Goal: Task Accomplishment & Management: Complete application form

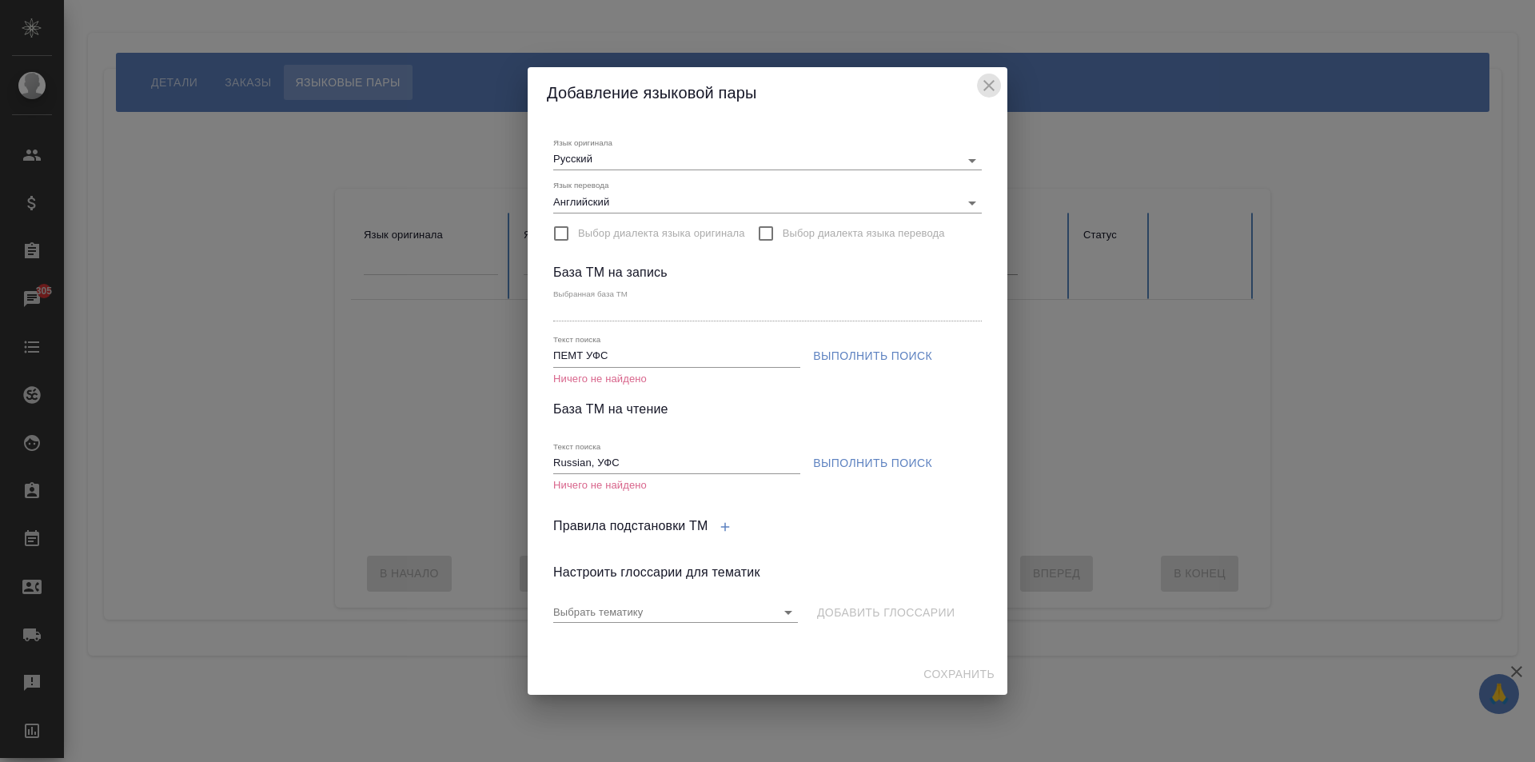
click at [992, 85] on icon "close" at bounding box center [988, 85] width 19 height 19
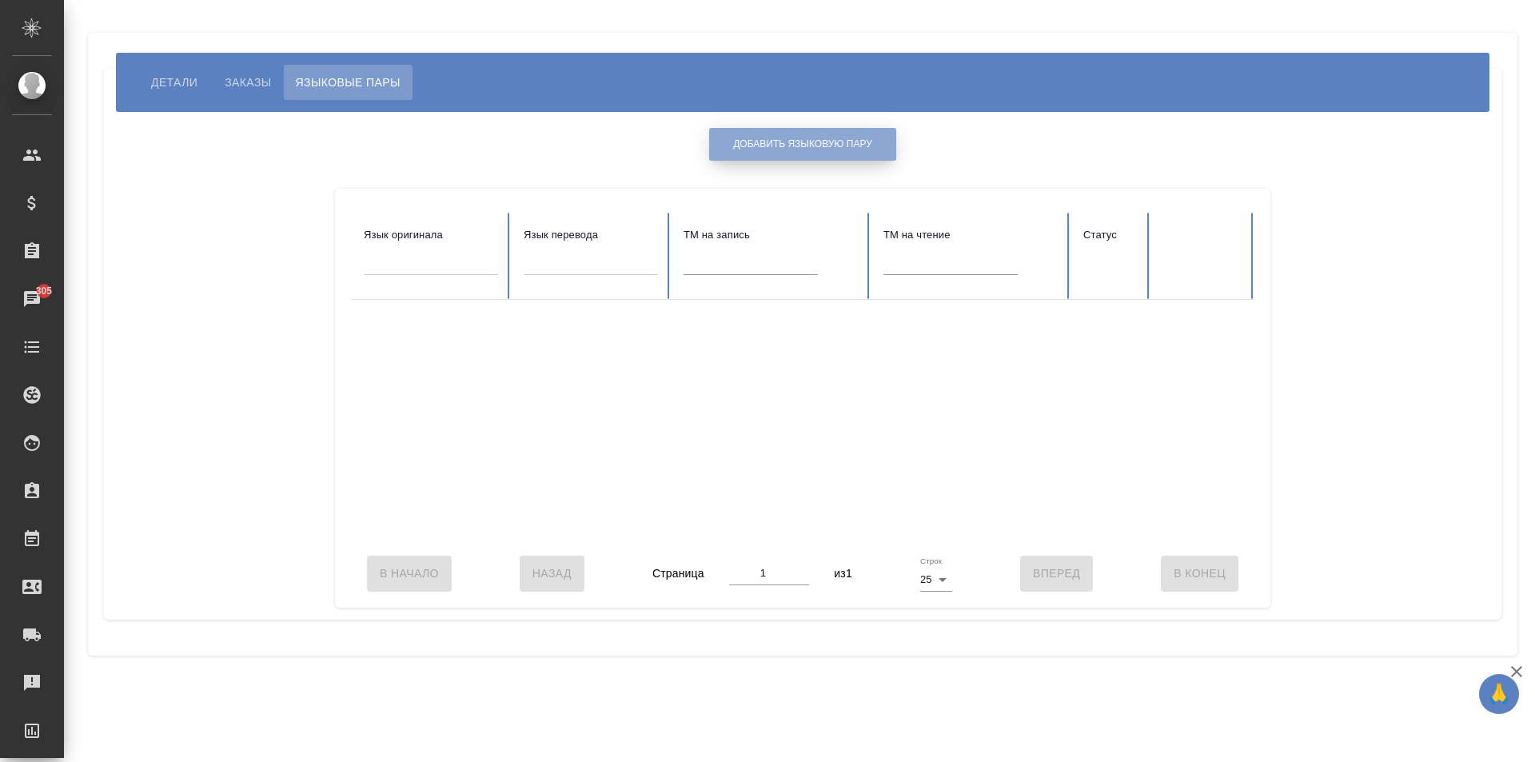
click at [790, 133] on button "Добавить языковую пару" at bounding box center [802, 144] width 187 height 33
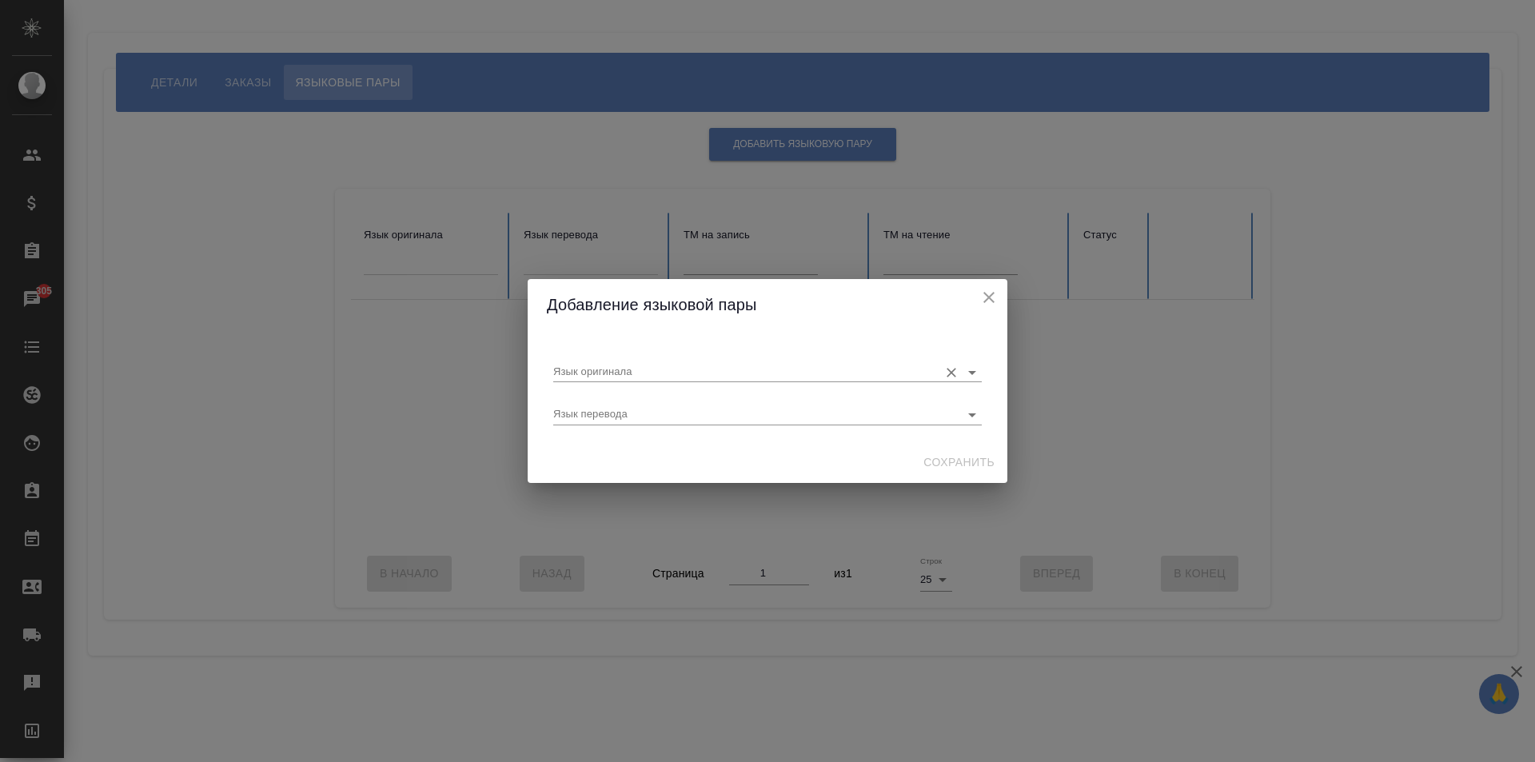
click at [666, 374] on input "Язык оригинала" at bounding box center [741, 371] width 377 height 19
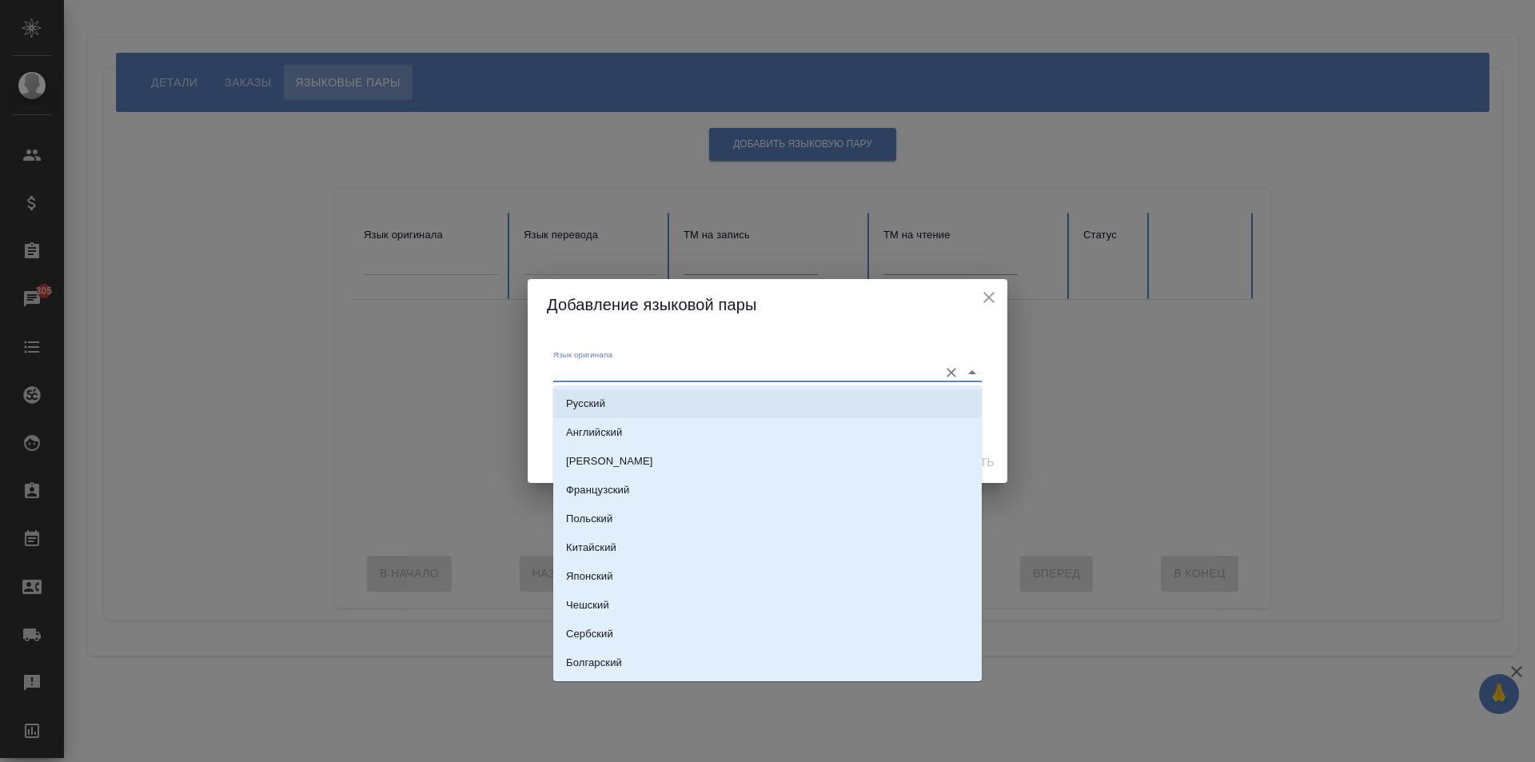
click at [662, 402] on li "Русский" at bounding box center [767, 403] width 428 height 29
type input "Русский"
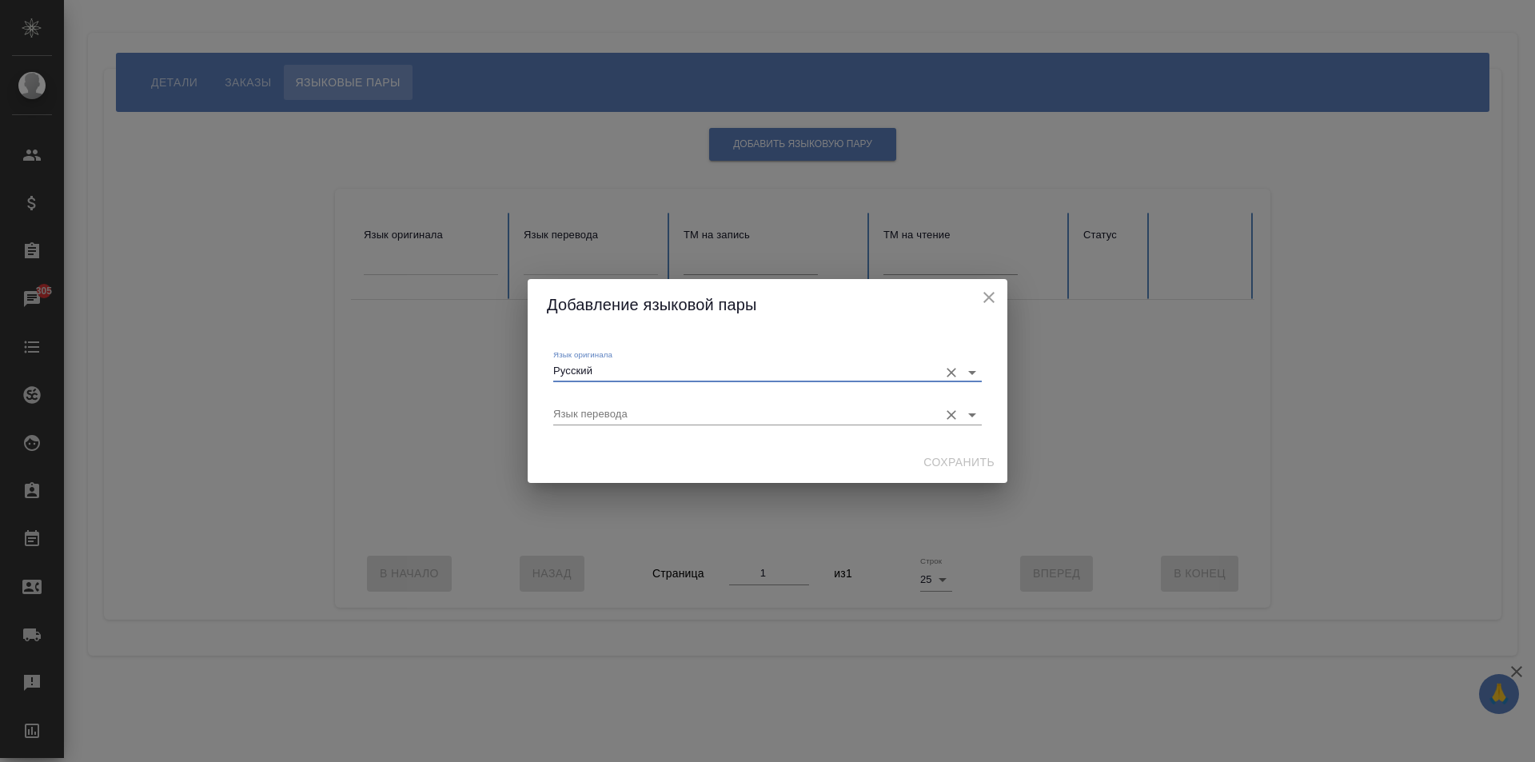
click at [642, 418] on input "Язык перевода" at bounding box center [741, 413] width 377 height 19
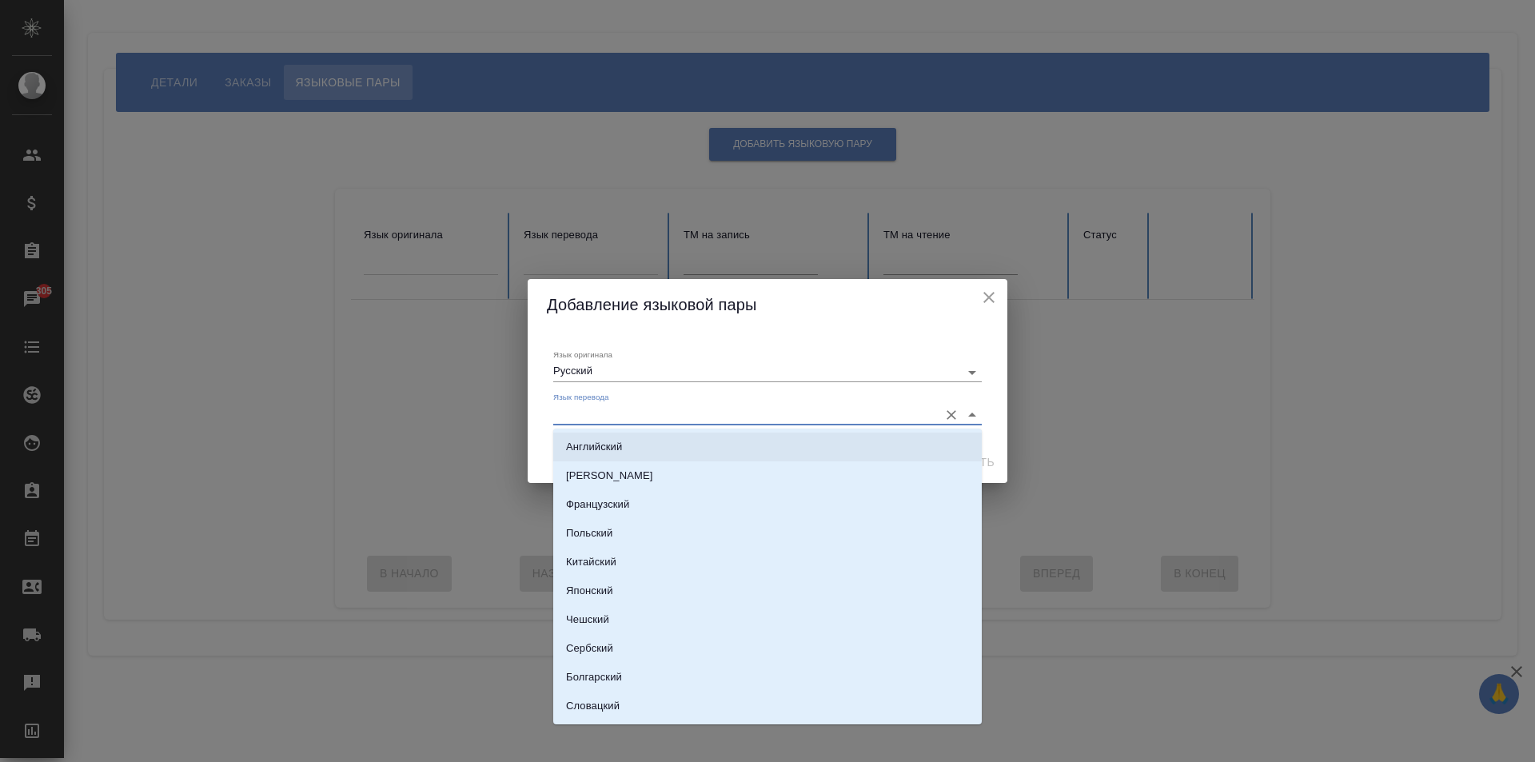
click at [647, 432] on li "Английский" at bounding box center [767, 446] width 428 height 29
type input "Английский"
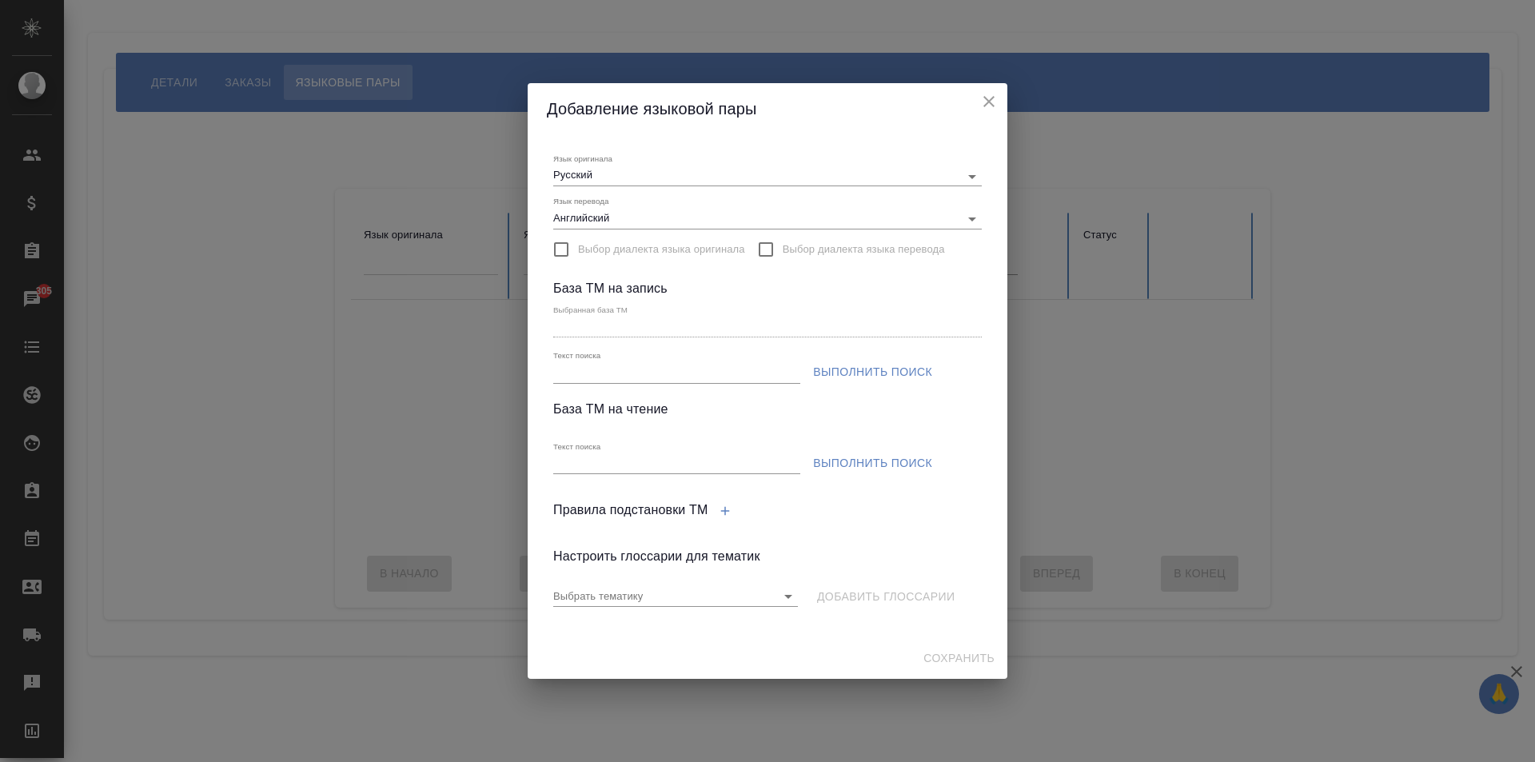
click at [654, 362] on div "Текст поиска" at bounding box center [676, 366] width 247 height 33
drag, startPoint x: 620, startPoint y: 366, endPoint x: 613, endPoint y: 382, distance: 17.5
click at [620, 366] on input "Текст поиска" at bounding box center [676, 373] width 247 height 20
paste input "ПЕМТ УФС"
type input "ПЕМТ УФС"
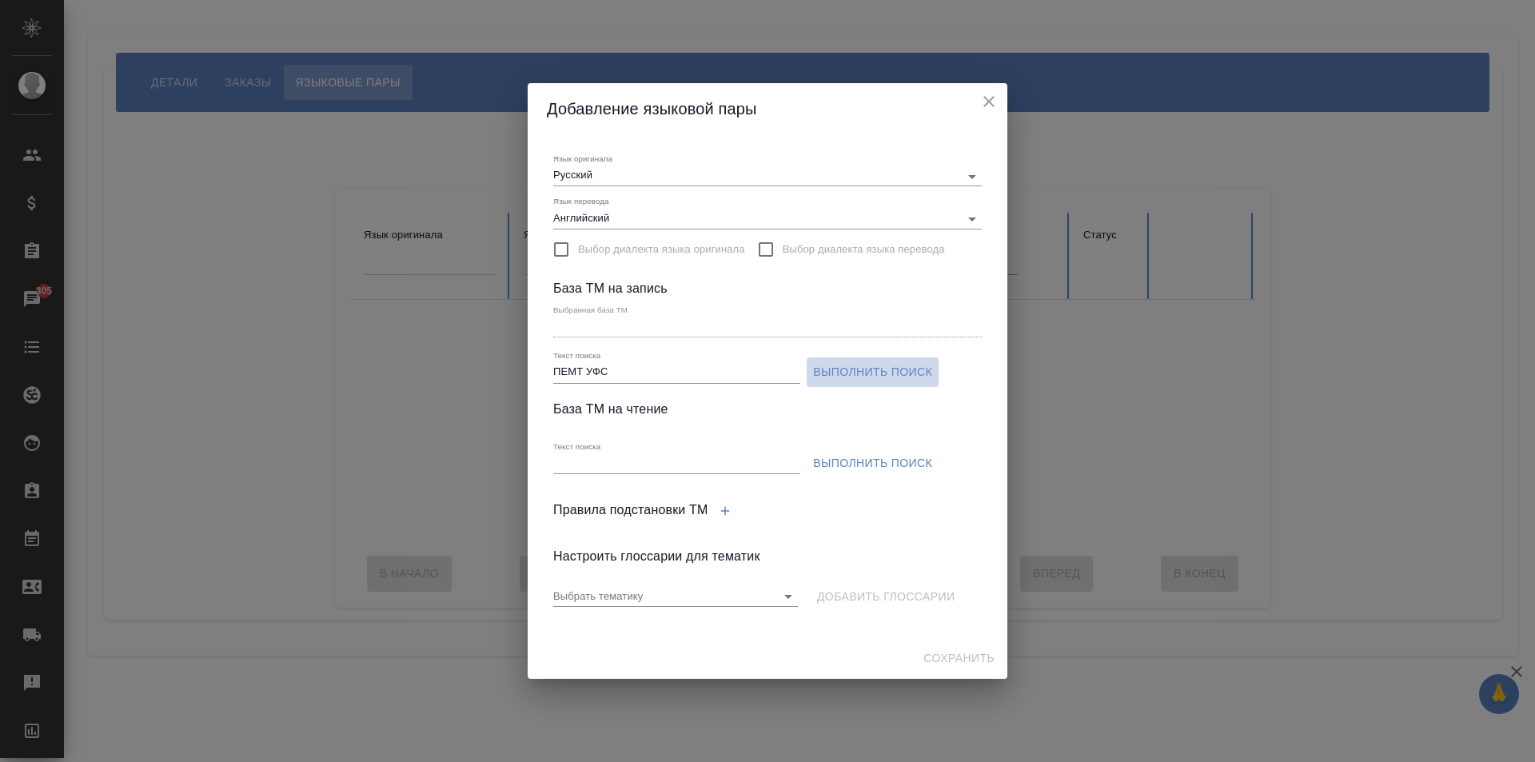
click at [837, 375] on span "Выполнить поиск" at bounding box center [872, 372] width 119 height 20
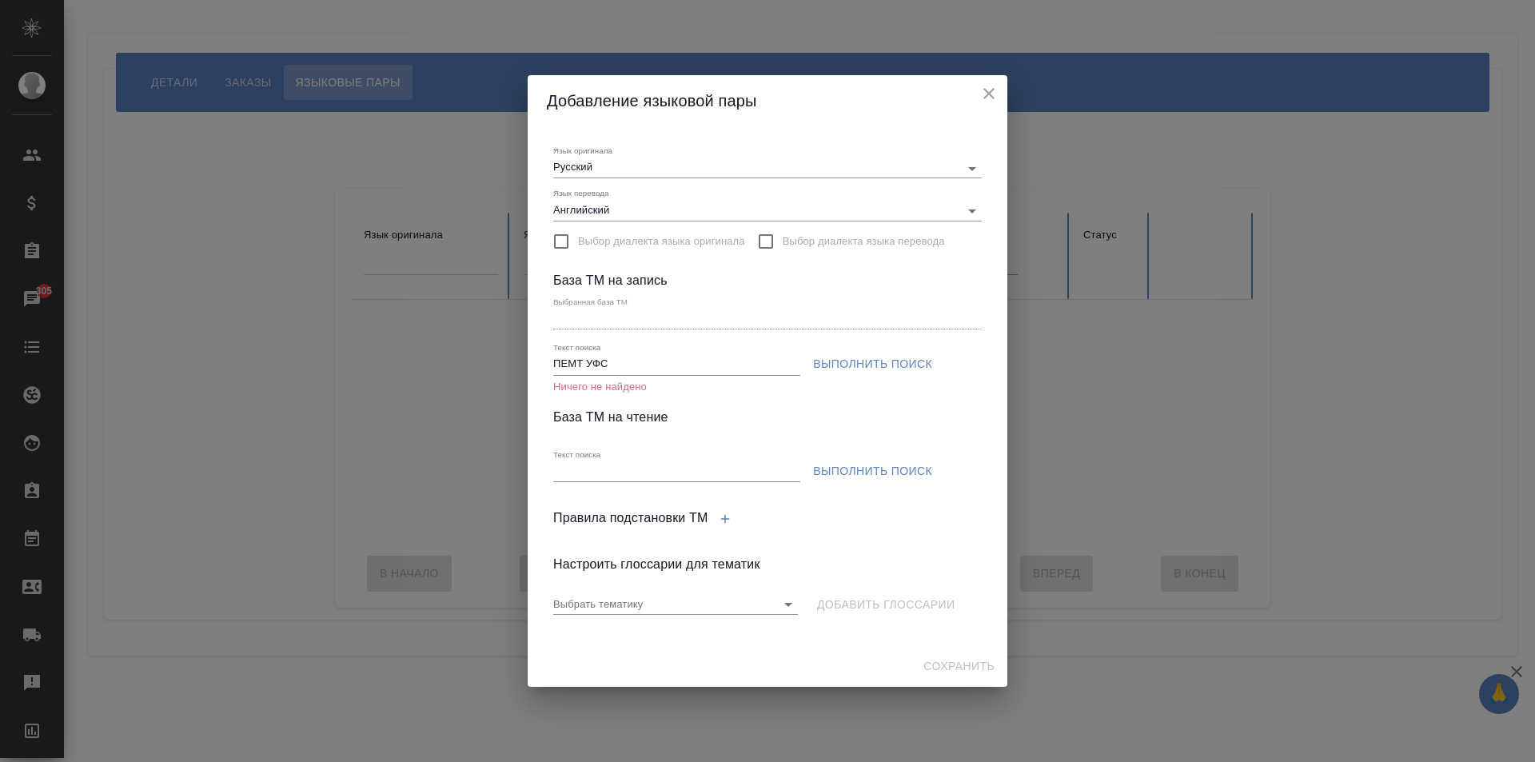
drag, startPoint x: 623, startPoint y: 458, endPoint x: 623, endPoint y: 470, distance: 12.0
click at [623, 460] on div "Текст поиска" at bounding box center [676, 465] width 247 height 33
click at [623, 470] on input "Текст поиска" at bounding box center [676, 472] width 247 height 20
paste input "Russian, УФС"
type input "Russian, УФС"
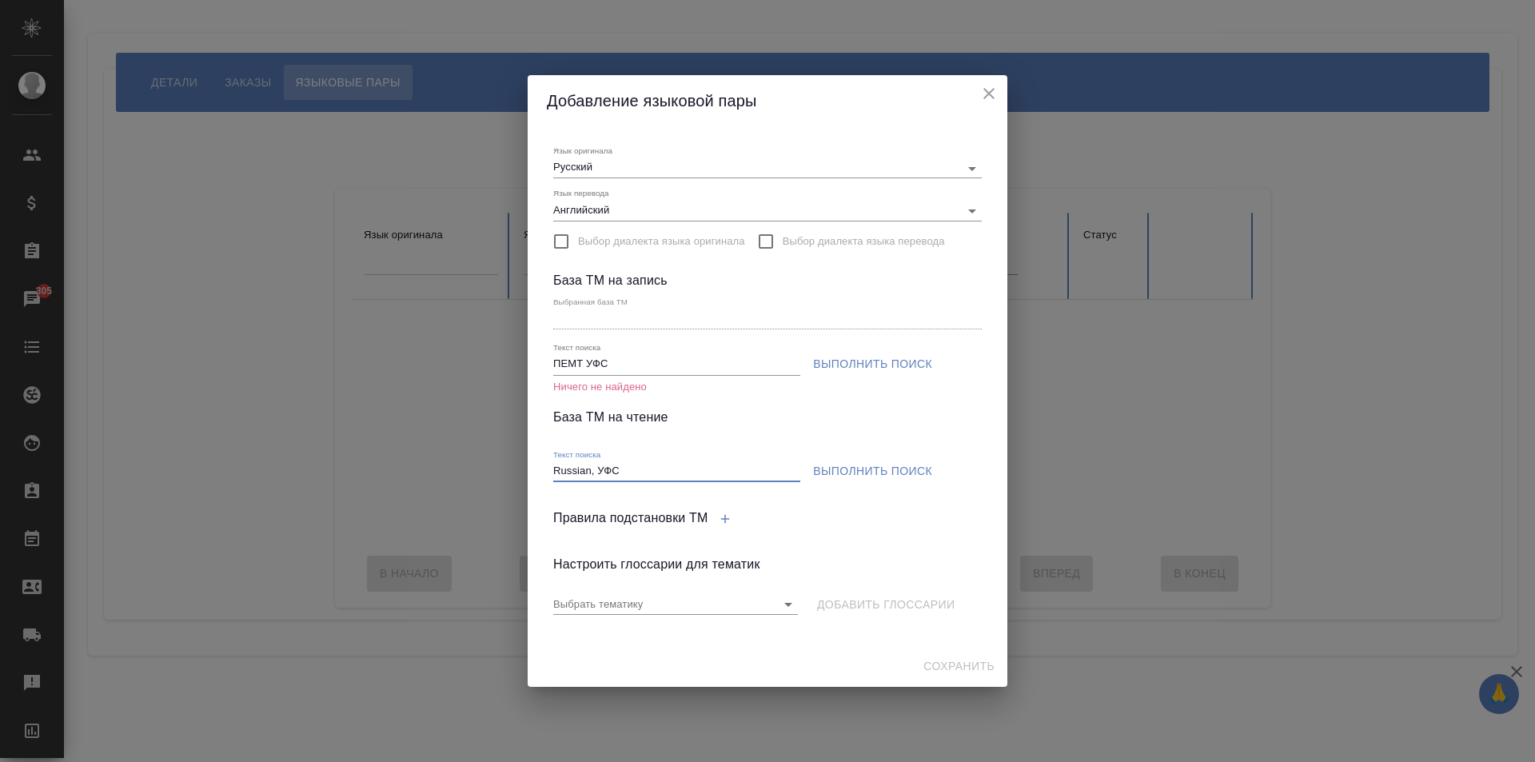
click at [813, 477] on span "Выполнить поиск" at bounding box center [872, 471] width 119 height 20
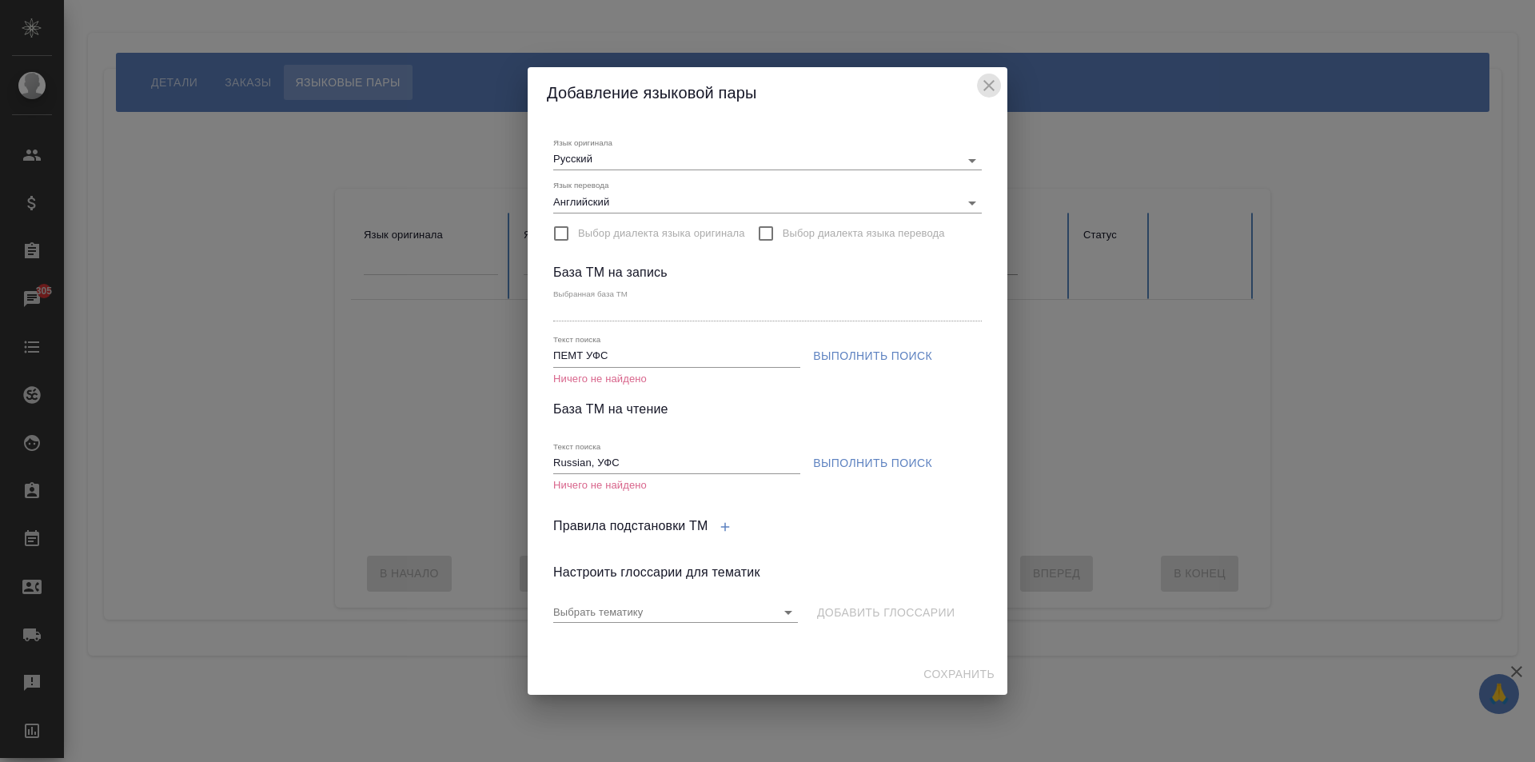
click at [989, 88] on icon "close" at bounding box center [988, 85] width 19 height 19
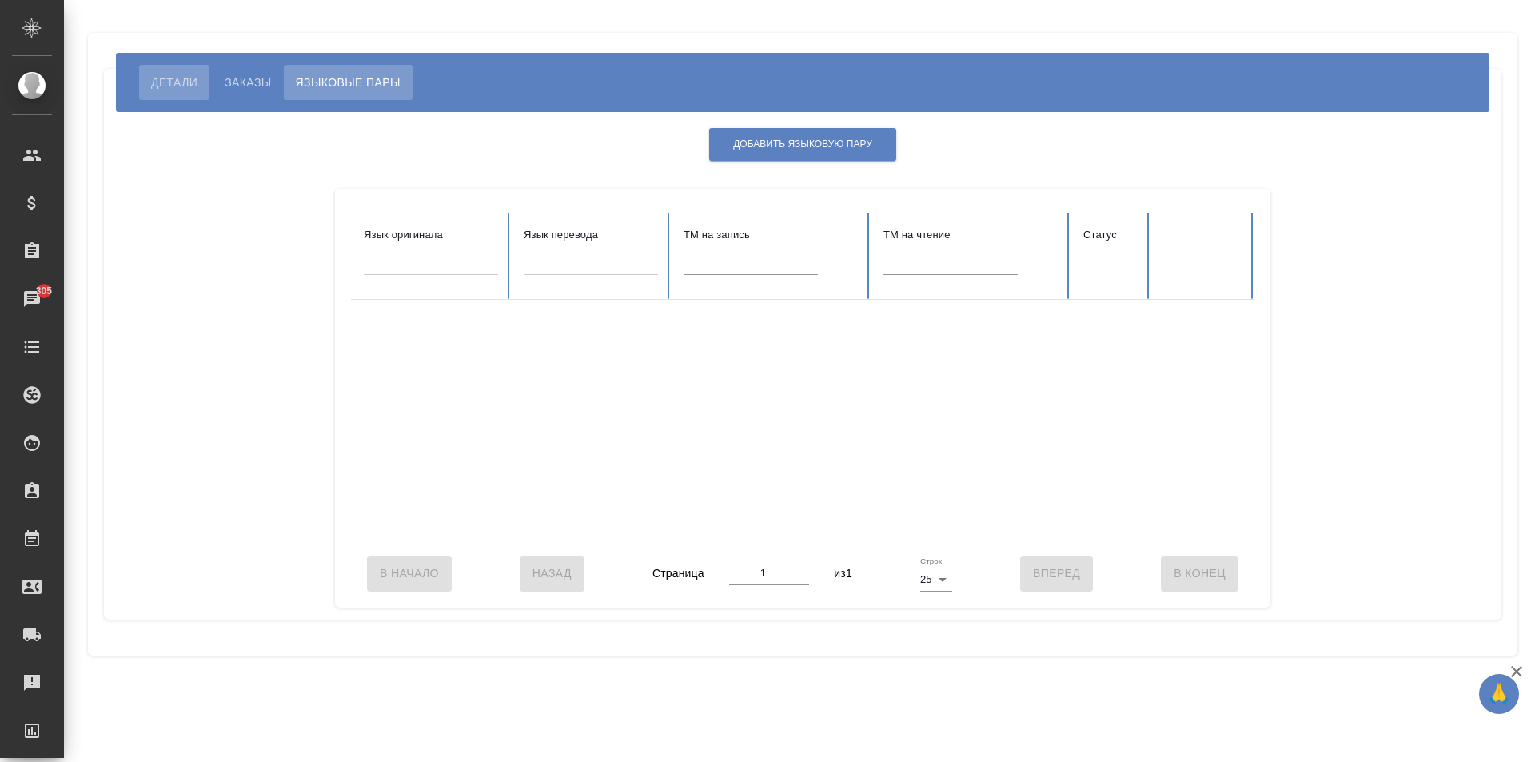
click at [163, 92] on button "Детали" at bounding box center [174, 82] width 70 height 35
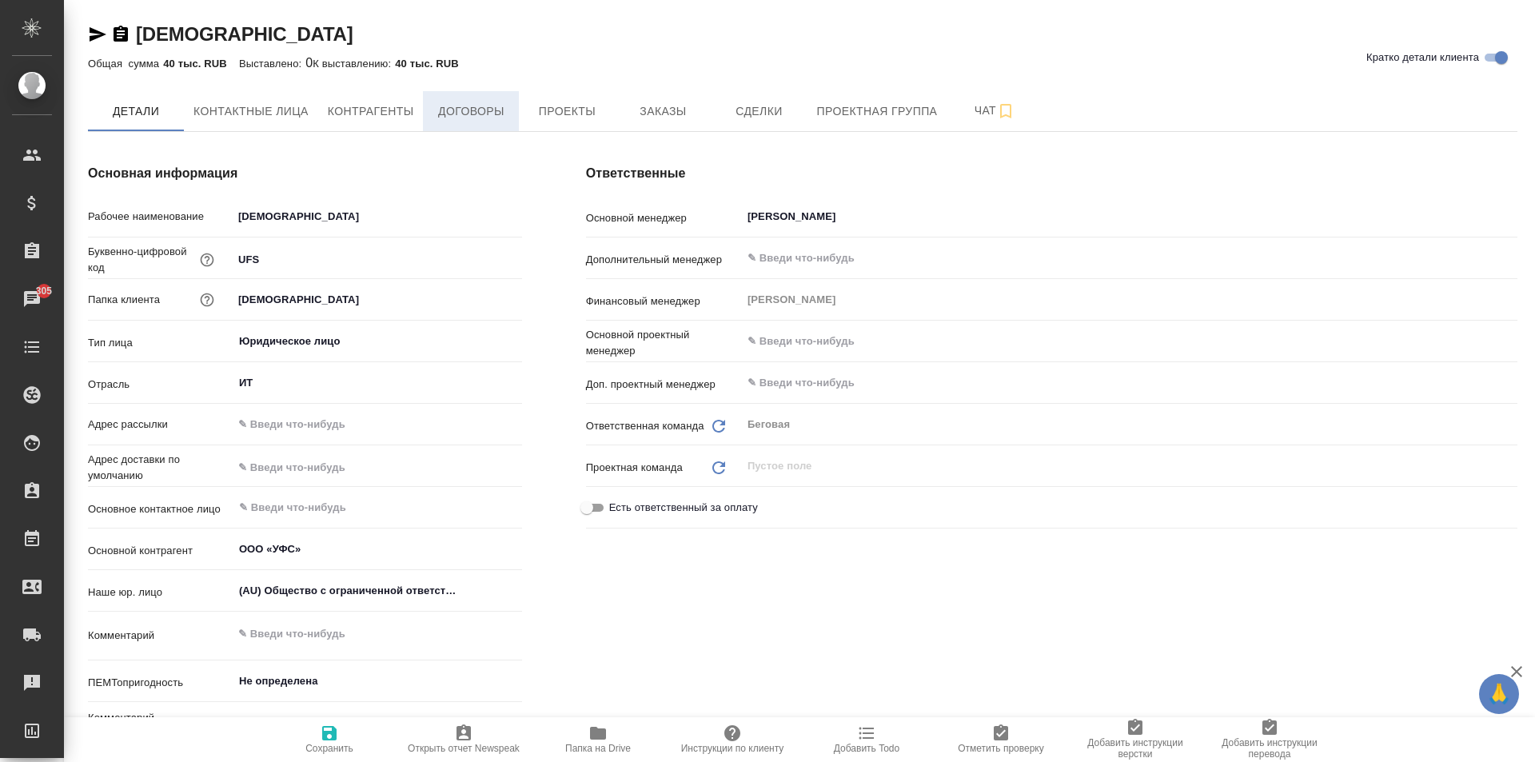
click at [507, 117] on span "Договоры" at bounding box center [470, 112] width 77 height 20
click at [591, 115] on span "Проекты" at bounding box center [566, 112] width 77 height 20
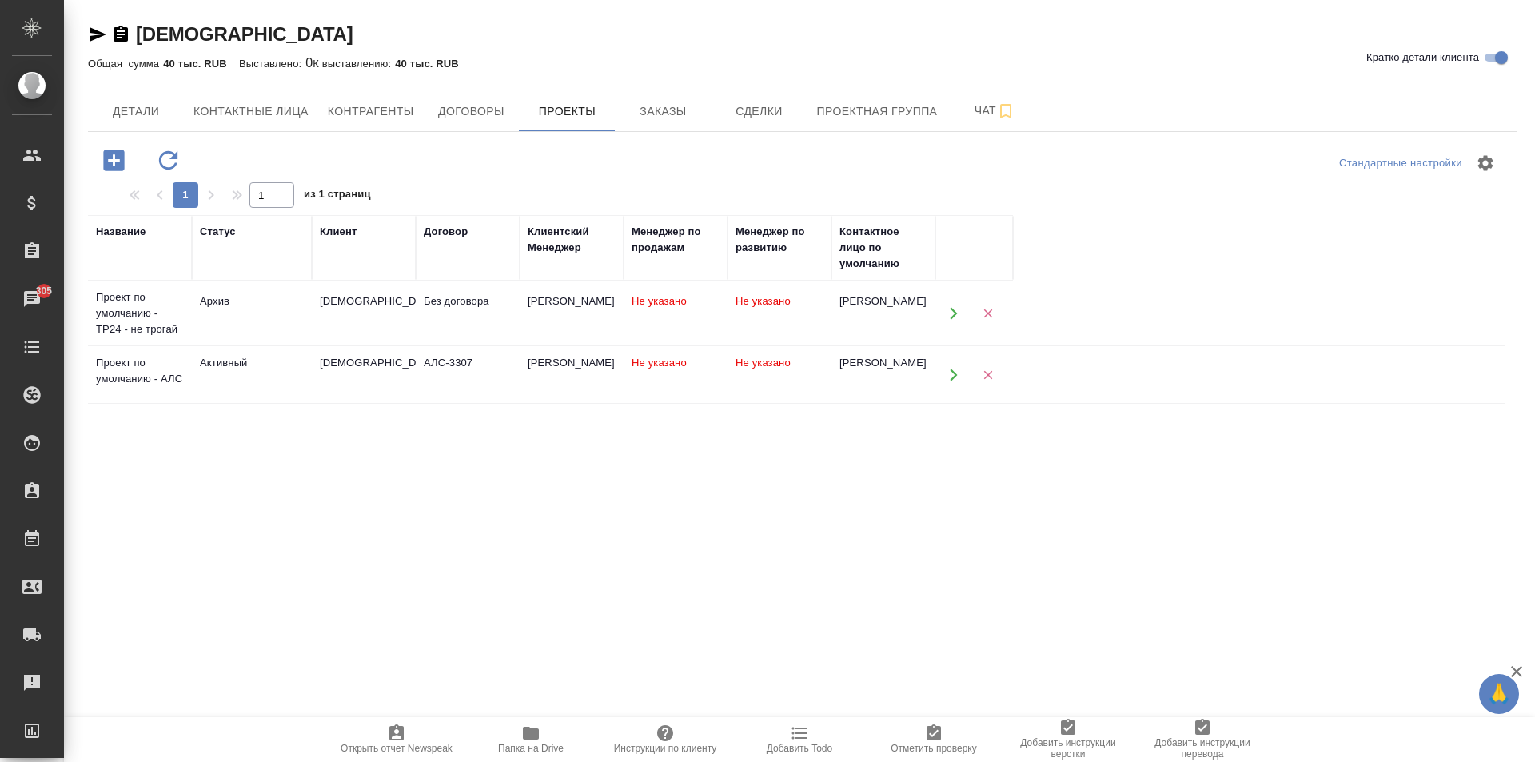
click at [255, 377] on td "Активный" at bounding box center [252, 375] width 120 height 56
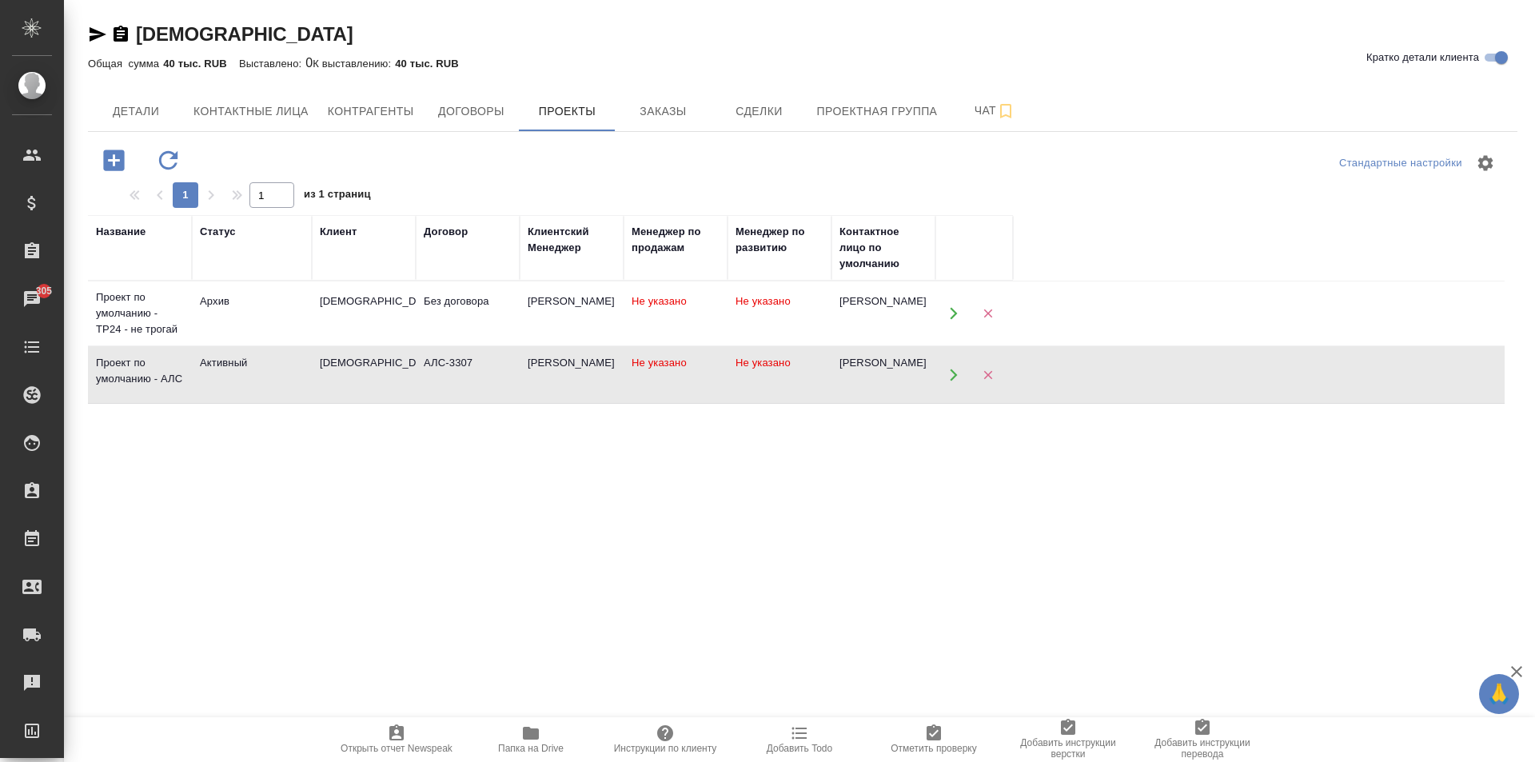
click at [255, 377] on td "Активный" at bounding box center [252, 375] width 120 height 56
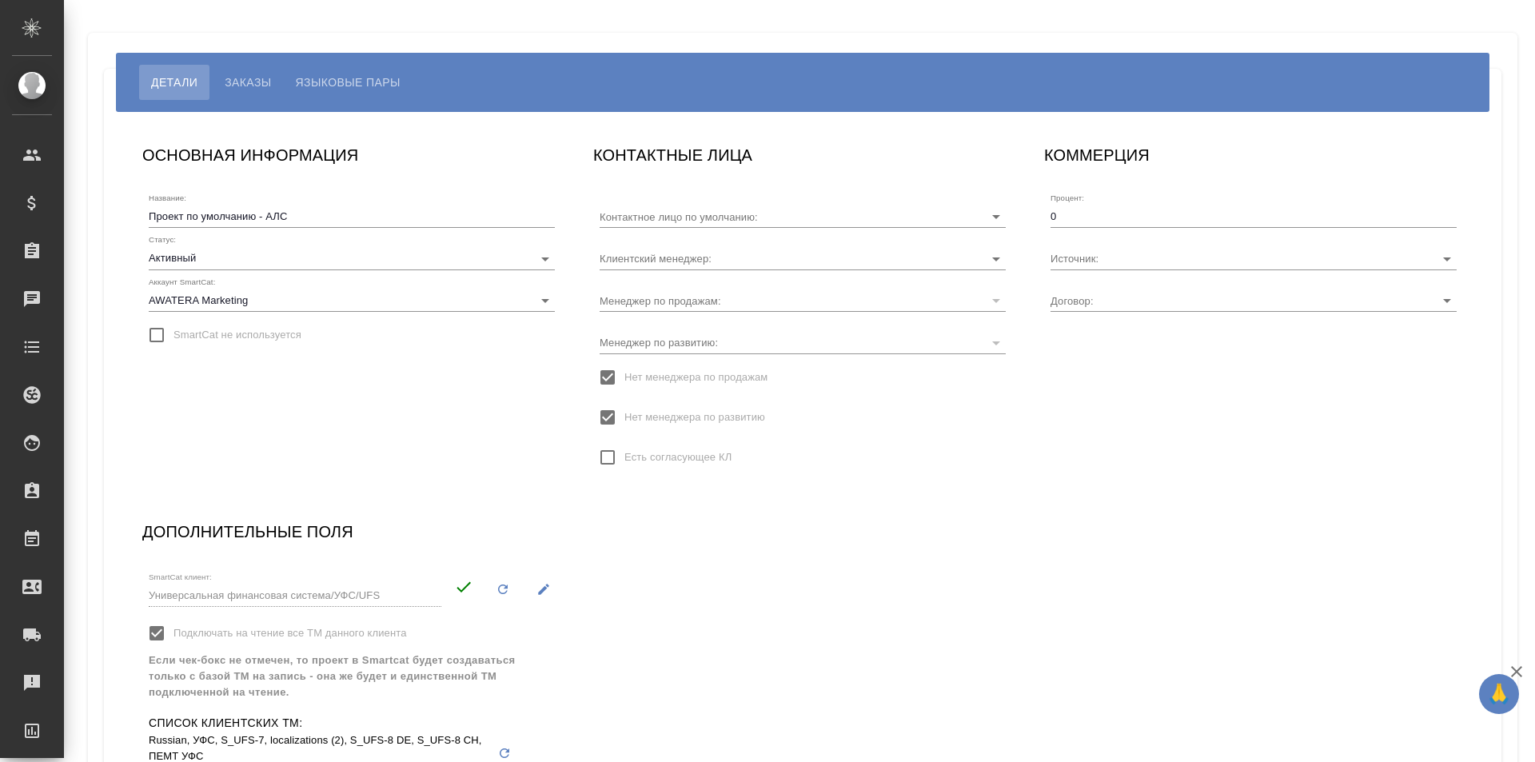
type input "[PERSON_NAME]"
type input "АЛС-3307"
type input "[PERSON_NAME]"
click at [313, 97] on button "Языковые пары" at bounding box center [348, 82] width 129 height 35
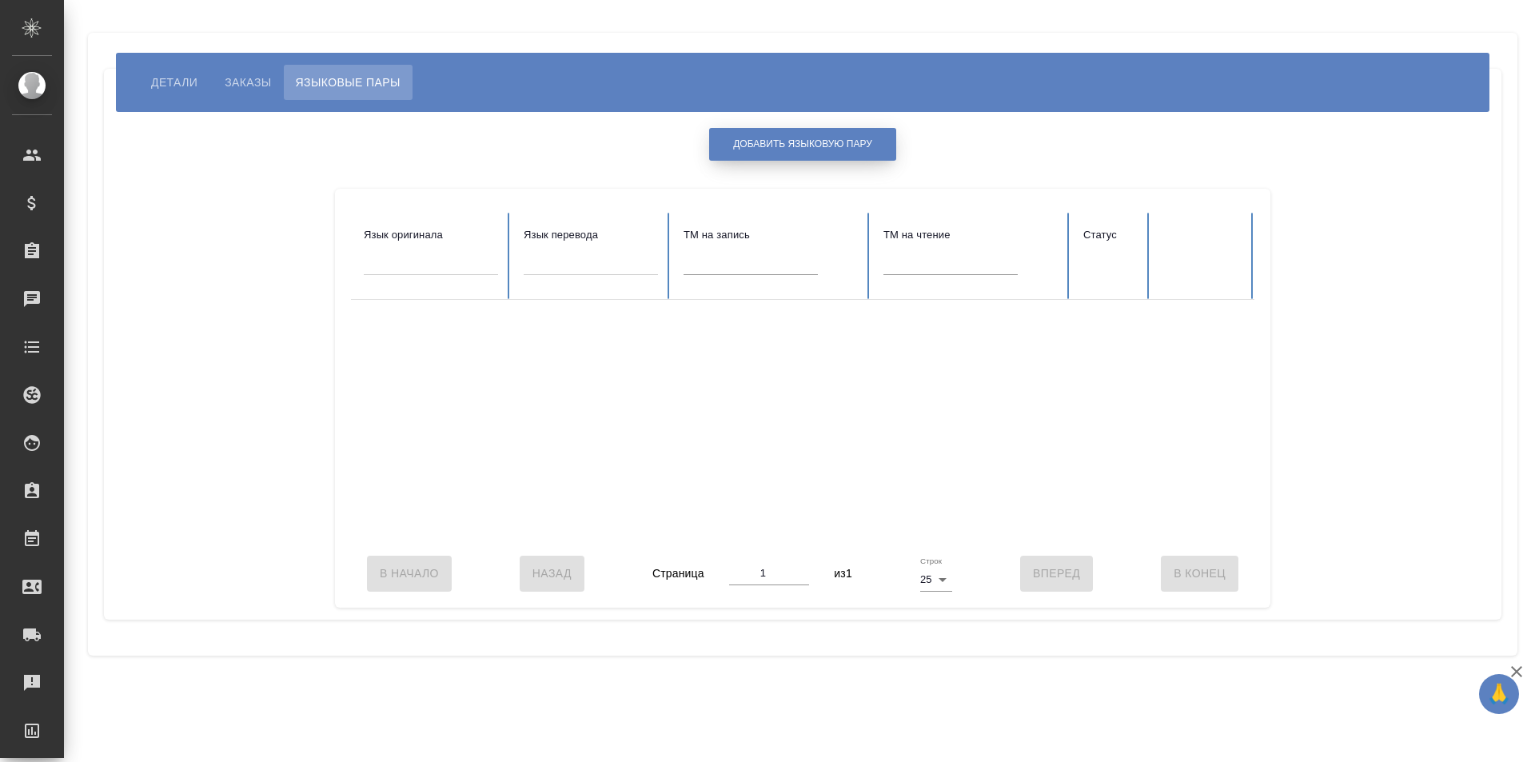
click at [782, 141] on span "Добавить языковую пару" at bounding box center [802, 144] width 139 height 14
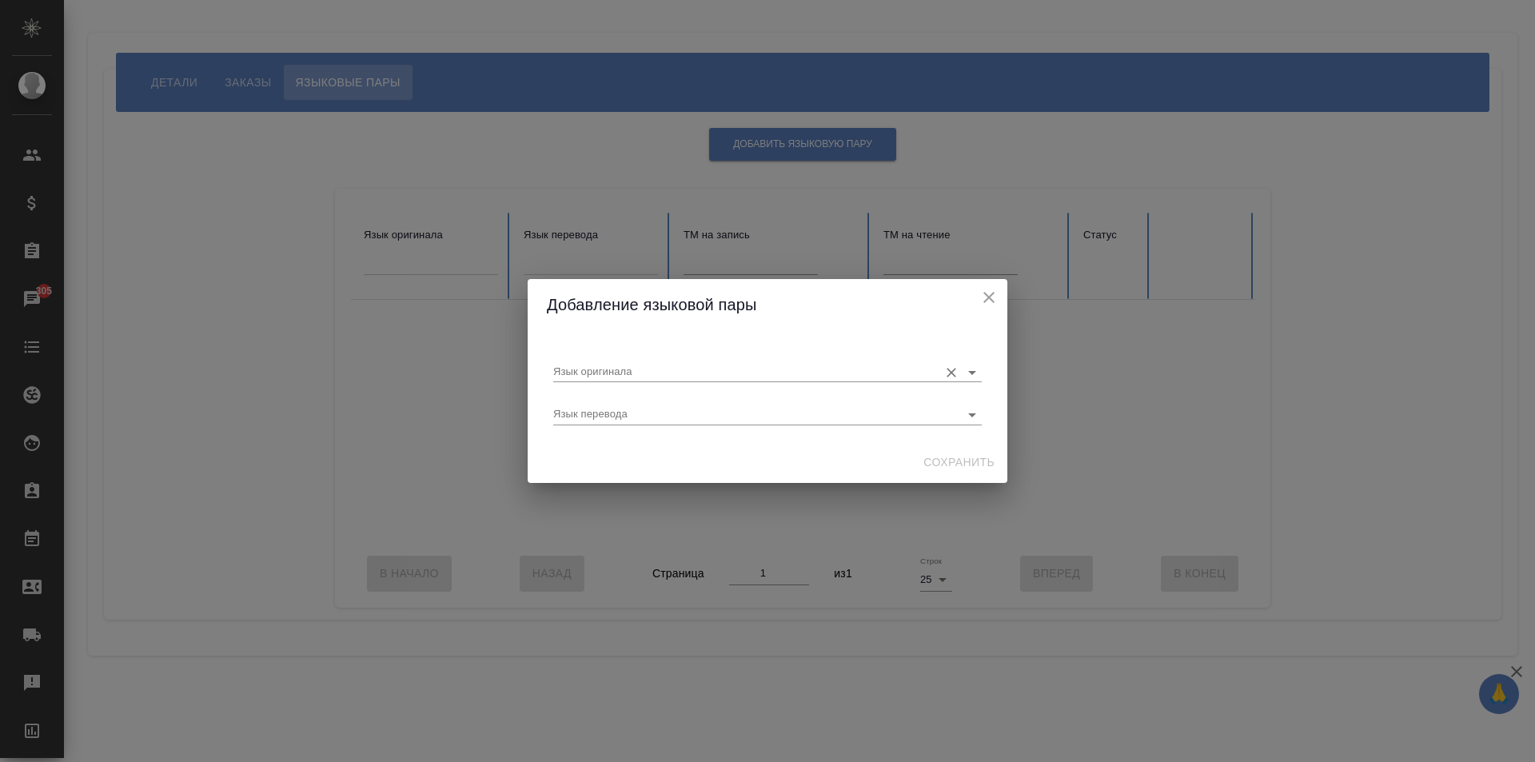
click at [591, 371] on input "Язык оригинала" at bounding box center [741, 371] width 377 height 19
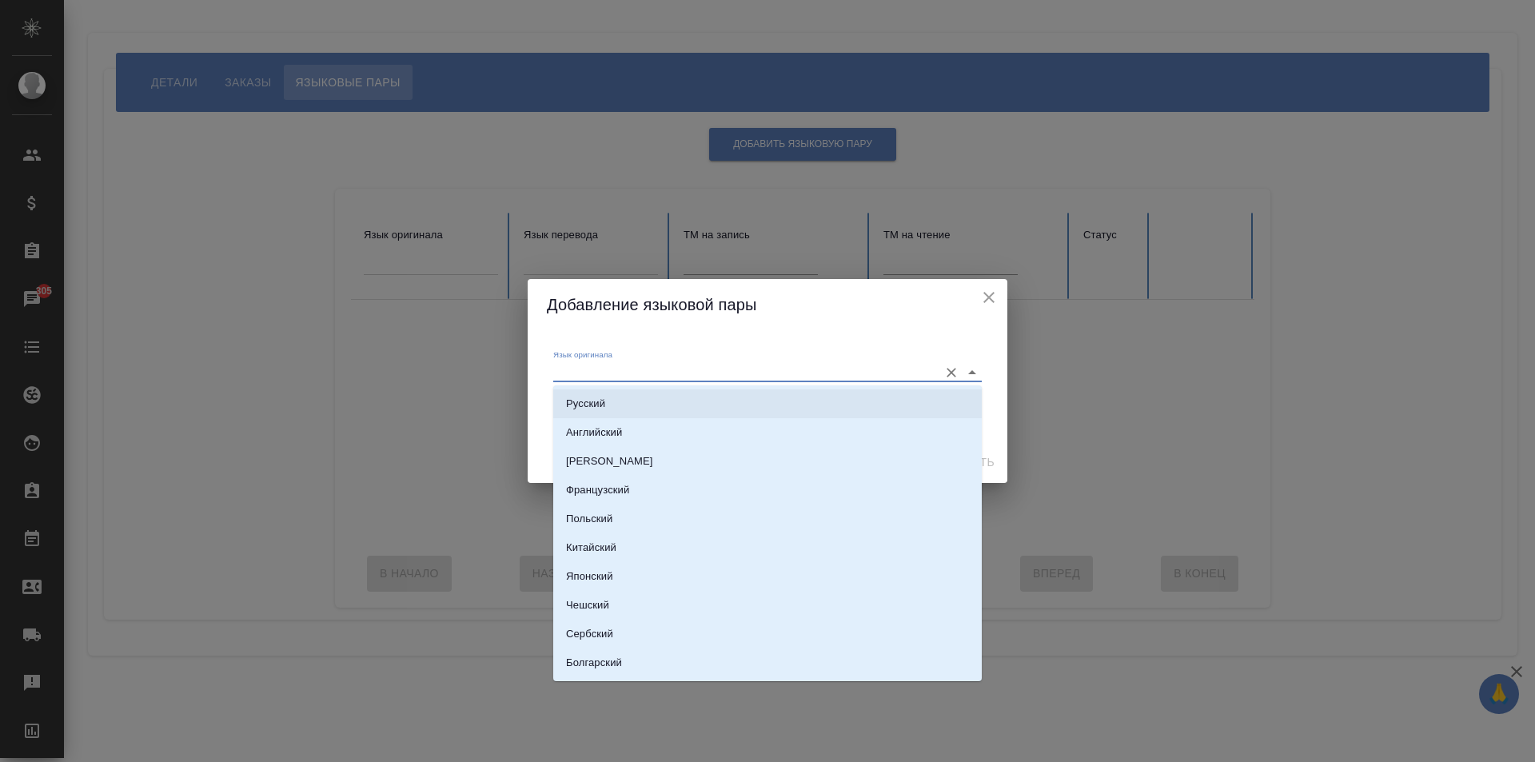
click at [616, 394] on li "Русский" at bounding box center [767, 403] width 428 height 29
type input "Русский"
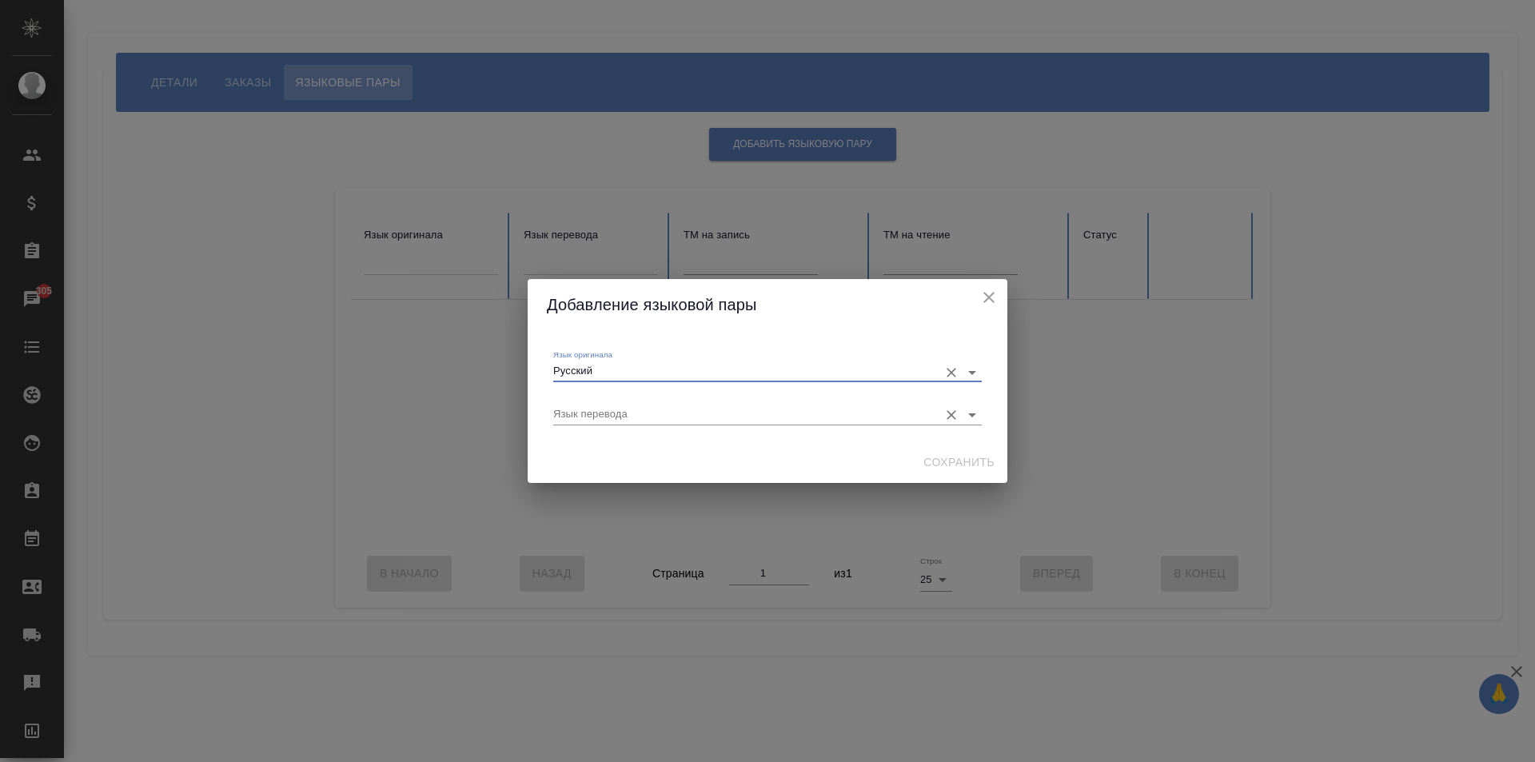
click at [611, 417] on input "Язык перевода" at bounding box center [741, 413] width 377 height 19
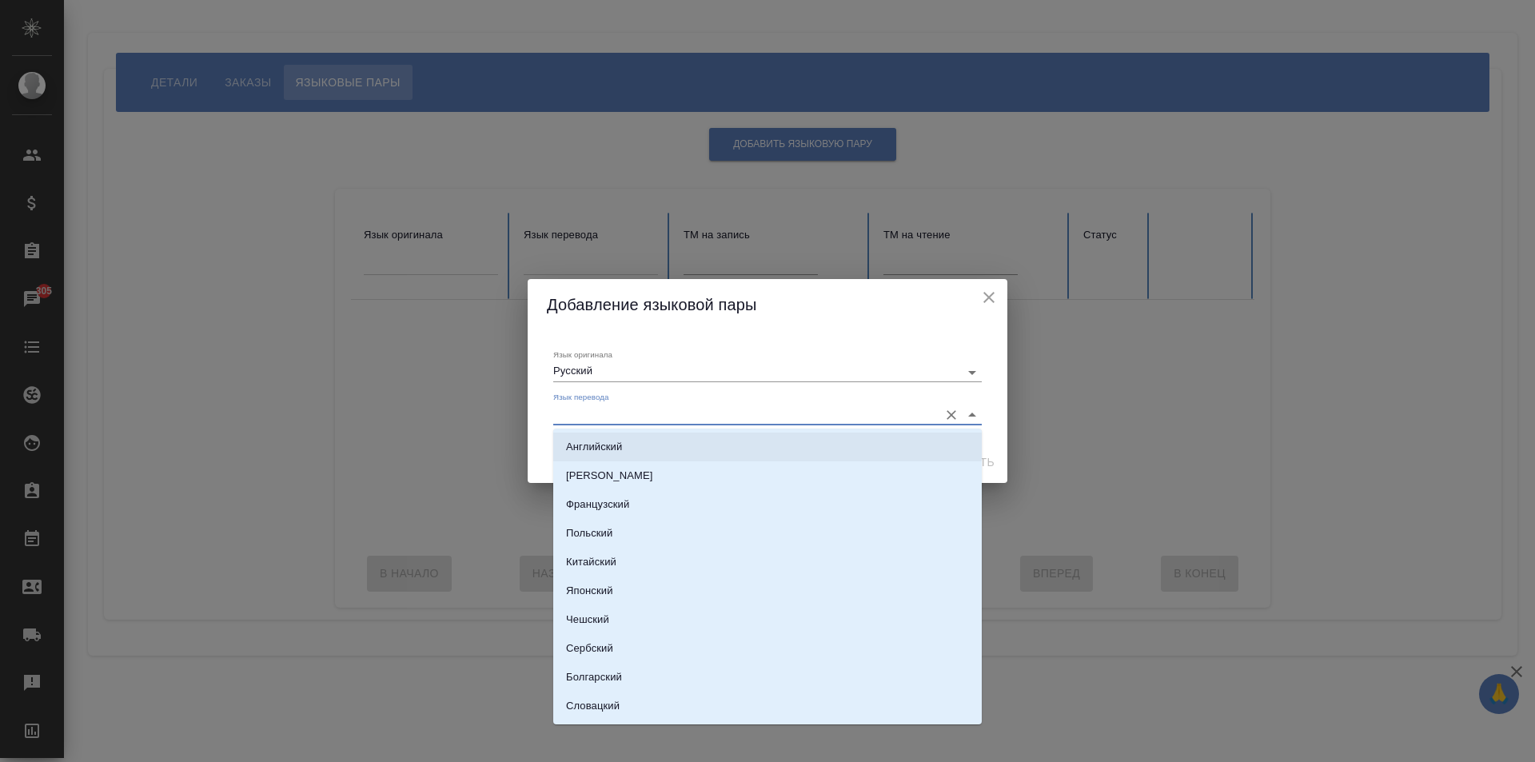
click at [612, 439] on p "Английский" at bounding box center [594, 447] width 56 height 16
type input "Английский"
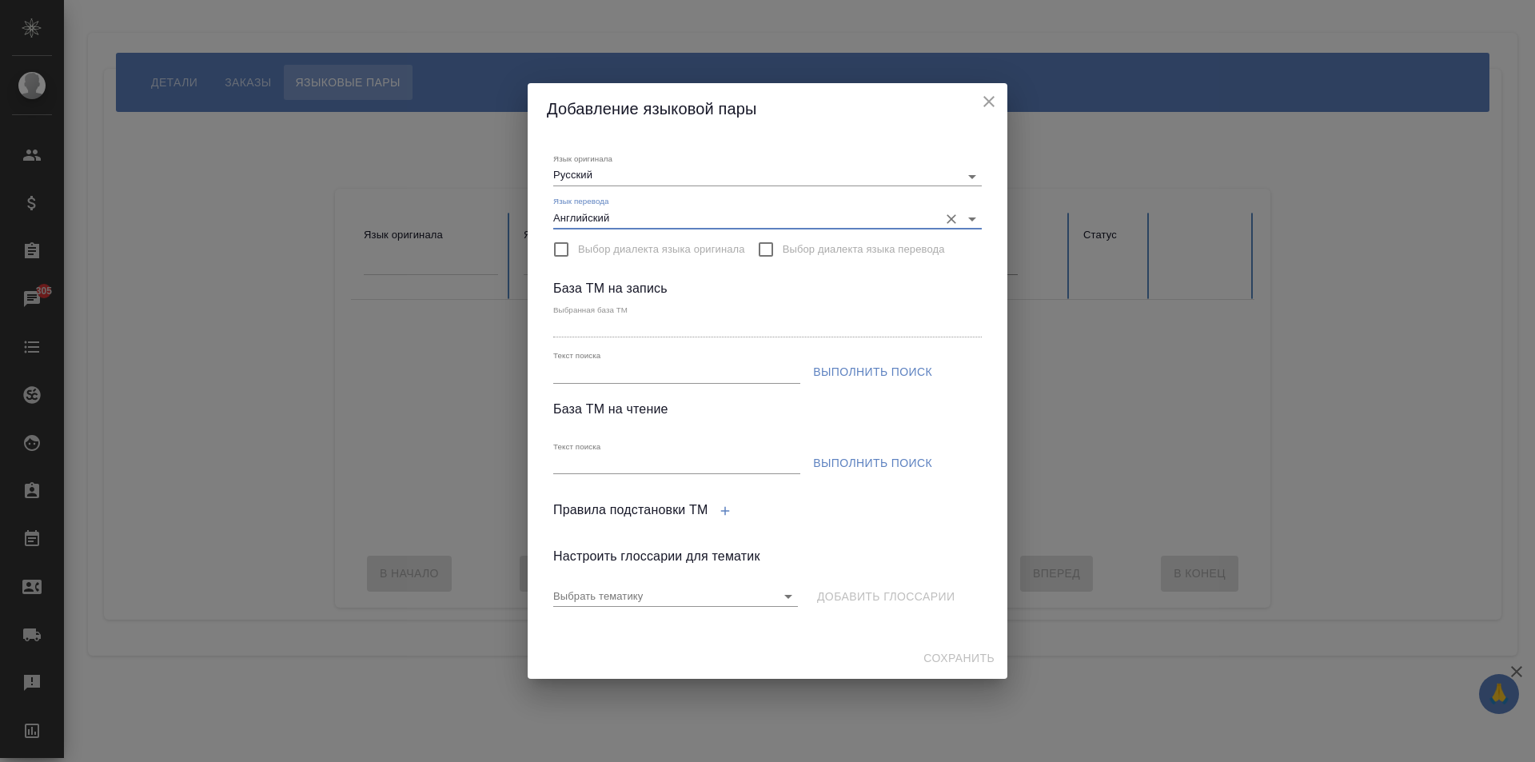
drag, startPoint x: 696, startPoint y: 370, endPoint x: 661, endPoint y: 331, distance: 52.6
click at [696, 370] on input "Текст поиска" at bounding box center [676, 373] width 247 height 20
type input "ПЕМТ УФС"
click at [597, 468] on input "Текст поиска" at bounding box center [676, 464] width 247 height 20
paste input "Russian, УФС"
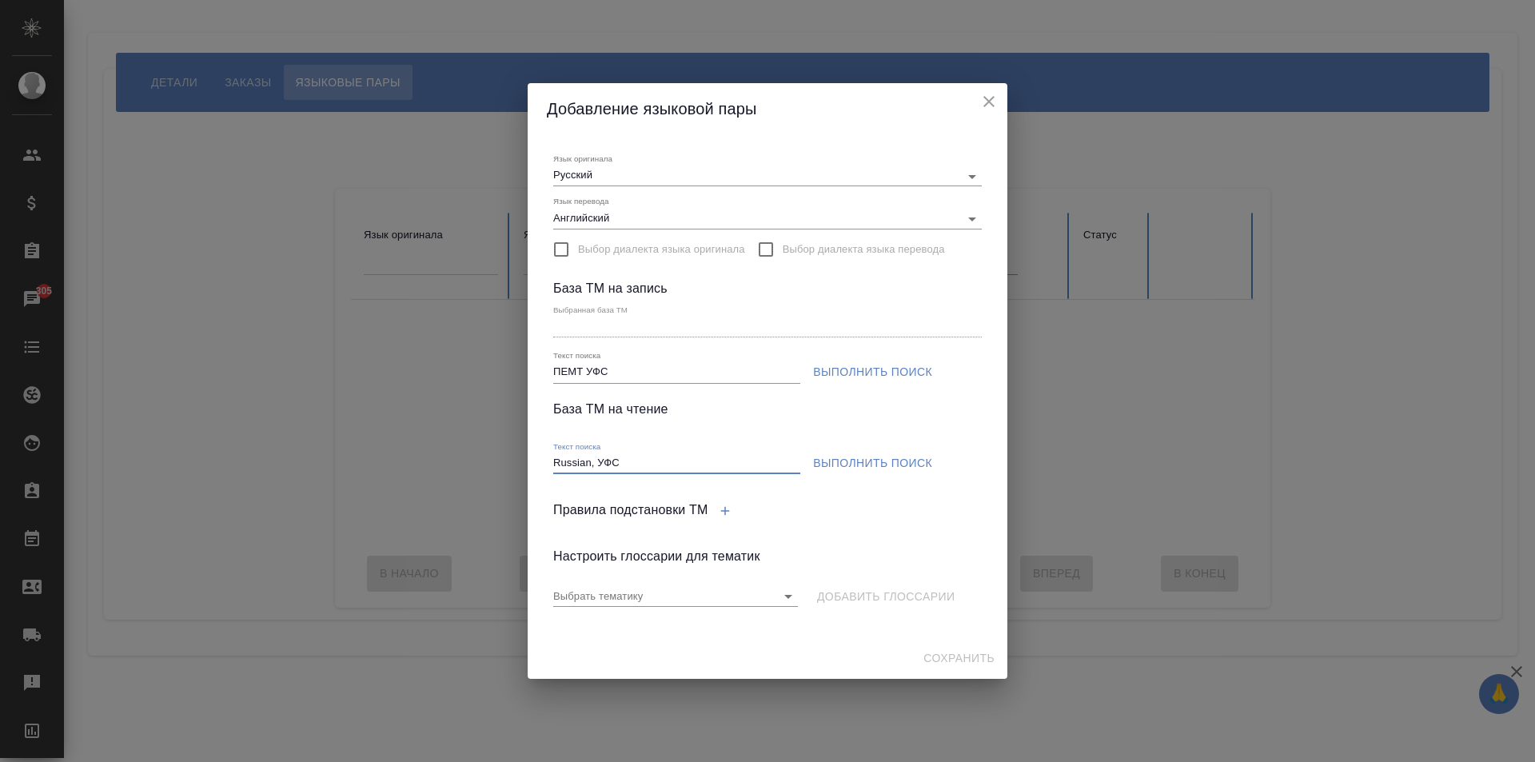
type input "Russian, УФС"
click at [858, 364] on span "Выполнить поиск" at bounding box center [872, 372] width 119 height 20
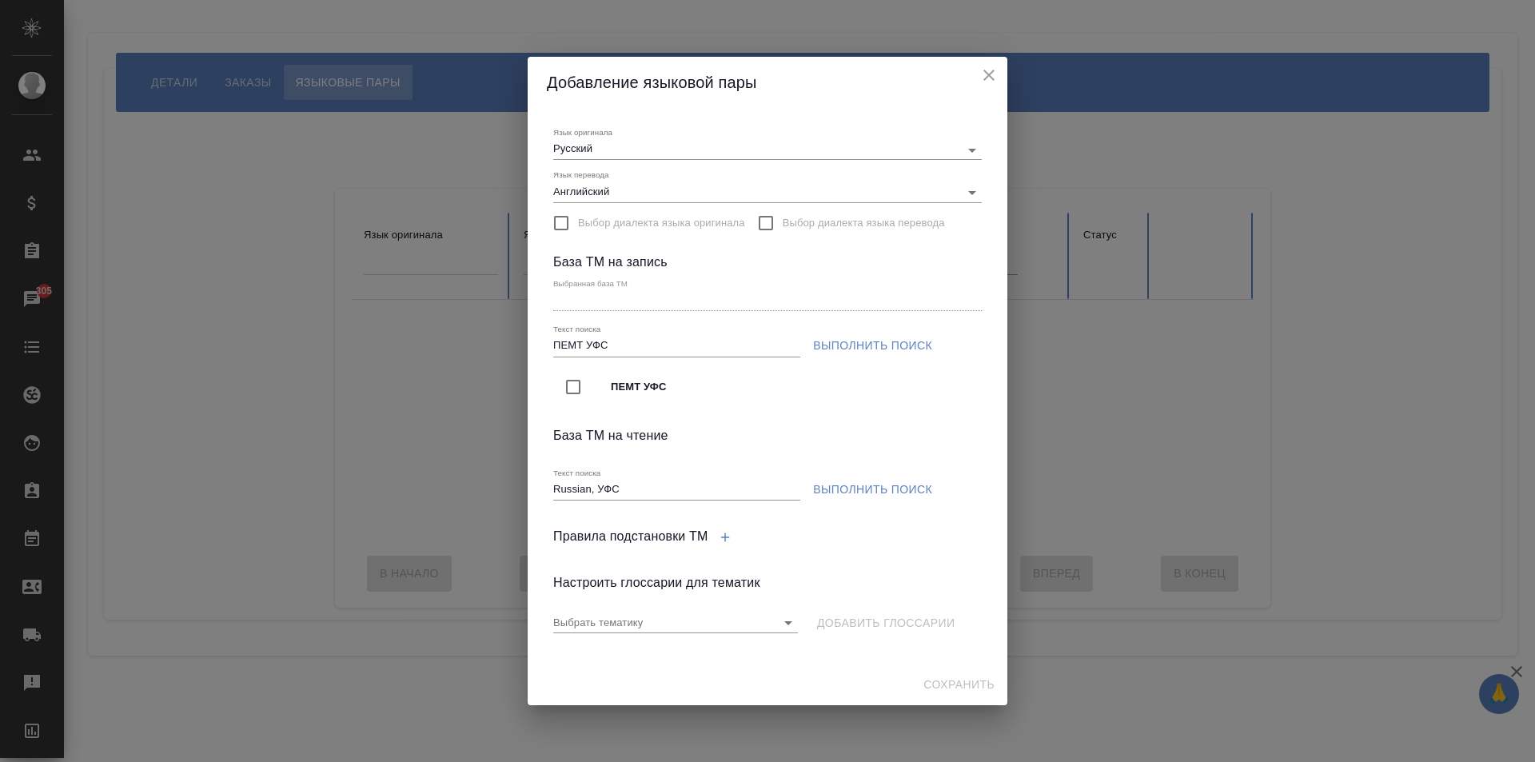
drag, startPoint x: 540, startPoint y: 382, endPoint x: 566, endPoint y: 381, distance: 25.6
click at [566, 381] on div "Язык оригинала Русский Язык перевода Английский Выбор диалекта языка оригинала …" at bounding box center [768, 386] width 480 height 556
click at [566, 381] on input "checkbox" at bounding box center [573, 387] width 34 height 34
type input "ПЕМТ УФС"
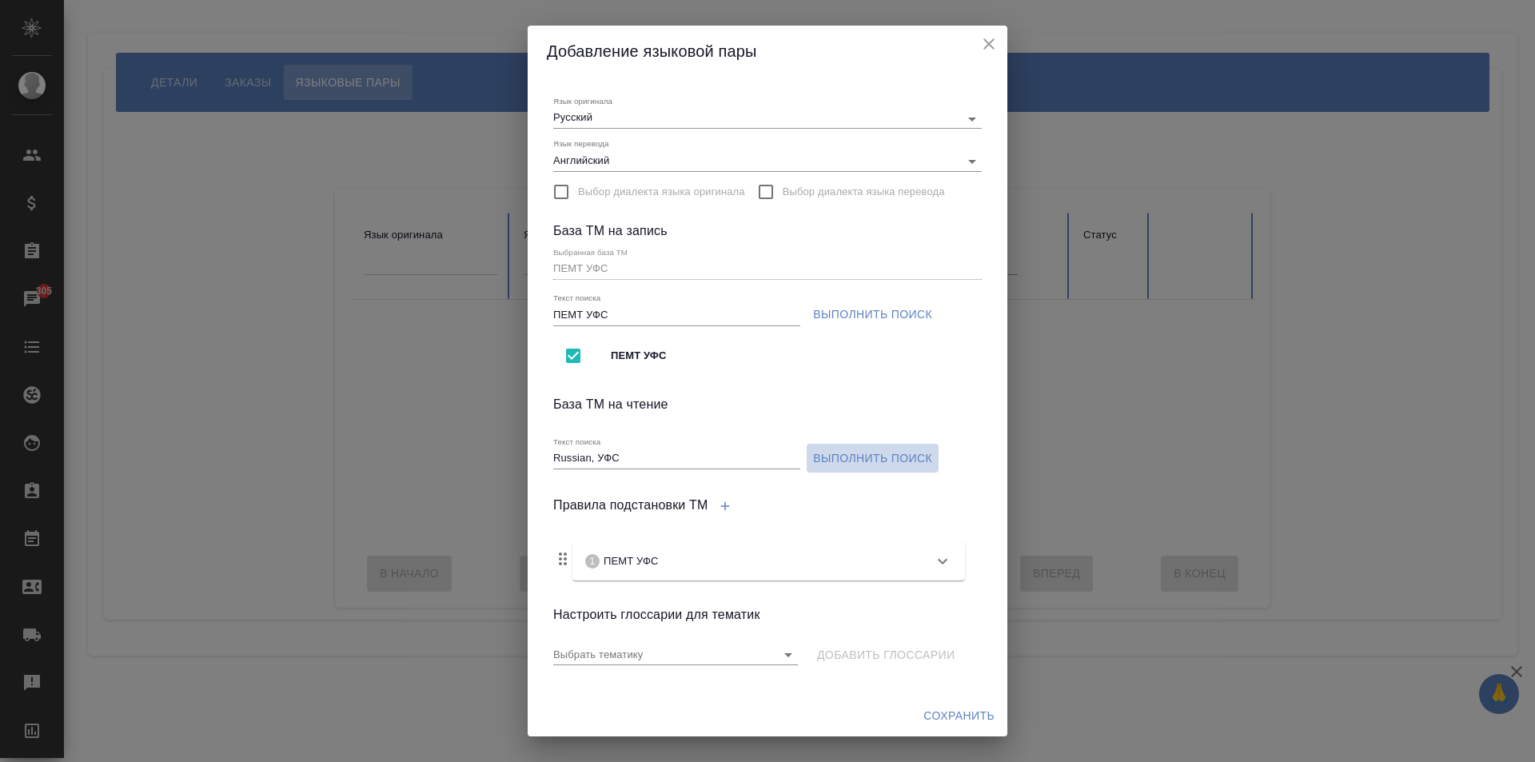
click at [864, 464] on span "Выполнить поиск" at bounding box center [872, 458] width 119 height 20
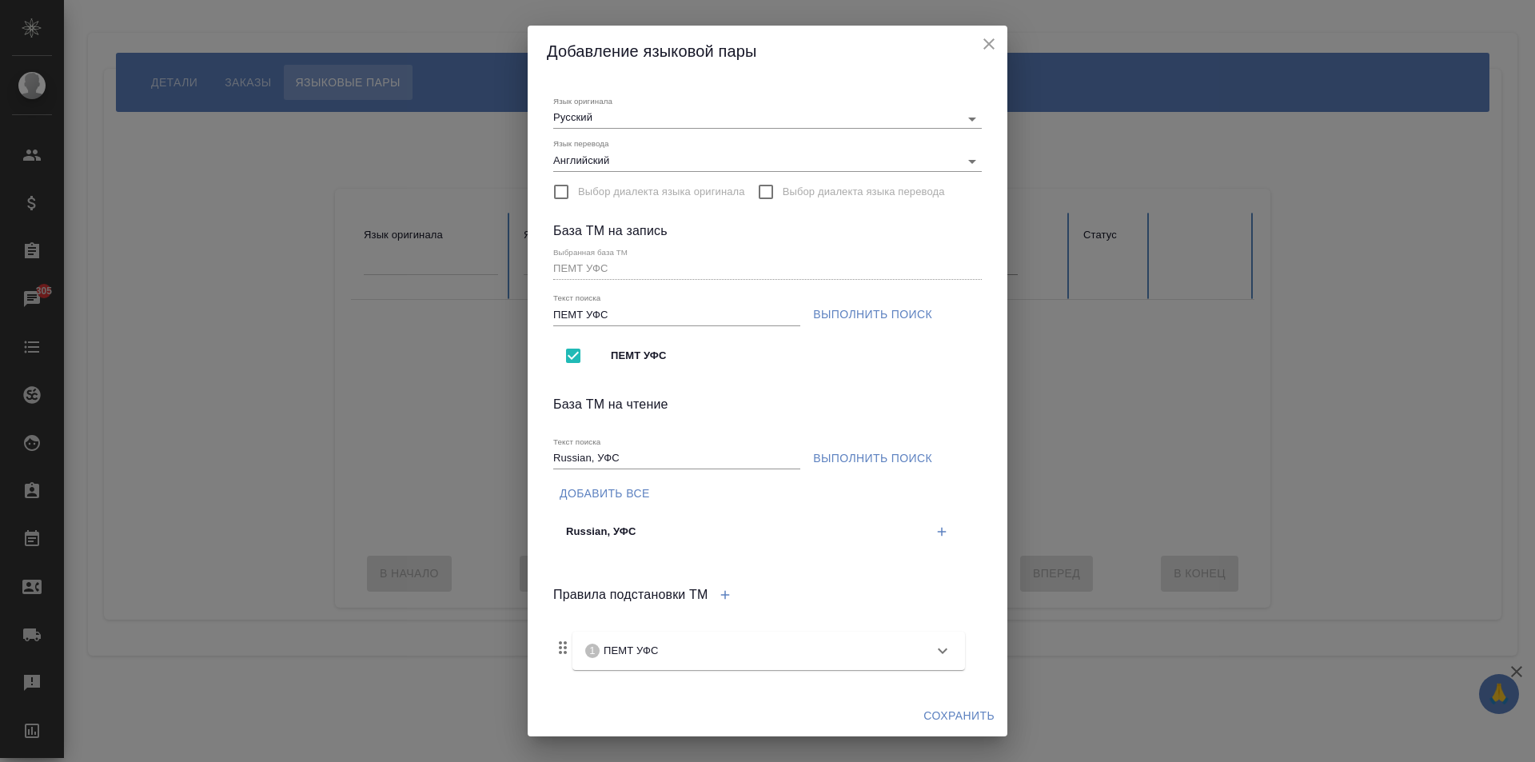
click at [934, 535] on icon "button" at bounding box center [941, 531] width 14 height 14
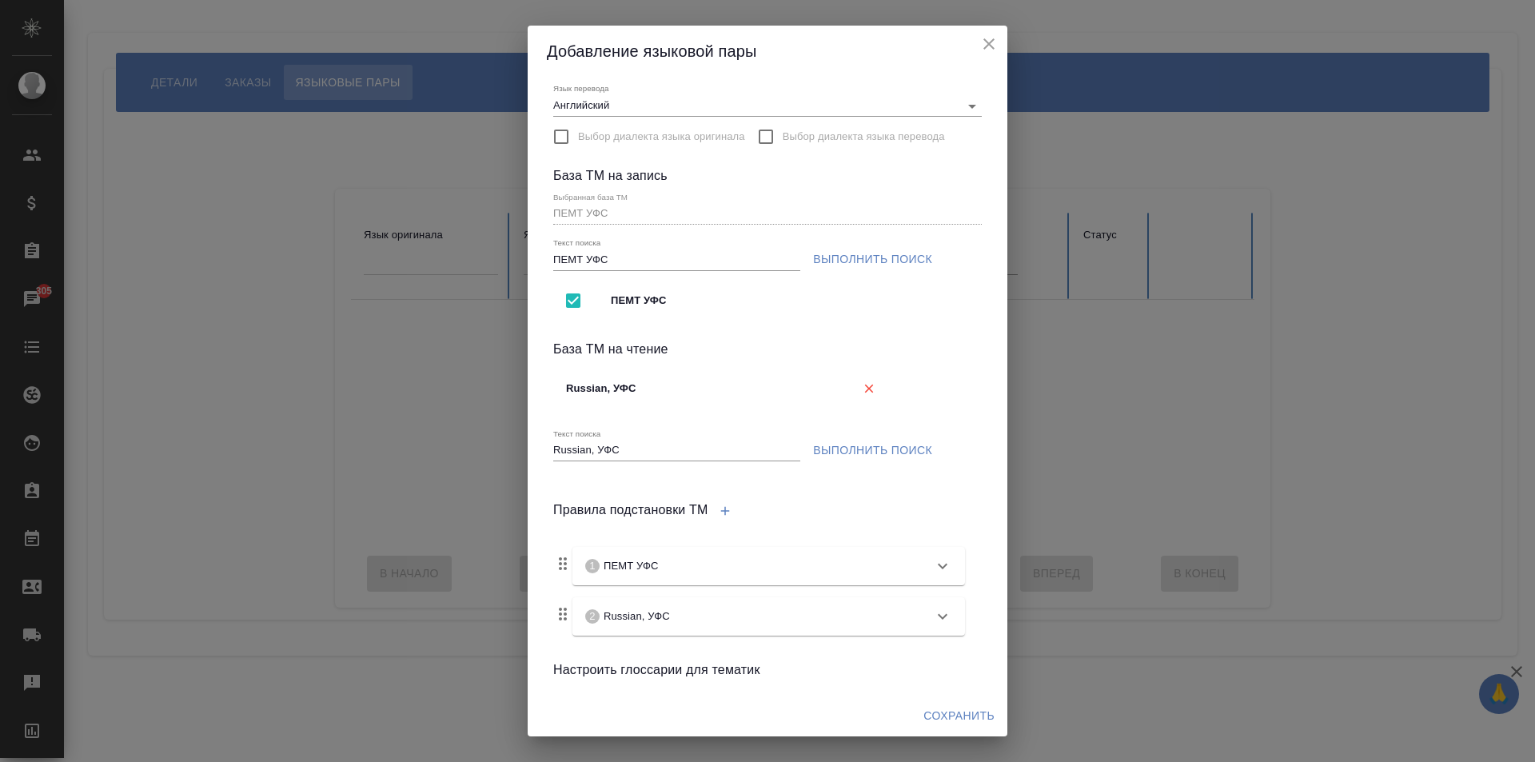
scroll to position [111, 0]
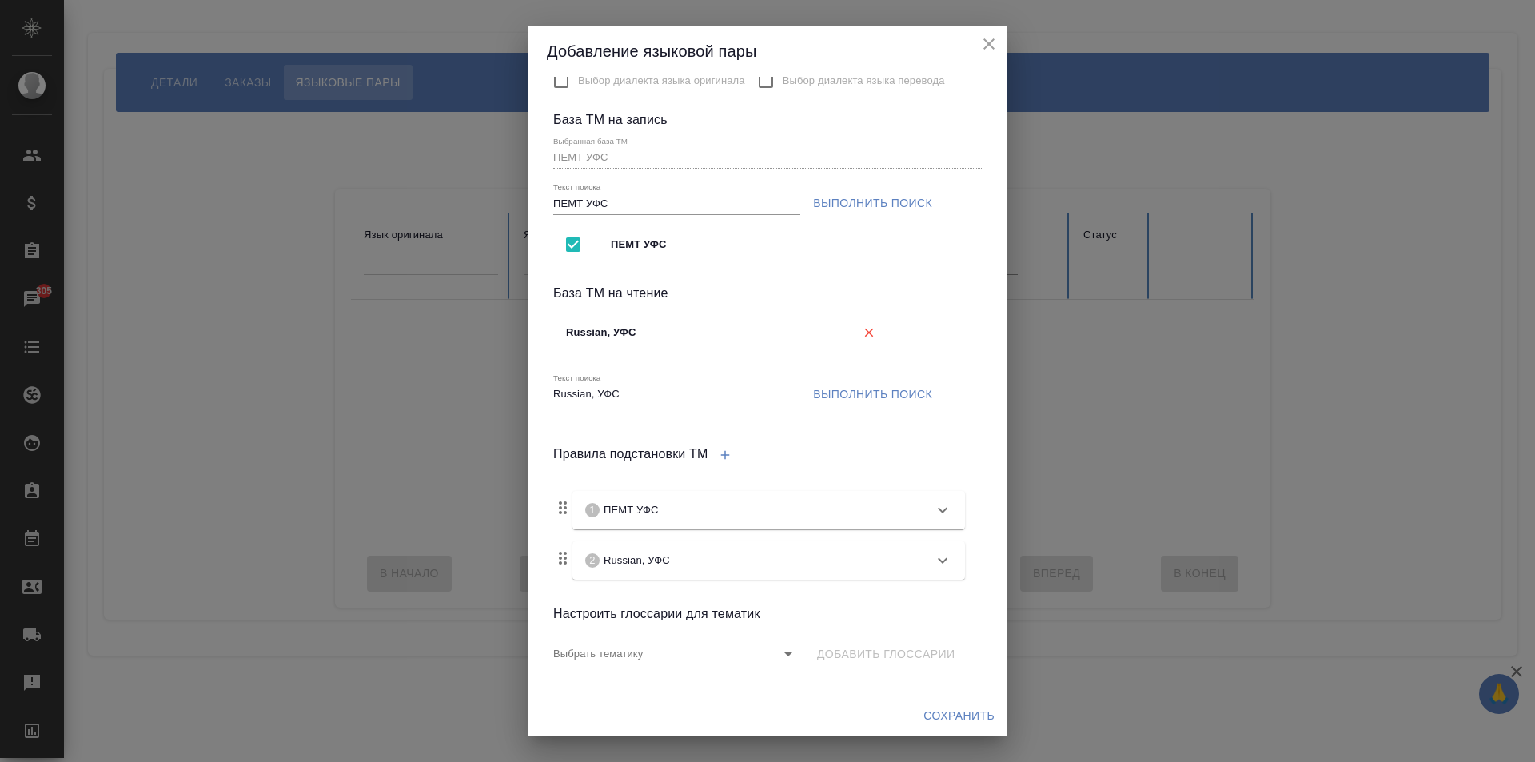
click at [955, 716] on span "Сохранить" at bounding box center [958, 716] width 71 height 20
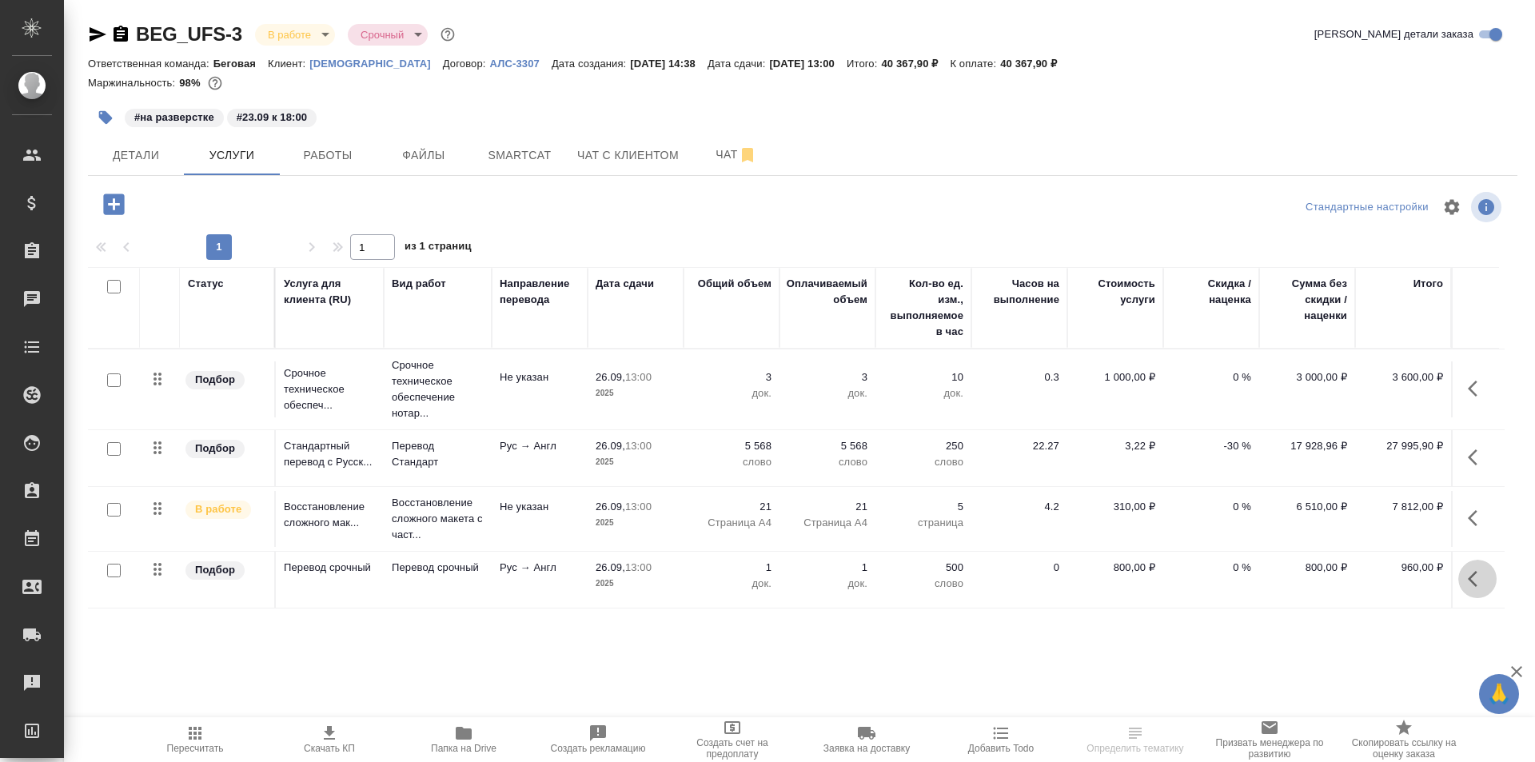
click at [1471, 571] on icon "button" at bounding box center [1476, 578] width 19 height 19
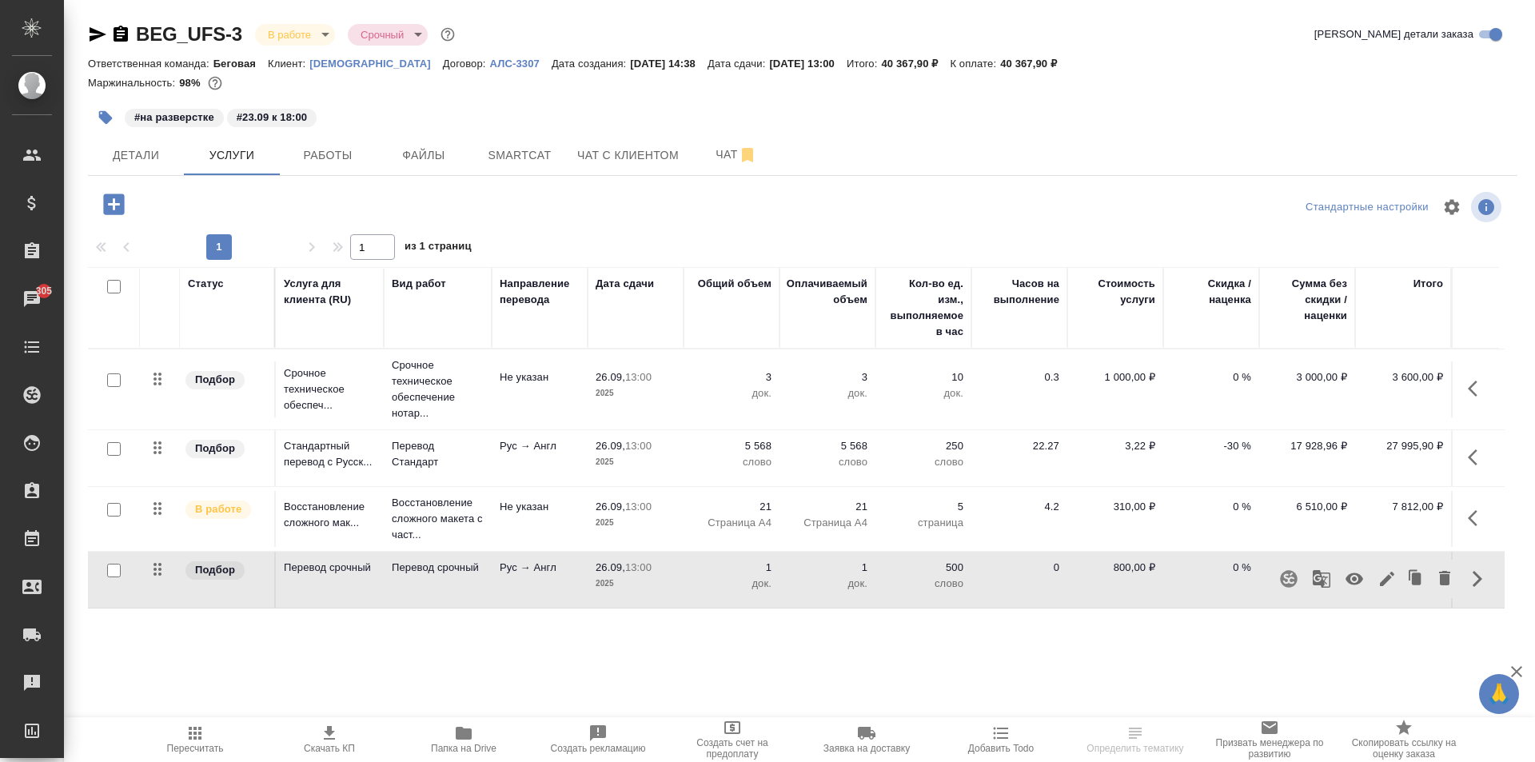
click at [113, 566] on input "checkbox" at bounding box center [114, 570] width 14 height 14
checkbox input "true"
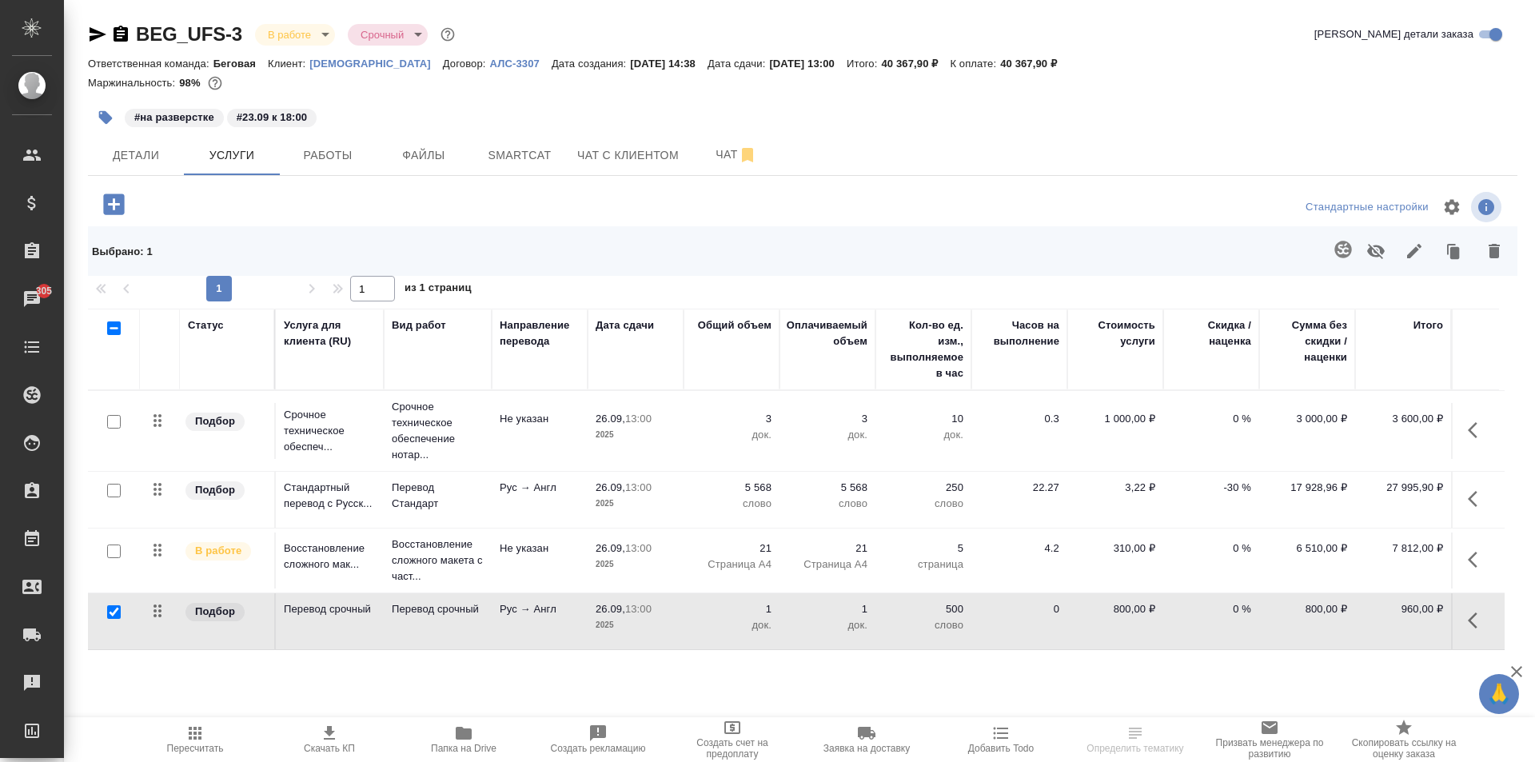
click at [1350, 249] on icon "button" at bounding box center [1342, 249] width 17 height 17
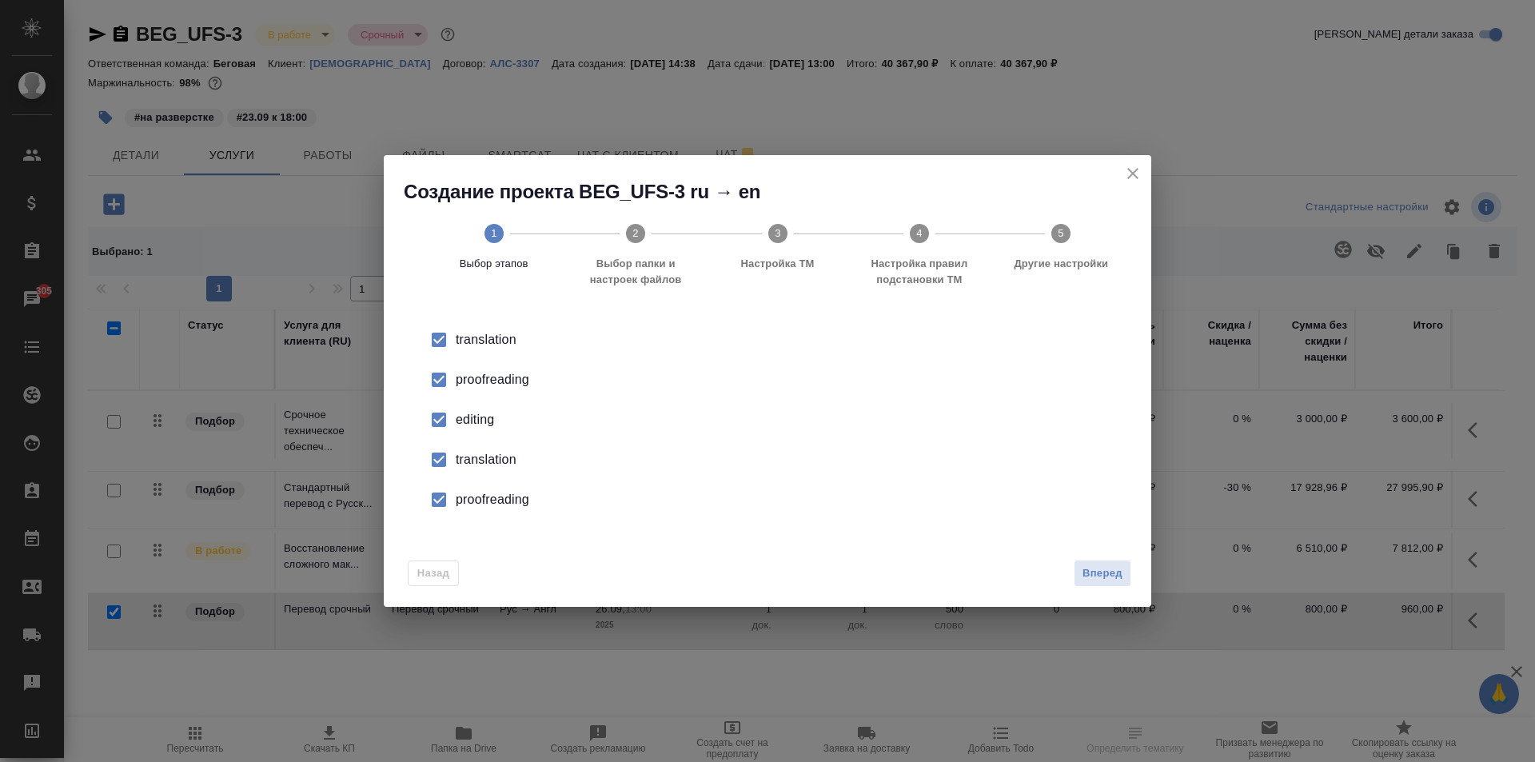
click at [507, 504] on div "proofreading" at bounding box center [784, 499] width 657 height 19
click at [495, 457] on div "translation" at bounding box center [784, 459] width 657 height 19
click at [481, 421] on div "editing" at bounding box center [784, 419] width 657 height 19
click at [496, 385] on div "proofreading" at bounding box center [784, 379] width 657 height 19
click at [1097, 574] on span "Вперед" at bounding box center [1102, 573] width 40 height 18
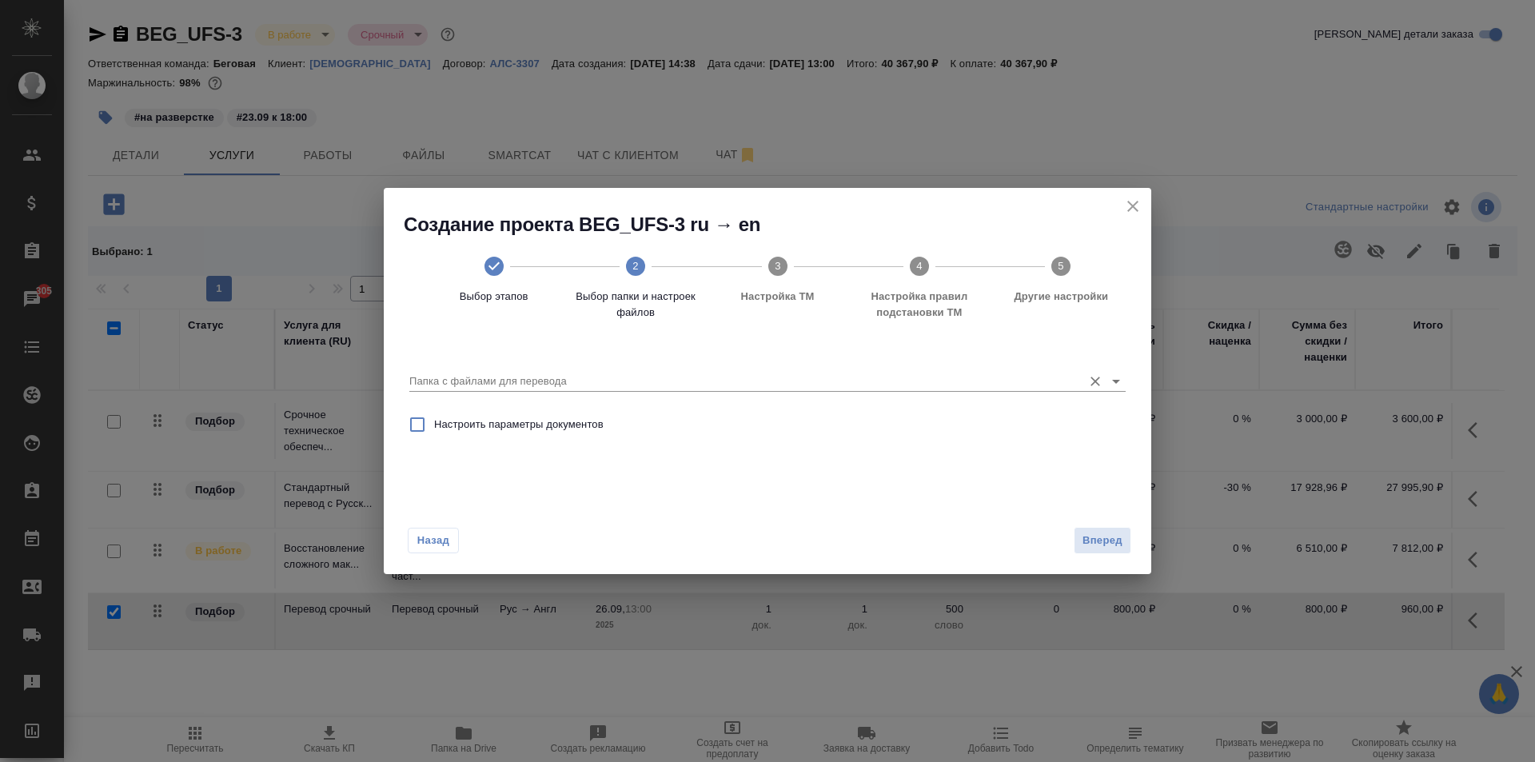
click at [551, 379] on input "Папка с файлами для перевода" at bounding box center [741, 381] width 665 height 19
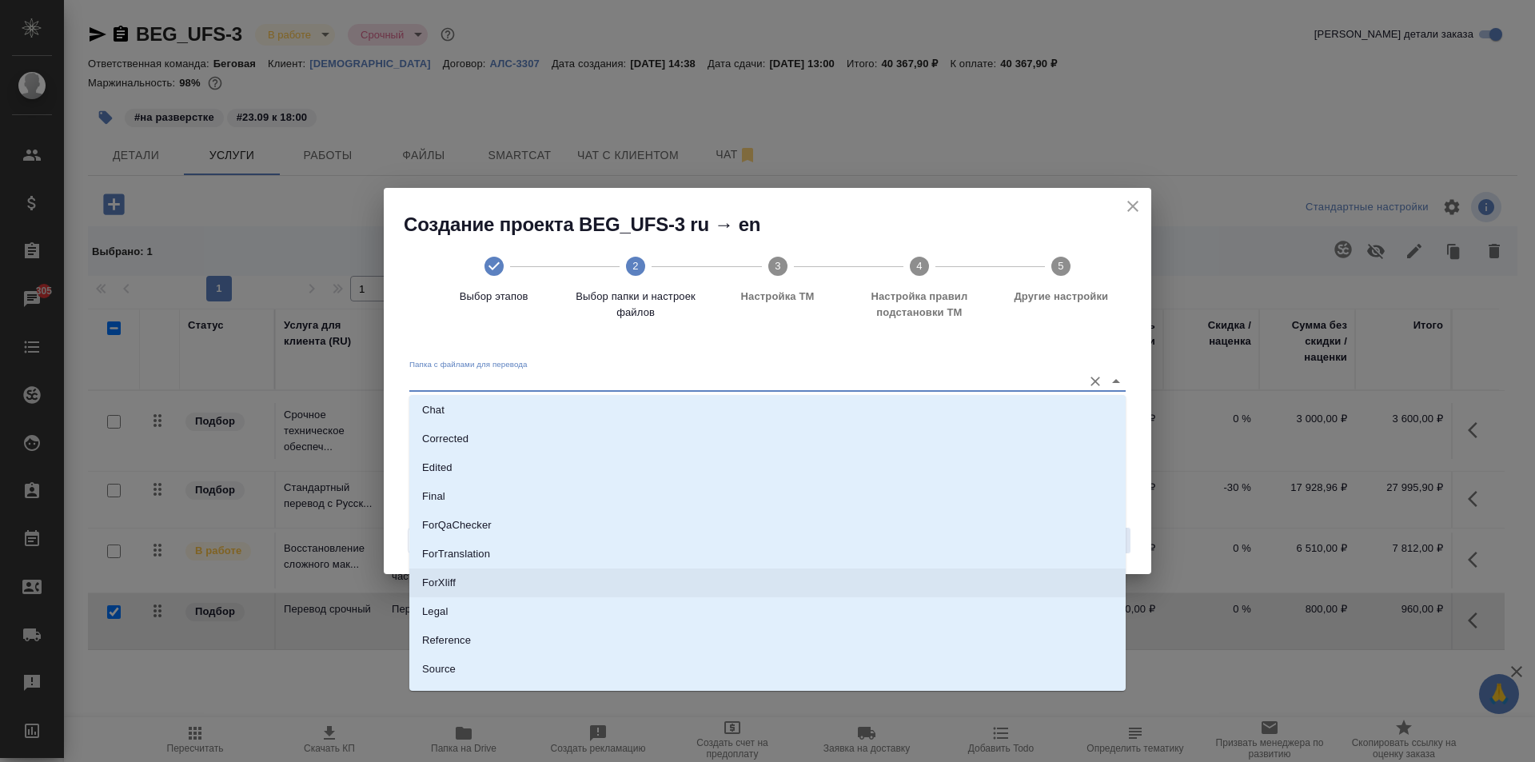
scroll to position [112, 0]
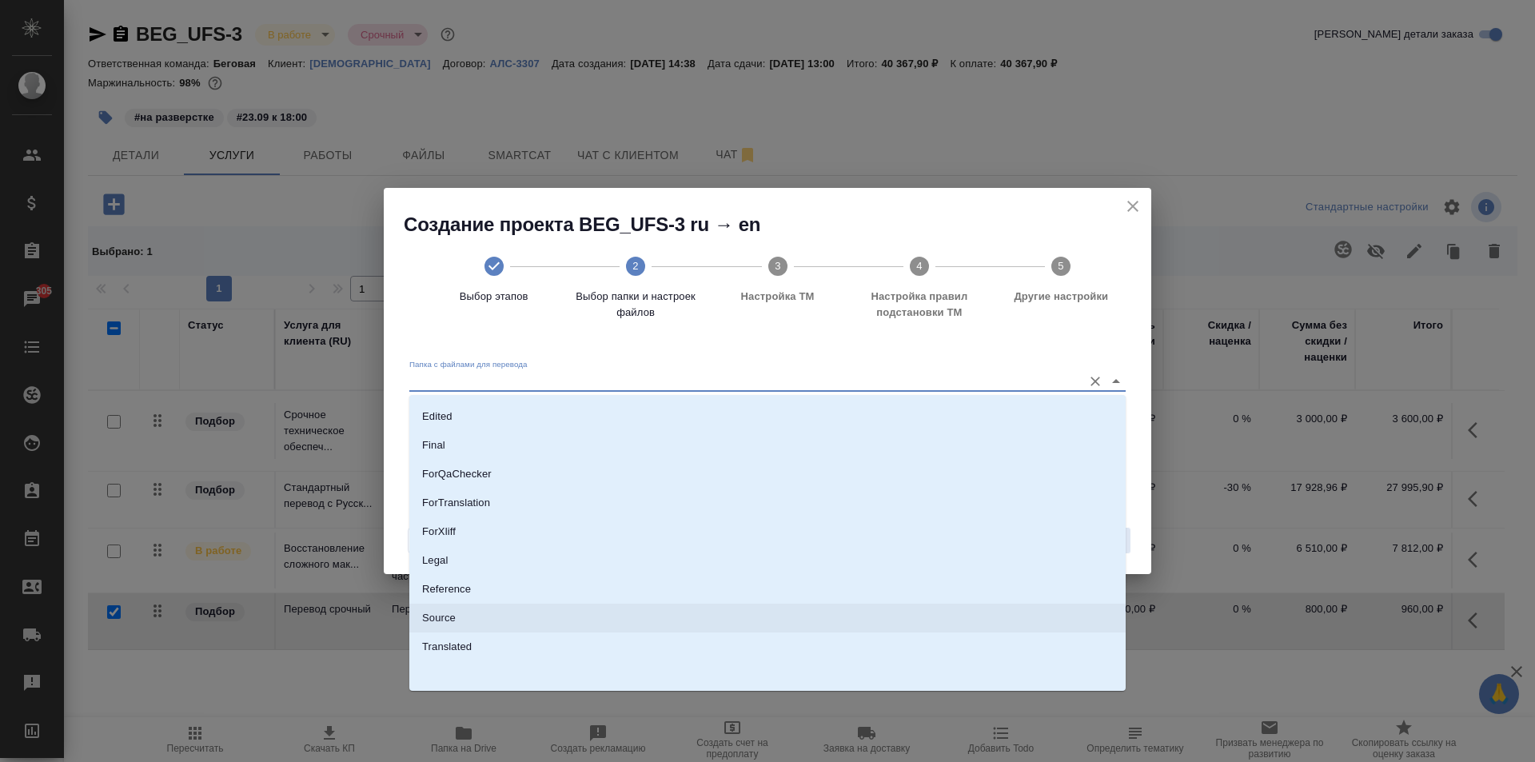
click at [457, 615] on li "Source" at bounding box center [767, 617] width 716 height 29
type input "Source"
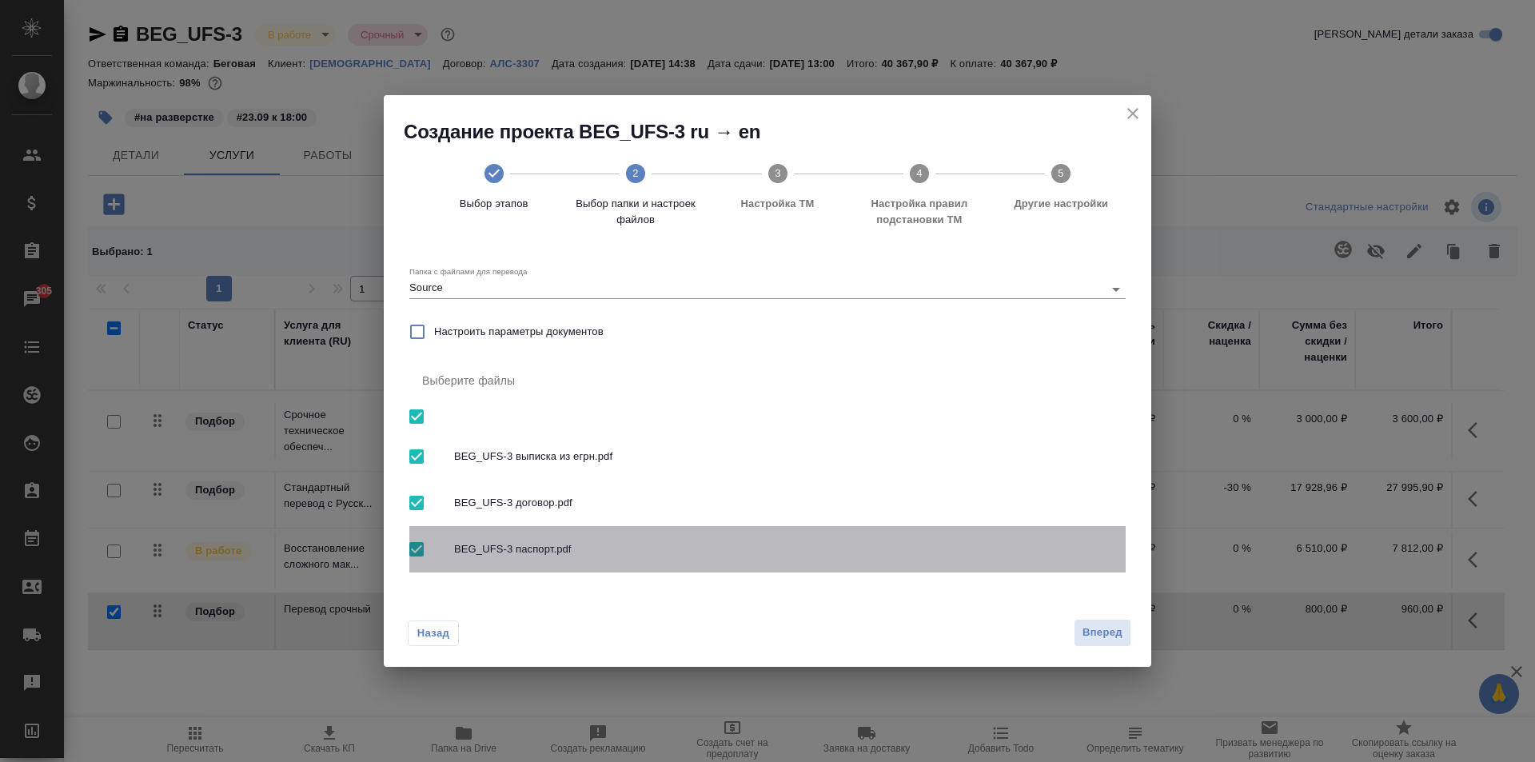
click at [410, 546] on input "checkbox" at bounding box center [417, 549] width 34 height 34
checkbox input "false"
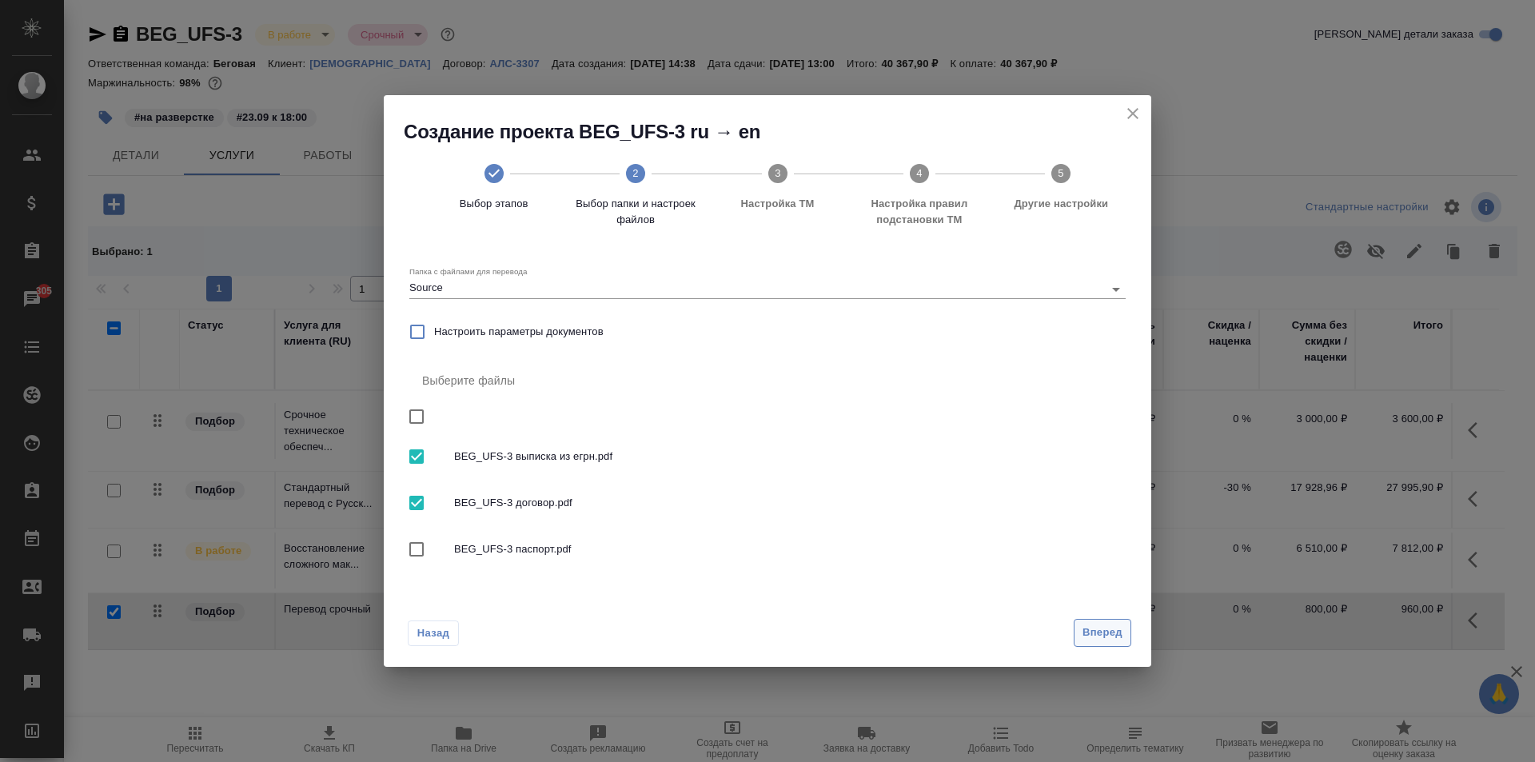
click at [1102, 638] on span "Вперед" at bounding box center [1102, 632] width 40 height 18
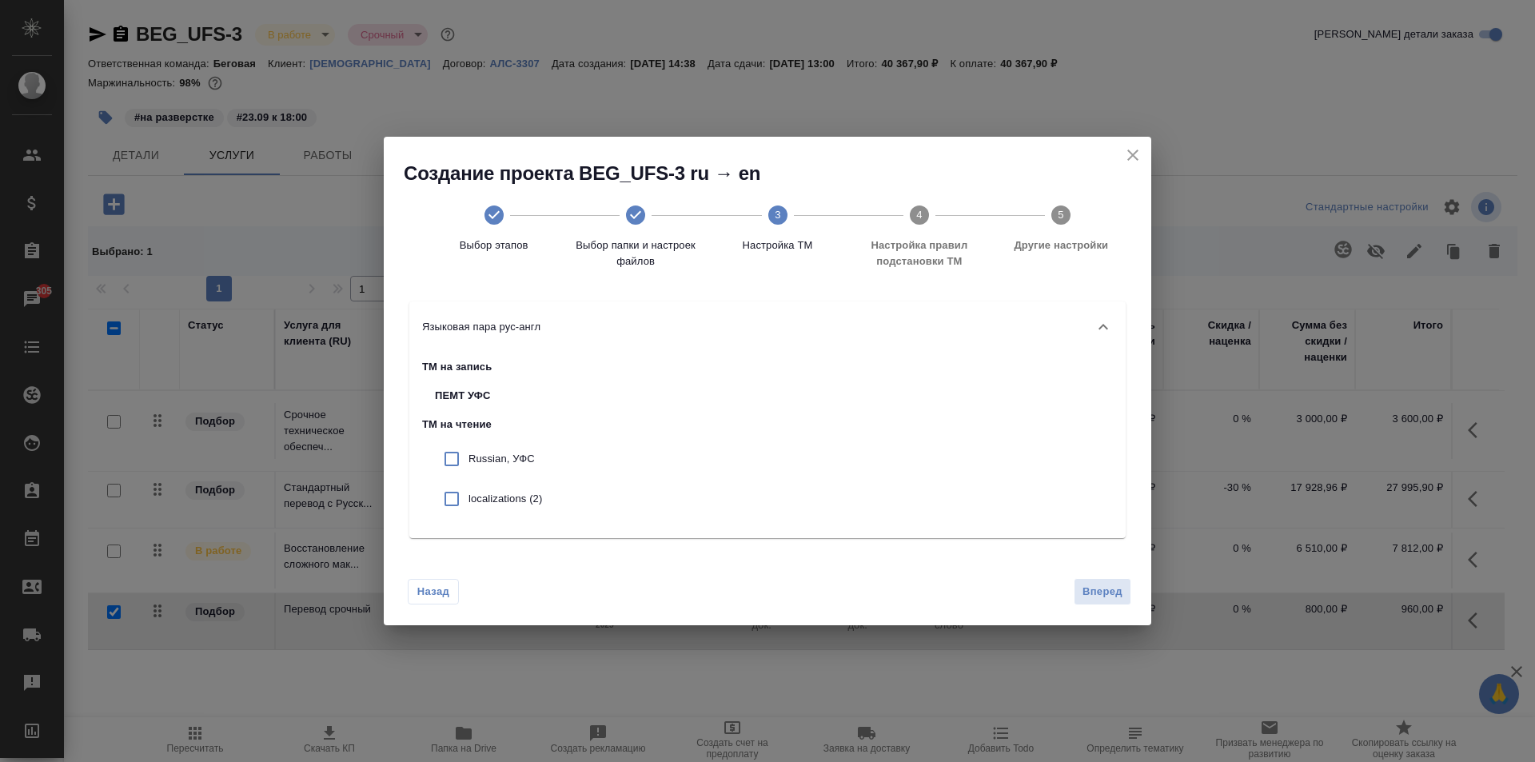
click at [452, 457] on input "checkbox" at bounding box center [452, 459] width 34 height 34
checkbox input "true"
click at [1090, 599] on span "Вперед" at bounding box center [1102, 592] width 40 height 18
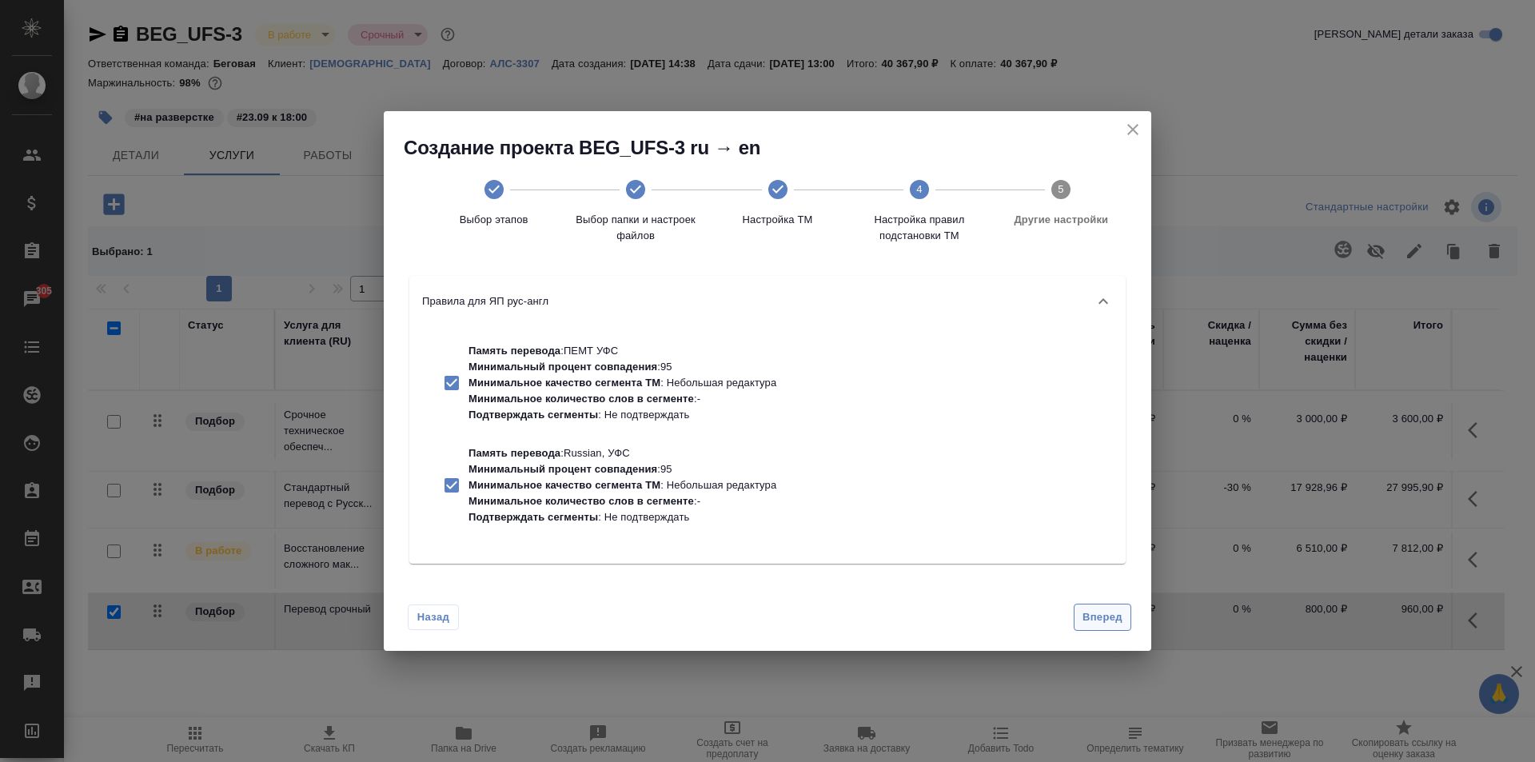
click at [1100, 610] on span "Вперед" at bounding box center [1102, 617] width 40 height 18
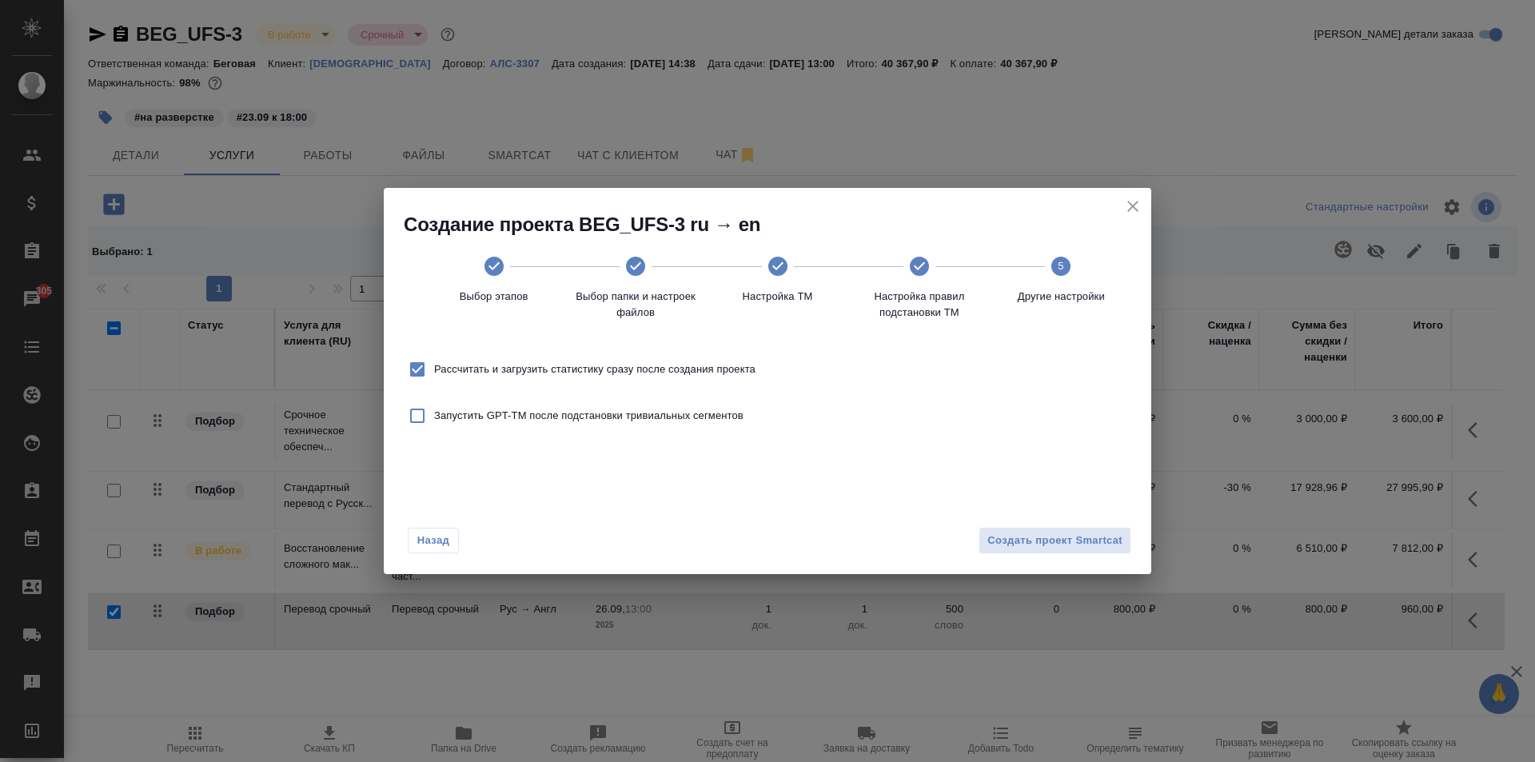
click at [420, 367] on input "Рассчитать и загрузить статистику сразу после создания проекта" at bounding box center [417, 369] width 34 height 34
checkbox input "false"
click at [1075, 544] on span "Создать проект Smartcat" at bounding box center [1054, 541] width 135 height 18
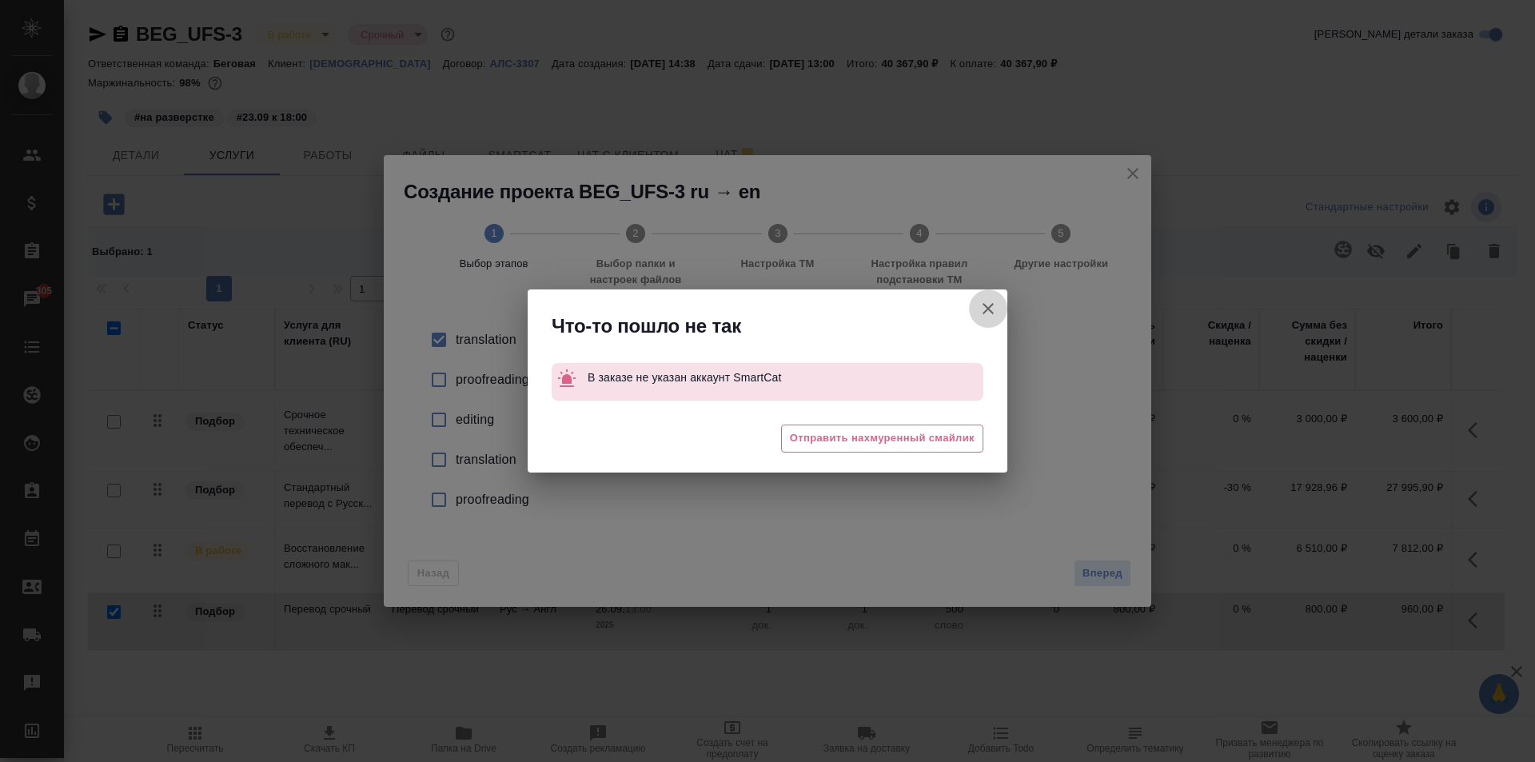
click at [986, 302] on icon "button" at bounding box center [987, 308] width 19 height 19
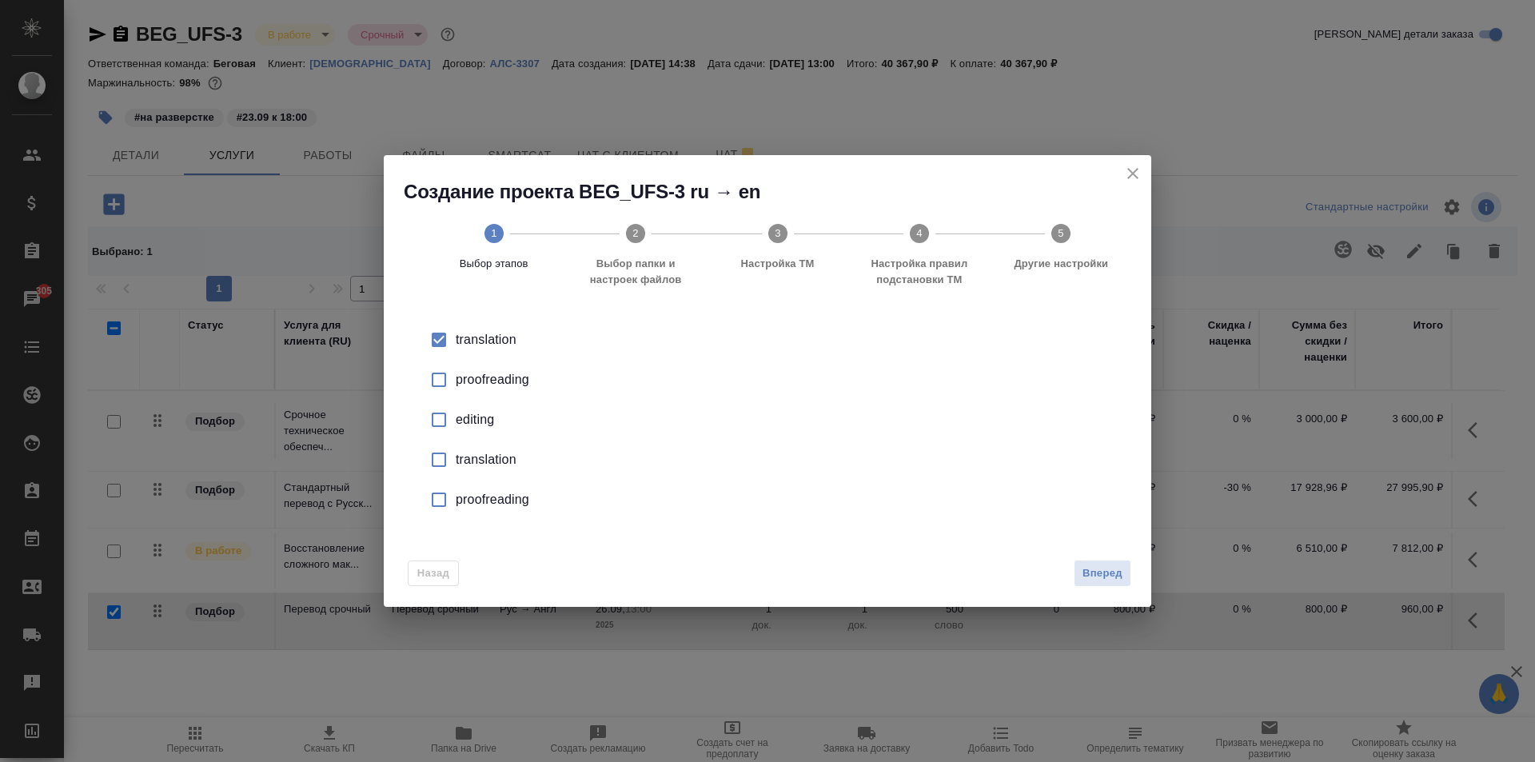
click at [1140, 181] on icon "close" at bounding box center [1132, 173] width 19 height 19
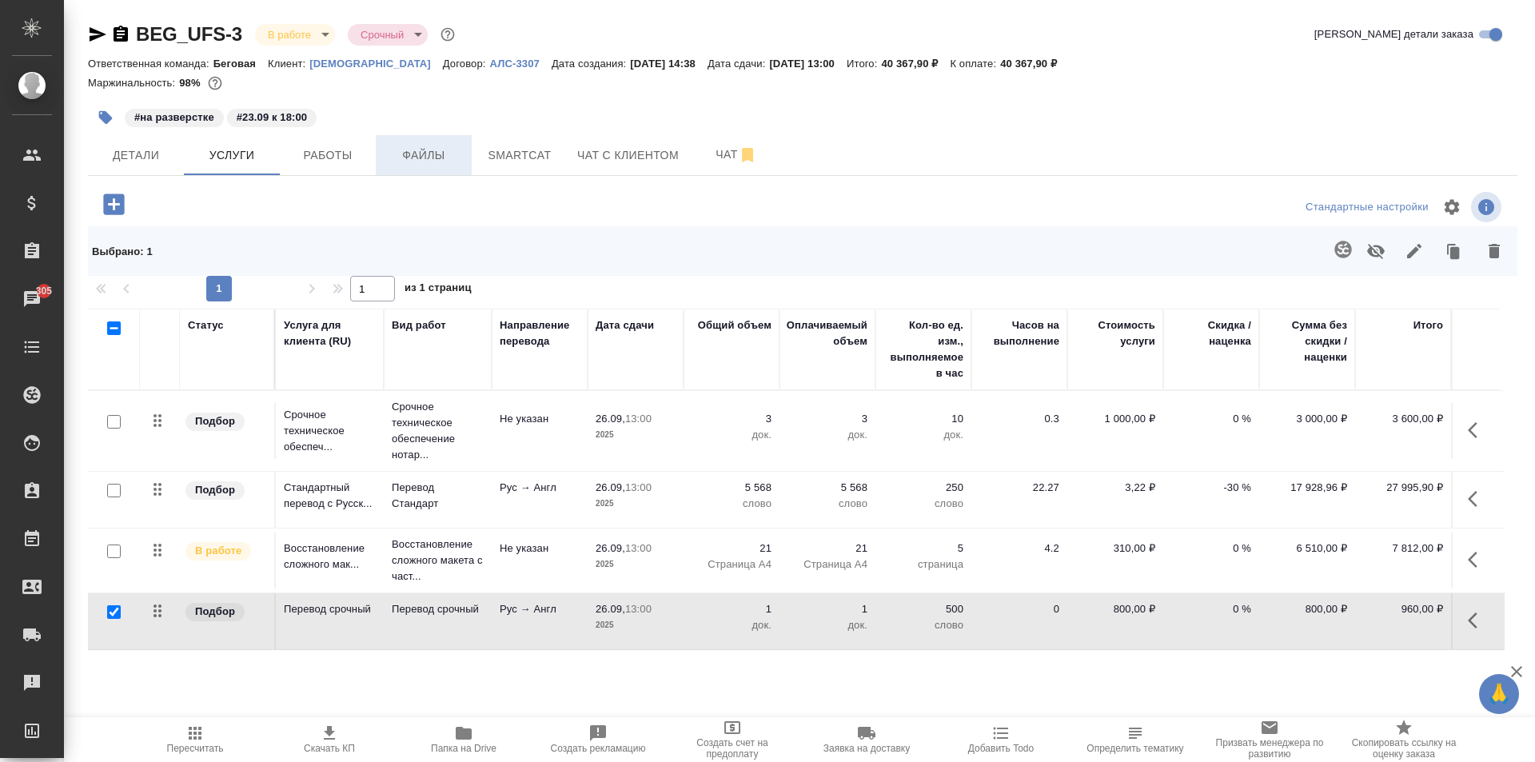
click at [433, 149] on span "Файлы" at bounding box center [423, 155] width 77 height 20
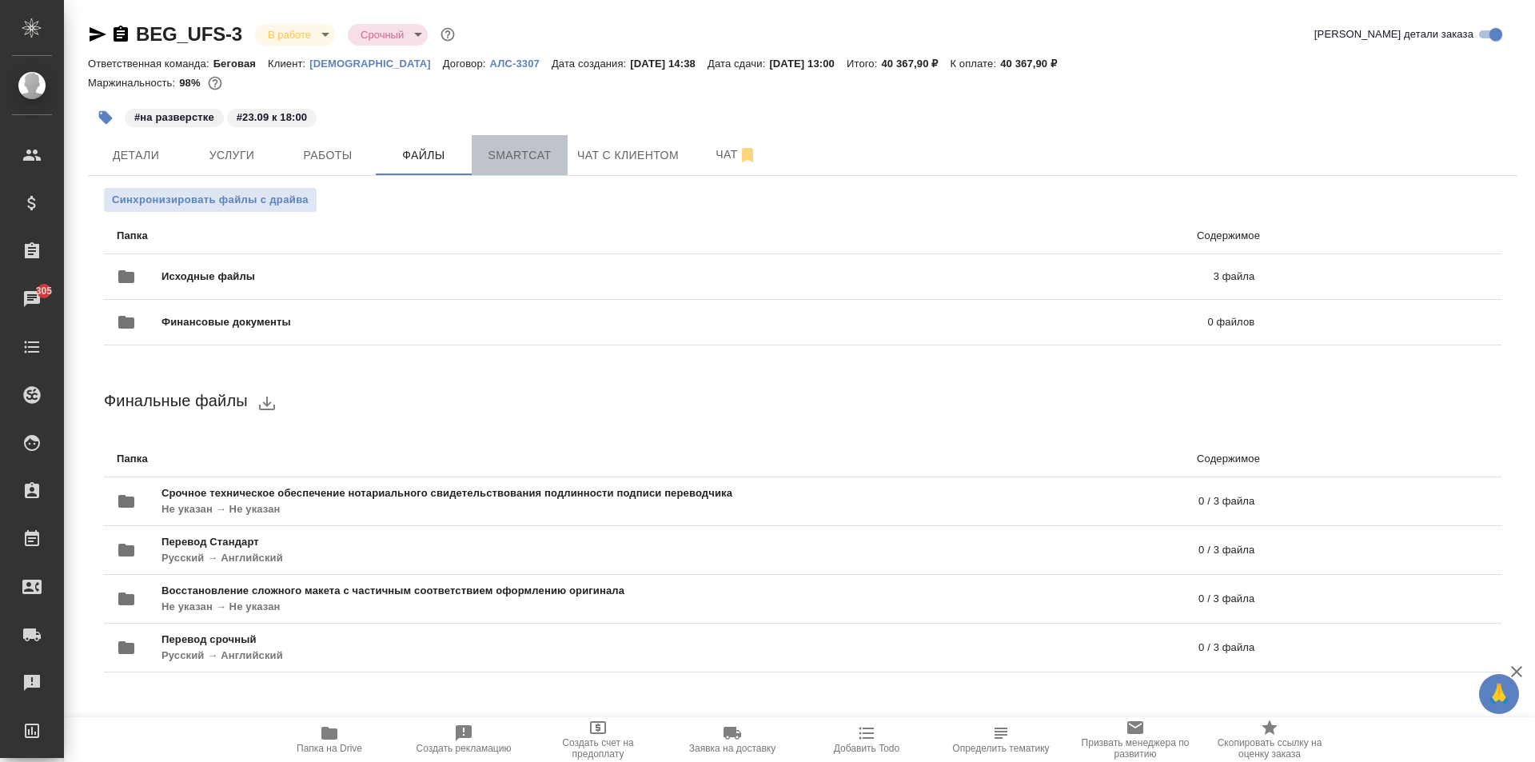
click at [498, 165] on span "Smartcat" at bounding box center [519, 155] width 77 height 20
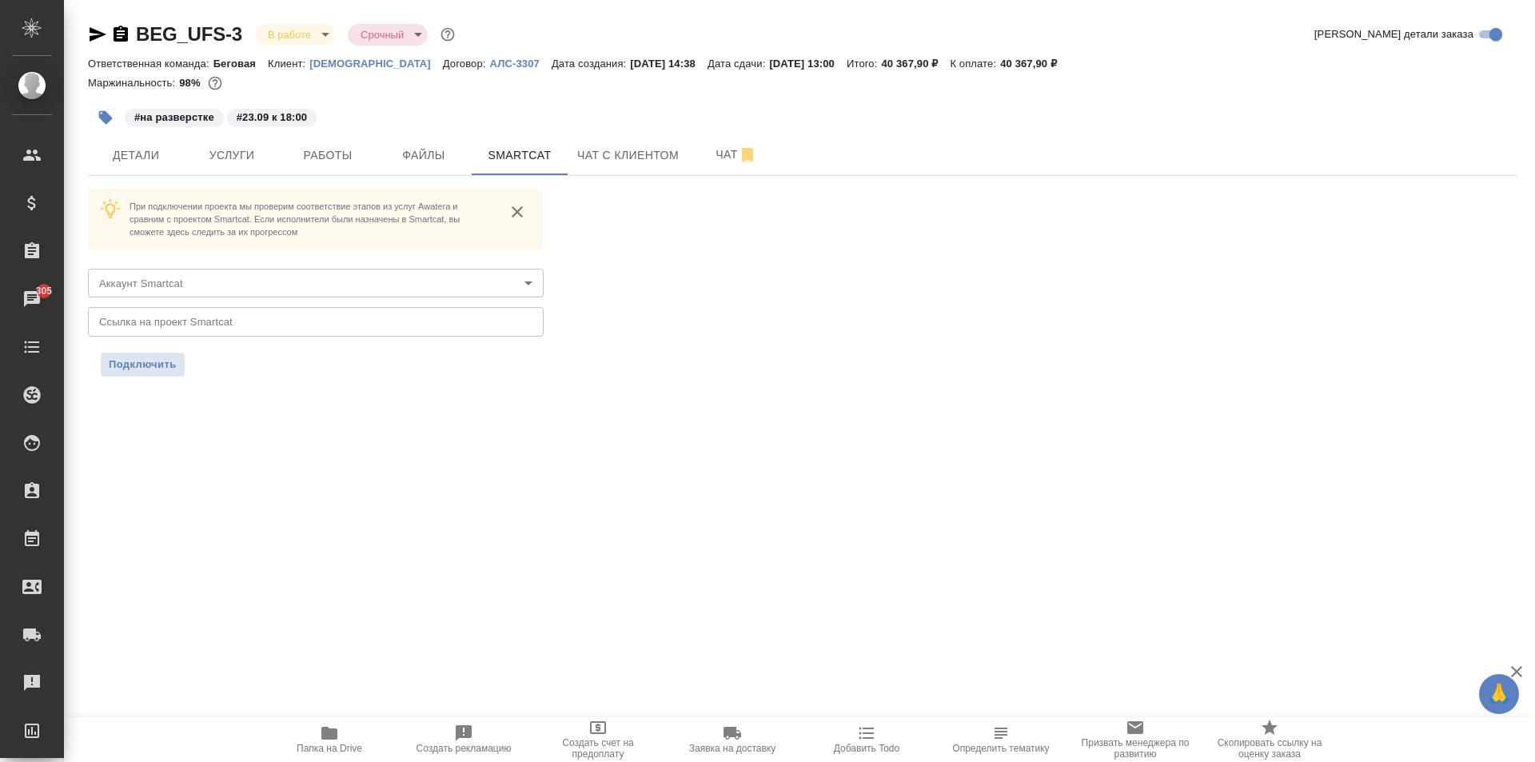
click at [253, 289] on body "🙏 .cls-1 fill:#fff; AWATERA Moskalets Alina Клиенты Спецификации Заказы 305 Чат…" at bounding box center [767, 381] width 1535 height 762
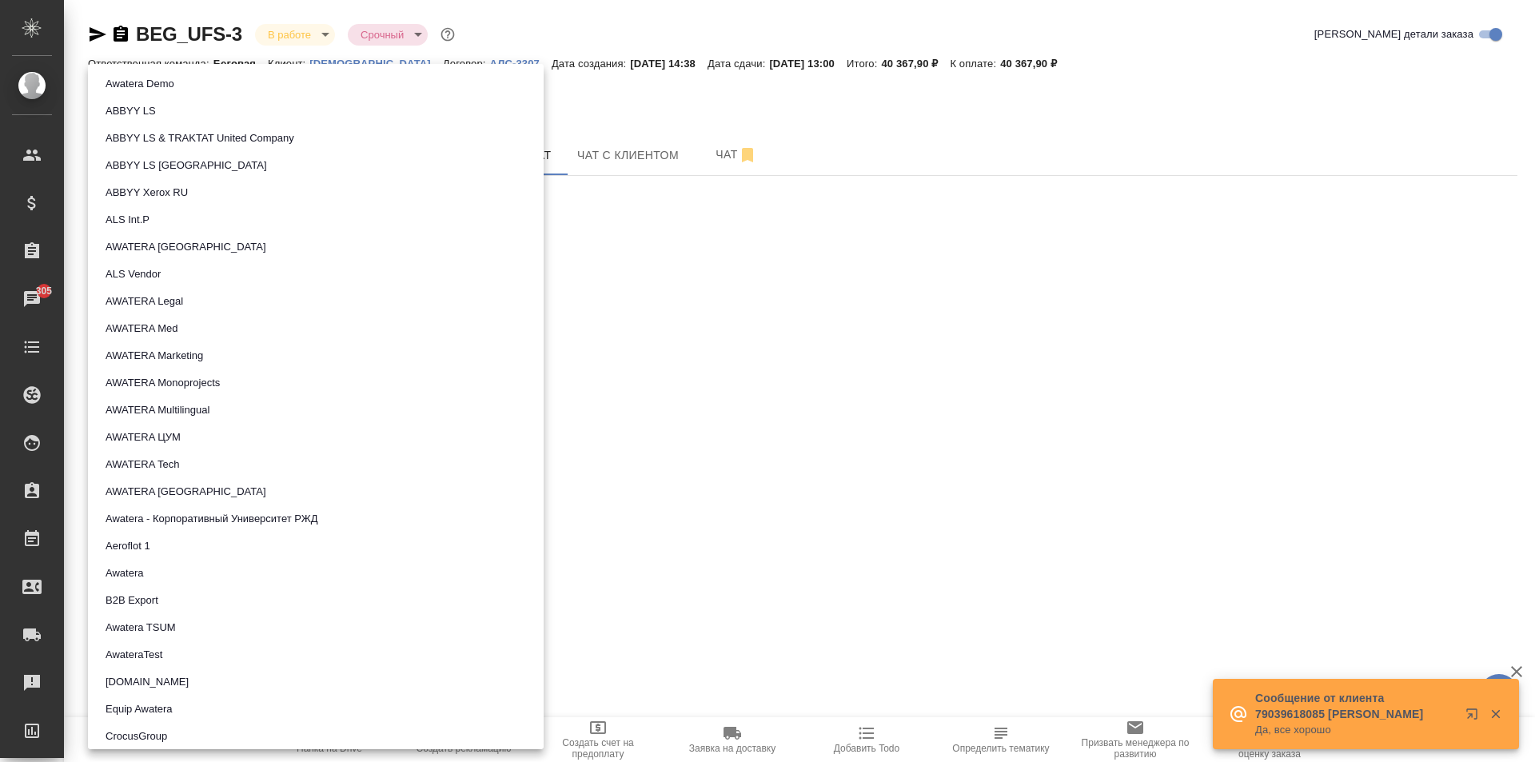
click at [199, 357] on button "AWATERA Marketing" at bounding box center [154, 356] width 107 height 18
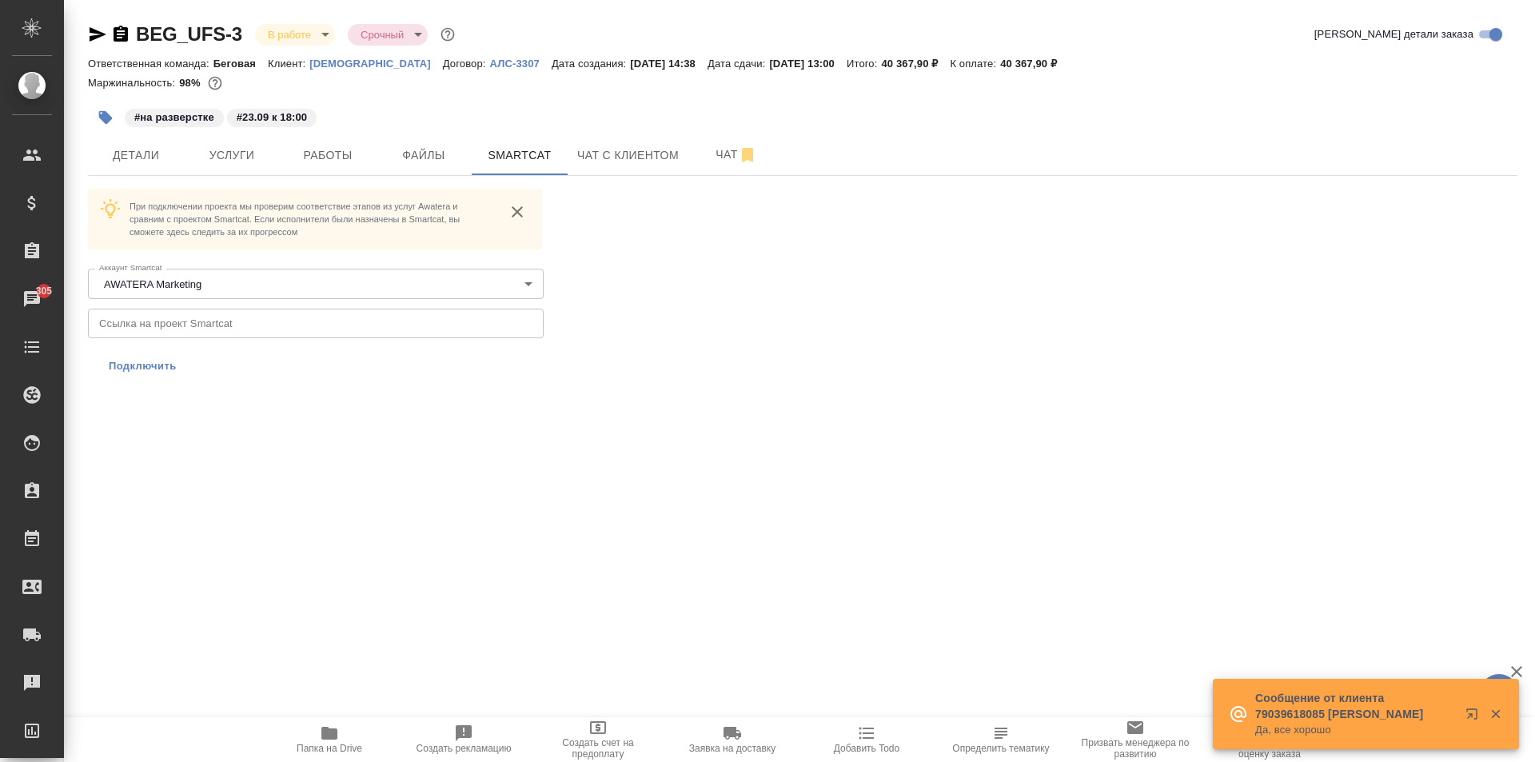
click at [139, 359] on span "Подключить" at bounding box center [143, 366] width 68 height 16
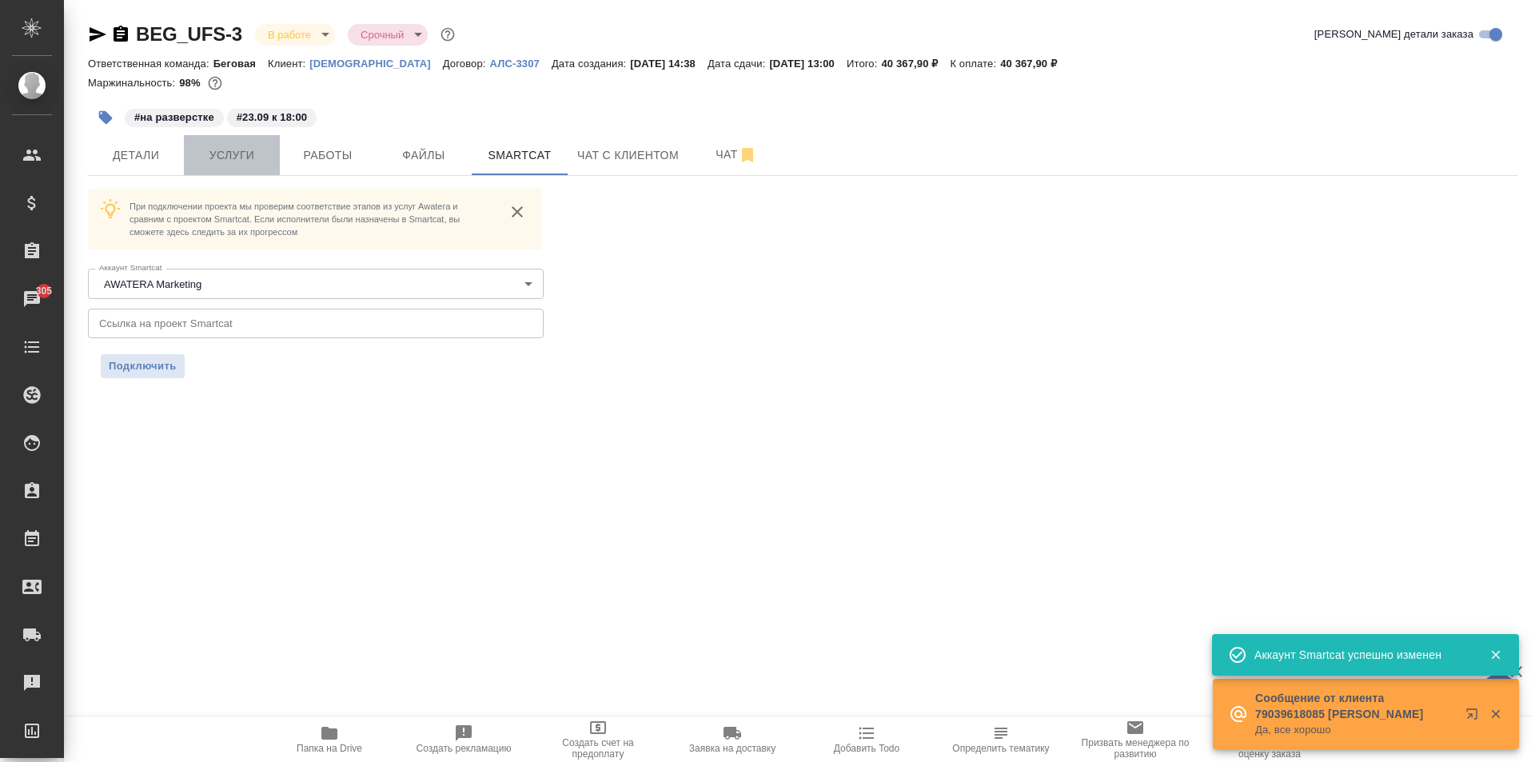
click at [242, 157] on span "Услуги" at bounding box center [231, 155] width 77 height 20
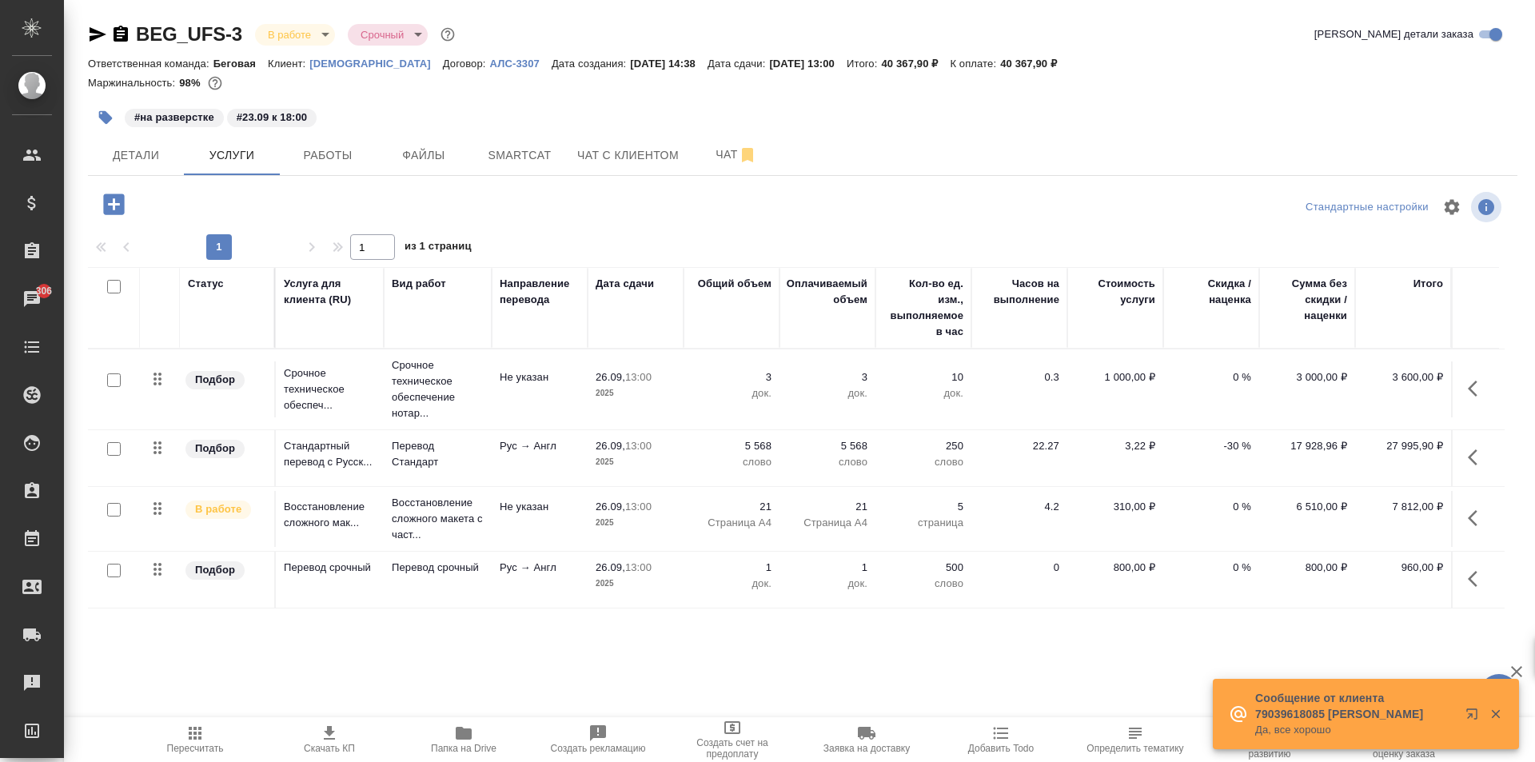
click at [1480, 575] on icon "button" at bounding box center [1476, 578] width 19 height 19
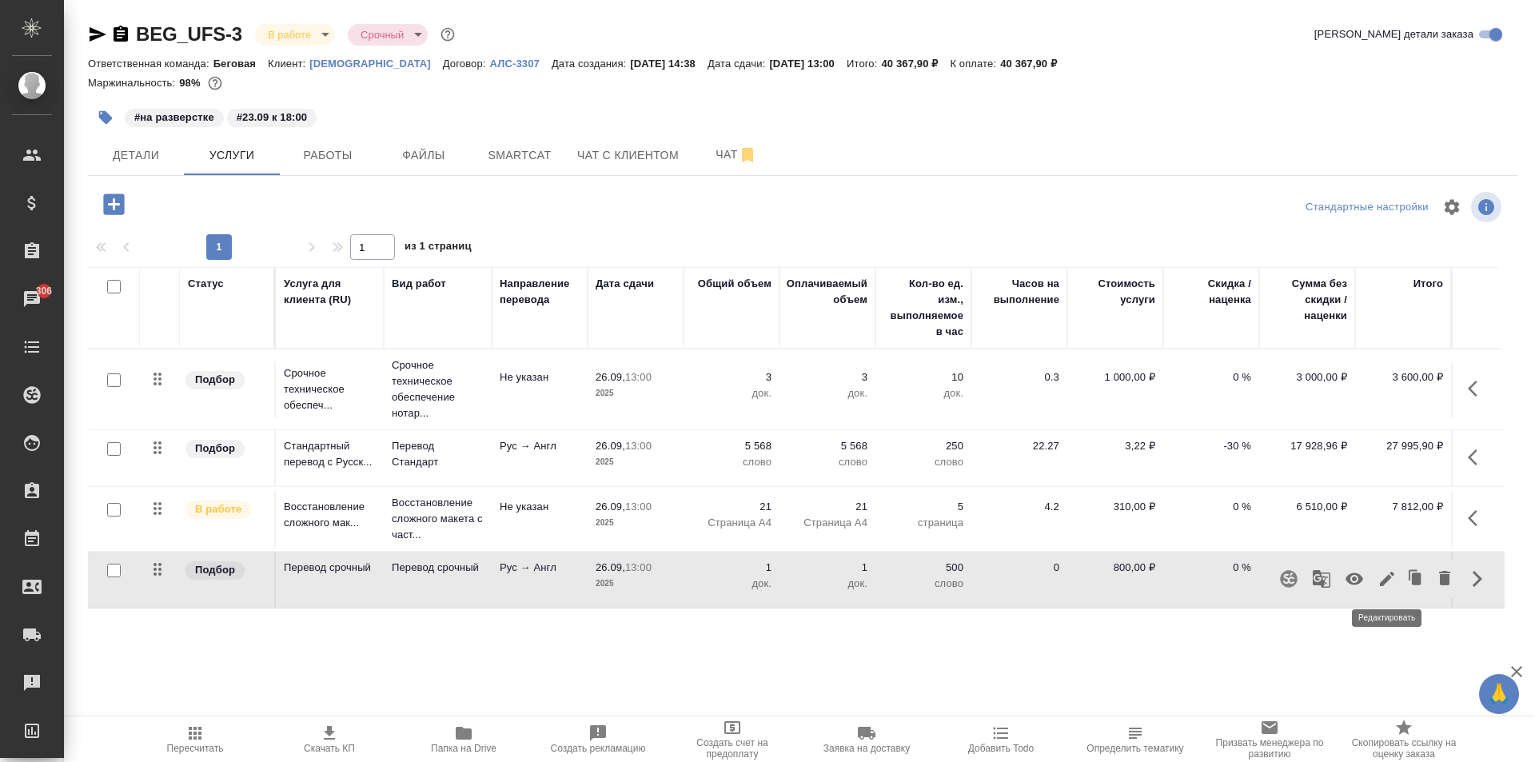
click at [1382, 579] on icon "button" at bounding box center [1386, 578] width 19 height 19
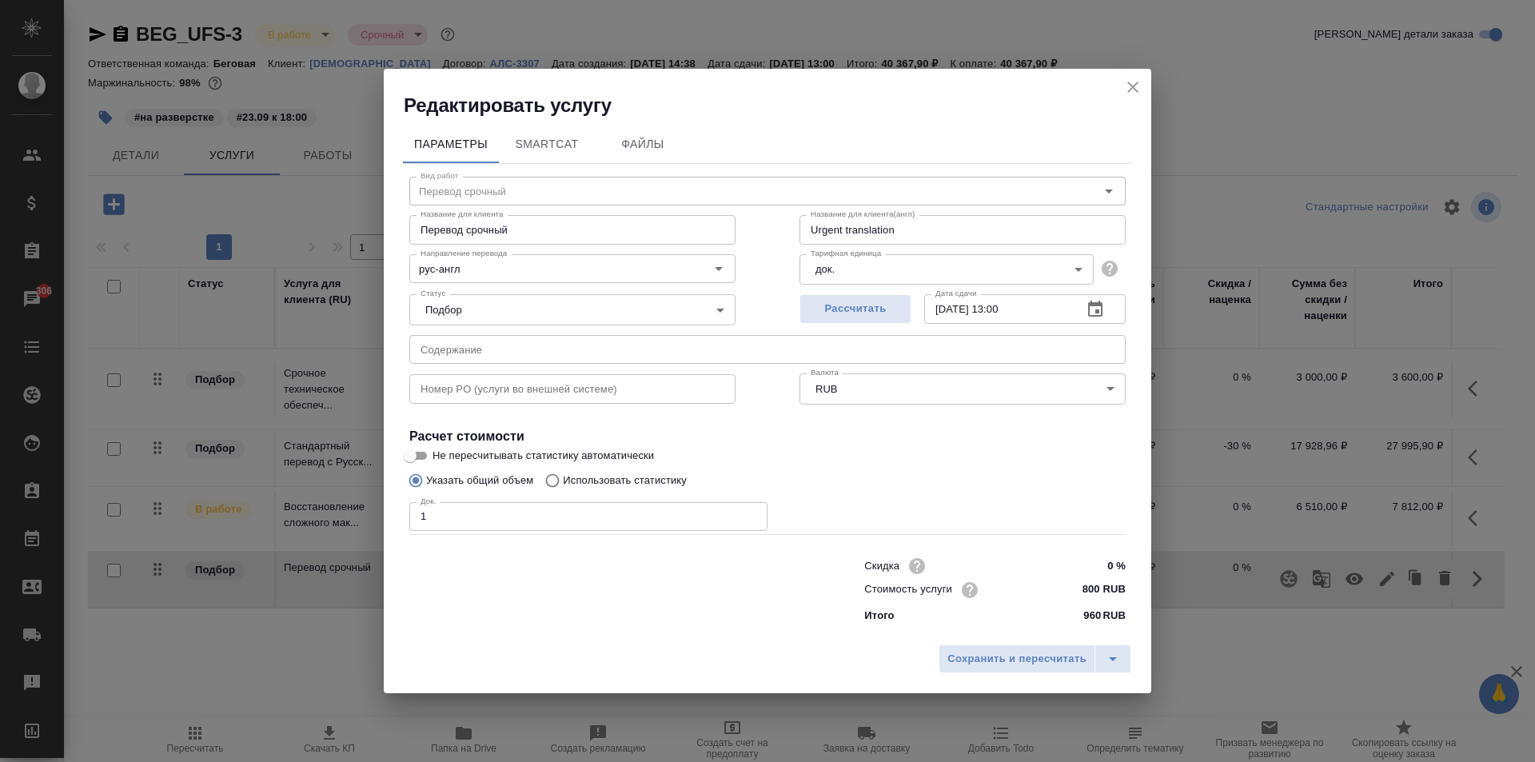
drag, startPoint x: 1145, startPoint y: 86, endPoint x: 1128, endPoint y: 86, distance: 16.8
click at [1130, 86] on div "Редактировать услугу" at bounding box center [767, 94] width 767 height 50
click at [1128, 86] on icon "close" at bounding box center [1132, 87] width 19 height 19
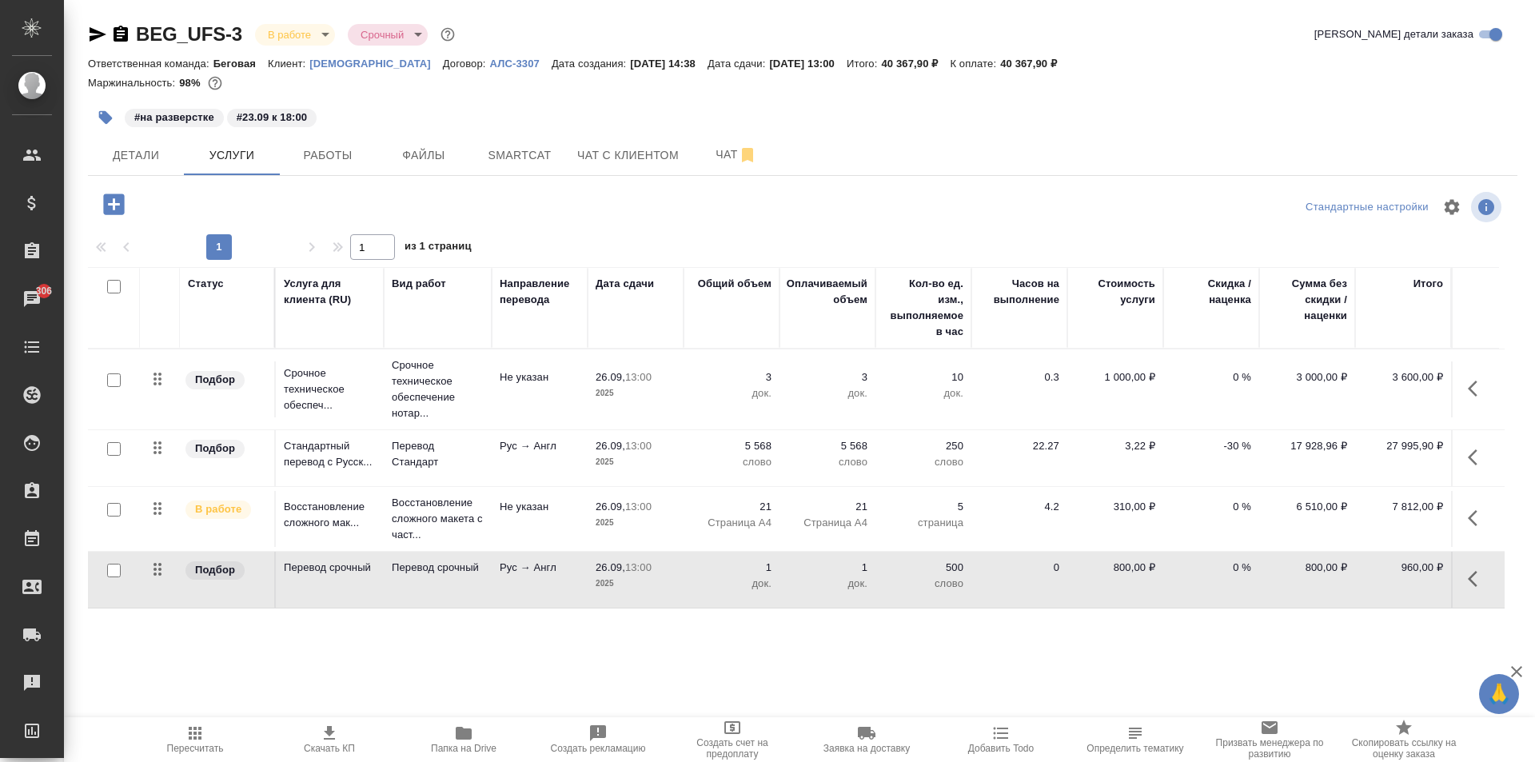
click at [113, 567] on input "checkbox" at bounding box center [114, 570] width 14 height 14
checkbox input "true"
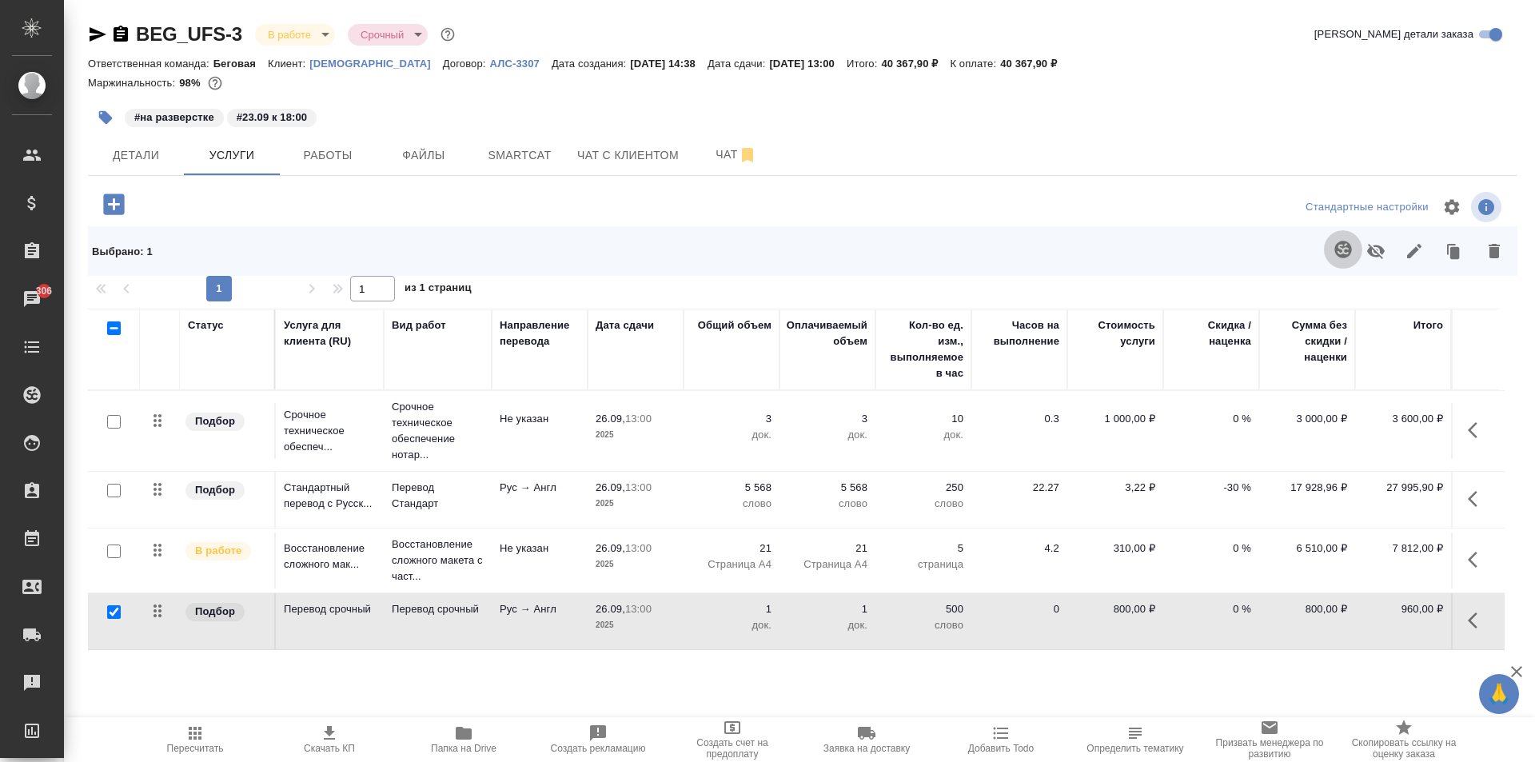
click at [1335, 242] on icon "button" at bounding box center [1342, 249] width 19 height 19
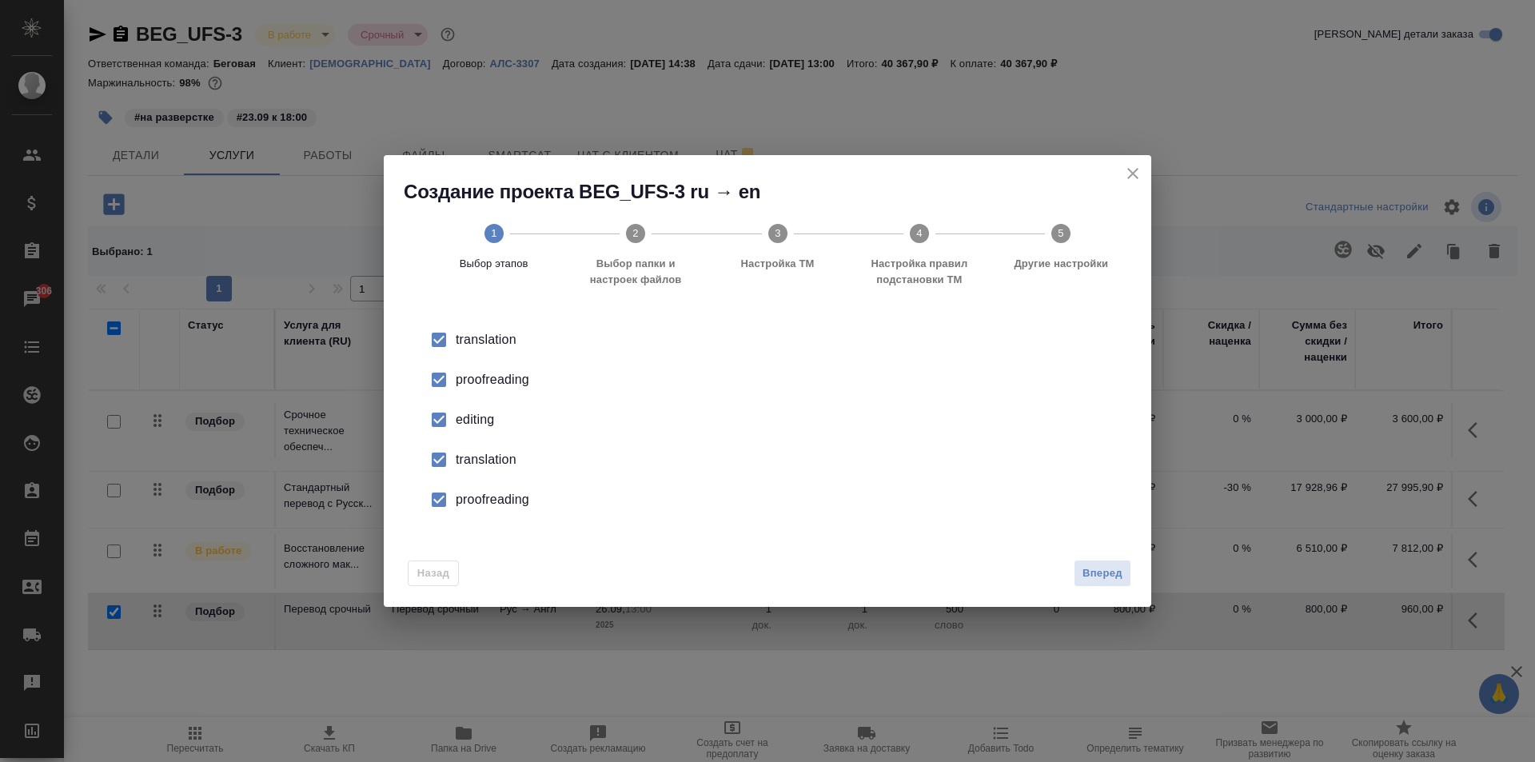
click at [486, 376] on div "proofreading" at bounding box center [784, 379] width 657 height 19
click at [466, 408] on li "editing" at bounding box center [767, 420] width 716 height 40
click at [471, 452] on div "translation" at bounding box center [784, 459] width 657 height 19
click at [489, 490] on div "proofreading" at bounding box center [784, 499] width 657 height 19
click at [1090, 575] on span "Вперед" at bounding box center [1102, 573] width 40 height 18
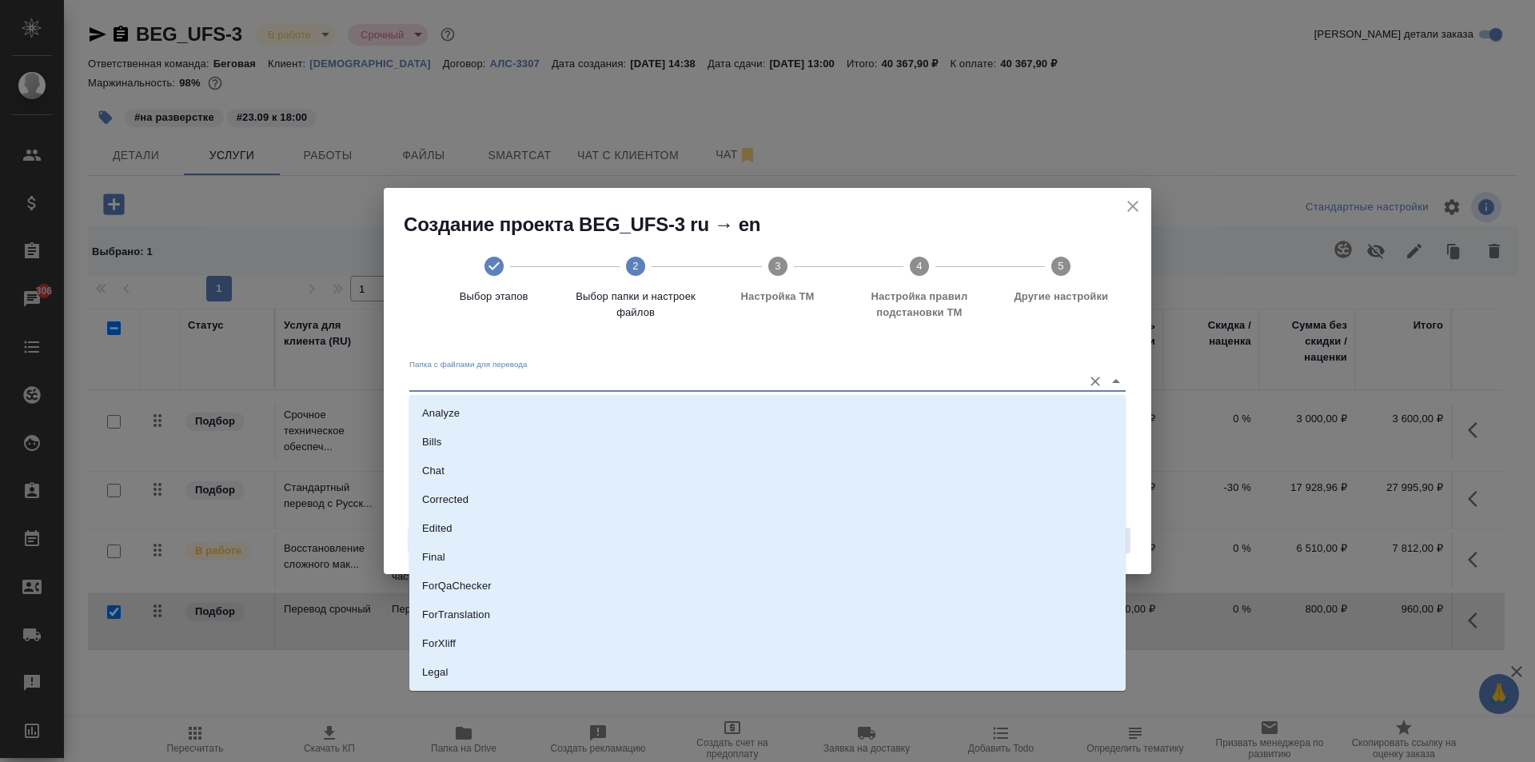
click at [468, 382] on input "Папка с файлами для перевода" at bounding box center [741, 381] width 665 height 19
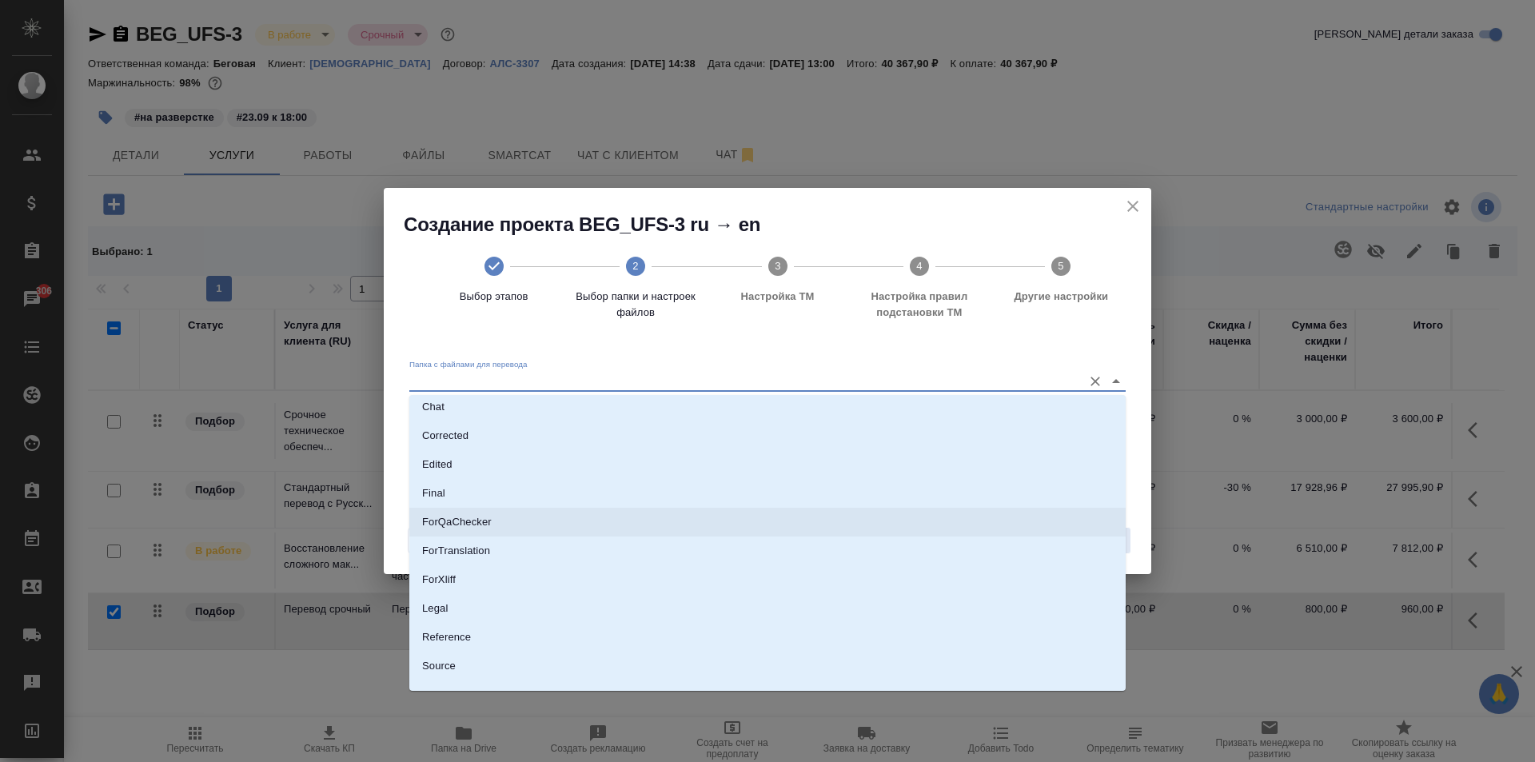
scroll to position [112, 0]
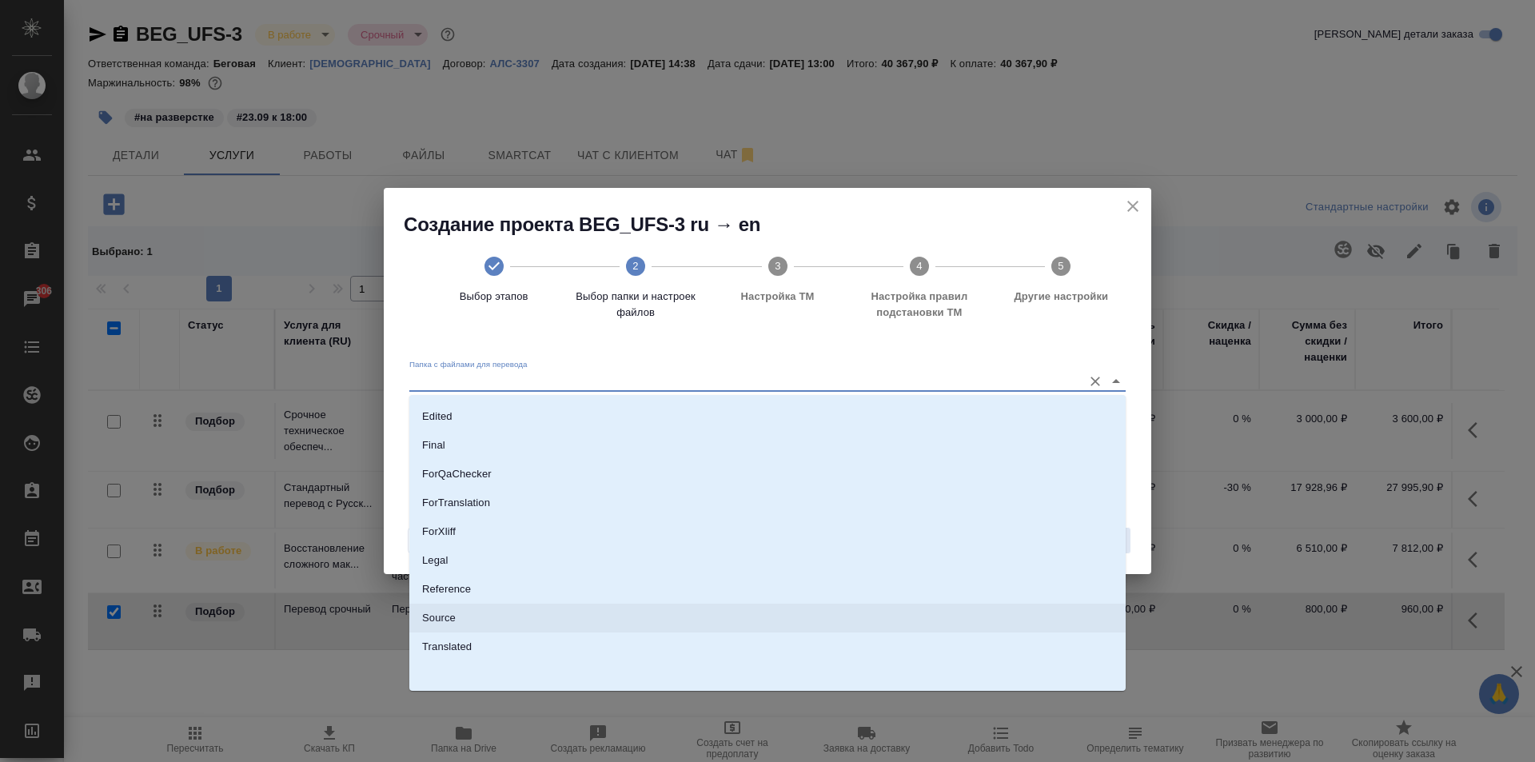
click at [469, 623] on li "Source" at bounding box center [767, 617] width 716 height 29
type input "Source"
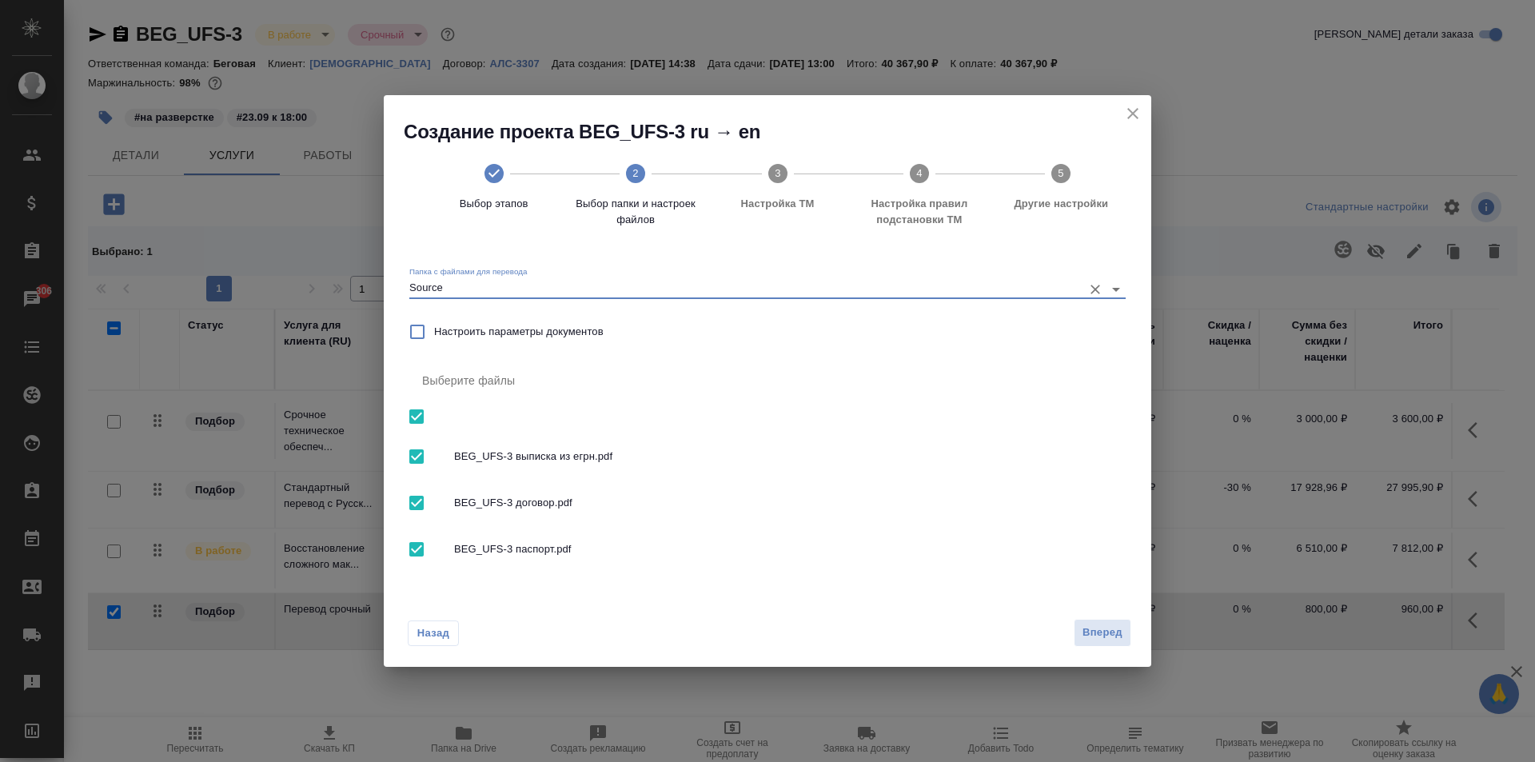
click at [403, 547] on input "checkbox" at bounding box center [417, 549] width 34 height 34
checkbox input "false"
click at [1089, 636] on span "Вперед" at bounding box center [1102, 632] width 40 height 18
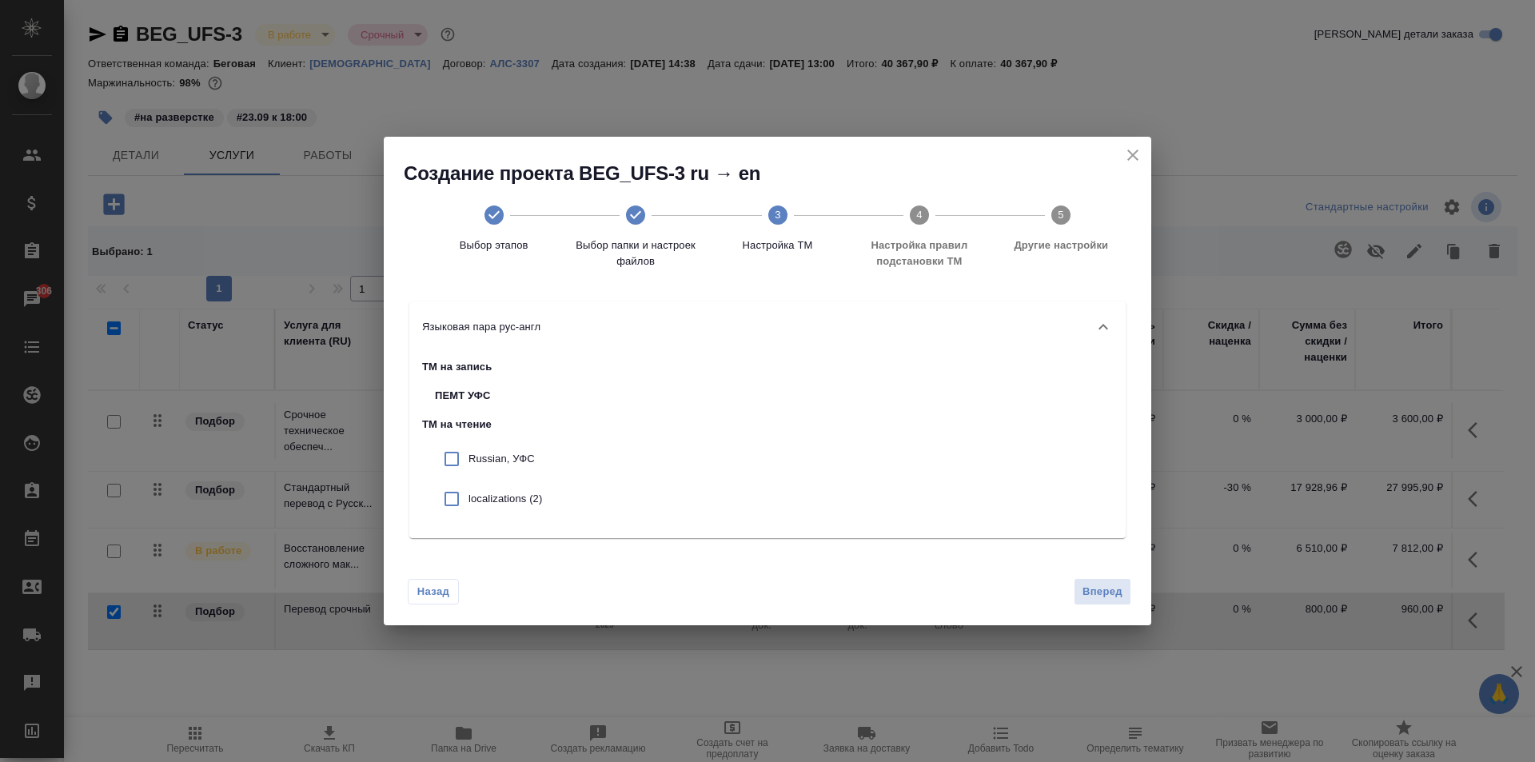
click at [464, 462] on input "checkbox" at bounding box center [452, 459] width 34 height 34
checkbox input "true"
click at [1113, 594] on span "Вперед" at bounding box center [1102, 592] width 40 height 18
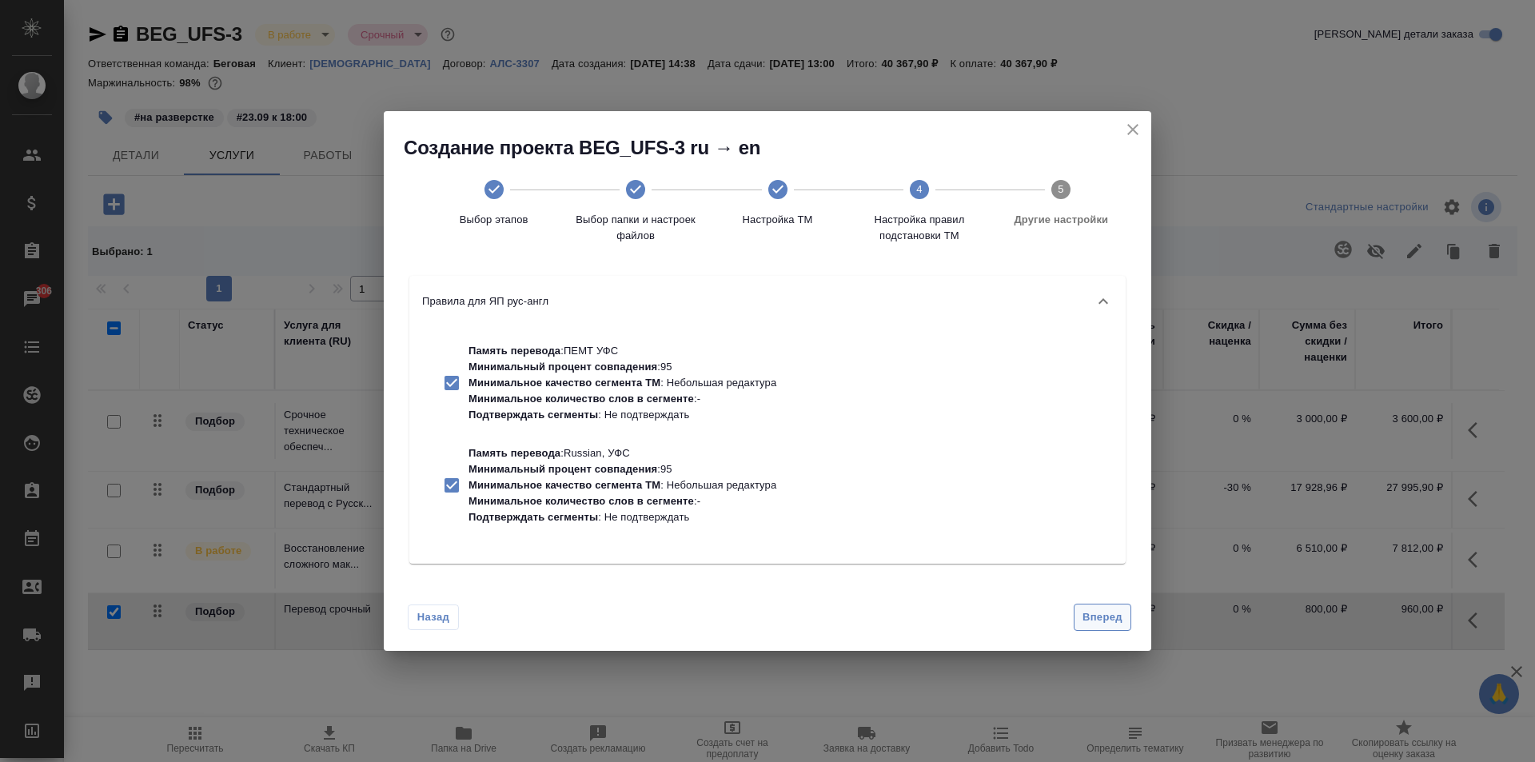
click at [1110, 619] on span "Вперед" at bounding box center [1102, 617] width 40 height 18
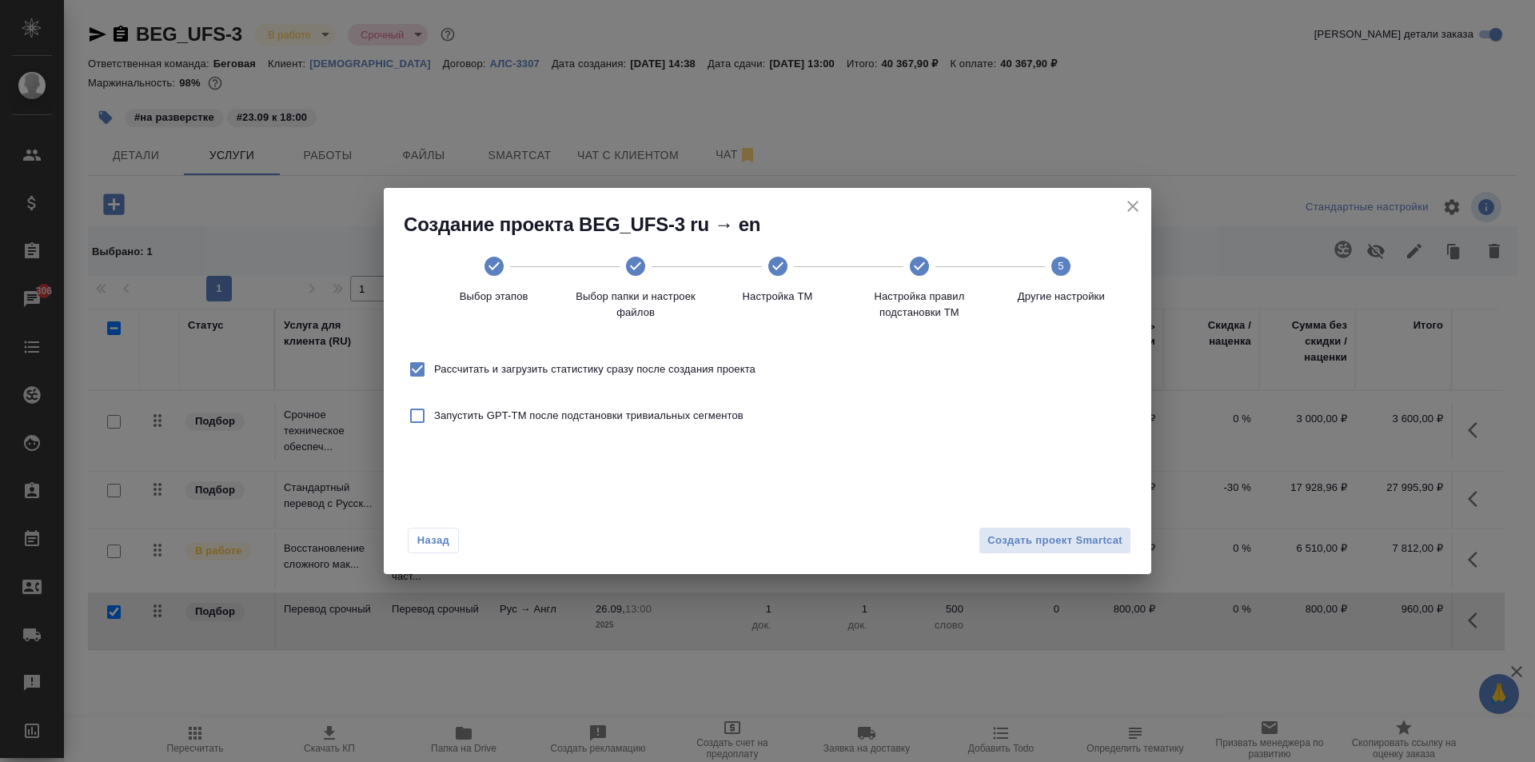
click at [599, 371] on span "Рассчитать и загрузить статистику сразу после создания проекта" at bounding box center [594, 369] width 321 height 16
click at [434, 371] on input "Рассчитать и загрузить статистику сразу после создания проекта" at bounding box center [417, 369] width 34 height 34
checkbox input "false"
click at [1053, 545] on span "Создать проект Smartcat" at bounding box center [1054, 541] width 135 height 18
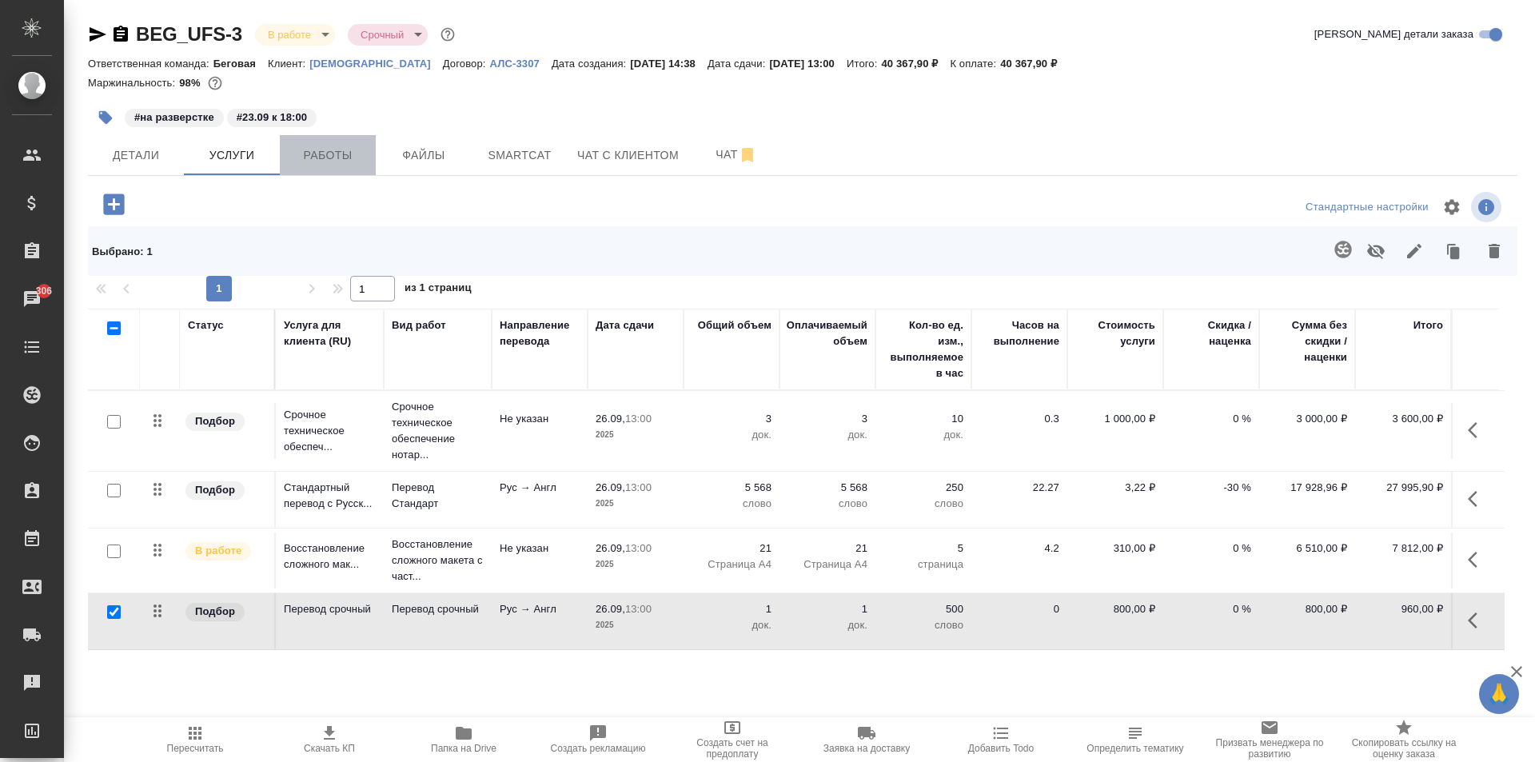
click at [328, 157] on span "Работы" at bounding box center [327, 155] width 77 height 20
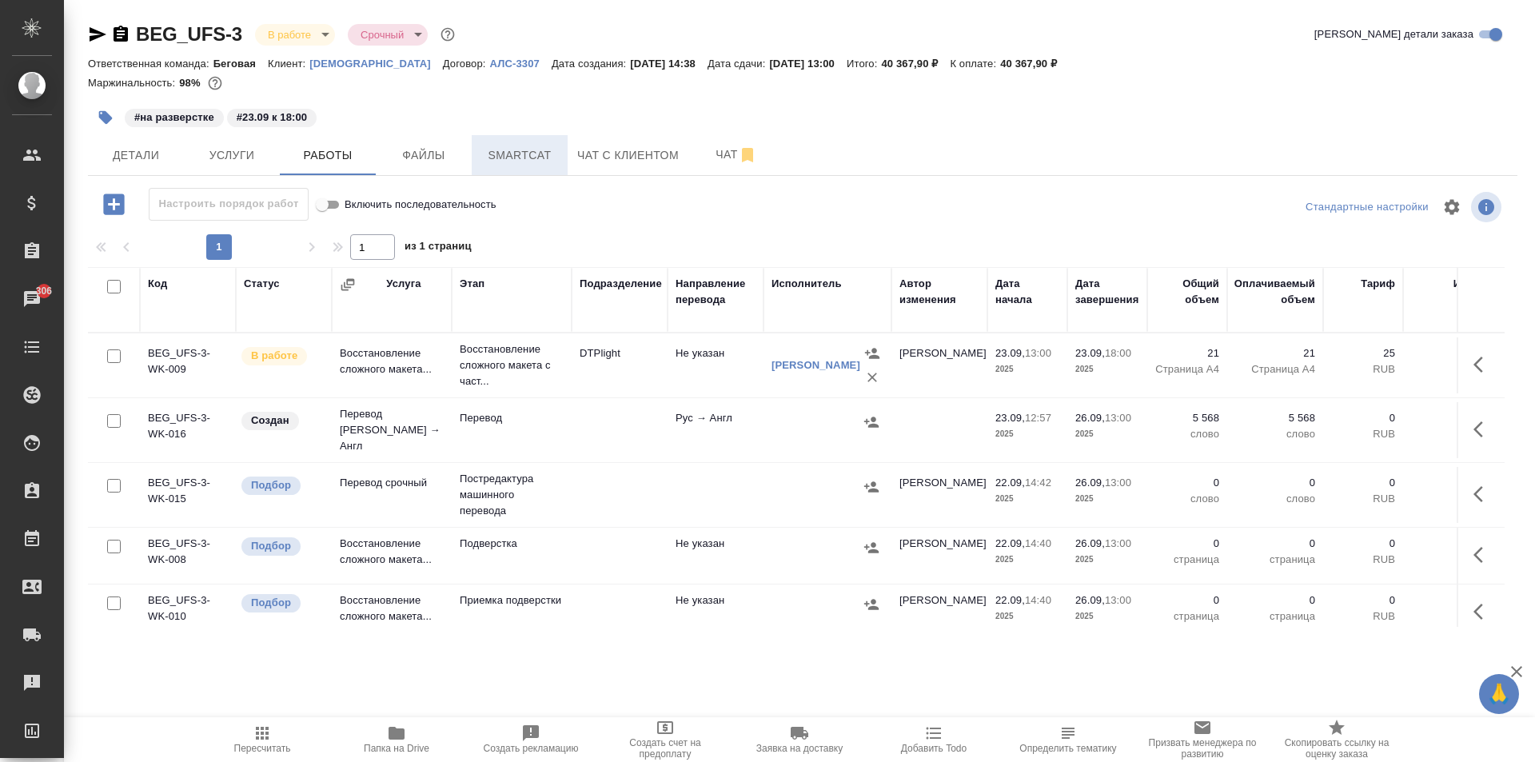
click at [504, 159] on span "Smartcat" at bounding box center [519, 155] width 77 height 20
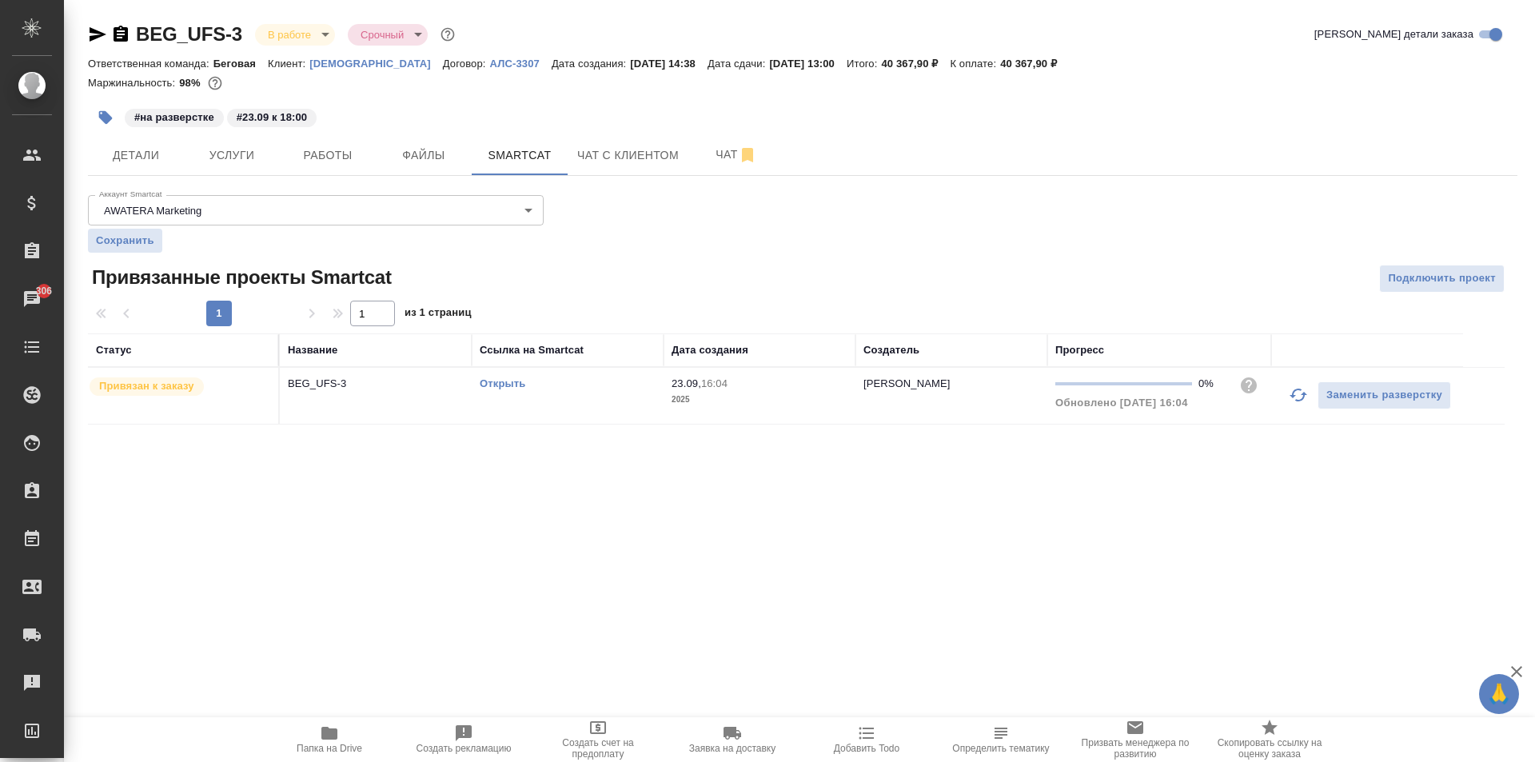
click at [492, 380] on link "Открыть" at bounding box center [503, 383] width 46 height 12
click at [515, 380] on link "Открыть" at bounding box center [503, 383] width 46 height 12
click at [582, 392] on div "Открыть" at bounding box center [568, 384] width 176 height 16
click at [247, 152] on span "Услуги" at bounding box center [231, 155] width 77 height 20
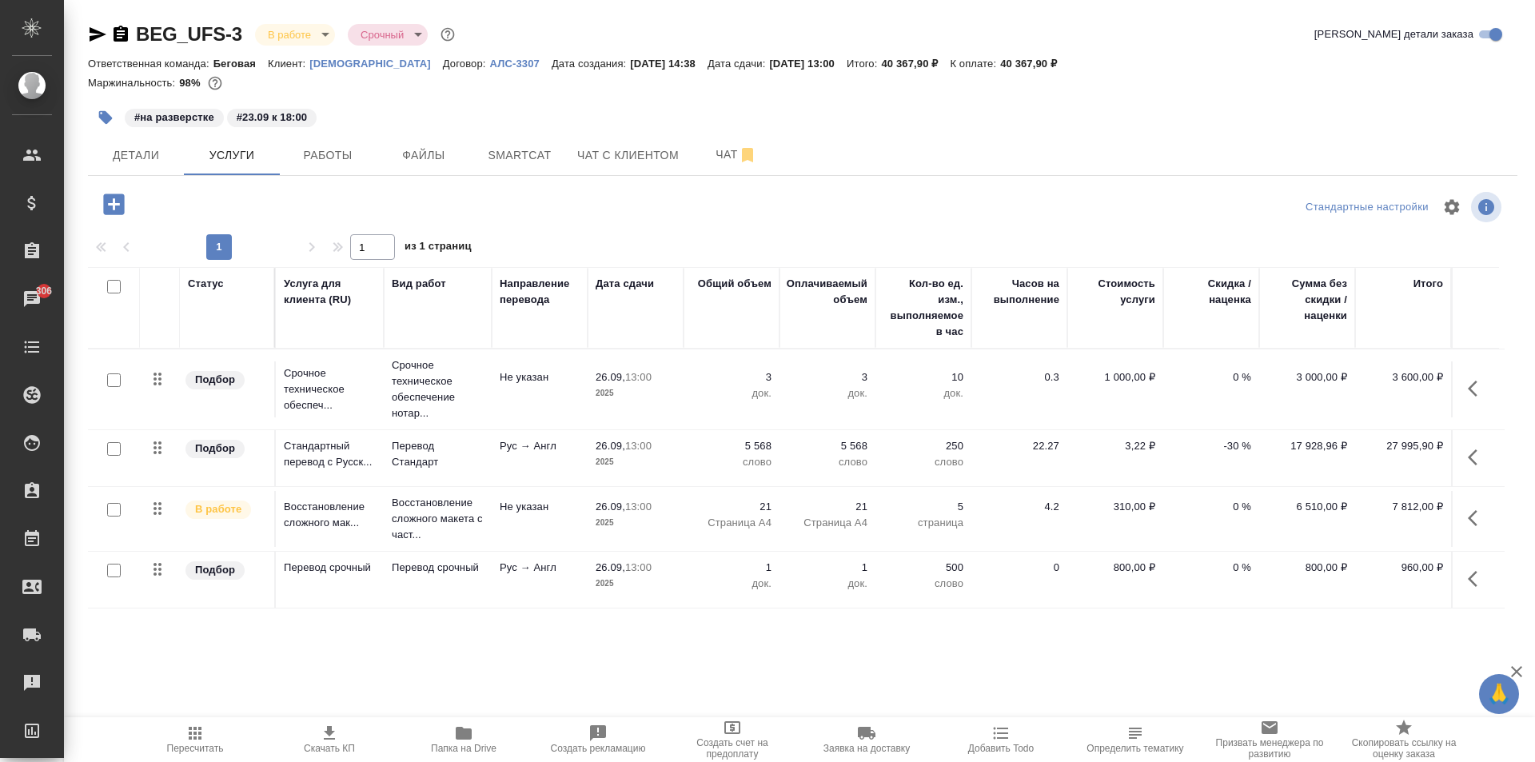
click at [1479, 461] on icon "button" at bounding box center [1476, 457] width 19 height 19
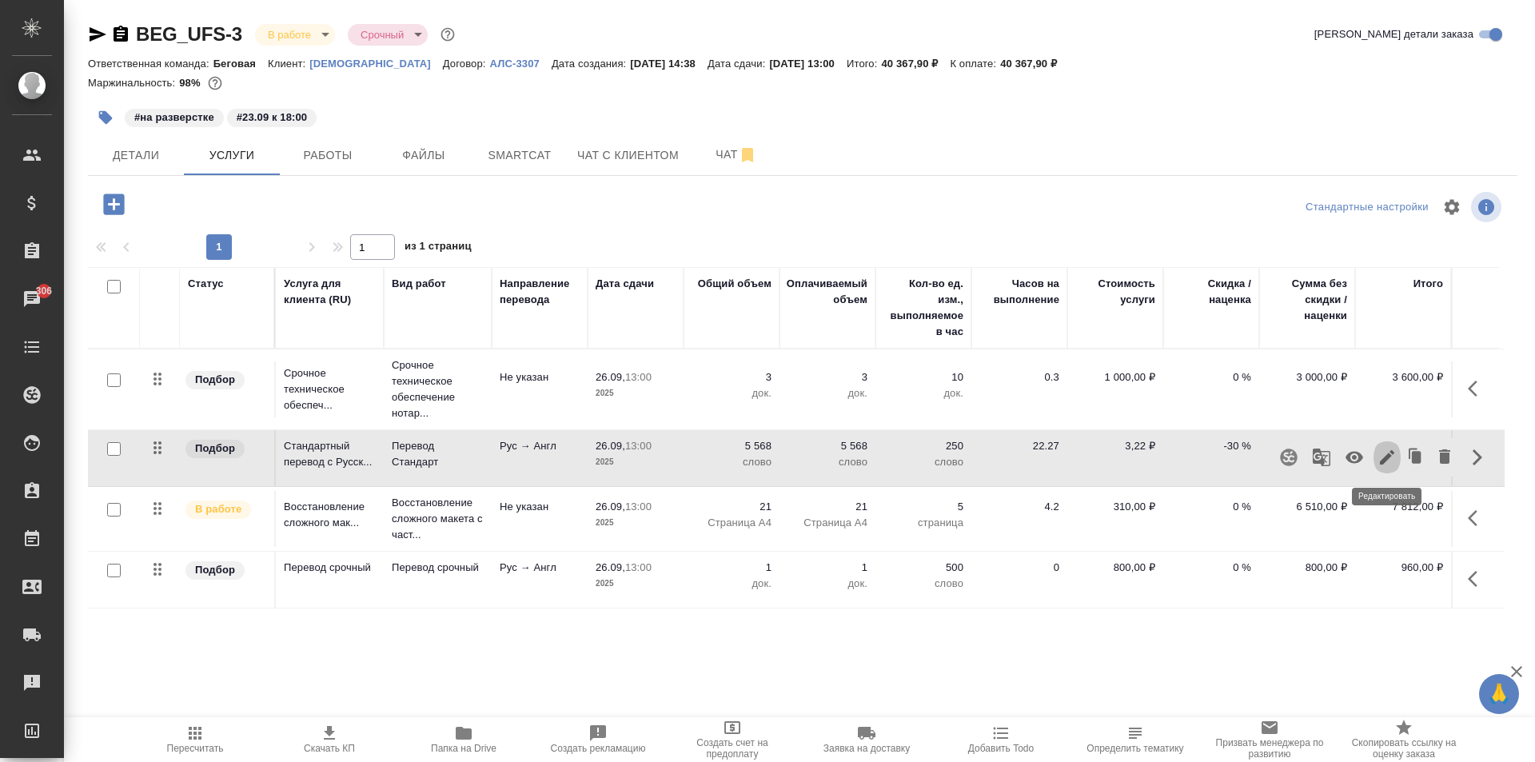
click at [1388, 453] on icon "button" at bounding box center [1386, 457] width 19 height 19
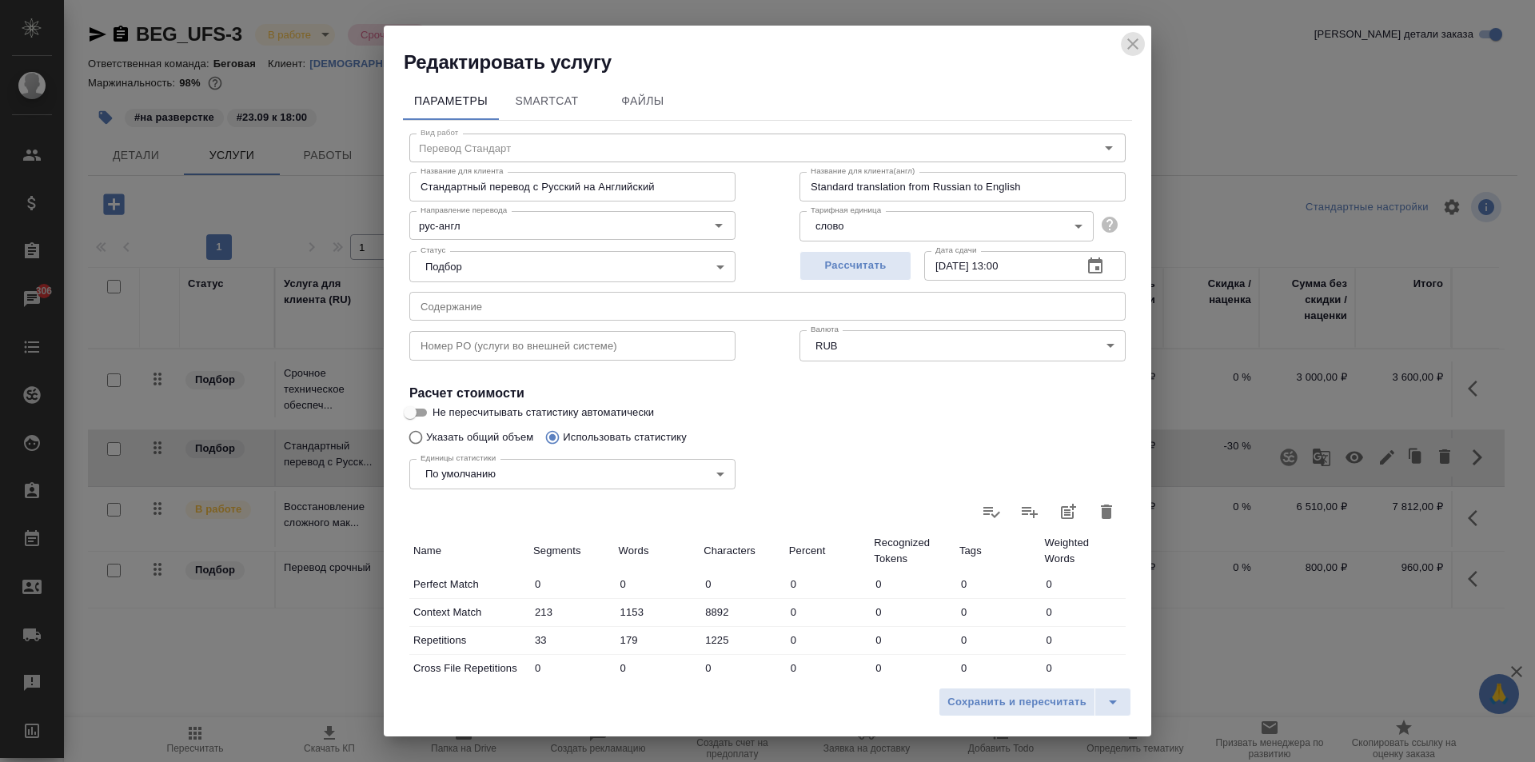
click at [1137, 47] on icon "close" at bounding box center [1132, 43] width 19 height 19
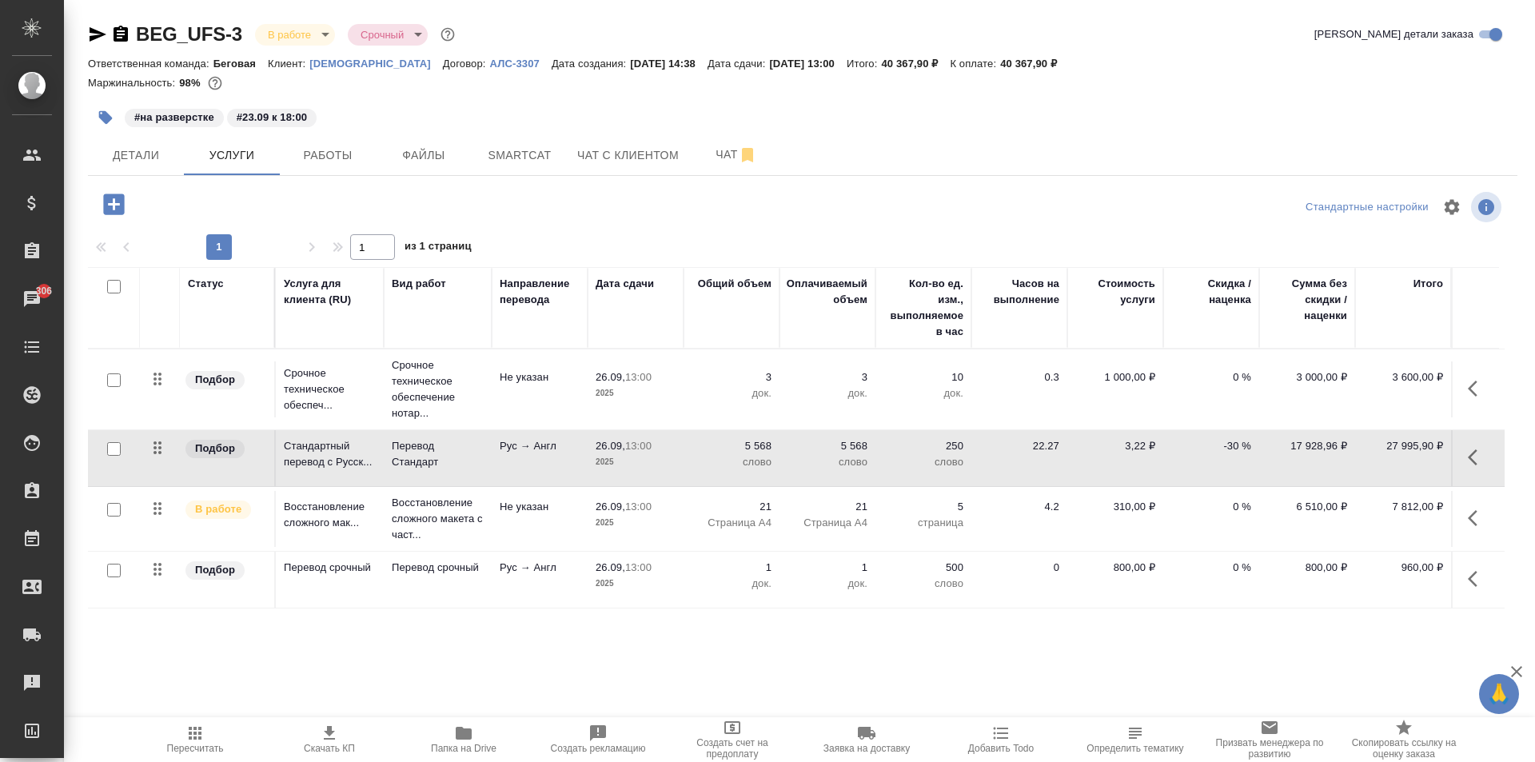
click at [108, 448] on input "checkbox" at bounding box center [114, 449] width 14 height 14
checkbox input "true"
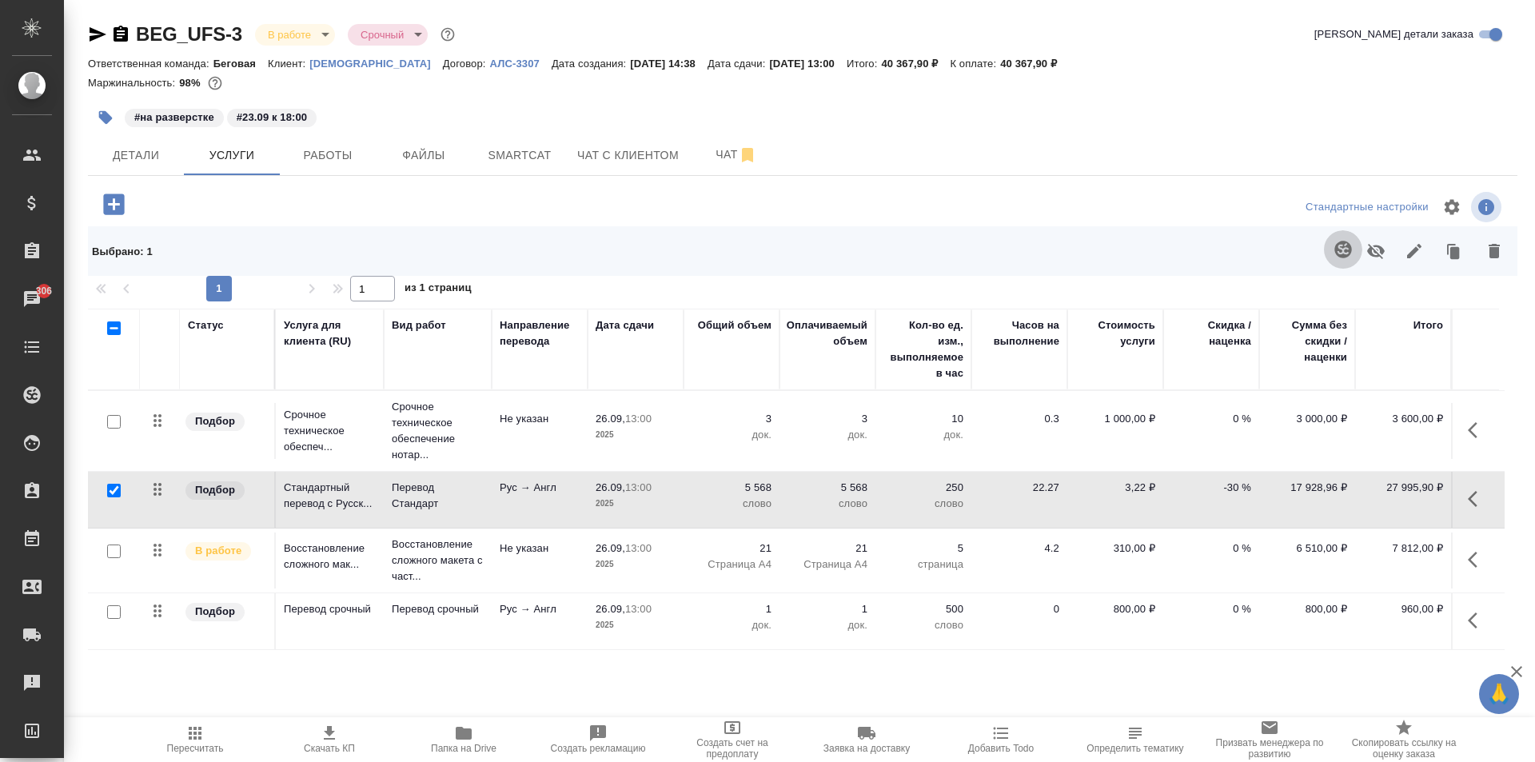
click at [1345, 242] on icon "button" at bounding box center [1342, 249] width 17 height 17
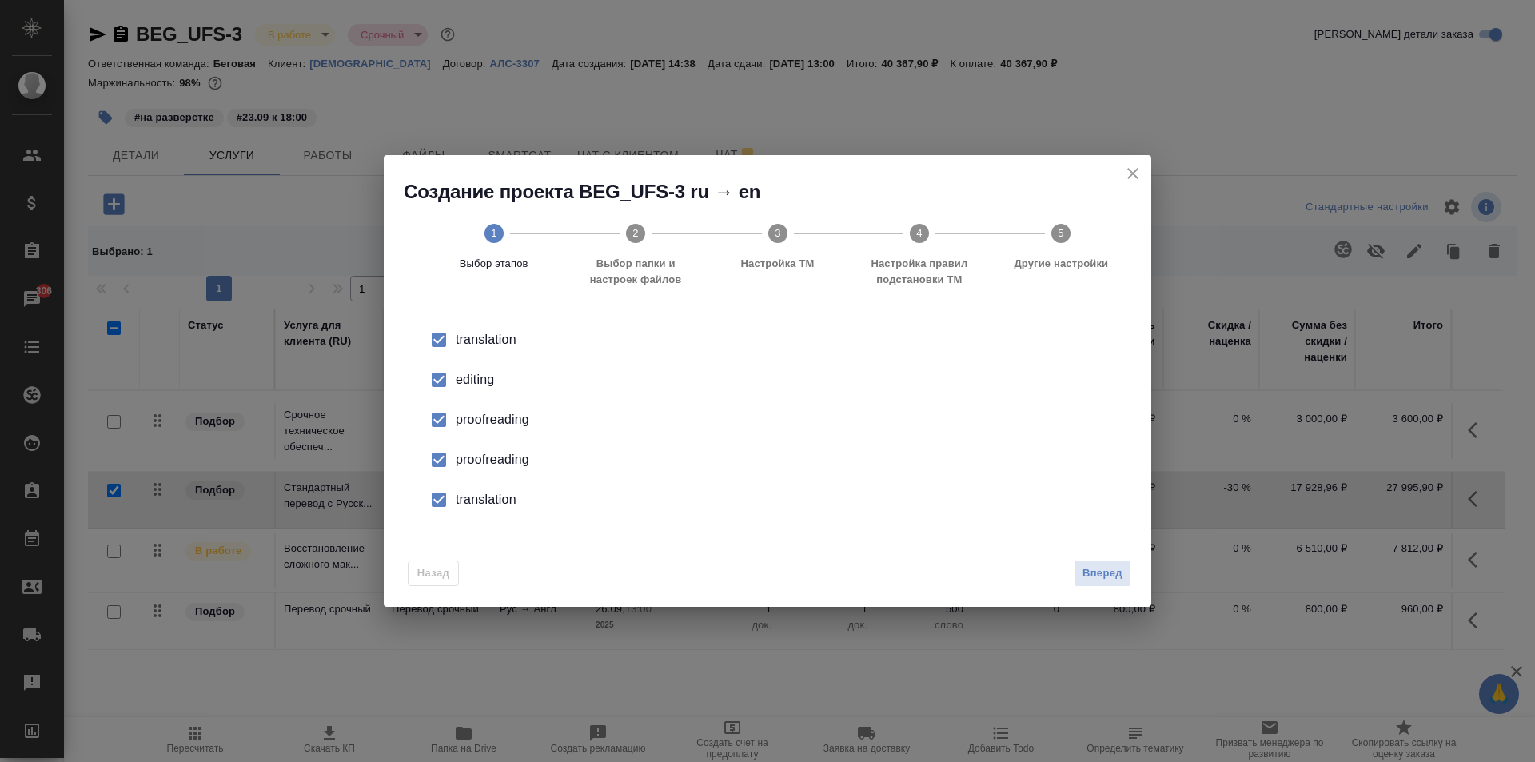
click at [472, 380] on div "editing" at bounding box center [784, 379] width 657 height 19
click at [479, 432] on li "proofreading" at bounding box center [767, 420] width 716 height 40
click at [479, 456] on div "proofreading" at bounding box center [784, 459] width 657 height 19
click at [476, 508] on div "translation" at bounding box center [784, 499] width 657 height 19
click at [1095, 576] on span "Вперед" at bounding box center [1102, 573] width 40 height 18
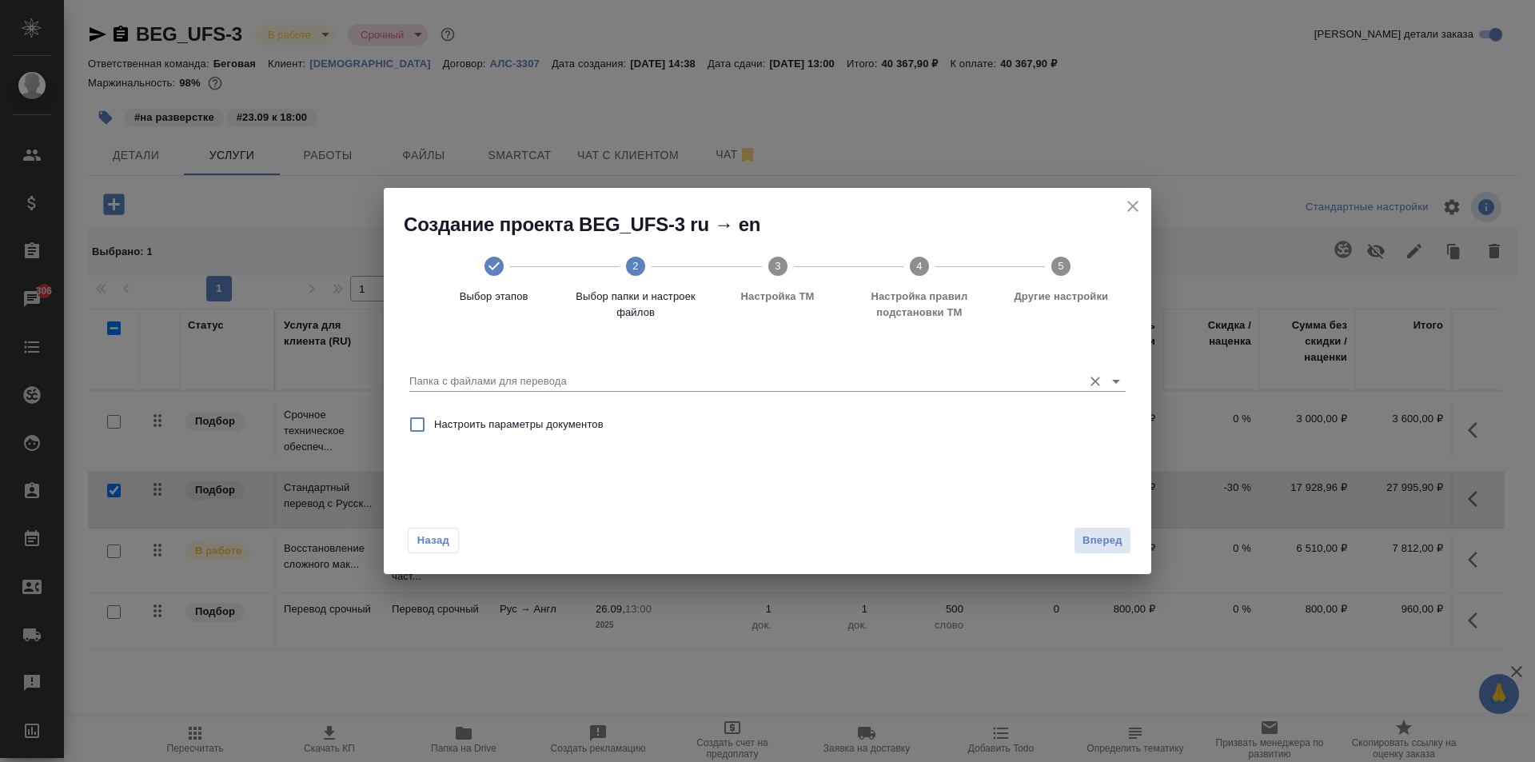
click at [472, 376] on input "Папка с файлами для перевода" at bounding box center [741, 381] width 665 height 19
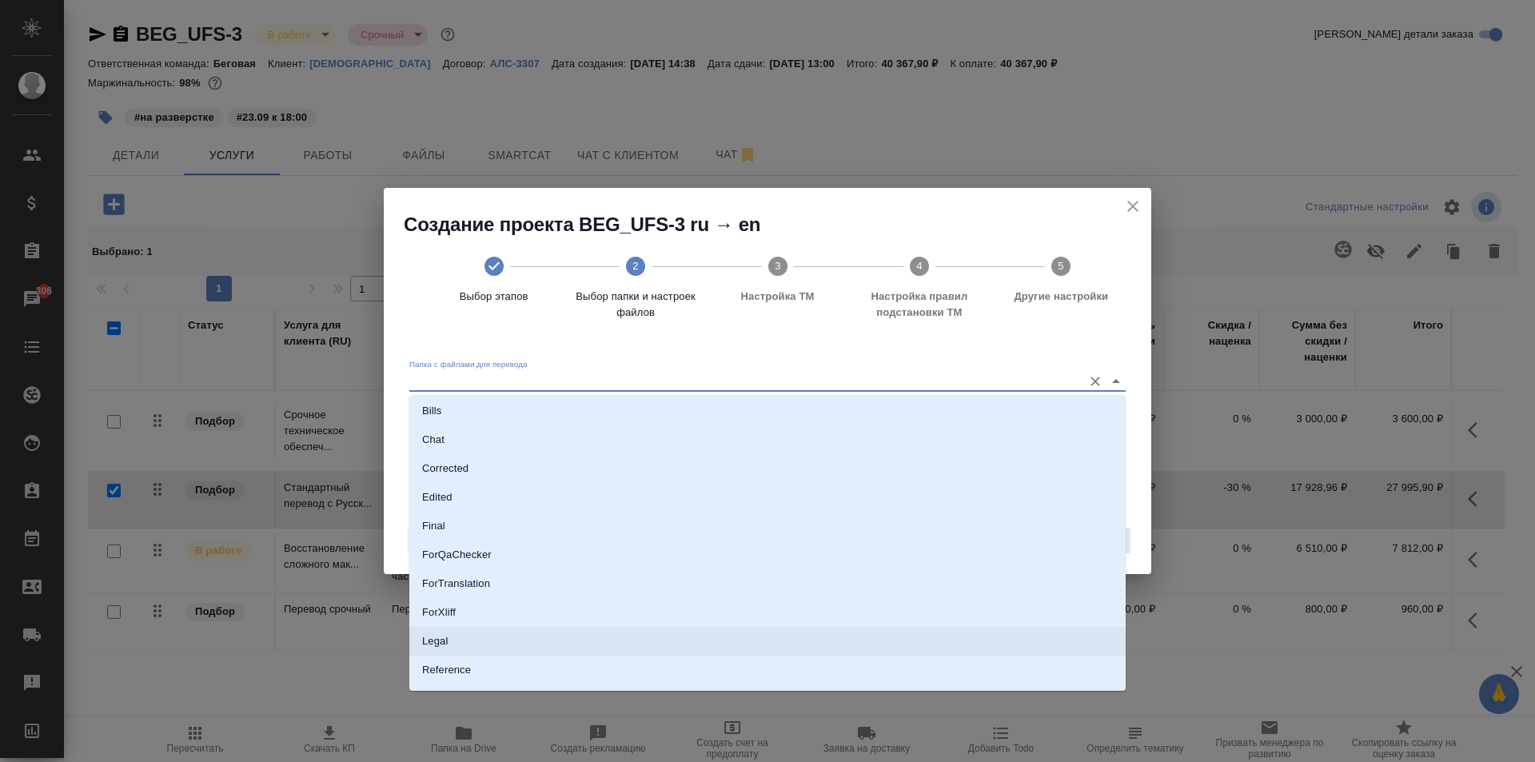
scroll to position [112, 0]
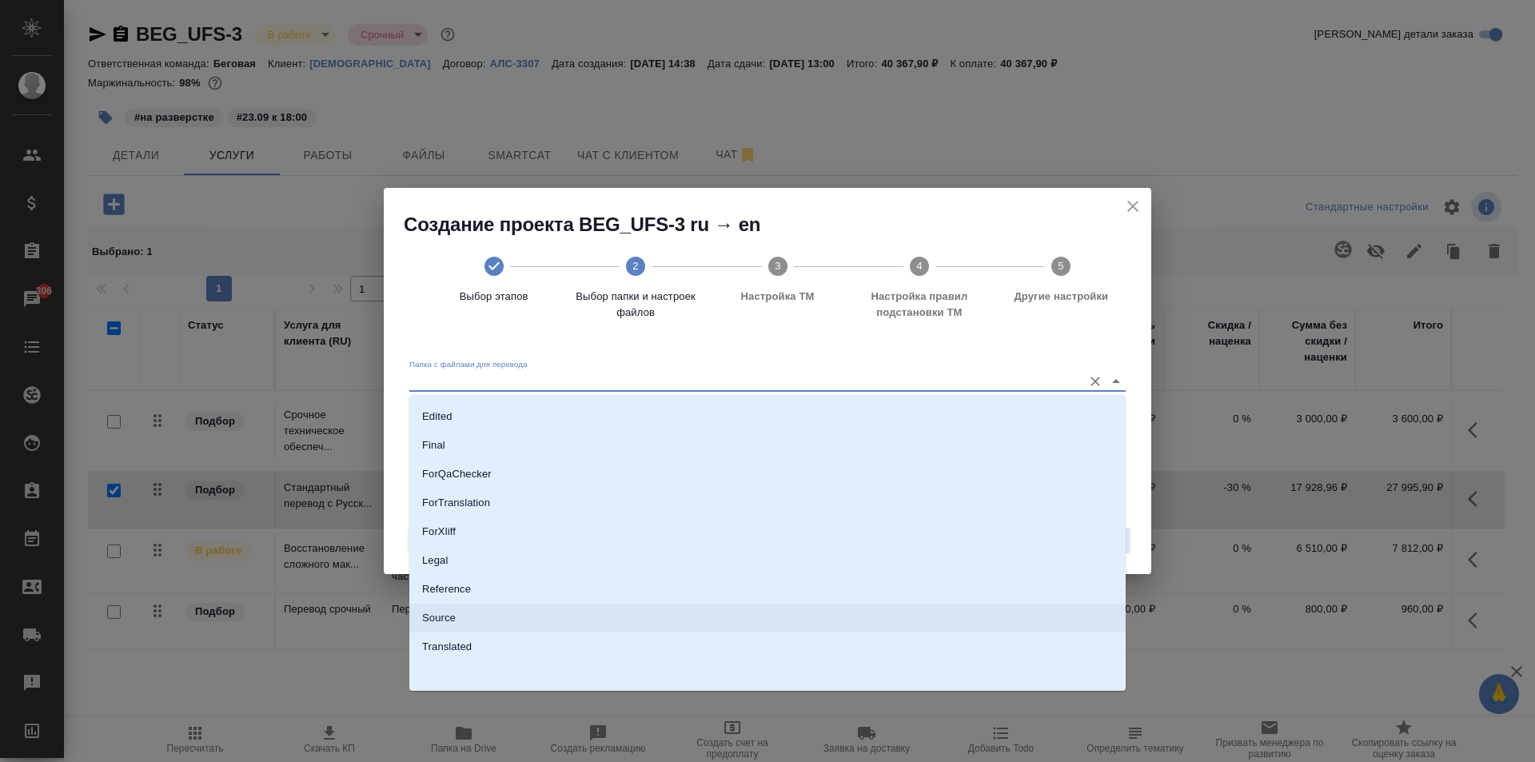
click at [456, 627] on li "Source" at bounding box center [767, 617] width 716 height 29
type input "Source"
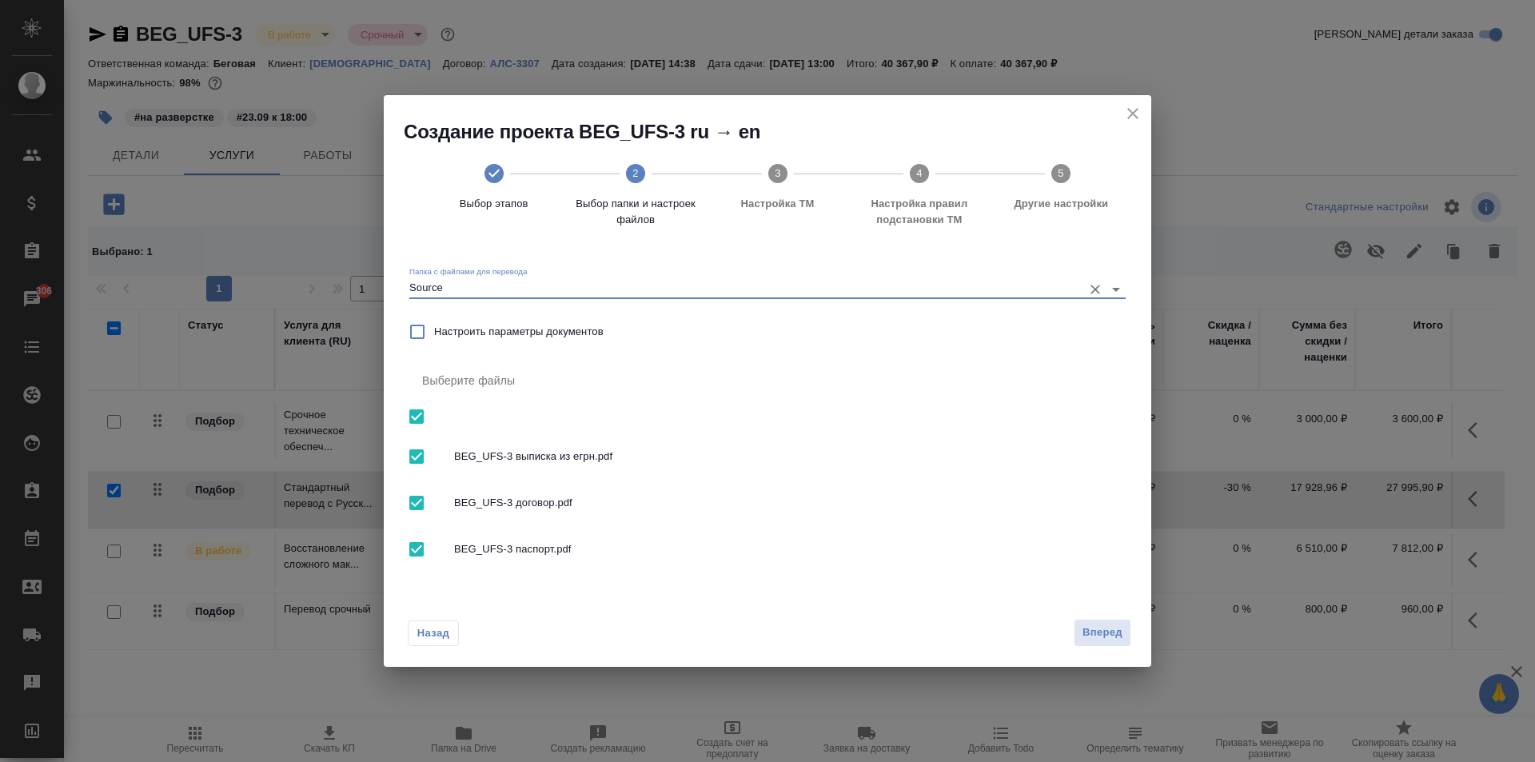
click at [442, 548] on div at bounding box center [431, 549] width 45 height 34
checkbox input "false"
click at [1099, 643] on button "Вперед" at bounding box center [1102, 633] width 58 height 28
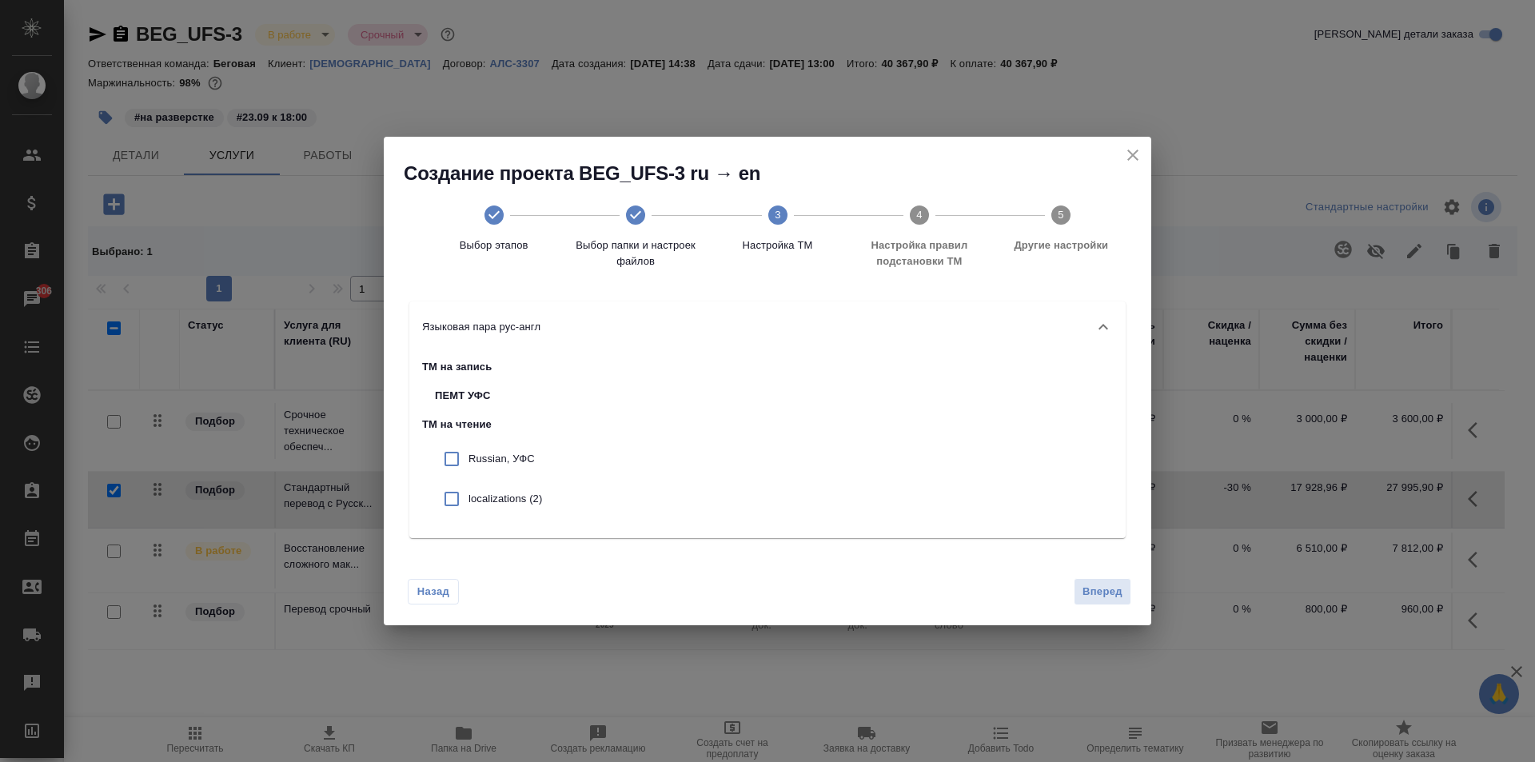
click at [514, 460] on p "Russian, УФС" at bounding box center [505, 459] width 74 height 16
checkbox input "true"
click at [1095, 591] on span "Вперед" at bounding box center [1102, 592] width 40 height 18
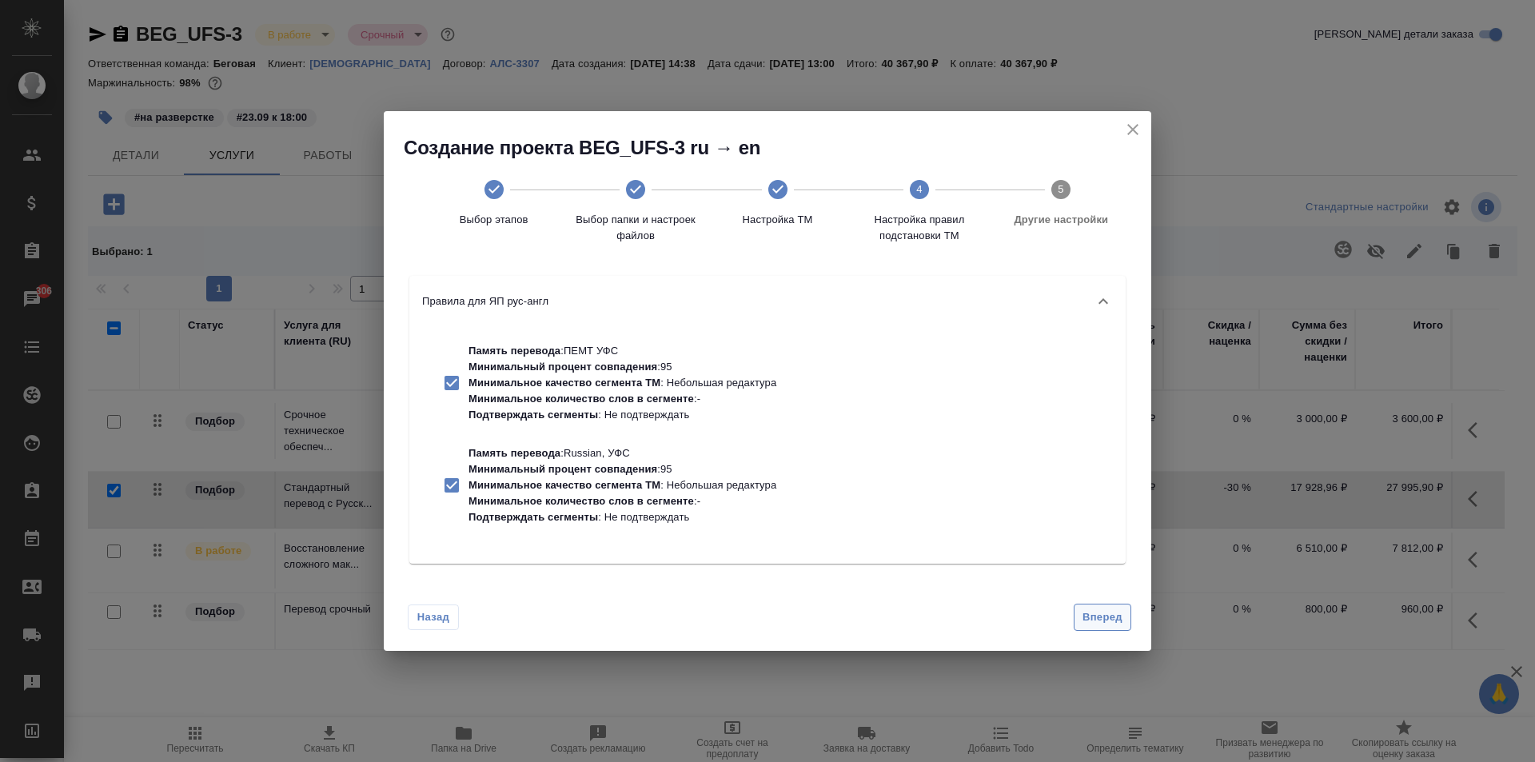
click at [1115, 623] on span "Вперед" at bounding box center [1102, 617] width 40 height 18
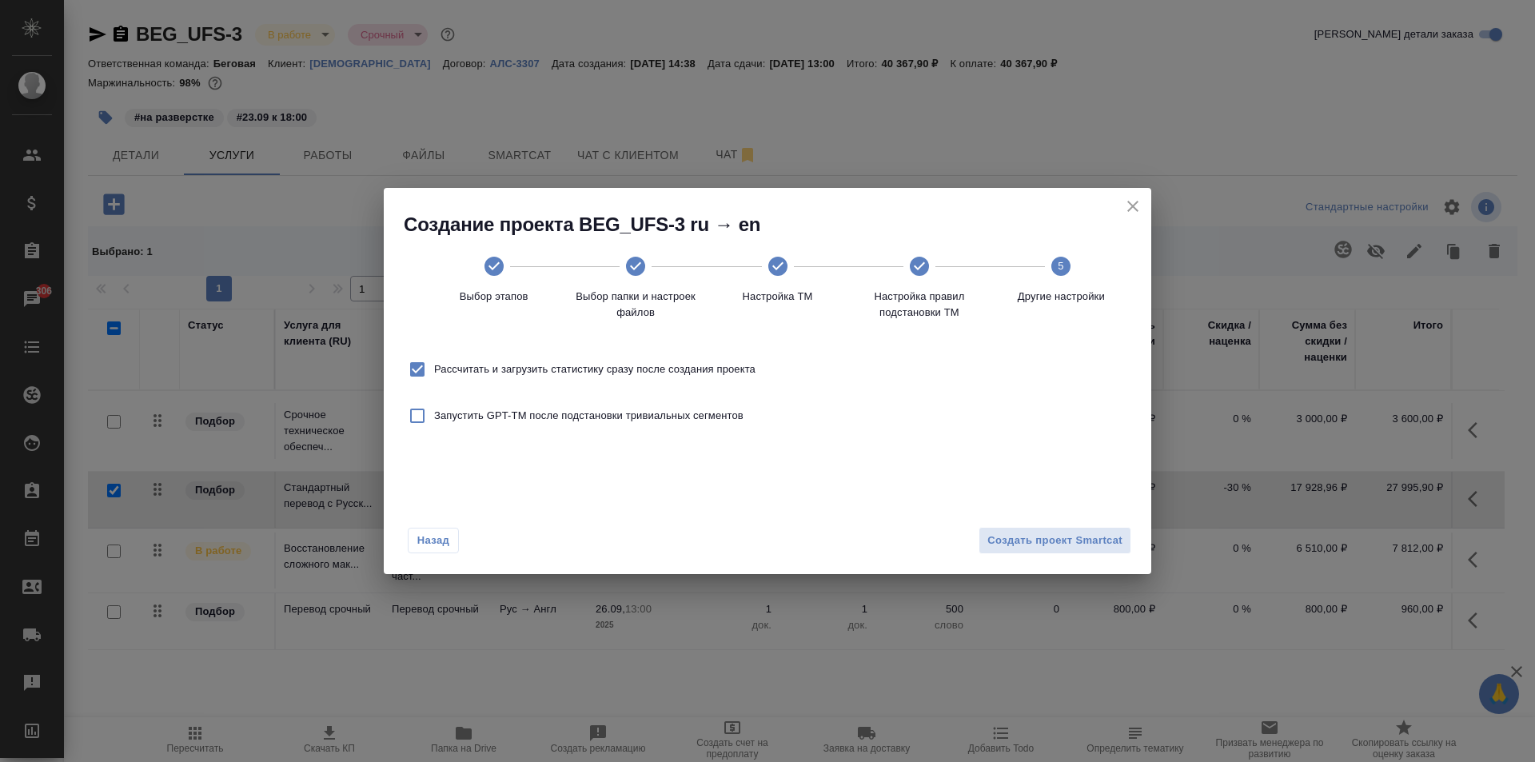
click at [647, 358] on label "Рассчитать и загрузить статистику сразу после создания проекта" at bounding box center [577, 369] width 355 height 34
click at [434, 358] on input "Рассчитать и загрузить статистику сразу после создания проекта" at bounding box center [417, 369] width 34 height 34
checkbox input "false"
click at [1073, 529] on button "Создать проект Smartcat" at bounding box center [1054, 541] width 153 height 28
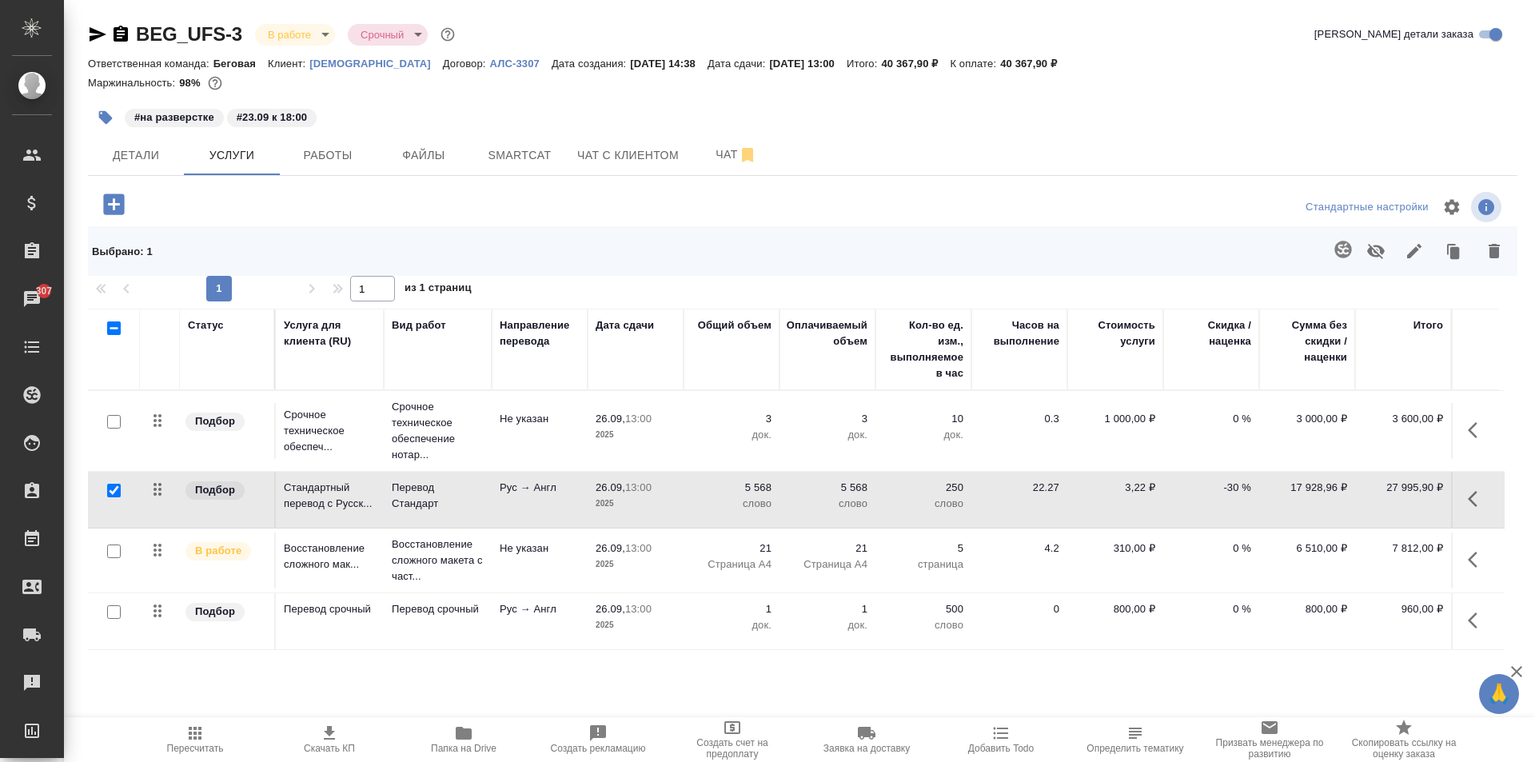
click at [1077, 94] on div at bounding box center [802, 95] width 1429 height 3
click at [1475, 505] on icon "button" at bounding box center [1472, 499] width 10 height 16
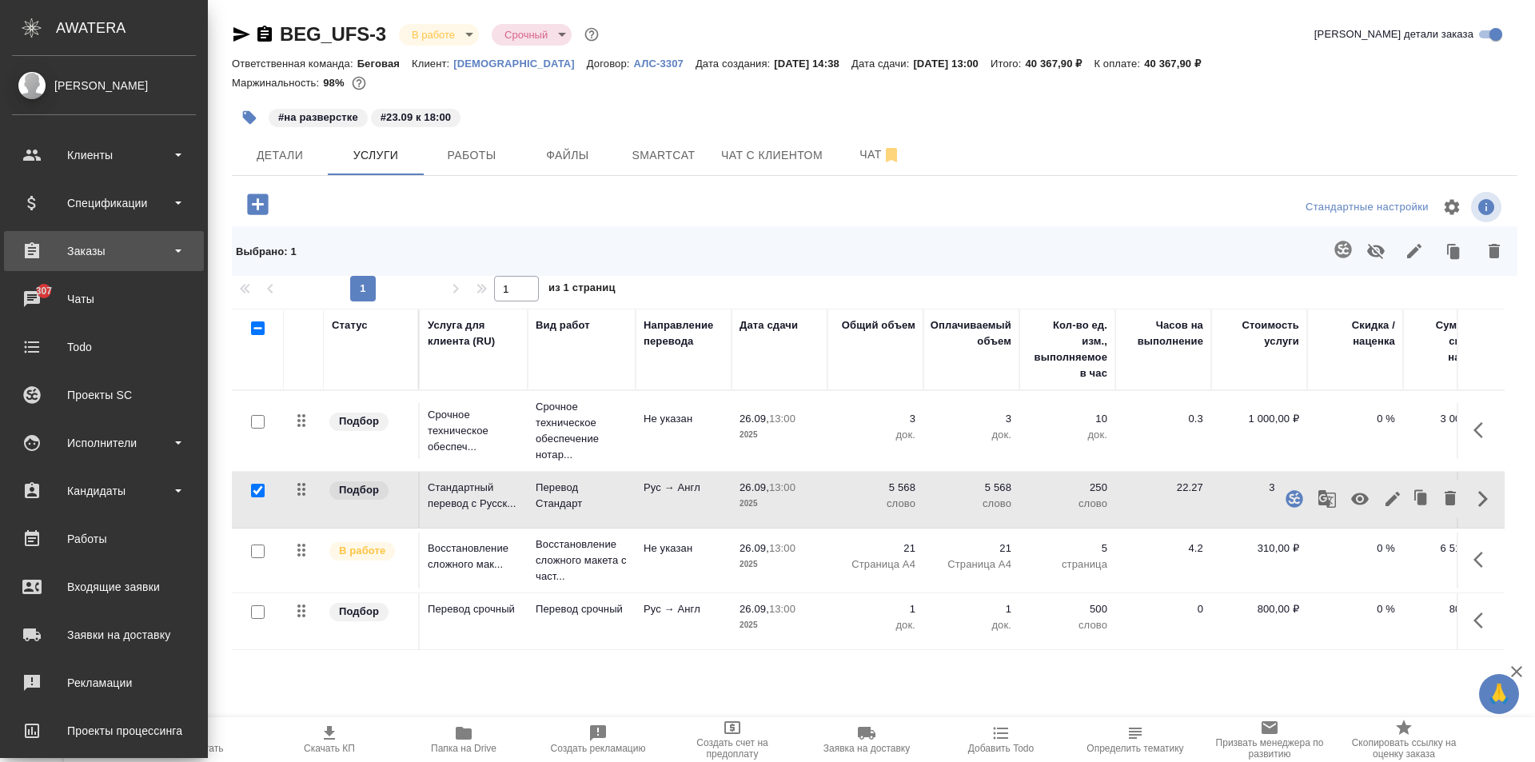
click at [125, 248] on div "Заказы" at bounding box center [104, 251] width 184 height 24
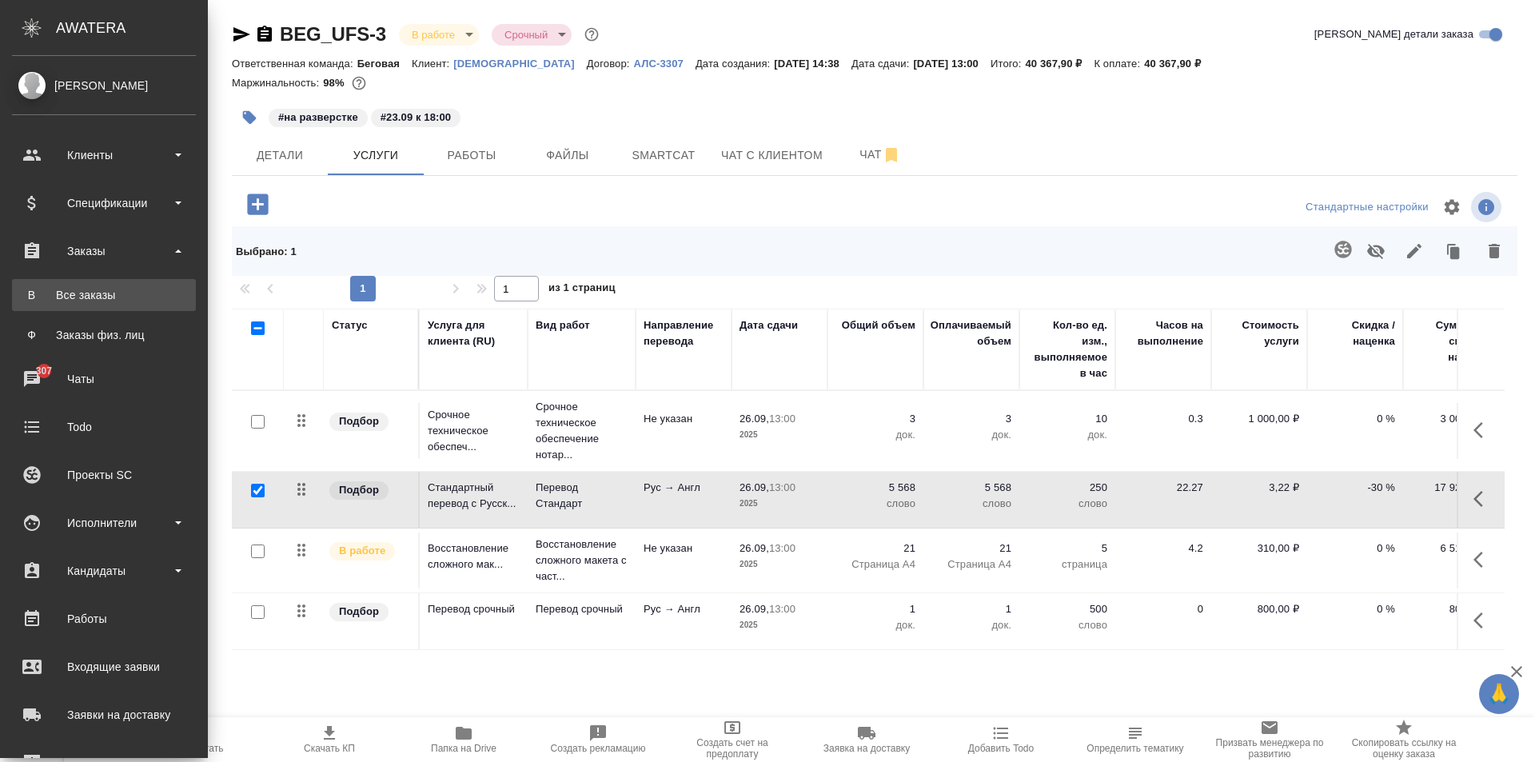
click at [122, 300] on div "Все заказы" at bounding box center [104, 295] width 168 height 16
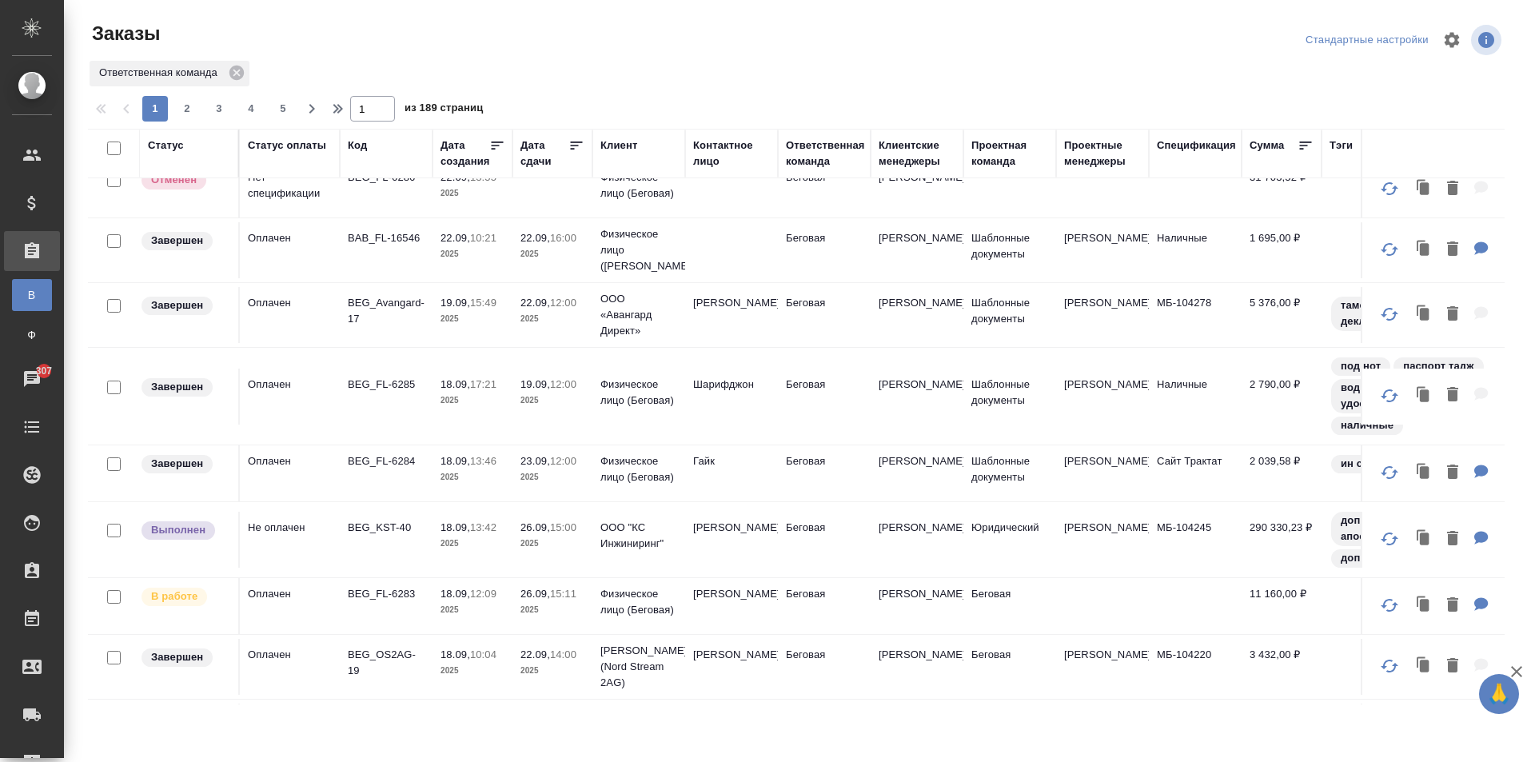
scroll to position [400, 0]
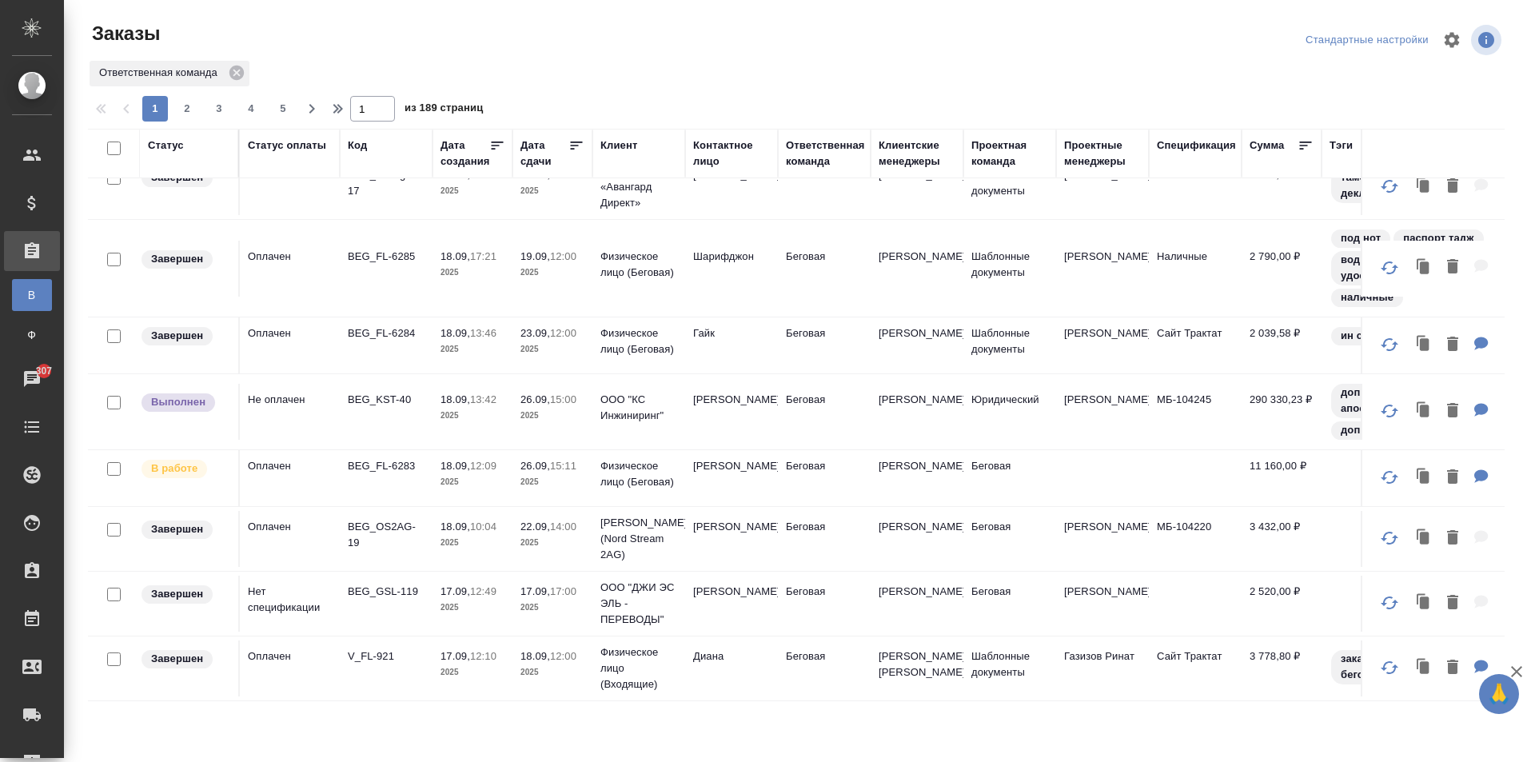
click at [713, 333] on td "Гайк" at bounding box center [731, 345] width 93 height 56
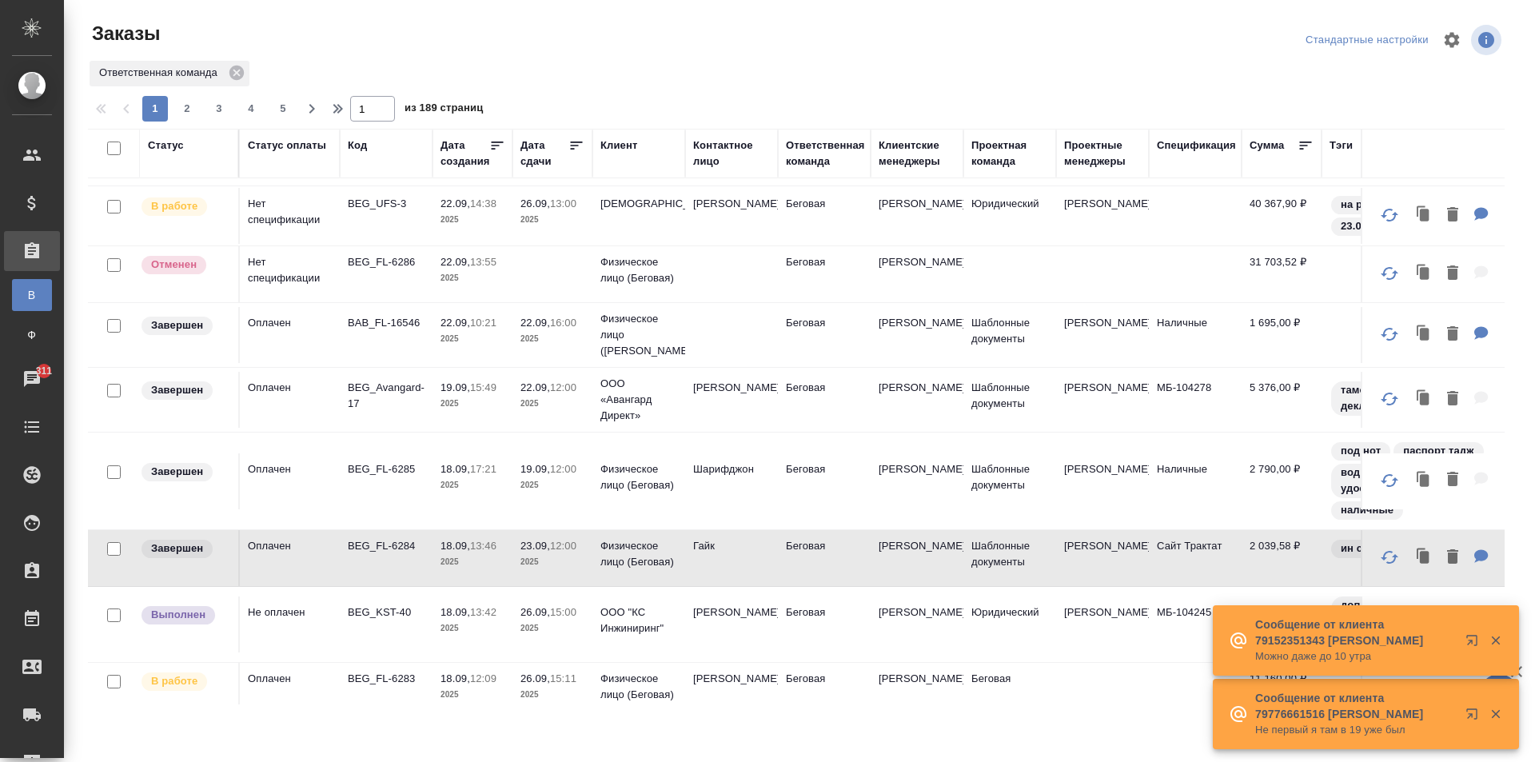
scroll to position [0, 0]
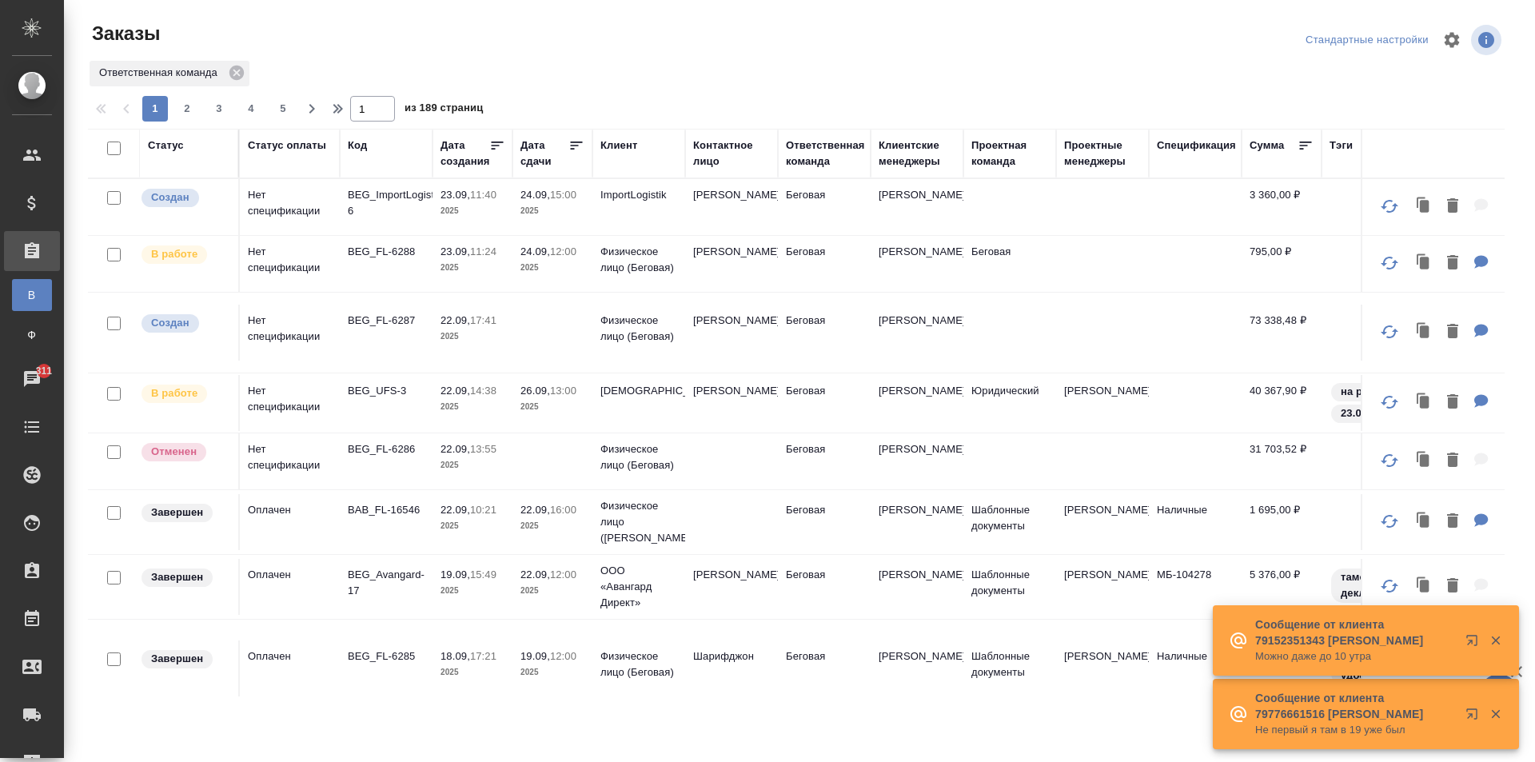
click at [719, 264] on td "Евгения" at bounding box center [731, 264] width 93 height 56
click at [719, 264] on td "[PERSON_NAME]" at bounding box center [731, 264] width 93 height 56
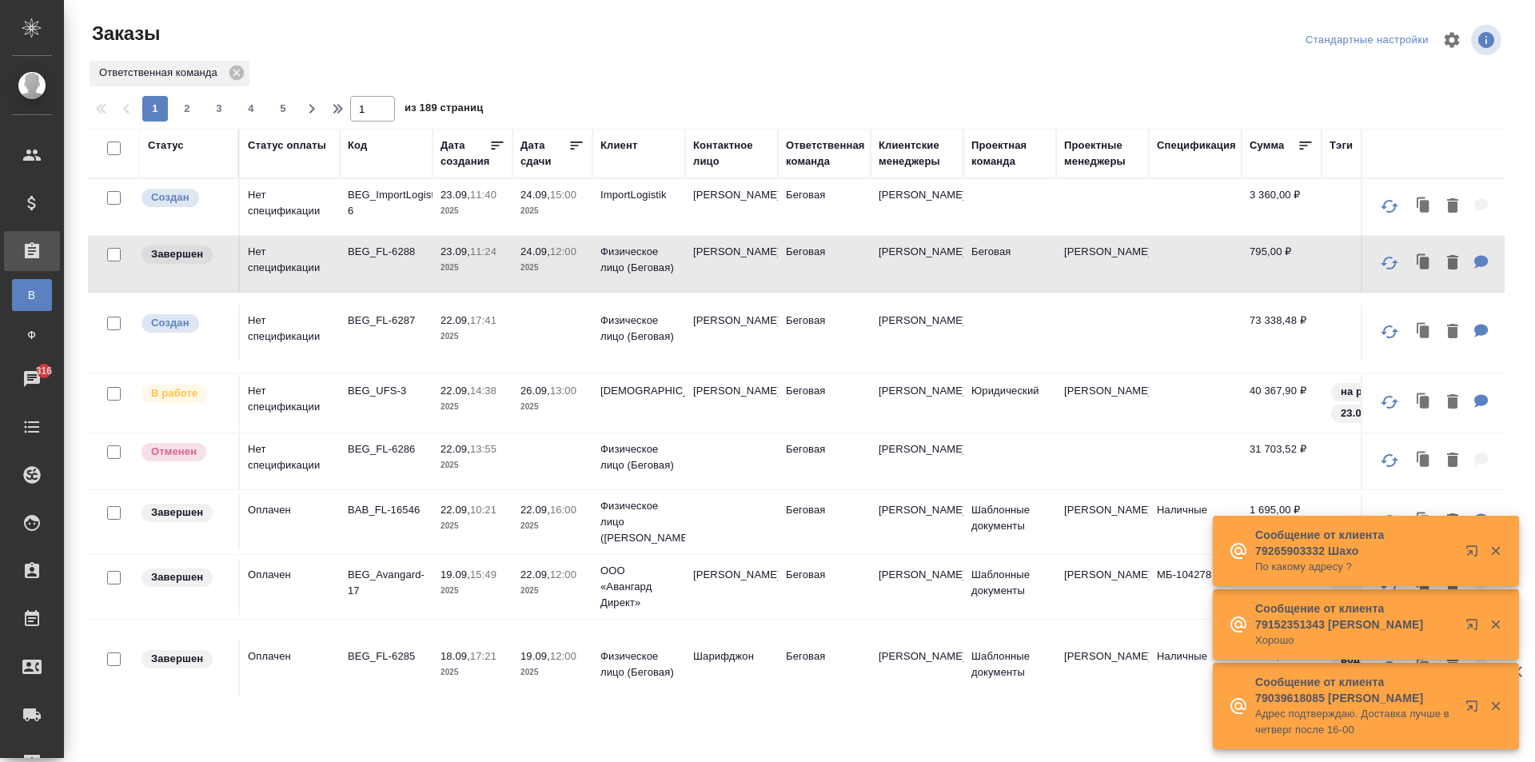
click at [537, 153] on div "Дата сдачи" at bounding box center [544, 153] width 48 height 32
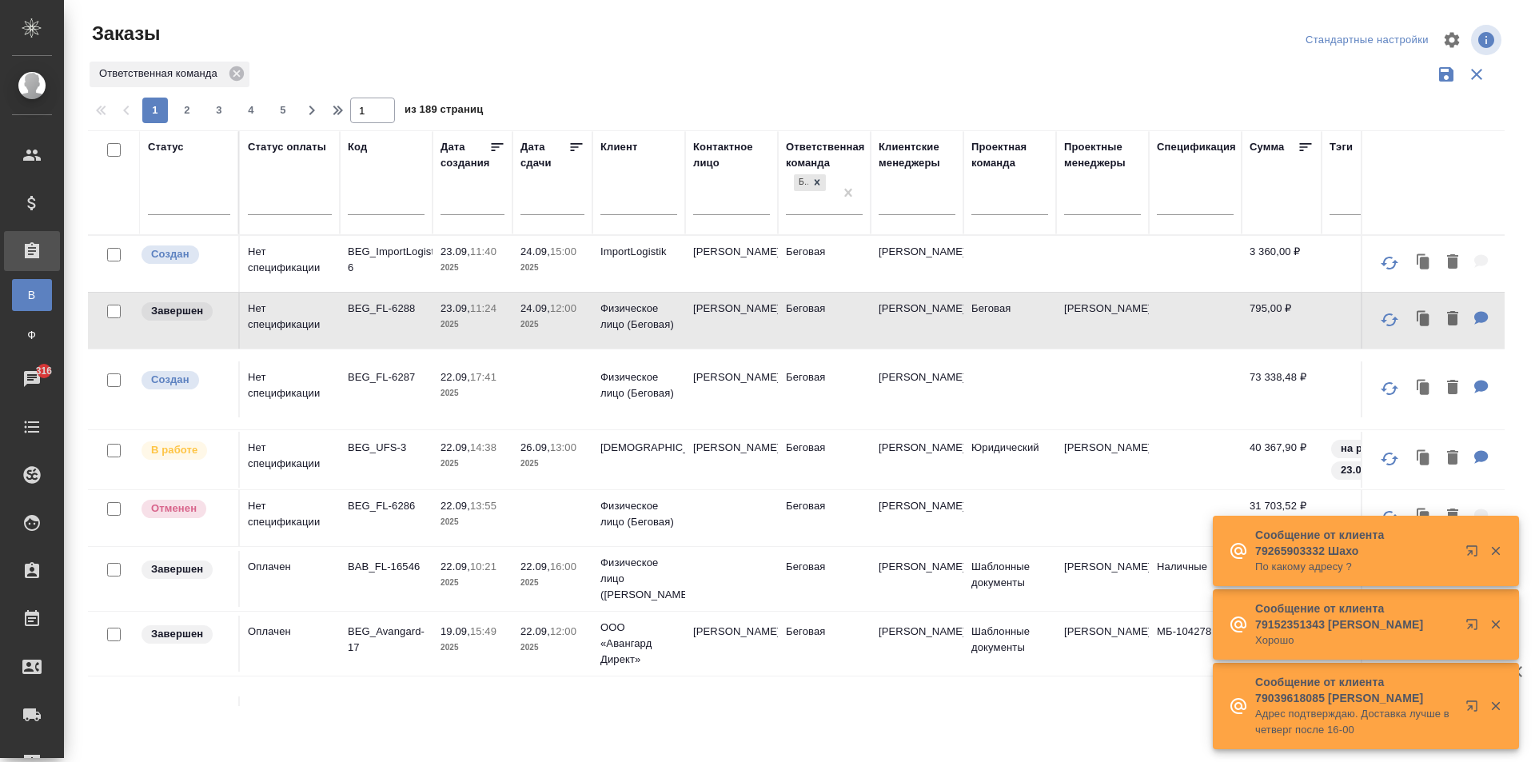
click at [553, 205] on input "text" at bounding box center [557, 201] width 54 height 22
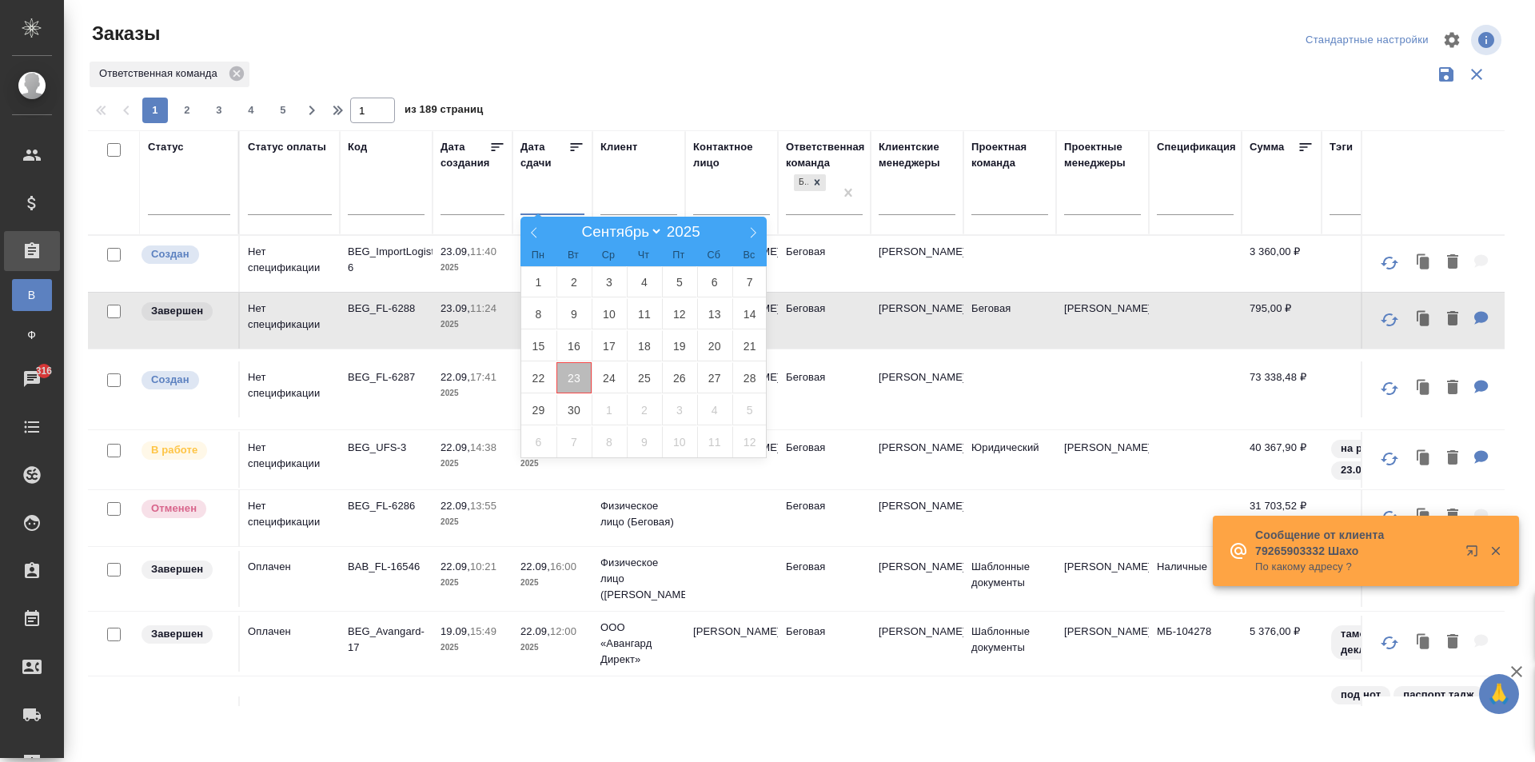
click at [575, 375] on span "23" at bounding box center [573, 377] width 35 height 31
type div "2025-09-22T21:00:00.000Z"
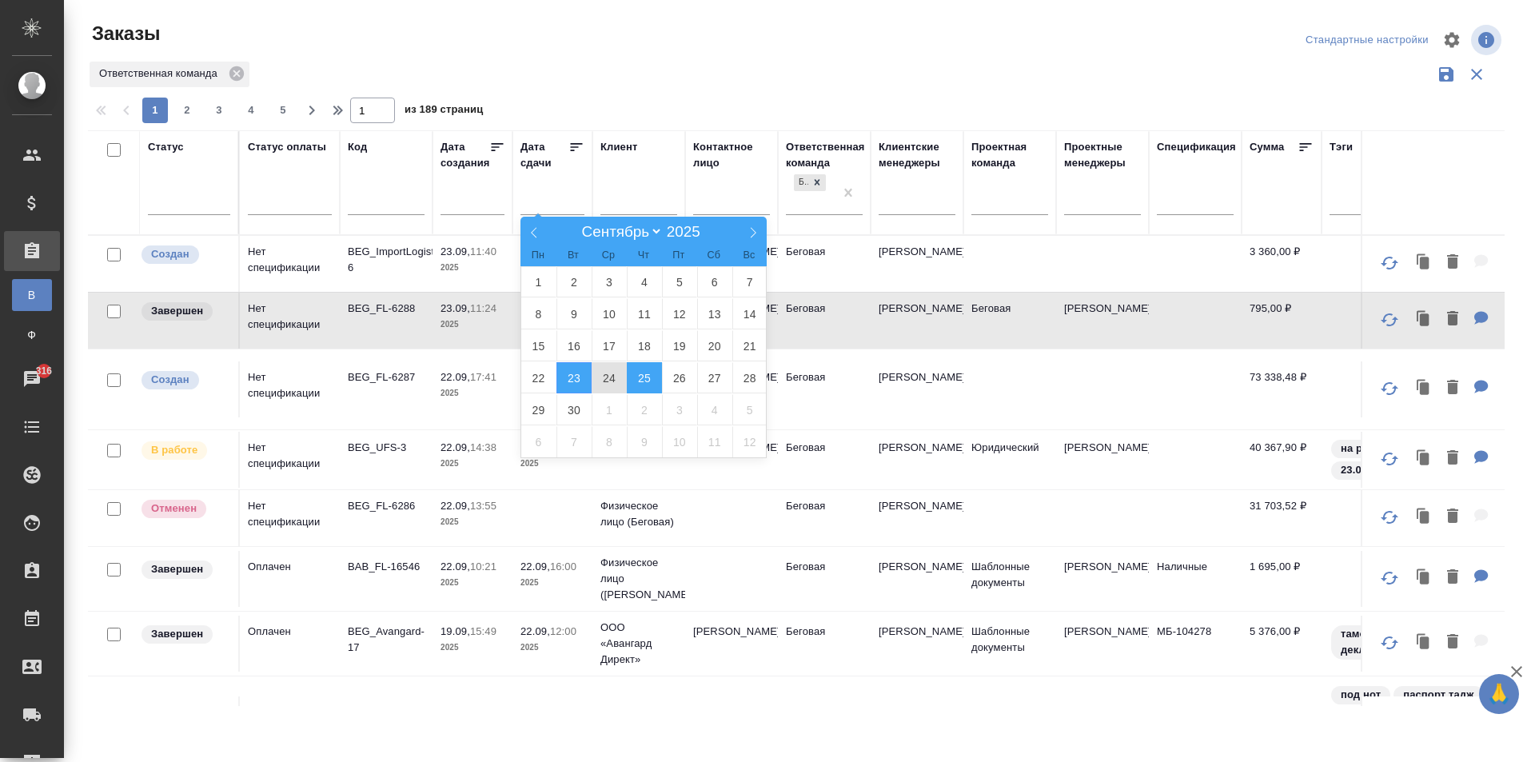
click at [651, 384] on span "25" at bounding box center [644, 377] width 35 height 31
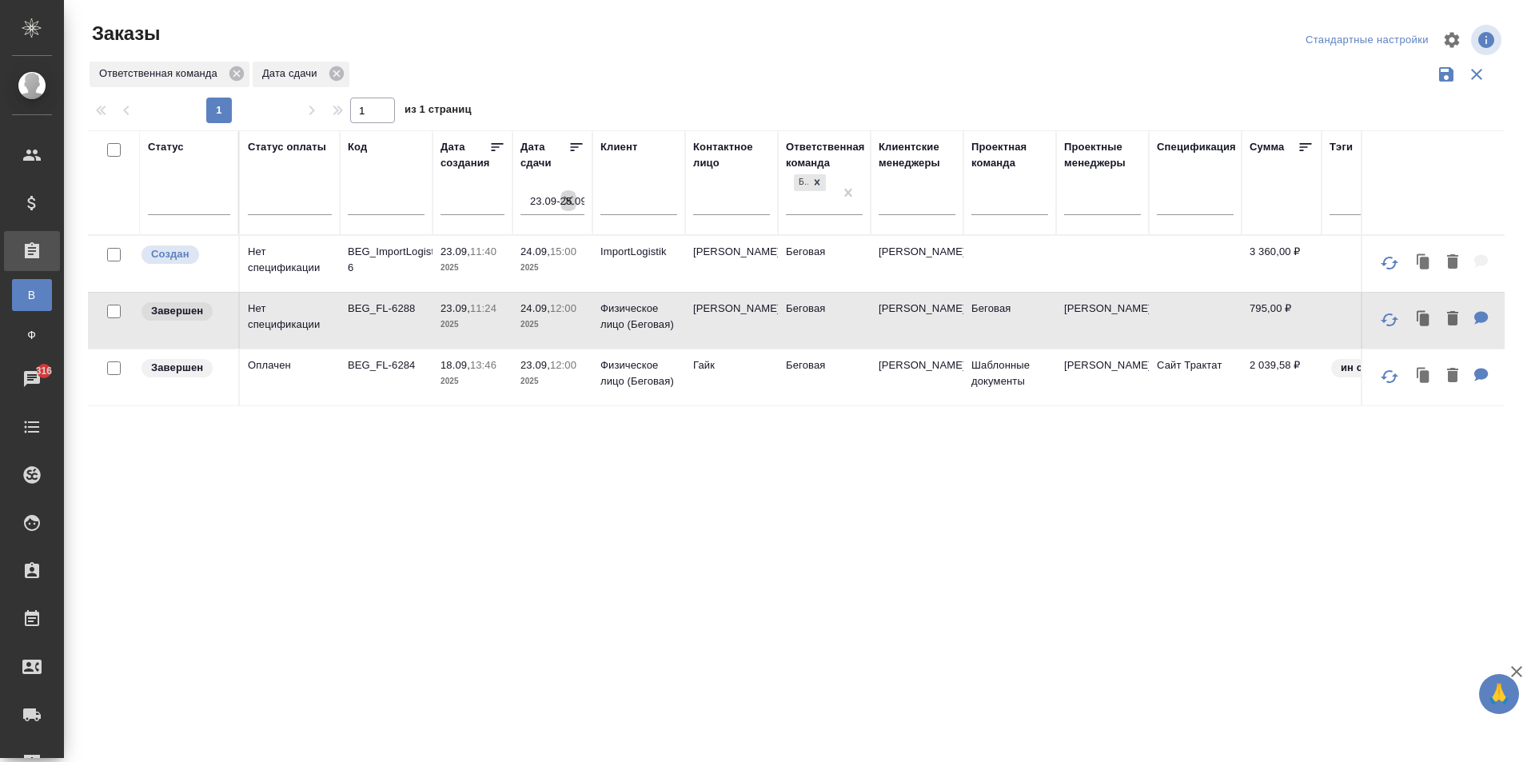
click at [567, 197] on icon "button" at bounding box center [568, 201] width 16 height 16
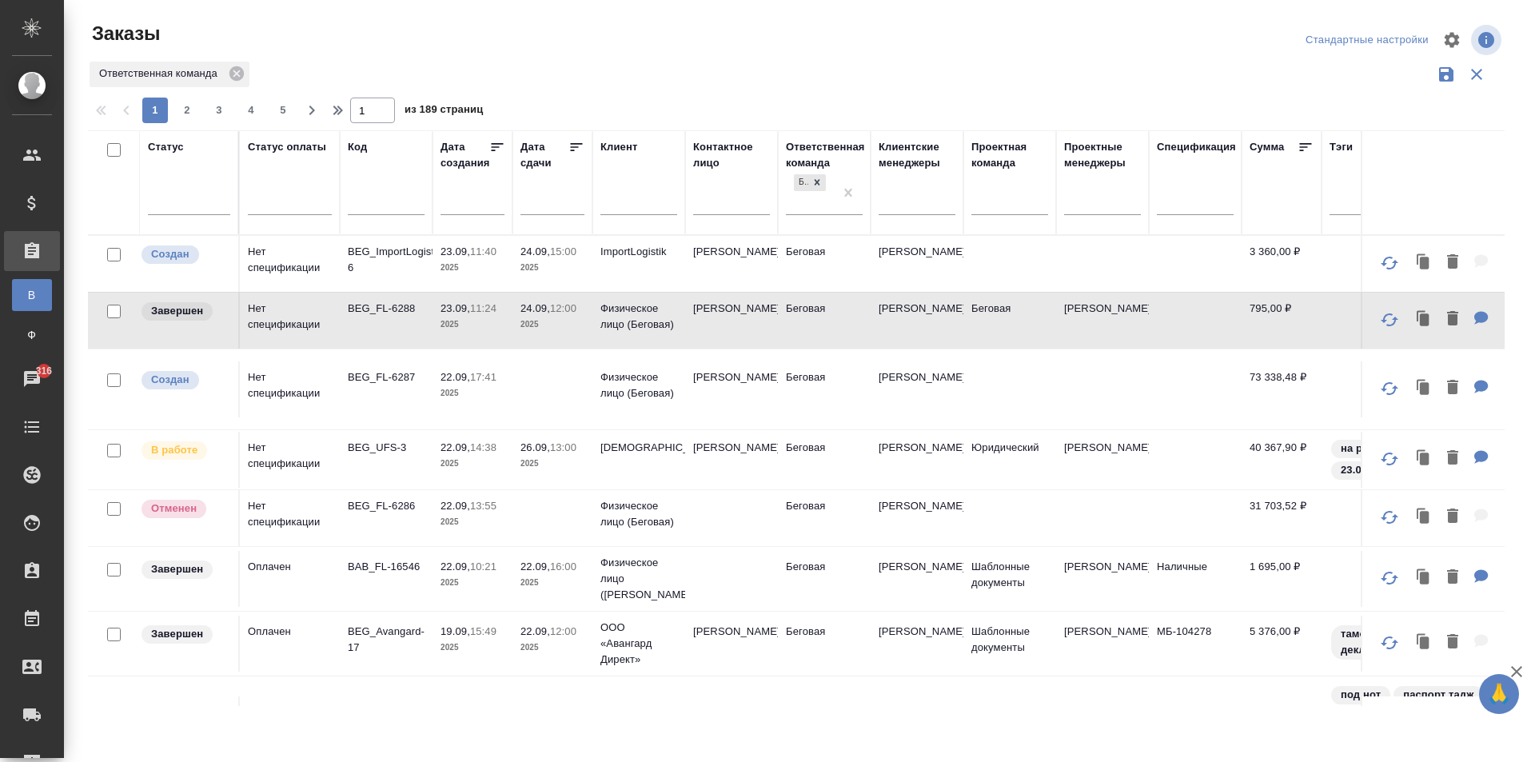
click at [563, 198] on input "text" at bounding box center [557, 201] width 54 height 22
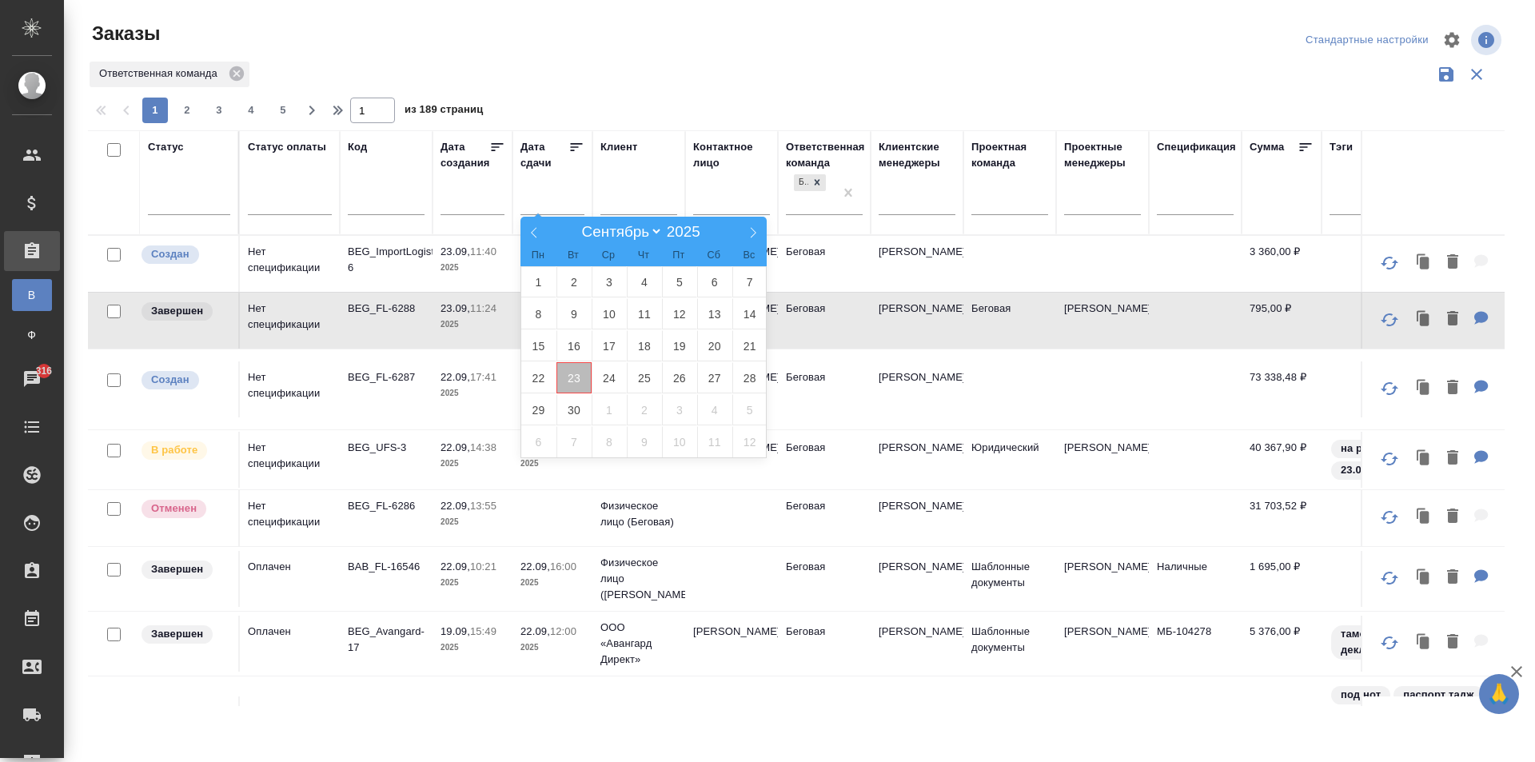
click at [590, 385] on span "23" at bounding box center [573, 377] width 35 height 31
type div "2025-09-22T21:00:00.000Z"
click at [673, 375] on span "26" at bounding box center [679, 377] width 35 height 31
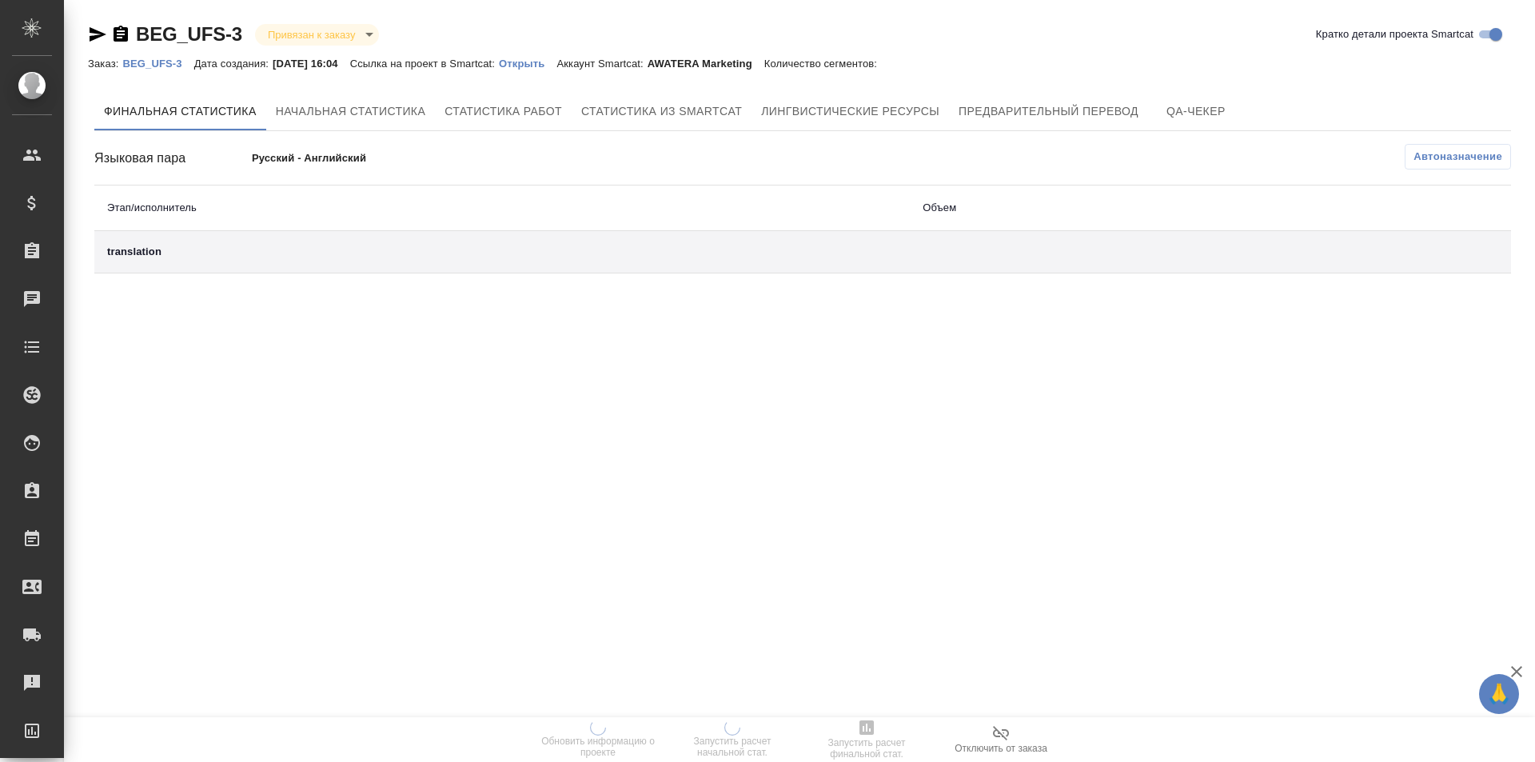
click at [540, 65] on p "Открыть" at bounding box center [528, 64] width 58 height 12
click at [1013, 732] on span "Отключить от заказа" at bounding box center [1000, 738] width 115 height 30
click at [542, 68] on p "Открыть" at bounding box center [528, 64] width 58 height 12
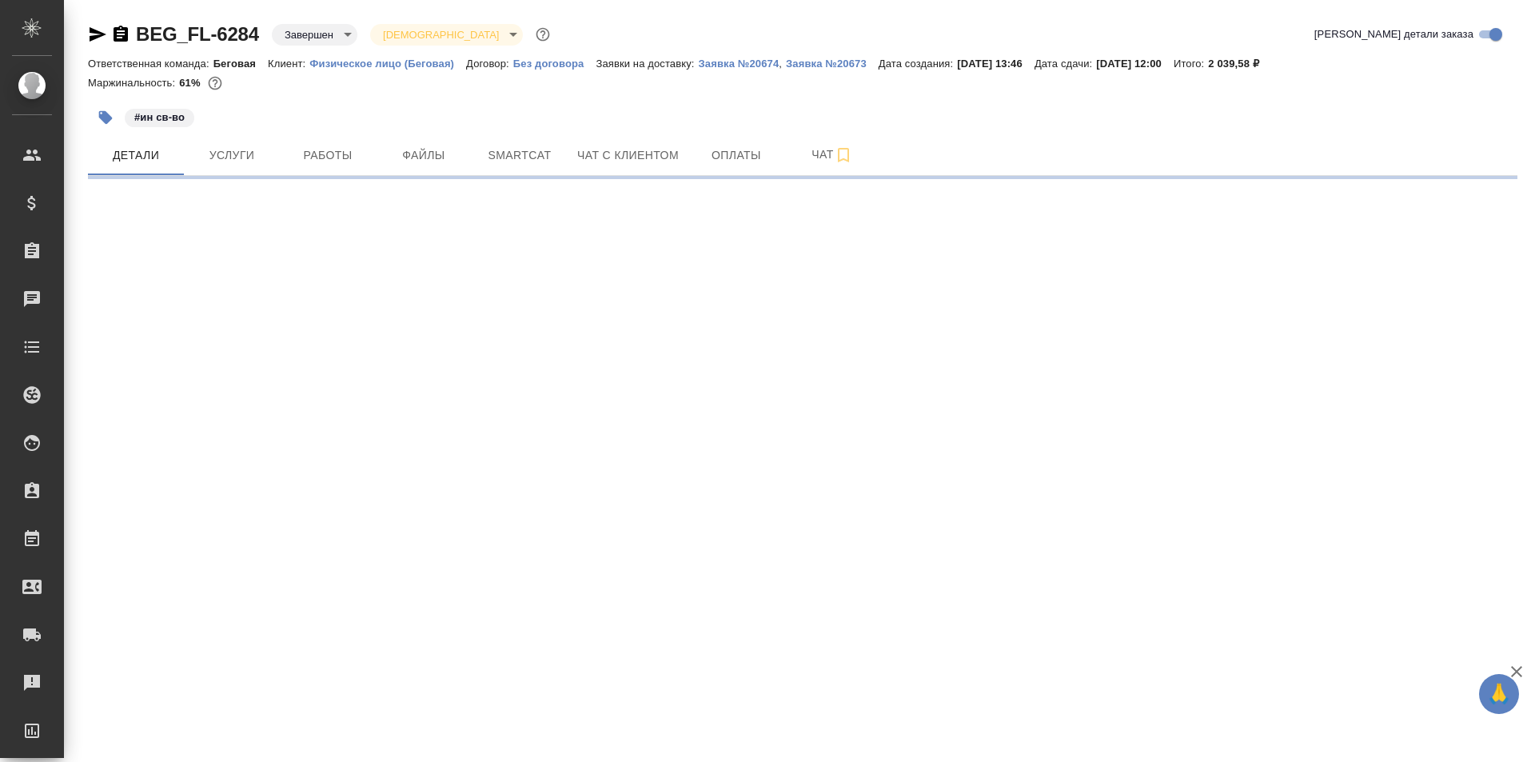
select select "RU"
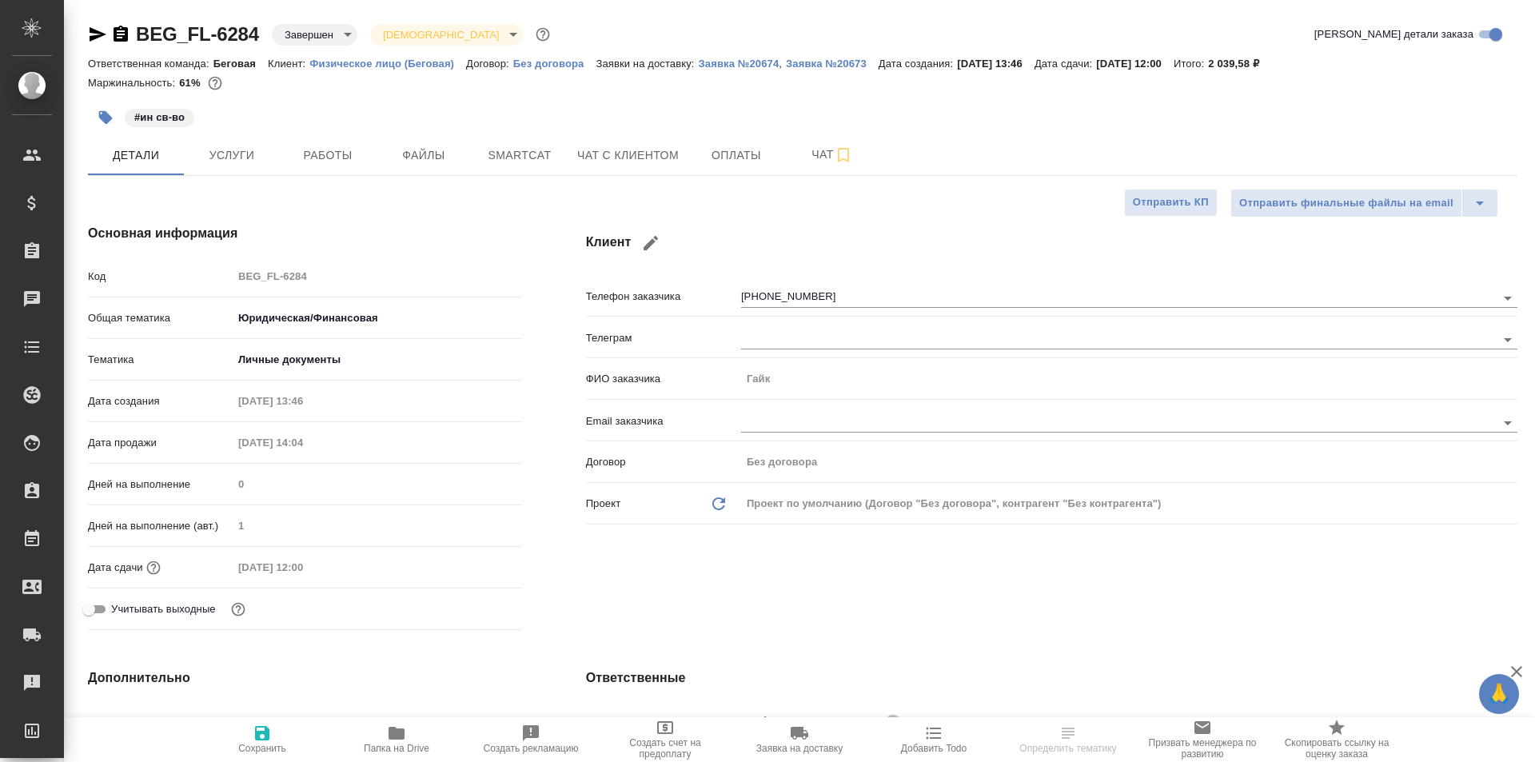
type textarea "x"
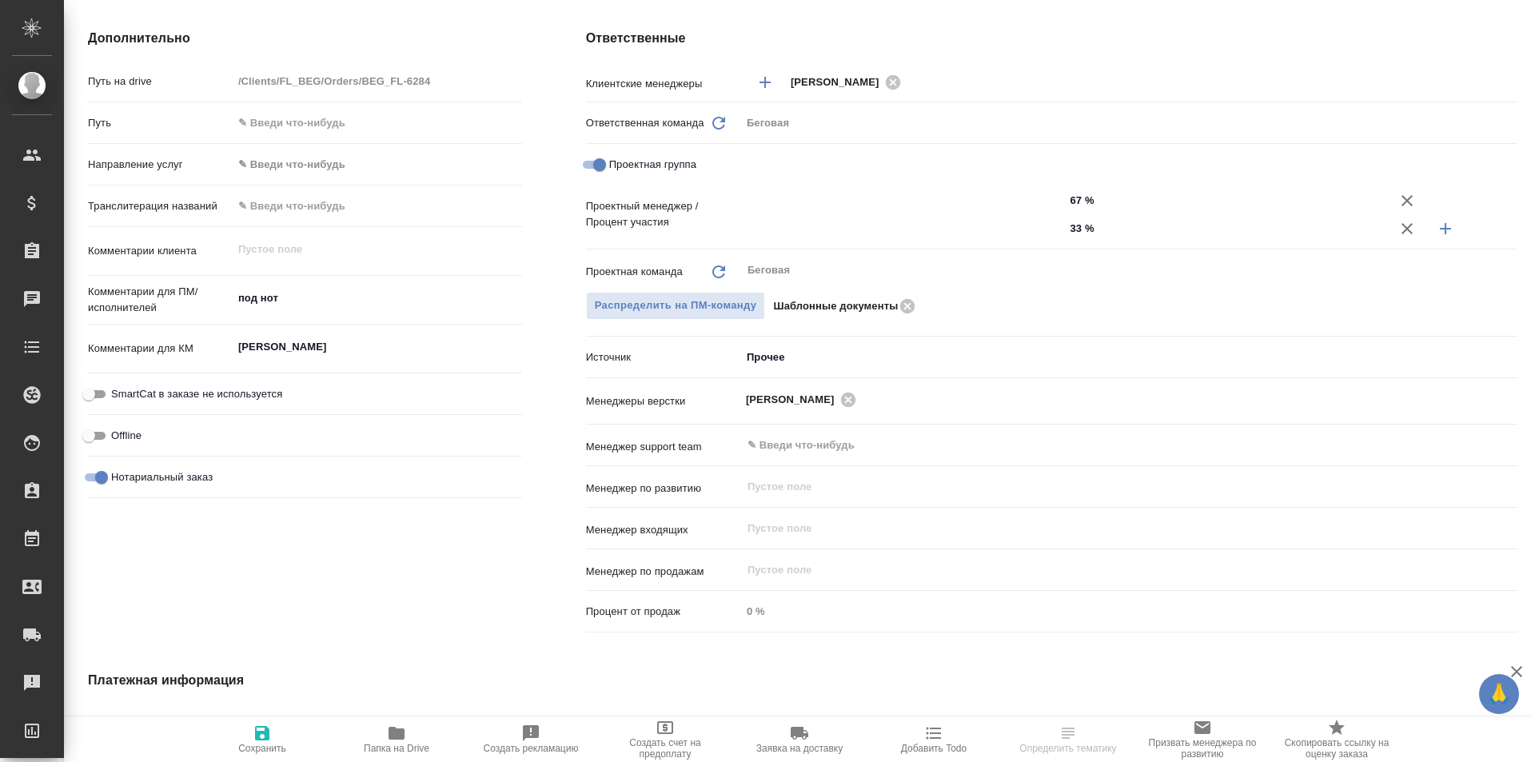
type input "[PERSON_NAME]"
type textarea "x"
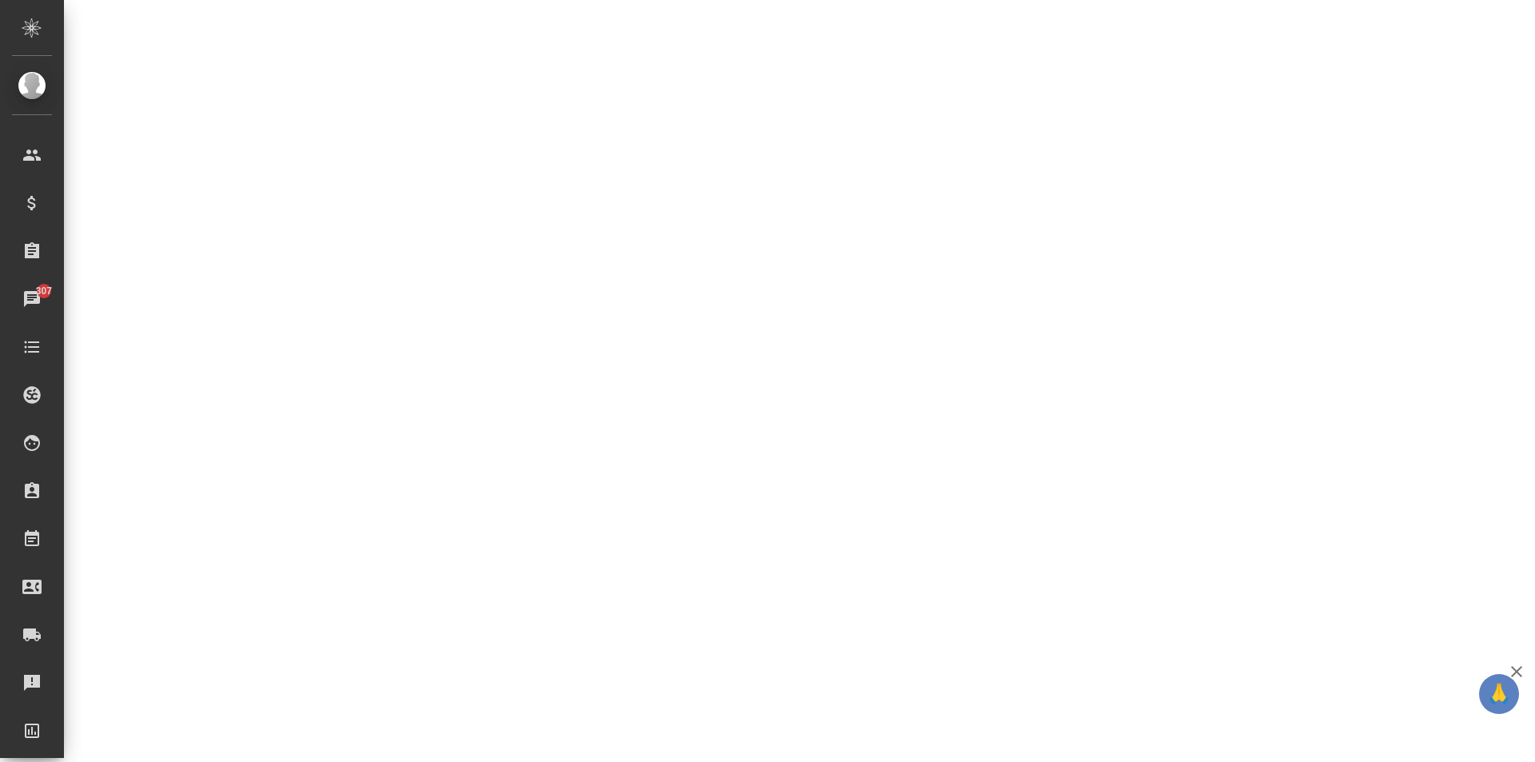
select select "RU"
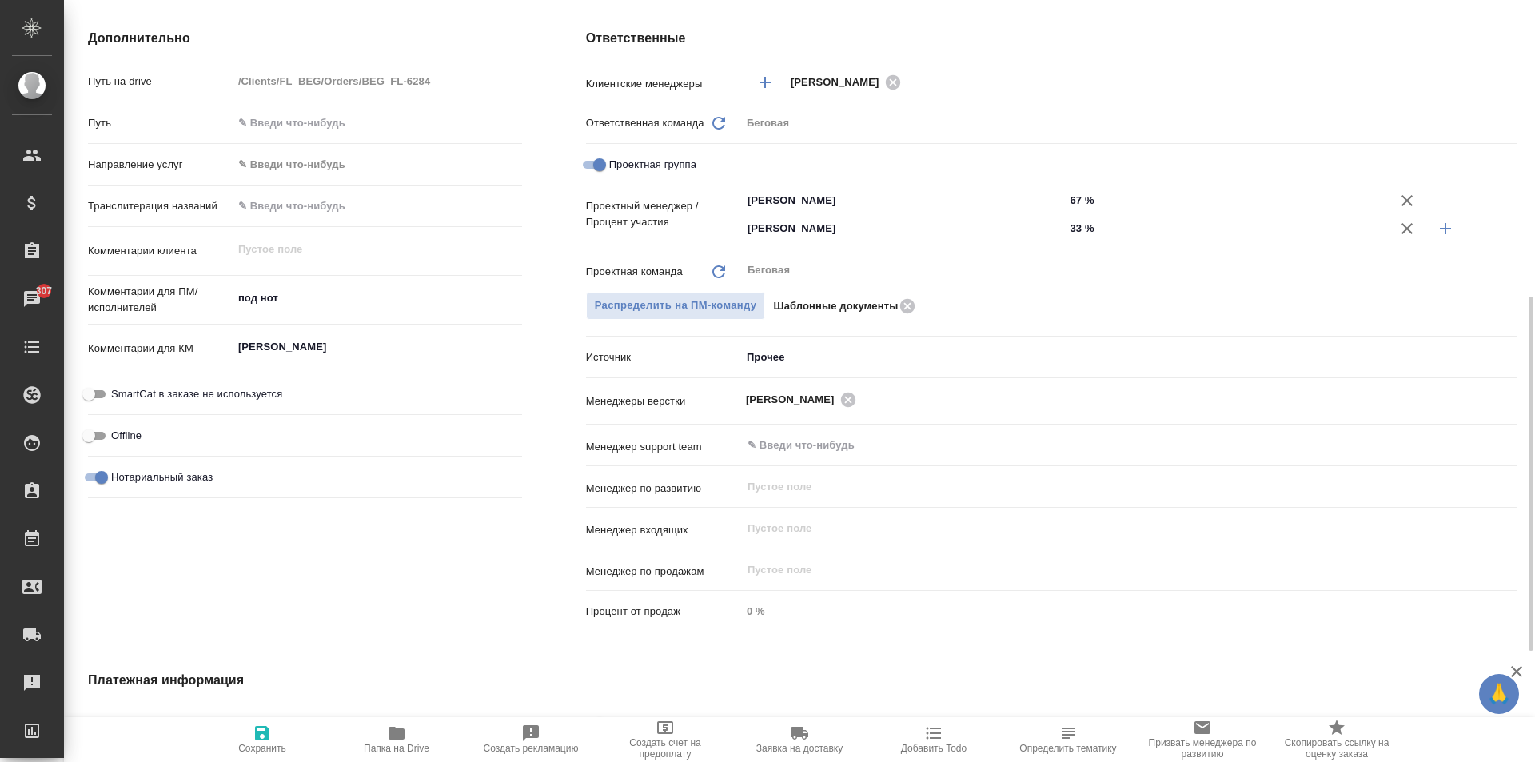
type textarea "x"
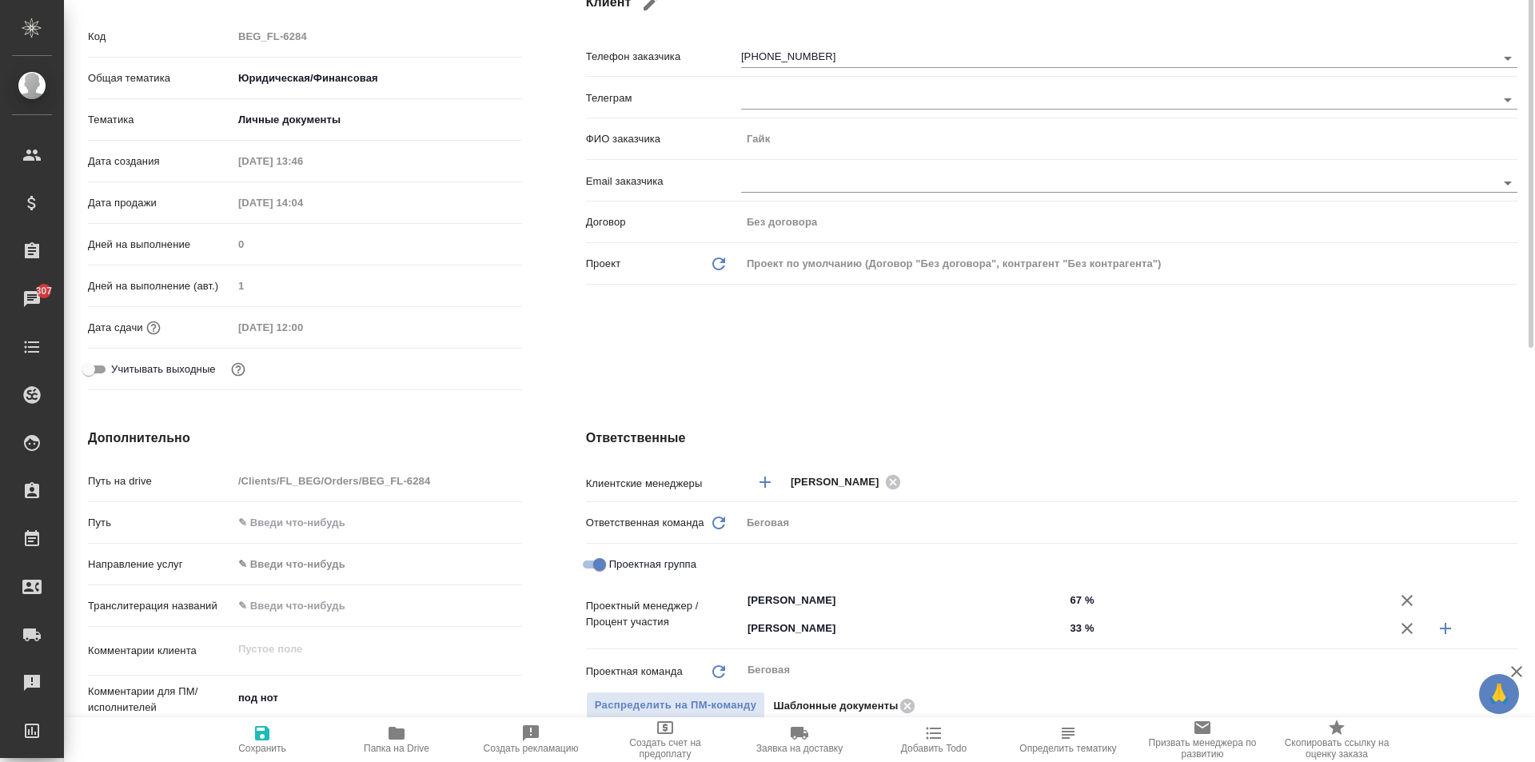
scroll to position [0, 0]
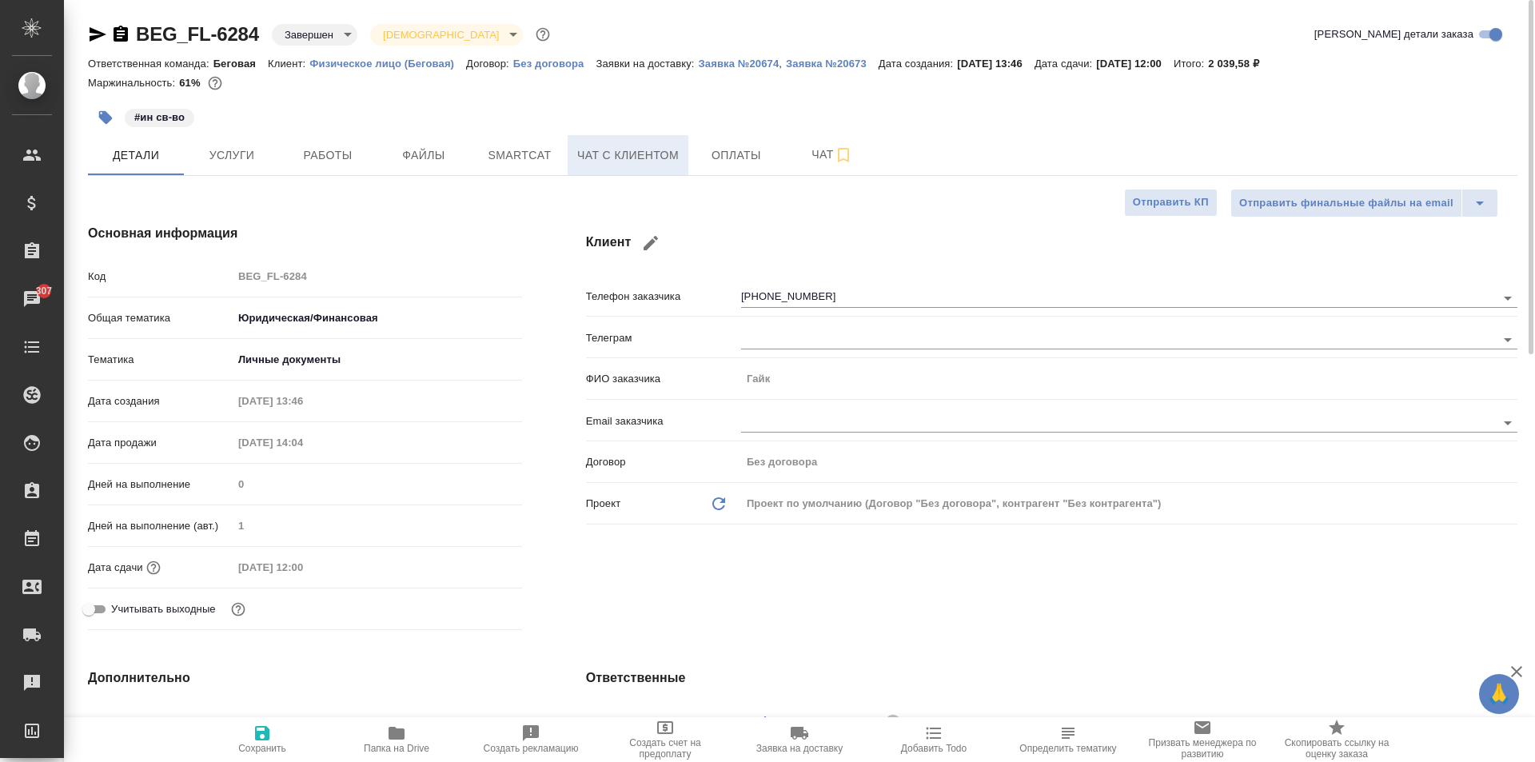
click at [640, 165] on button "Чат с клиентом" at bounding box center [627, 155] width 121 height 40
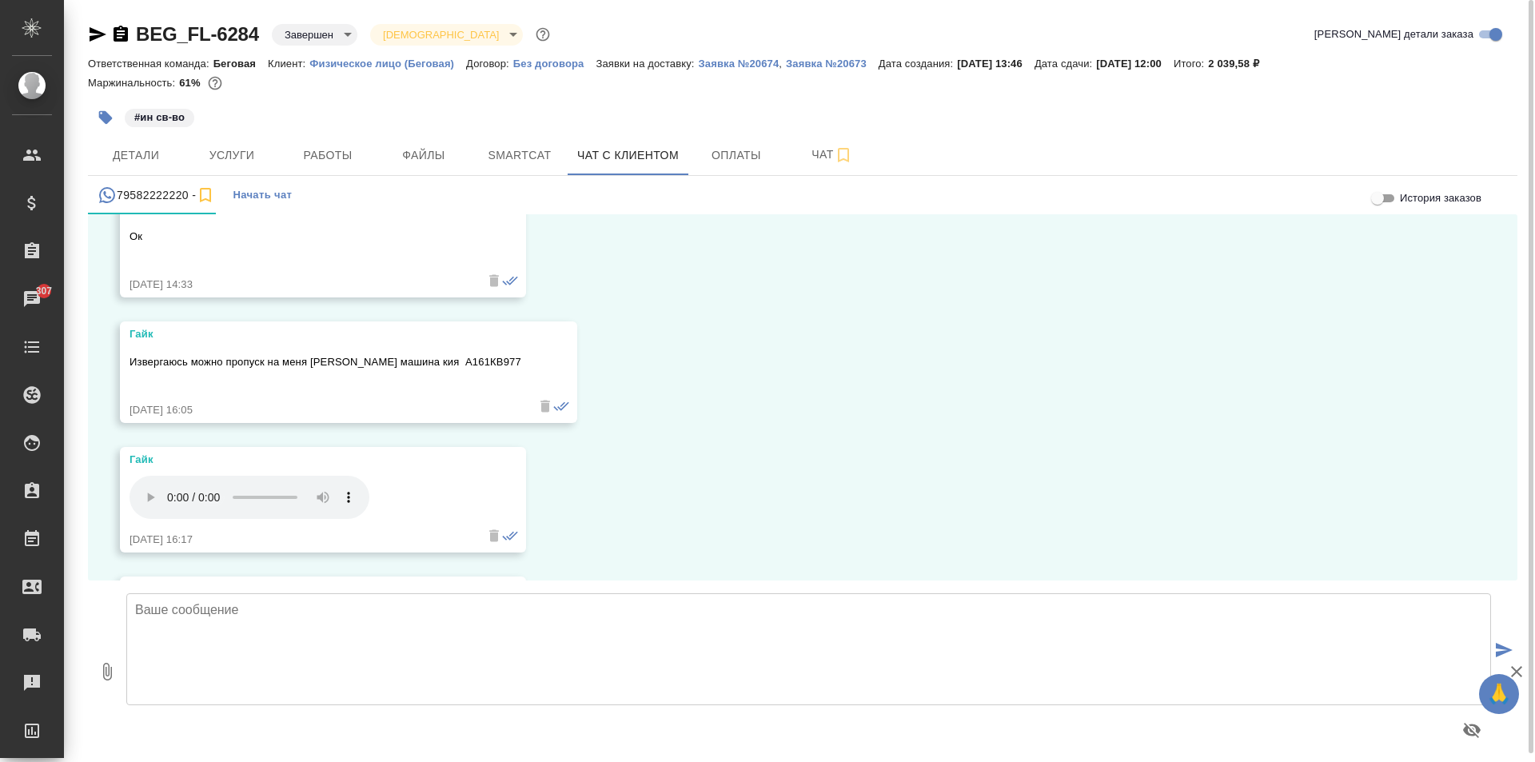
scroll to position [8719, 0]
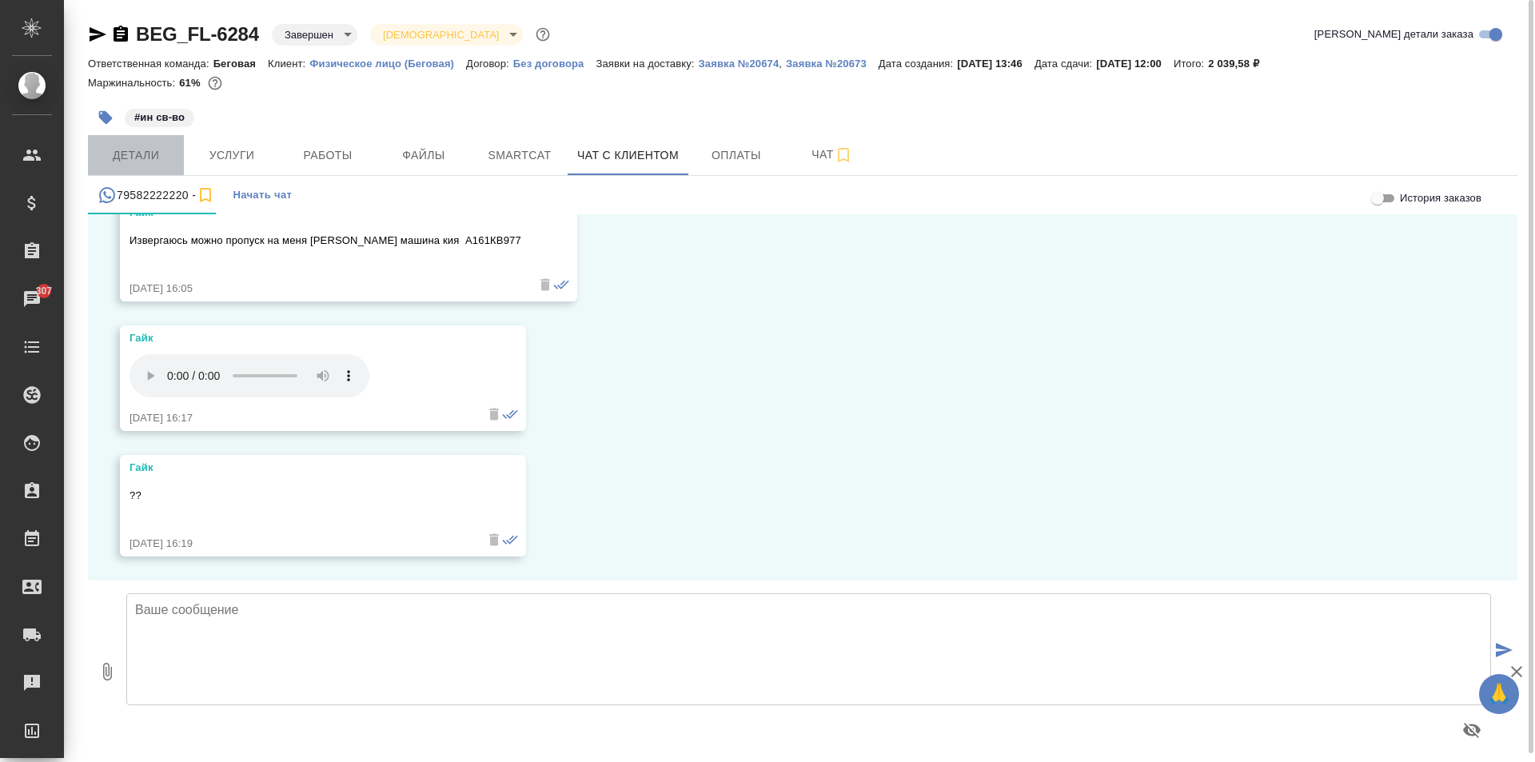
click at [129, 171] on button "Детали" at bounding box center [136, 155] width 96 height 40
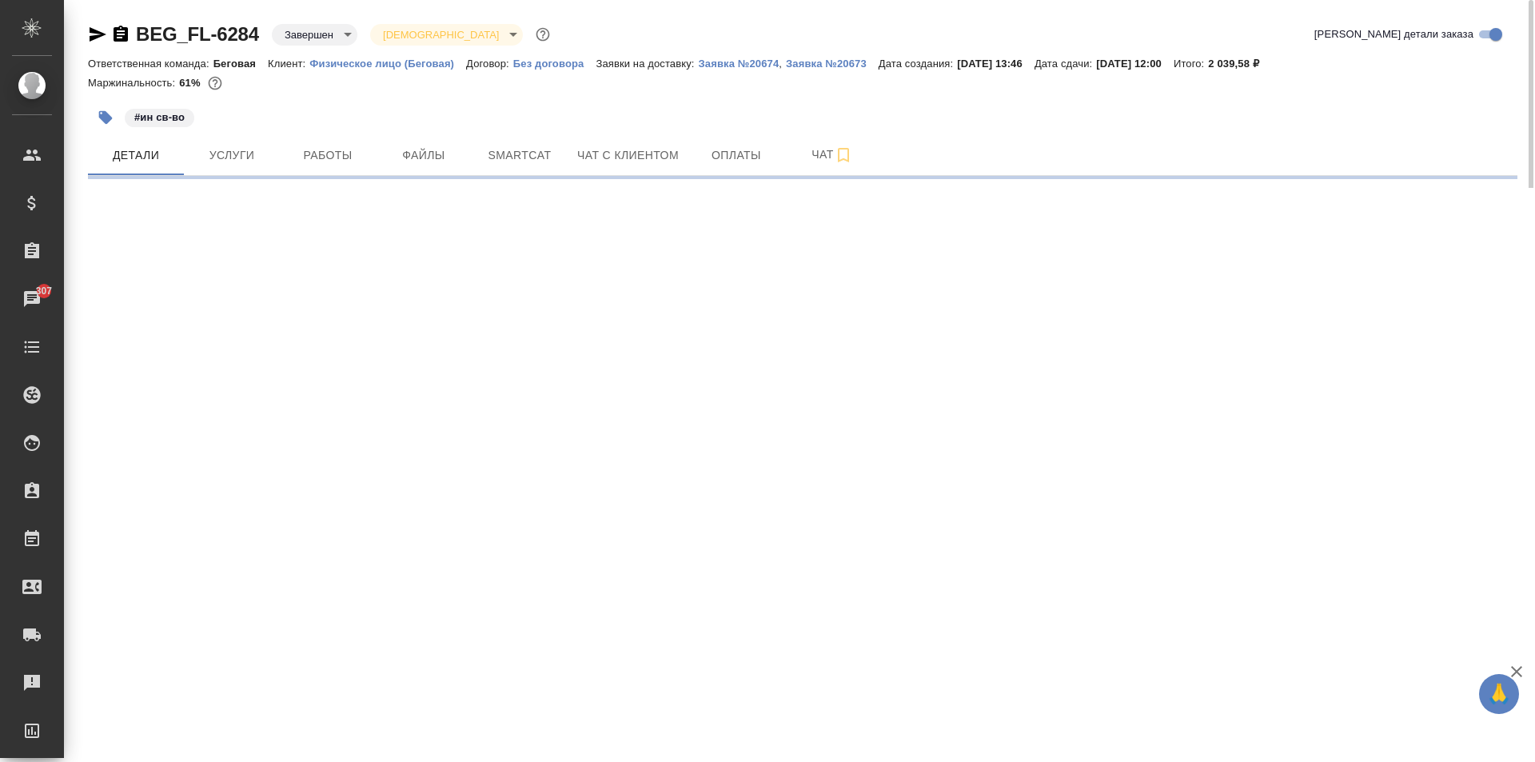
select select "RU"
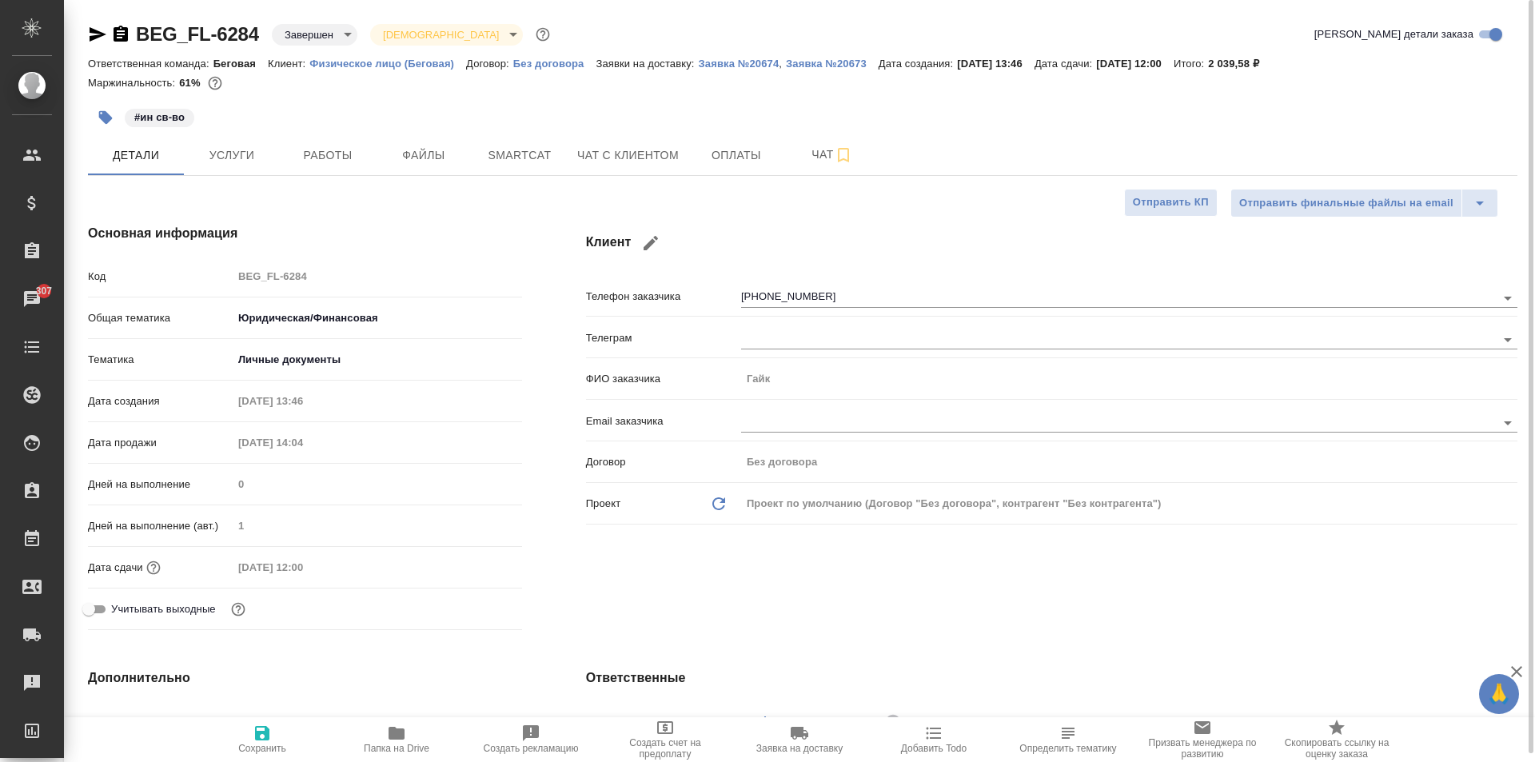
type textarea "x"
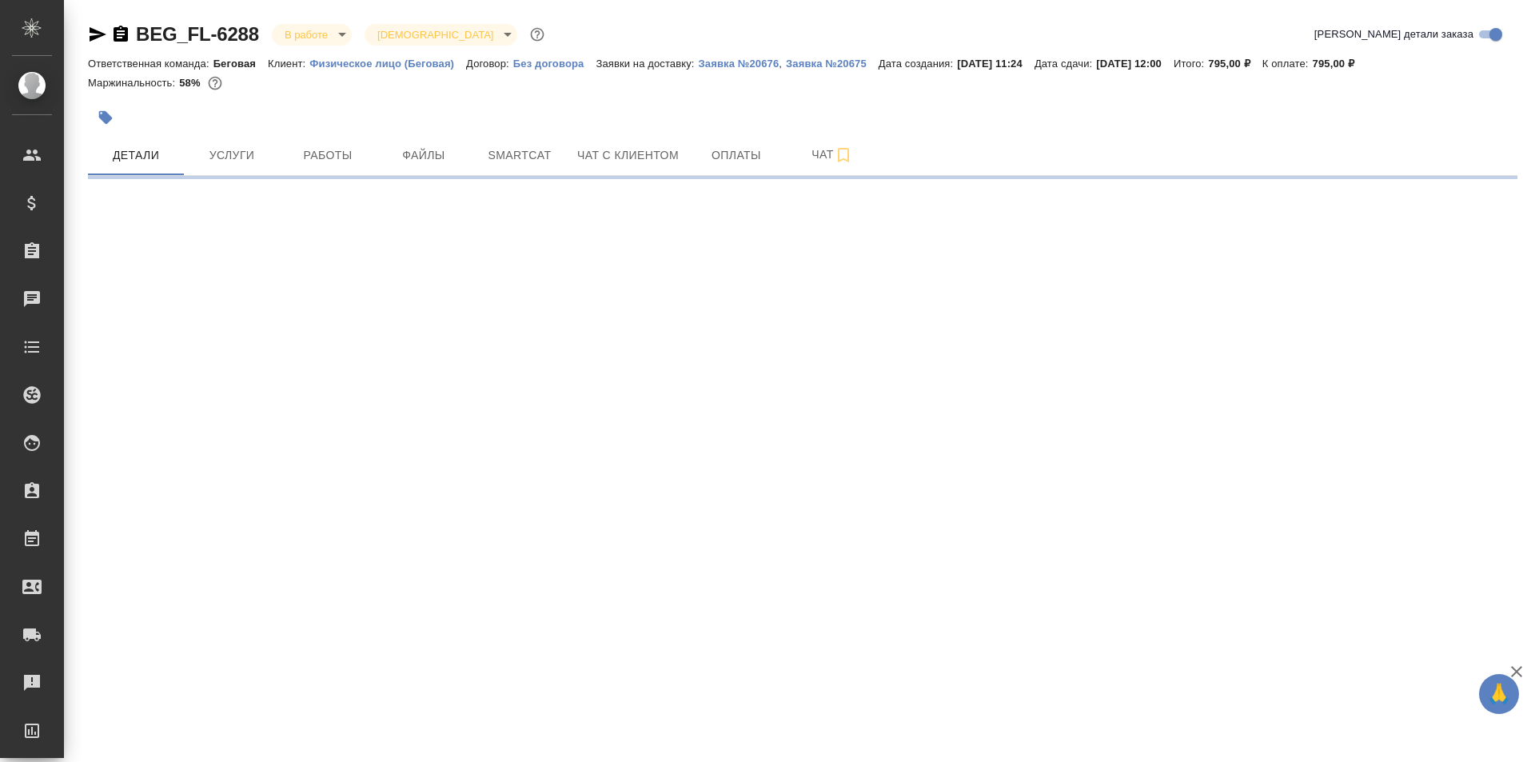
select select "RU"
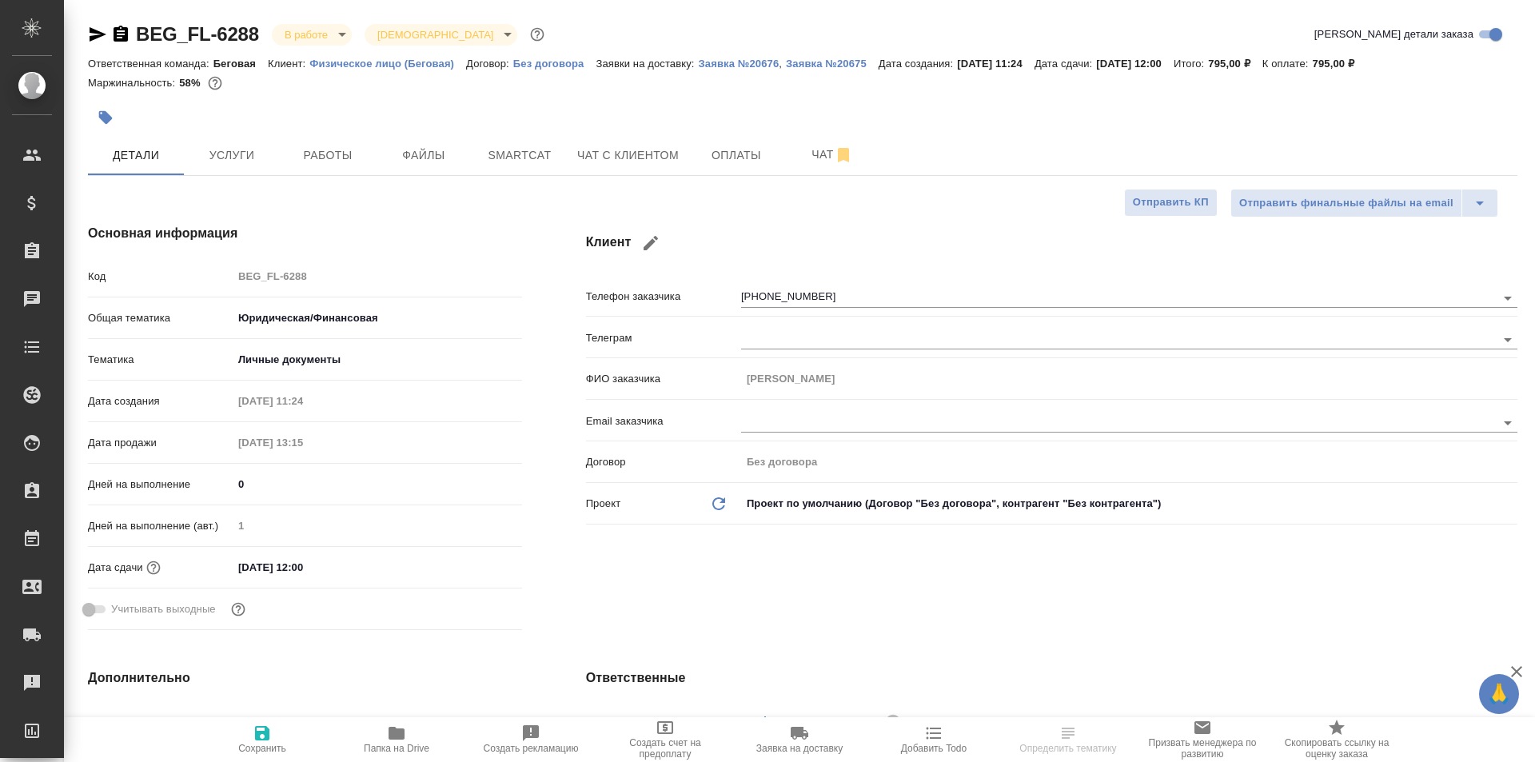
type textarea "x"
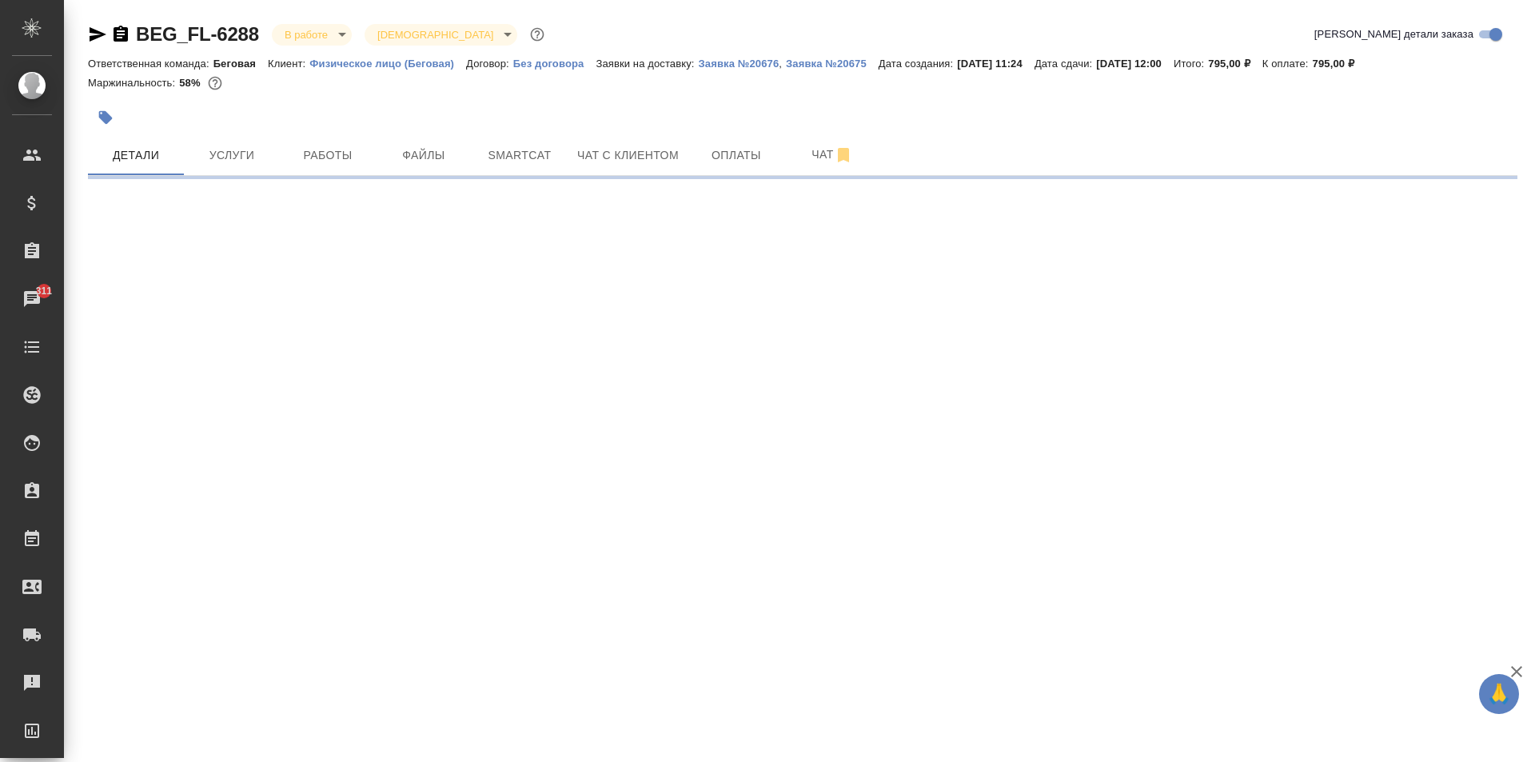
select select "RU"
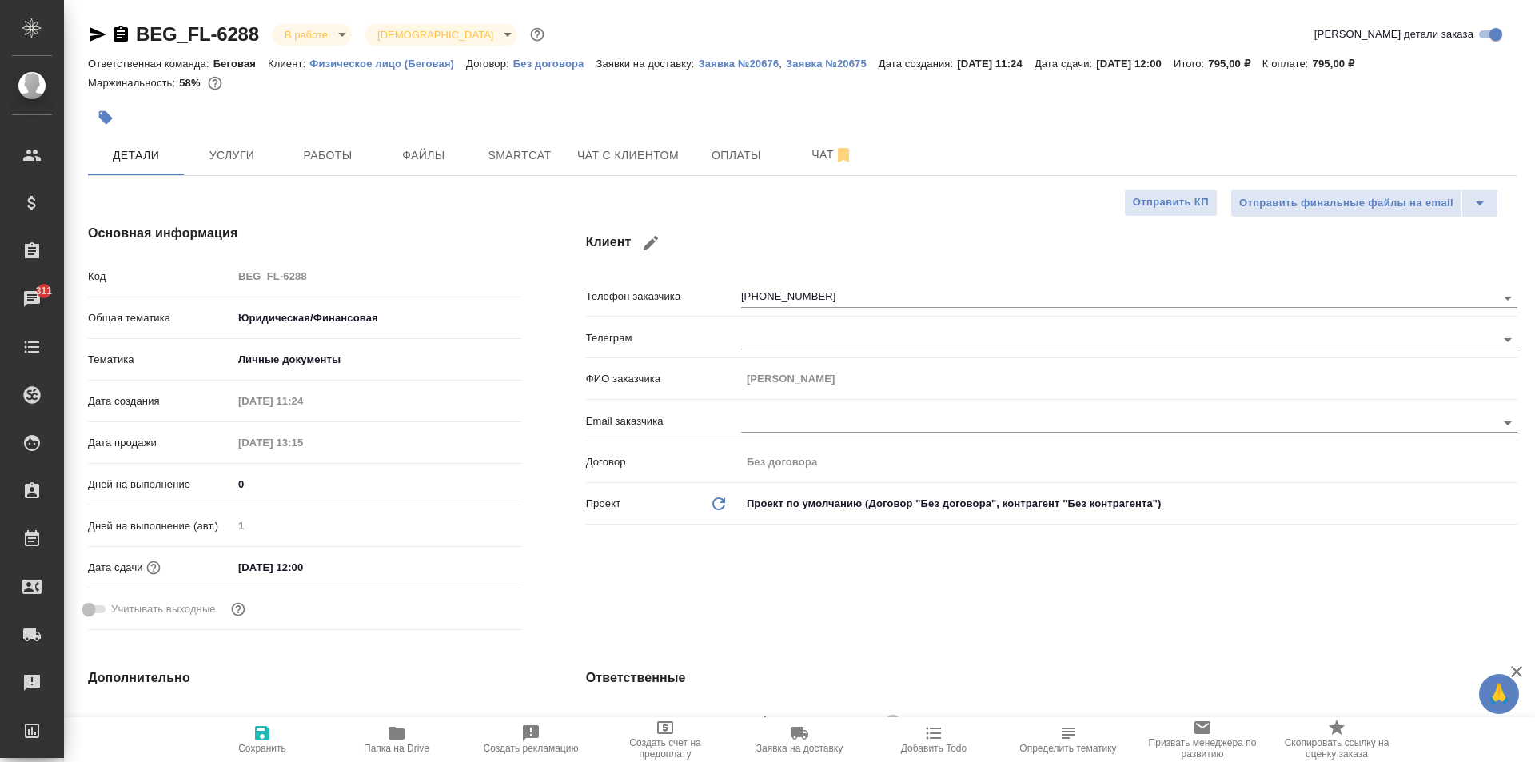
type textarea "x"
click at [303, 149] on span "Работы" at bounding box center [327, 155] width 77 height 20
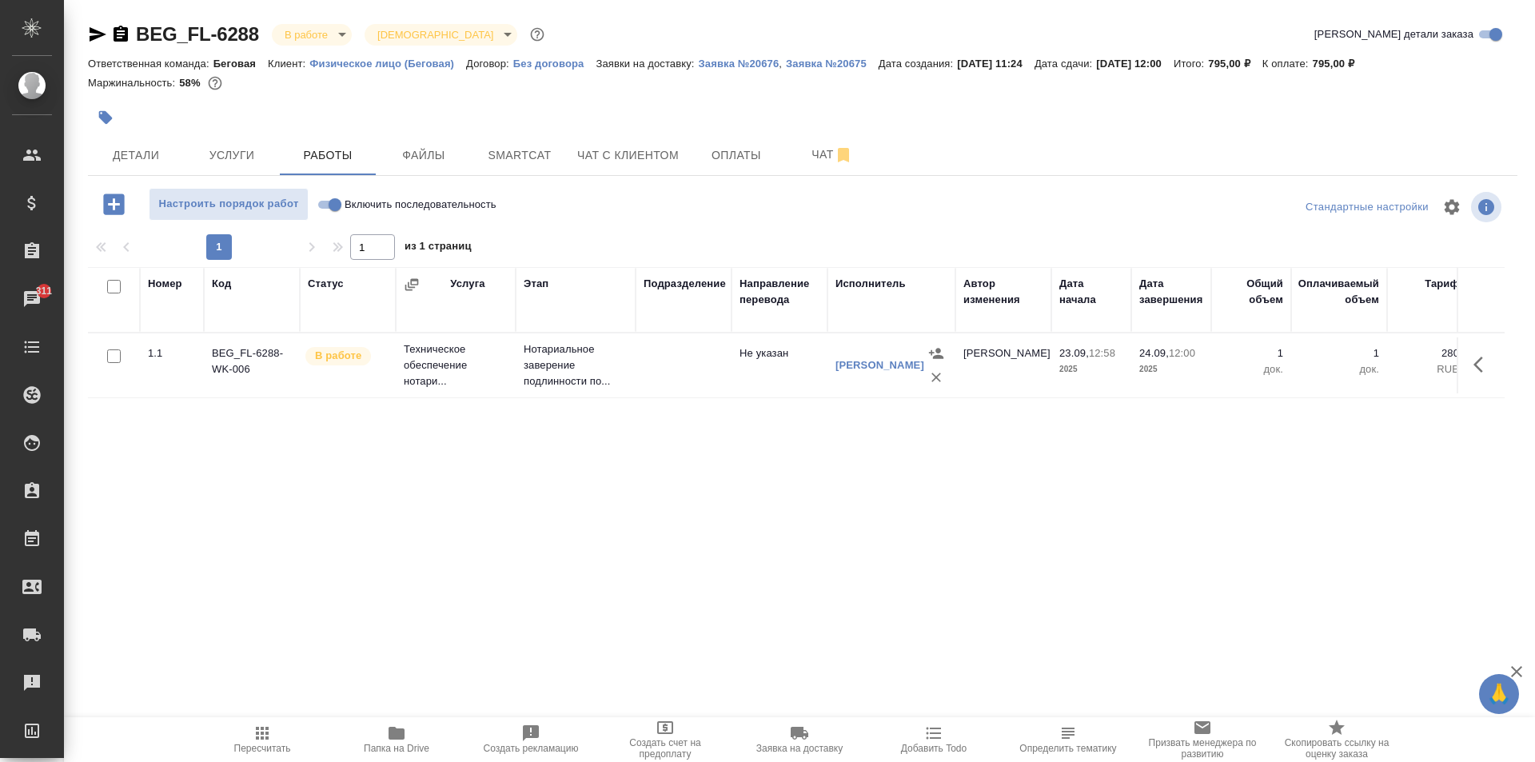
drag, startPoint x: 1482, startPoint y: 360, endPoint x: 1480, endPoint y: 384, distance: 24.0
click at [1481, 362] on button "button" at bounding box center [1482, 364] width 38 height 38
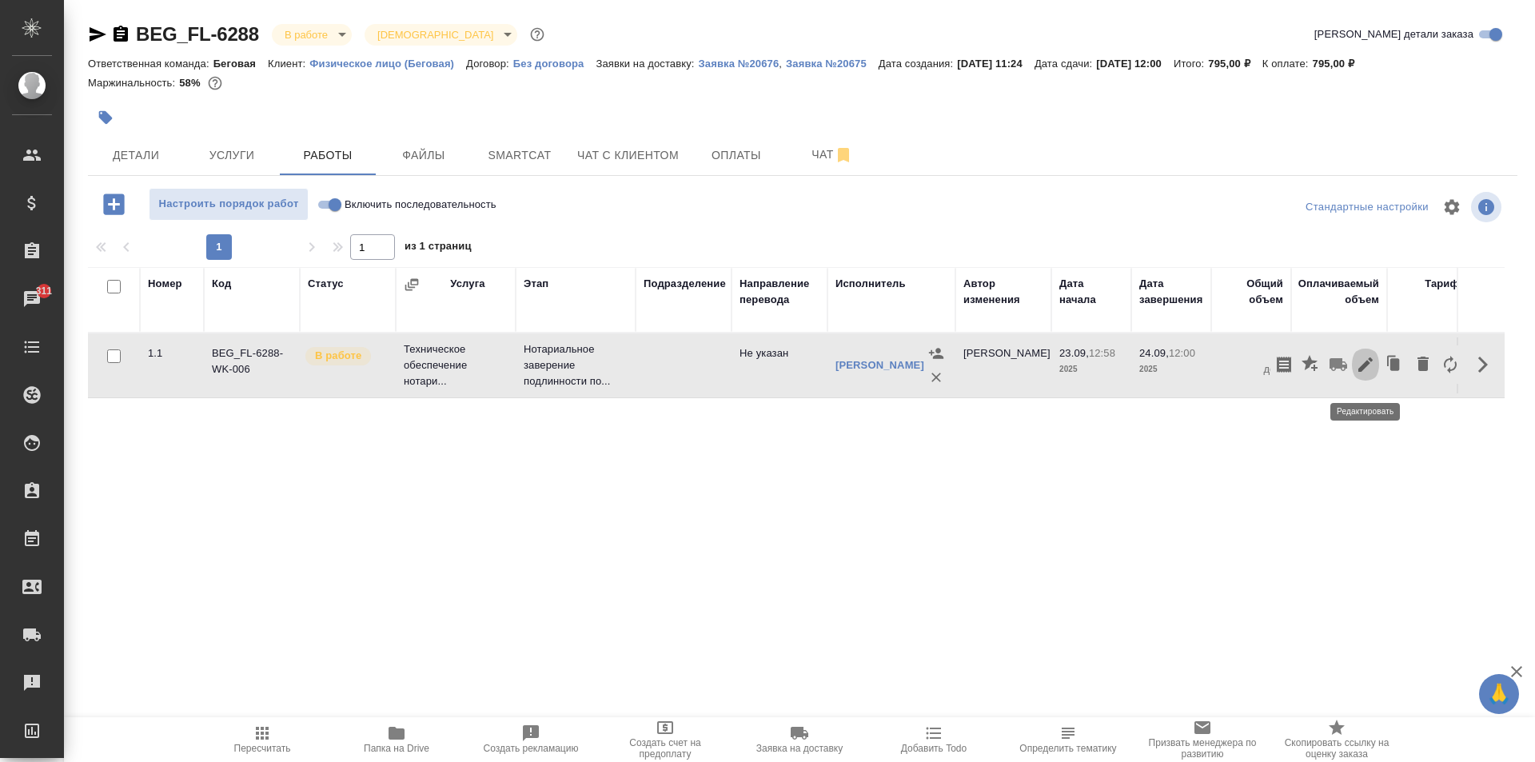
click at [1371, 368] on icon "button" at bounding box center [1365, 364] width 14 height 14
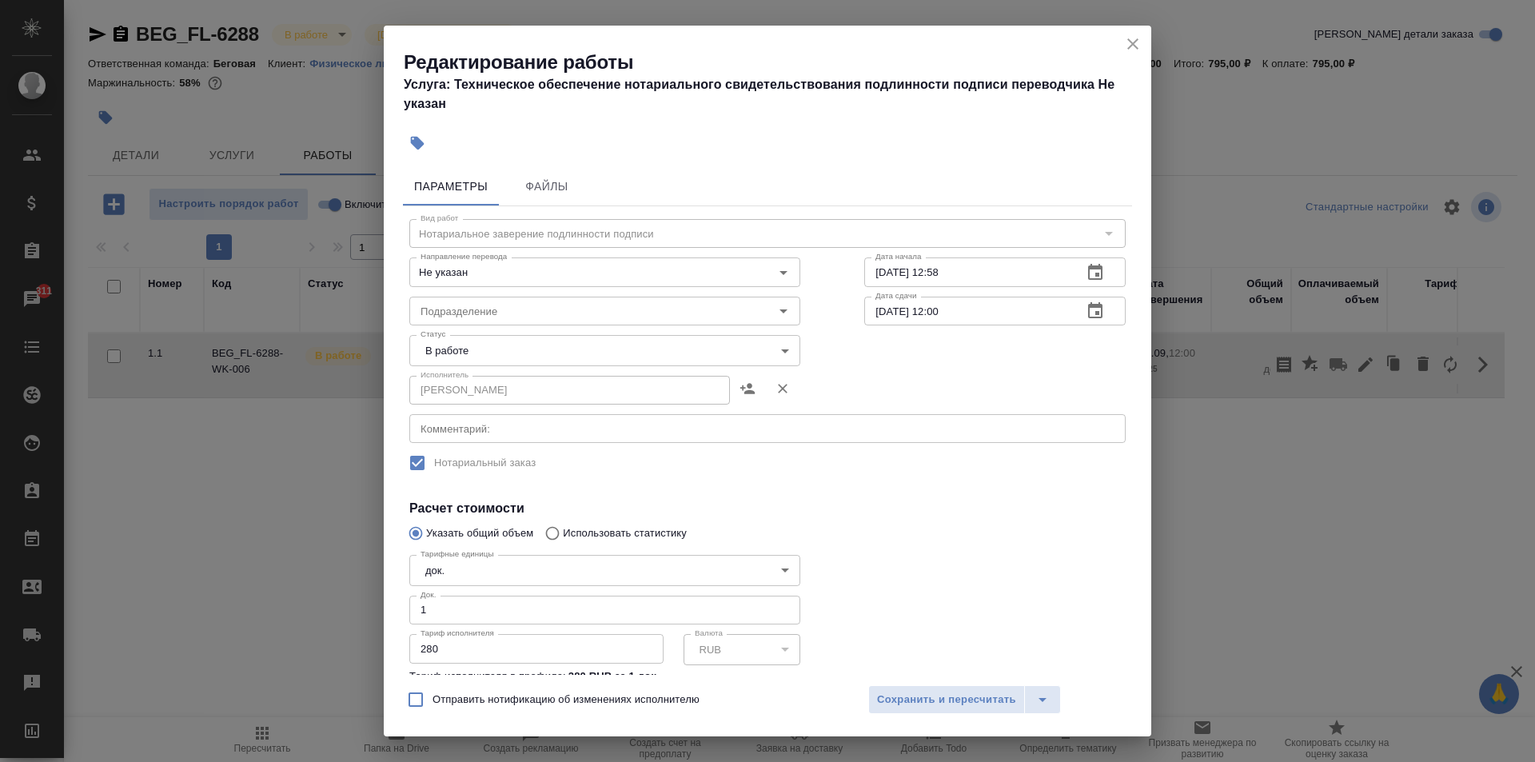
click at [550, 357] on body "🙏 .cls-1 fill:#fff; AWATERA [PERSON_NAME] Спецификации Заказы 311 Чаты Todo Про…" at bounding box center [767, 381] width 1535 height 762
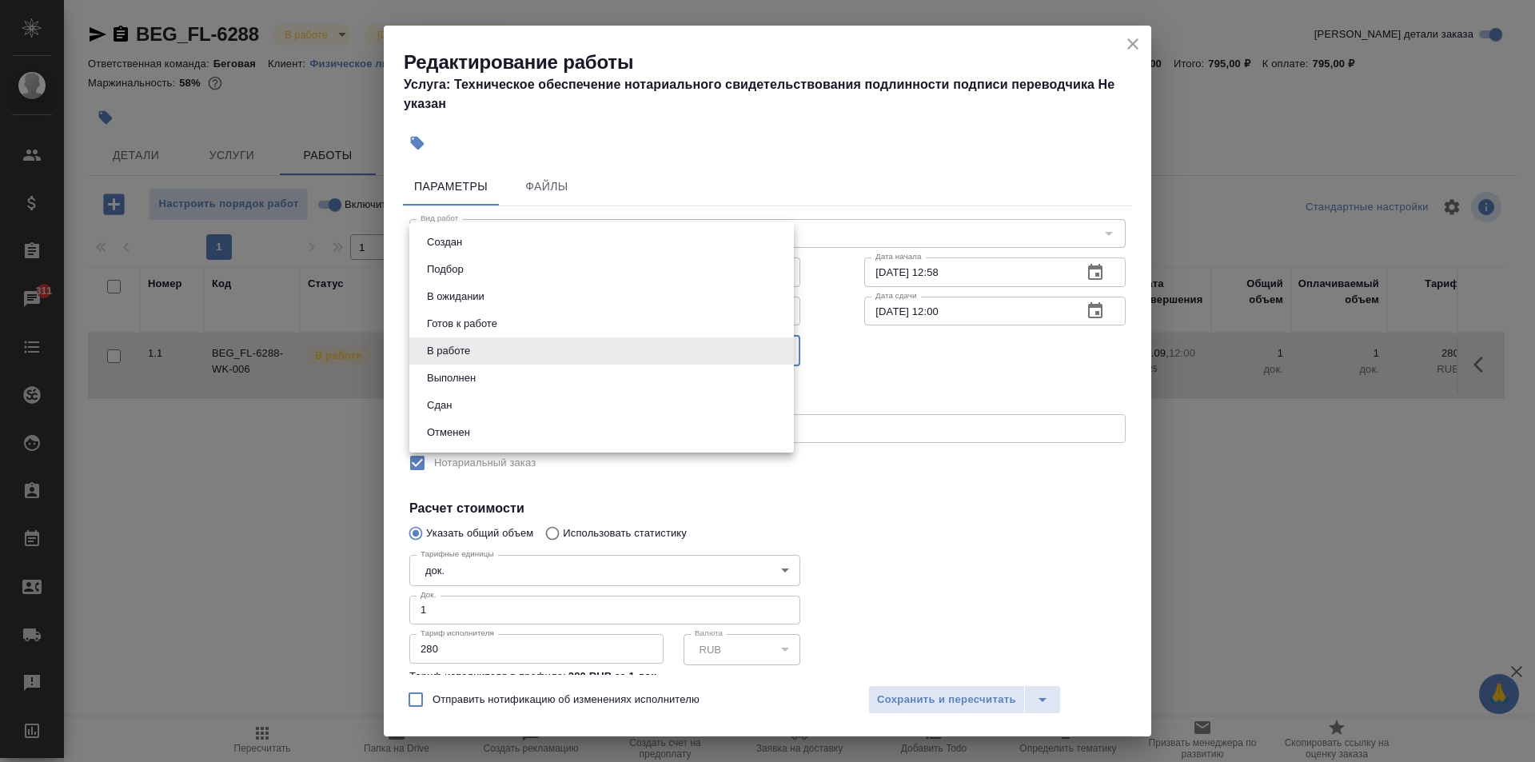
click at [505, 404] on li "Сдан" at bounding box center [601, 405] width 384 height 27
type input "closed"
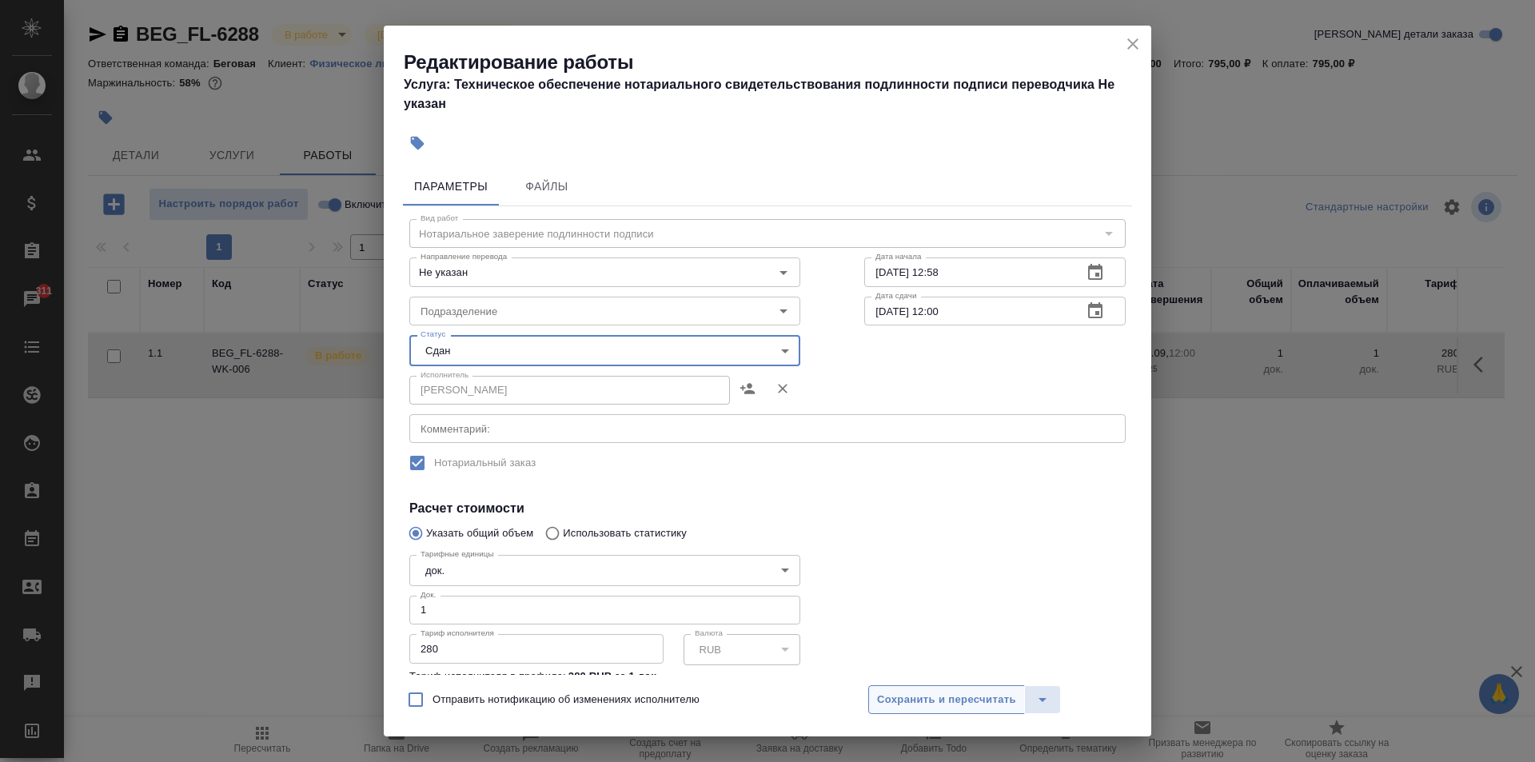
click at [945, 699] on span "Сохранить и пересчитать" at bounding box center [946, 700] width 139 height 18
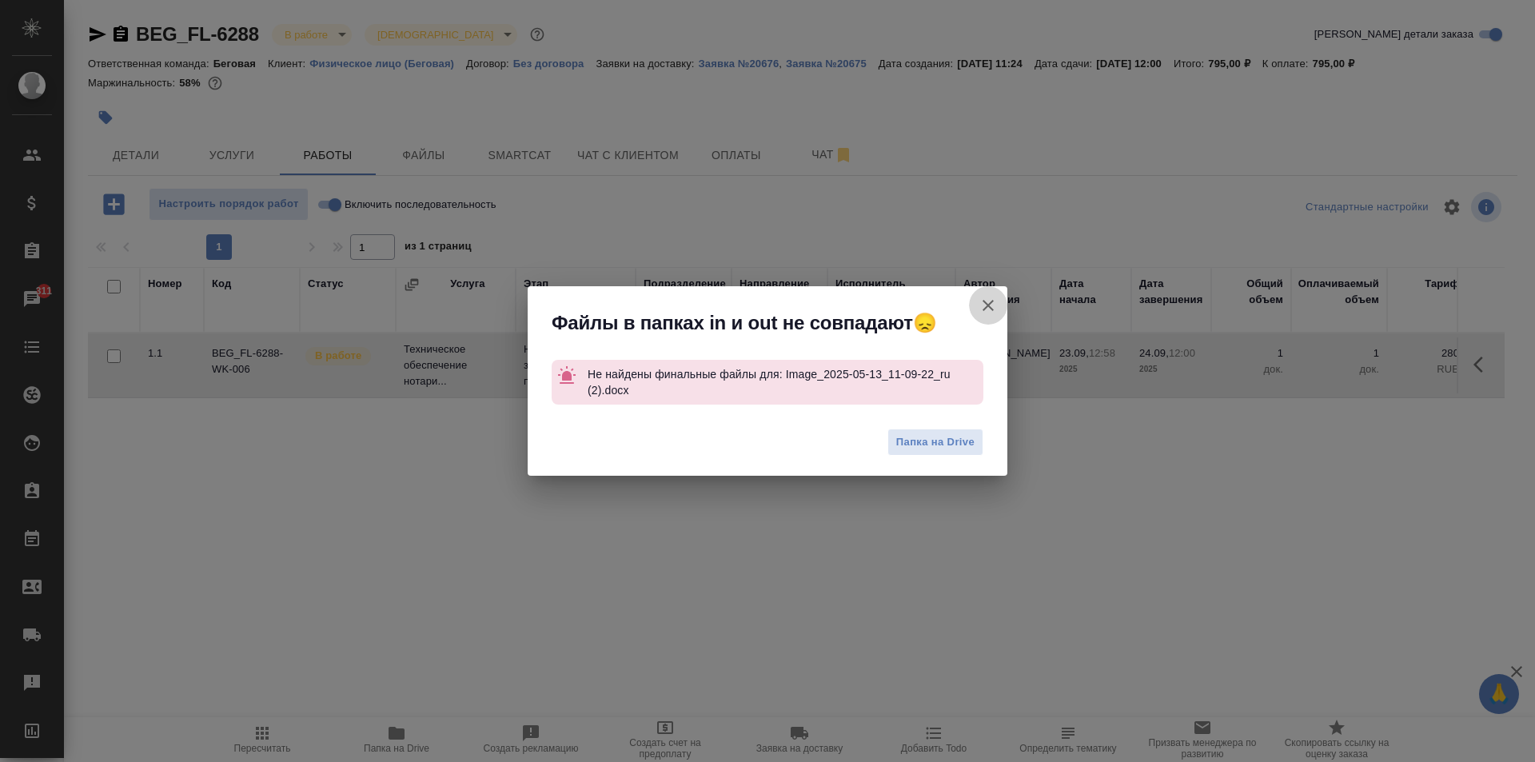
click at [990, 305] on icon "button" at bounding box center [987, 305] width 19 height 19
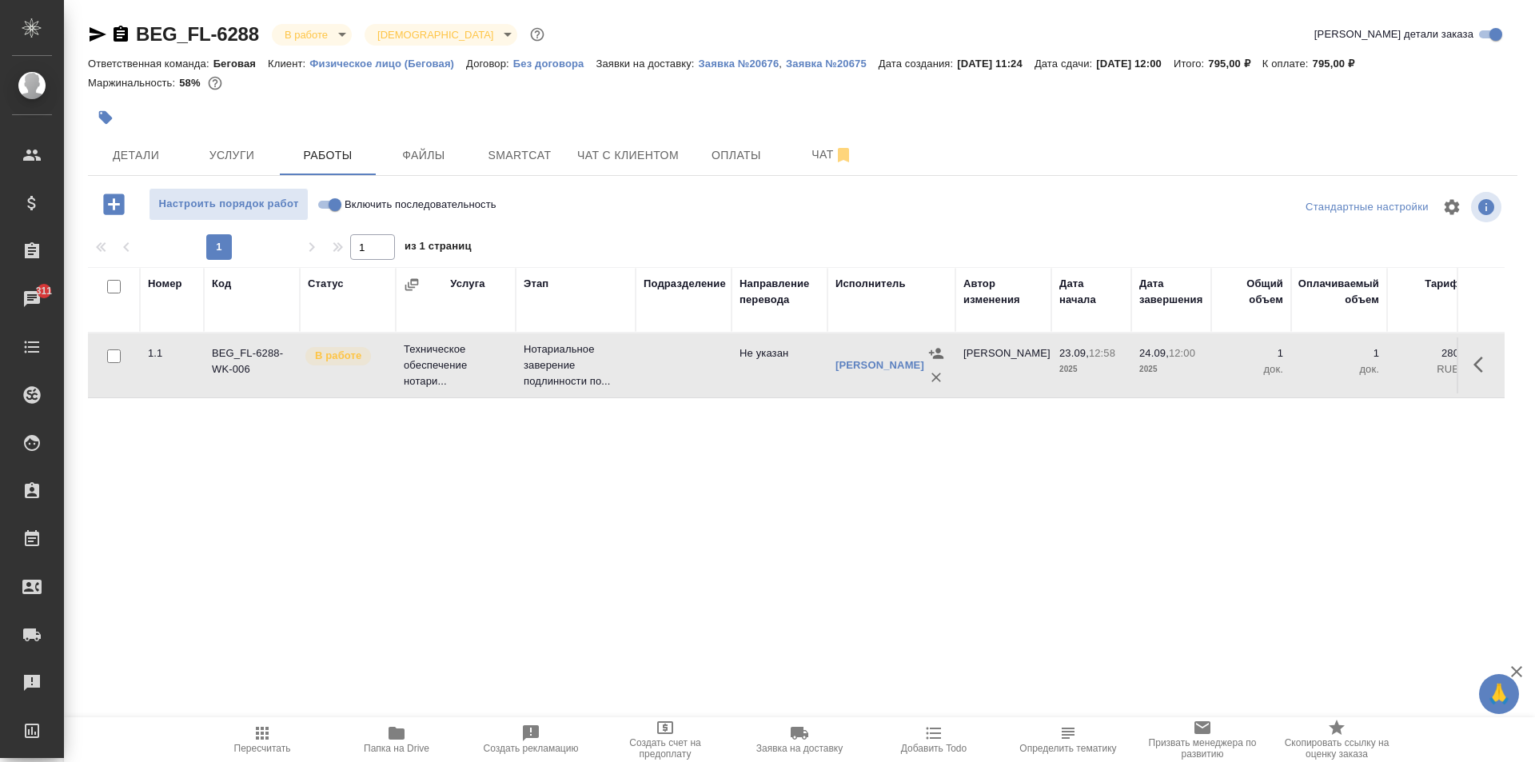
click at [333, 202] on input "Включить последовательность" at bounding box center [335, 204] width 58 height 19
checkbox input "true"
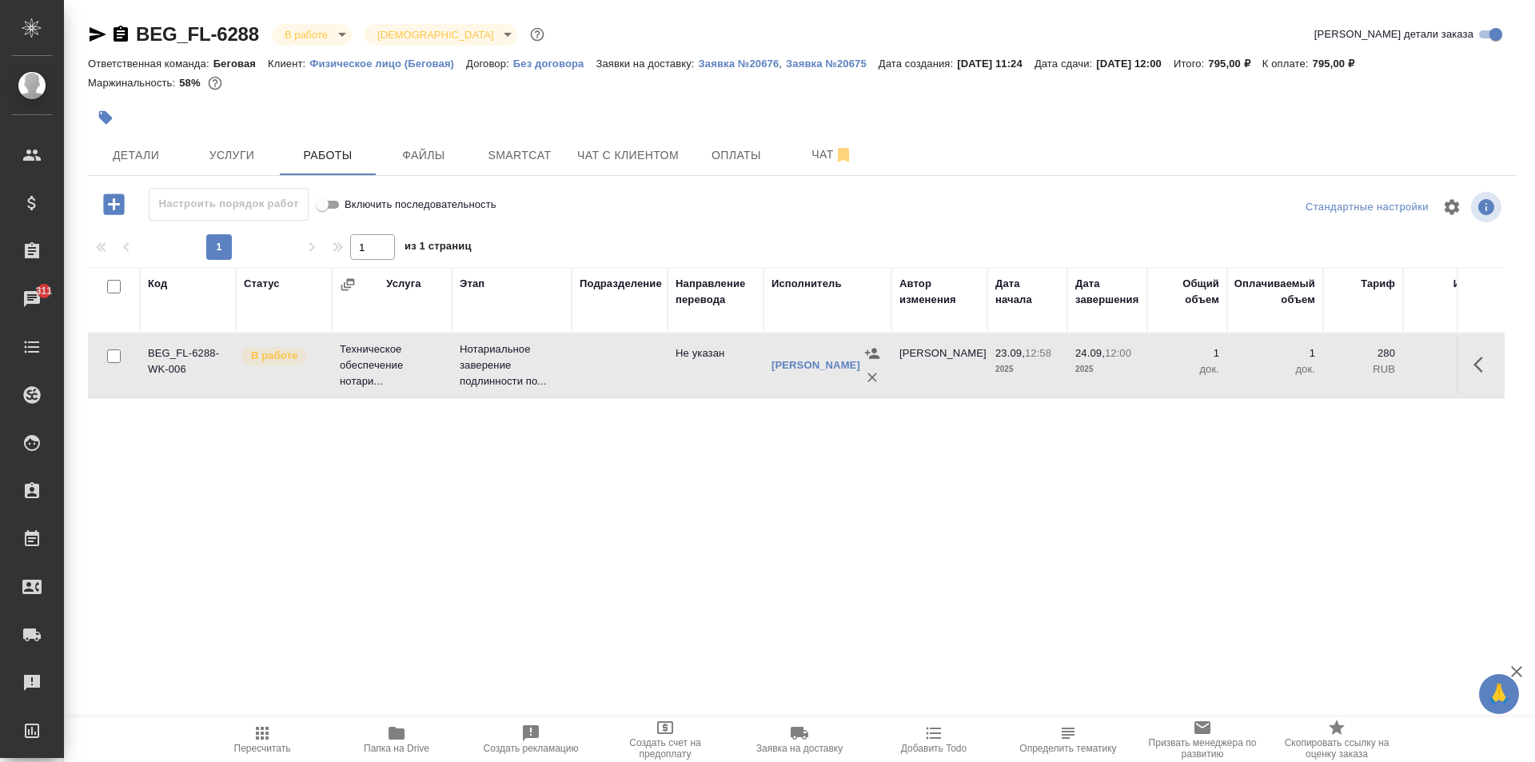
click at [1471, 384] on button "button" at bounding box center [1482, 364] width 38 height 38
click at [1369, 372] on icon "button" at bounding box center [1365, 364] width 19 height 19
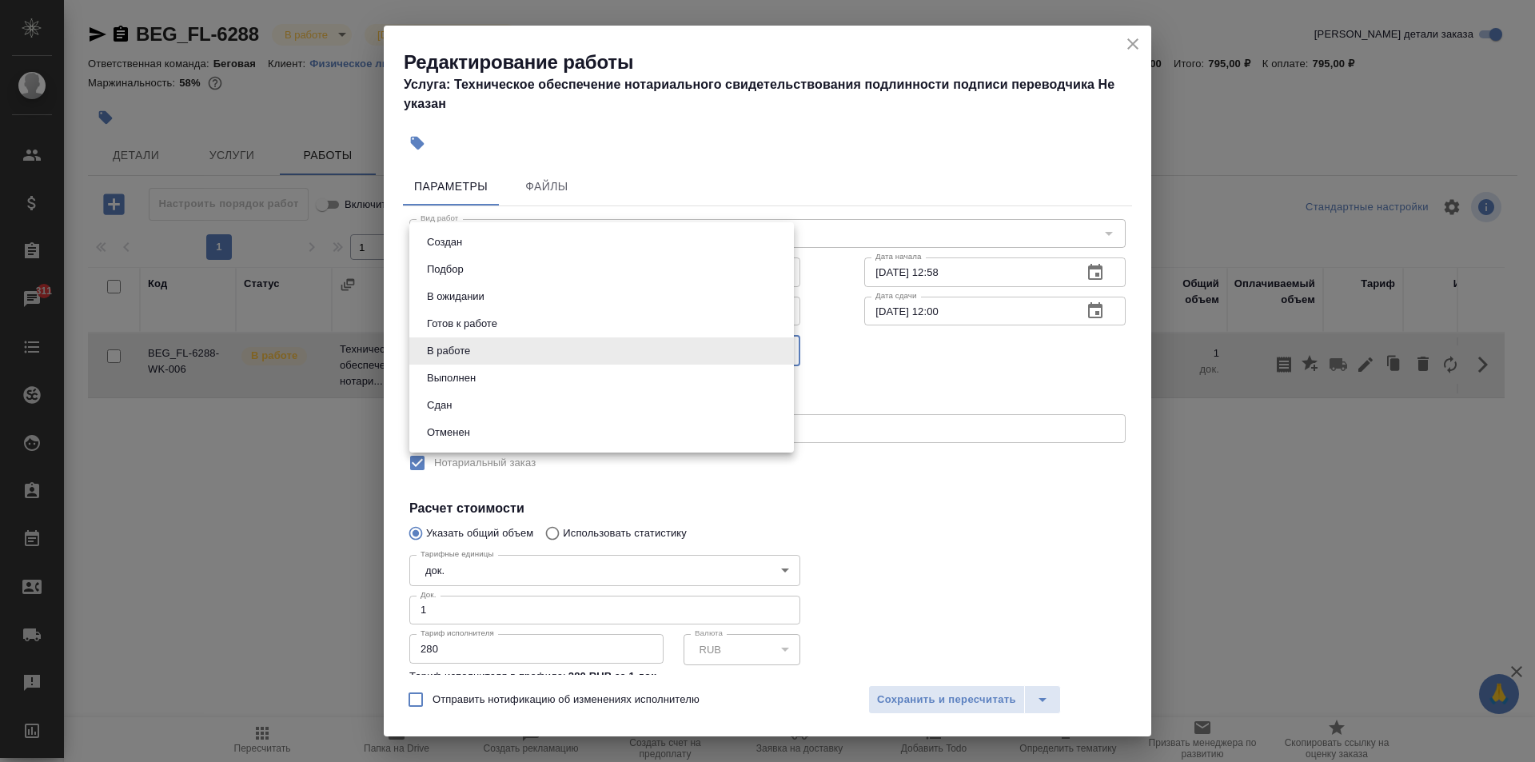
click at [516, 335] on body "🙏 .cls-1 fill:#fff; AWATERA [PERSON_NAME] Спецификации Заказы 311 Чаты Todo Про…" at bounding box center [767, 381] width 1535 height 762
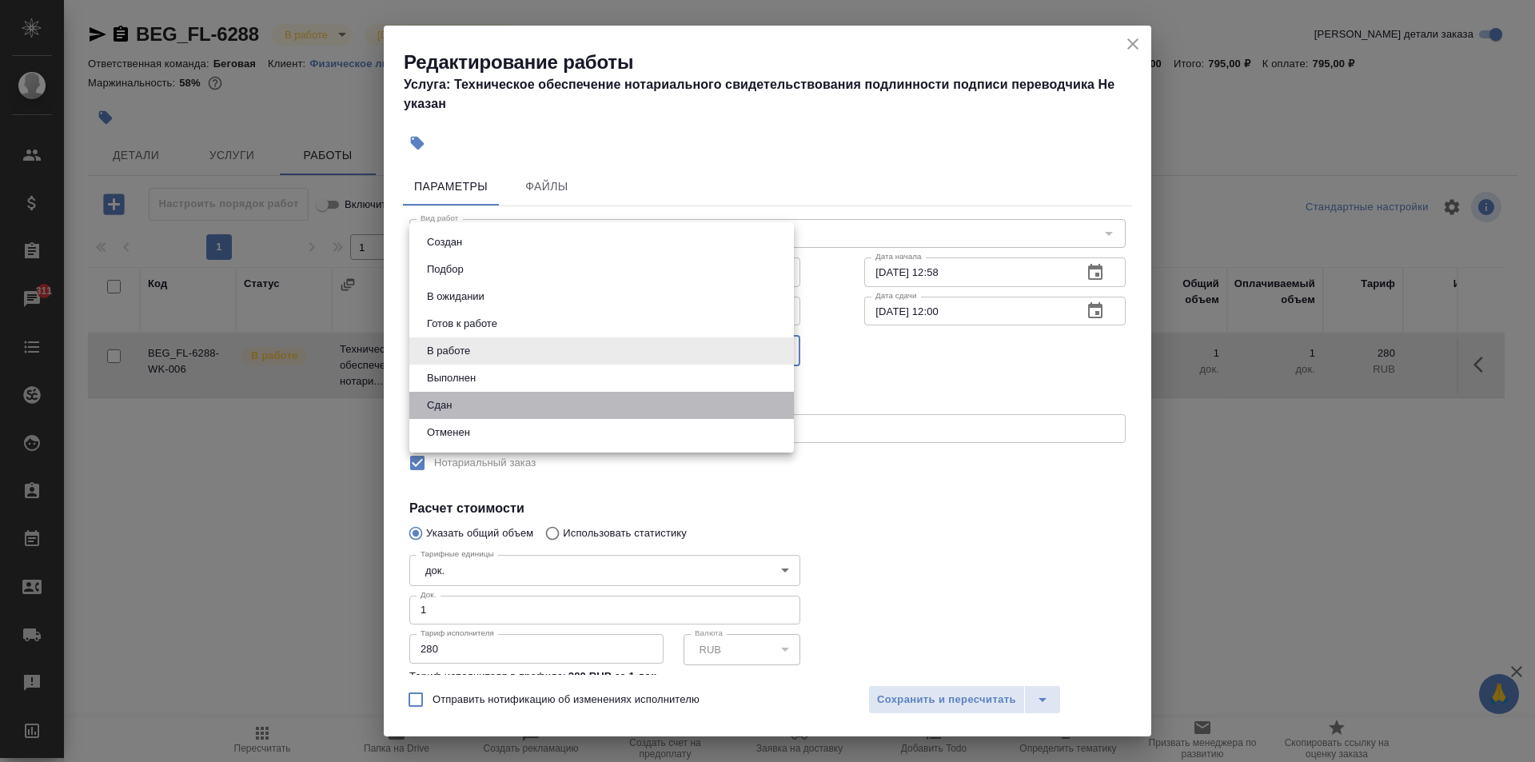
click at [494, 410] on li "Сдан" at bounding box center [601, 405] width 384 height 27
type input "closed"
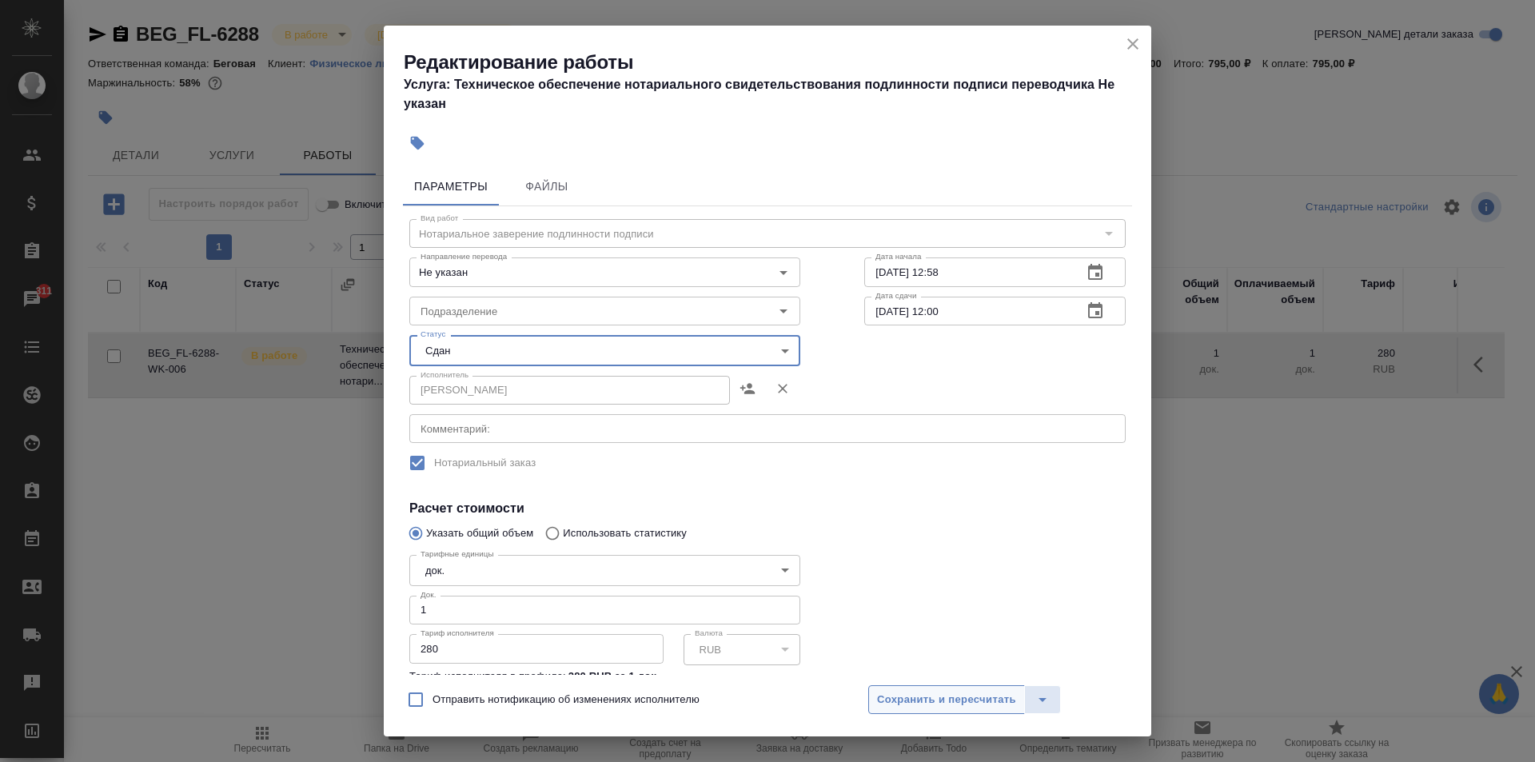
click at [956, 696] on span "Сохранить и пересчитать" at bounding box center [946, 700] width 139 height 18
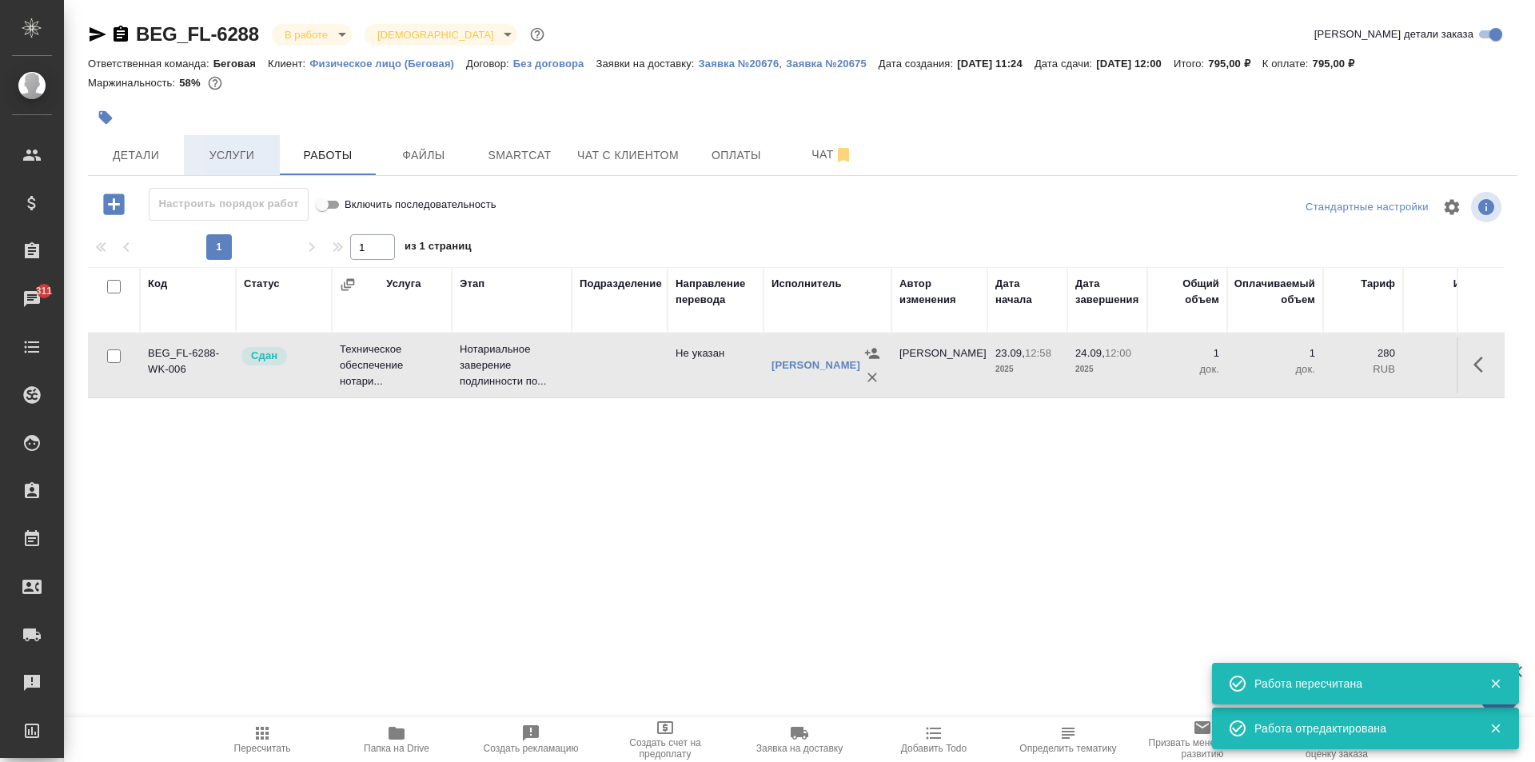
click at [224, 148] on span "Услуги" at bounding box center [231, 155] width 77 height 20
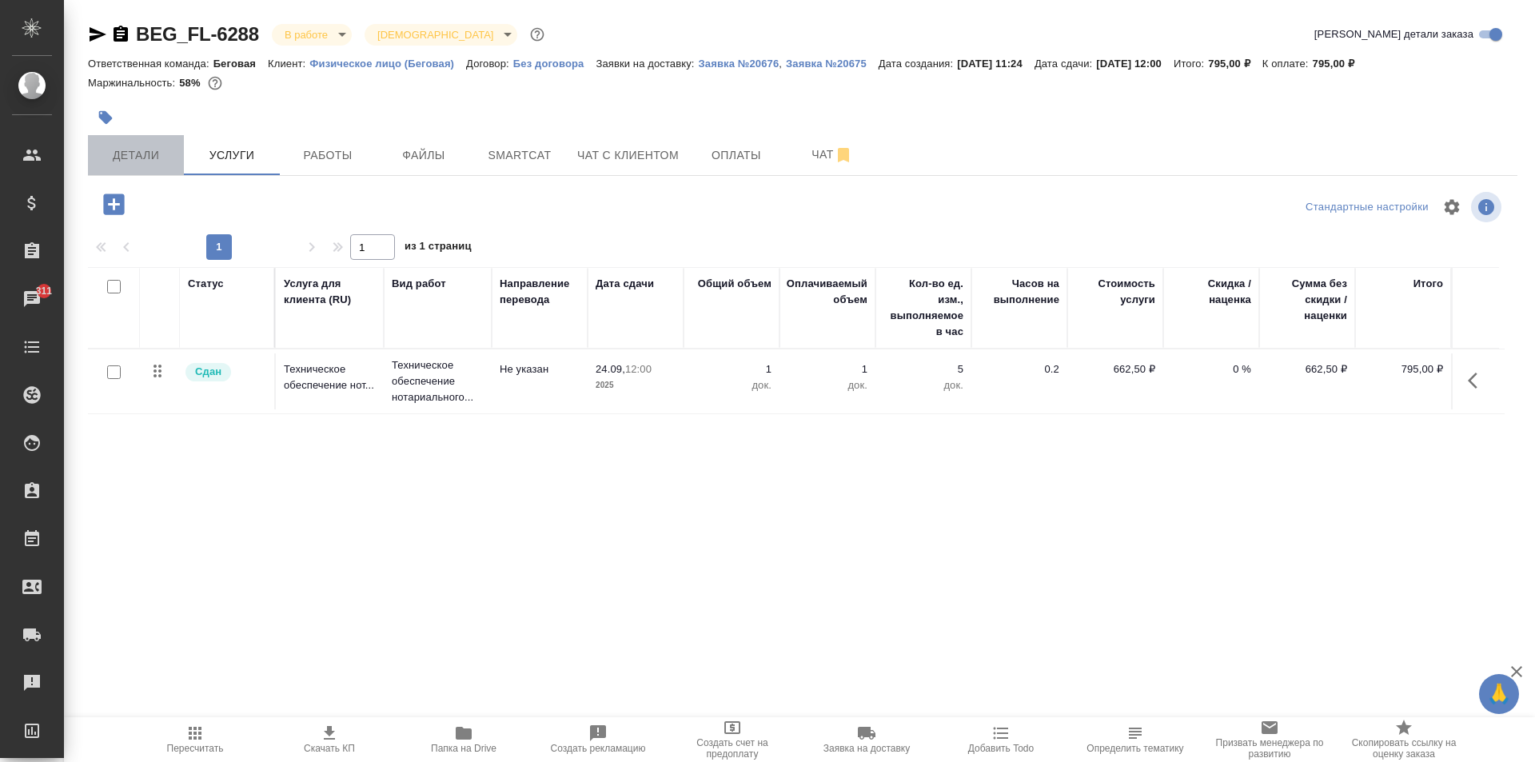
click at [127, 153] on span "Детали" at bounding box center [136, 155] width 77 height 20
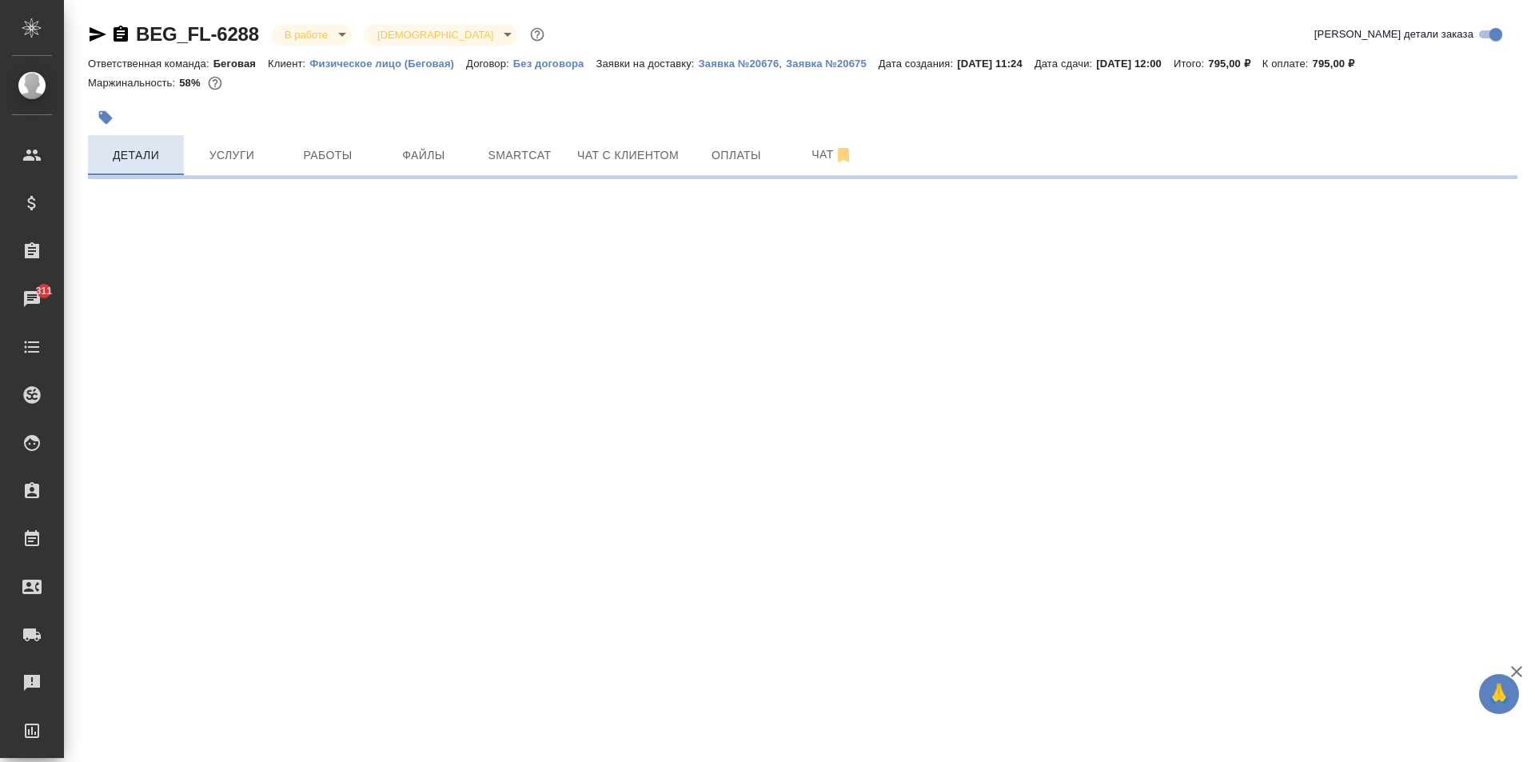
select select "RU"
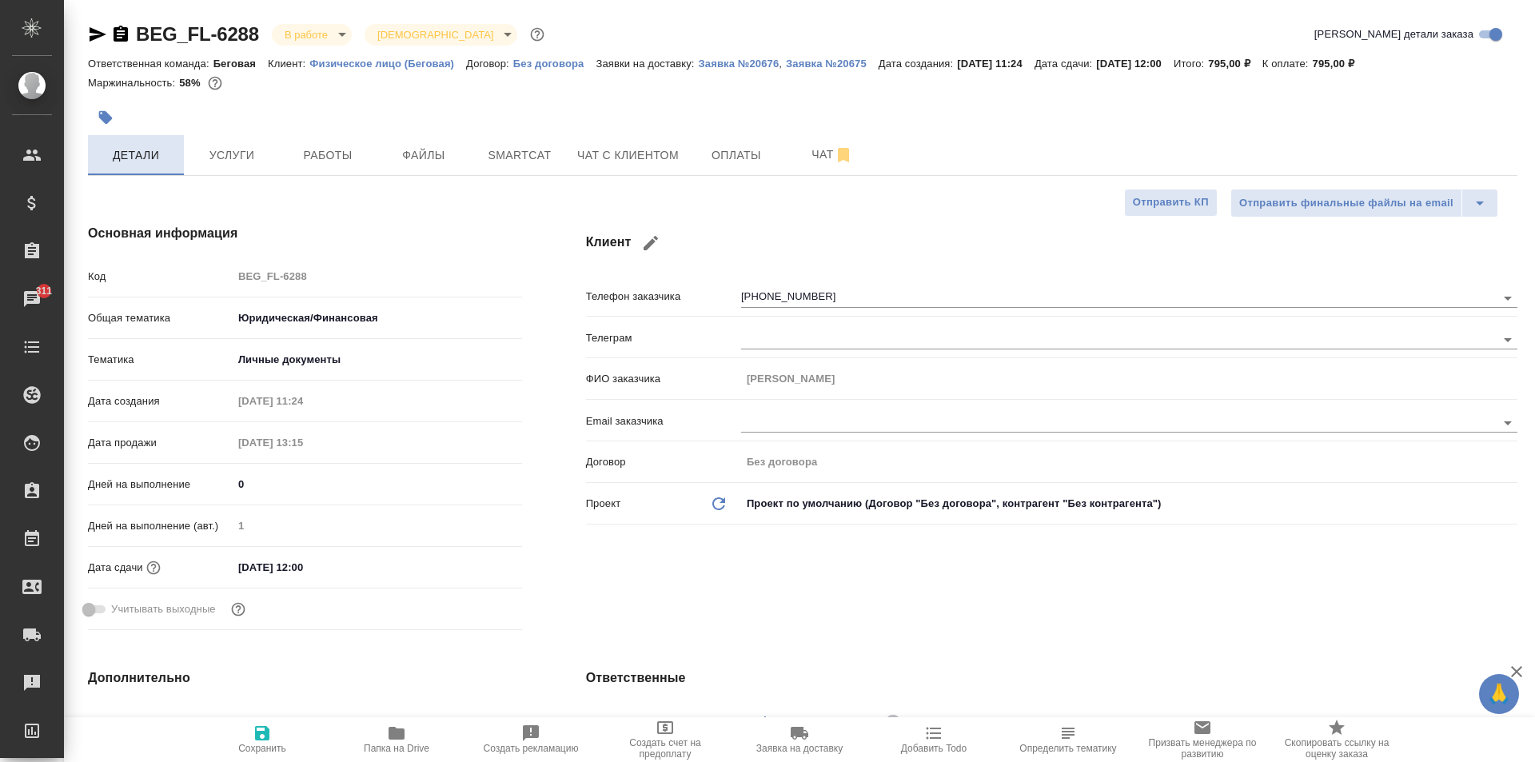
type textarea "x"
click at [294, 46] on div "BEG_FL-6288 В работе inProgress Святая троица holyTrinity" at bounding box center [318, 35] width 460 height 26
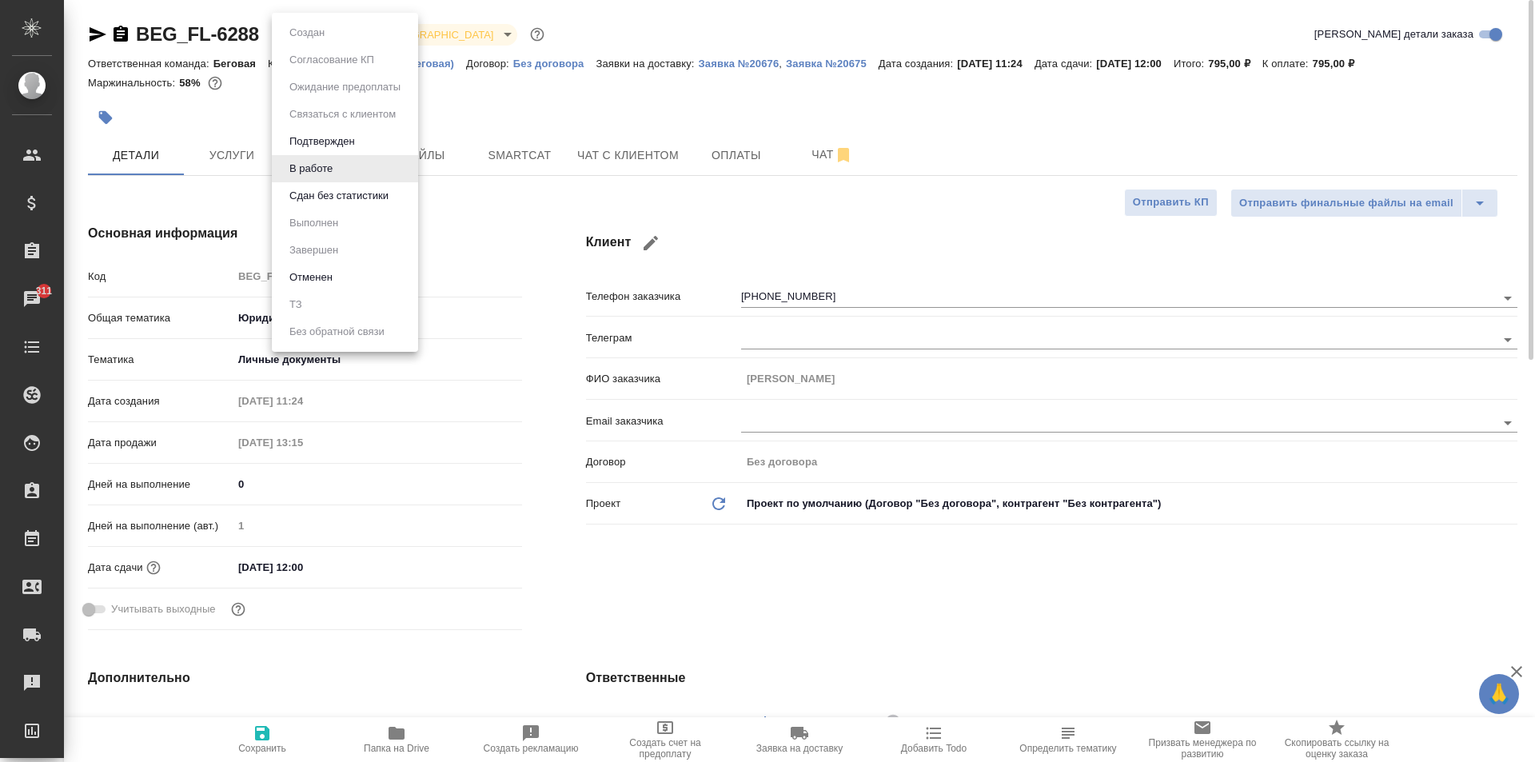
click at [298, 41] on body "🙏 .cls-1 fill:#fff; AWATERA Moskalets Alina Клиенты Спецификации Заказы 311 Чат…" at bounding box center [767, 381] width 1535 height 762
click at [468, 127] on div at bounding box center [767, 381] width 1535 height 762
click at [329, 34] on body "🙏 .cls-1 fill:#fff; AWATERA Moskalets Alina Клиенты Спецификации Заказы 311 Чат…" at bounding box center [767, 381] width 1535 height 762
click at [348, 181] on li "В работе" at bounding box center [345, 168] width 146 height 27
click at [306, 42] on body "🙏 .cls-1 fill:#fff; AWATERA Moskalets Alina Клиенты Спецификации Заказы 311 Чат…" at bounding box center [767, 381] width 1535 height 762
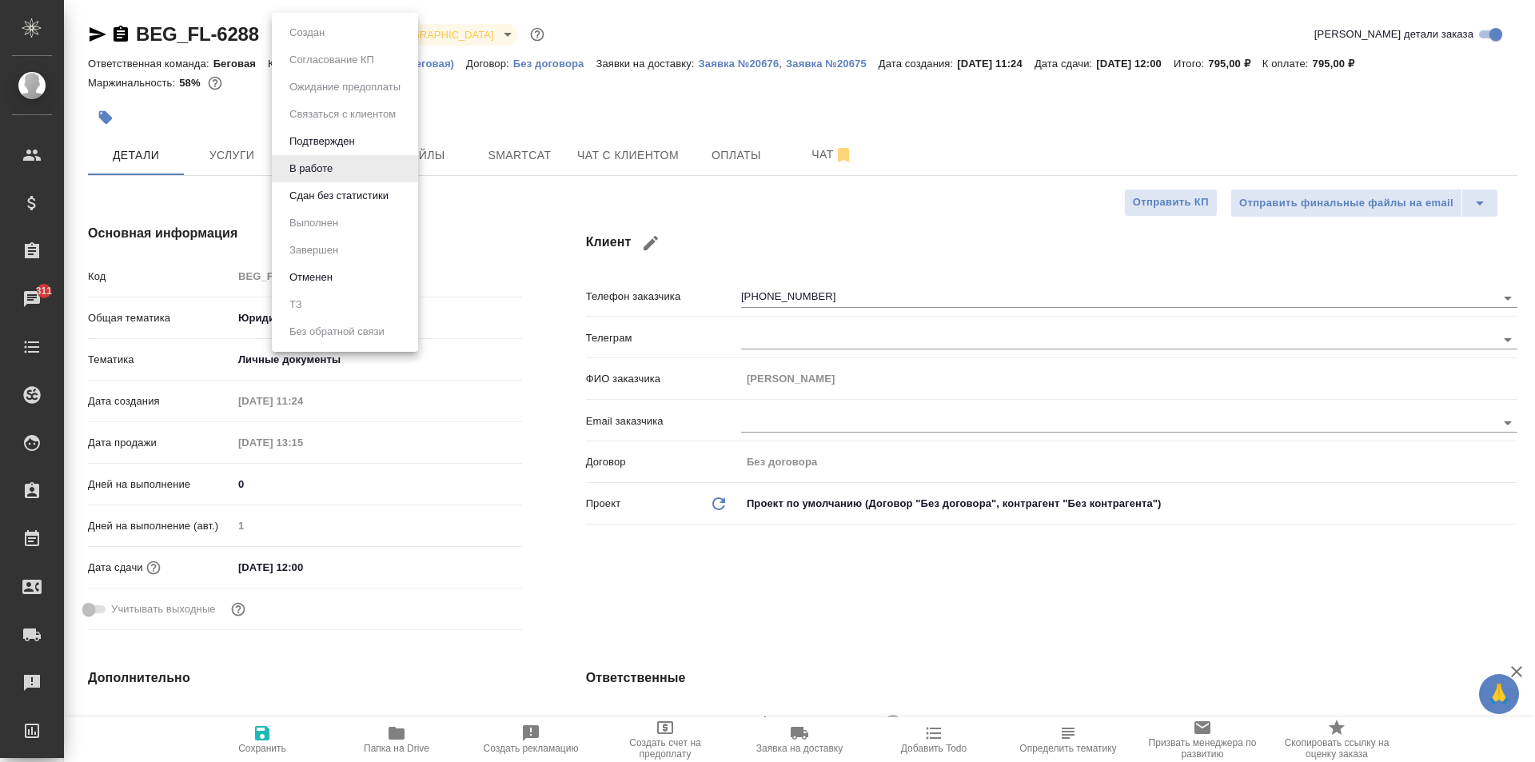
click at [340, 205] on li "Сдан без статистики" at bounding box center [345, 195] width 146 height 27
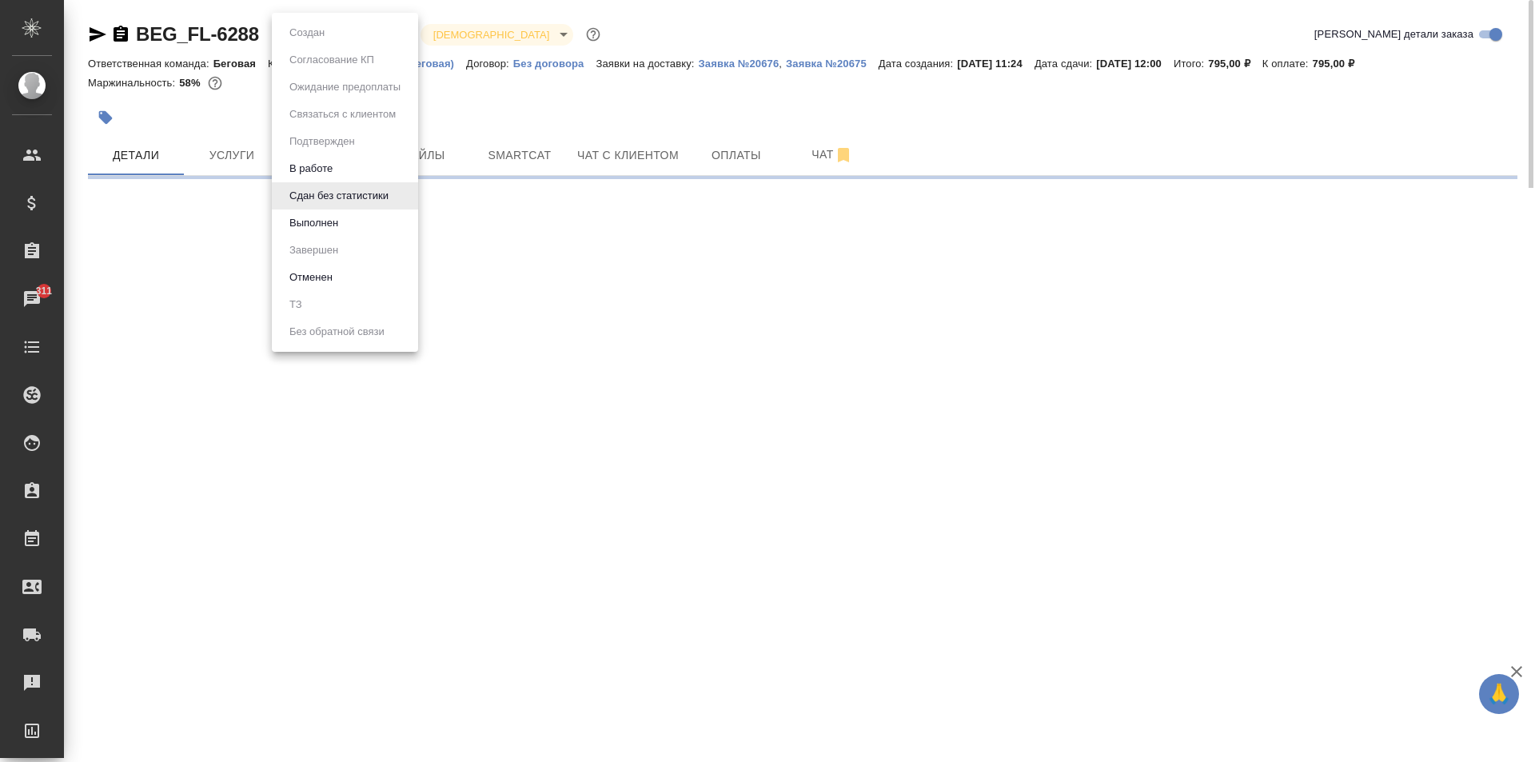
click at [336, 43] on body "🙏 .cls-1 fill:#fff; AWATERA Moskalets Alina Клиенты Спецификации Заказы 311 Чат…" at bounding box center [767, 381] width 1535 height 762
select select "RU"
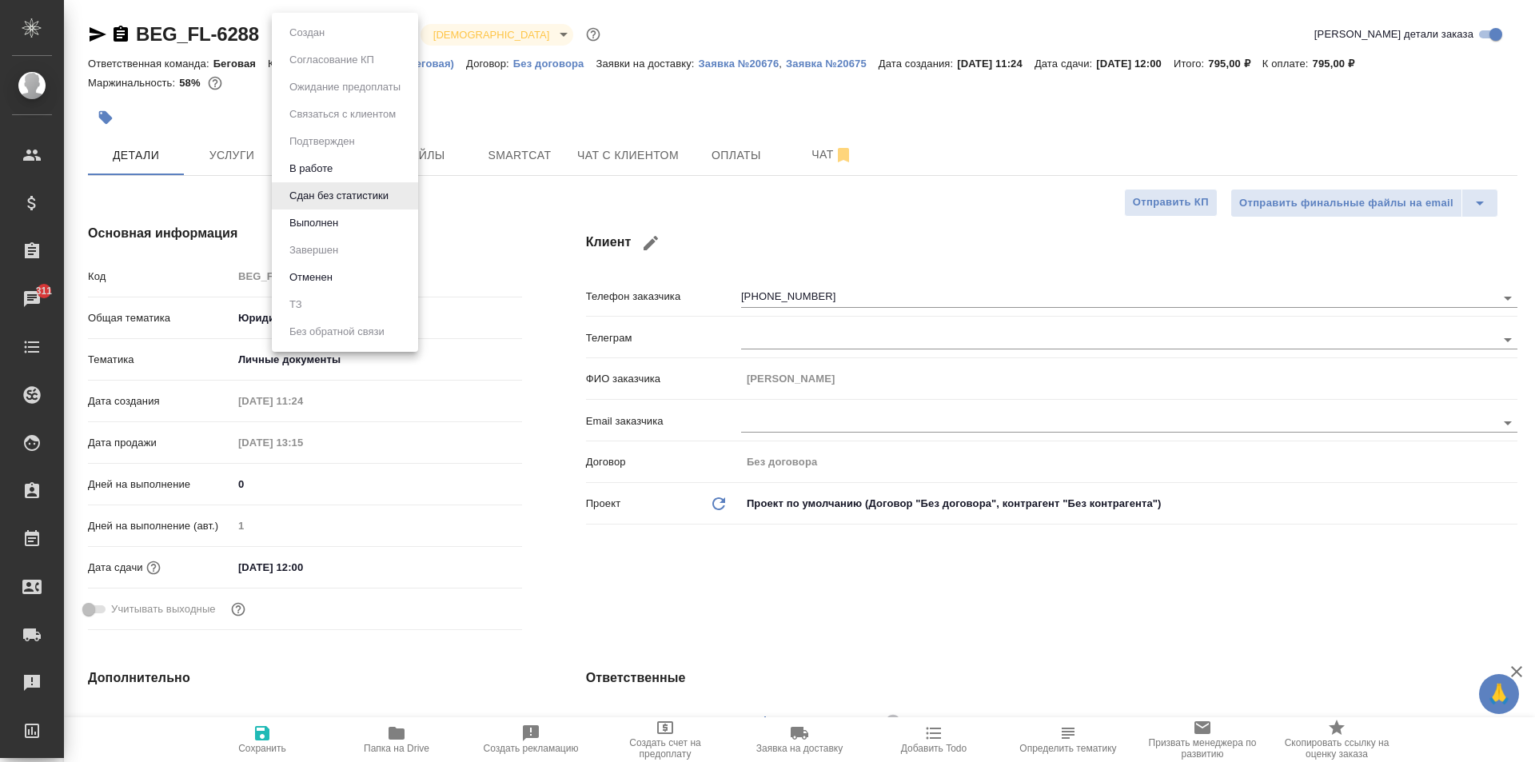
type textarea "x"
click at [340, 220] on button "Выполнен" at bounding box center [314, 223] width 58 height 18
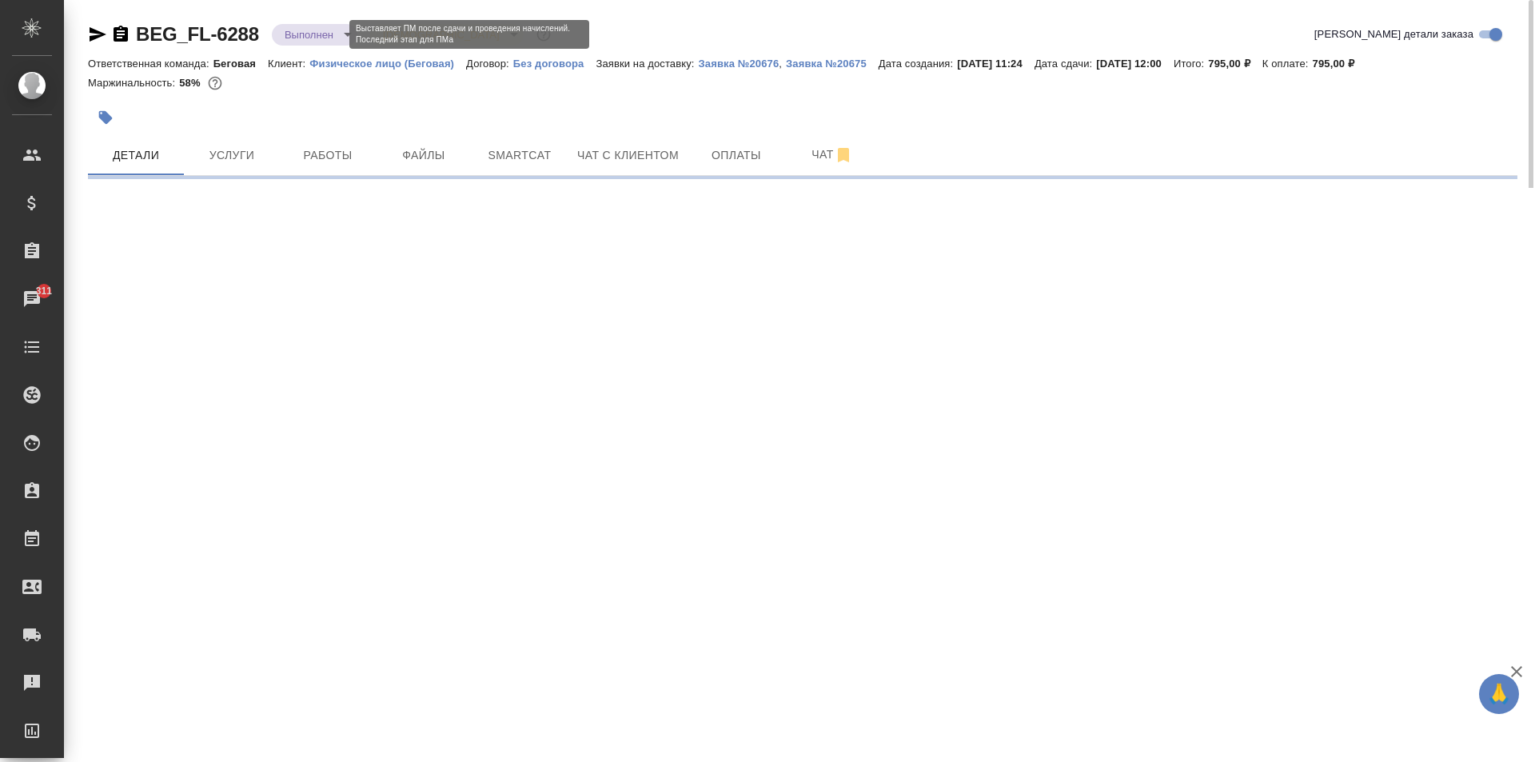
click at [332, 32] on body "🙏 .cls-1 fill:#fff; AWATERA Moskalets Alina Клиенты Спецификации Заказы 311 Чат…" at bounding box center [767, 381] width 1535 height 762
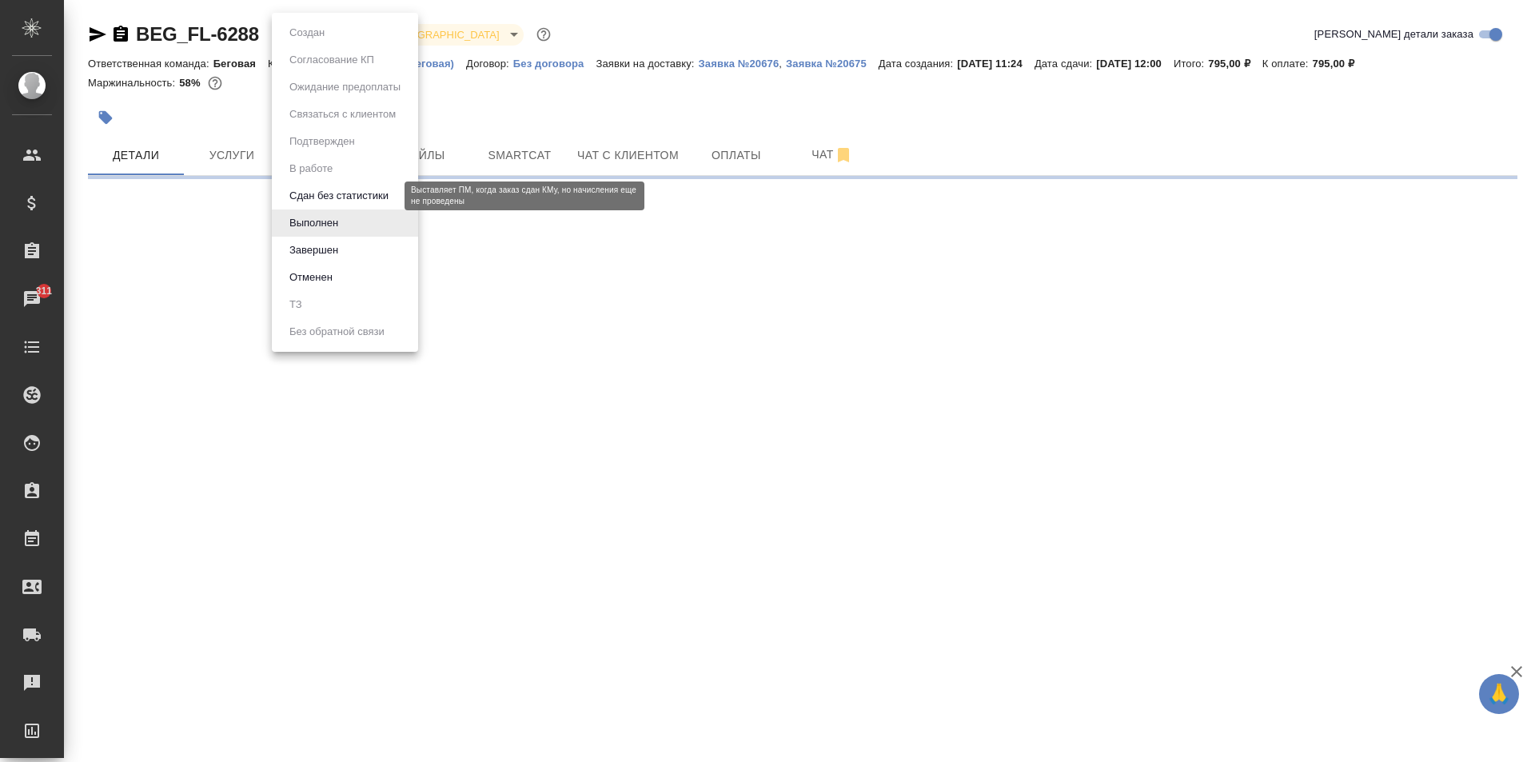
select select "RU"
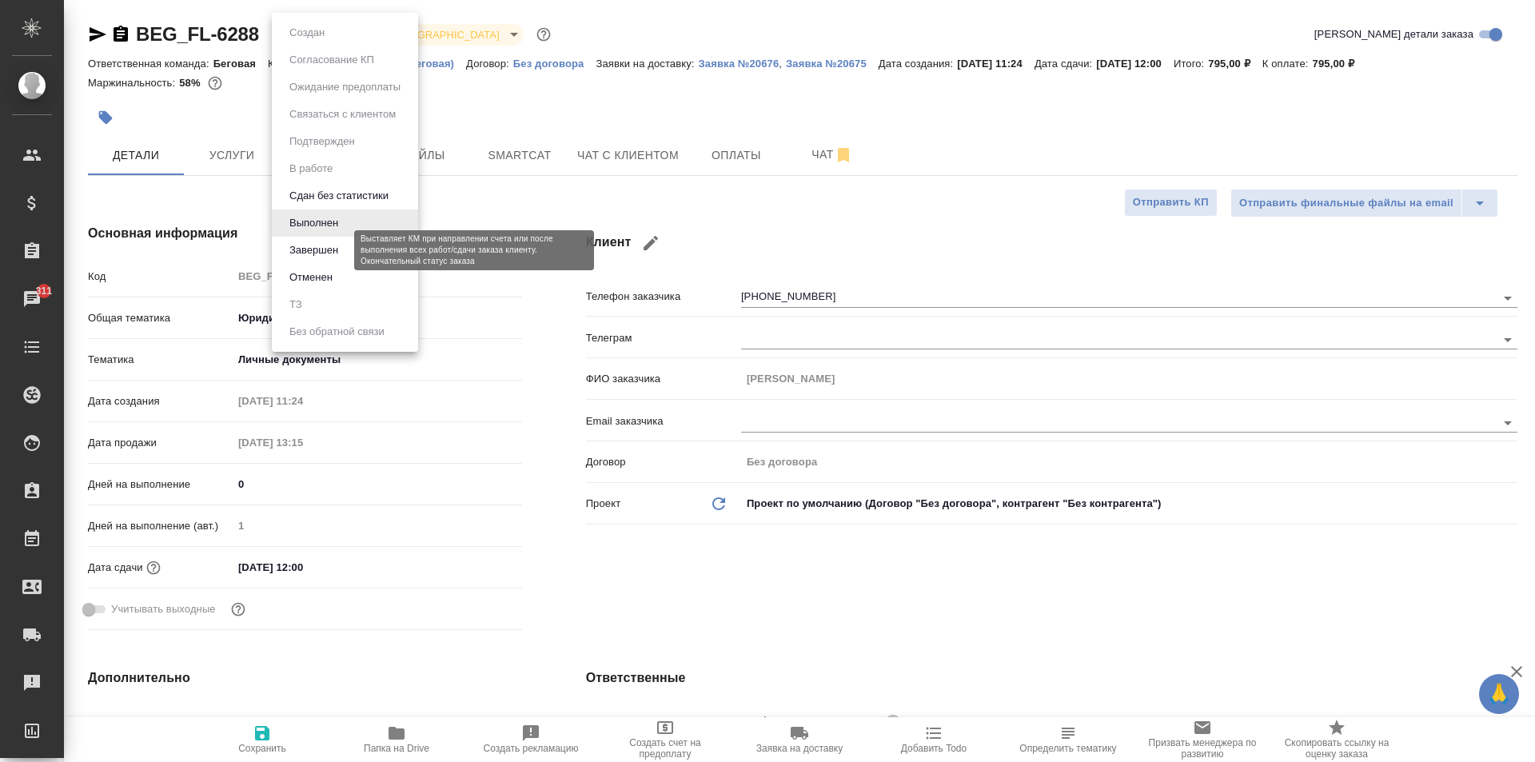
type textarea "x"
click at [335, 249] on button "Завершен" at bounding box center [314, 250] width 58 height 18
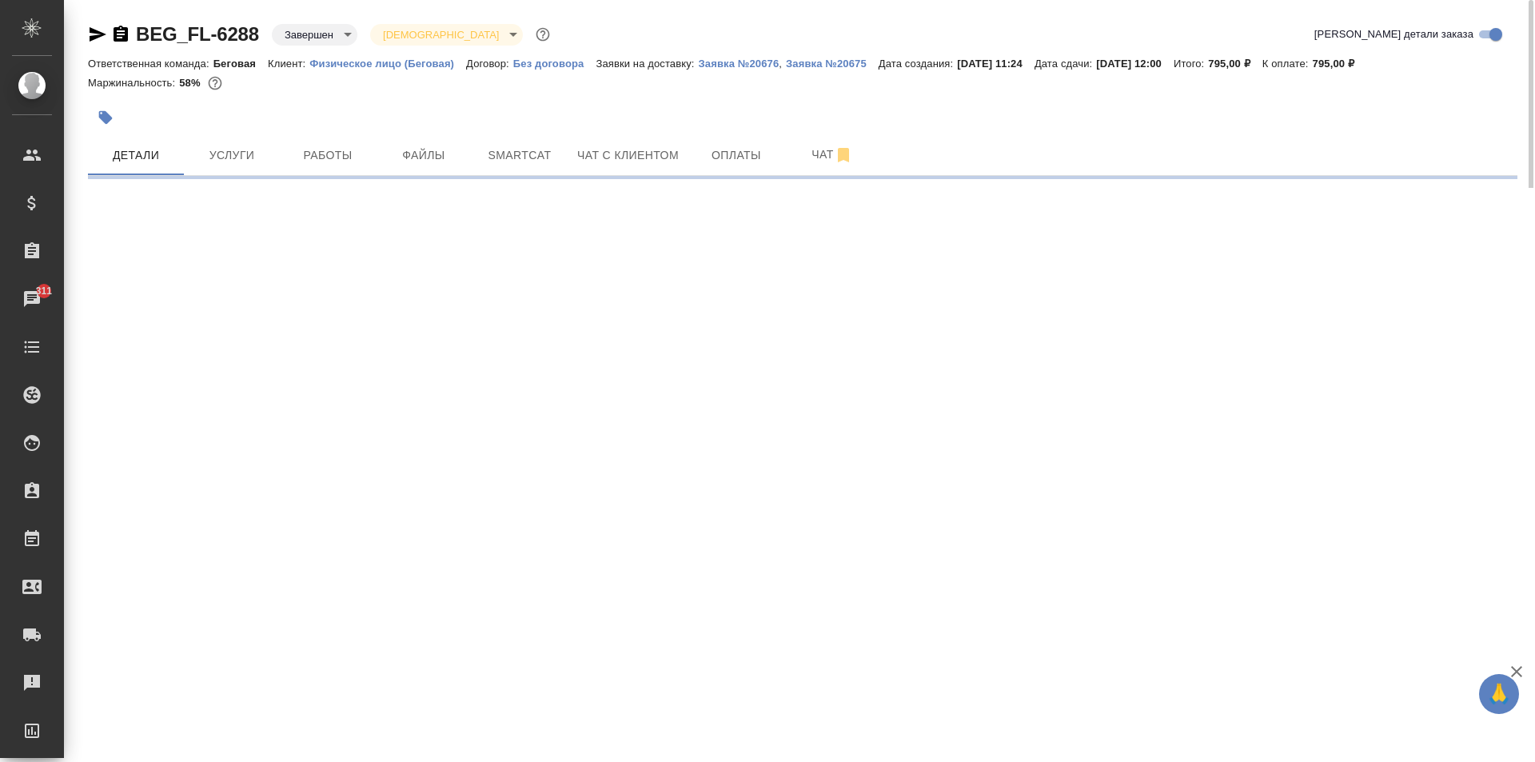
select select "RU"
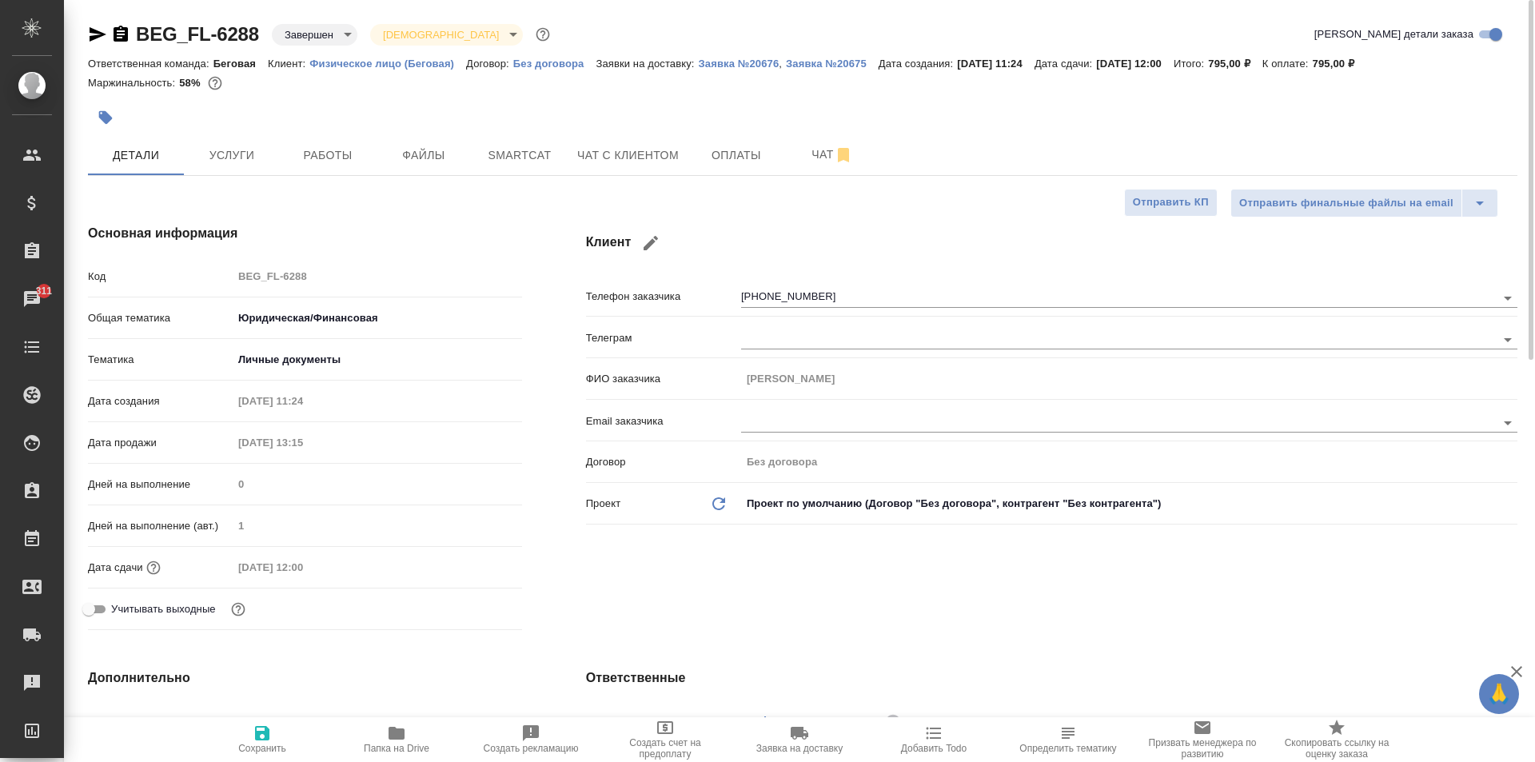
type textarea "x"
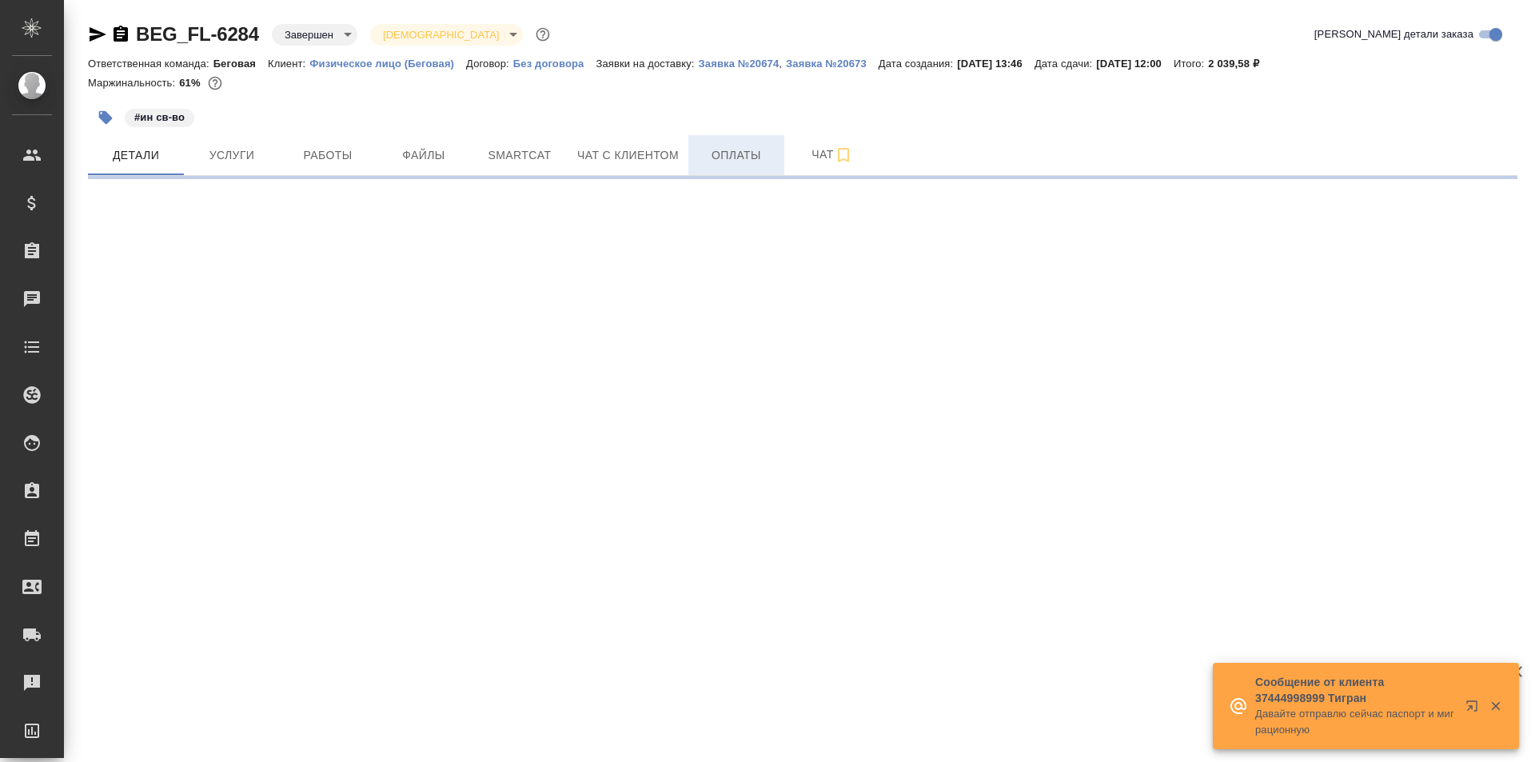
select select "RU"
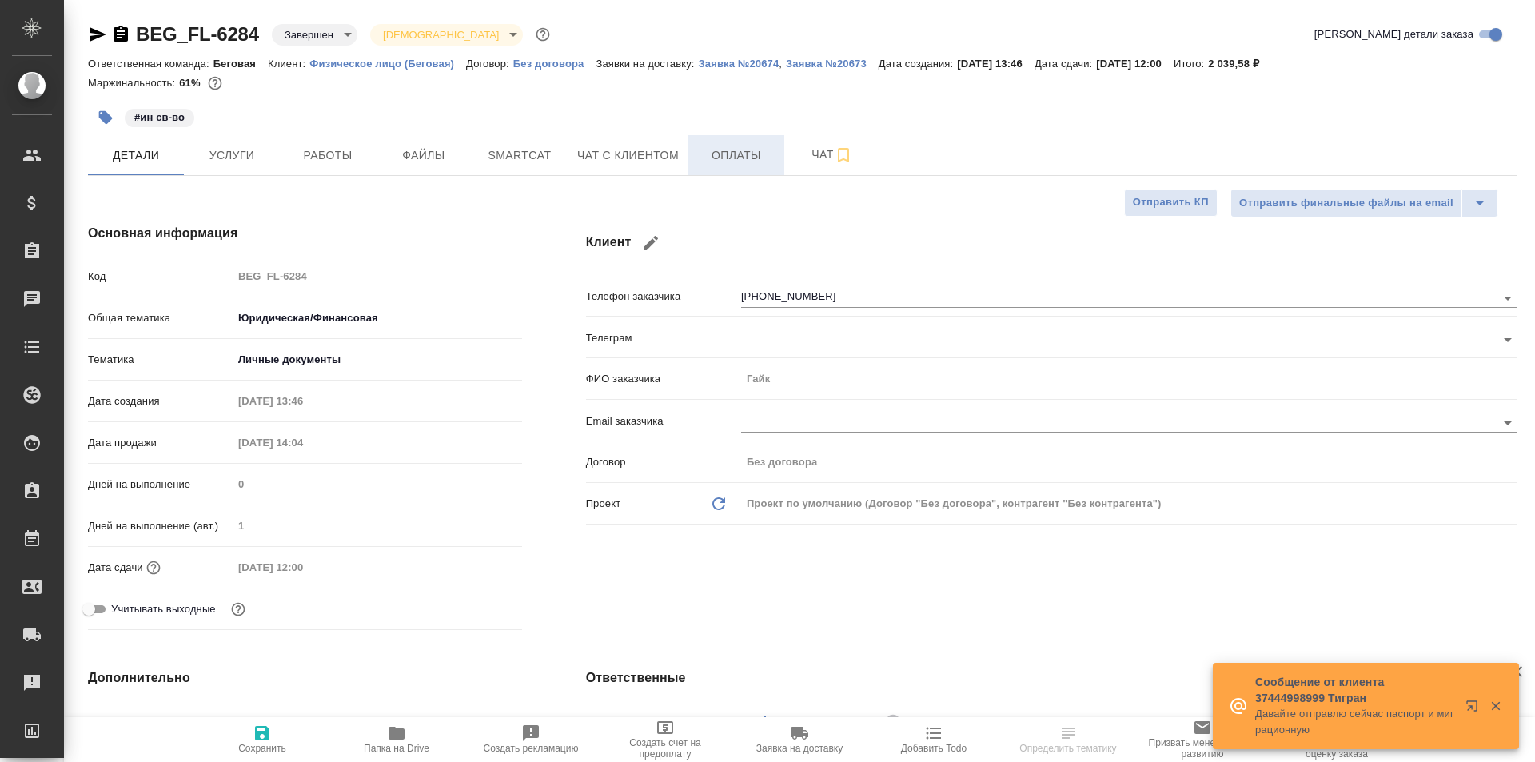
type textarea "x"
click at [646, 166] on button "Чат с клиентом" at bounding box center [627, 155] width 121 height 40
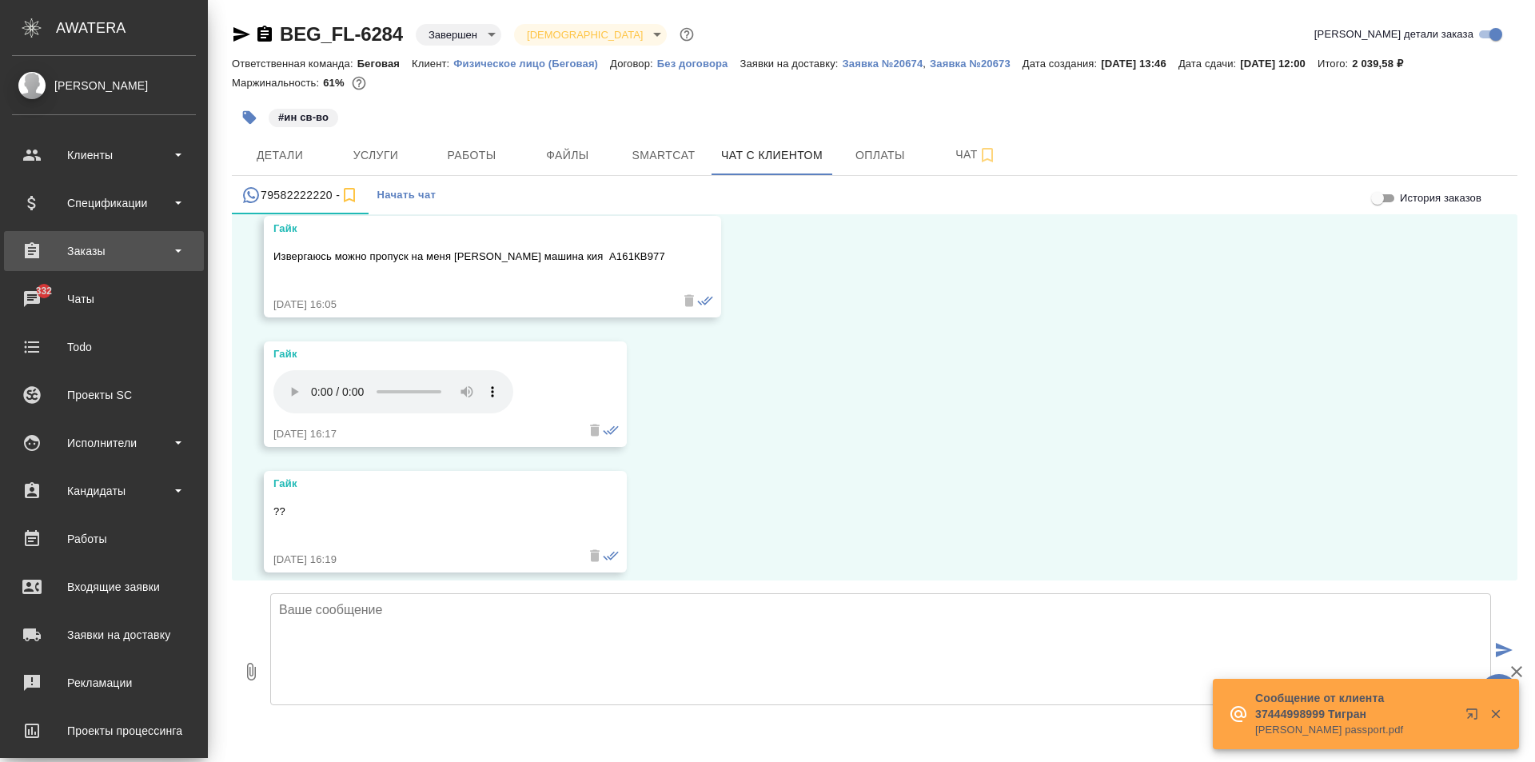
scroll to position [8735, 0]
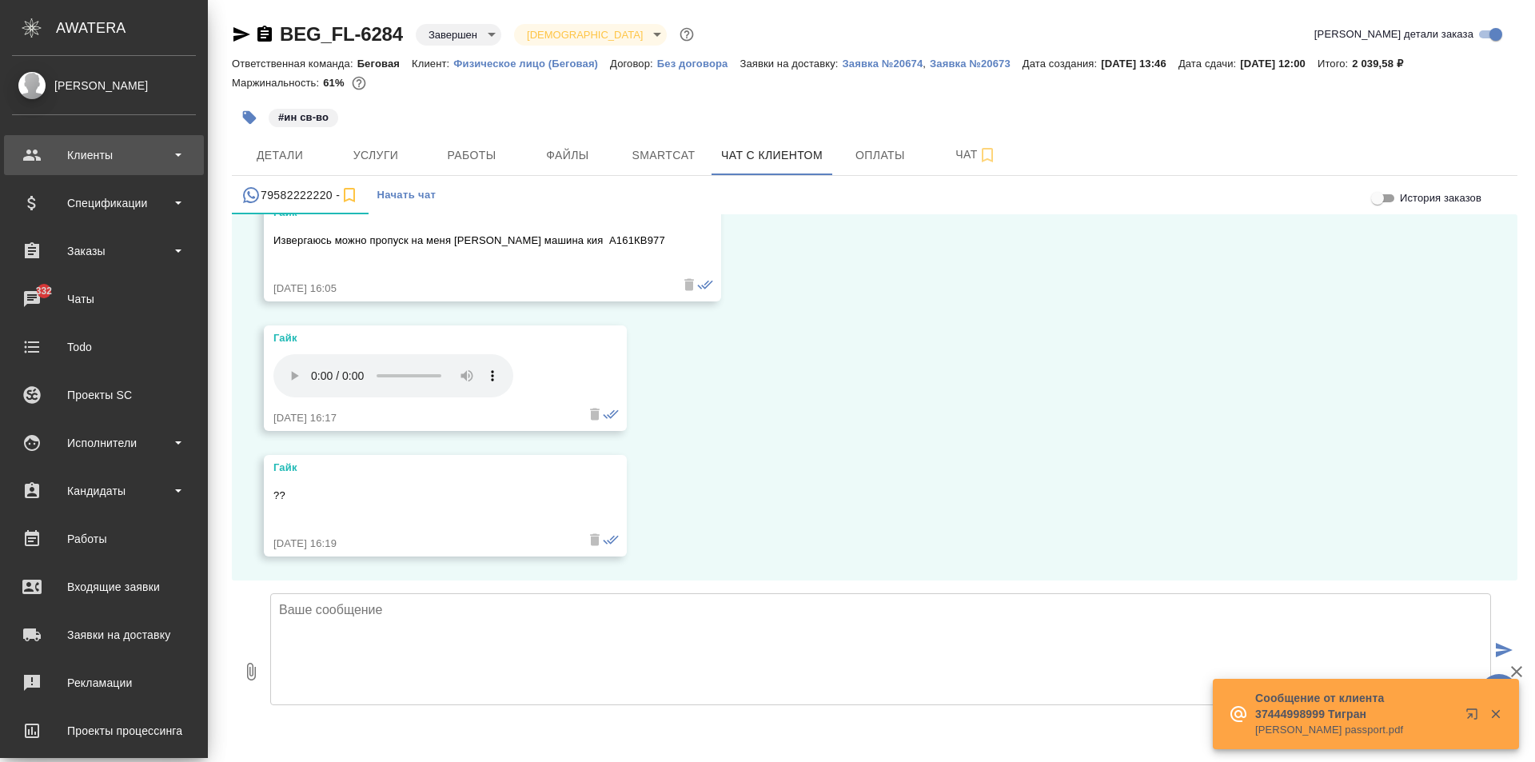
click at [103, 164] on div "Клиенты" at bounding box center [104, 155] width 184 height 24
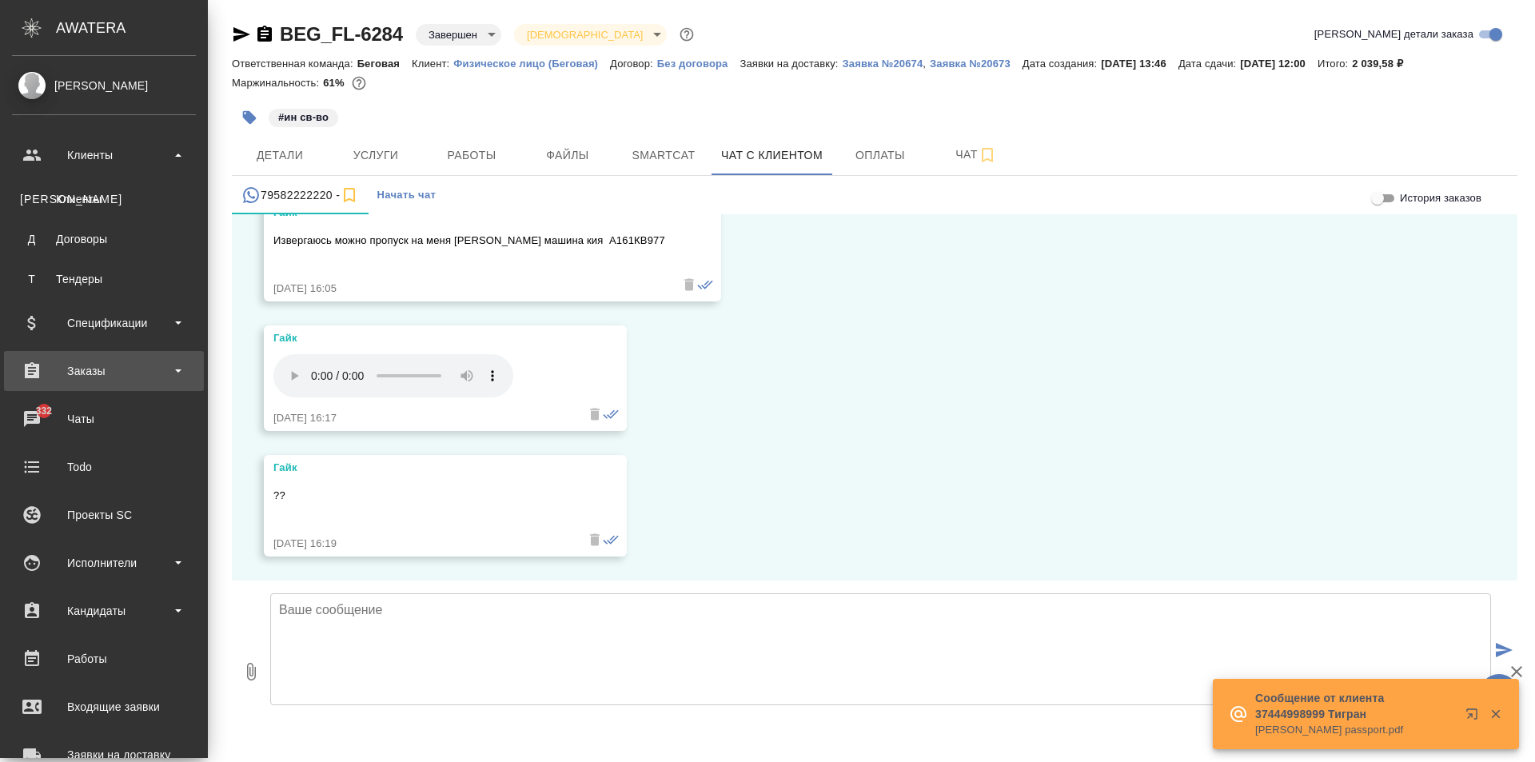
click at [127, 377] on div "Заказы" at bounding box center [104, 371] width 184 height 24
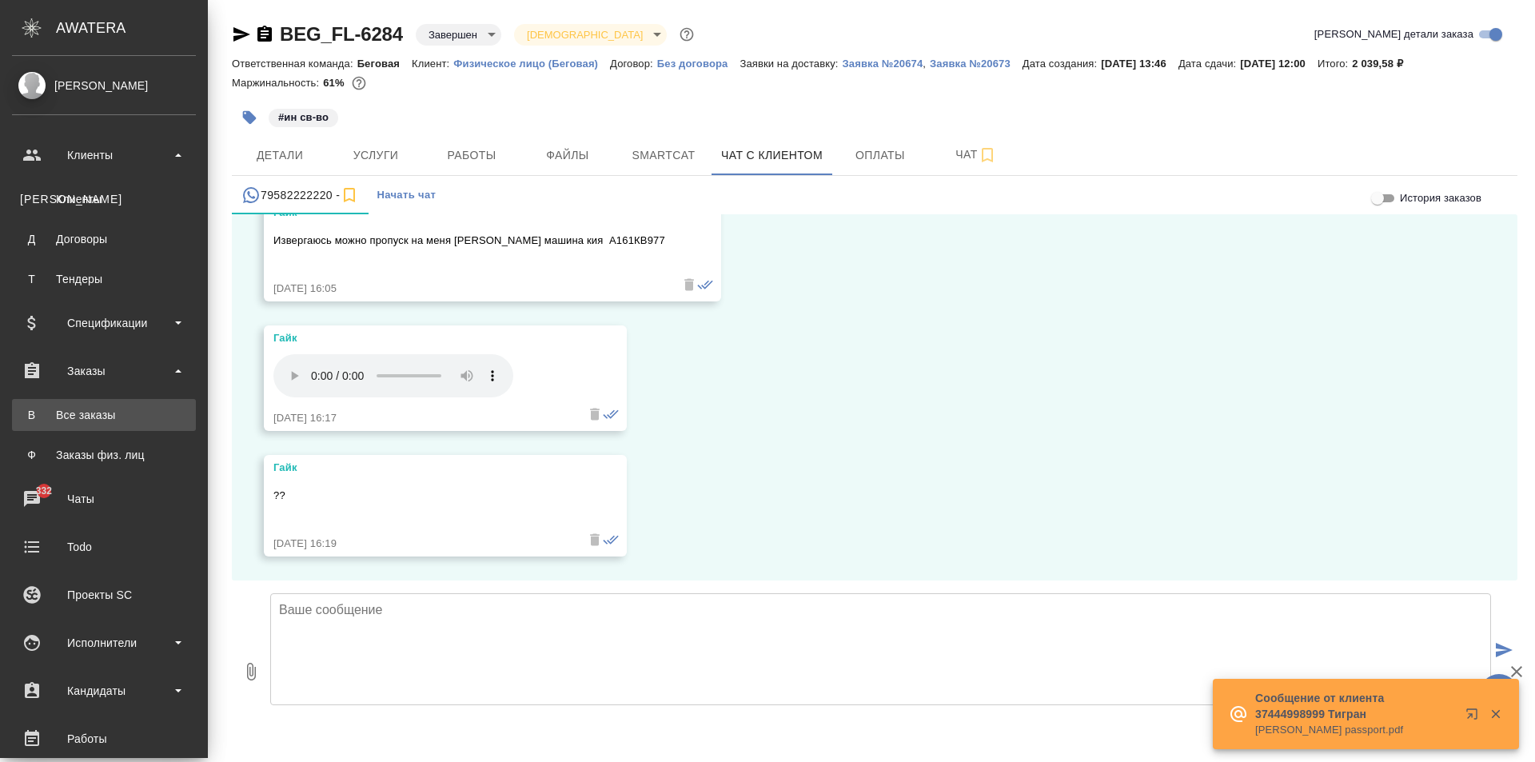
click at [128, 412] on div "Все заказы" at bounding box center [104, 415] width 168 height 16
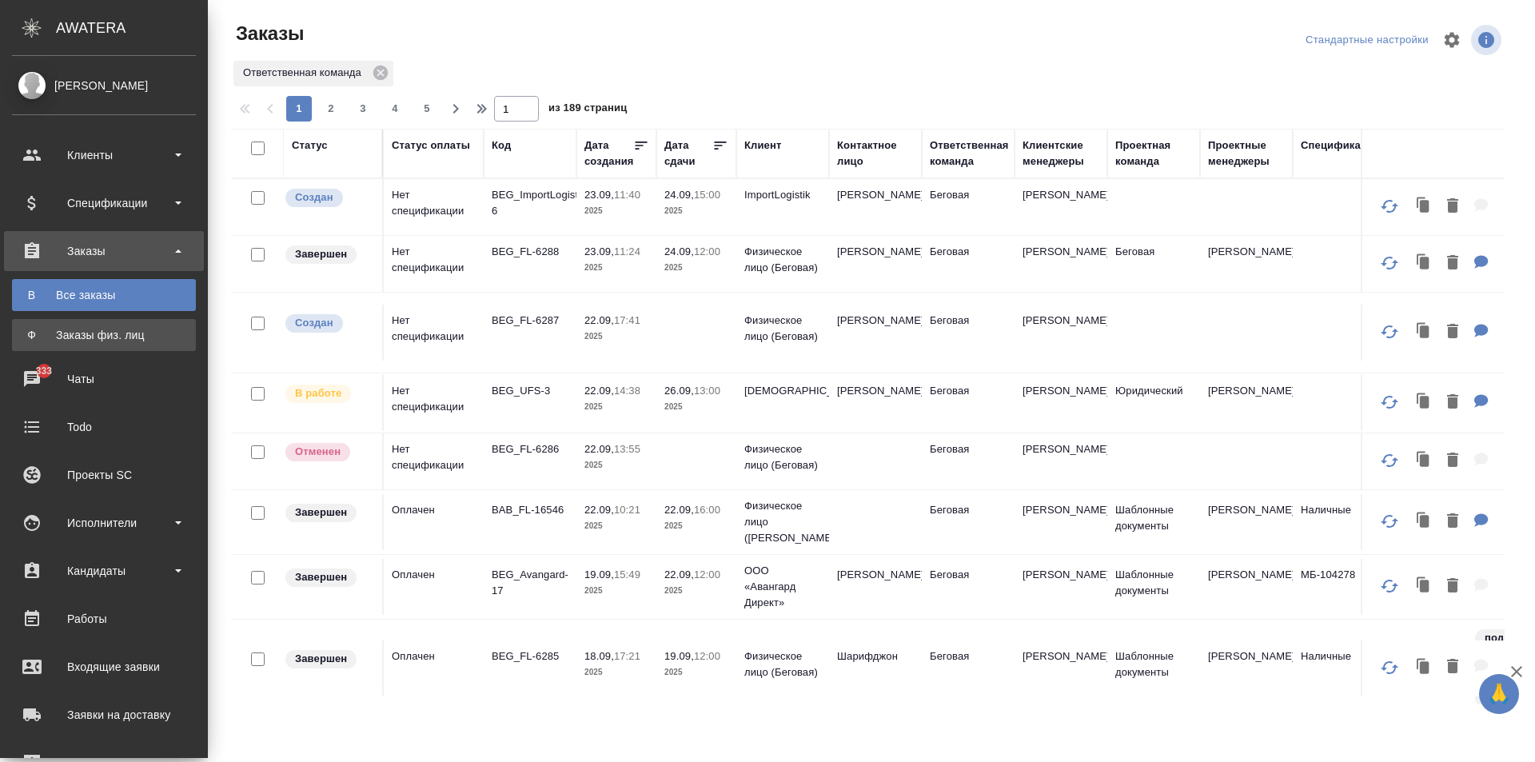
click at [13, 315] on ul "В Все заказы Ф Заказы физ. лиц" at bounding box center [104, 311] width 208 height 80
click at [154, 342] on div "Заказы физ. лиц" at bounding box center [104, 335] width 168 height 16
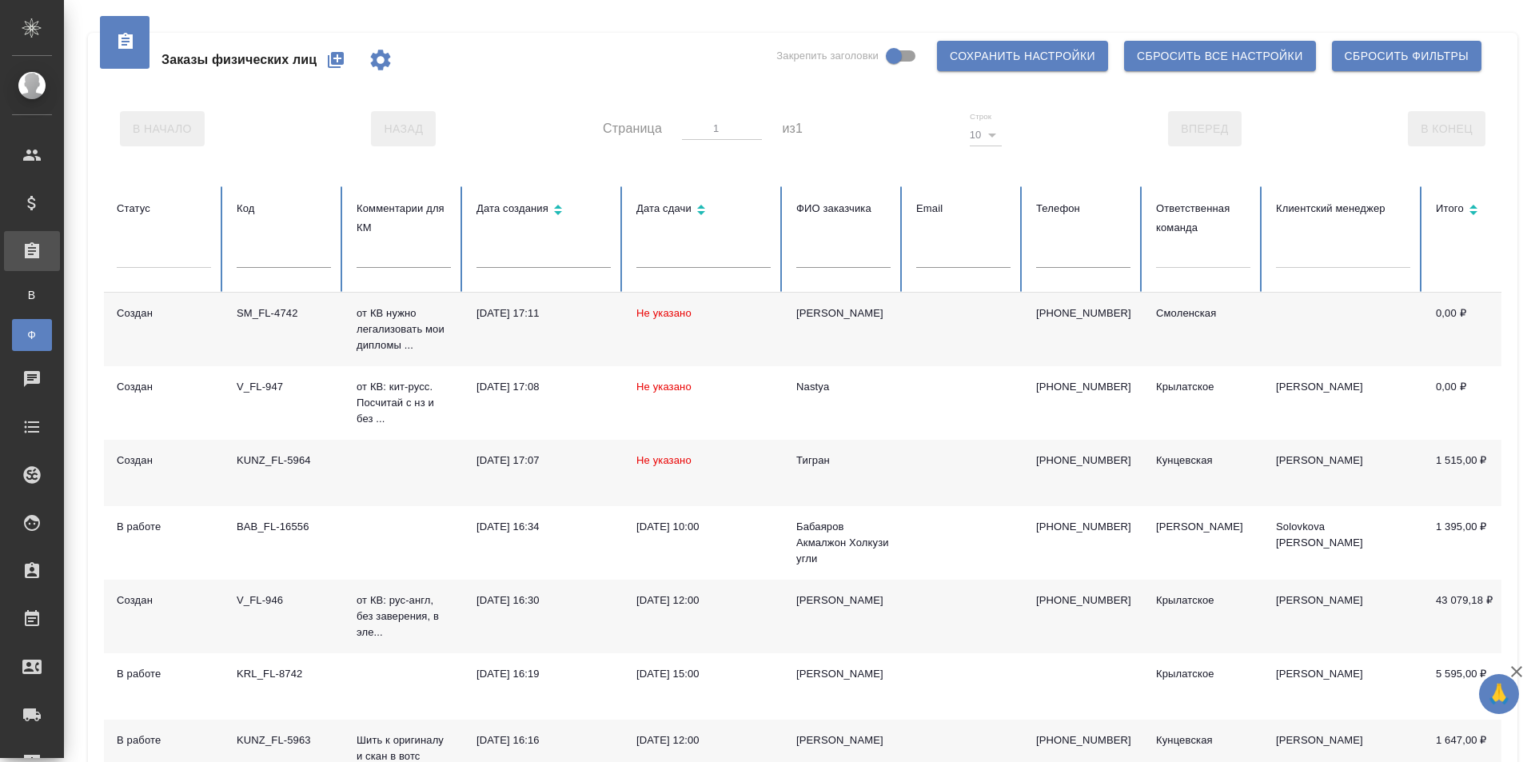
click at [329, 59] on icon "button" at bounding box center [336, 60] width 16 height 16
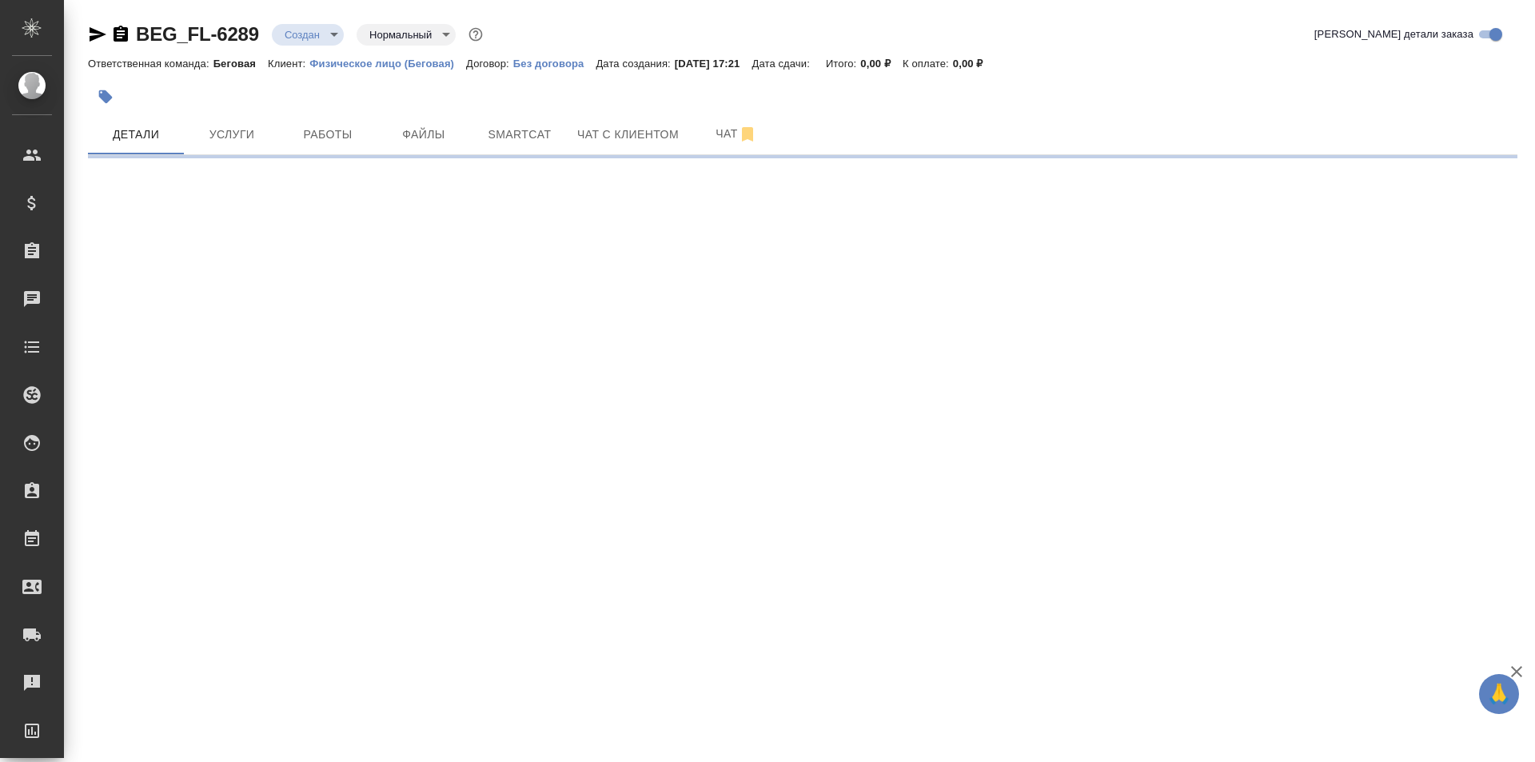
select select "RU"
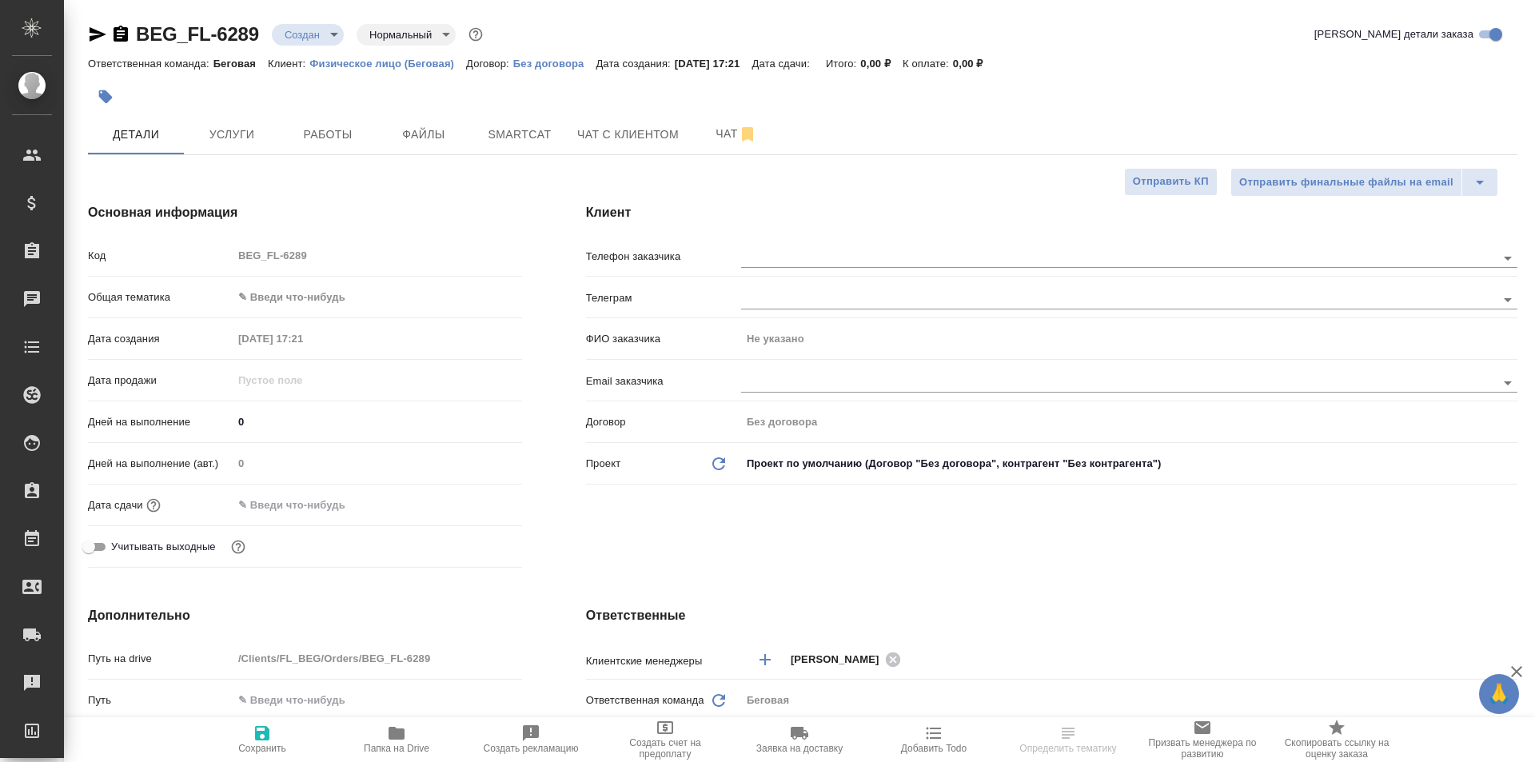
type textarea "x"
click at [786, 250] on input "text" at bounding box center [1091, 257] width 701 height 19
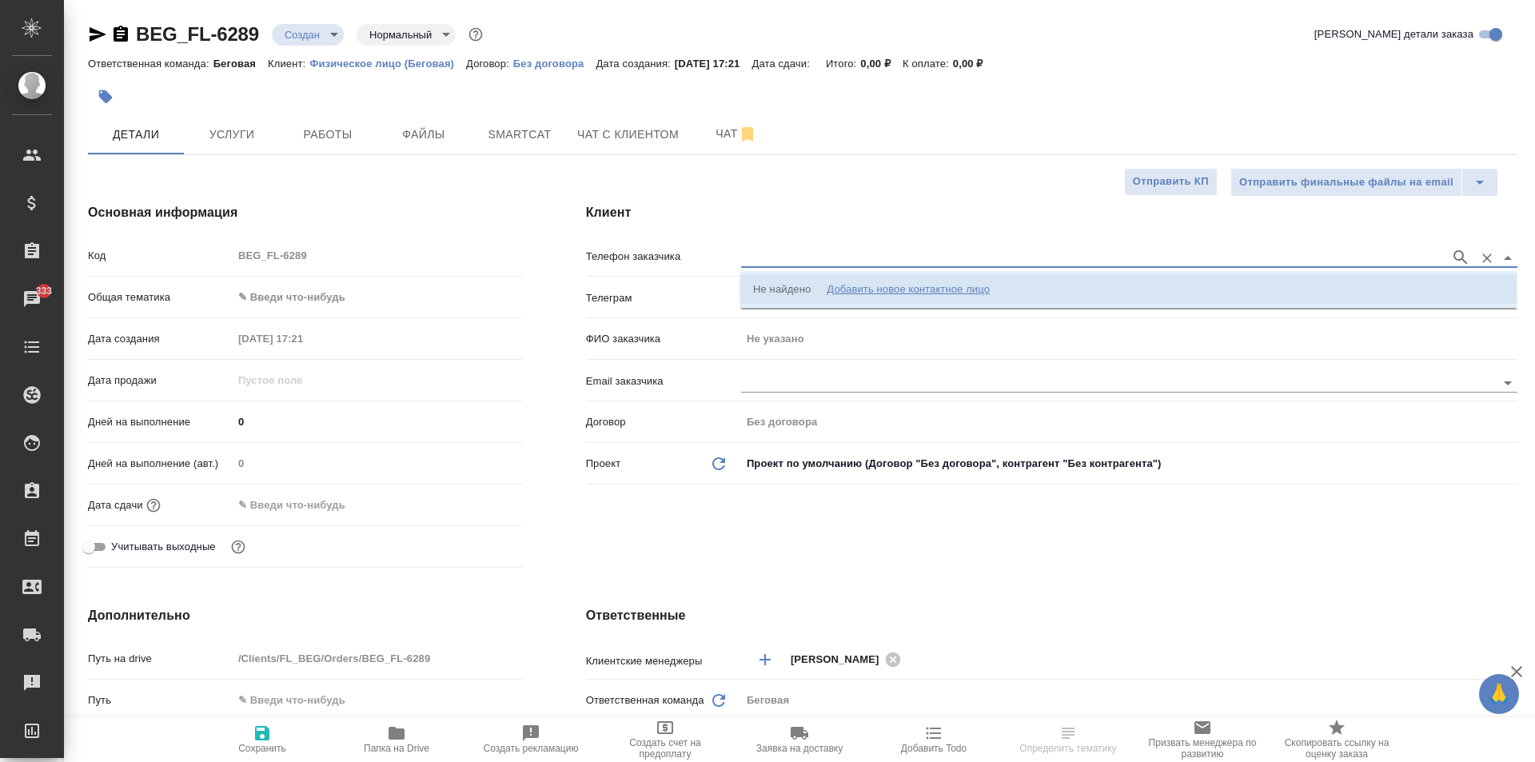
click at [865, 293] on div "Добавить новое контактное лицо" at bounding box center [907, 289] width 163 height 16
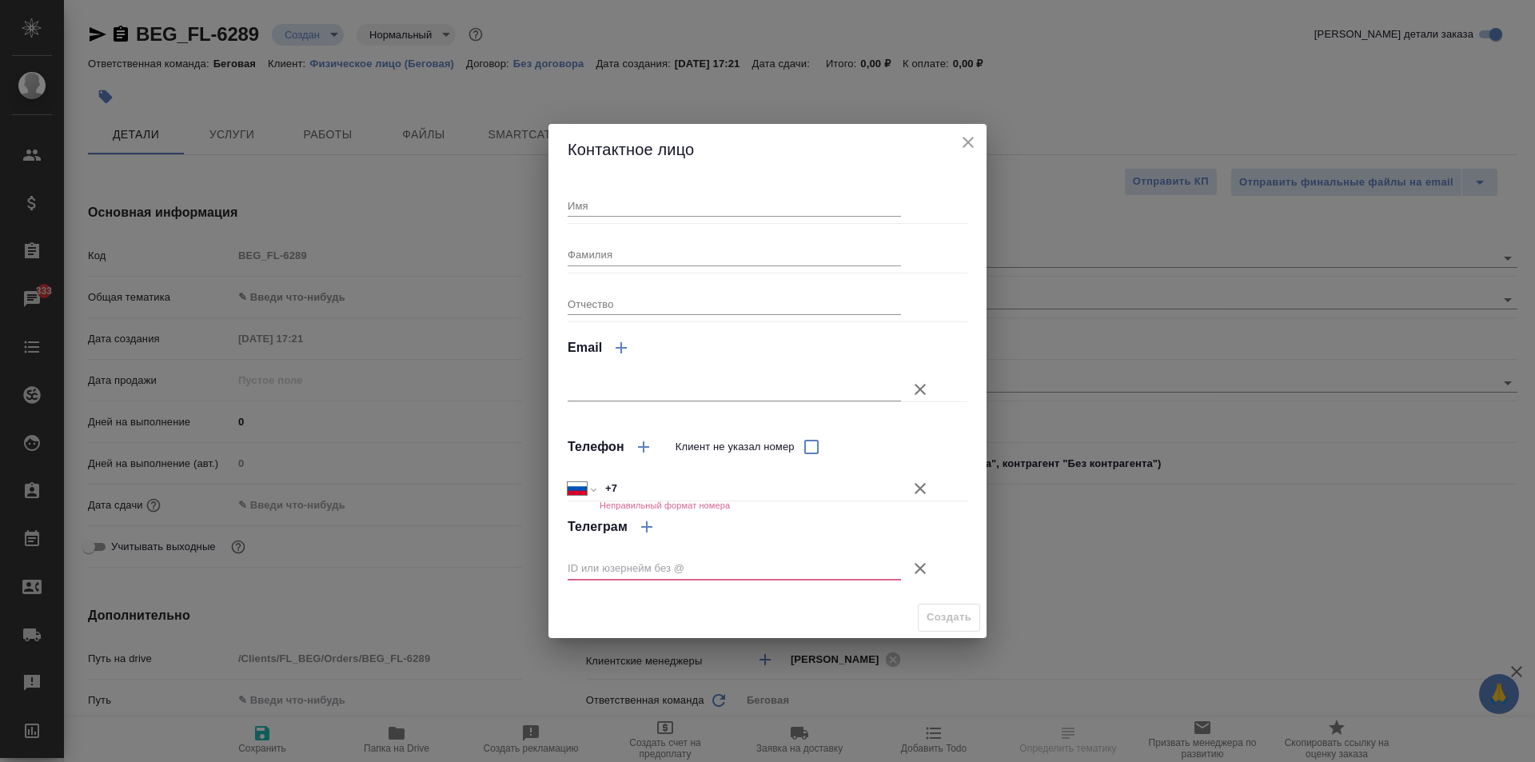
click at [631, 210] on input "Имя" at bounding box center [733, 205] width 333 height 22
type input "[PERSON_NAME]"
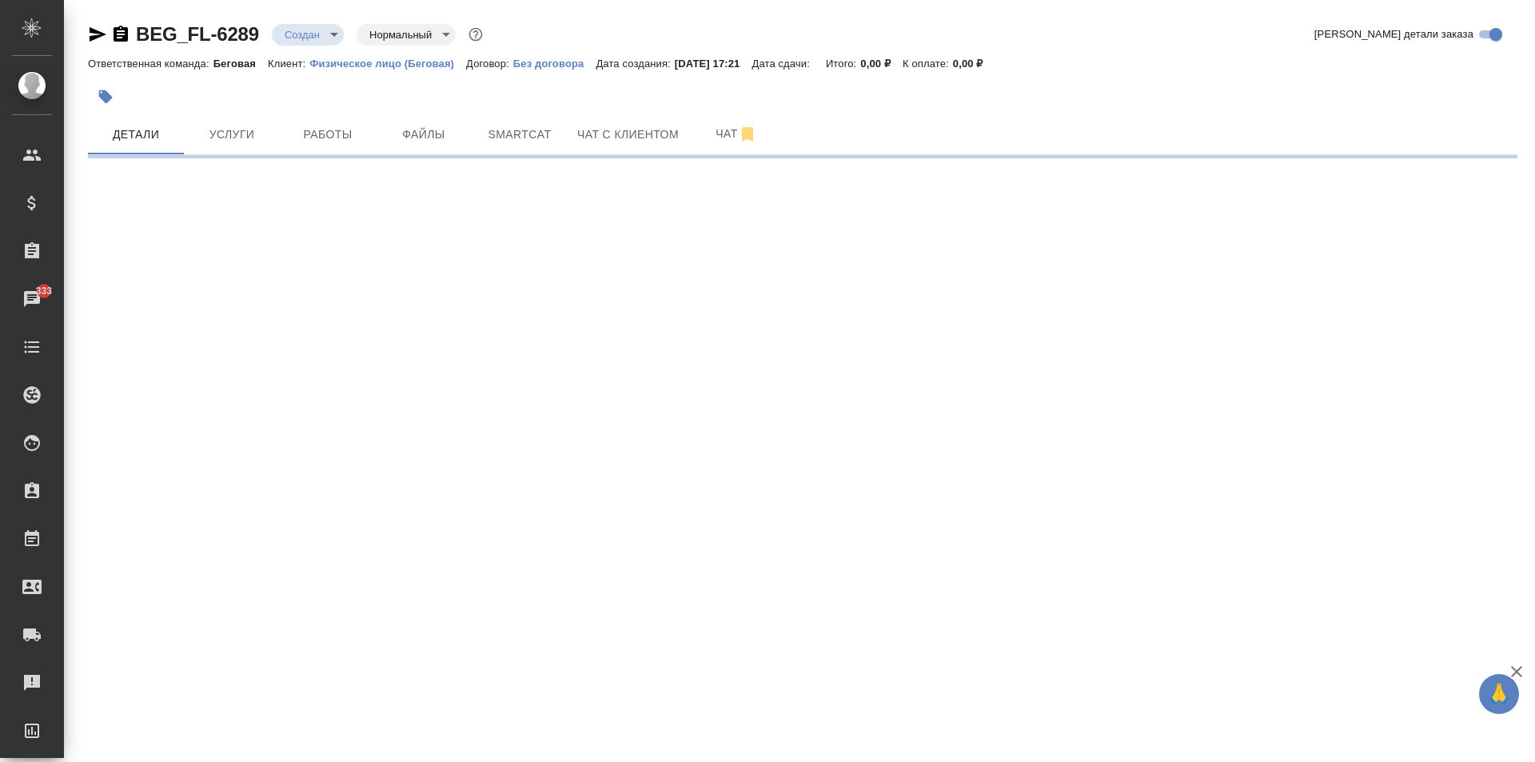
select select "RU"
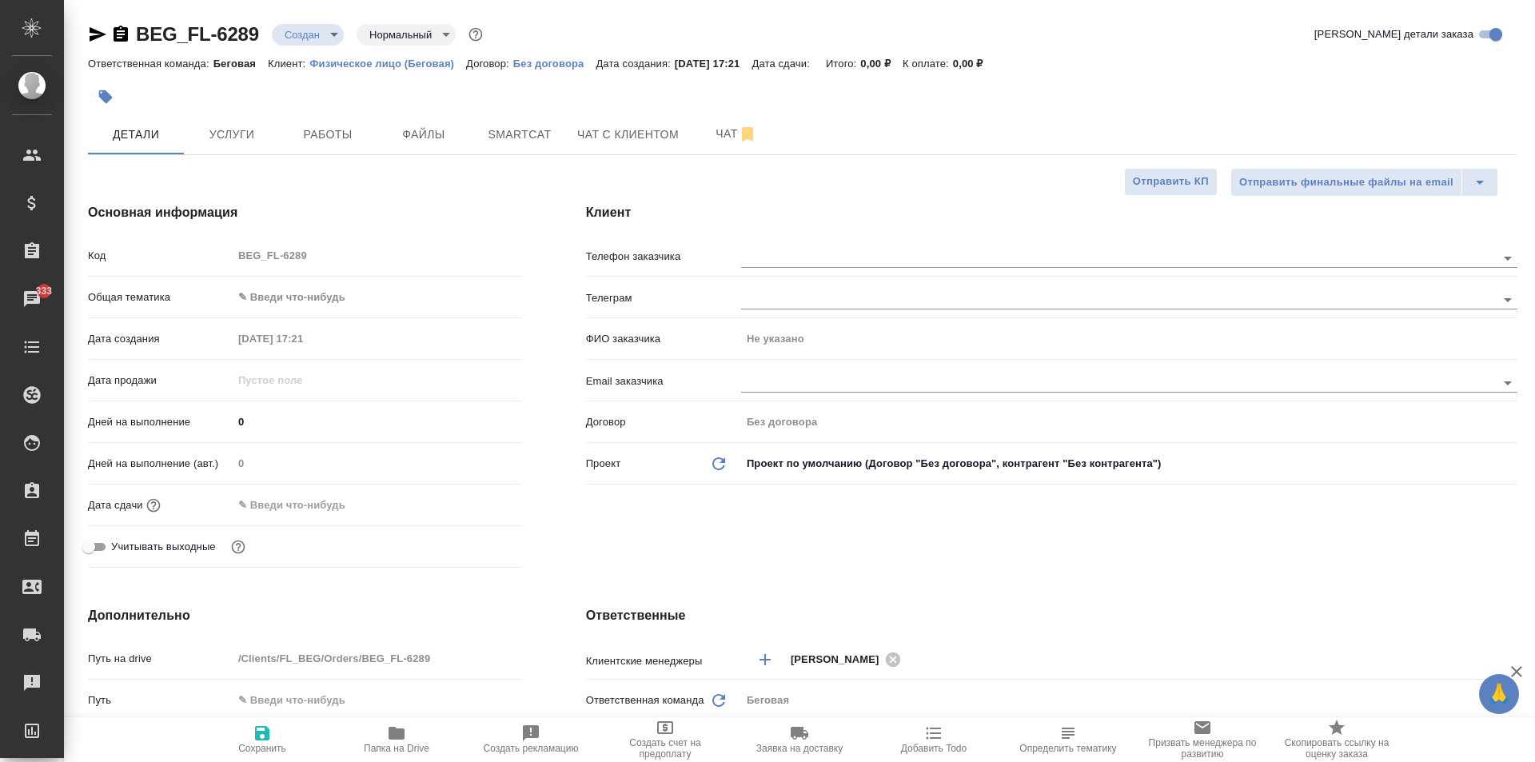
type textarea "x"
click at [794, 252] on input "text" at bounding box center [1091, 257] width 701 height 19
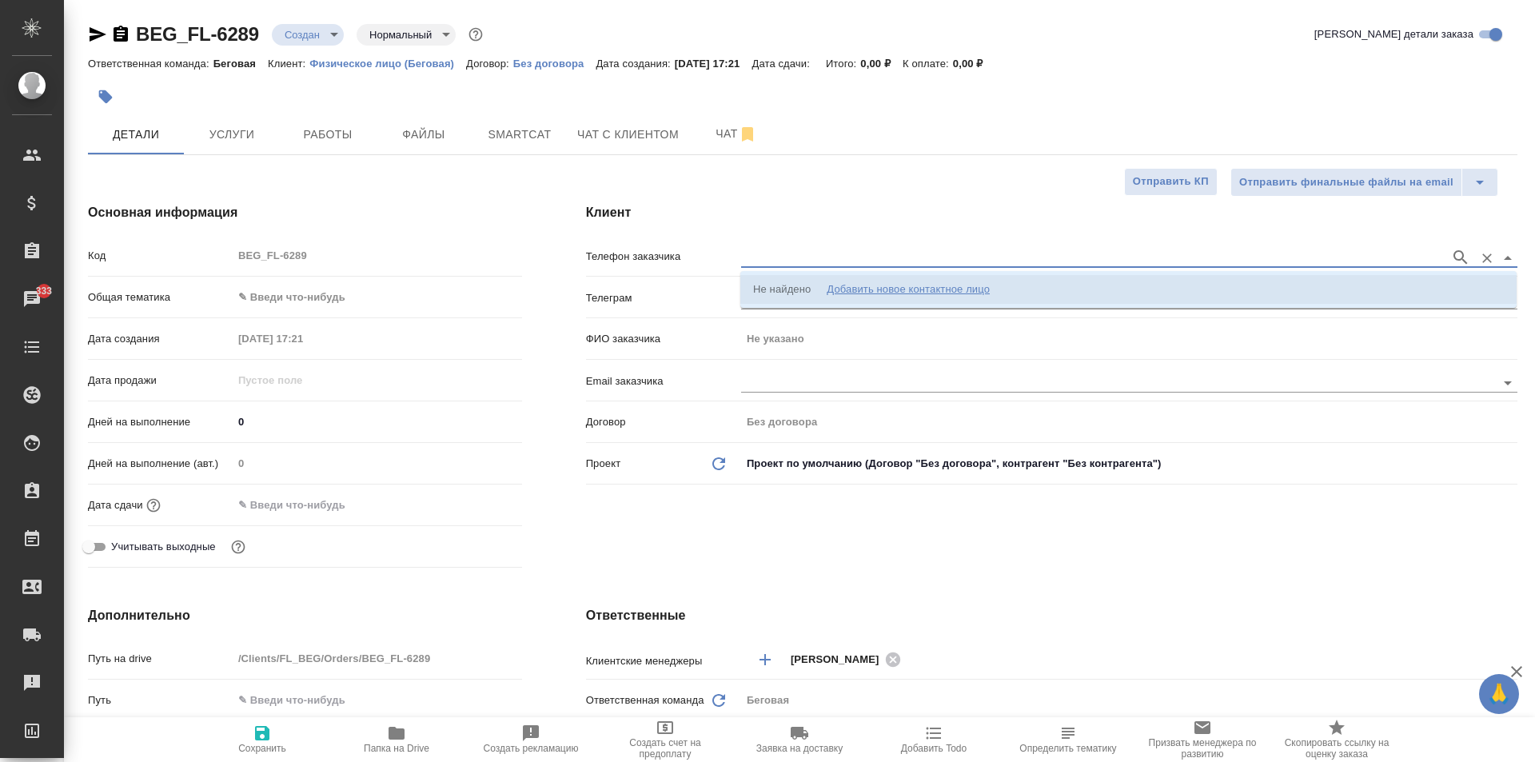
click at [860, 285] on div "Добавить новое контактное лицо" at bounding box center [907, 289] width 163 height 16
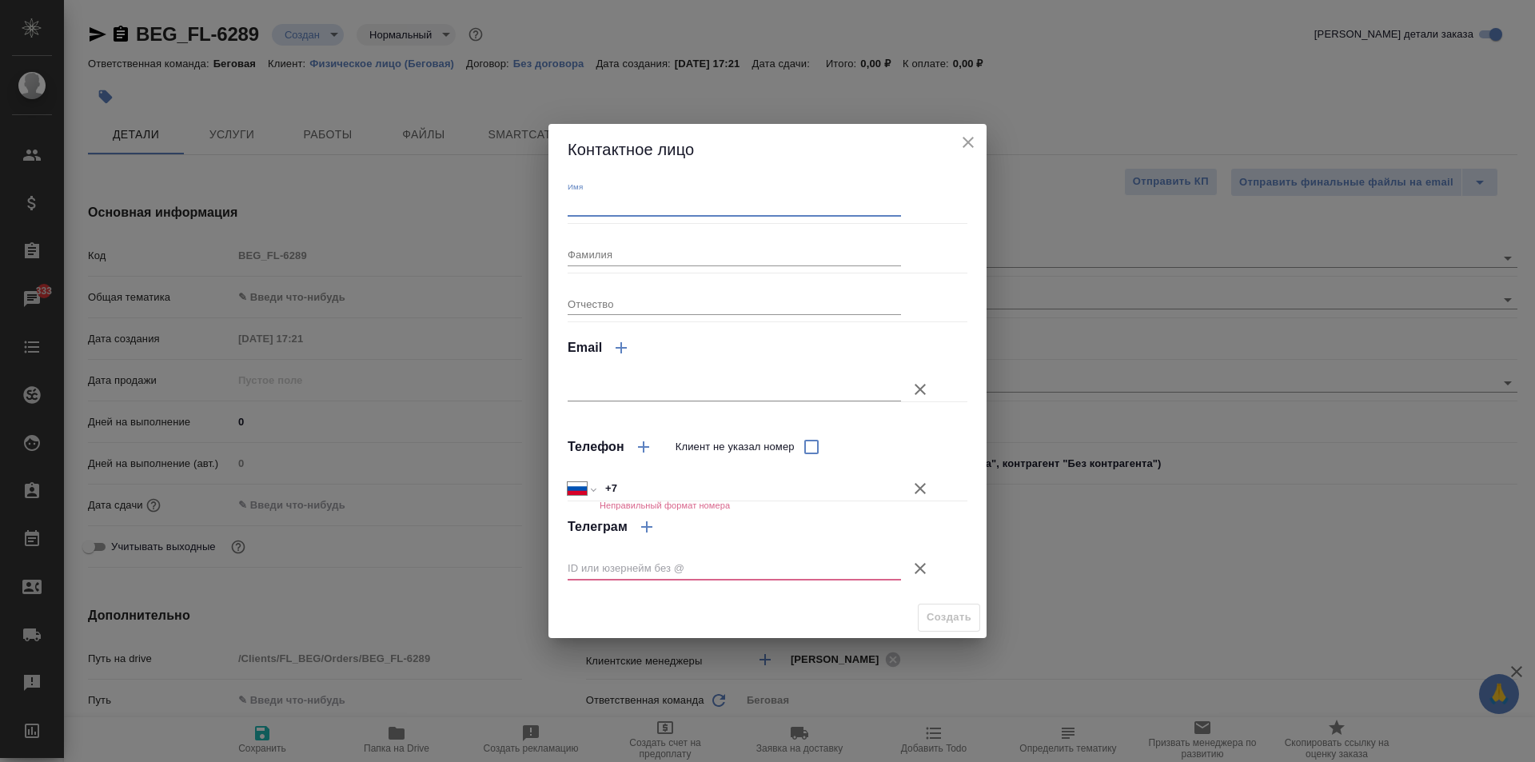
click at [694, 213] on input "Имя" at bounding box center [733, 205] width 333 height 22
type input "[PERSON_NAME]"
click at [667, 492] on input "+7" at bounding box center [749, 488] width 301 height 23
type input "[PHONE_NUMBER]"
click at [914, 559] on icon "button" at bounding box center [919, 568] width 19 height 19
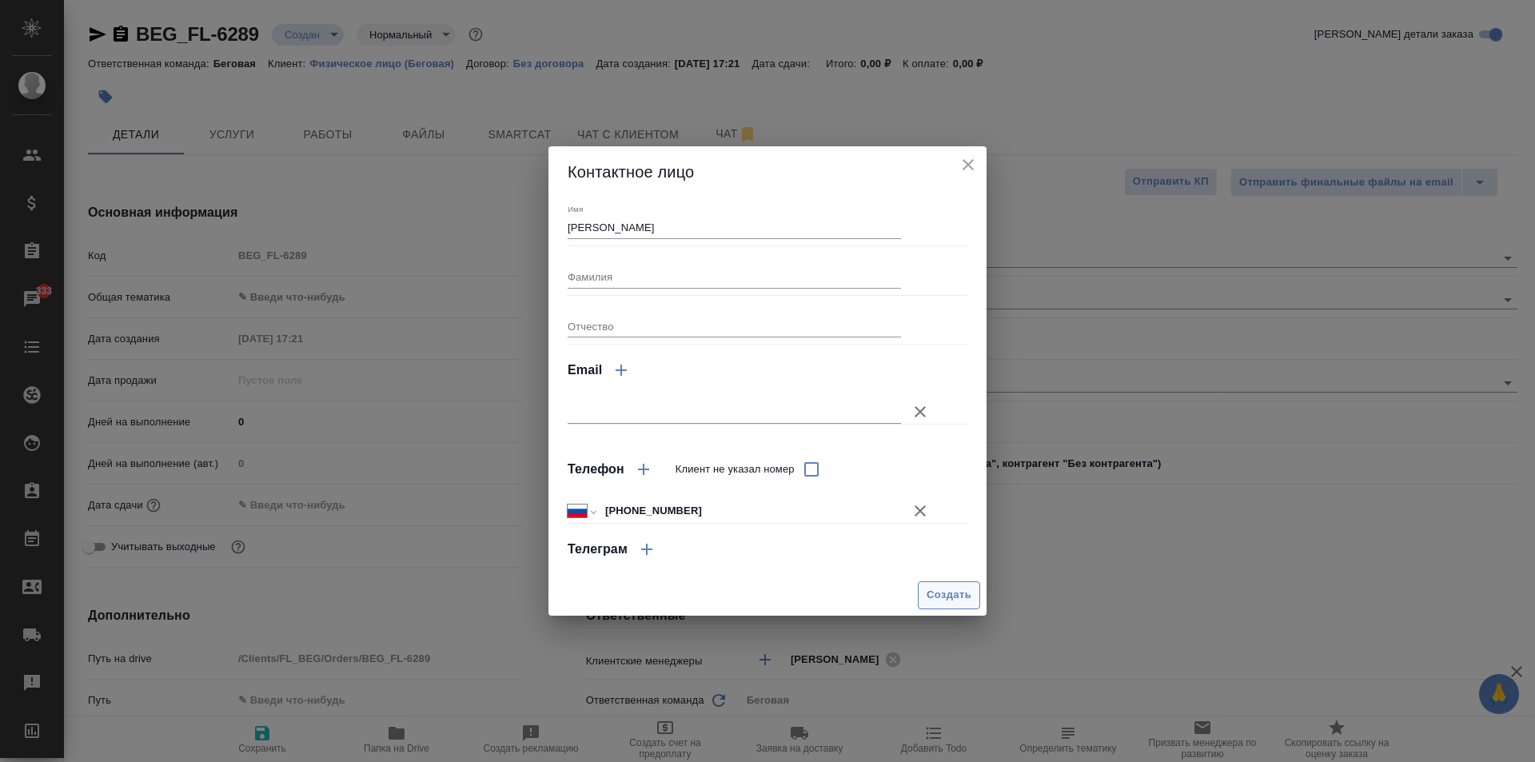
click at [958, 597] on span "Создать" at bounding box center [948, 595] width 45 height 18
type input "[PERSON_NAME]"
type textarea "x"
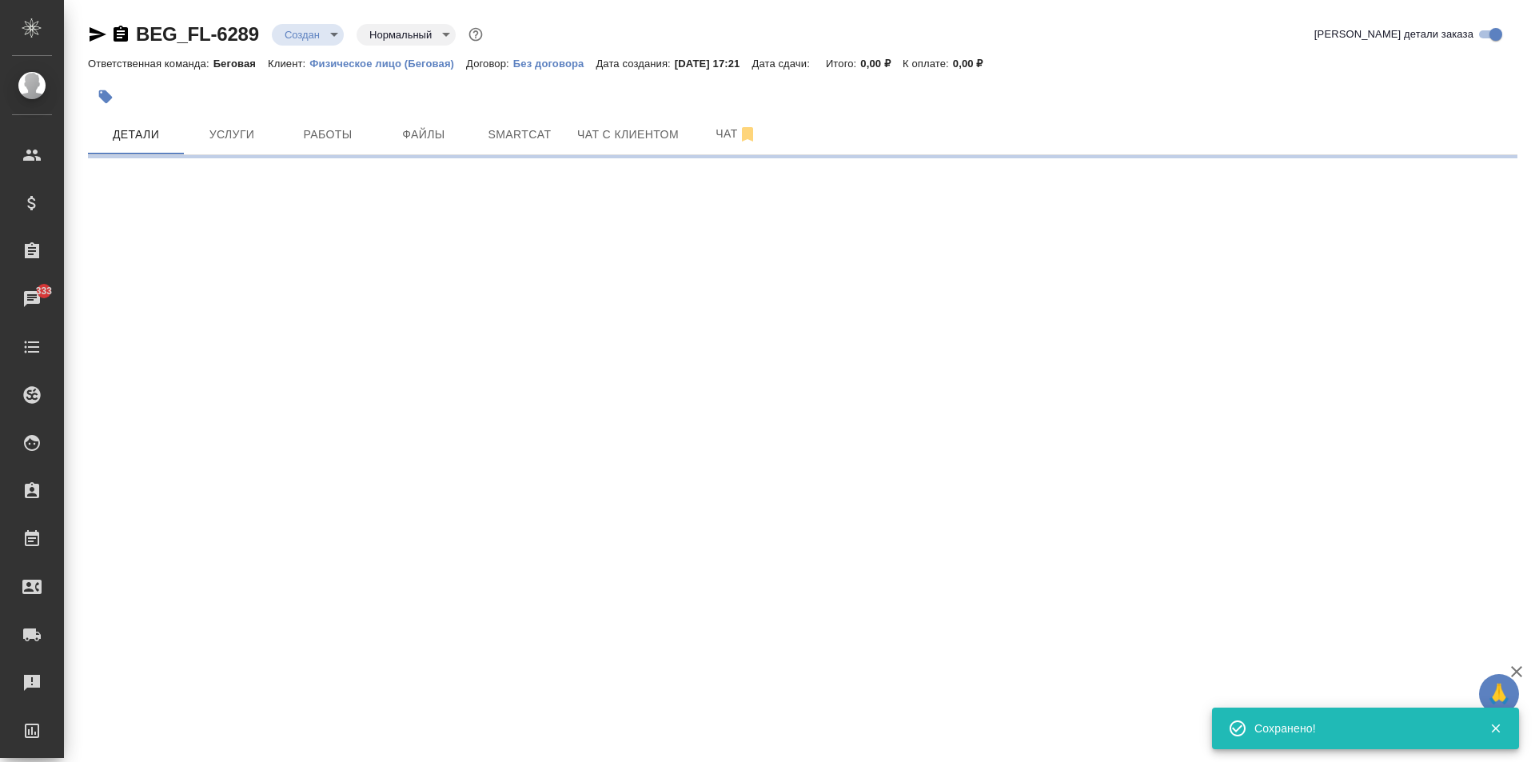
type input "holyTrinity"
select select "RU"
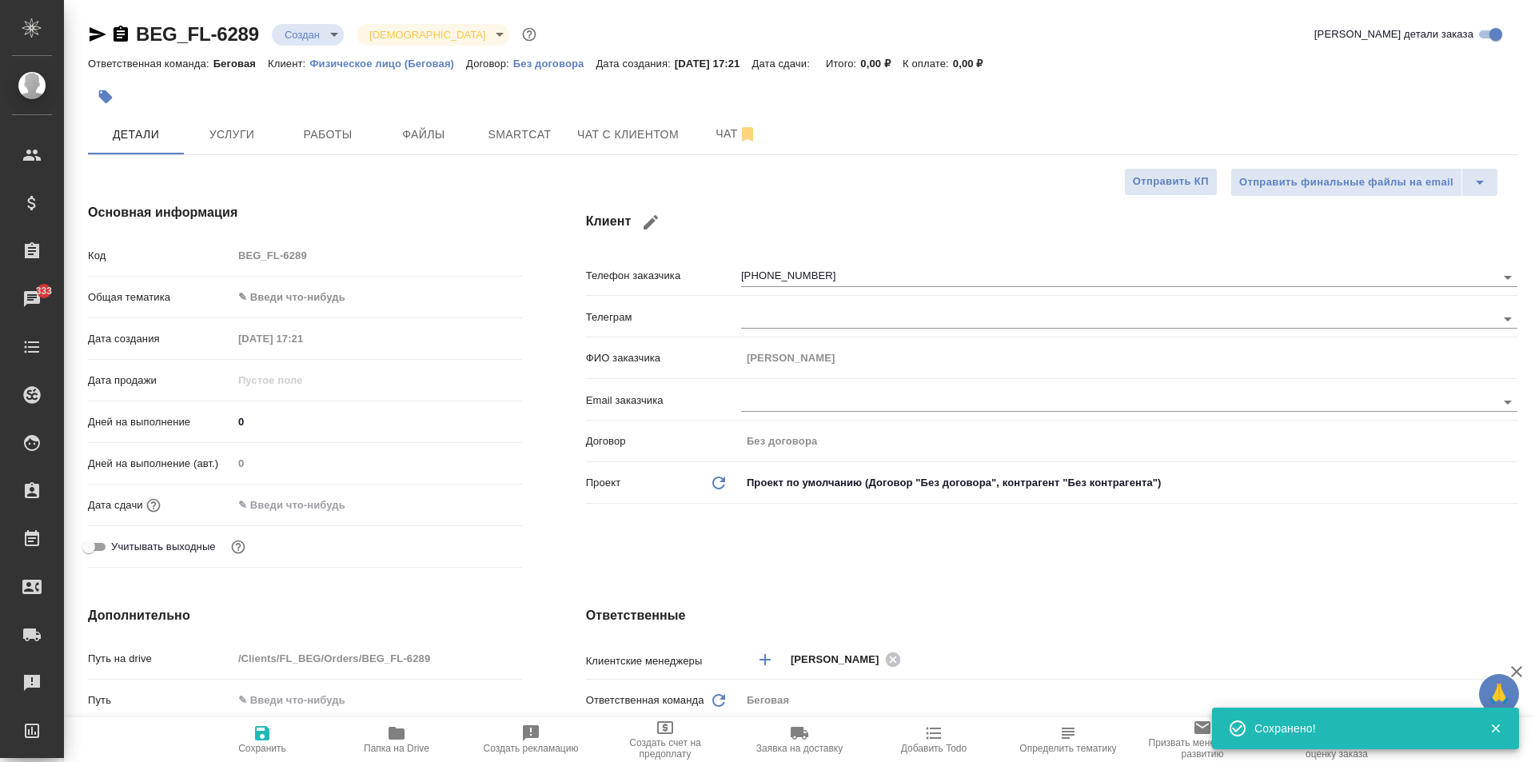
type textarea "x"
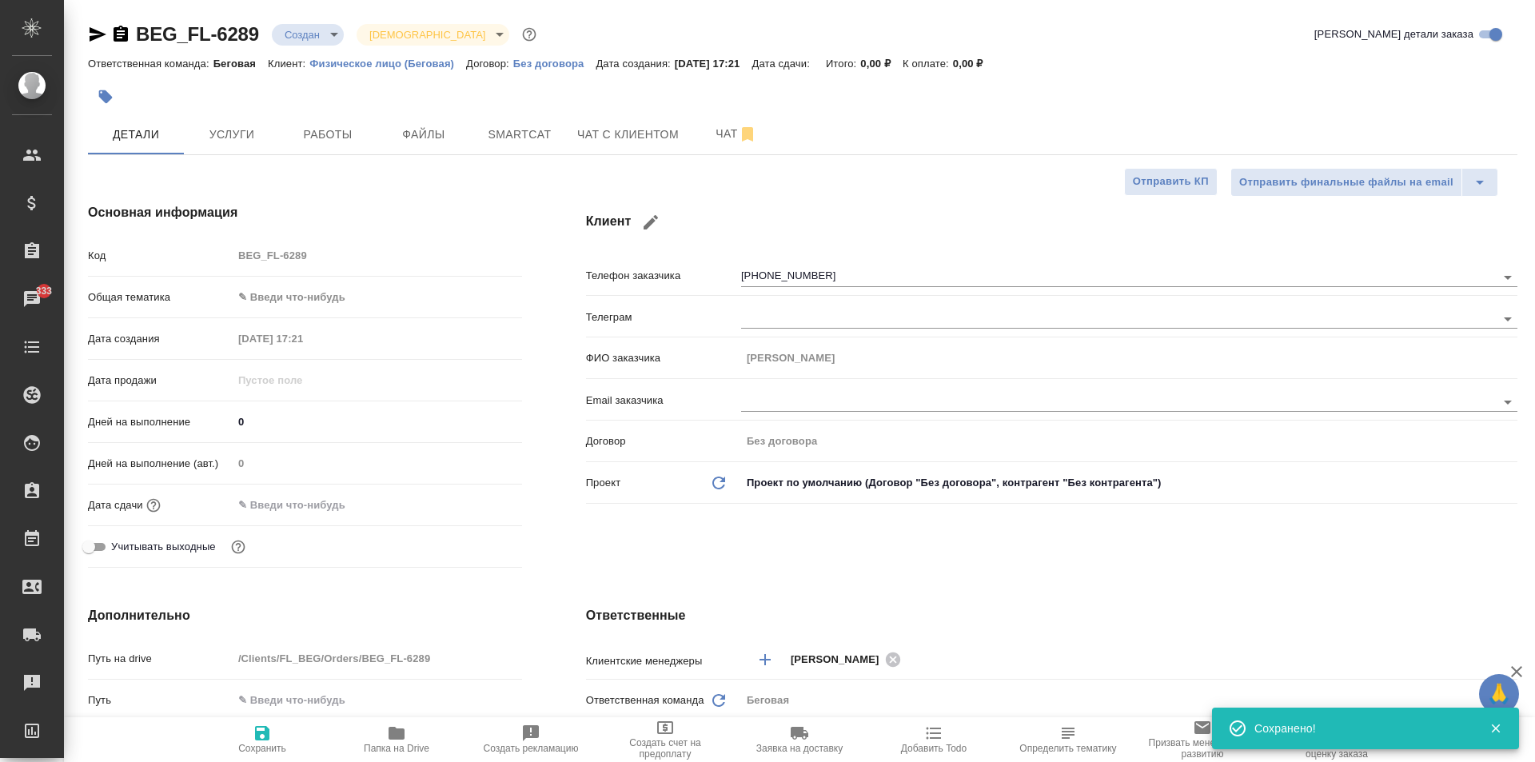
type textarea "x"
click at [253, 137] on span "Услуги" at bounding box center [231, 135] width 77 height 20
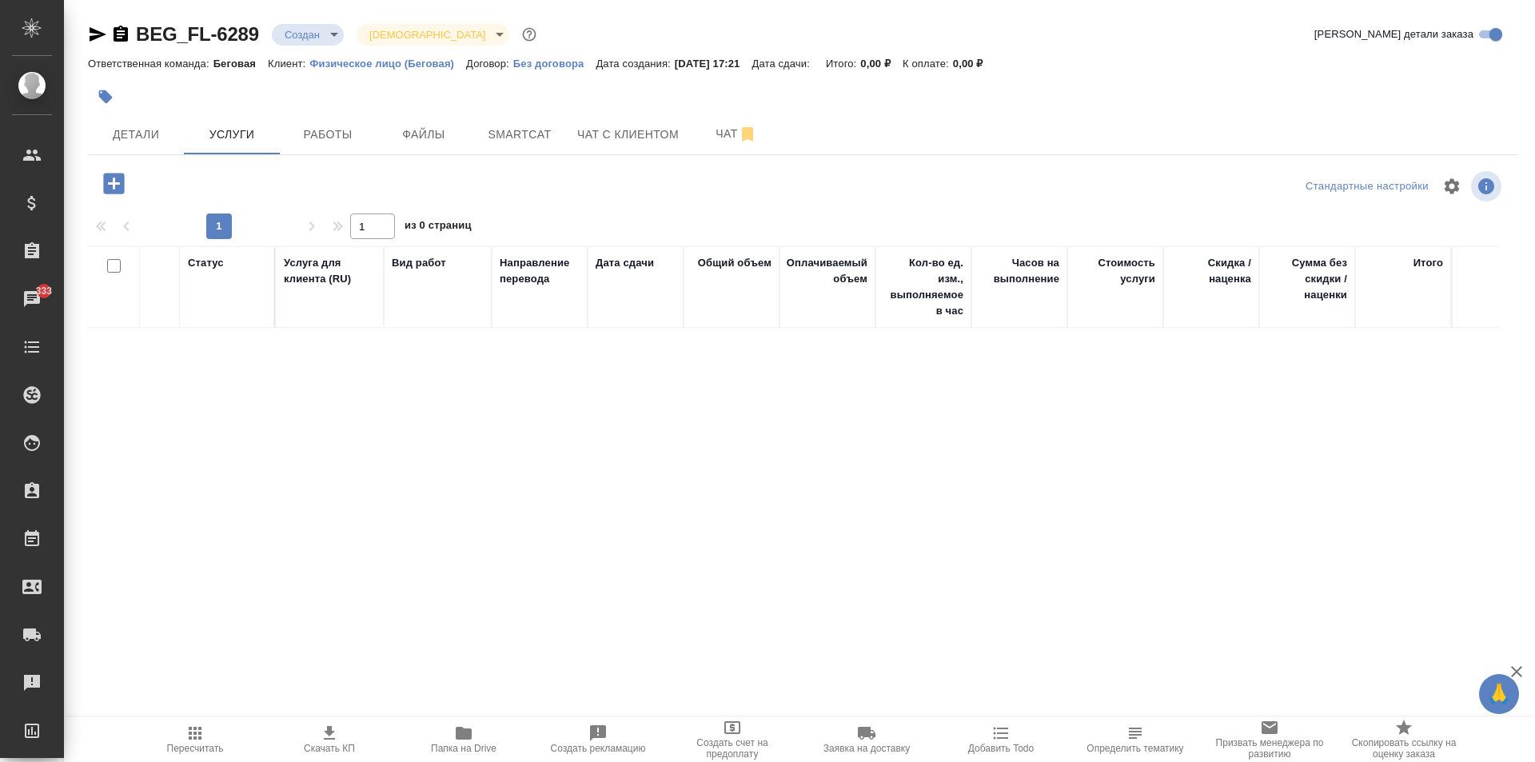
click at [113, 182] on icon "button" at bounding box center [113, 183] width 21 height 21
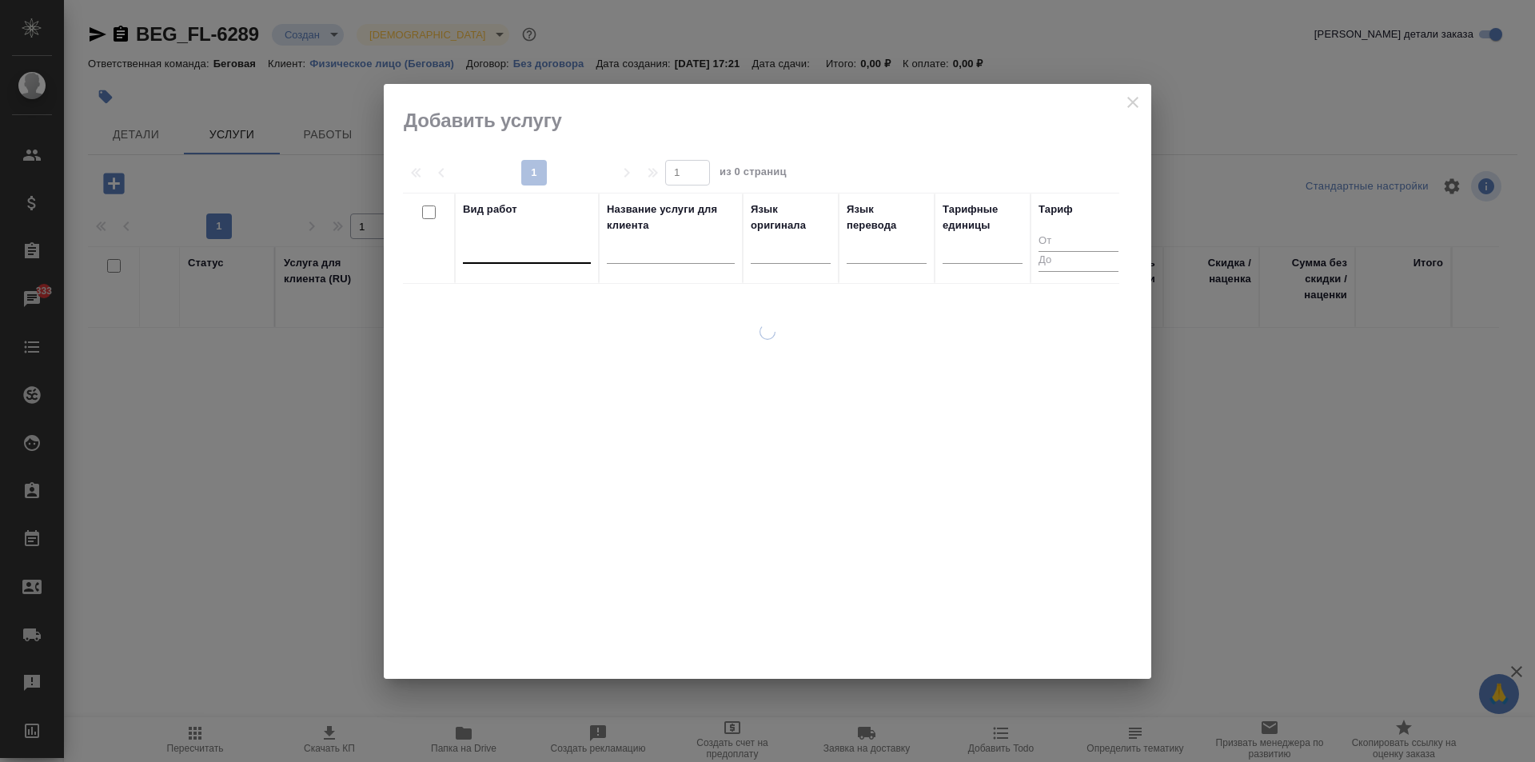
click at [536, 243] on div at bounding box center [527, 247] width 128 height 23
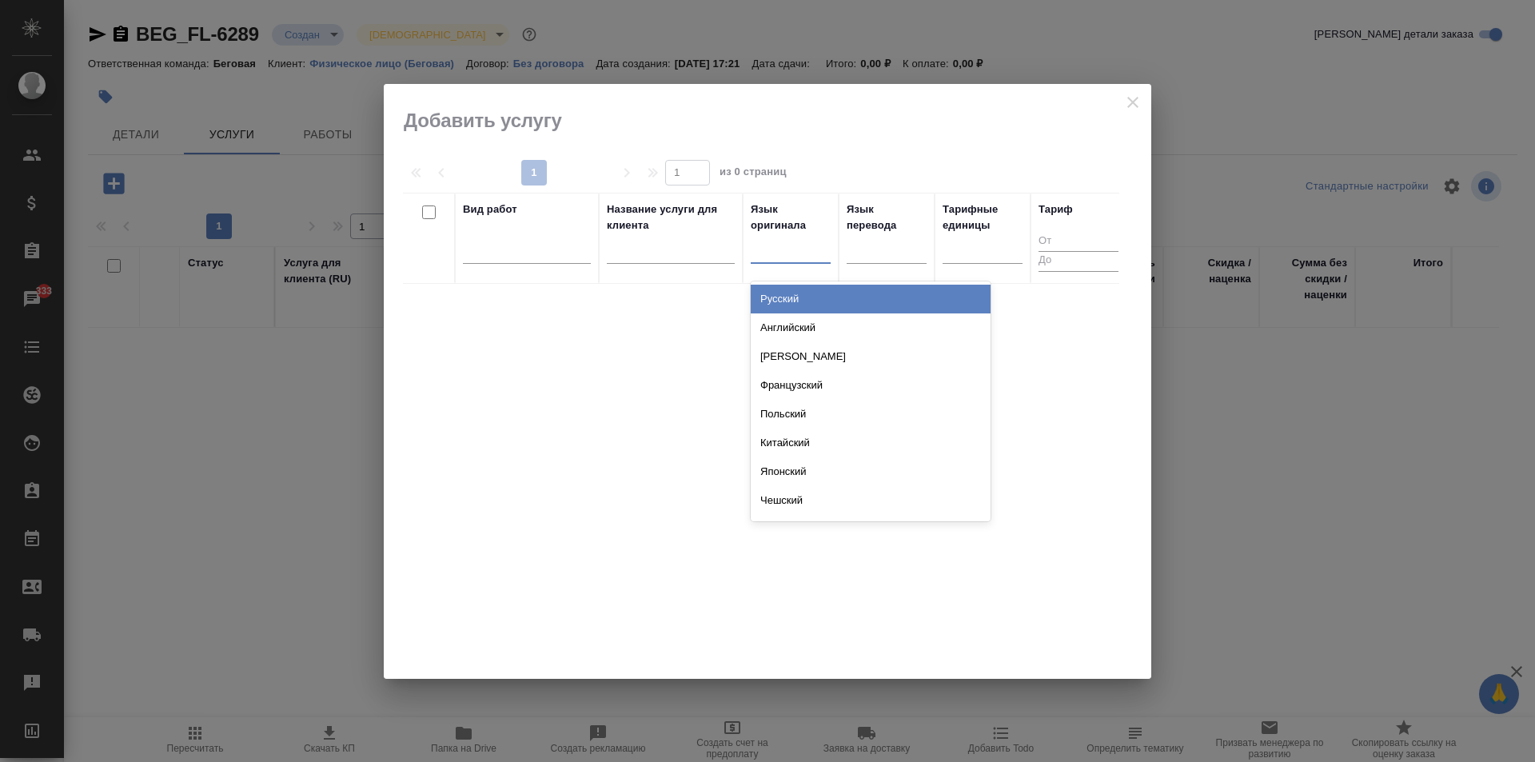
click at [779, 254] on div at bounding box center [791, 247] width 80 height 23
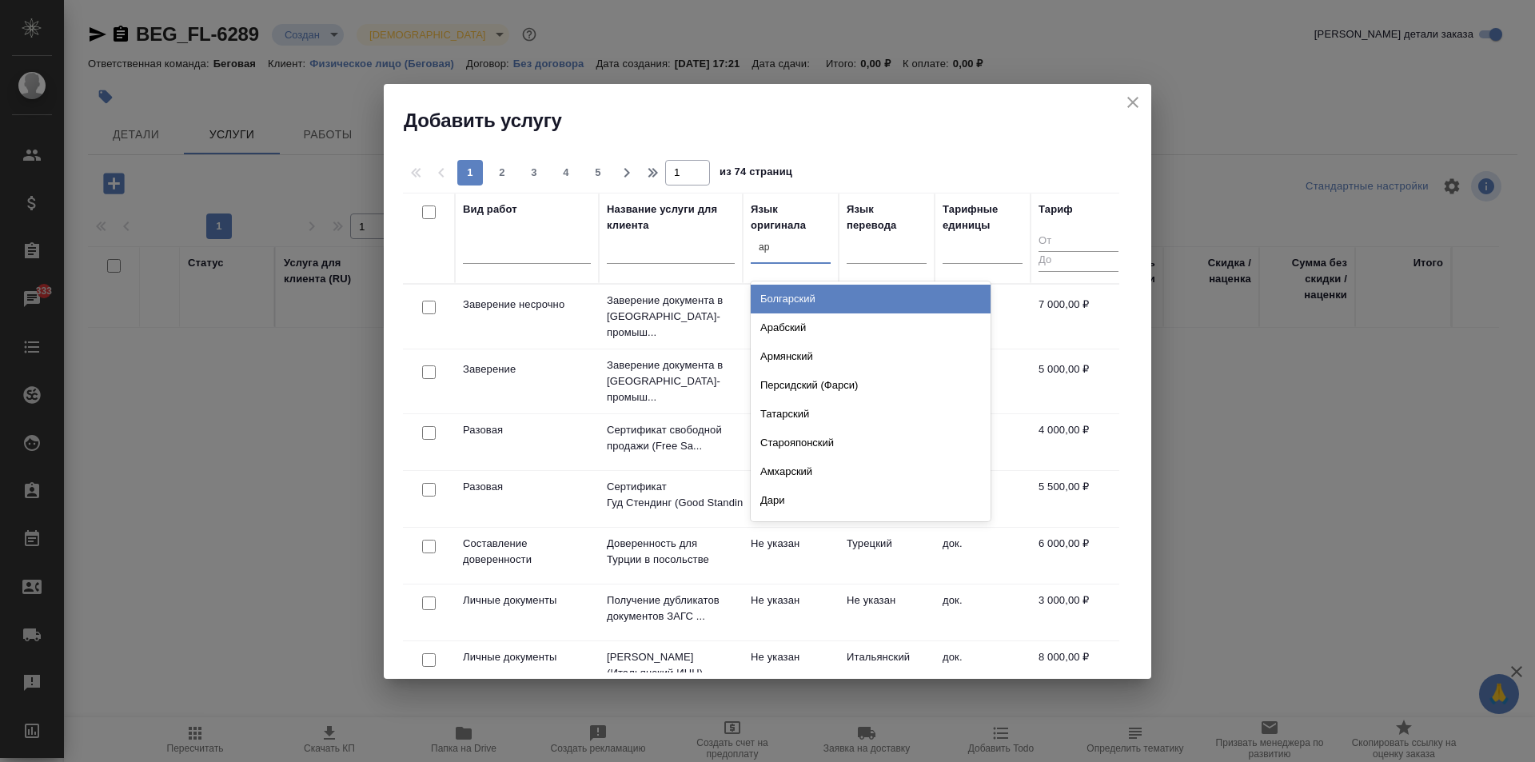
type input "арм"
click at [792, 305] on div "Армянский" at bounding box center [871, 299] width 240 height 29
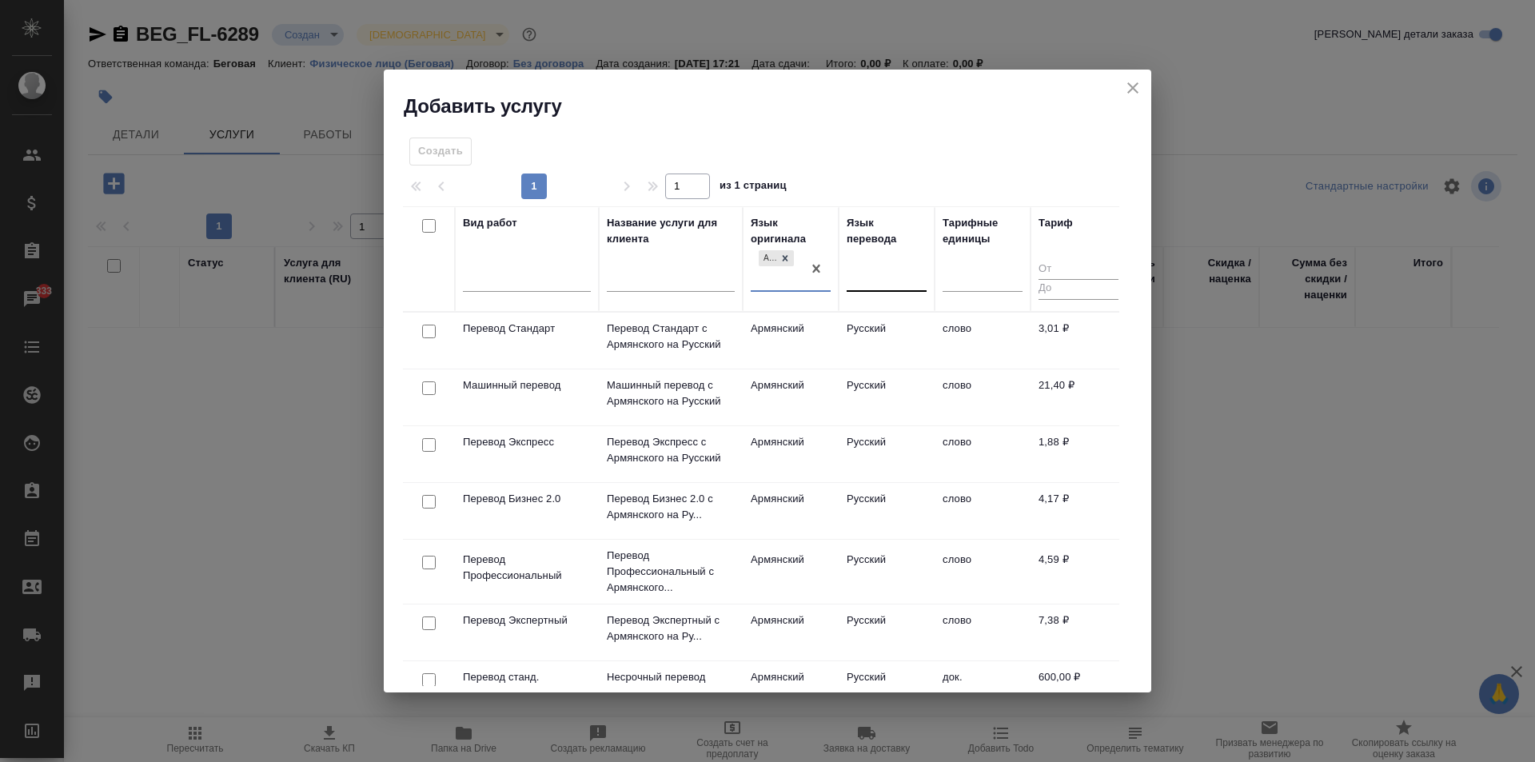
click at [866, 279] on div at bounding box center [886, 275] width 80 height 23
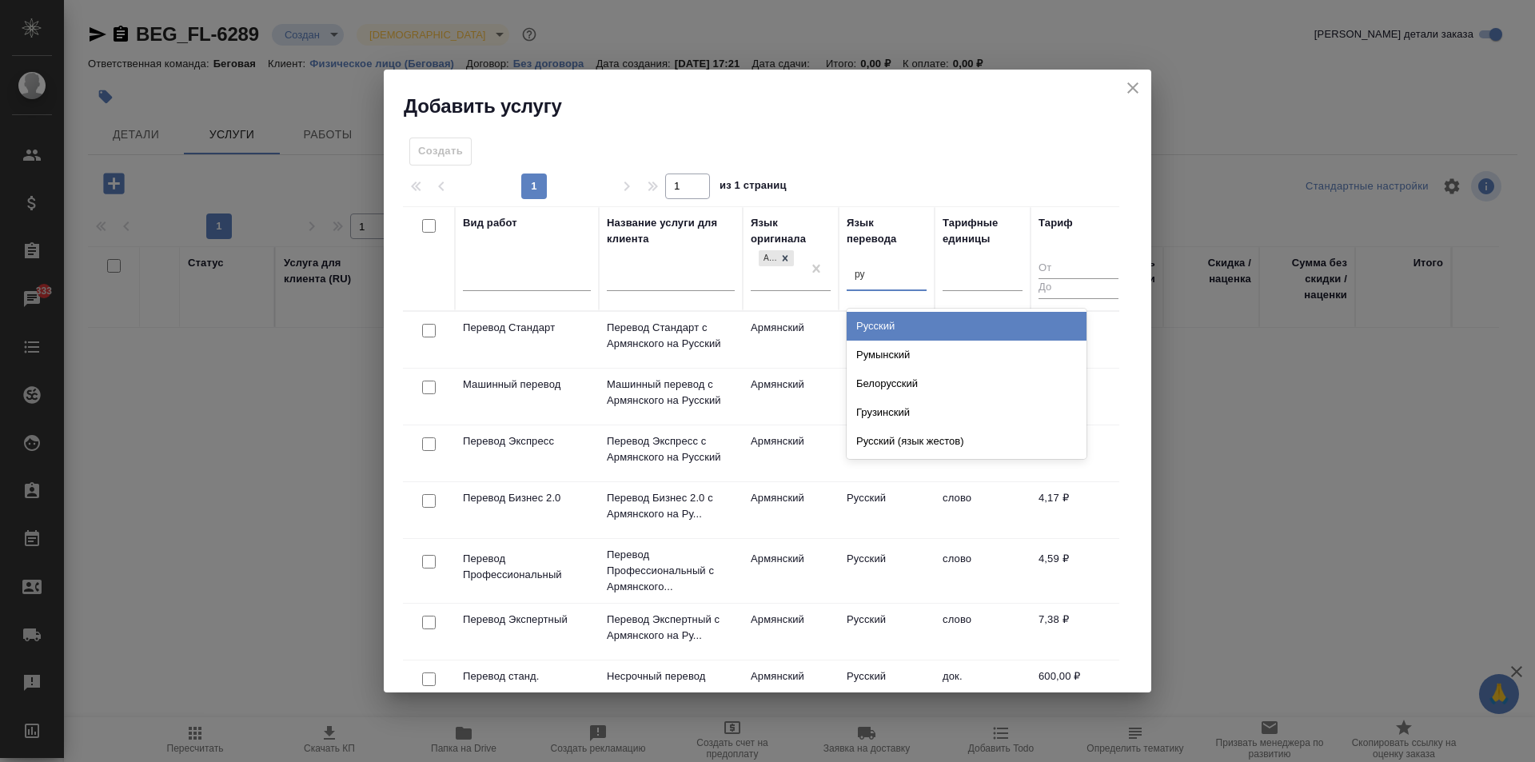
type input "рус"
click at [875, 319] on div "Русский" at bounding box center [966, 326] width 240 height 29
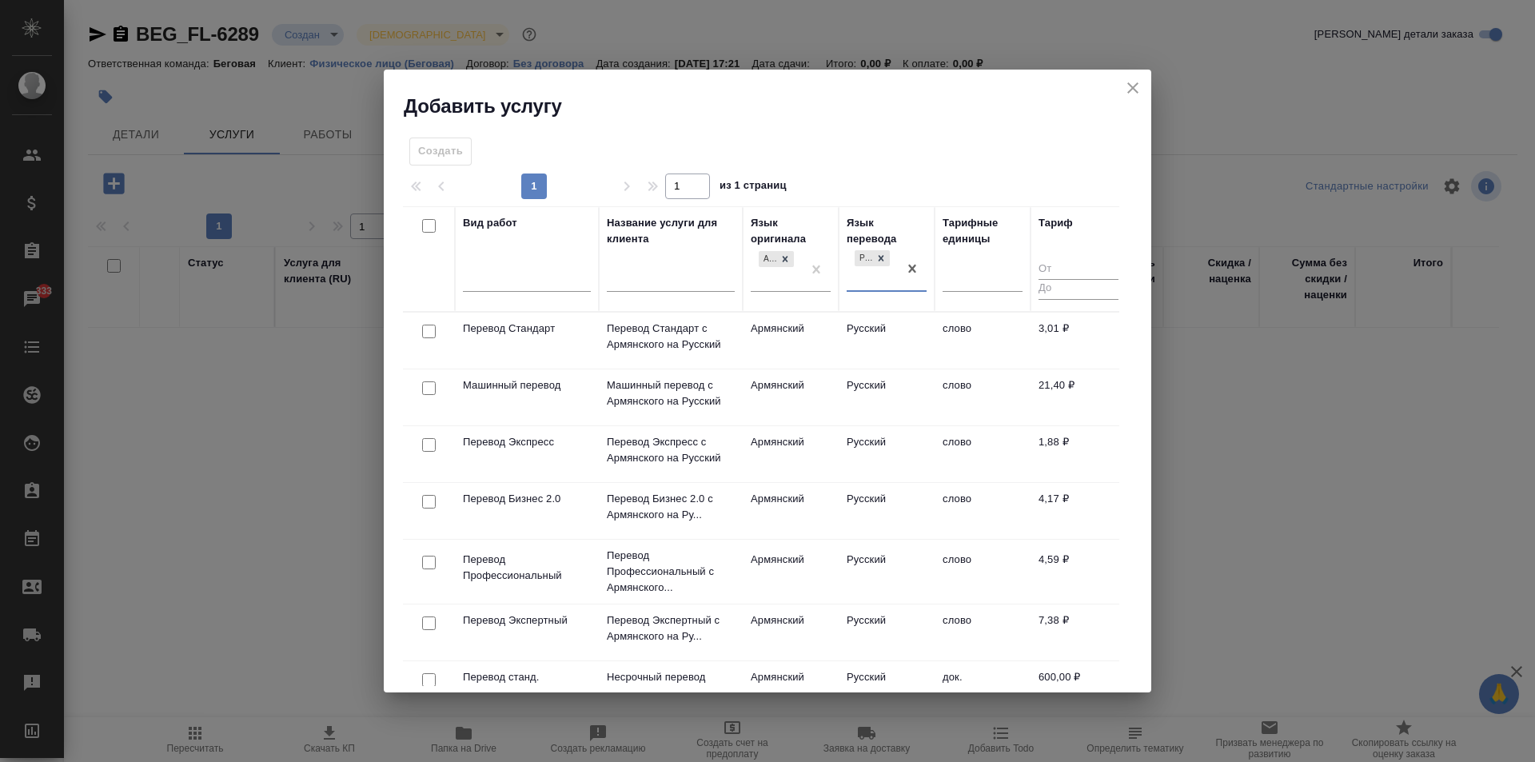
scroll to position [240, 0]
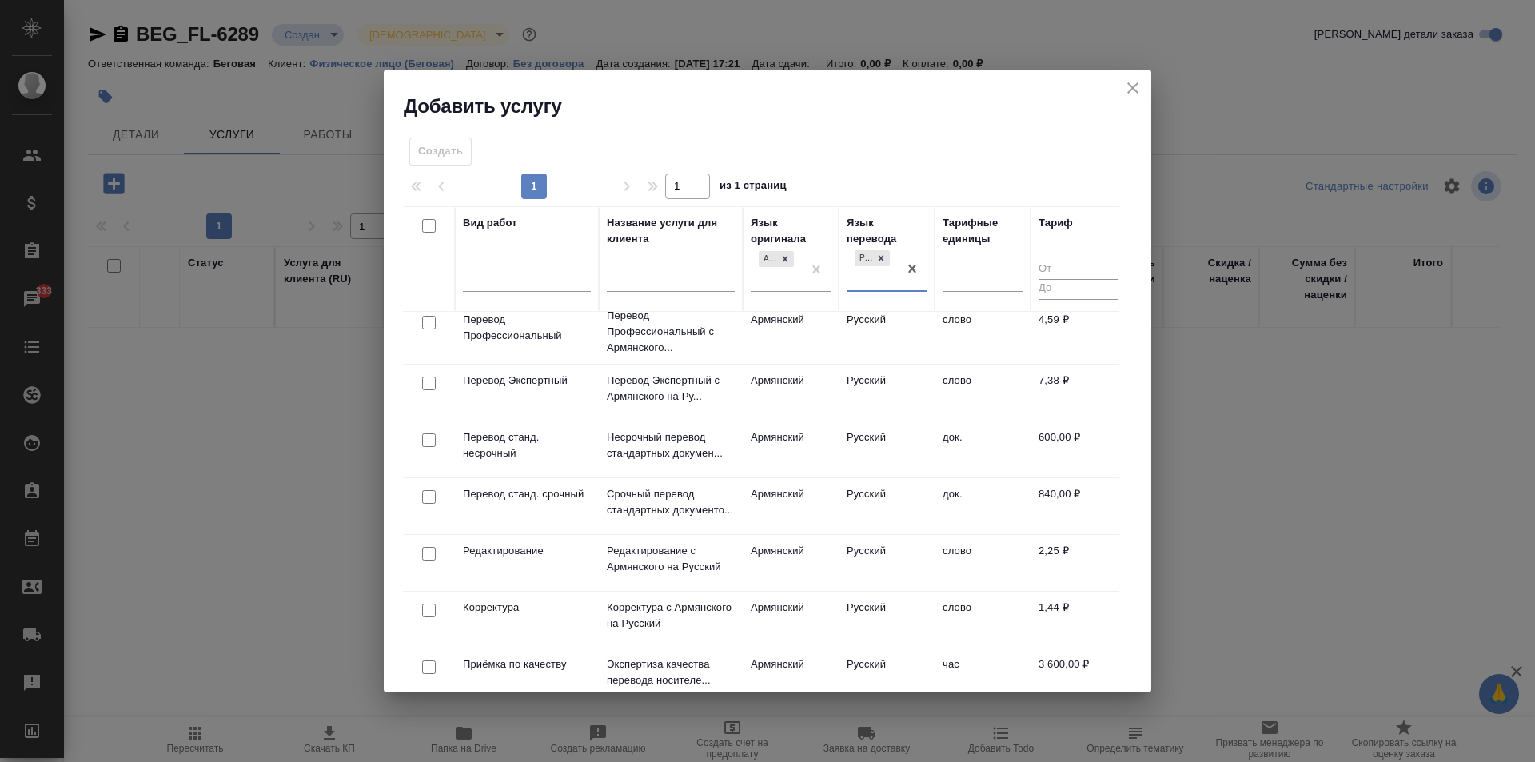
click at [962, 503] on td "док." at bounding box center [982, 506] width 96 height 56
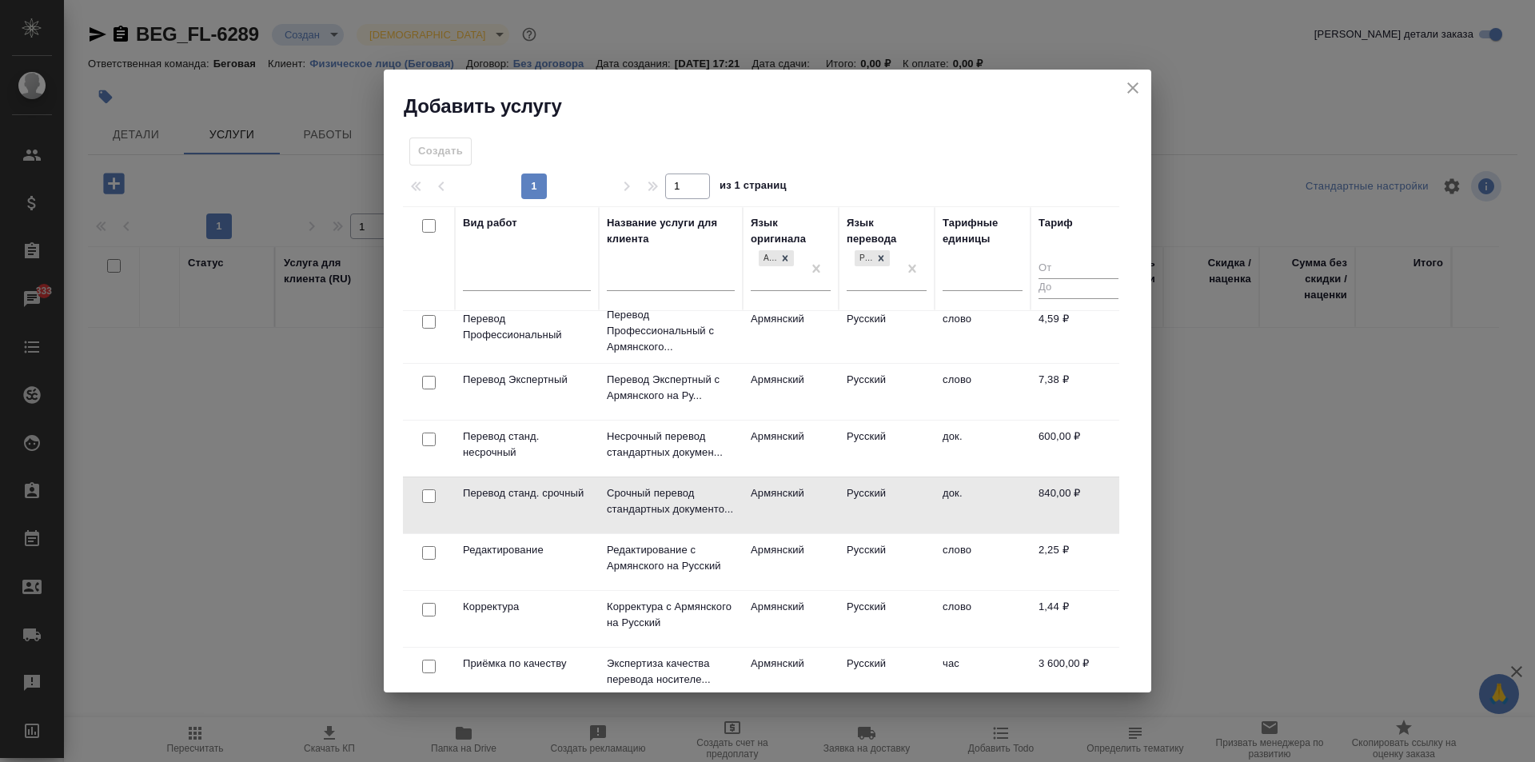
click at [962, 503] on td "док." at bounding box center [982, 505] width 96 height 56
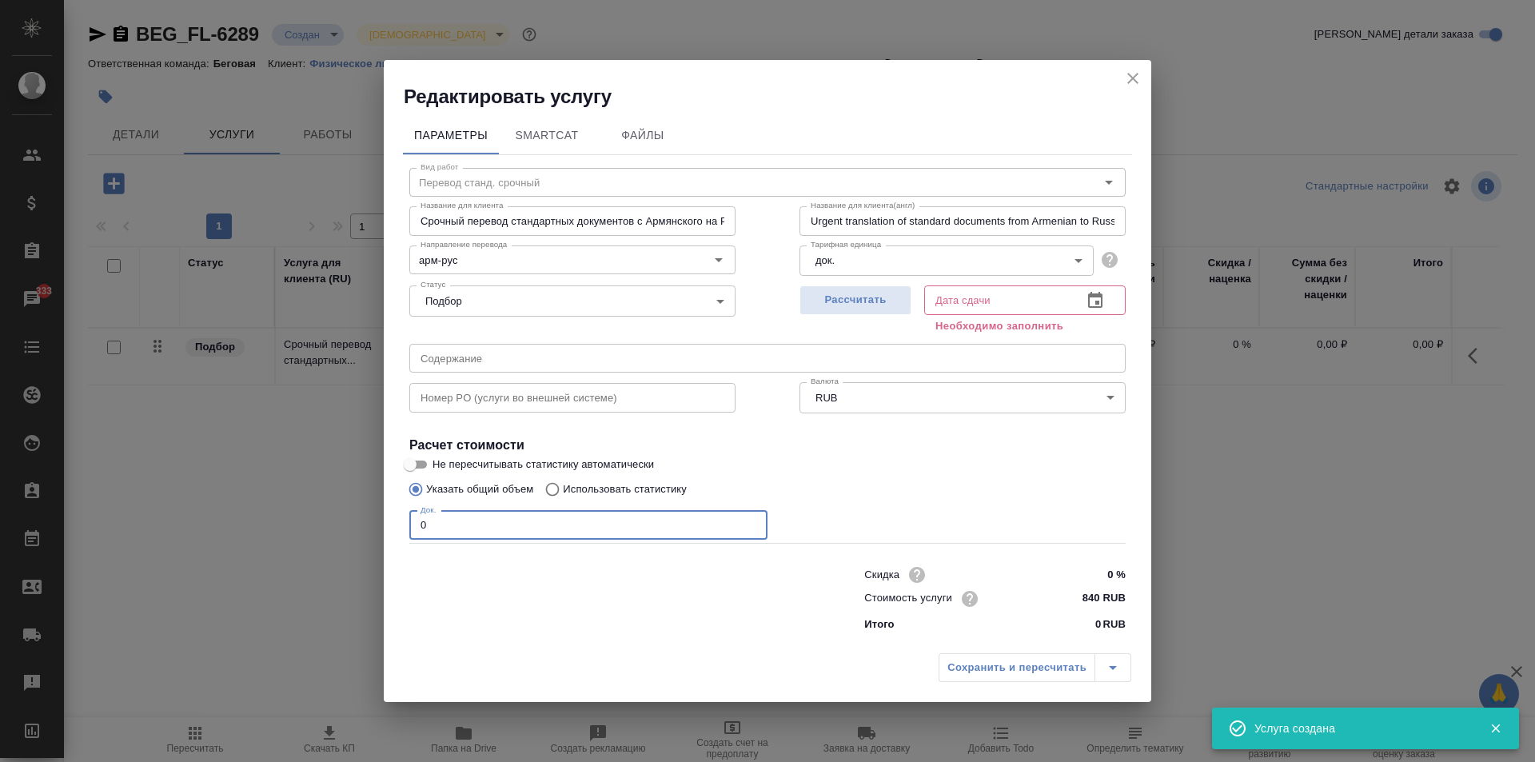
click at [484, 527] on input "0" at bounding box center [588, 525] width 358 height 29
type input "1"
click at [846, 304] on span "Рассчитать" at bounding box center [855, 300] width 94 height 18
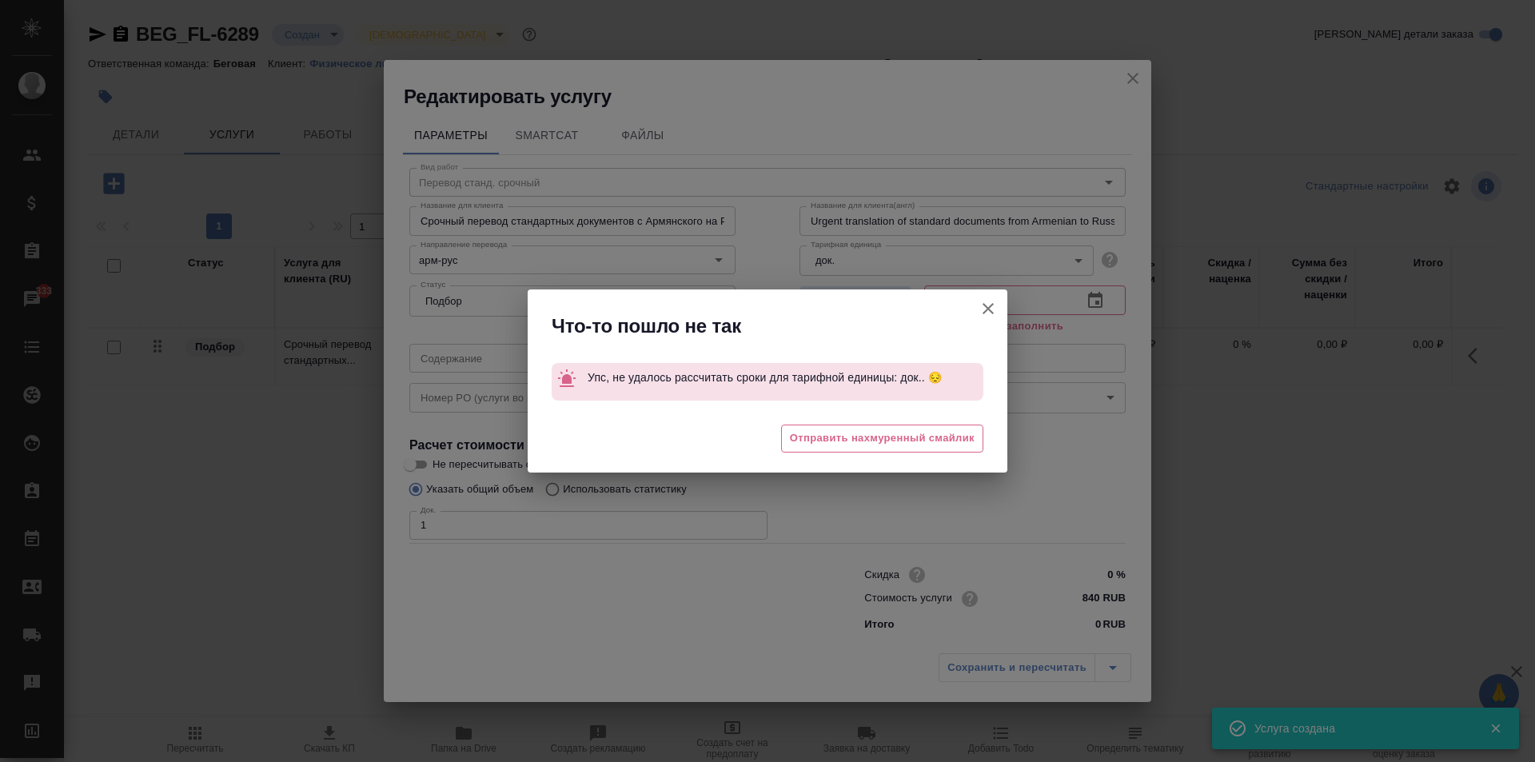
type input "[DATE] 17:22"
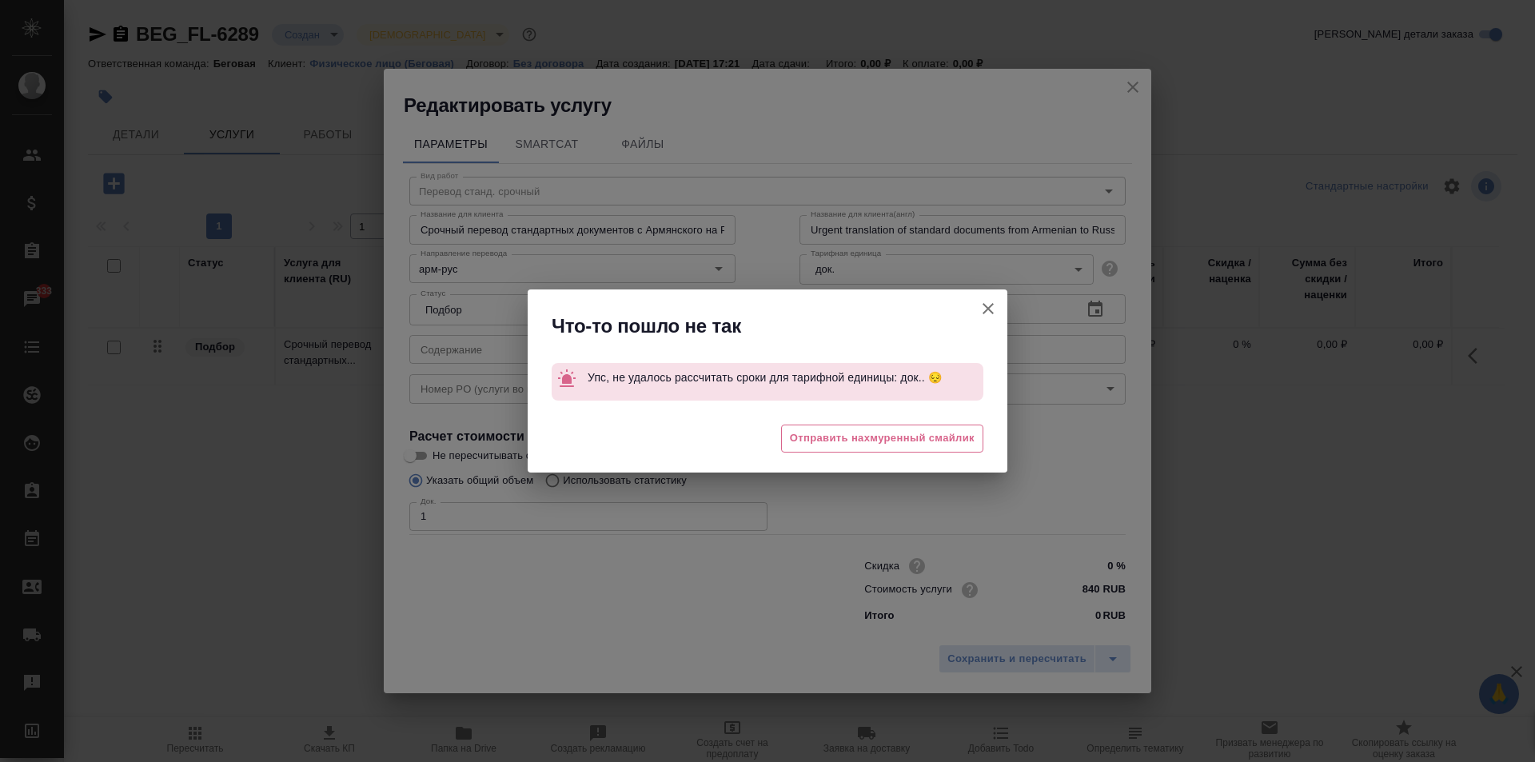
click at [984, 309] on icon "button" at bounding box center [987, 308] width 19 height 19
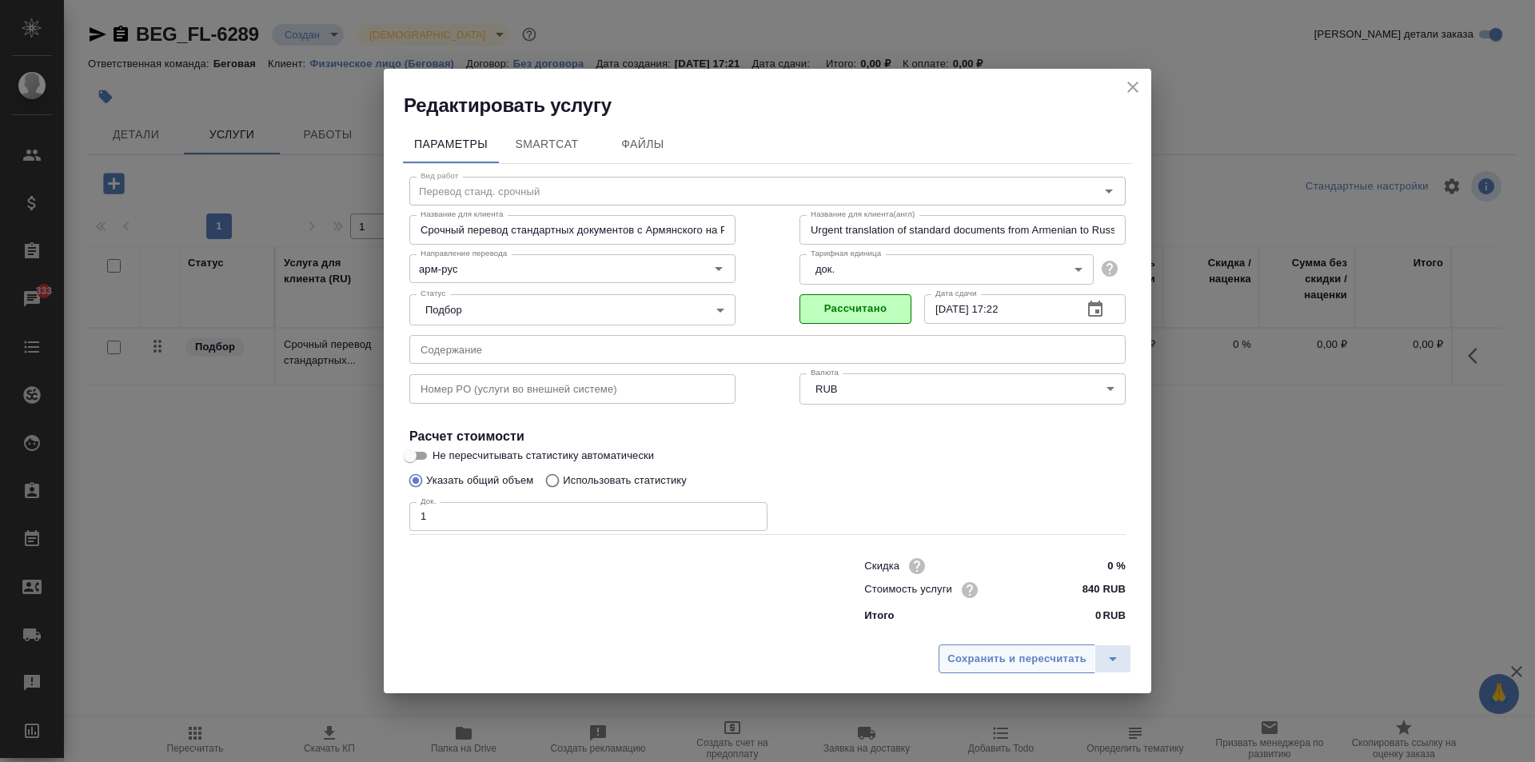
click at [983, 663] on span "Сохранить и пересчитать" at bounding box center [1016, 659] width 139 height 18
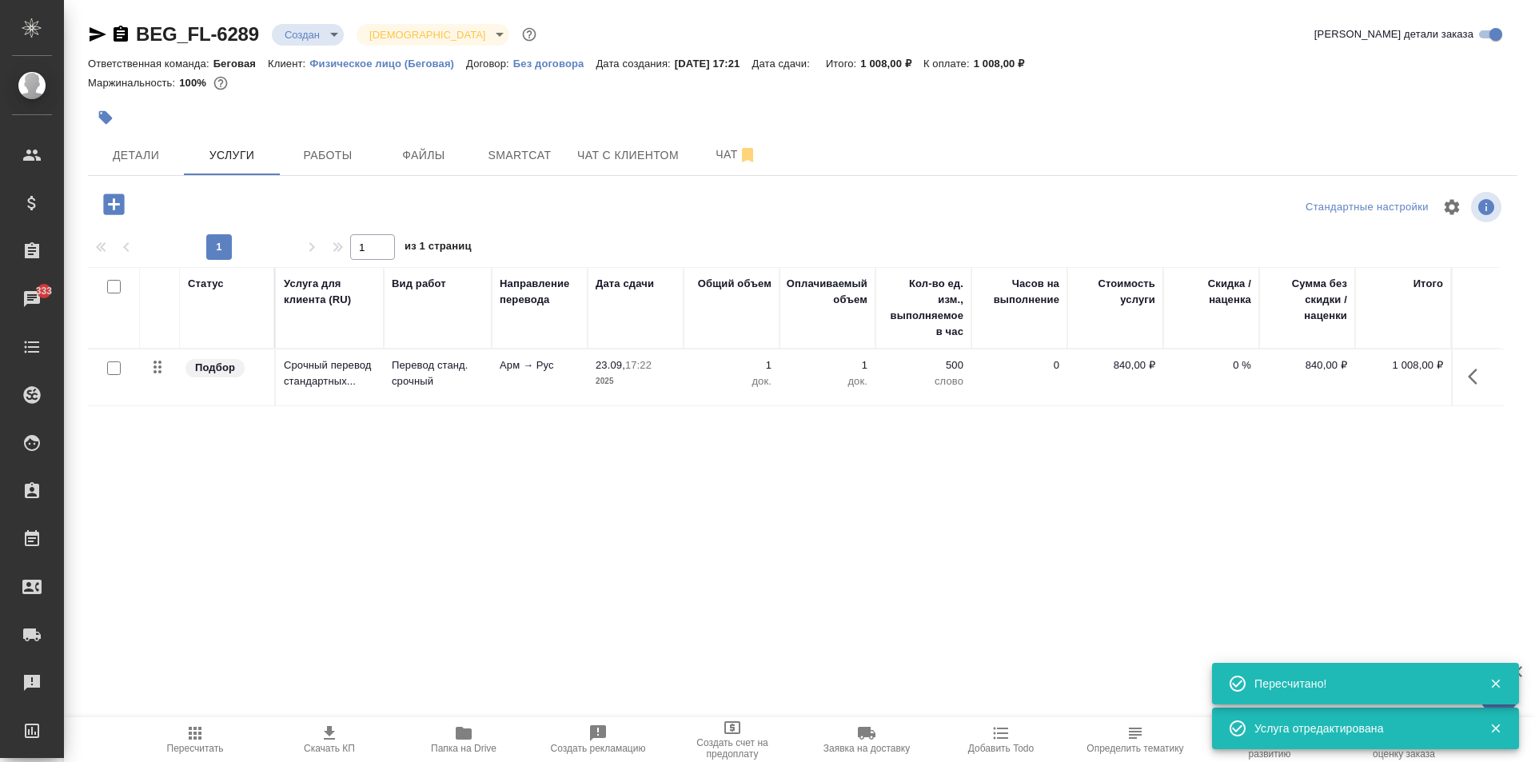
click at [108, 200] on icon "button" at bounding box center [113, 203] width 21 height 21
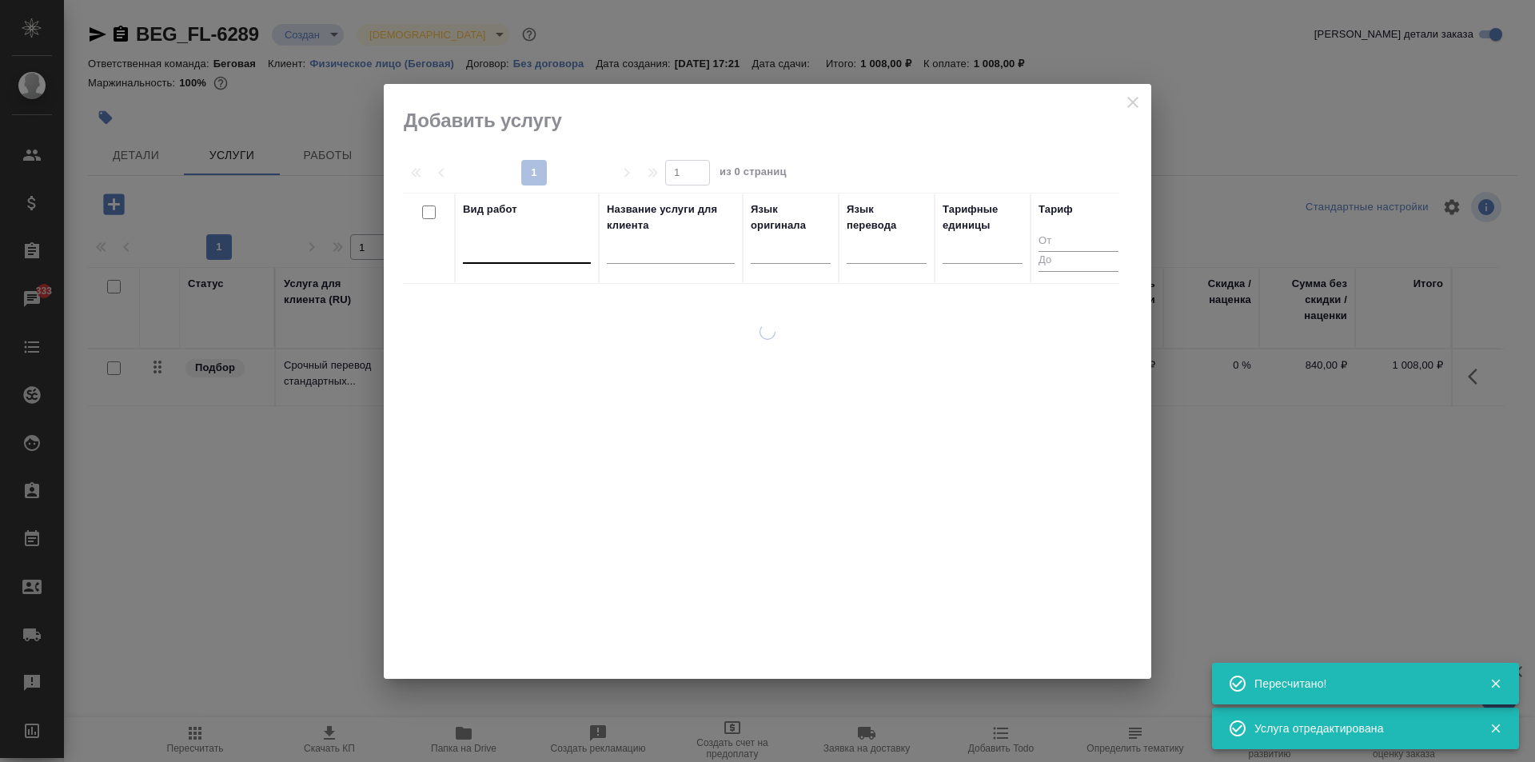
click at [516, 247] on div at bounding box center [527, 247] width 128 height 23
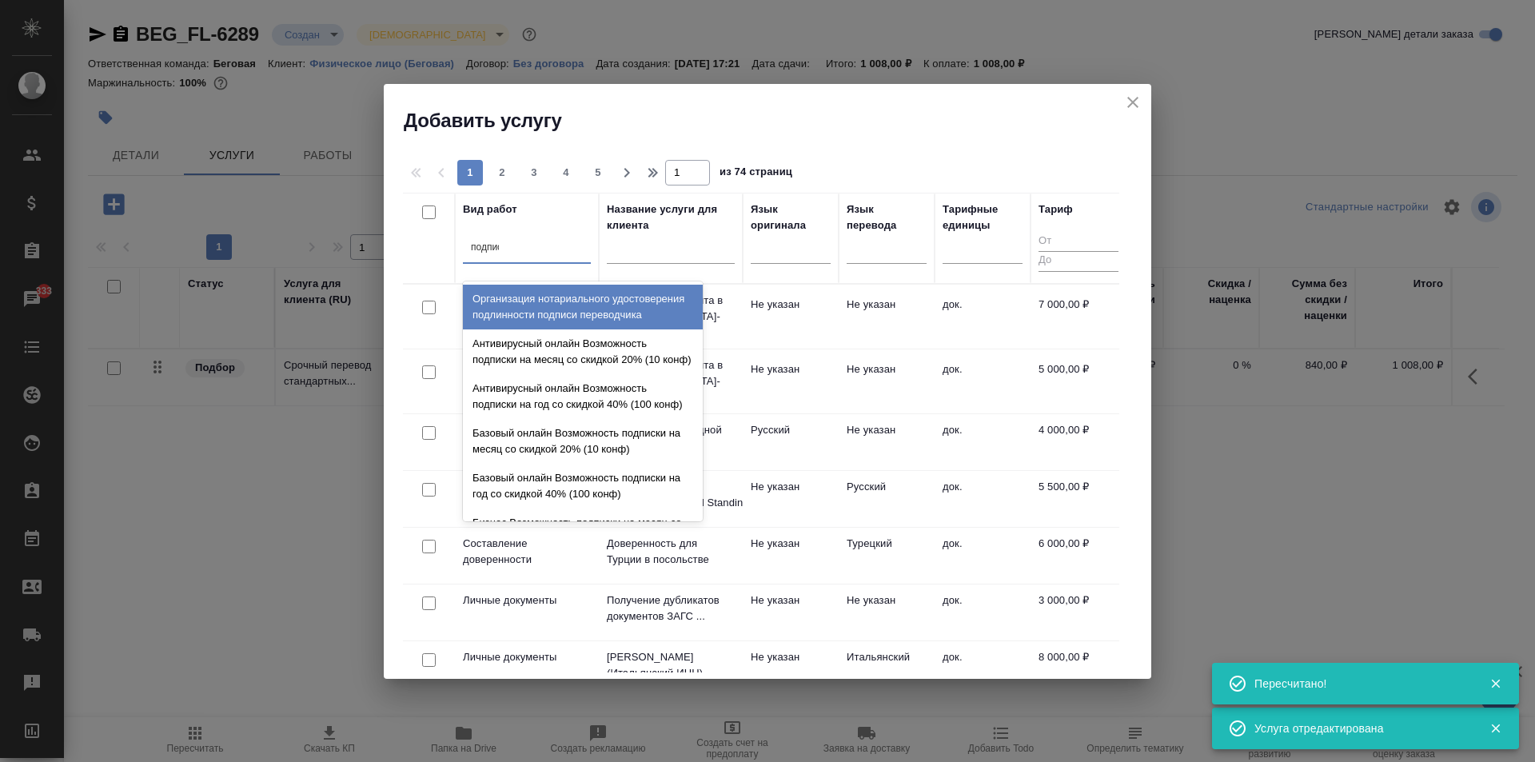
type input "подписи"
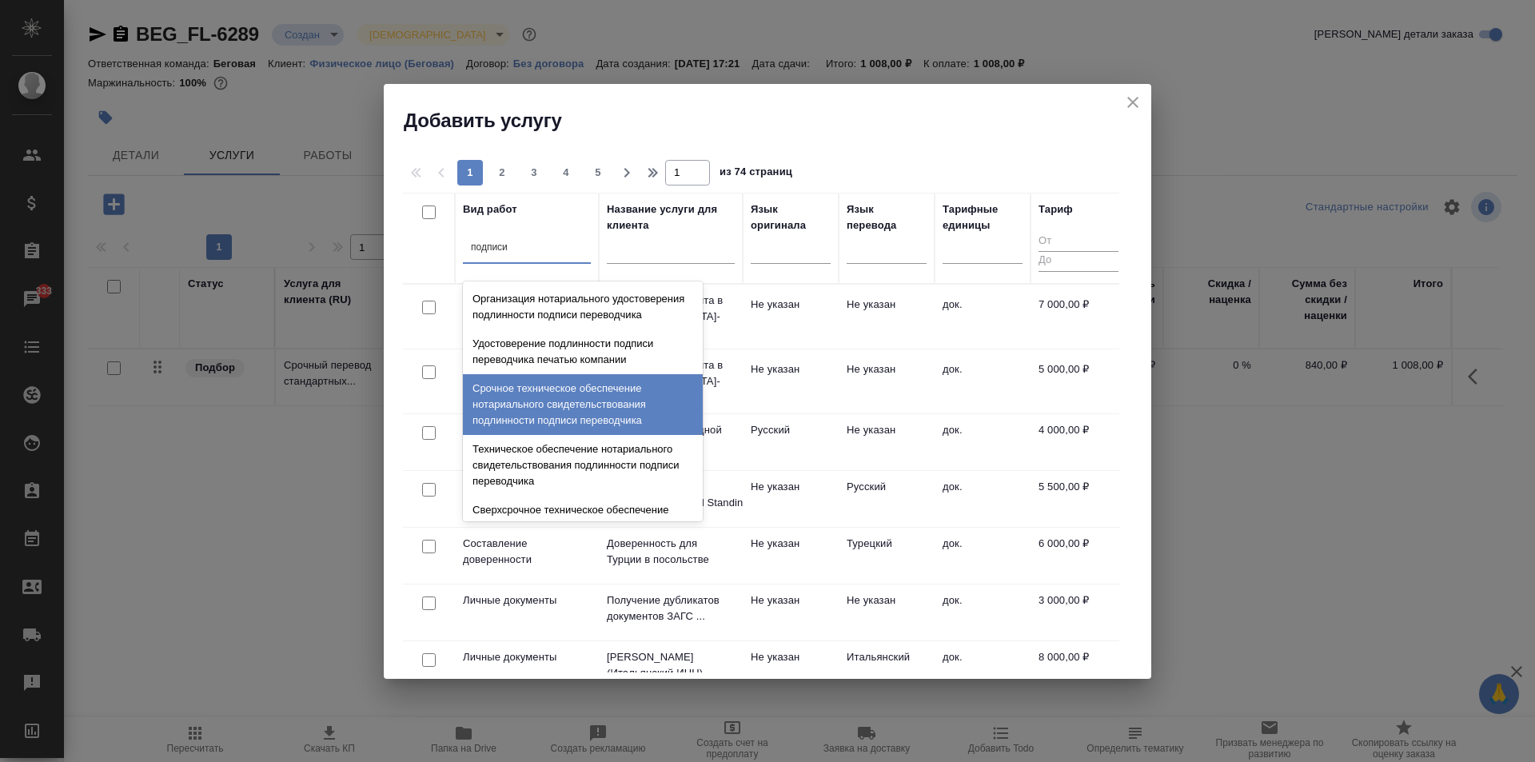
click at [574, 417] on div "Срочное техническое обеспечение нотариального свидетельствования подлинности по…" at bounding box center [583, 404] width 240 height 61
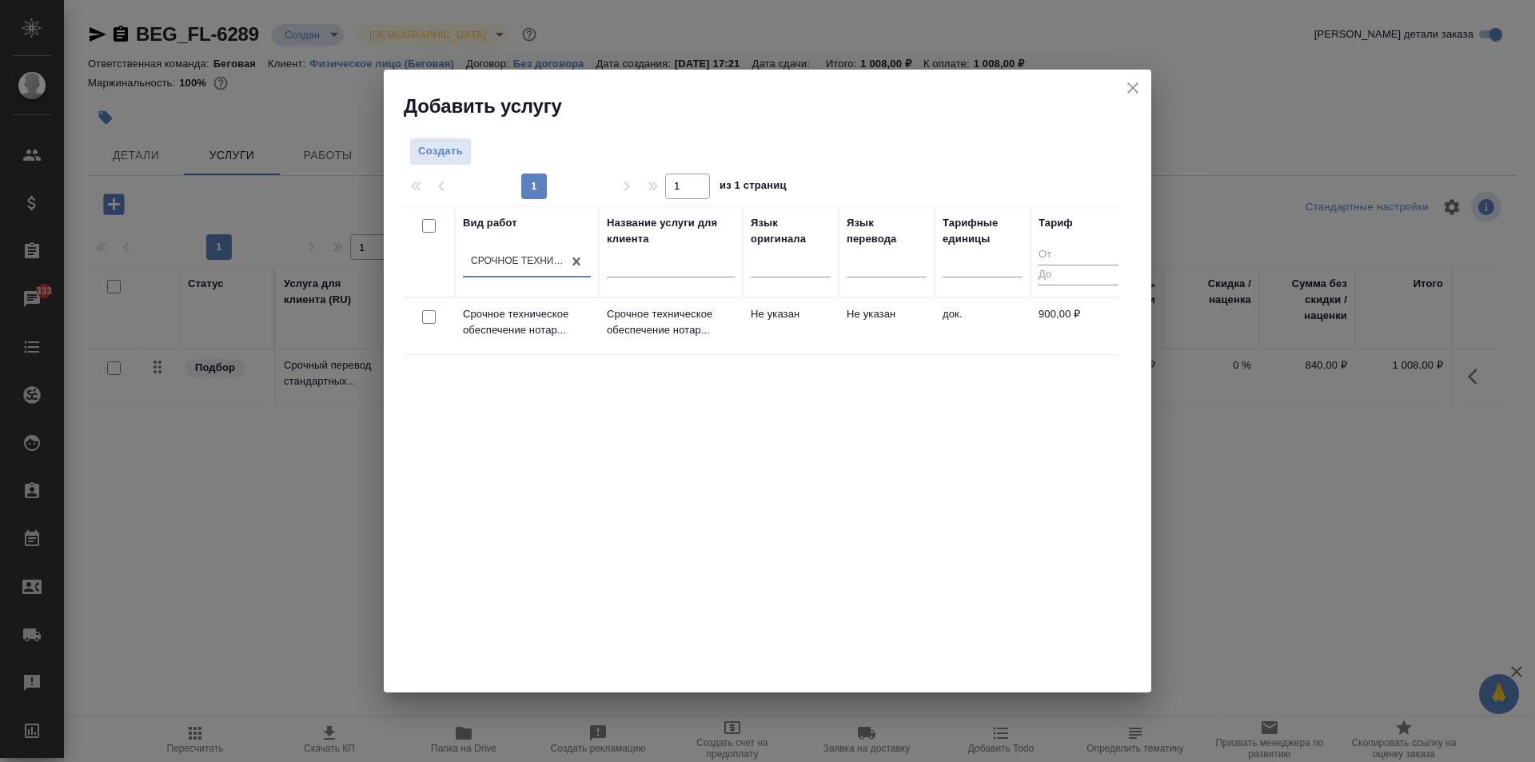
click at [897, 313] on td "Не указан" at bounding box center [886, 326] width 96 height 56
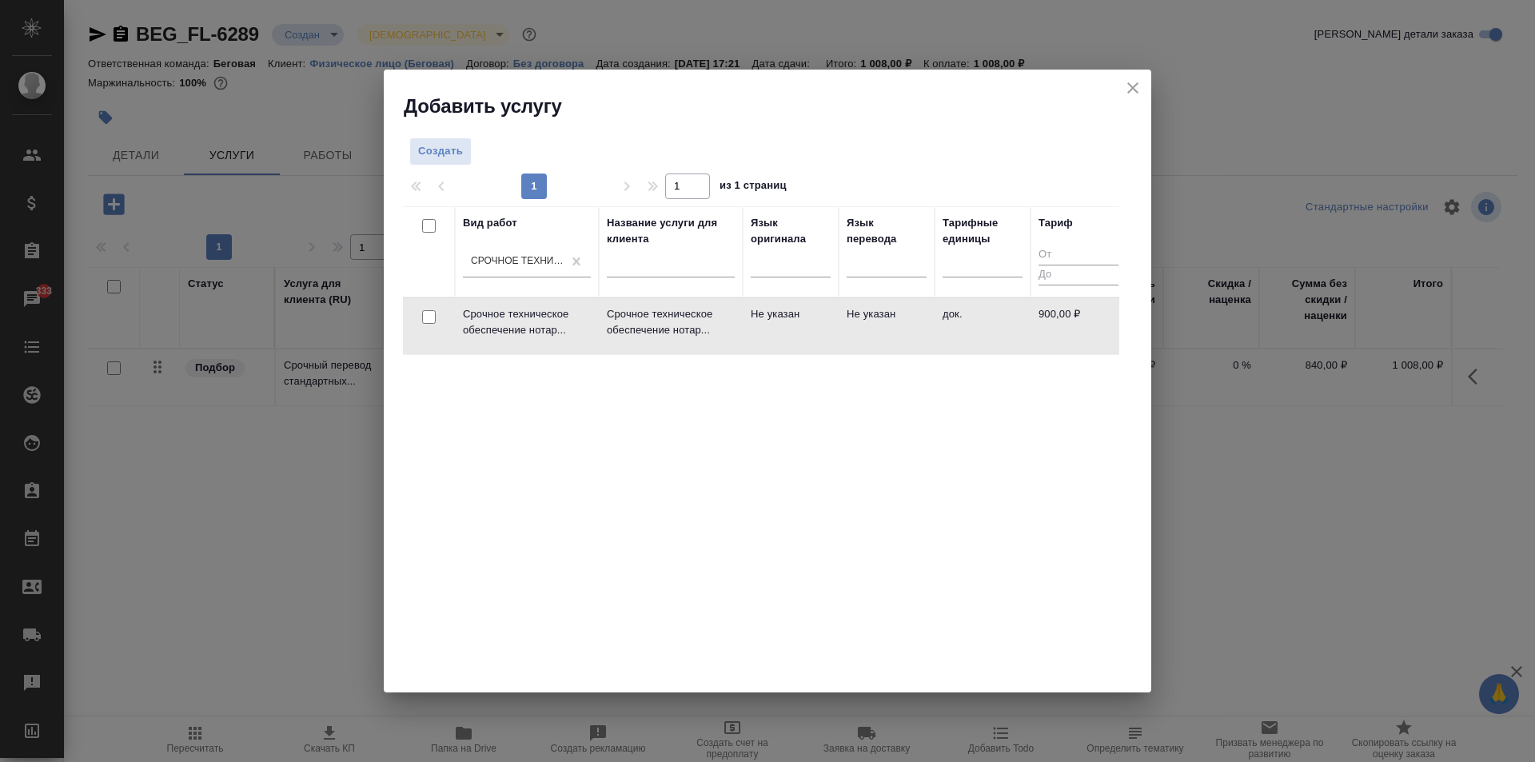
click at [897, 313] on td "Не указан" at bounding box center [886, 326] width 96 height 56
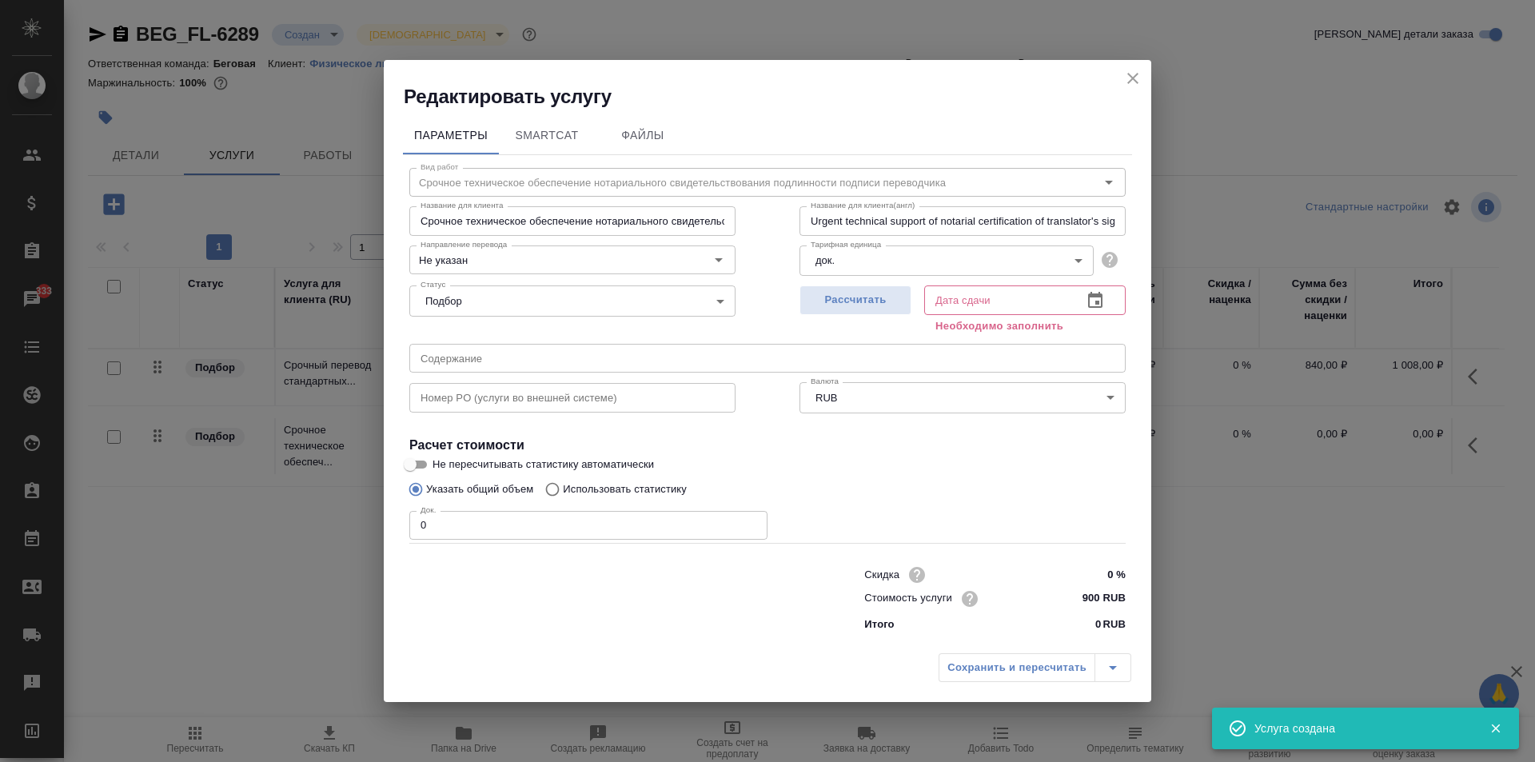
click at [480, 524] on input "0" at bounding box center [588, 525] width 358 height 29
type input "1"
click at [834, 305] on span "Рассчитать" at bounding box center [855, 300] width 94 height 18
type input "[DATE] 17:29"
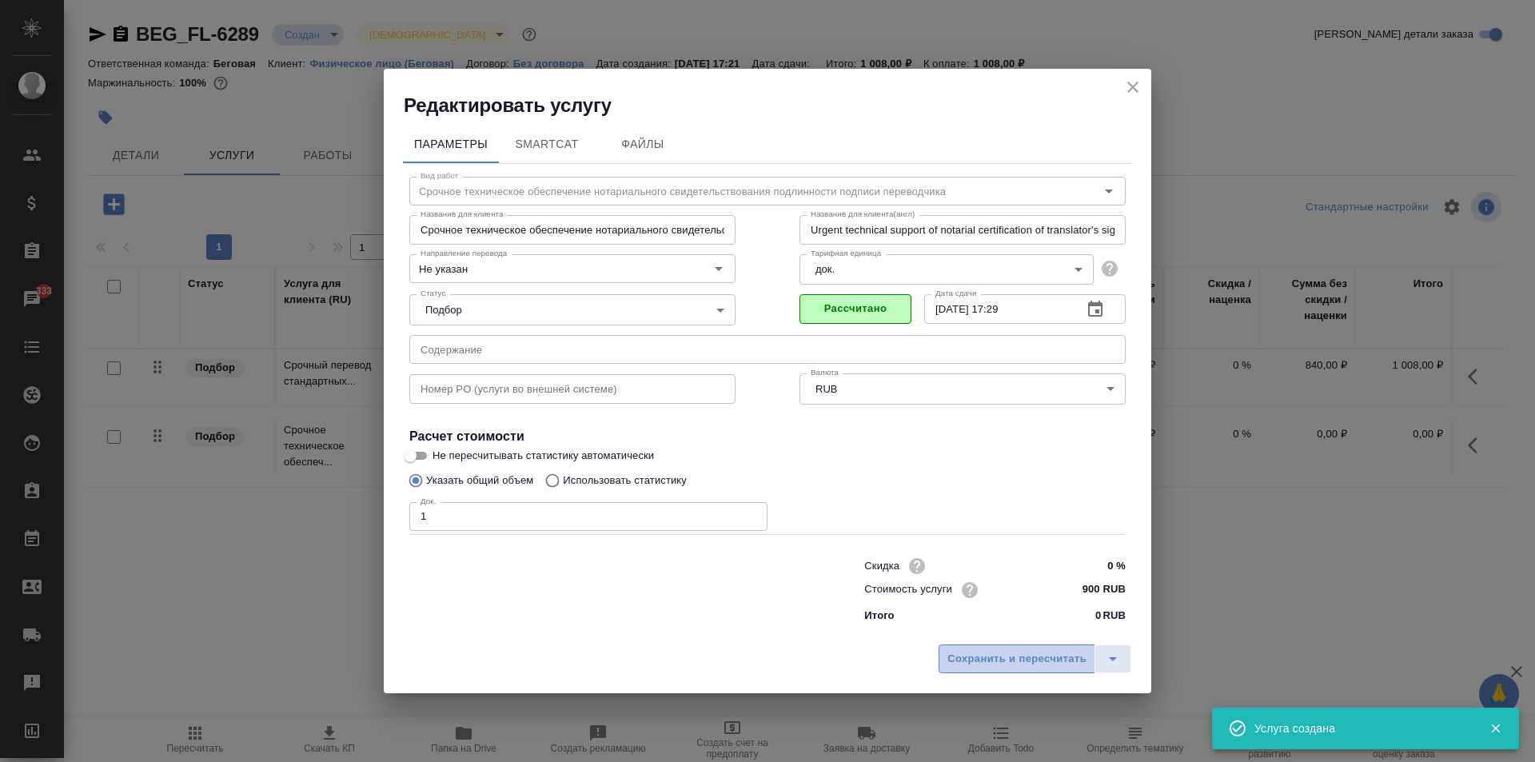
click at [970, 667] on span "Сохранить и пересчитать" at bounding box center [1016, 659] width 139 height 18
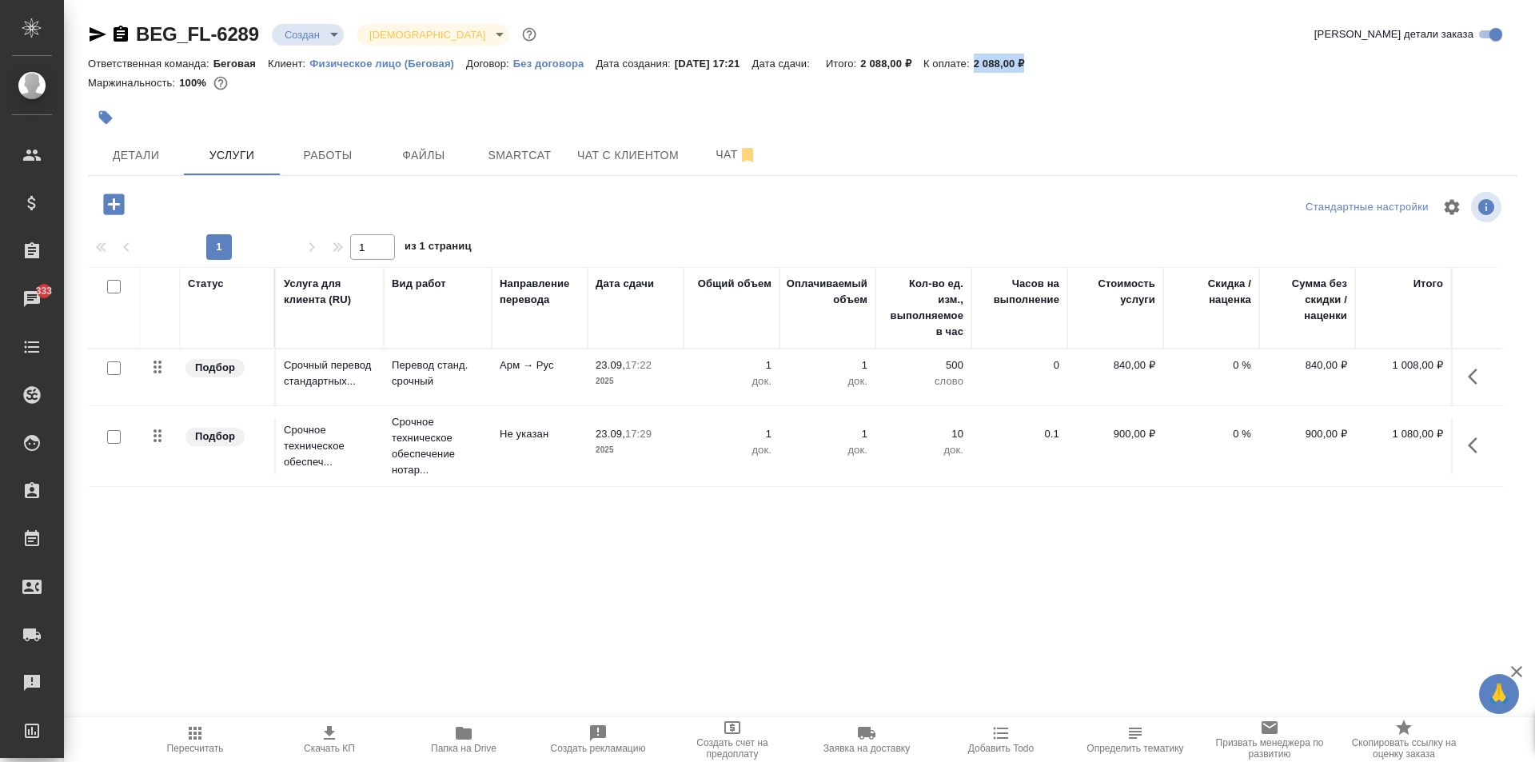
drag, startPoint x: 994, startPoint y: 62, endPoint x: 1057, endPoint y: 61, distance: 62.4
click at [1057, 61] on div "Ответственная команда: Беговая Клиент: Физическое лицо (Беговая) Договор: Без д…" at bounding box center [802, 63] width 1429 height 19
copy p "2 088,00 ₽"
click at [135, 147] on span "Детали" at bounding box center [136, 155] width 77 height 20
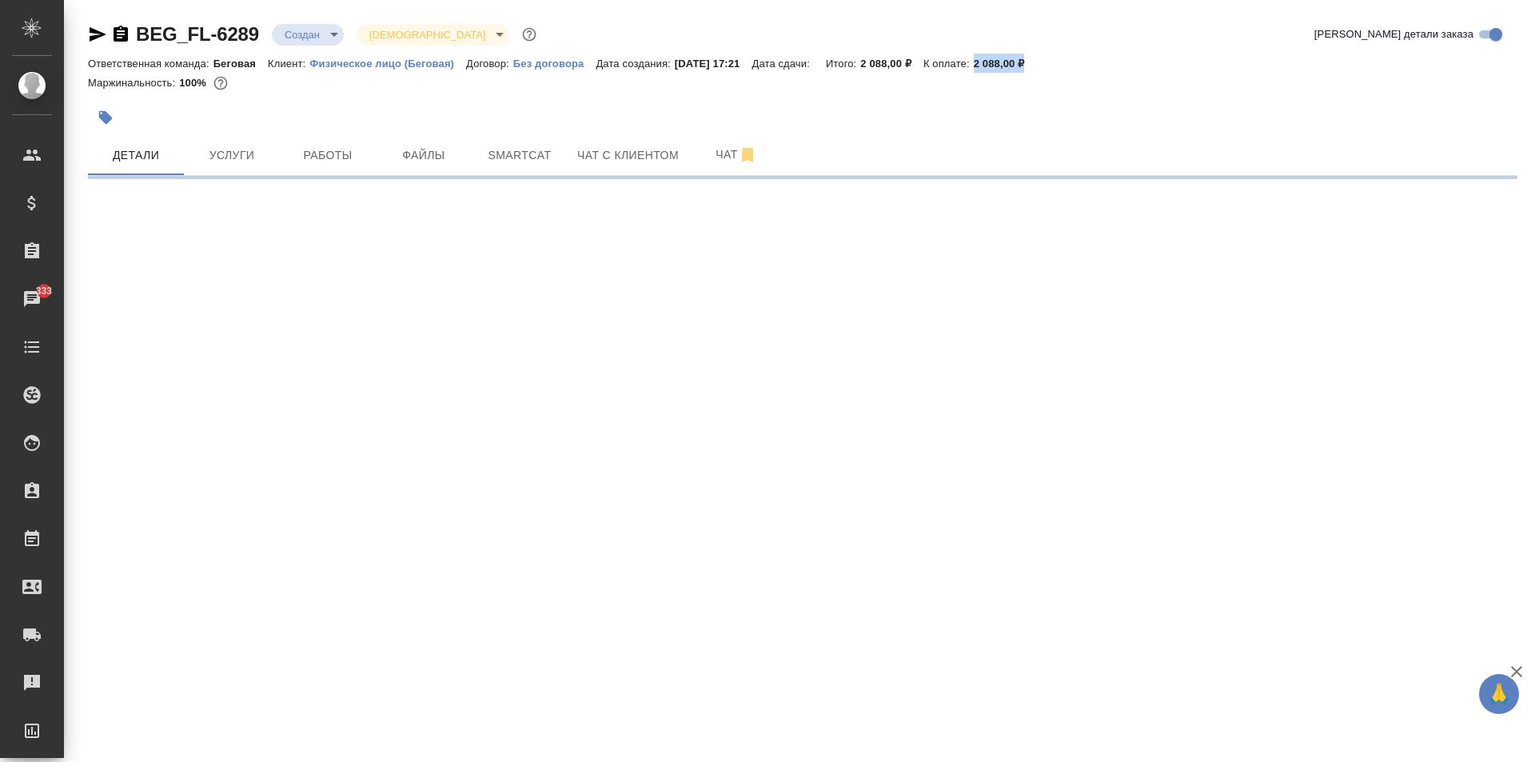
select select "RU"
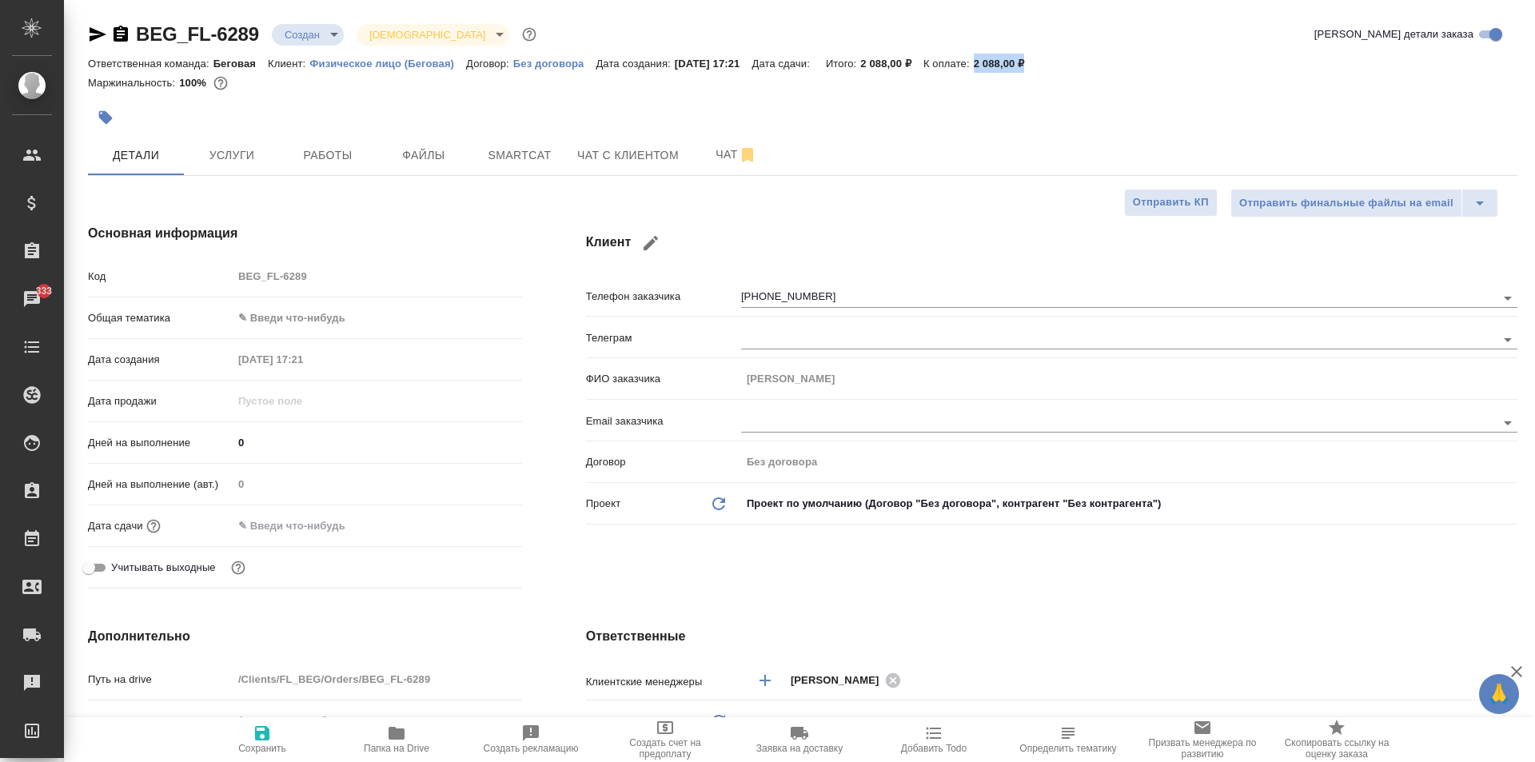
type textarea "x"
click at [276, 528] on input "text" at bounding box center [303, 525] width 140 height 23
click at [475, 516] on icon "button" at bounding box center [475, 524] width 19 height 19
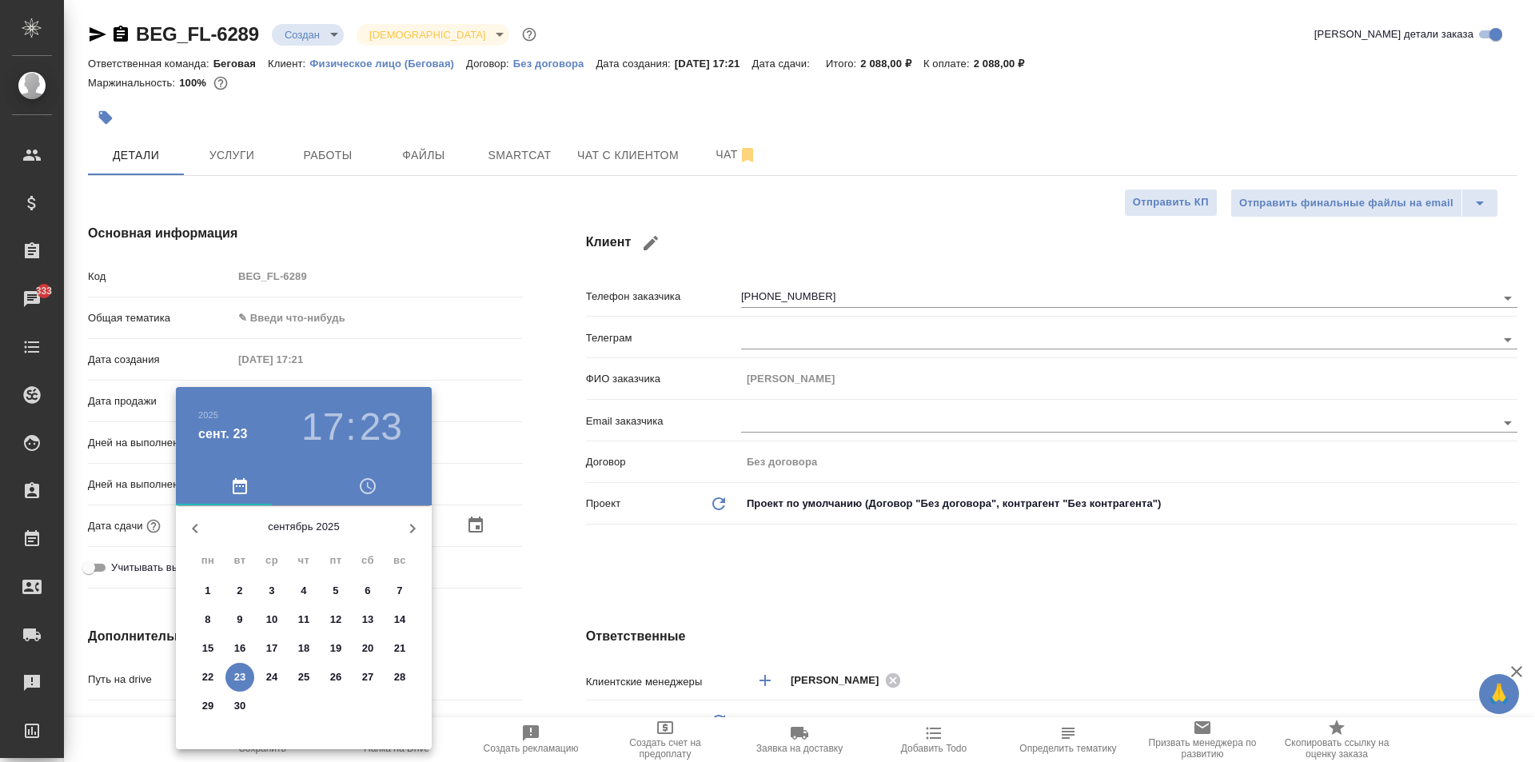
click at [266, 679] on p "24" at bounding box center [272, 677] width 12 height 16
type input "[DATE] 17:23"
type textarea "x"
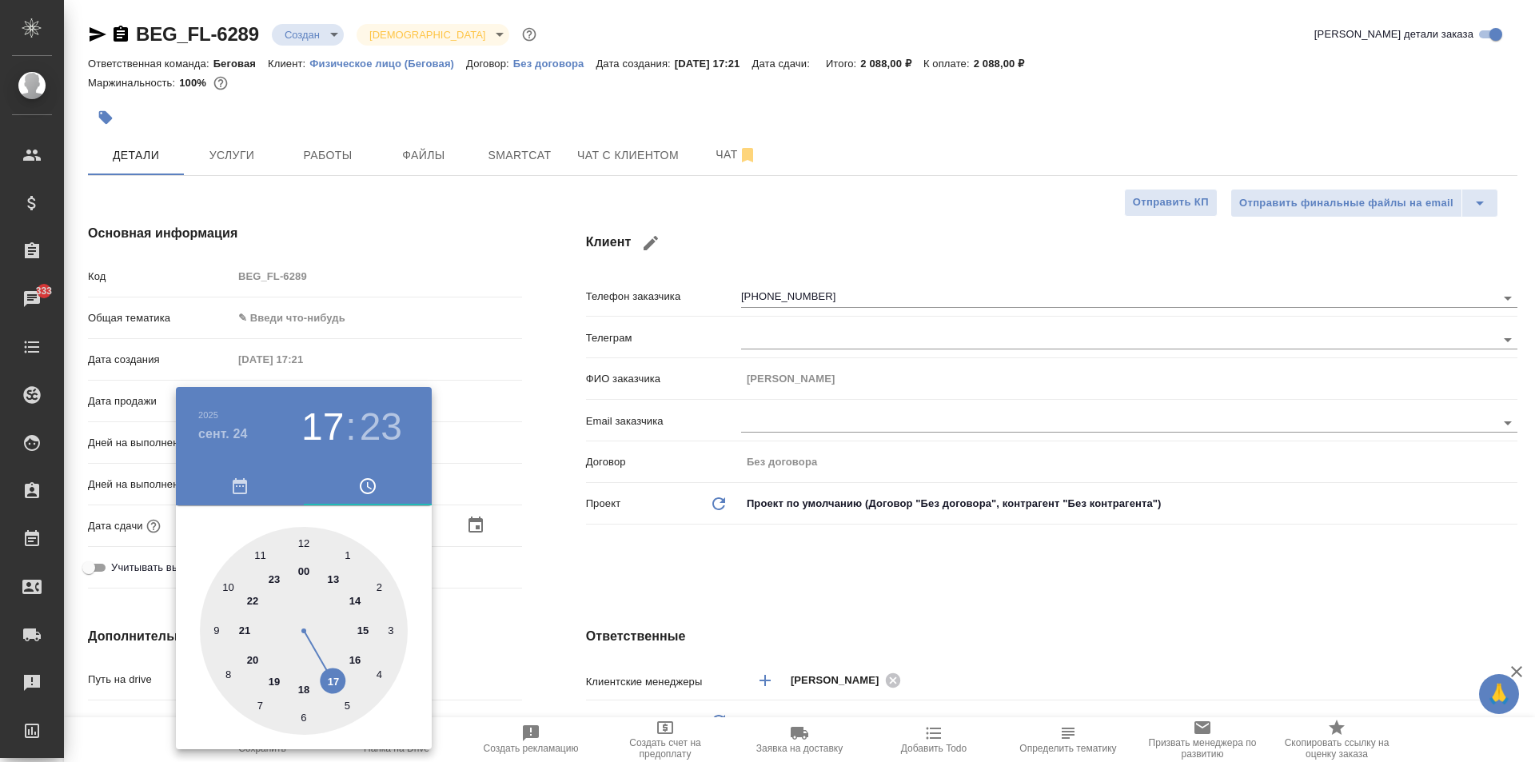
click at [226, 584] on div at bounding box center [304, 631] width 208 height 208
type input "24.09.2025 10:23"
type textarea "x"
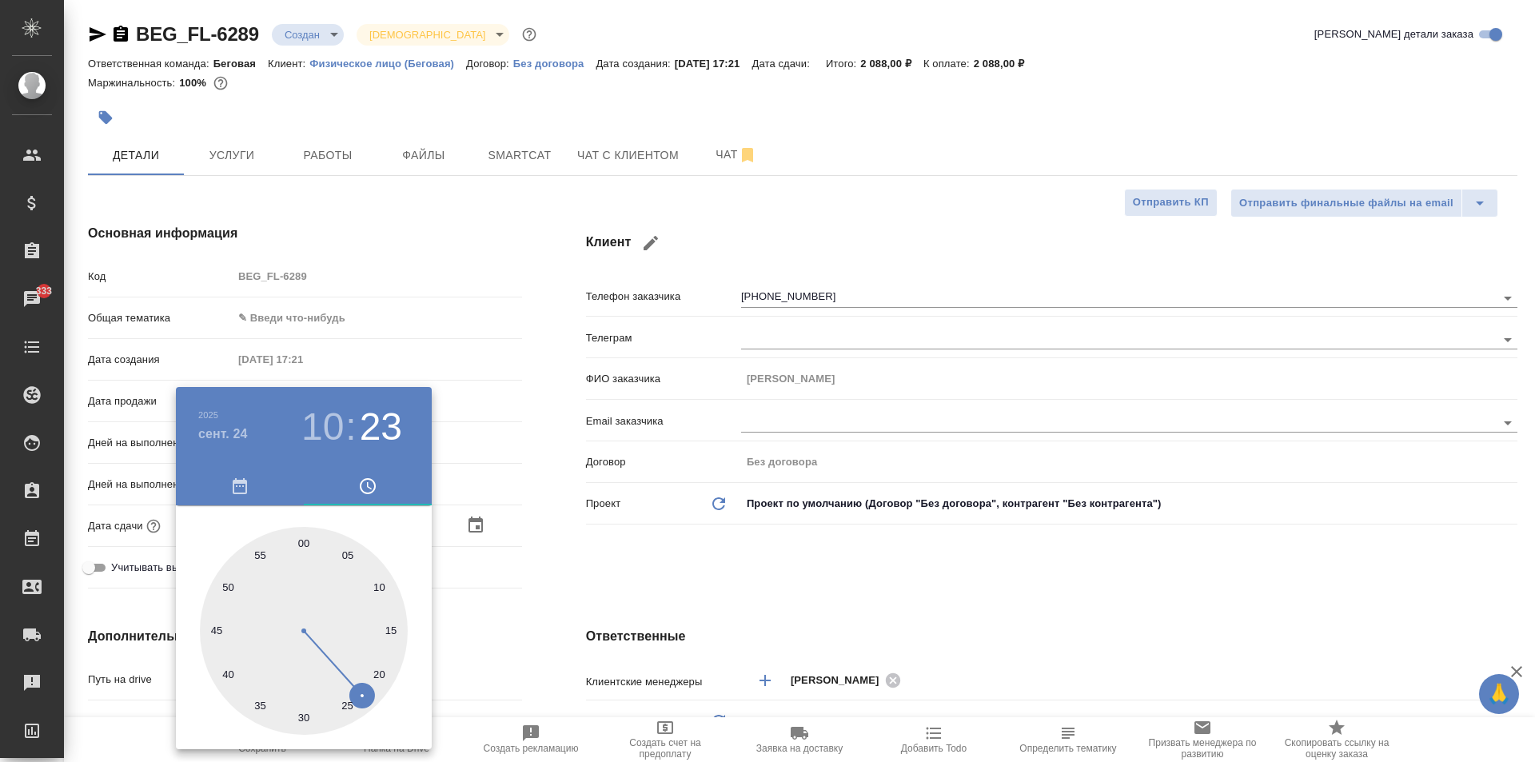
click at [300, 542] on div at bounding box center [304, 631] width 208 height 208
type input "[DATE] 10:00"
type textarea "x"
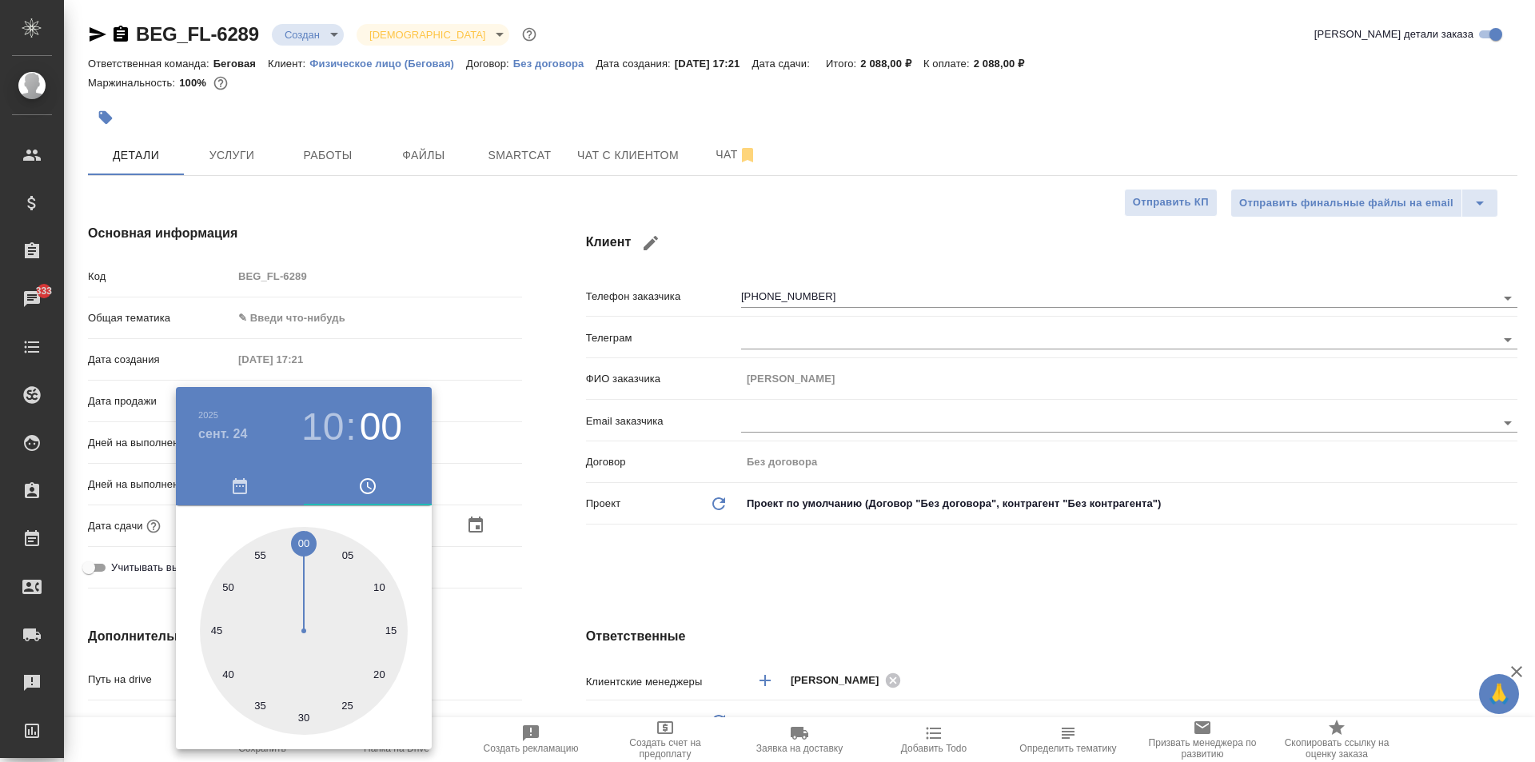
click at [484, 320] on div at bounding box center [767, 381] width 1535 height 762
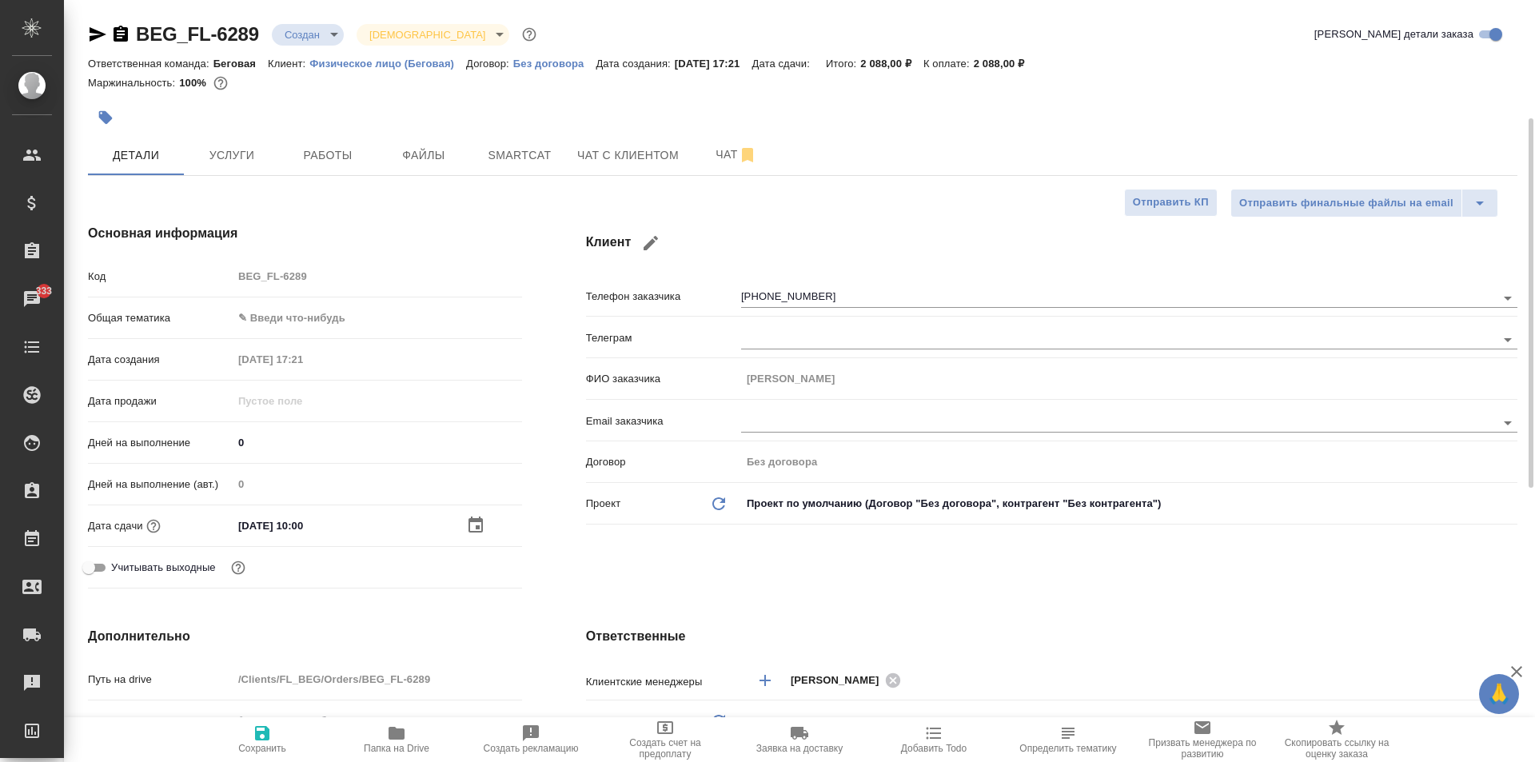
scroll to position [80, 0]
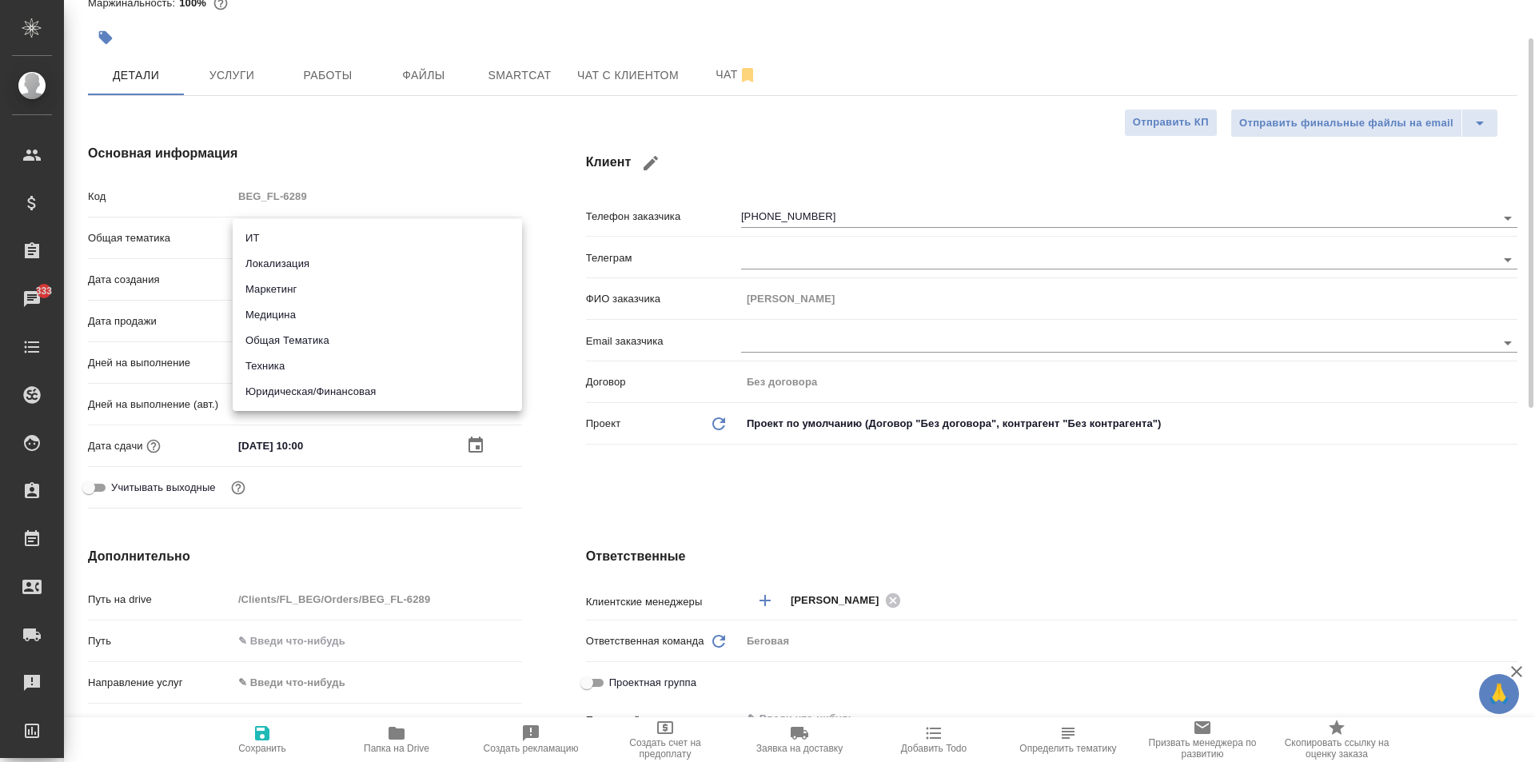
click at [327, 226] on body "🙏 .cls-1 fill:#fff; AWATERA Moskalets Alina Клиенты Спецификации Заказы 333 Чат…" at bounding box center [767, 381] width 1535 height 762
click at [324, 388] on li "Юридическая/Финансовая" at bounding box center [377, 392] width 289 height 26
type input "yr-fn"
type textarea "x"
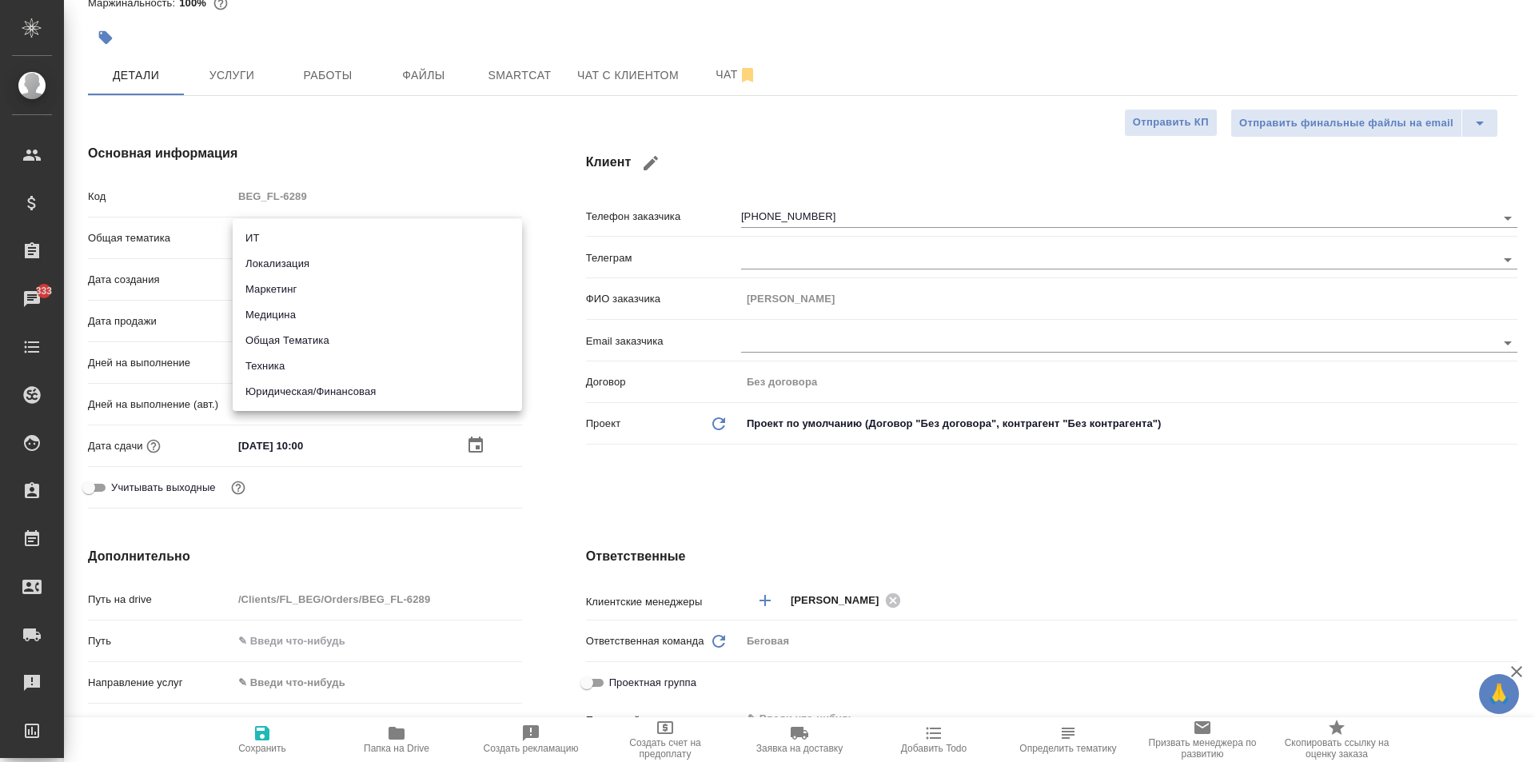
type textarea "x"
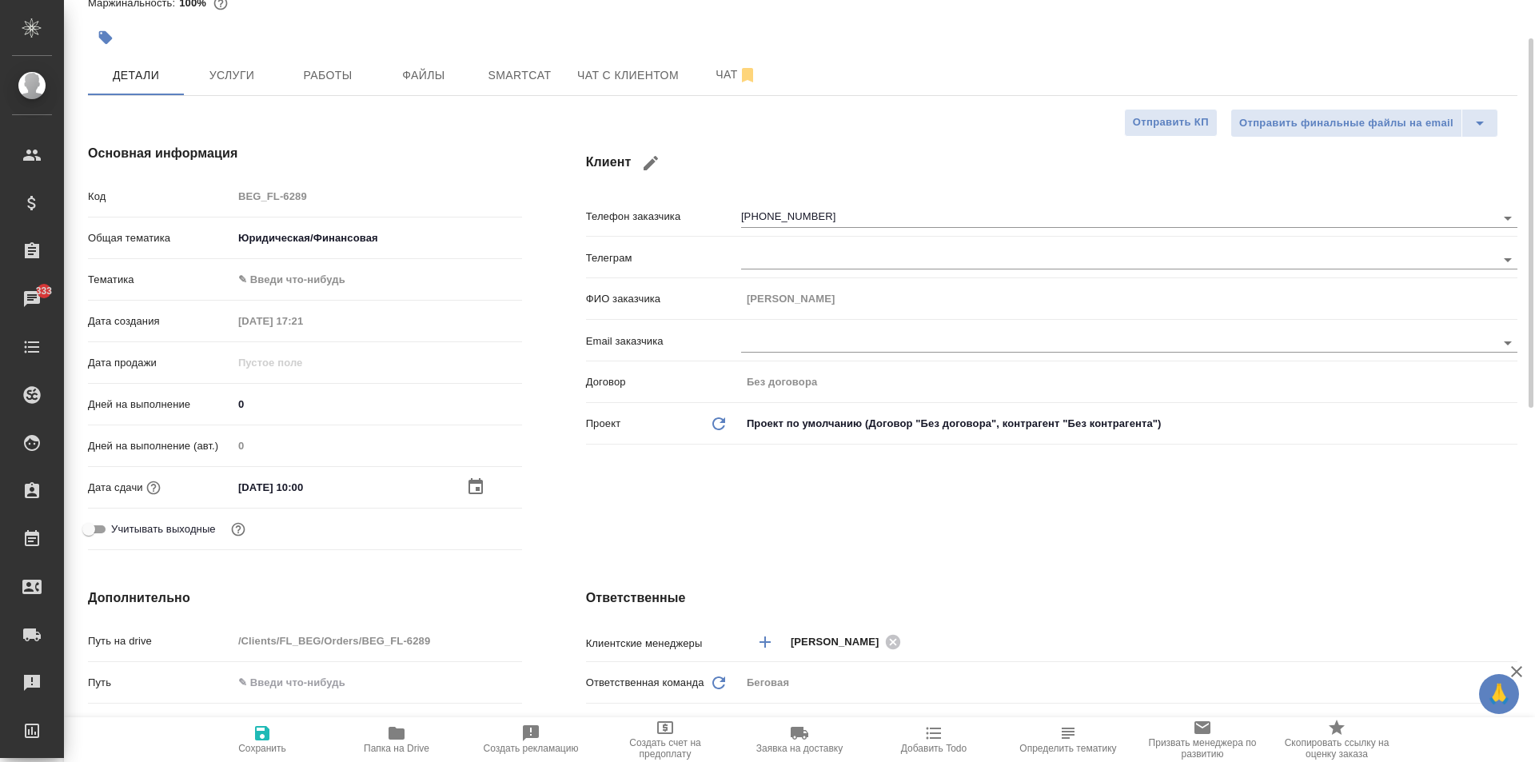
click at [299, 272] on body "🙏 .cls-1 fill:#fff; AWATERA Moskalets Alina Клиенты Спецификации Заказы 333 Чат…" at bounding box center [767, 381] width 1535 height 762
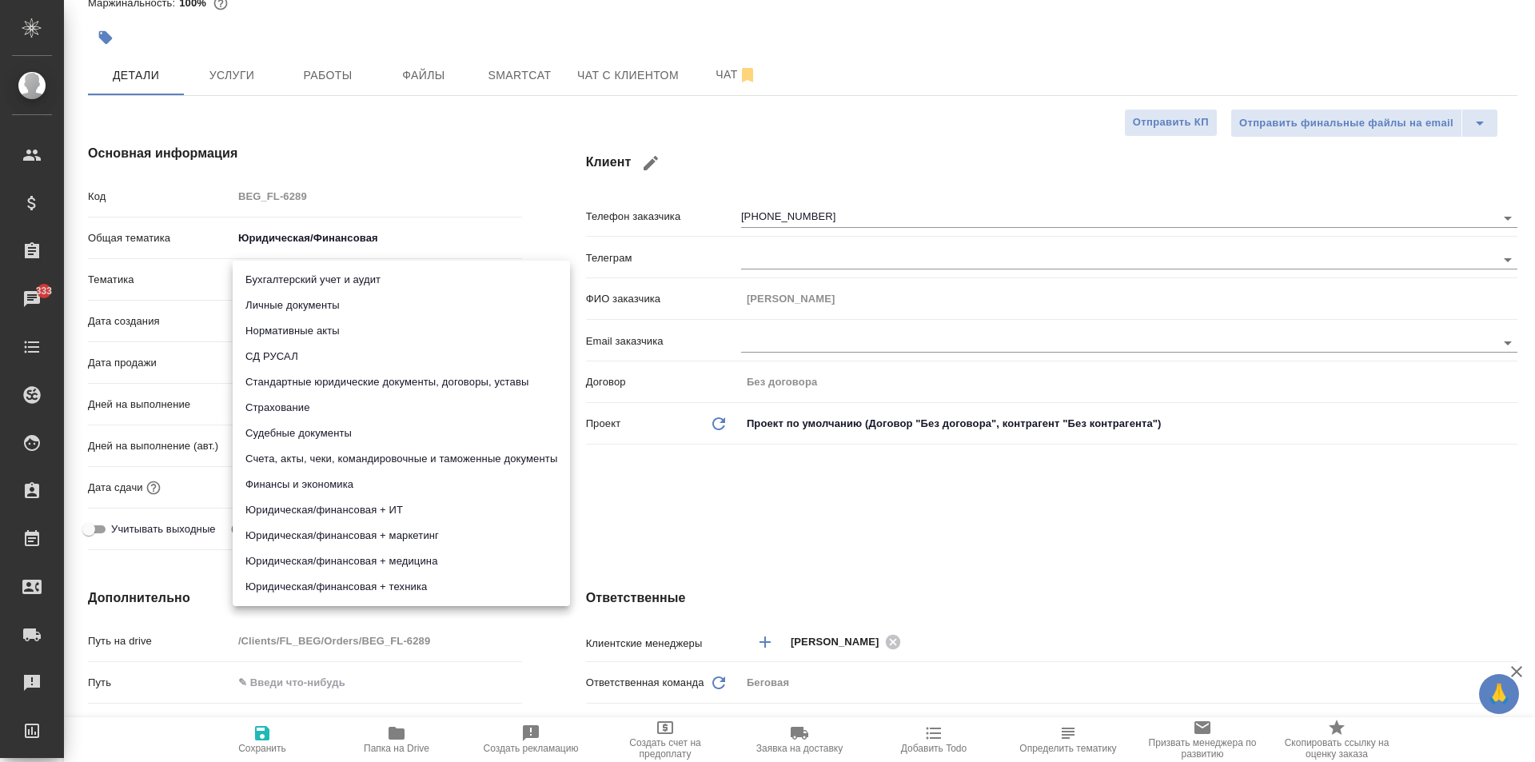
click at [320, 317] on li "Личные документы" at bounding box center [401, 306] width 337 height 26
type textarea "x"
type input "5a8b8b956a9677013d343cfe"
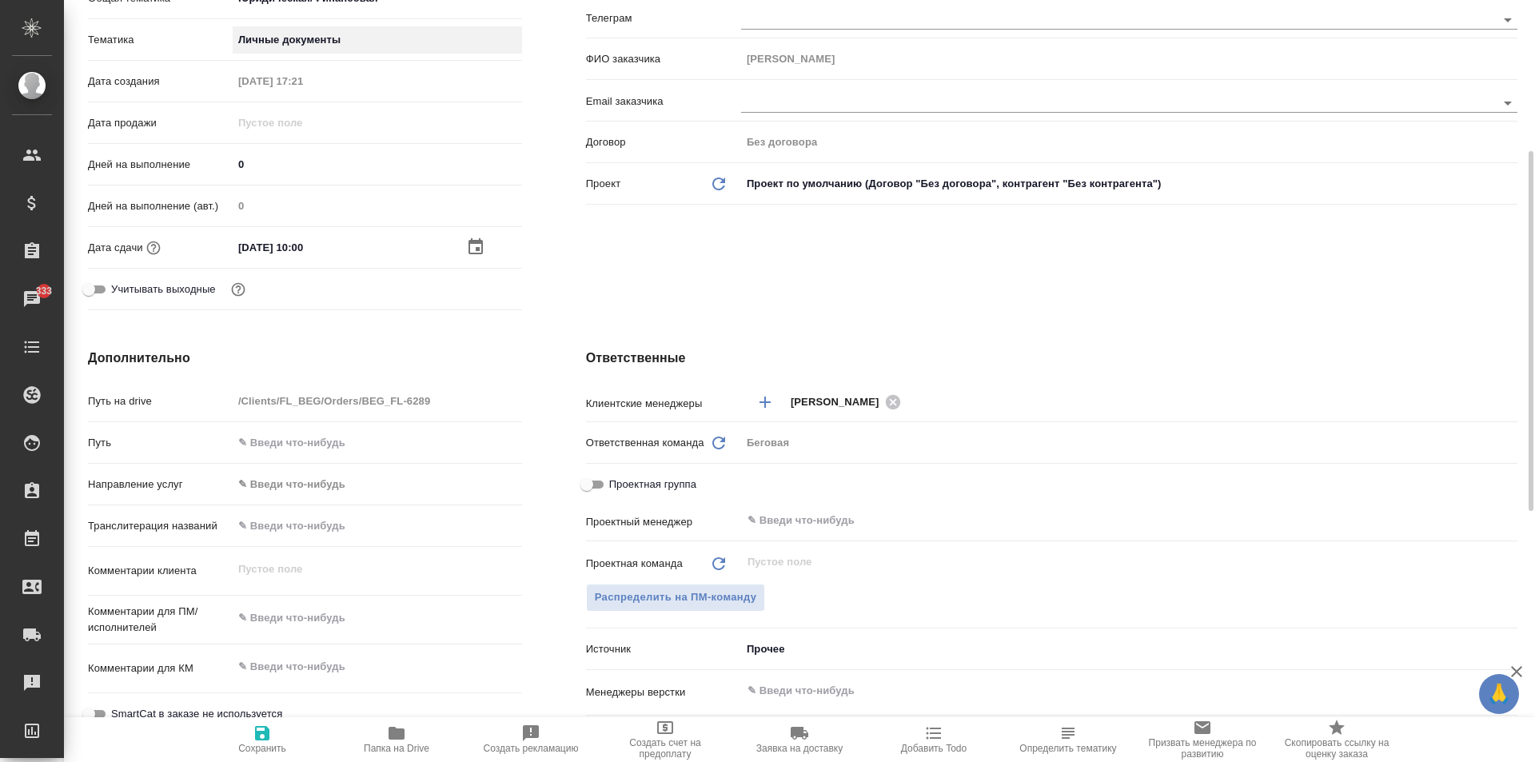
scroll to position [400, 0]
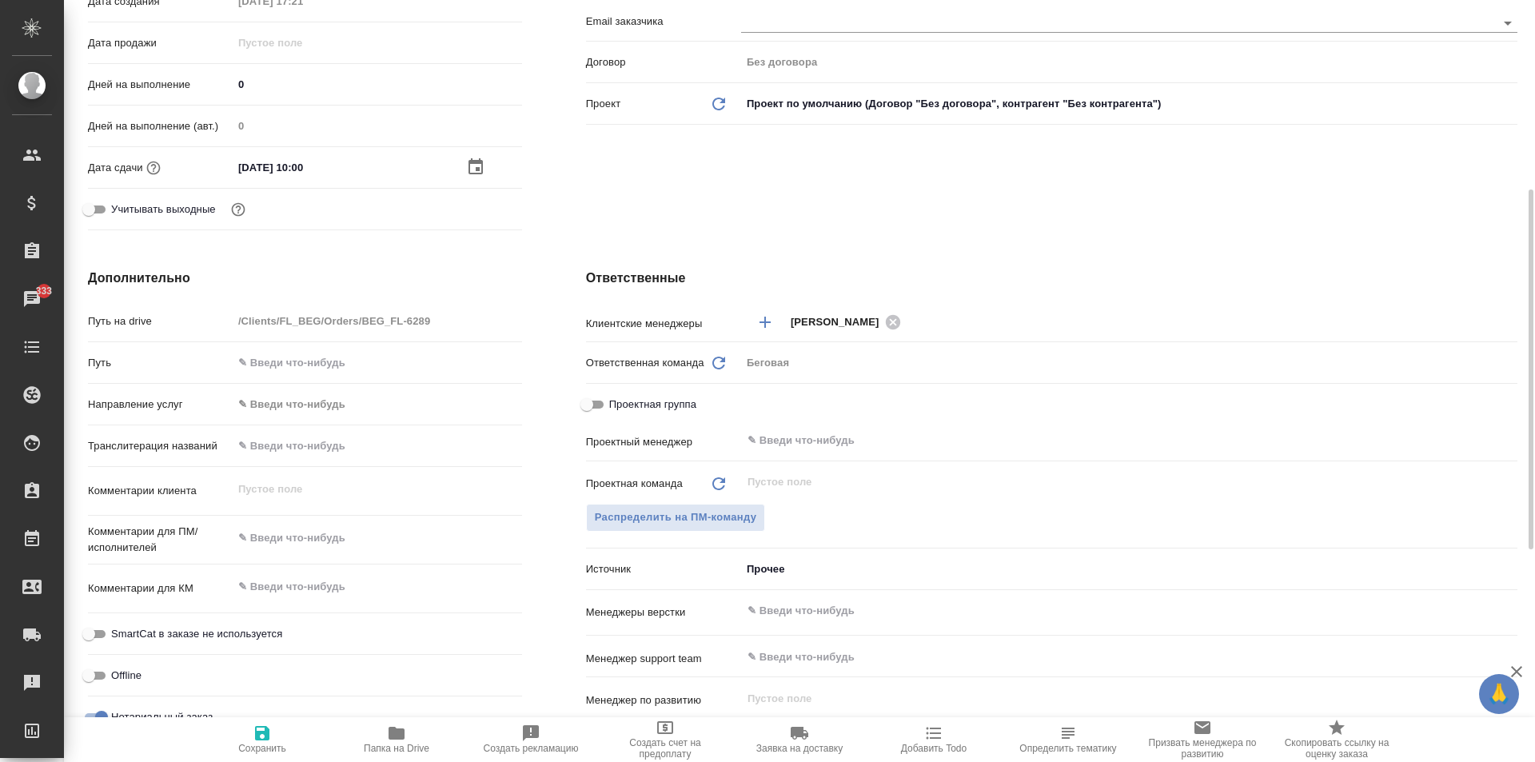
click at [318, 545] on textarea at bounding box center [377, 537] width 289 height 27
type textarea "x"
type textarea "с"
type textarea "x"
type textarea "со"
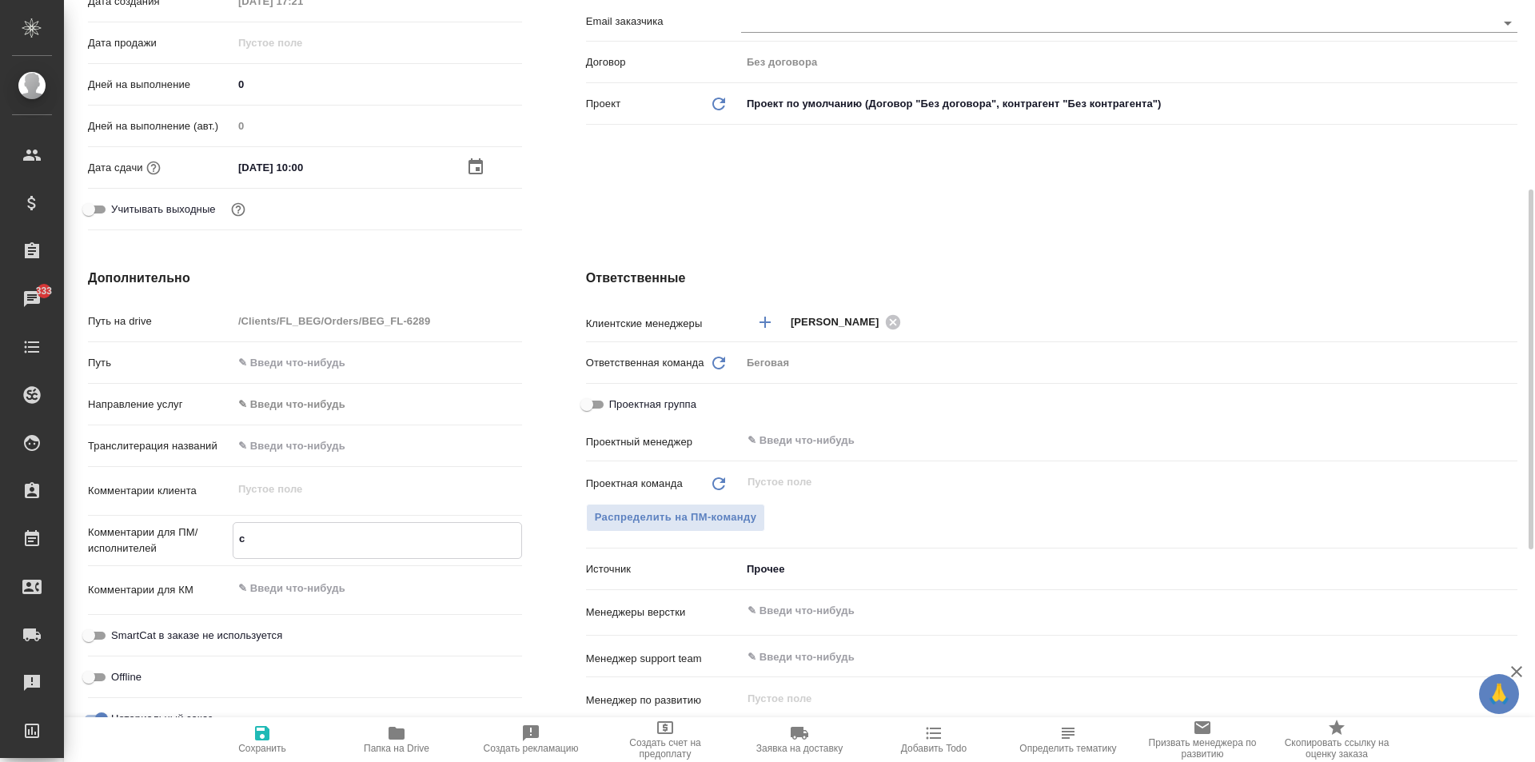
type textarea "x"
type textarea "сор"
type textarea "x"
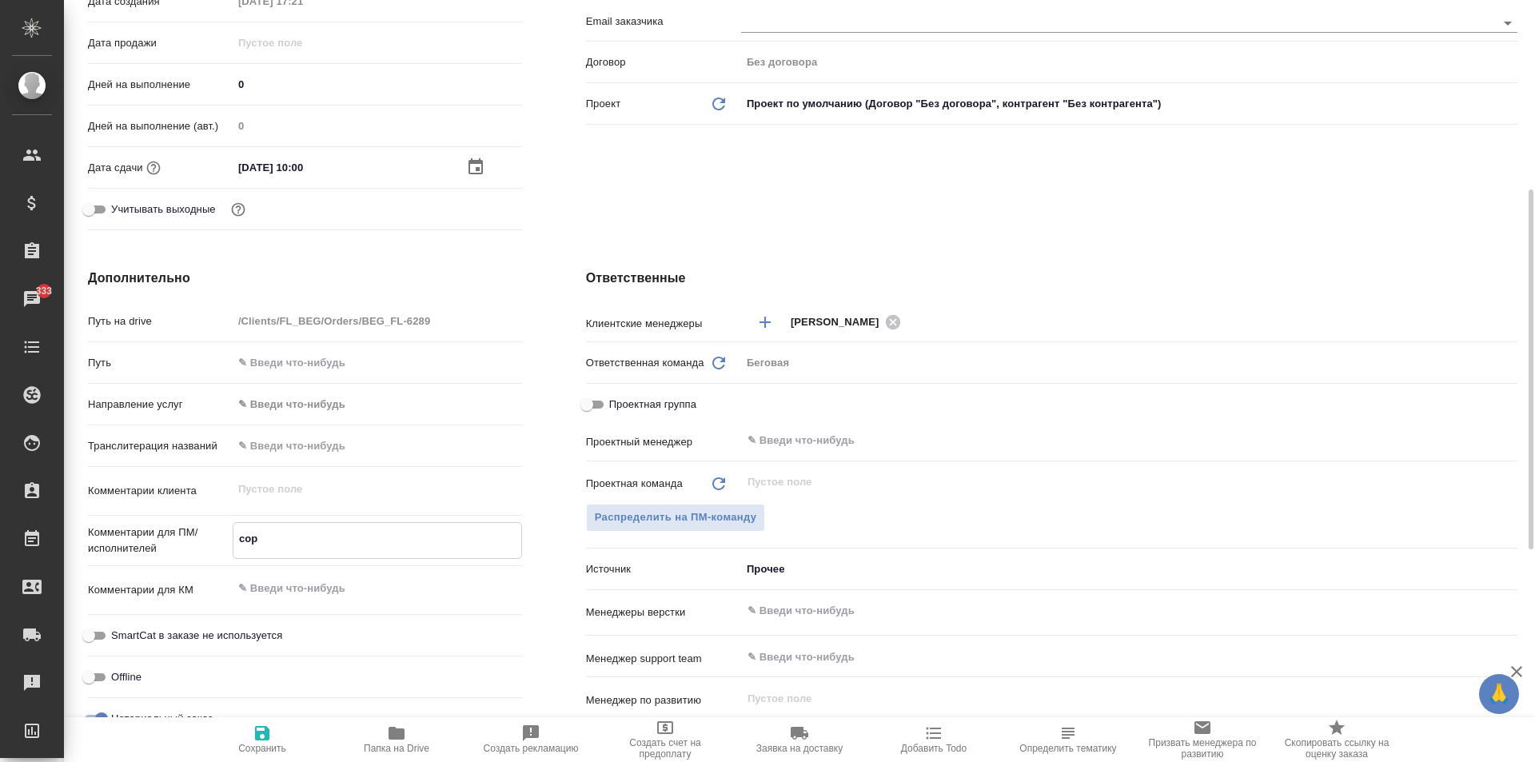
type textarea "x"
type textarea "сор"
type textarea "x"
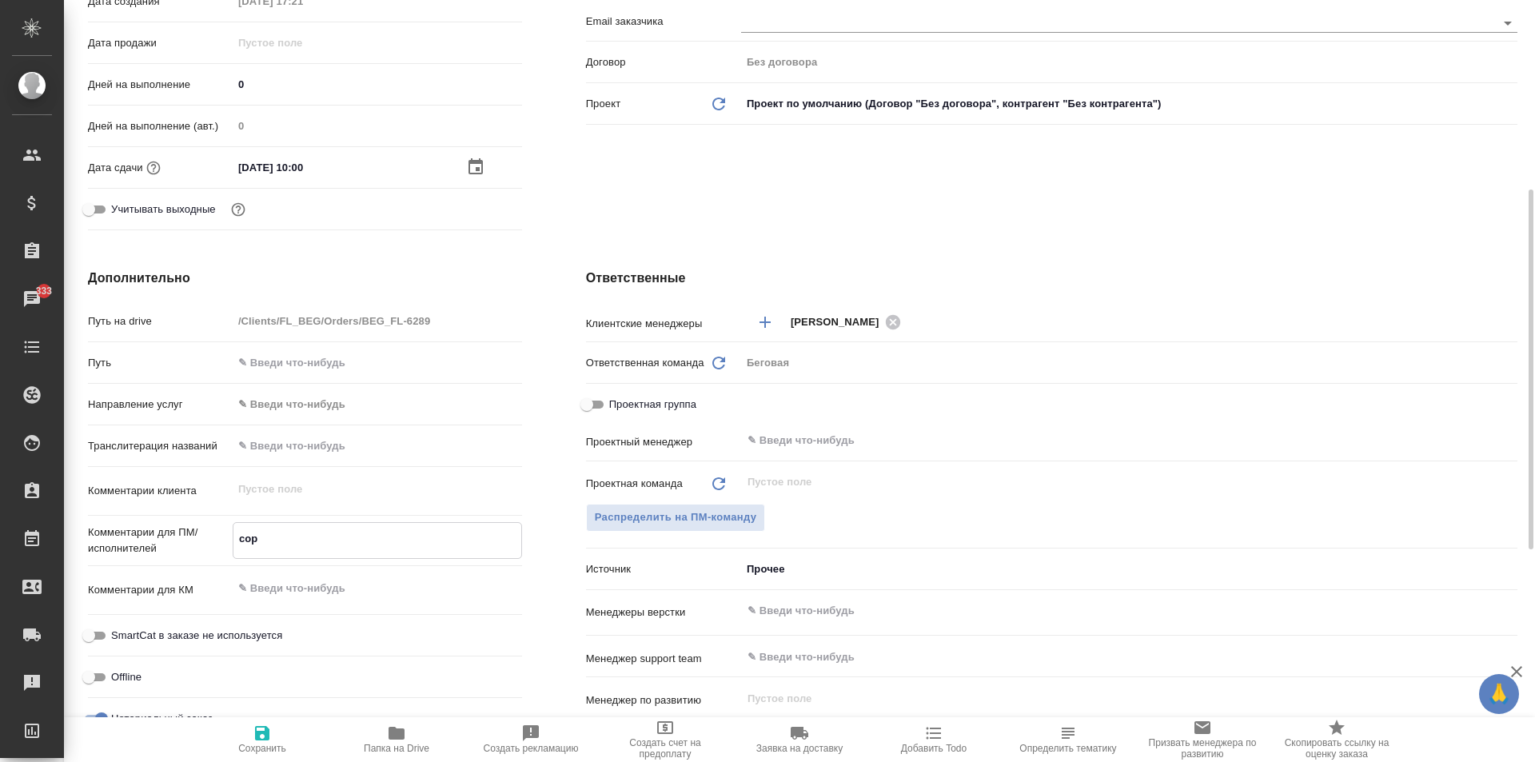
type textarea "сор а"
type textarea "x"
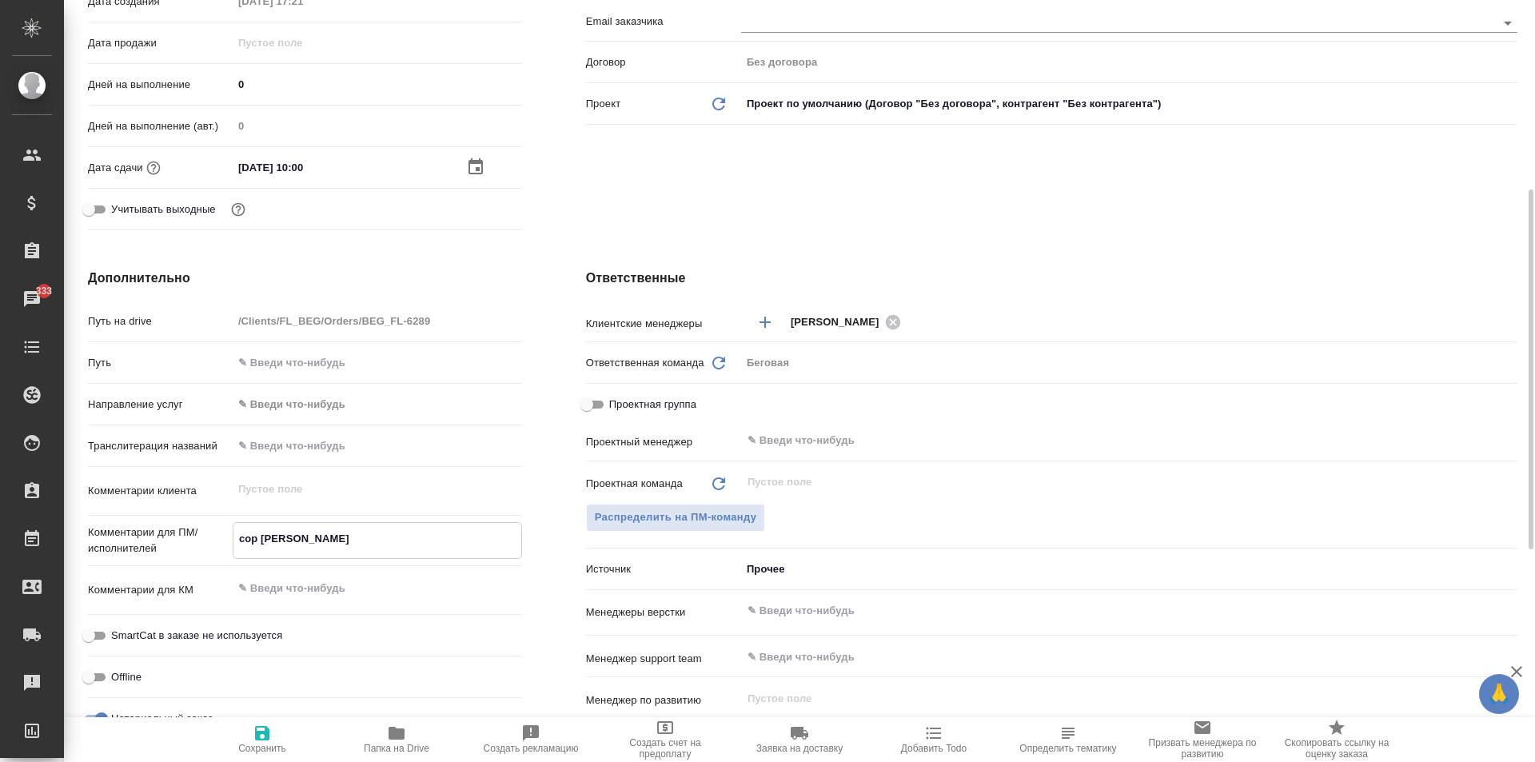
type textarea "сор ар"
type textarea "x"
type textarea "сор арм"
type textarea "x"
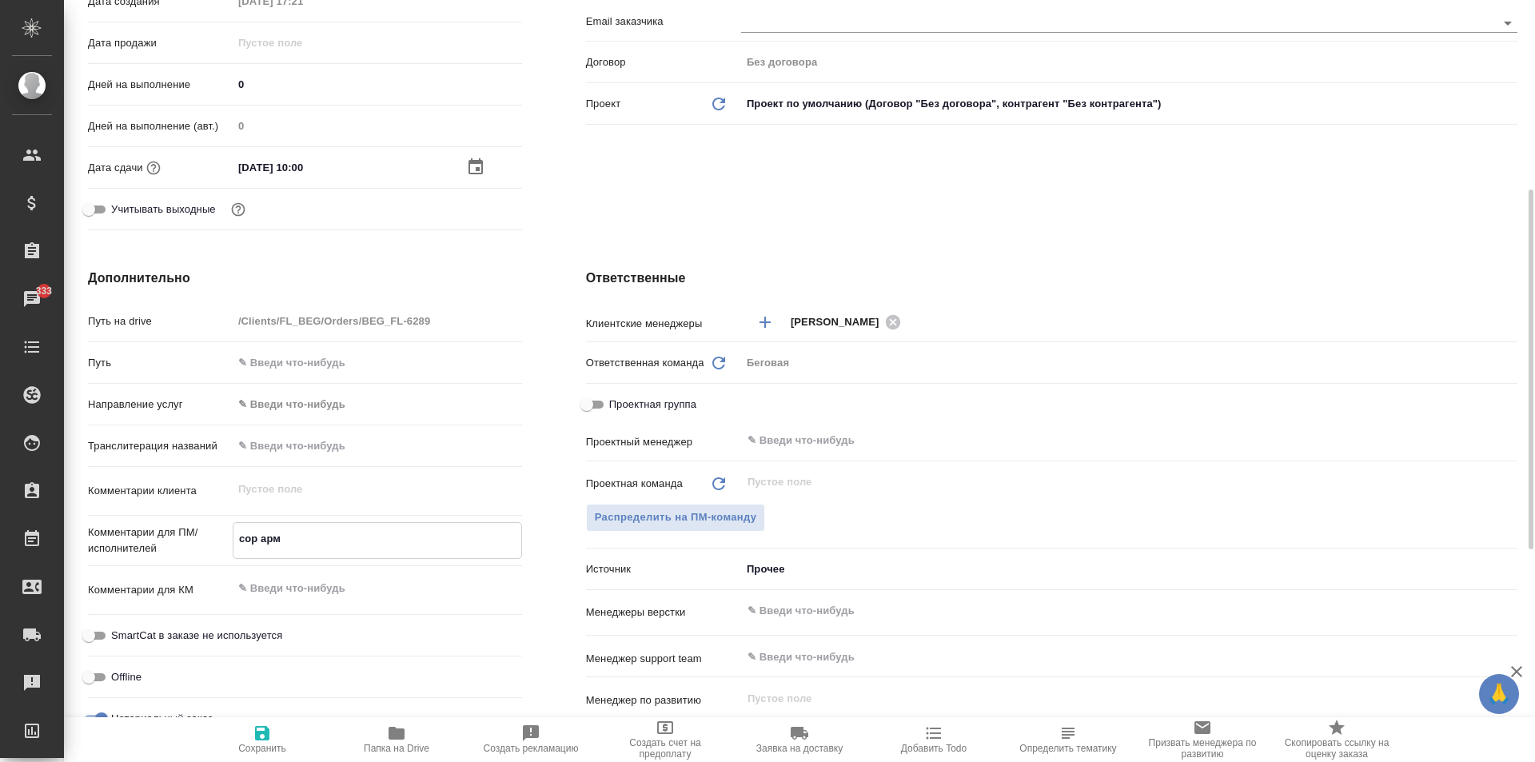
type textarea "x"
type textarea "сор арм-"
type textarea "x"
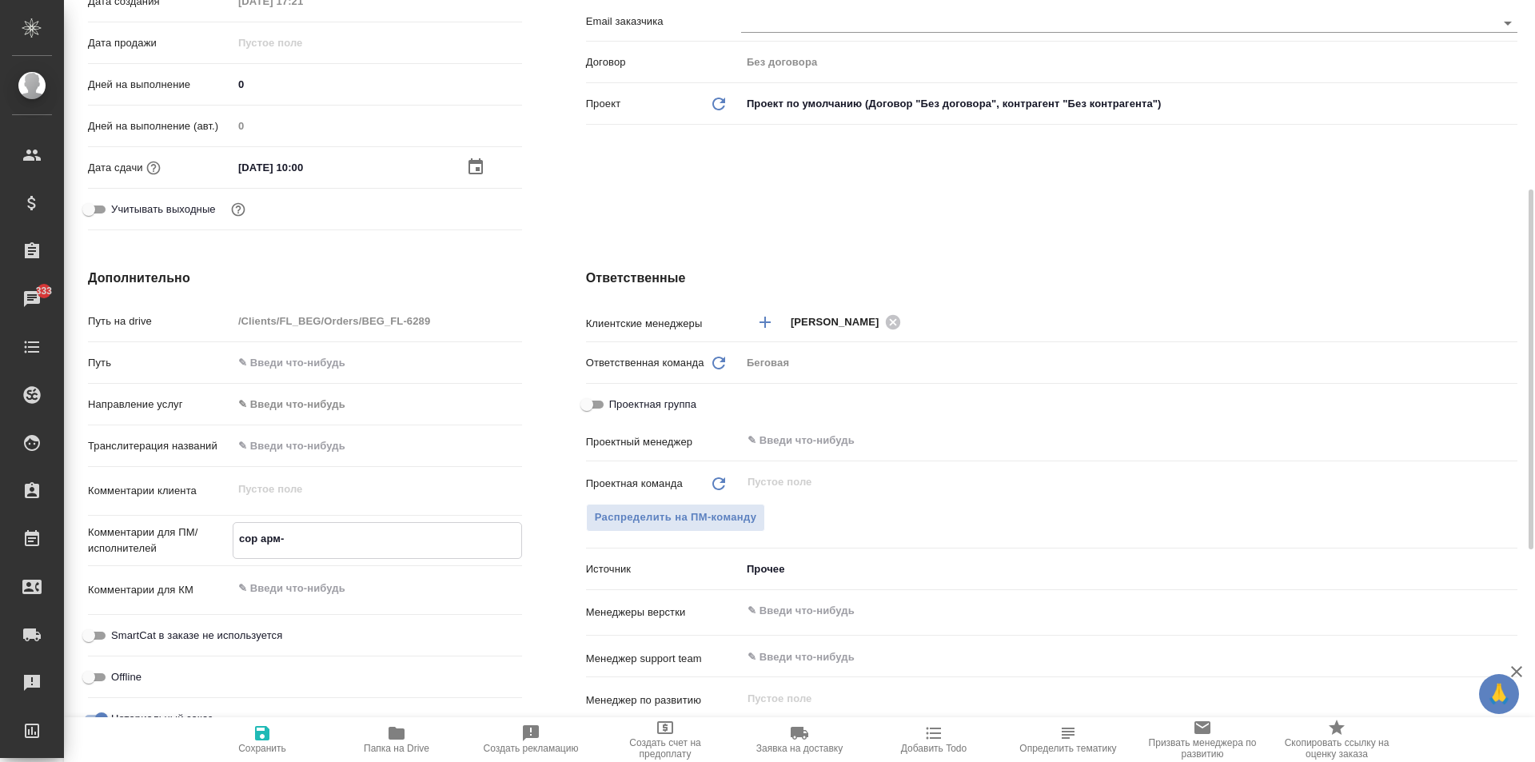
type textarea "x"
type textarea "сор арм-р"
type textarea "x"
type textarea "сор арм-ру"
type textarea "x"
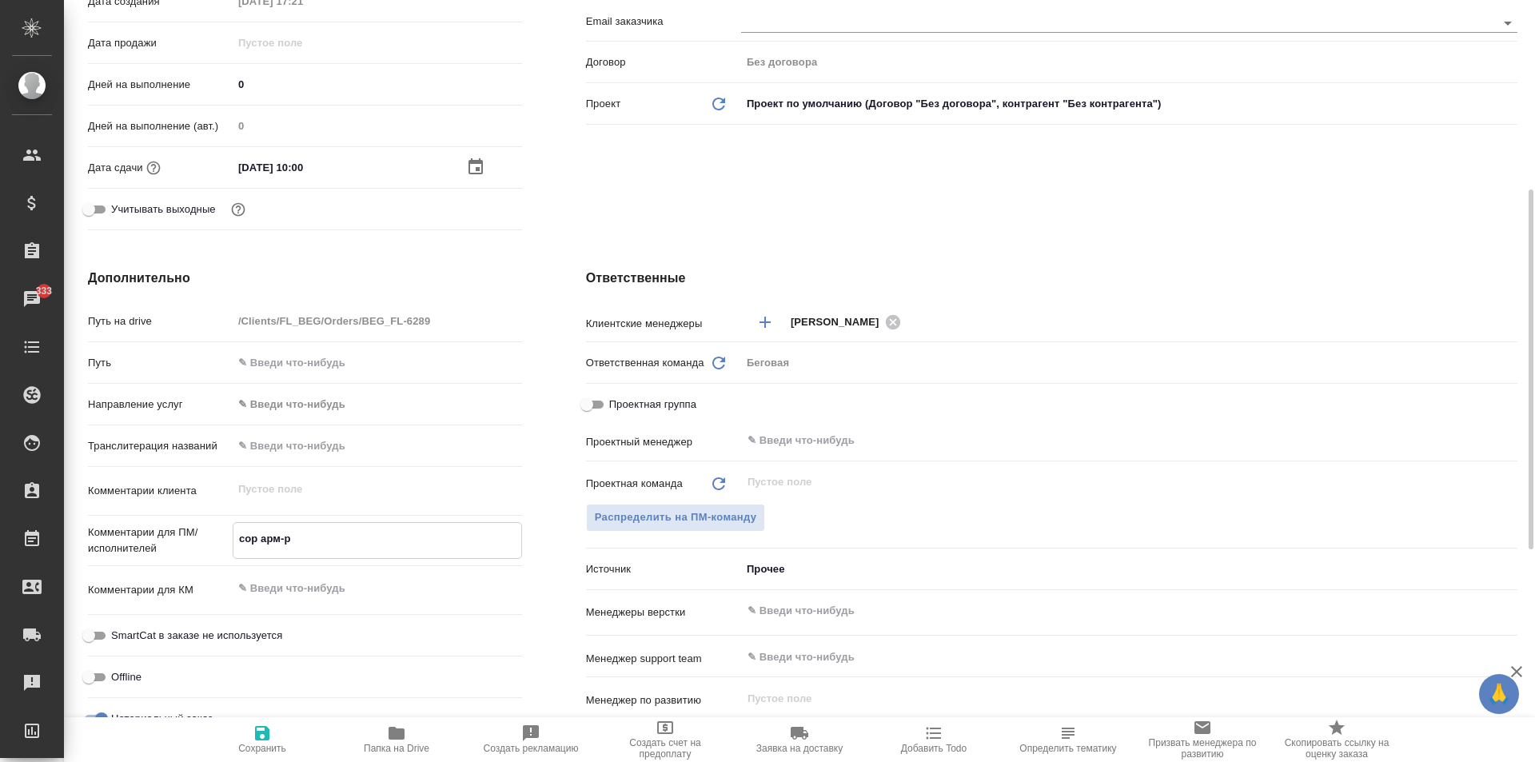
type textarea "x"
type textarea "сор арм-рус"
type textarea "x"
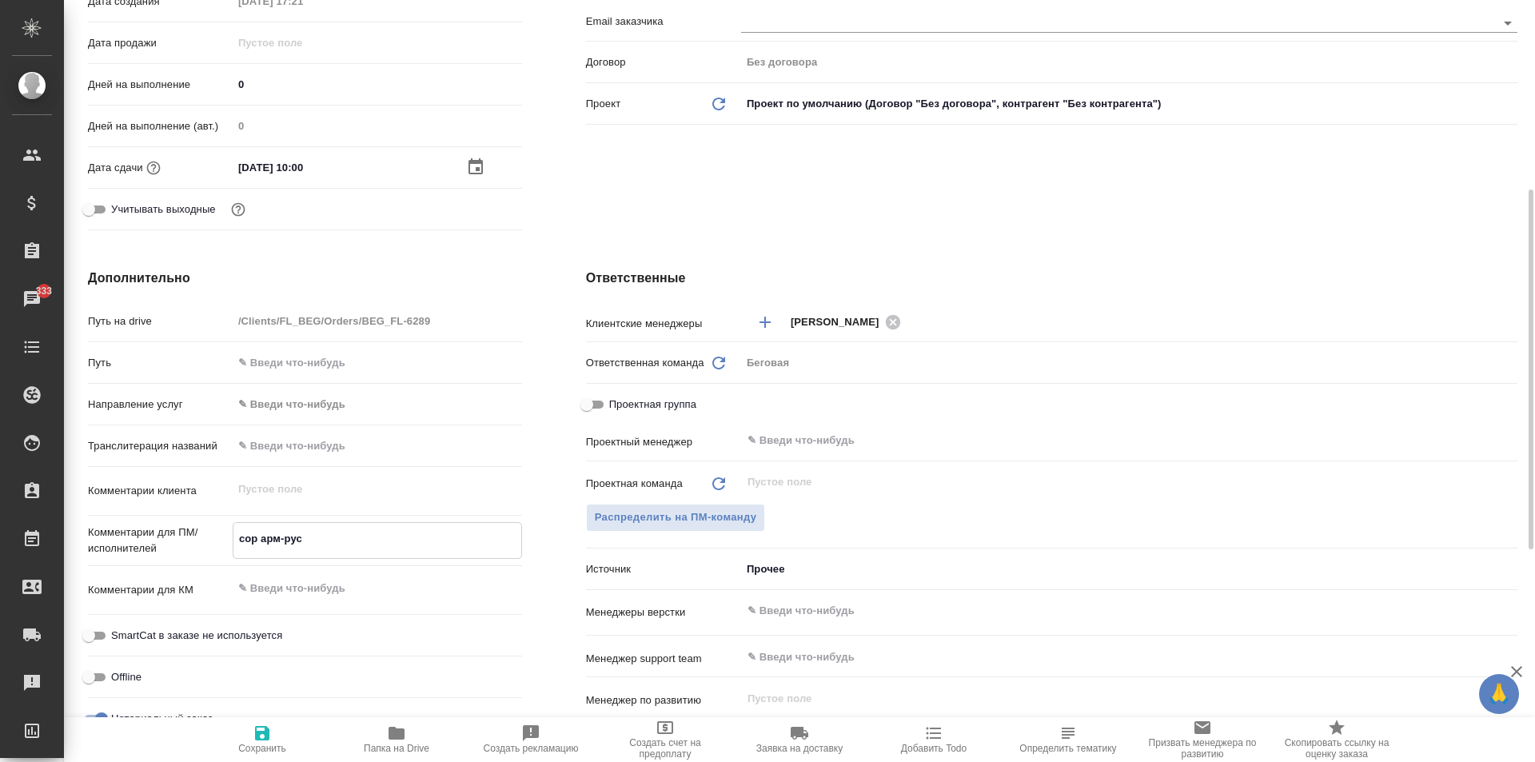
type textarea "сор арм-рус"
type textarea "x"
type textarea "сор арм-рус п"
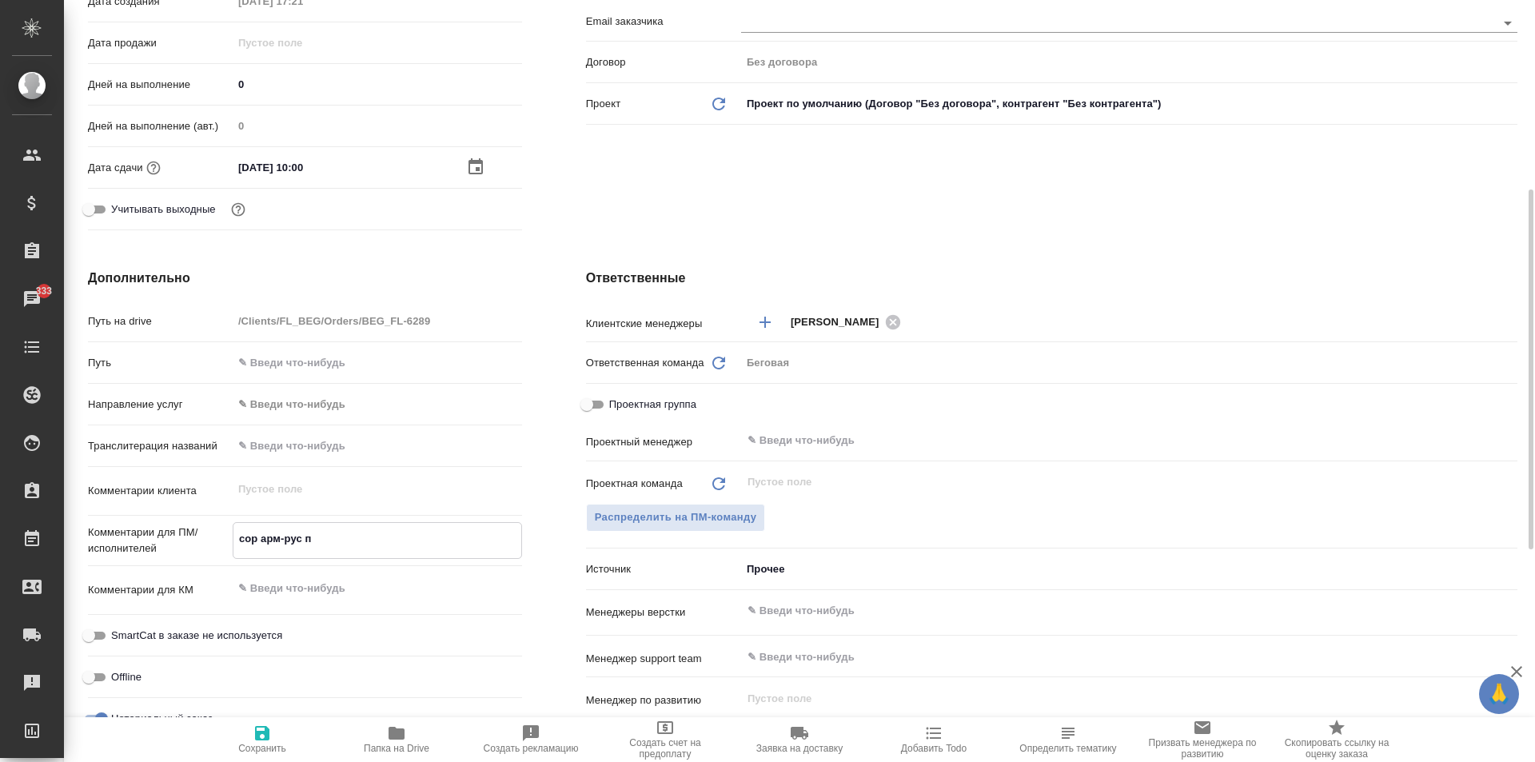
type textarea "x"
type textarea "сор арм-рус по"
type textarea "x"
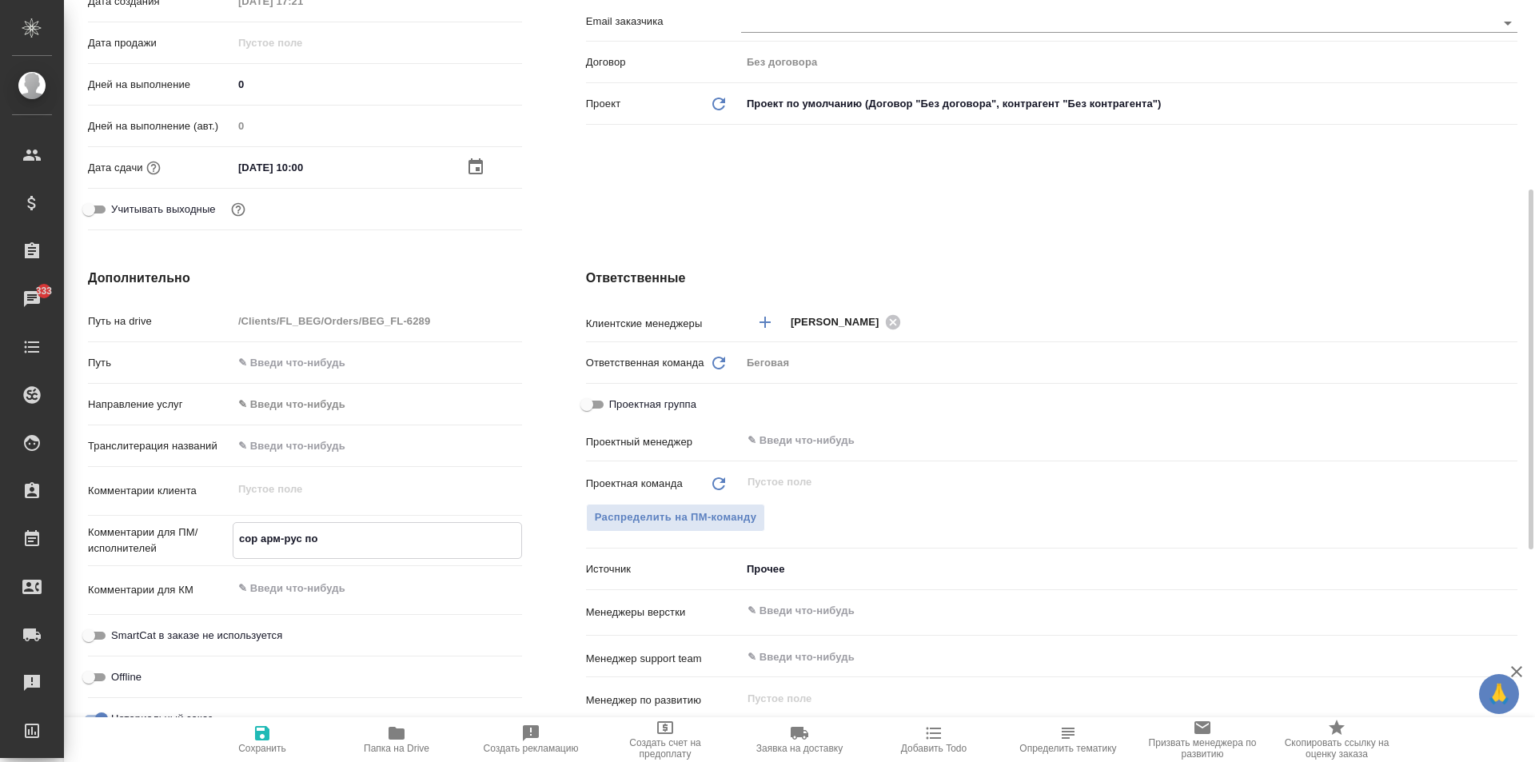
type textarea "x"
type textarea "сор арм-рус под"
type textarea "x"
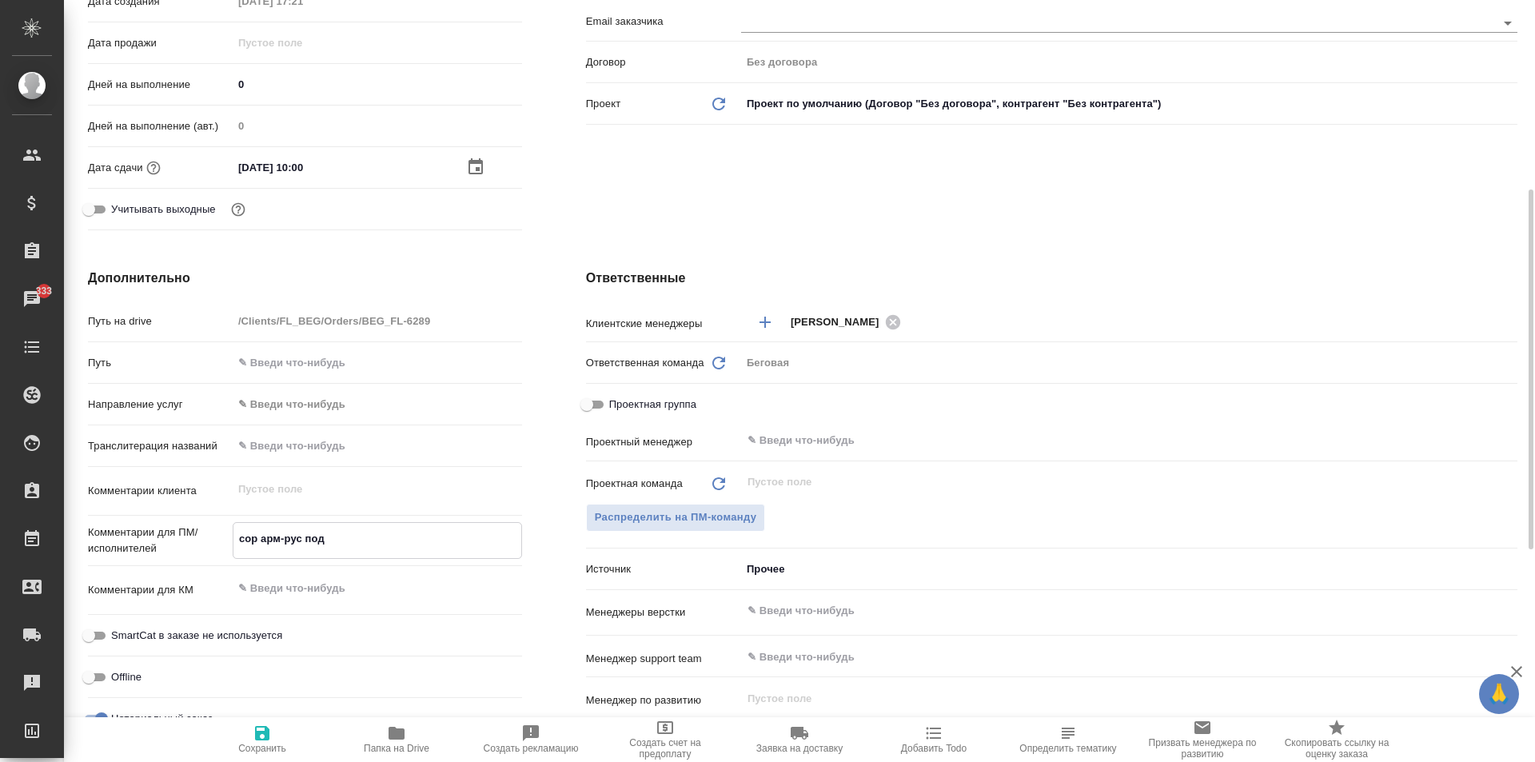
type textarea "x"
type textarea "сор арм-рус под"
type textarea "x"
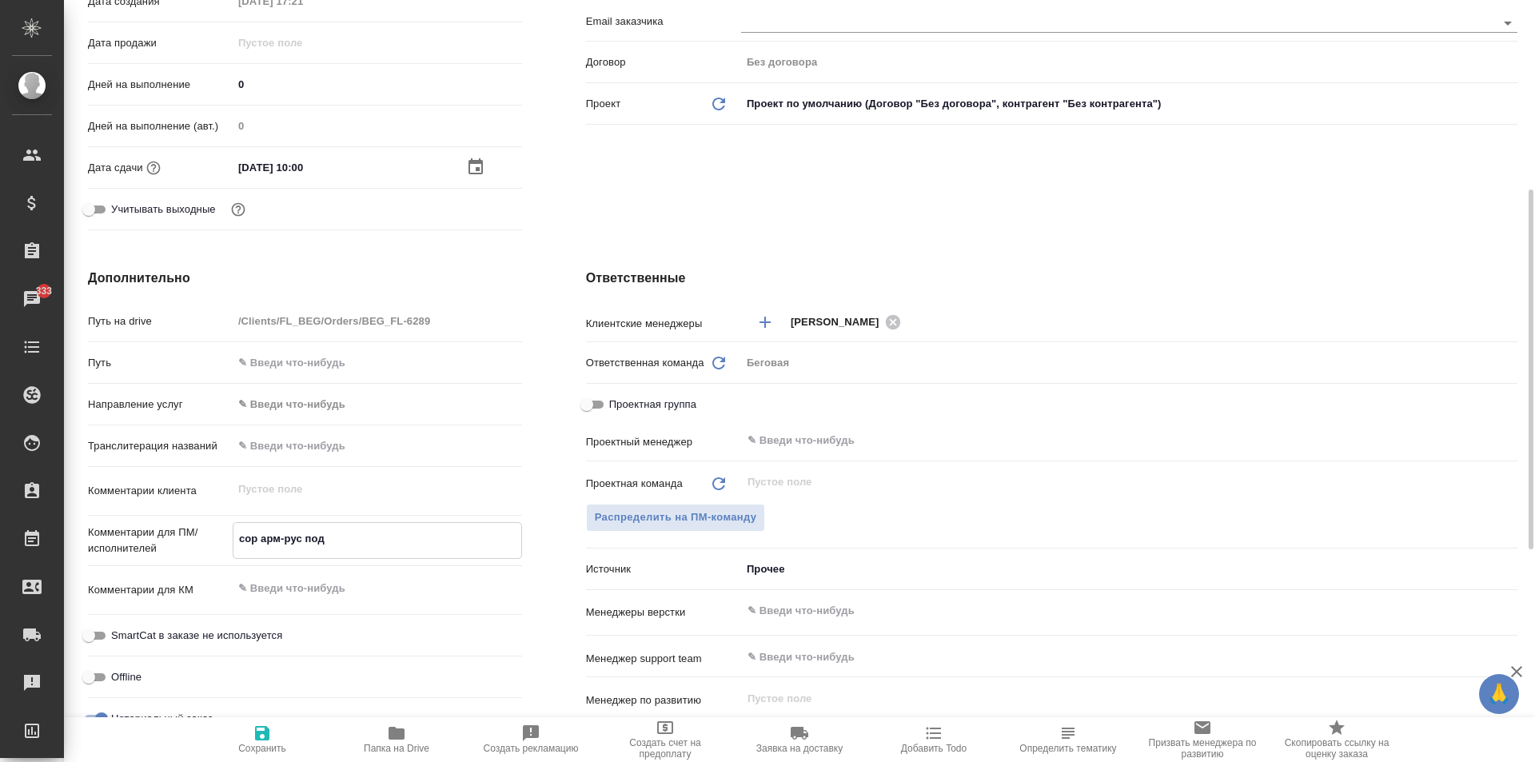
type textarea "сор арм-рус под н"
type textarea "x"
type textarea "сор арм-рус под но"
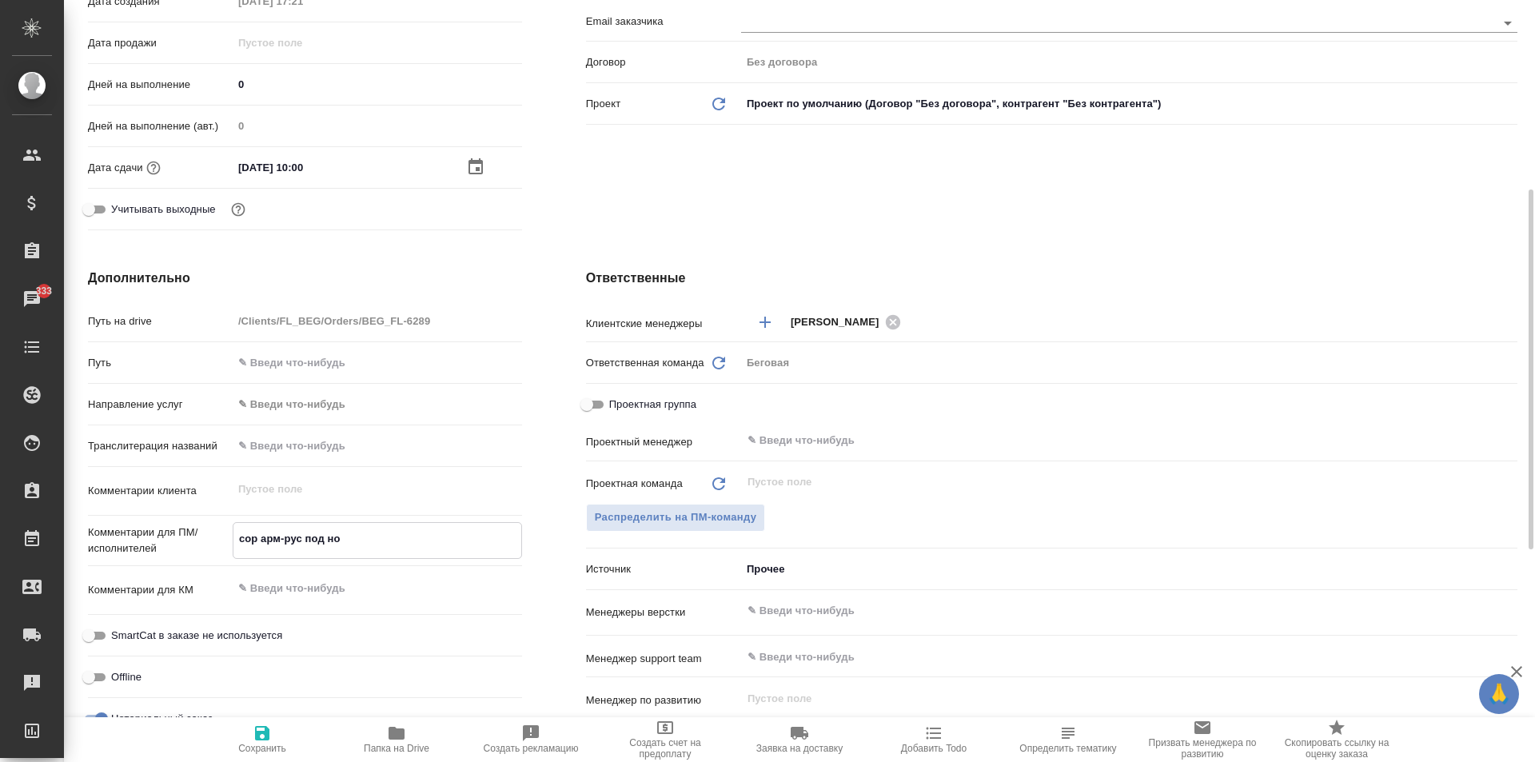
type textarea "x"
type textarea "сор арм-рус под нот"
type textarea "x"
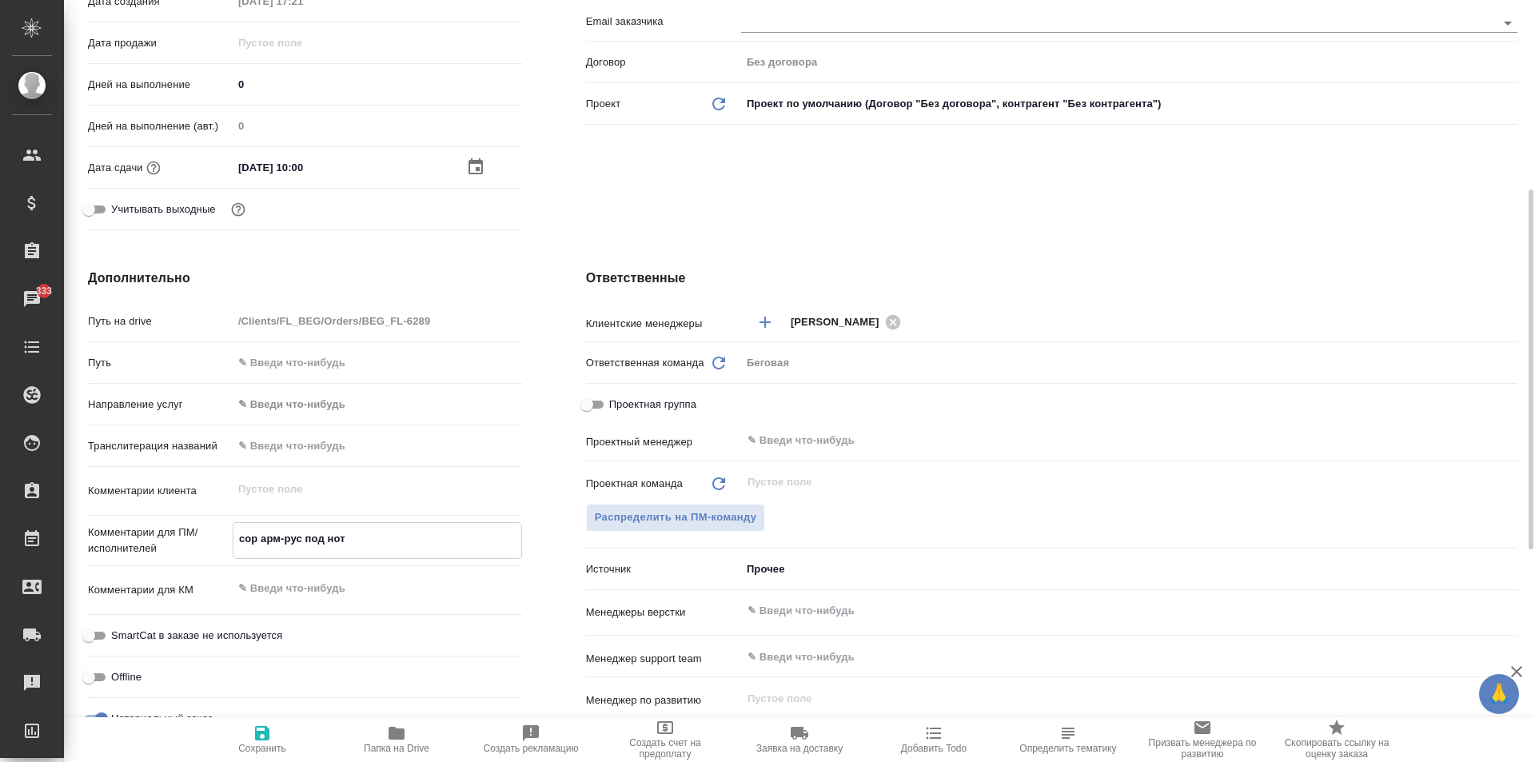
type textarea "x"
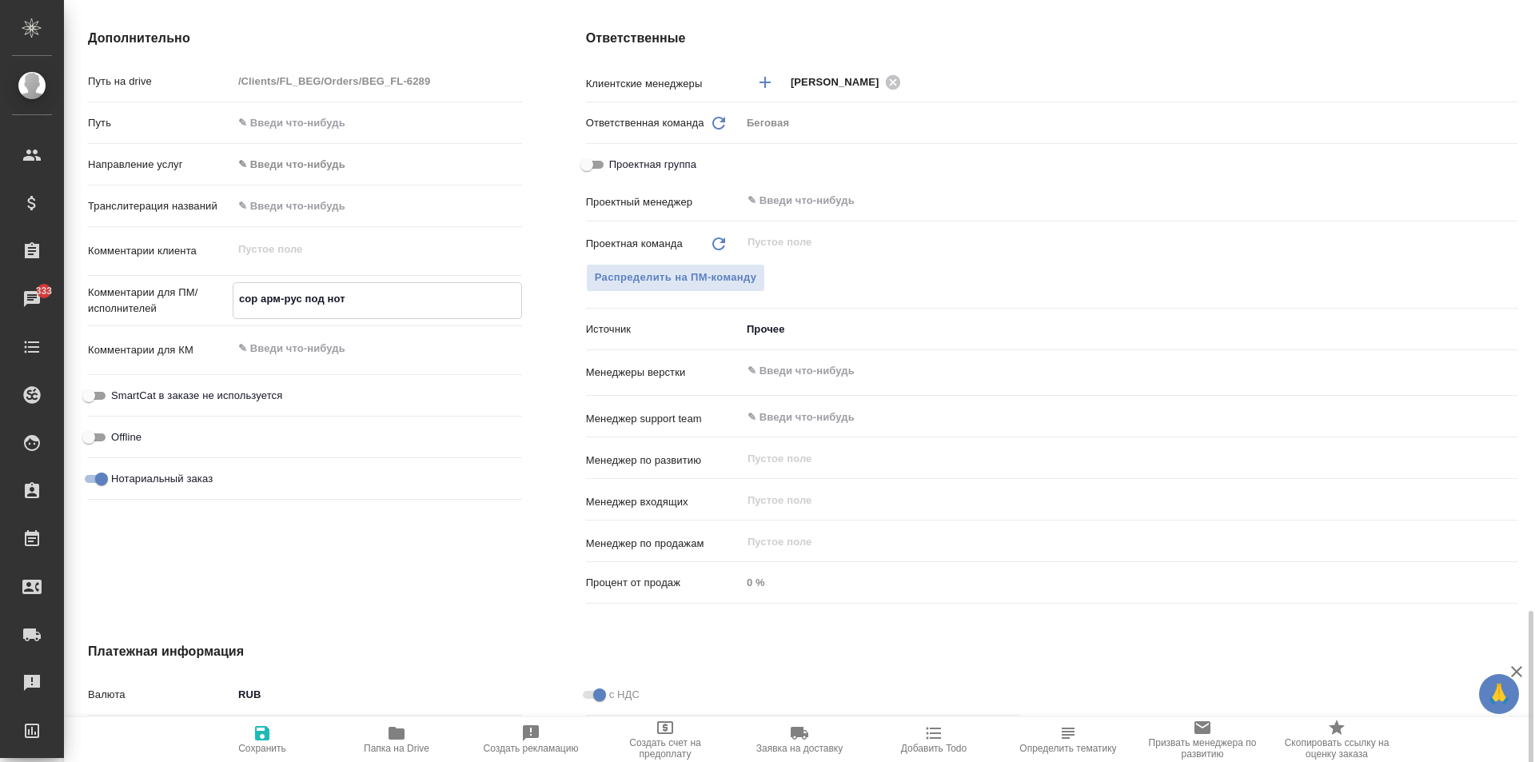
scroll to position [848, 0]
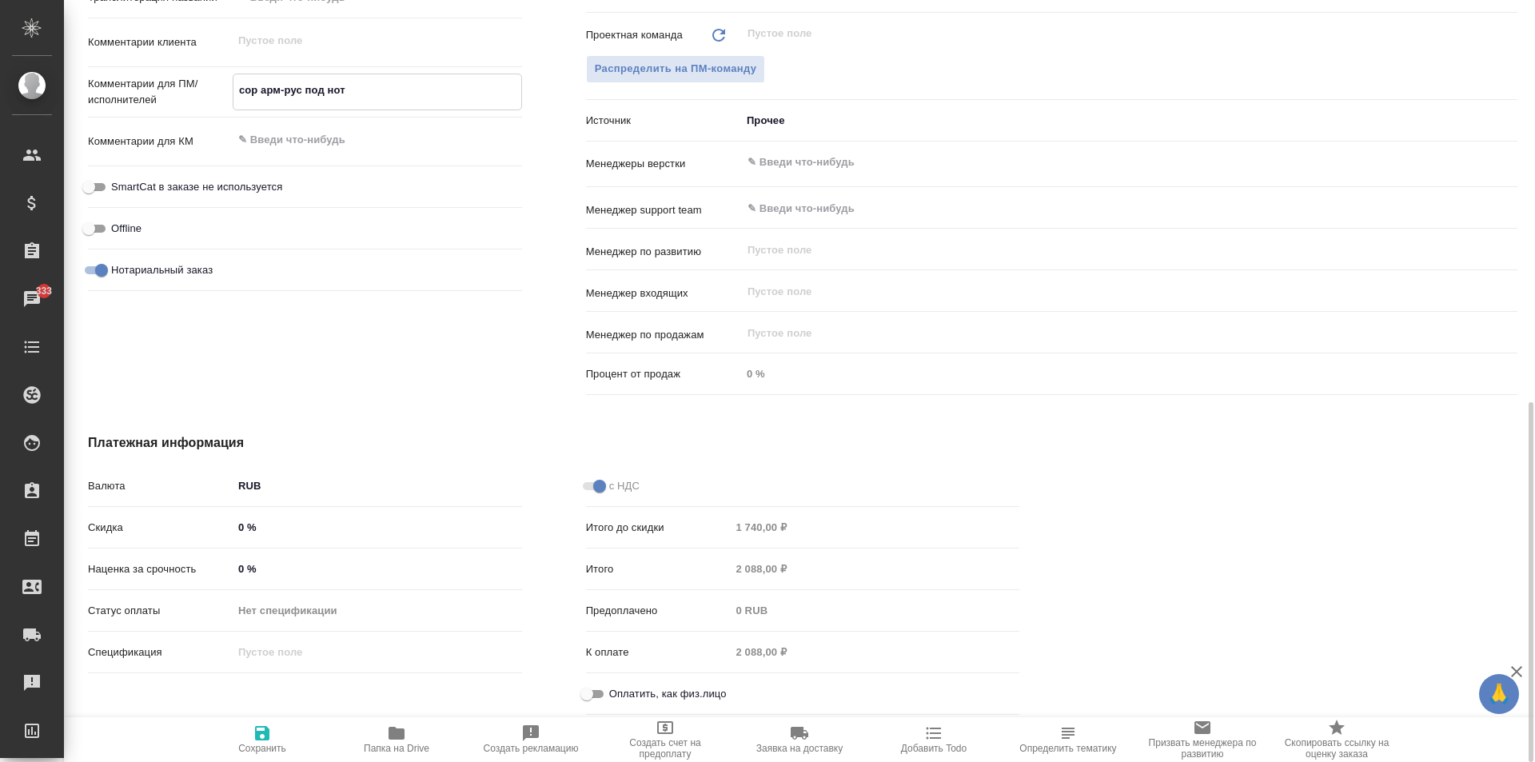
type textarea "сор арм-рус под нот"
type textarea "x"
click at [666, 686] on span "Оплатить, как физ.лицо" at bounding box center [667, 694] width 117 height 16
click at [615, 686] on input "Оплатить, как физ.лицо" at bounding box center [587, 693] width 58 height 19
checkbox input "true"
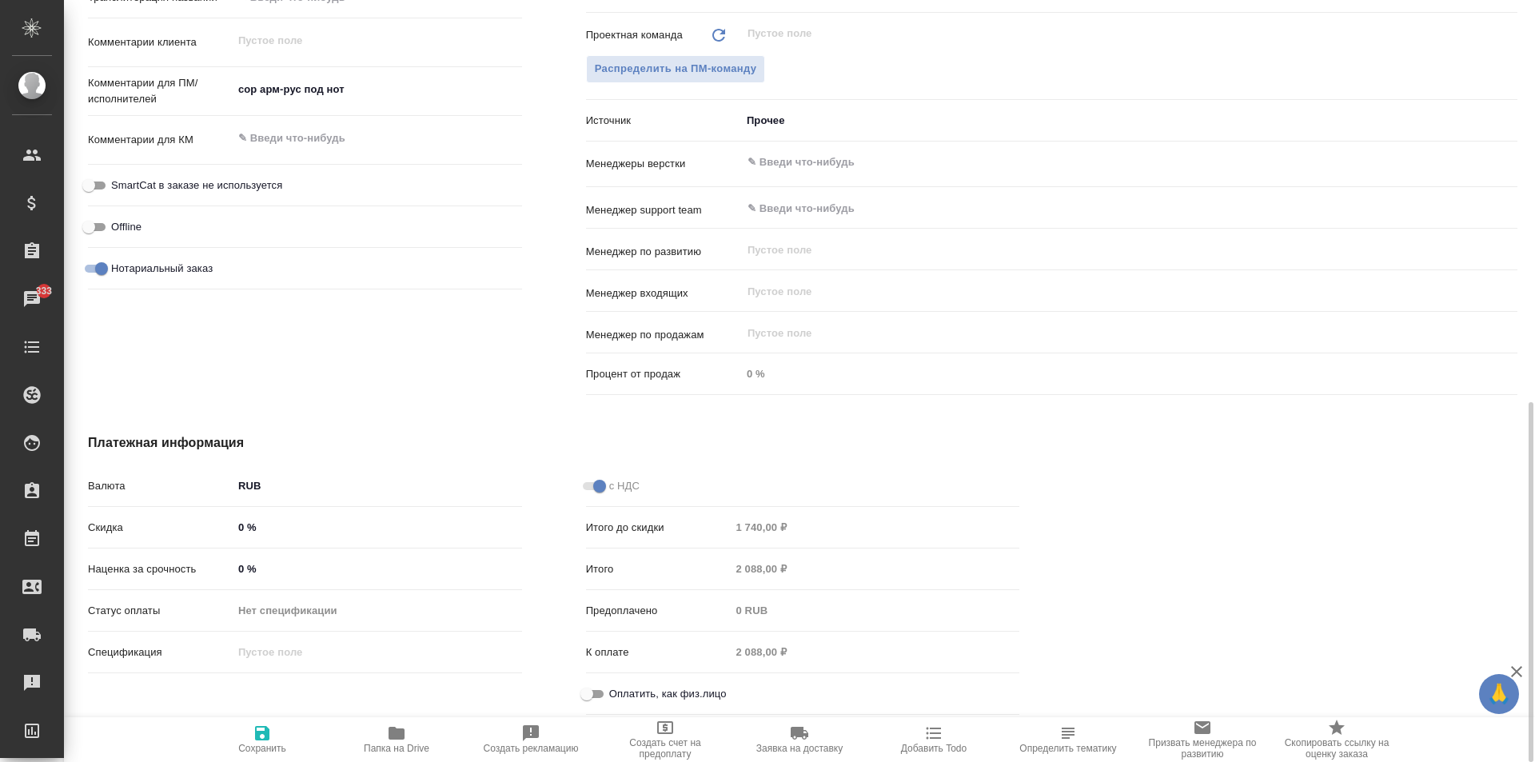
type textarea "x"
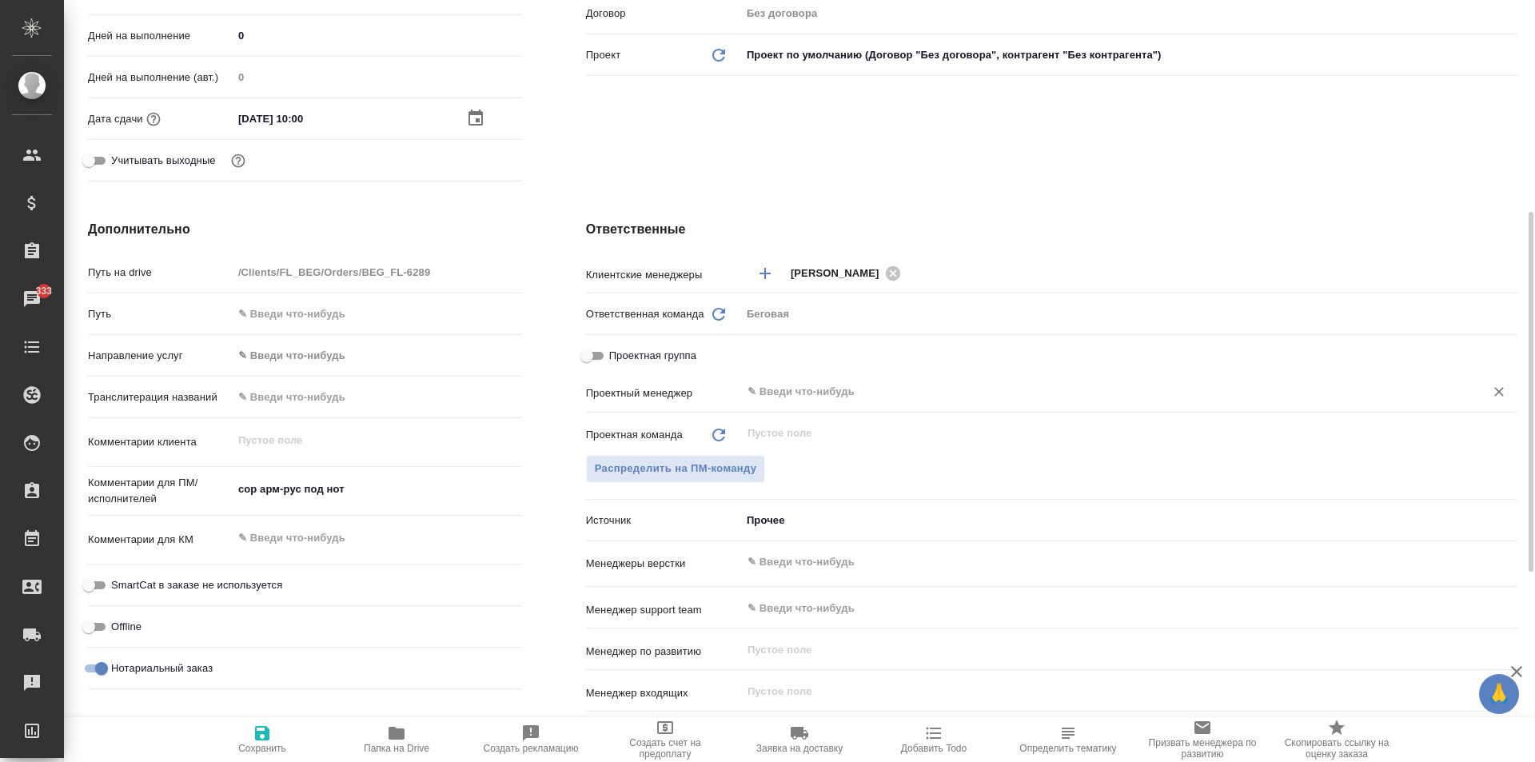
click at [789, 389] on input "text" at bounding box center [1102, 391] width 713 height 19
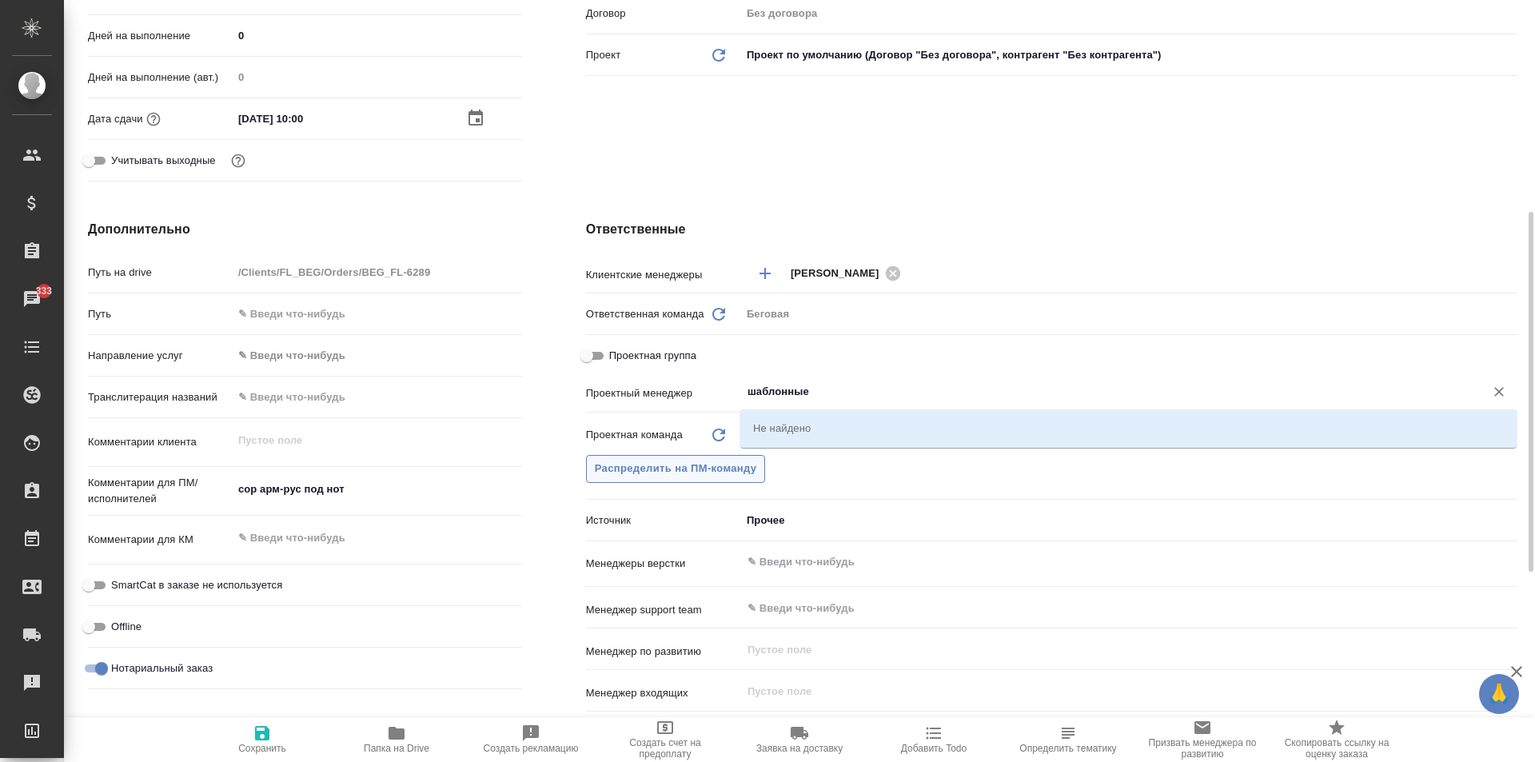
type input "шаблонные"
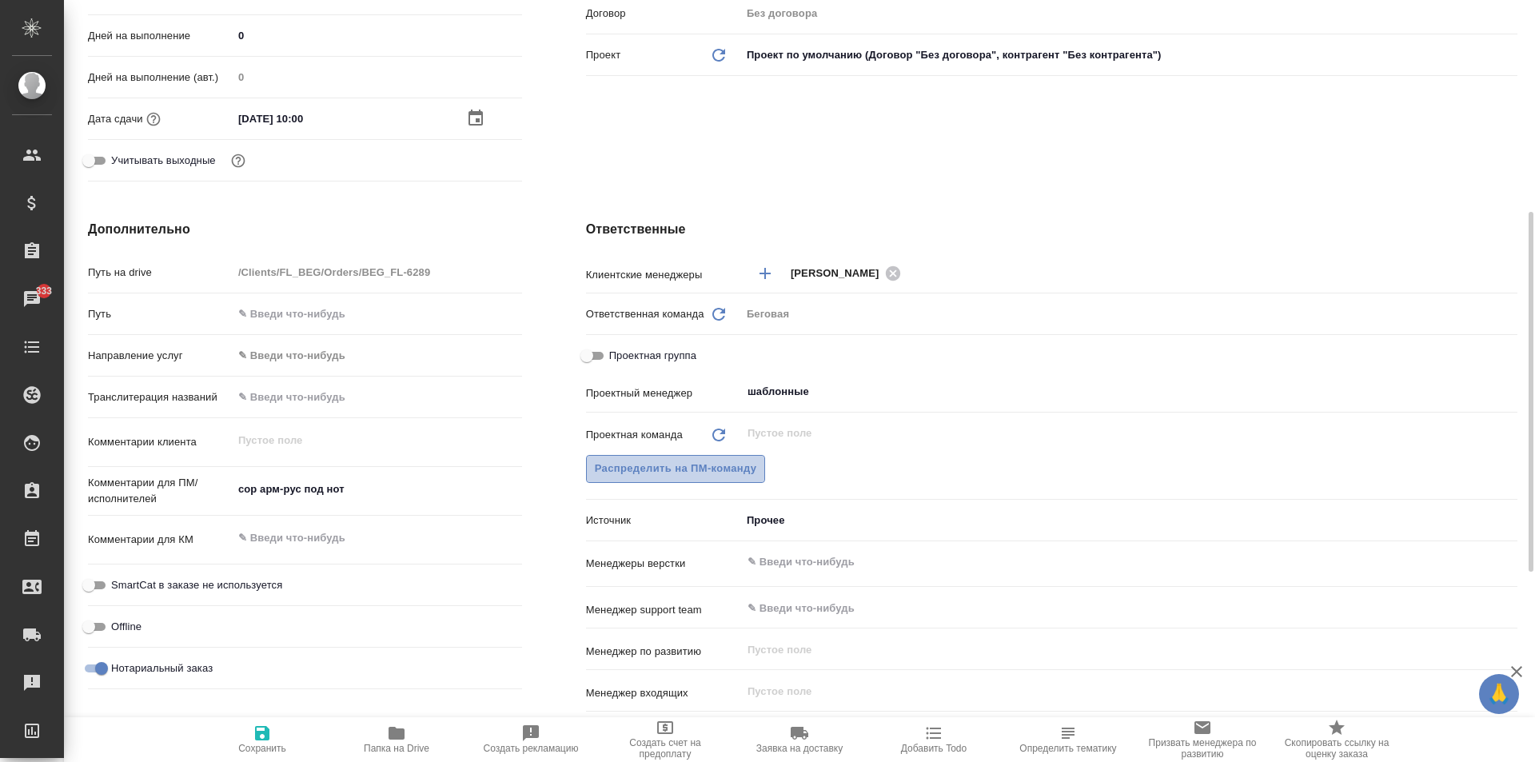
click at [712, 460] on span "Распределить на ПМ-команду" at bounding box center [676, 469] width 162 height 18
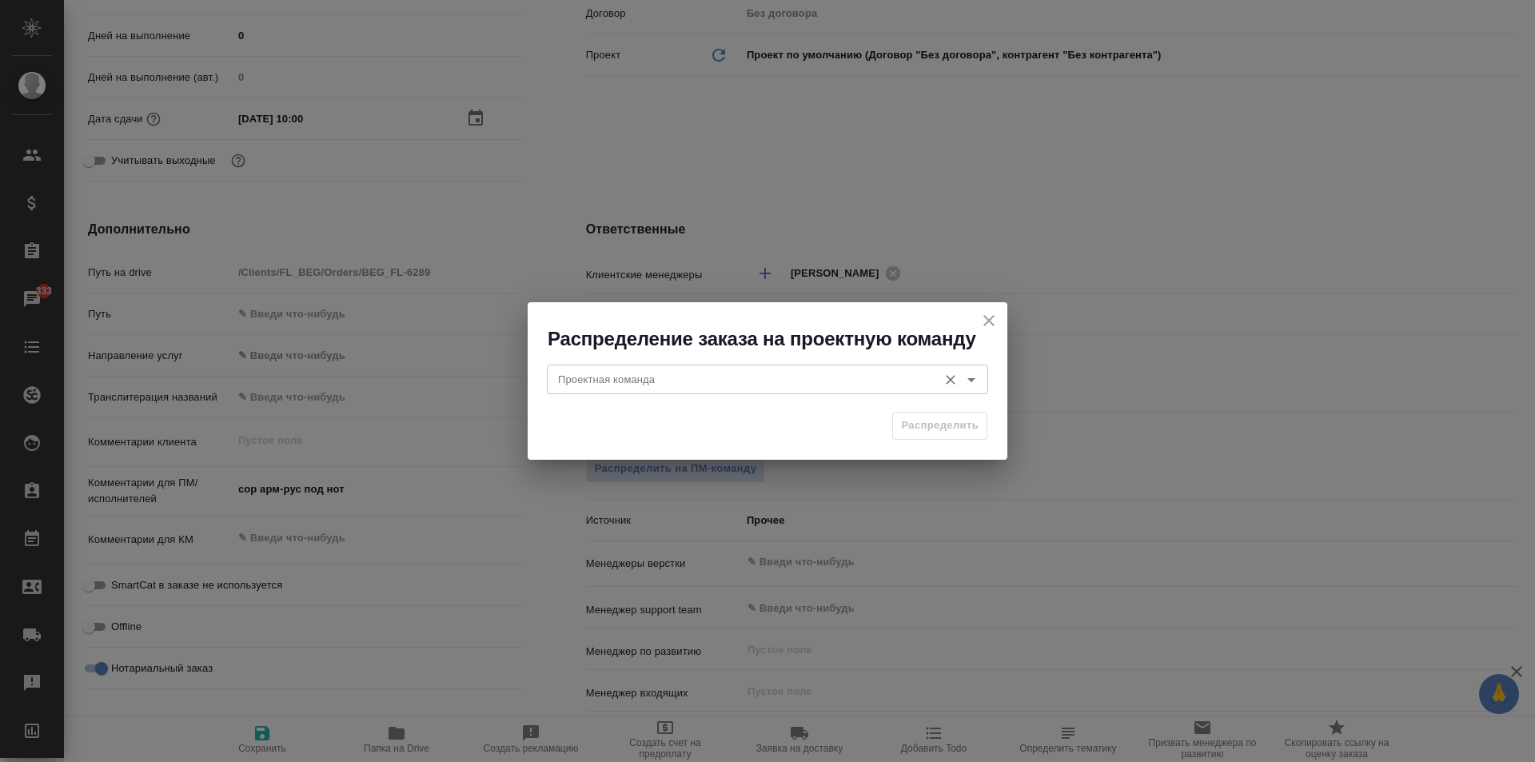
click at [597, 366] on div "Проектная команда" at bounding box center [767, 378] width 441 height 29
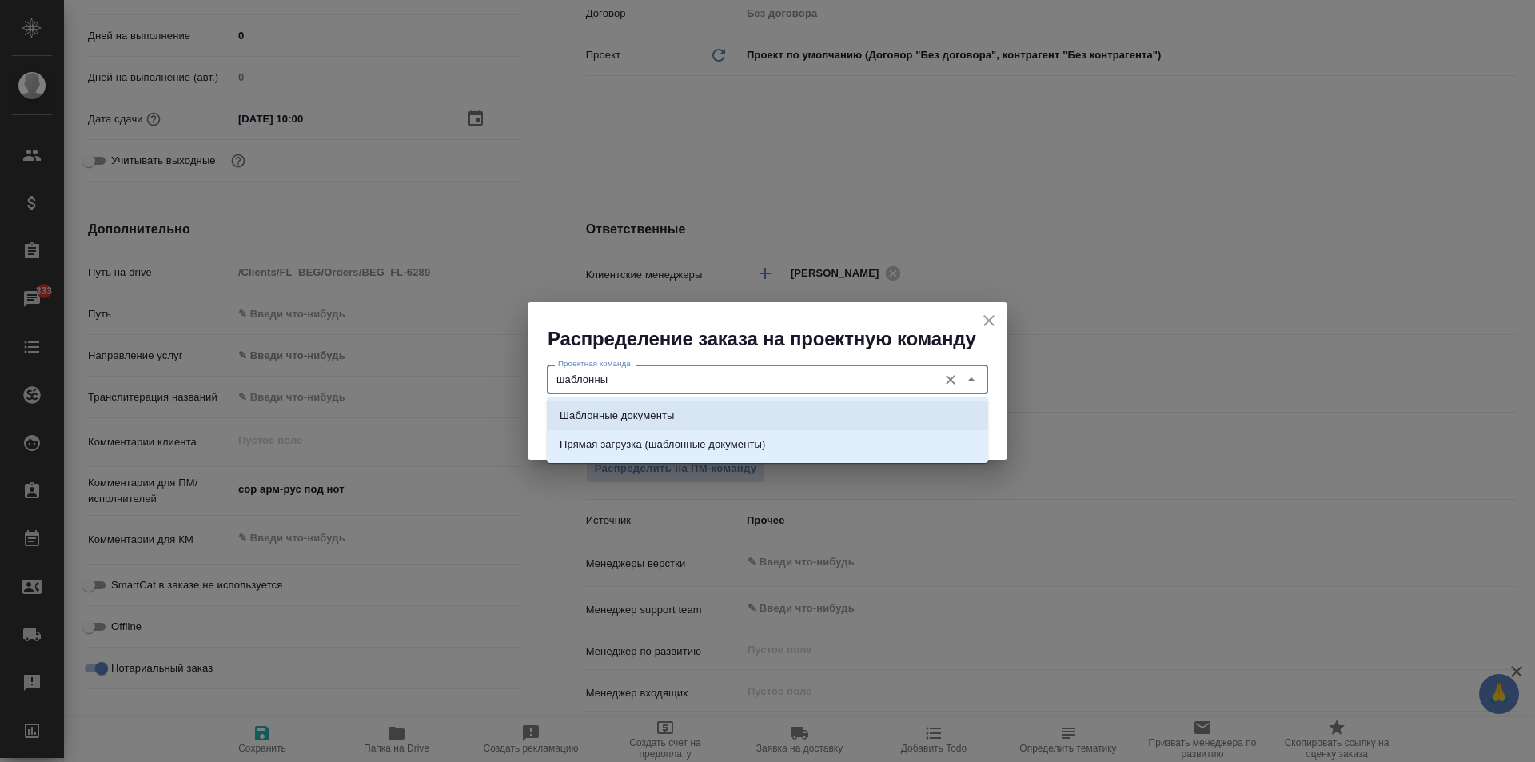
drag, startPoint x: 671, startPoint y: 416, endPoint x: 652, endPoint y: 381, distance: 39.7
click at [650, 414] on p "Шаблонные документы" at bounding box center [616, 416] width 114 height 16
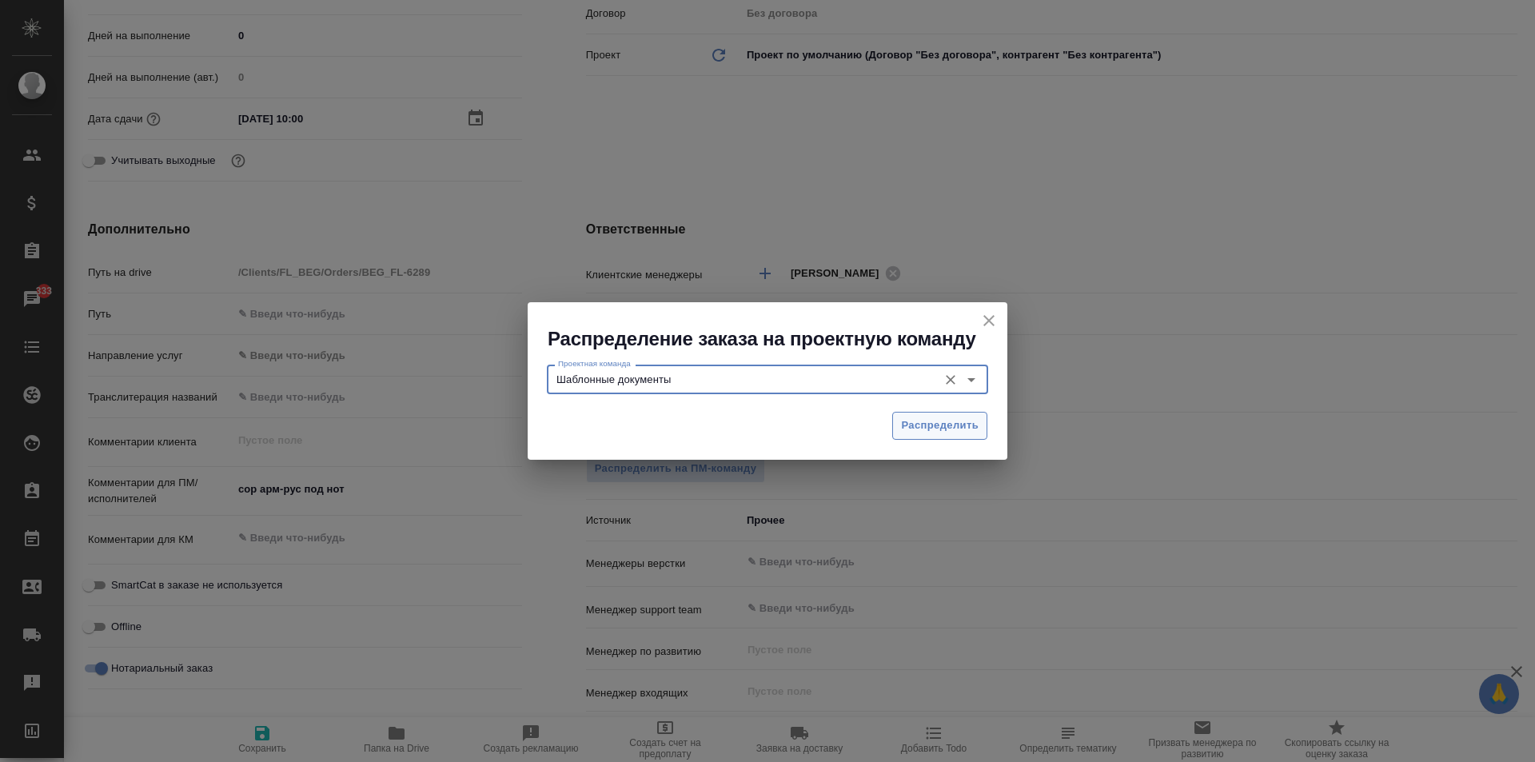
type input "Шаблонные документы"
click at [970, 420] on span "Распределить" at bounding box center [940, 425] width 78 height 18
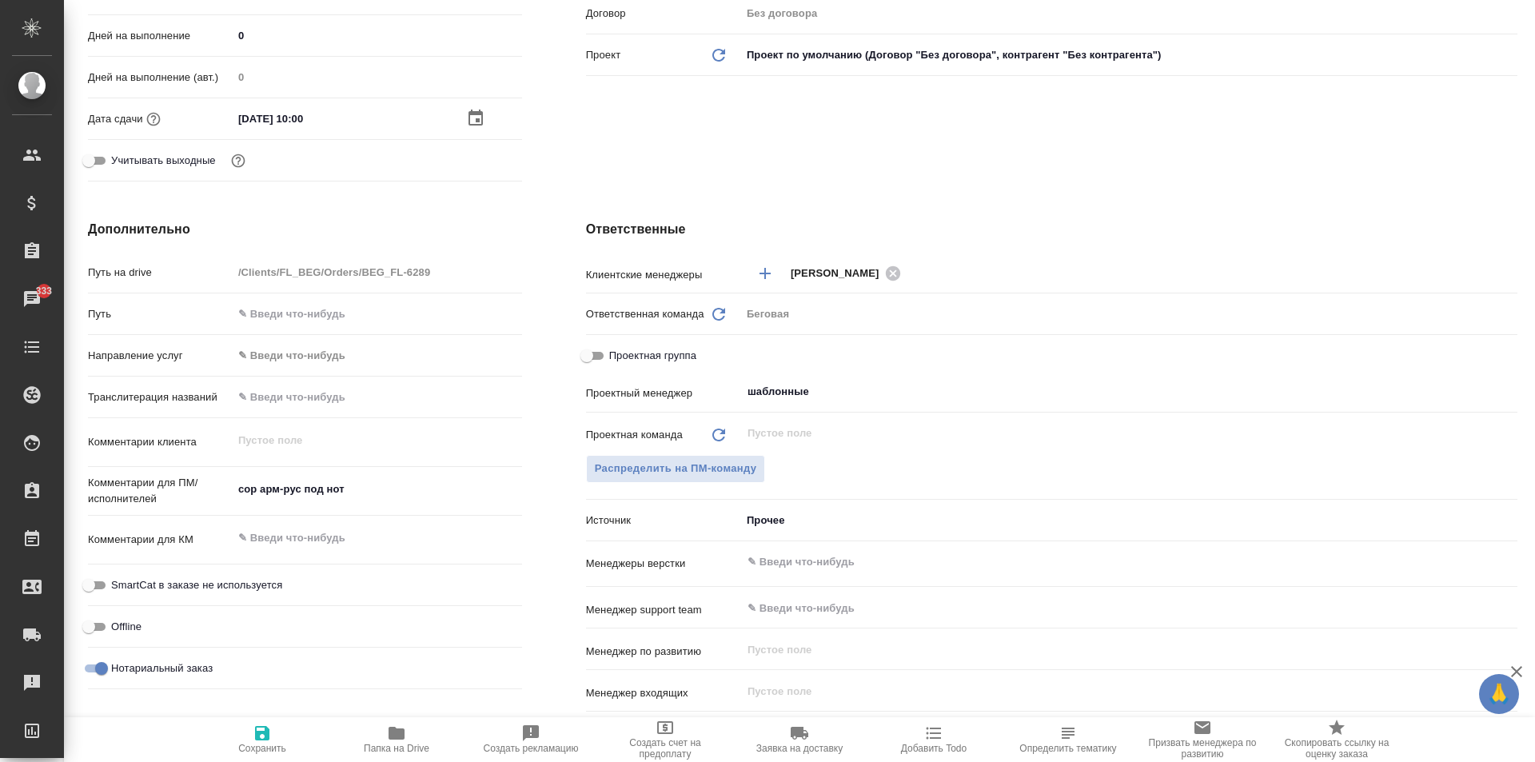
type textarea "x"
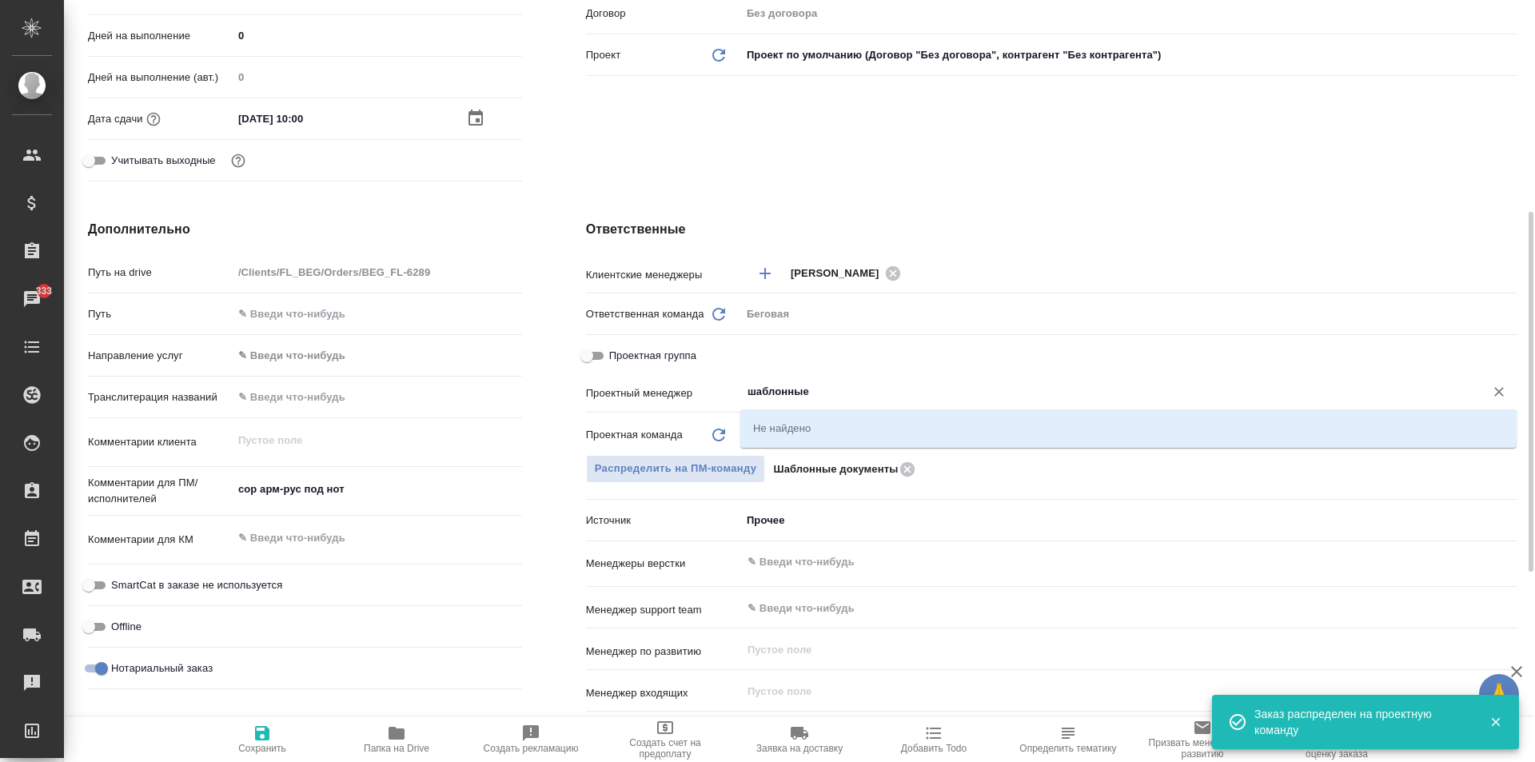
drag, startPoint x: 860, startPoint y: 393, endPoint x: 591, endPoint y: 360, distance: 271.4
click at [592, 360] on div "Клиентские менеджеры Москалец Алина ​ Ответственная команда Обновить Беговая be…" at bounding box center [1051, 529] width 931 height 543
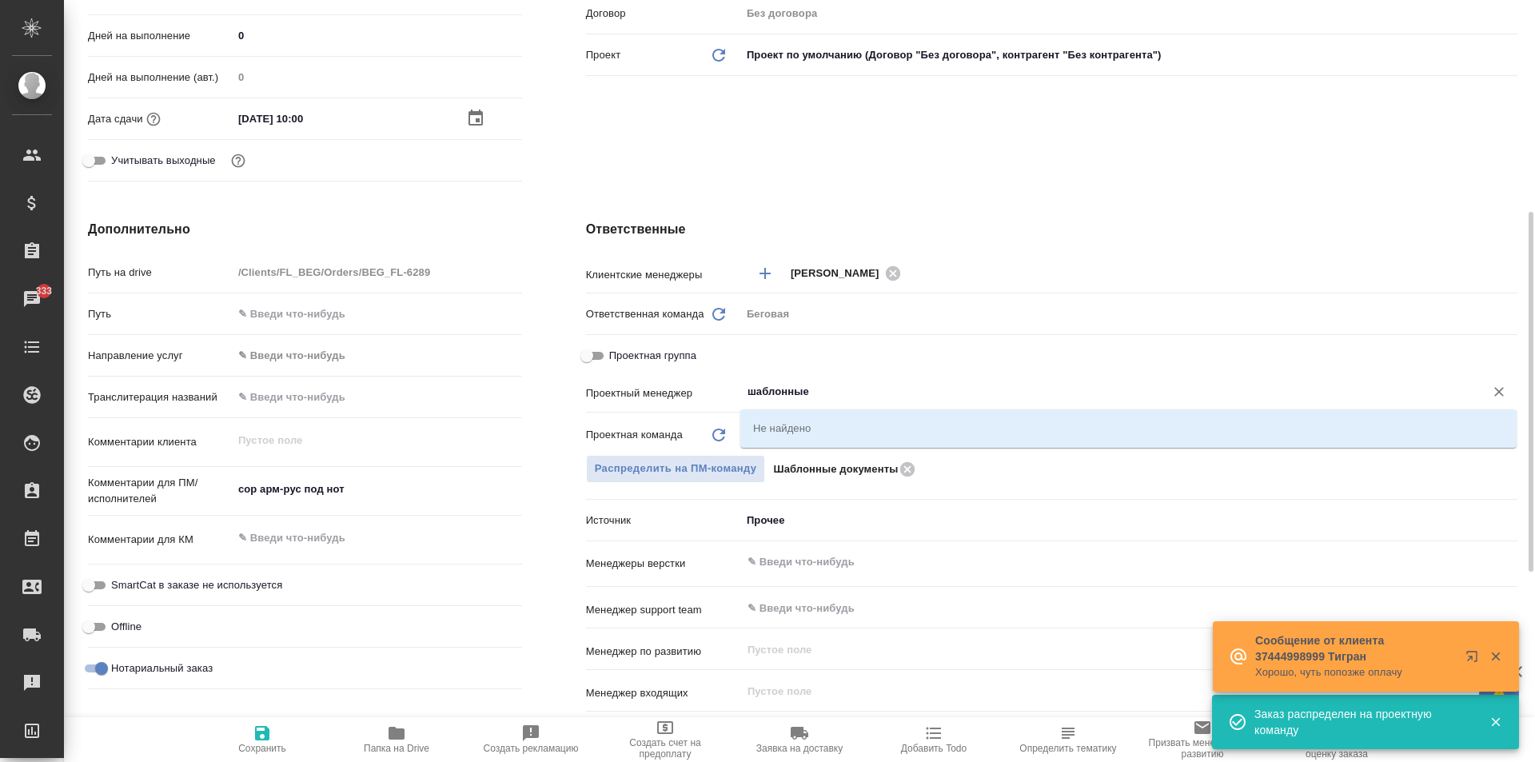
type textarea "x"
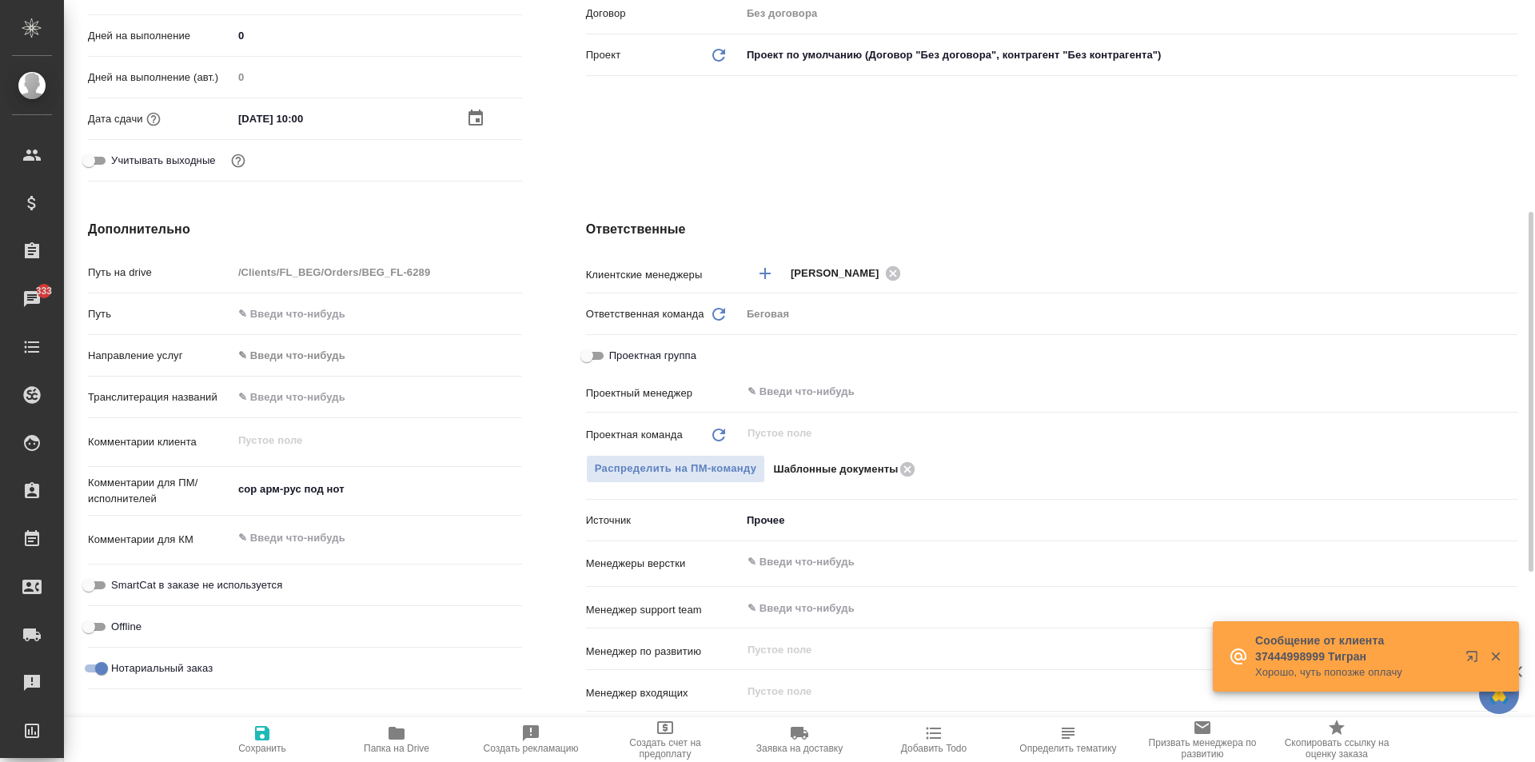
type textarea "x"
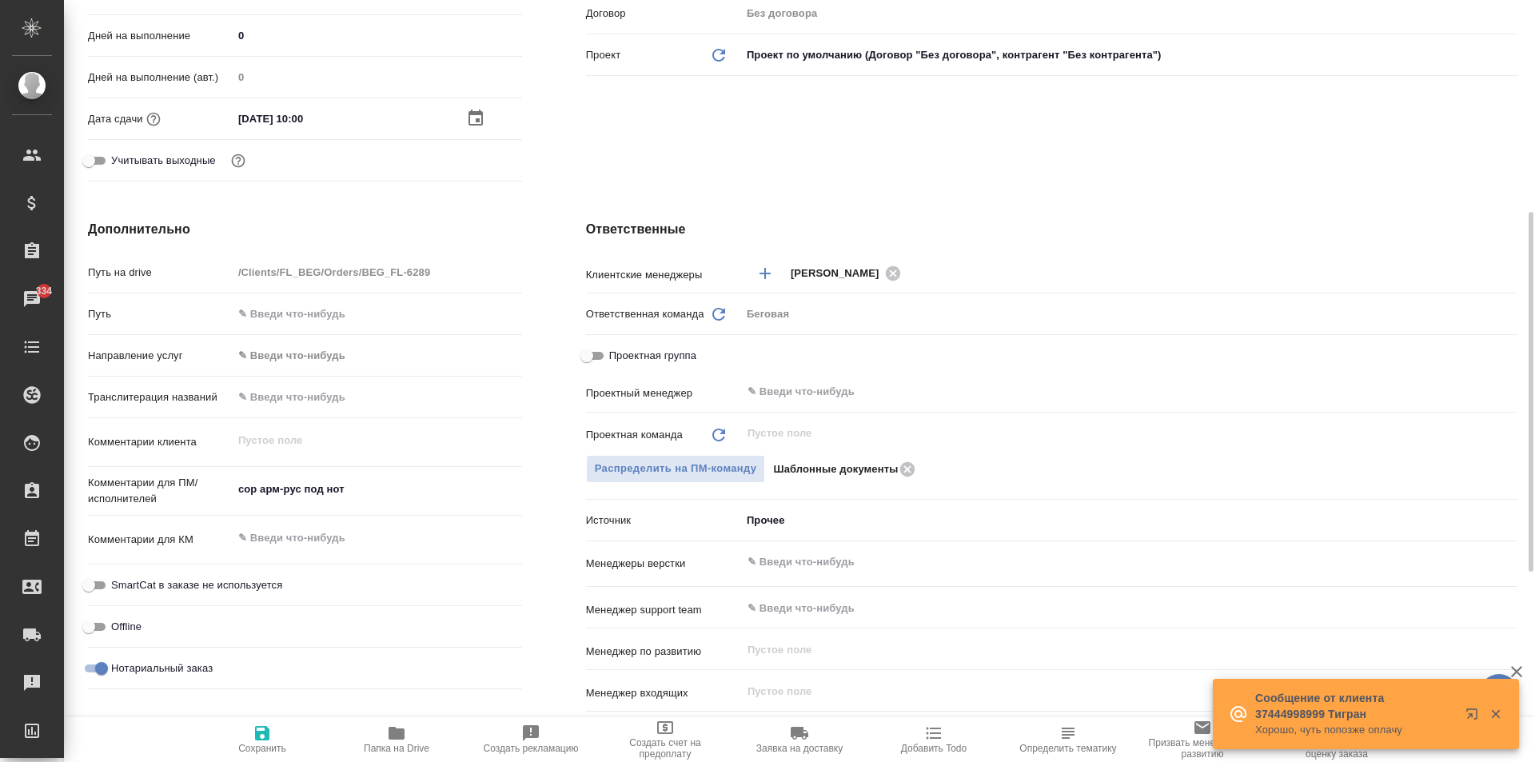
type textarea "x"
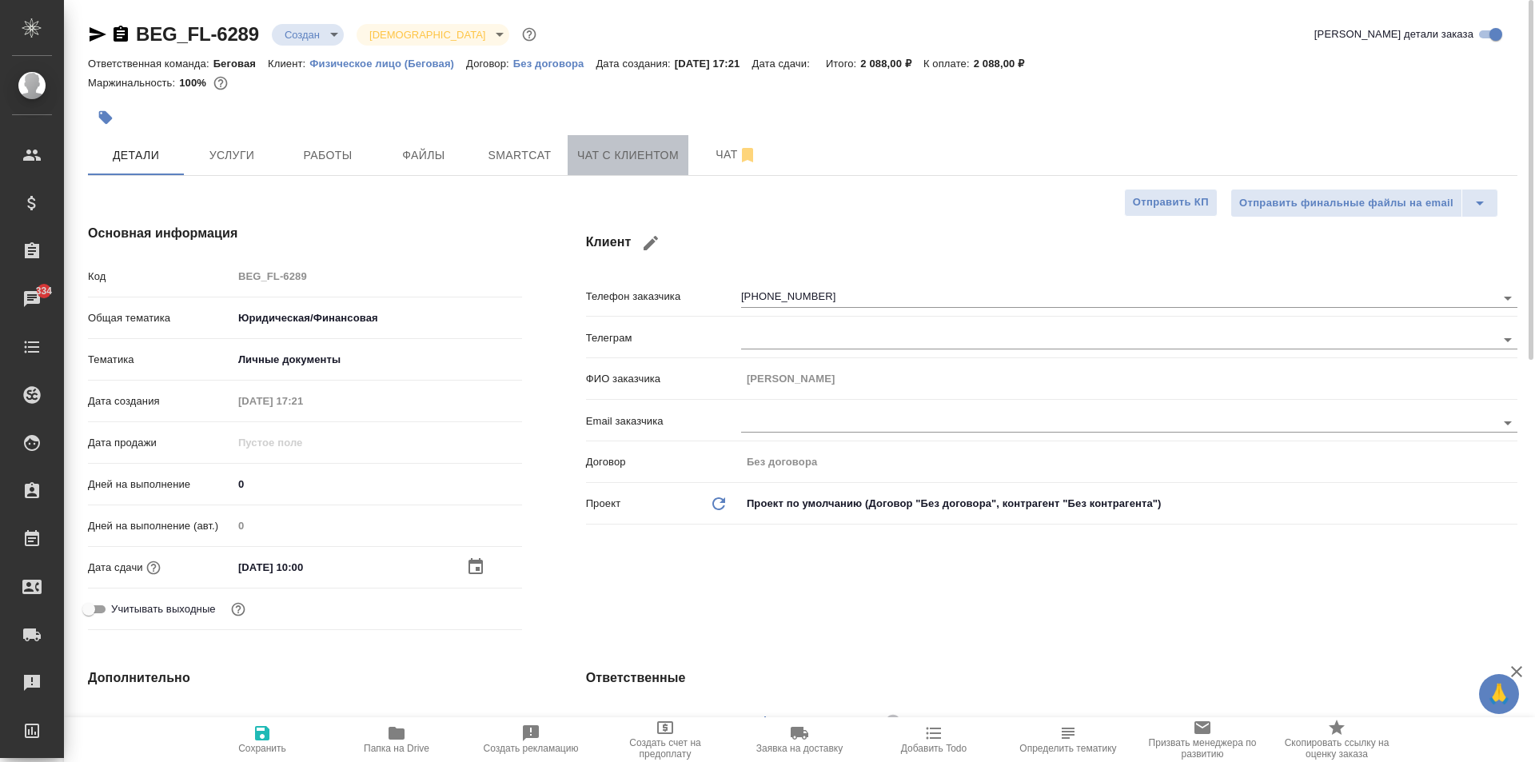
click at [603, 158] on span "Чат с клиентом" at bounding box center [628, 155] width 102 height 20
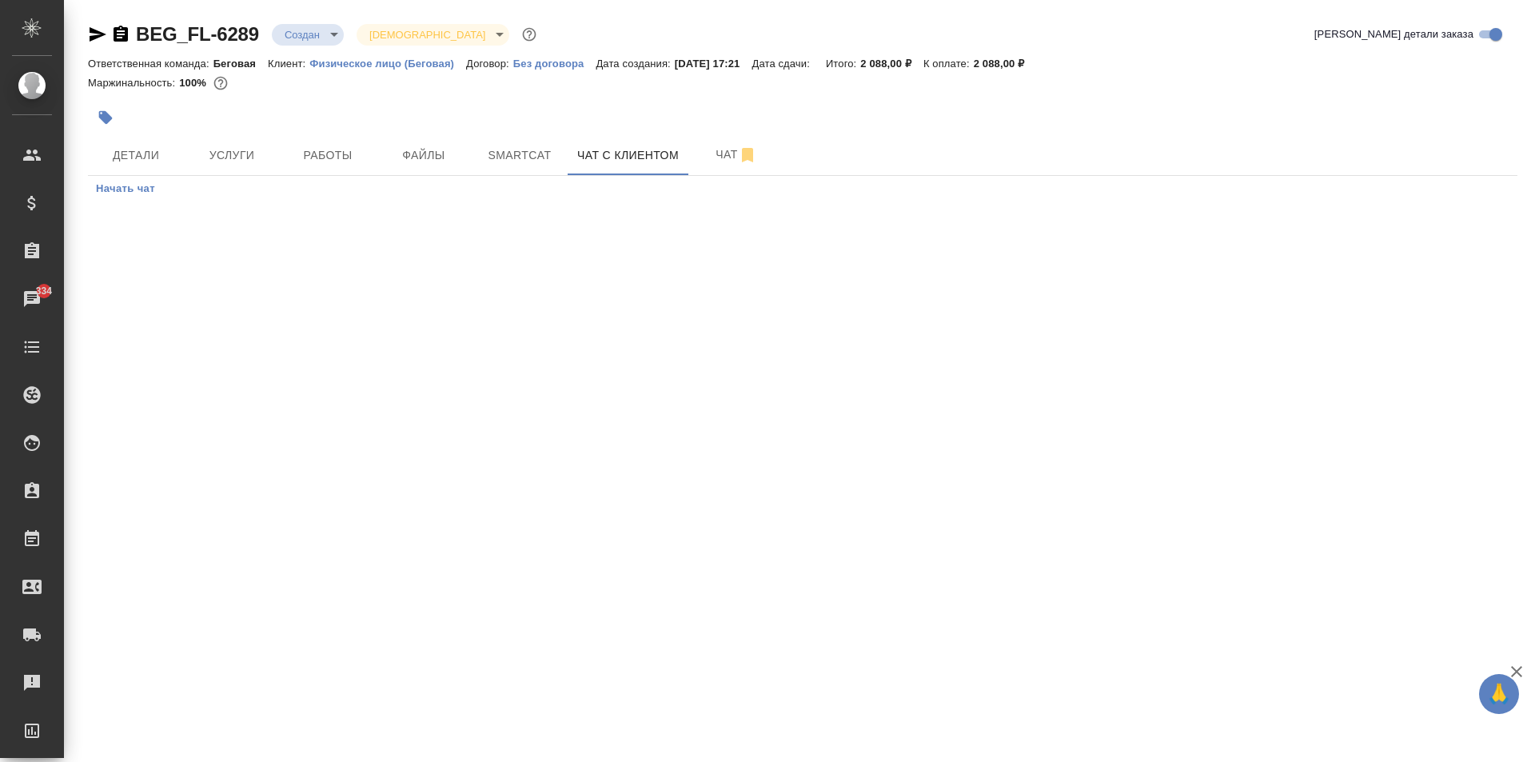
click at [129, 189] on span "Начать чат" at bounding box center [125, 189] width 59 height 18
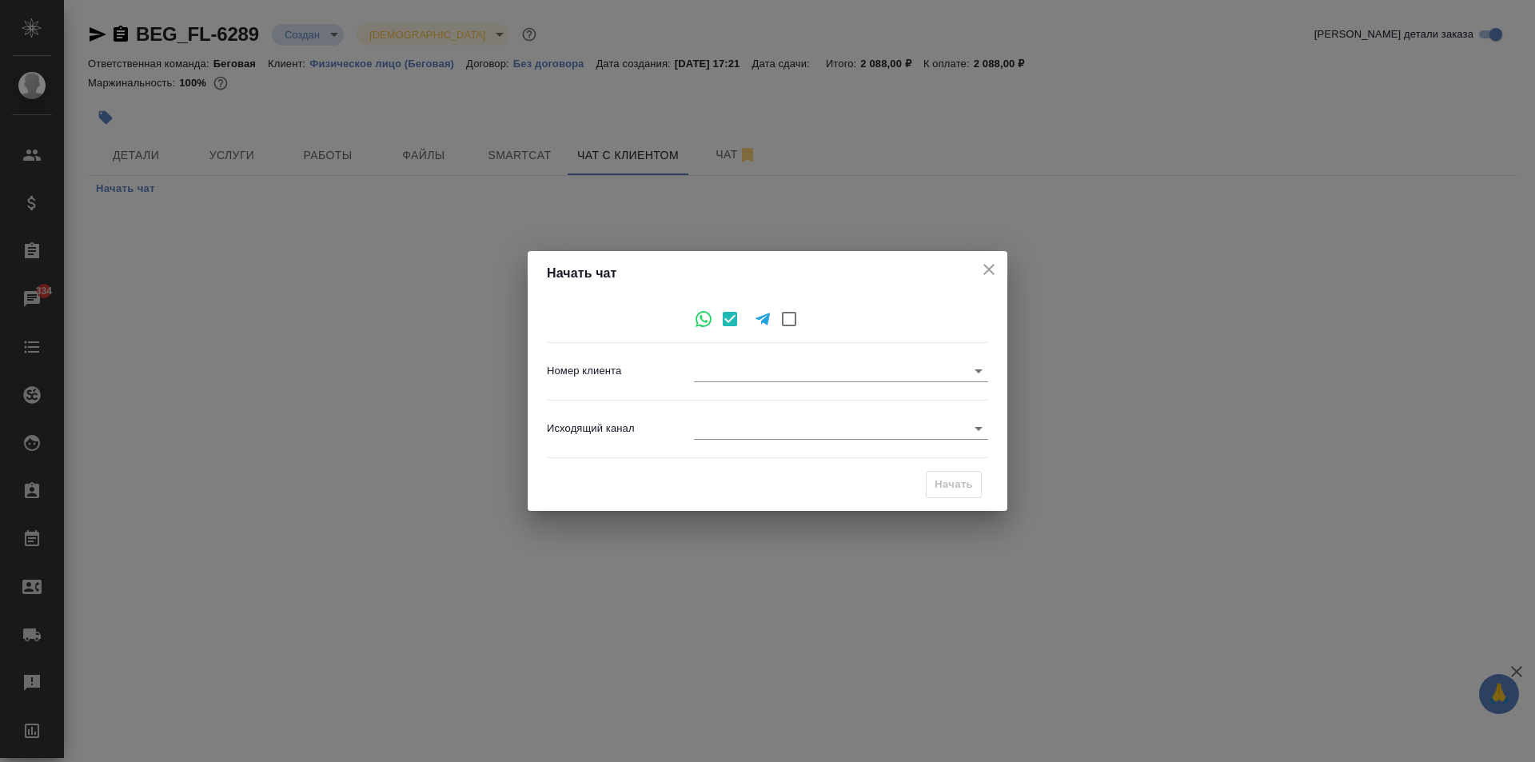
type input "5f22844be48e91f47f3a3fd8"
click at [801, 431] on body "🙏 .cls-1 fill:#fff; AWATERA Moskalets Alina Клиенты Спецификации Заказы 334 Чат…" at bounding box center [767, 381] width 1535 height 762
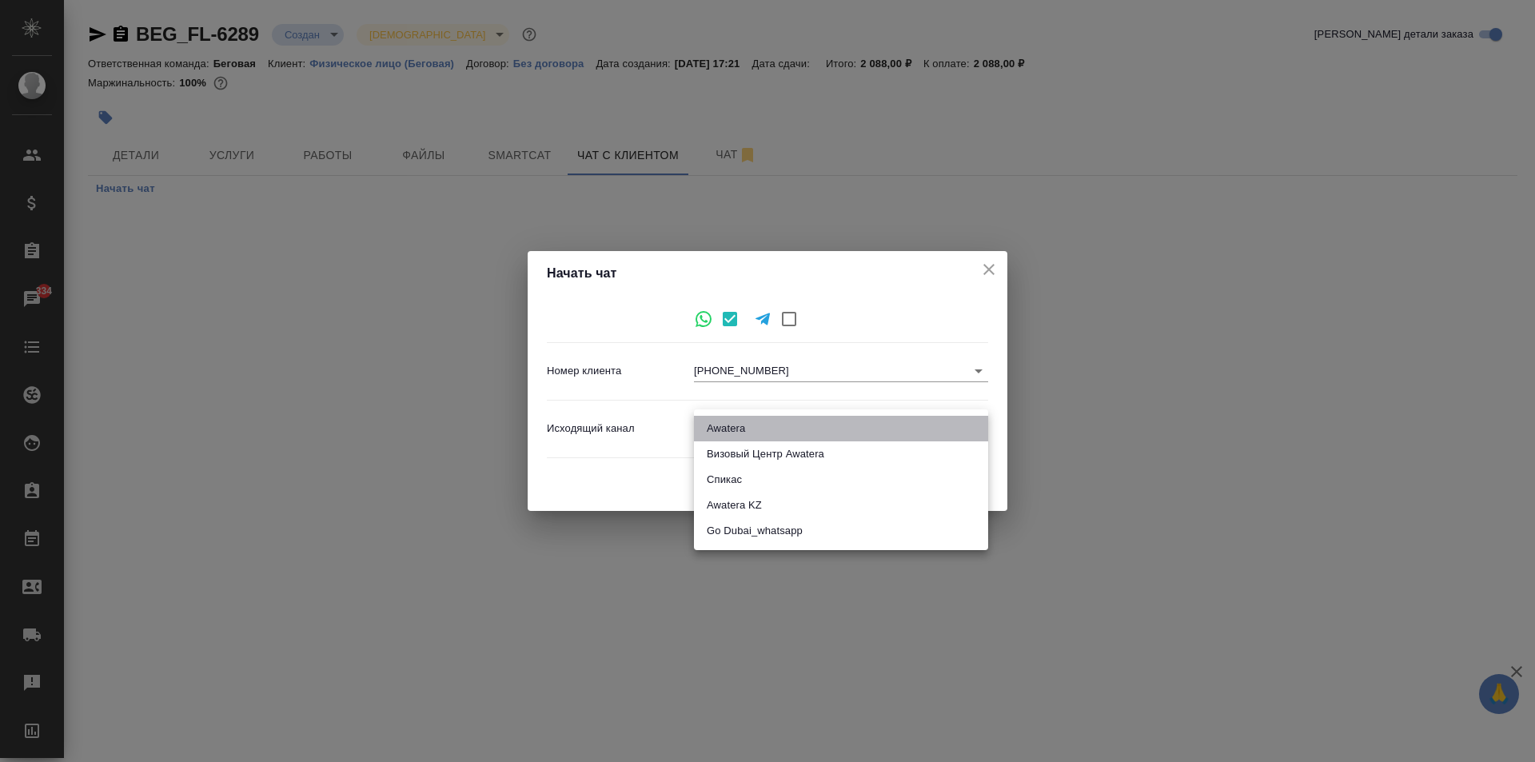
click at [778, 429] on li "Awatera" at bounding box center [841, 429] width 294 height 26
type input "2"
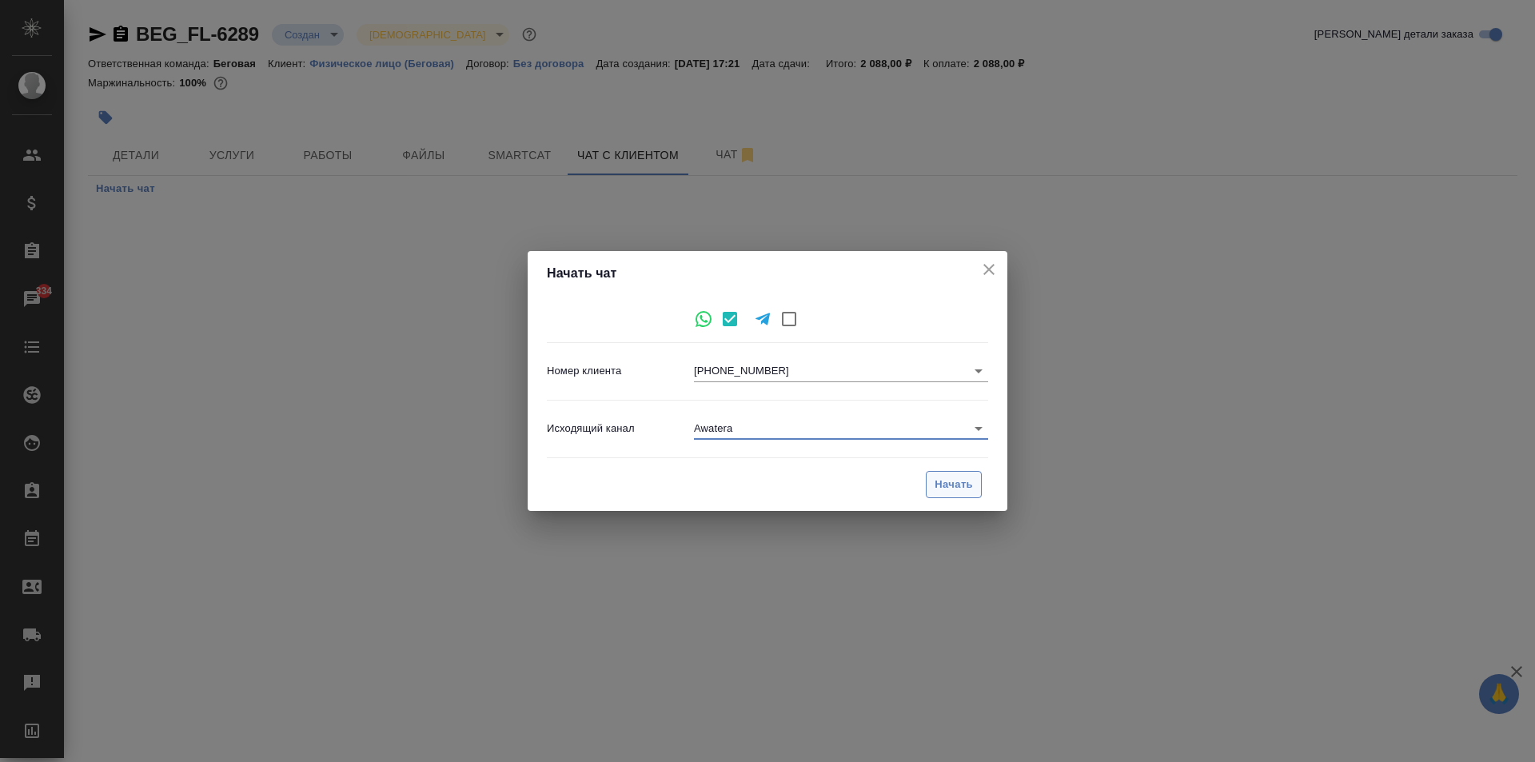
click at [960, 476] on span "Начать" at bounding box center [953, 485] width 38 height 18
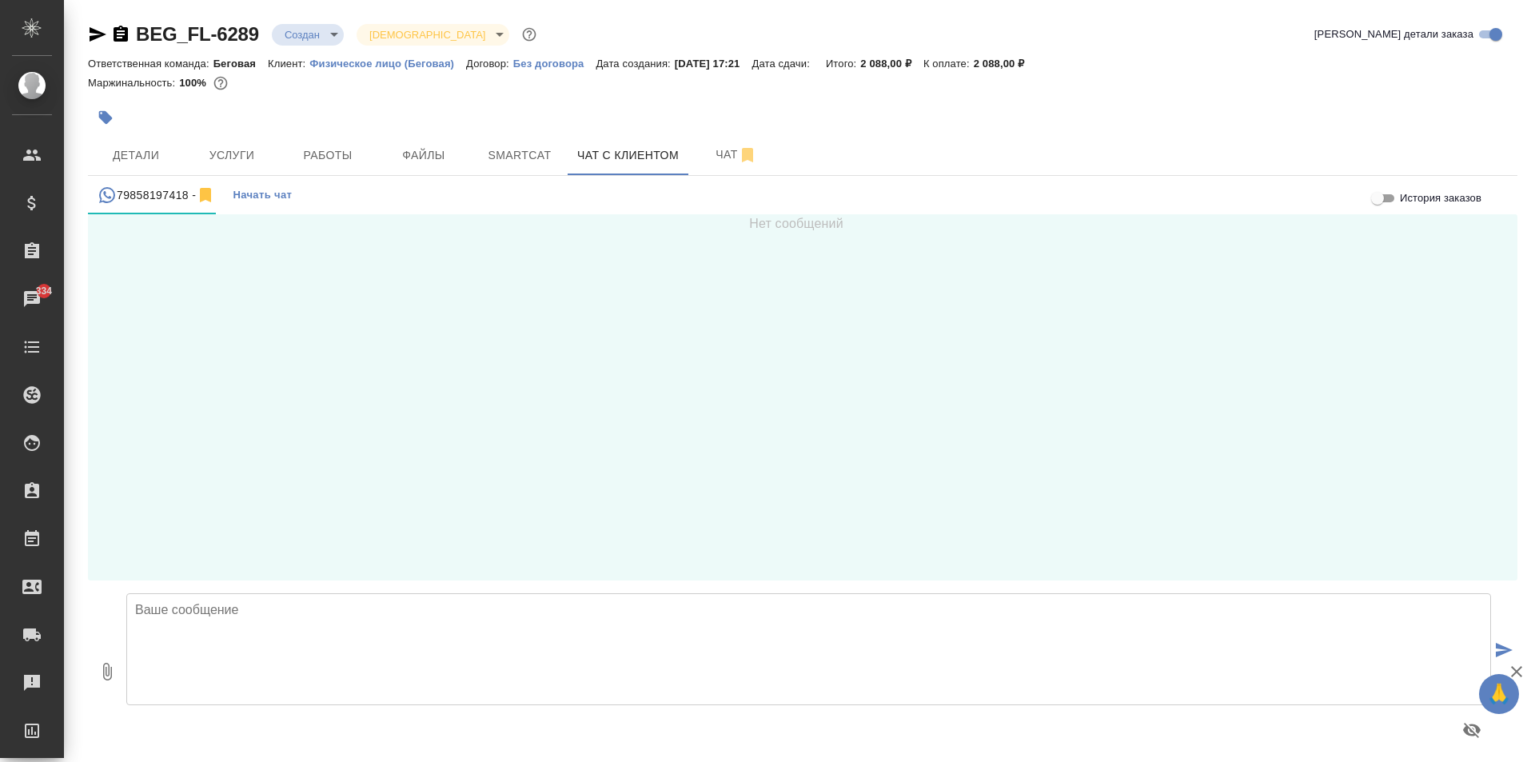
click at [499, 669] on textarea at bounding box center [808, 649] width 1364 height 112
click at [672, 613] on textarea "Добрый день! Это бюро переводов AWATERA, направляю Вам расчет по Вашему заказу:…" at bounding box center [808, 649] width 1364 height 112
click at [1137, 623] on textarea "Добрый день! Это бюро переводов AWATERA, направляю Вам расчет по Вашему заказу:…" at bounding box center [808, 649] width 1364 height 112
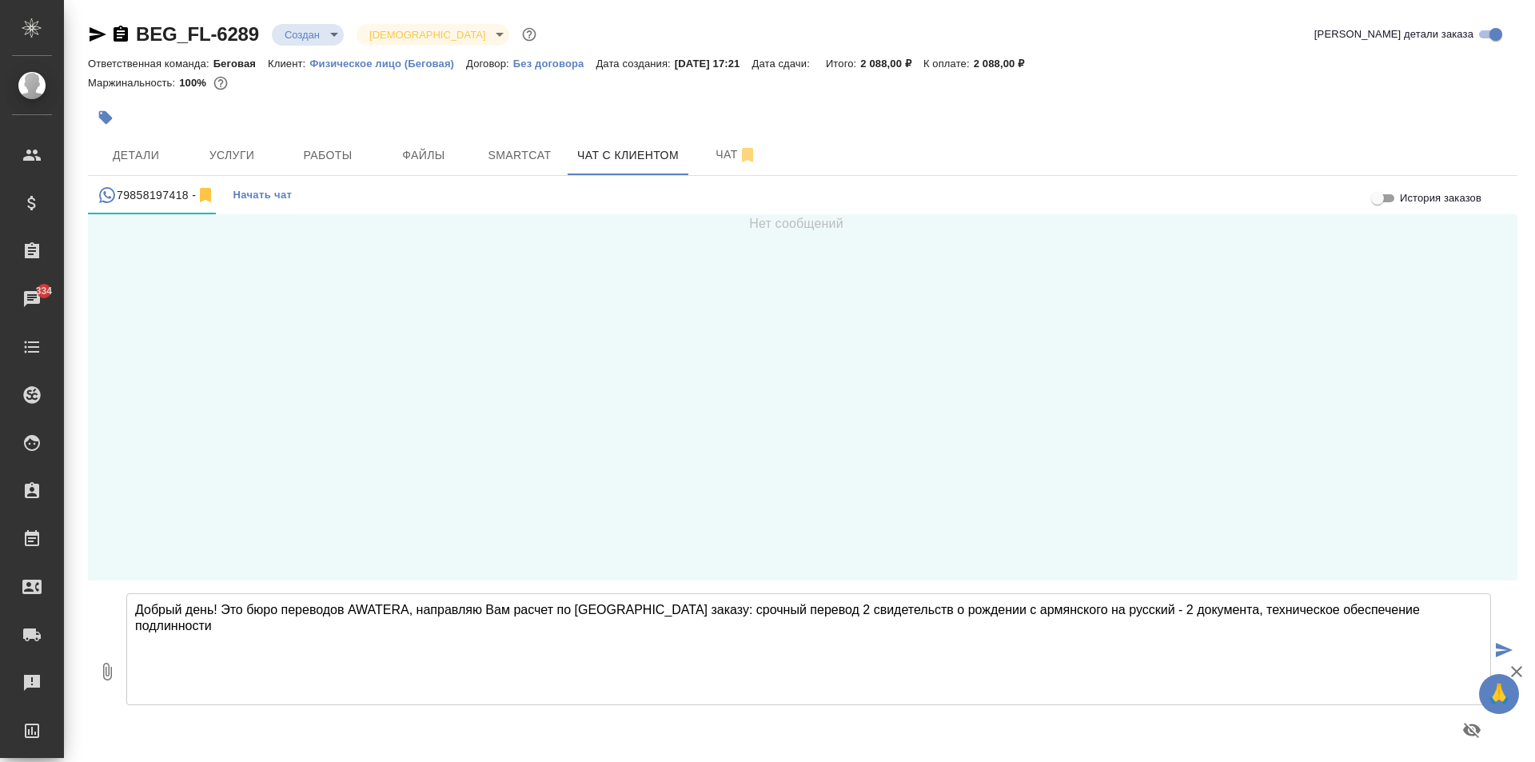
drag, startPoint x: 1333, startPoint y: 610, endPoint x: 1343, endPoint y: 616, distance: 11.5
click at [1334, 610] on textarea "Добрый день! Это бюро переводов AWATERA, направляю Вам расчет по Вашему заказу:…" at bounding box center [808, 649] width 1364 height 112
click at [701, 657] on textarea "Добрый день! Это бюро переводов AWATERA, направляю Вам расчет по Вашему заказу:…" at bounding box center [808, 649] width 1364 height 112
paste textarea "4 176,00 ₽"
click at [270, 676] on textarea "Добрый день! Это бюро переводов AWATERA, направляю Вам расчет по Вашему заказу:…" at bounding box center [808, 649] width 1364 height 112
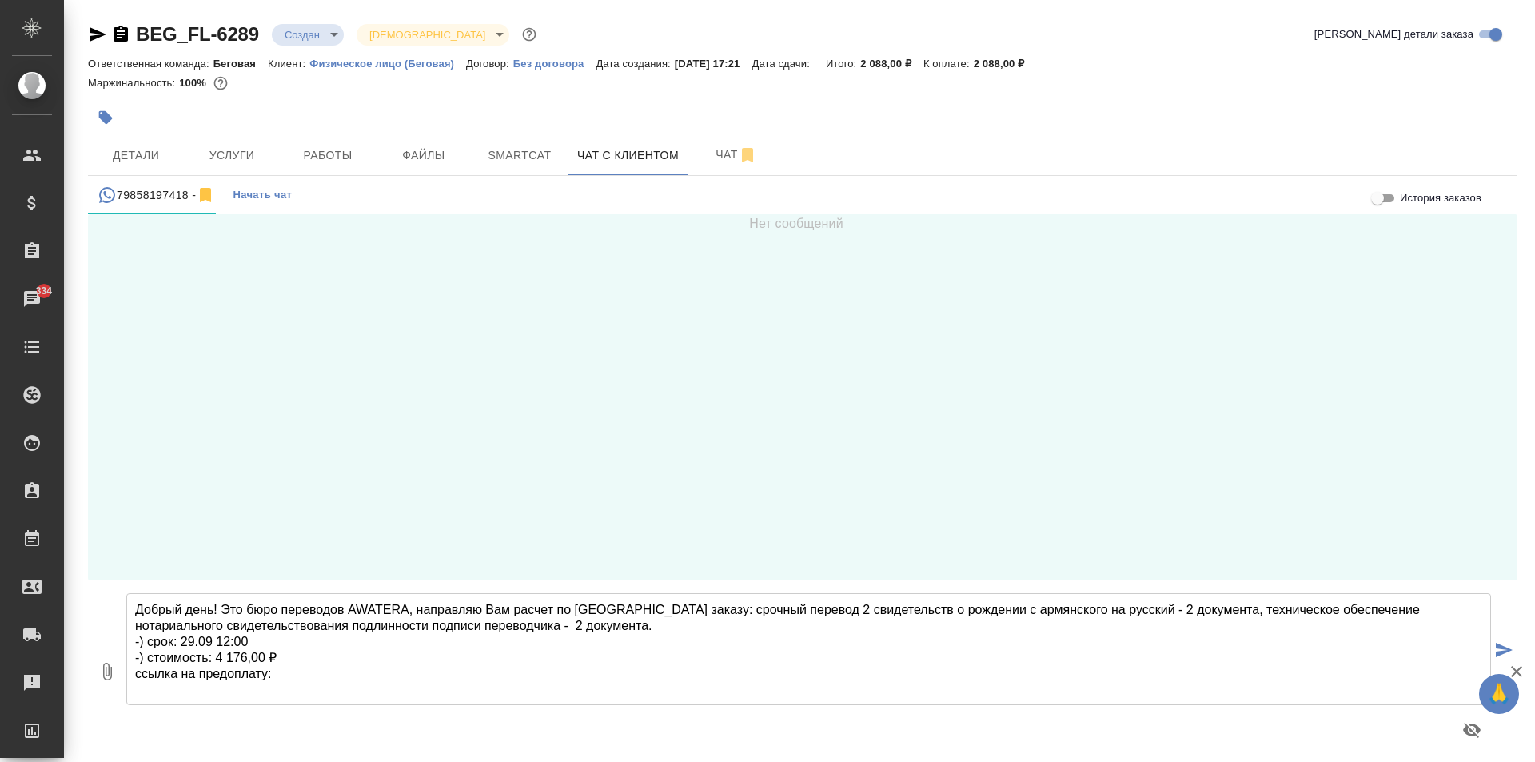
paste textarea "https://www.traktat.com/price/online-payment/"
click at [118, 35] on icon "button" at bounding box center [120, 34] width 14 height 16
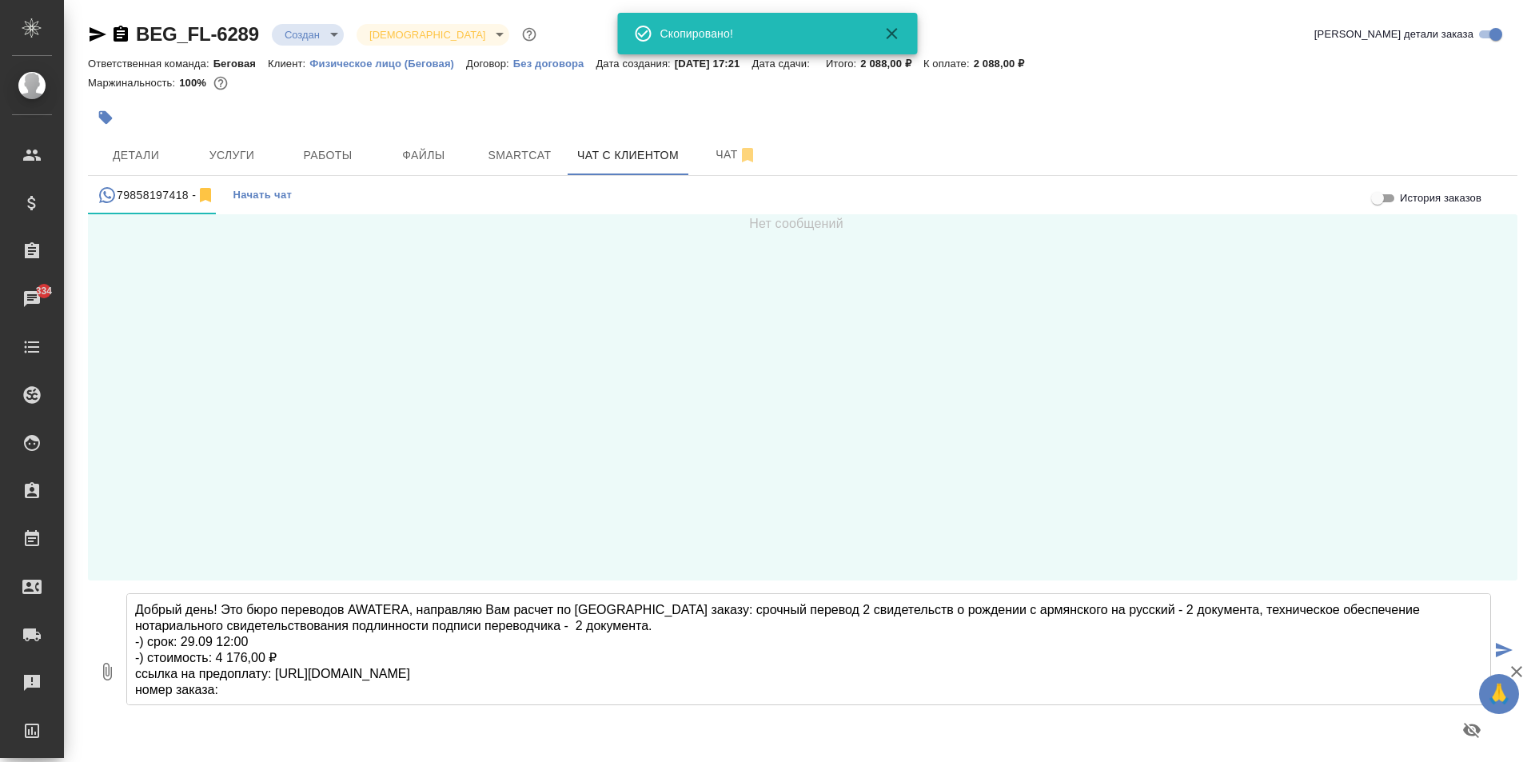
click at [232, 699] on textarea "Добрый день! Это бюро переводов AWATERA, направляю Вам расчет по Вашему заказу:…" at bounding box center [808, 649] width 1364 height 112
paste textarea "BEG_FL-6289"
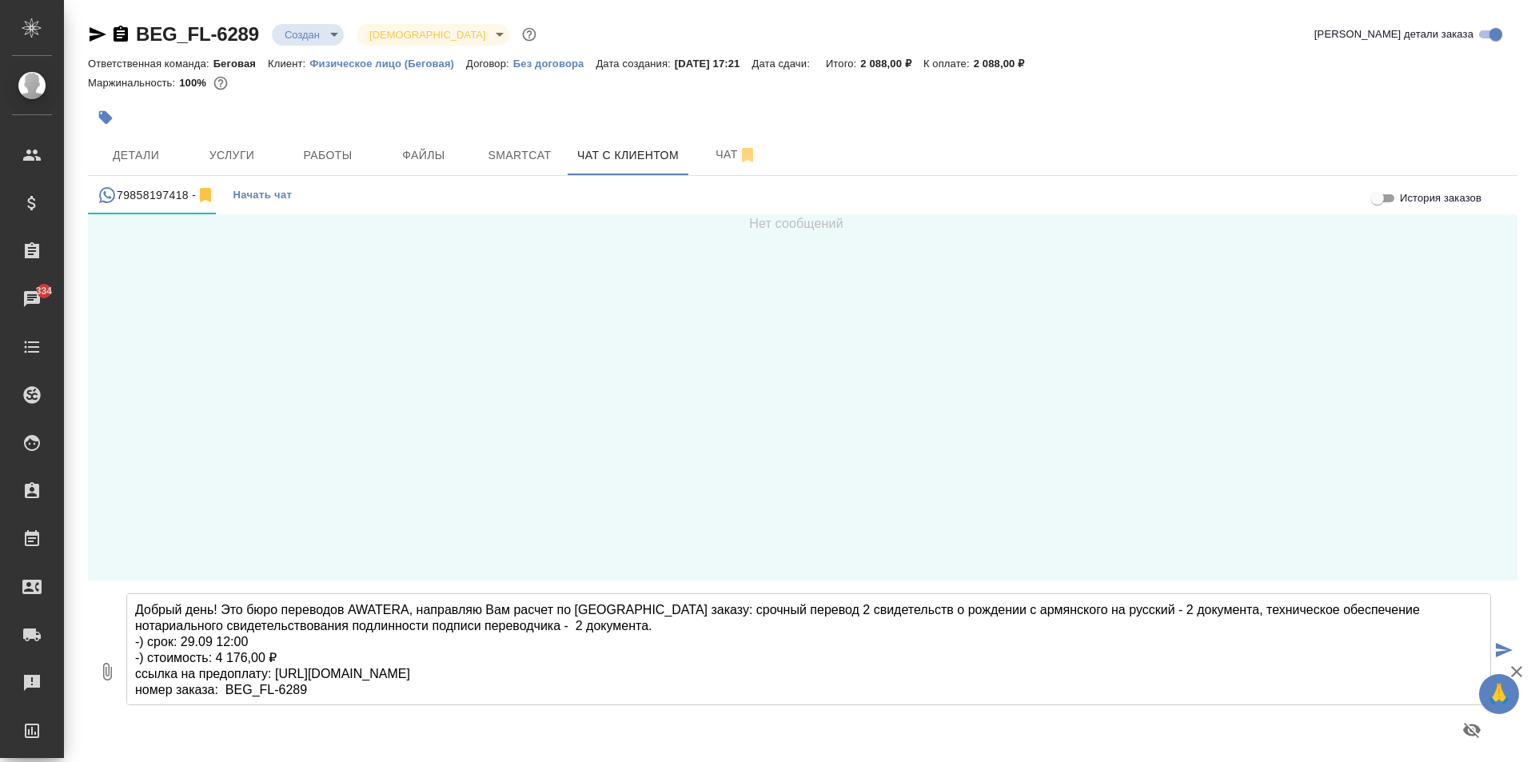
scroll to position [8, 0]
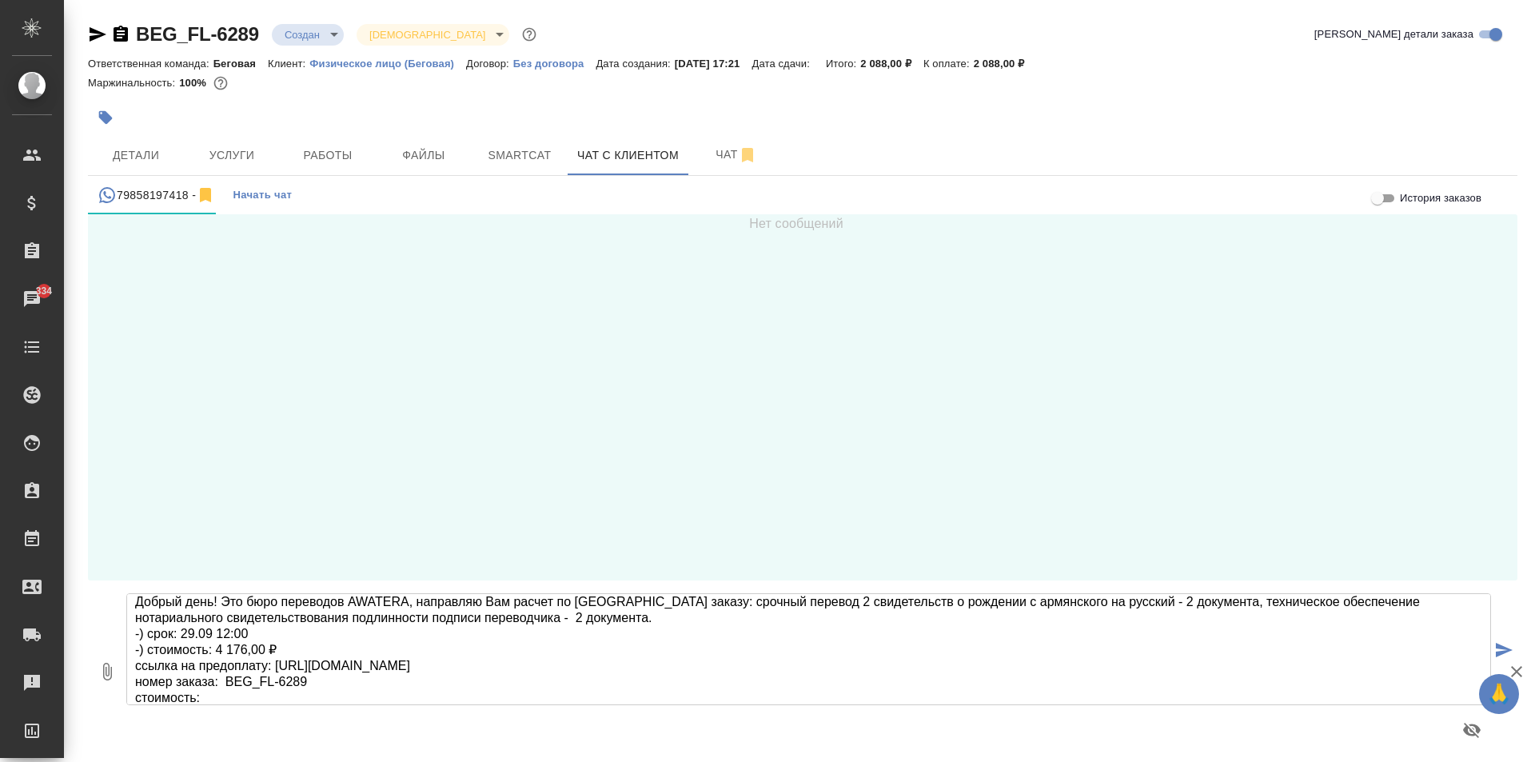
paste textarea "BEG_FL-6289"
drag, startPoint x: 217, startPoint y: 651, endPoint x: 277, endPoint y: 649, distance: 59.2
click at [277, 649] on textarea "Добрый день! Это бюро переводов AWATERA, направляю Вам расчет по Вашему заказу:…" at bounding box center [808, 649] width 1364 height 112
click at [226, 699] on textarea "Добрый день! Это бюро переводов AWATERA, направляю Вам расчет по Вашему заказу:…" at bounding box center [808, 649] width 1364 height 112
paste textarea "4 176,00 ₽"
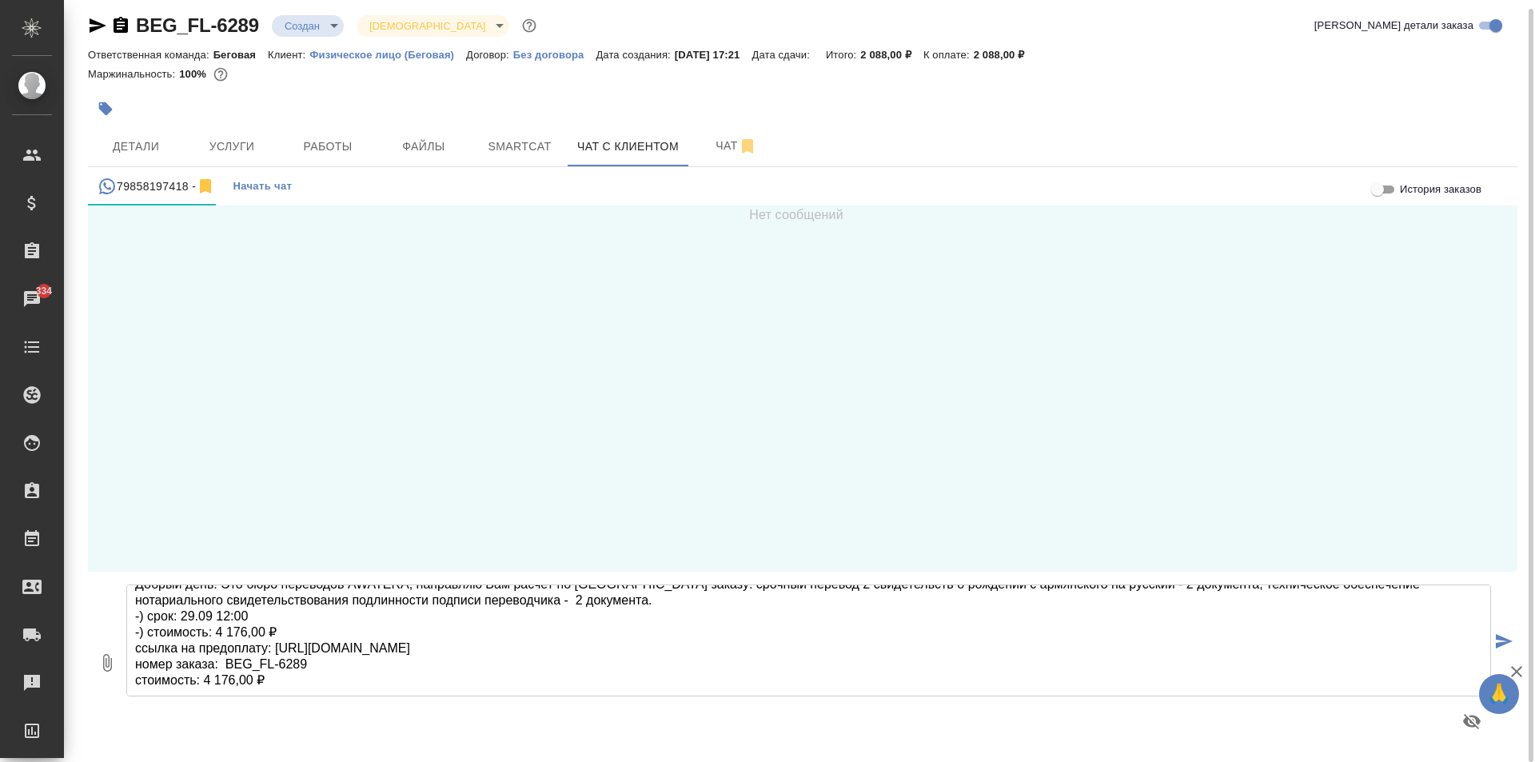
scroll to position [18, 0]
click at [195, 618] on textarea "Добрый день! Это бюро переводов AWATERA, направляю Вам расчет по Вашему заказу:…" at bounding box center [808, 640] width 1364 height 112
type textarea "Добрый день! Это бюро переводов AWATERA, направляю Вам расчет по Вашему заказу:…"
click at [633, 679] on textarea "Добрый день! Это бюро переводов AWATERA, направляю Вам расчет по Вашему заказу:…" at bounding box center [808, 640] width 1364 height 112
click at [1495, 639] on icon "submit" at bounding box center [1503, 641] width 17 height 14
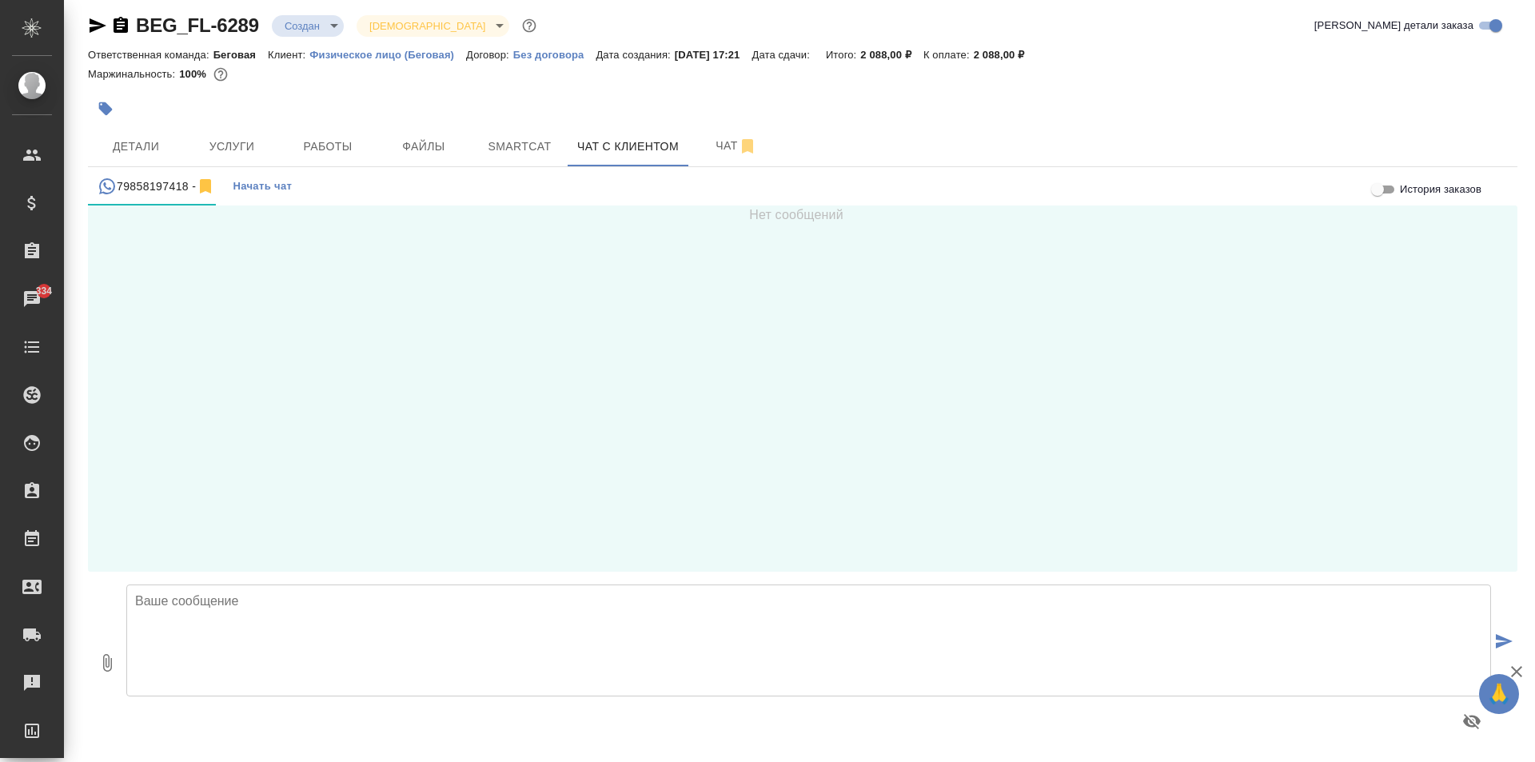
scroll to position [0, 0]
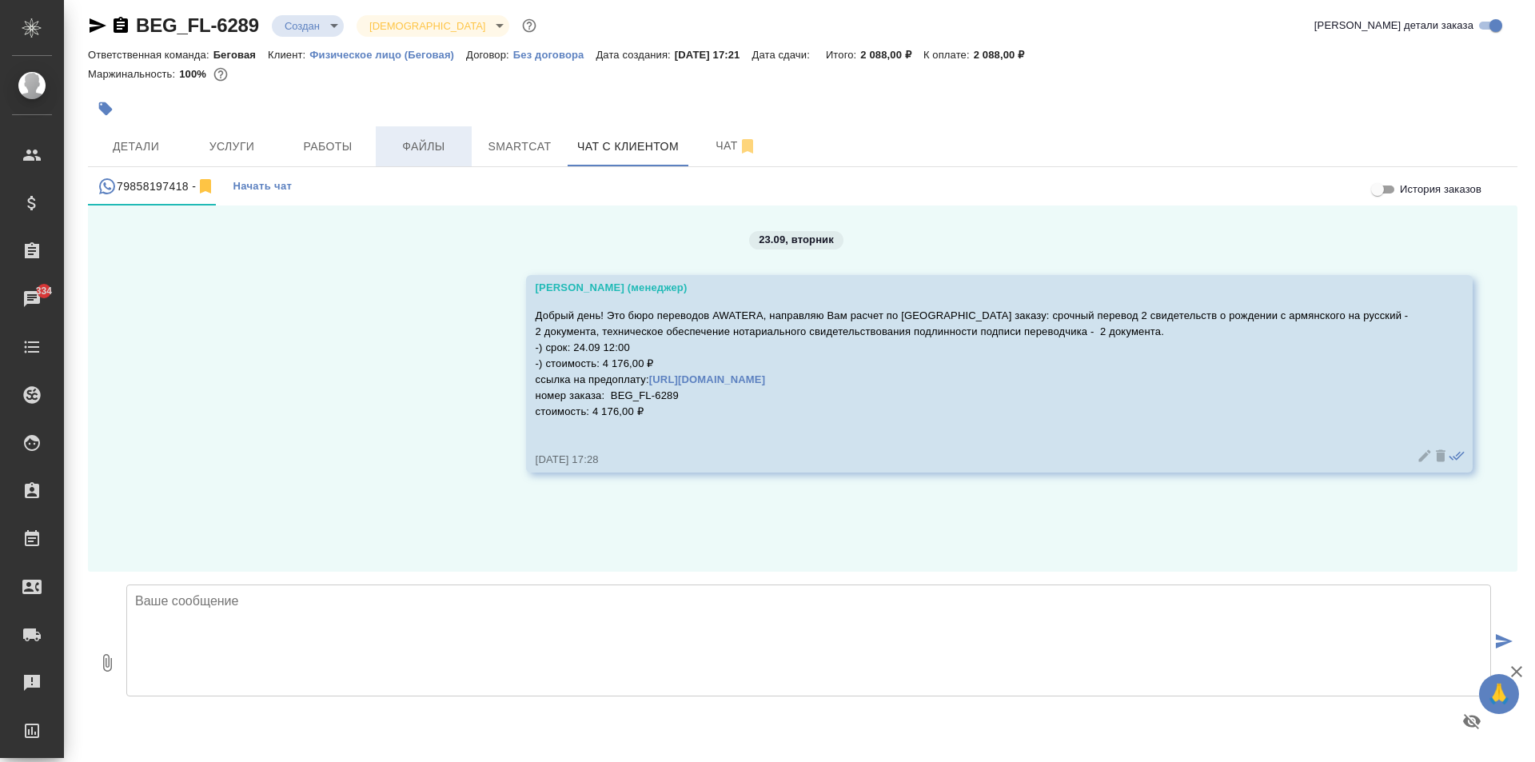
click at [428, 133] on button "Файлы" at bounding box center [424, 146] width 96 height 40
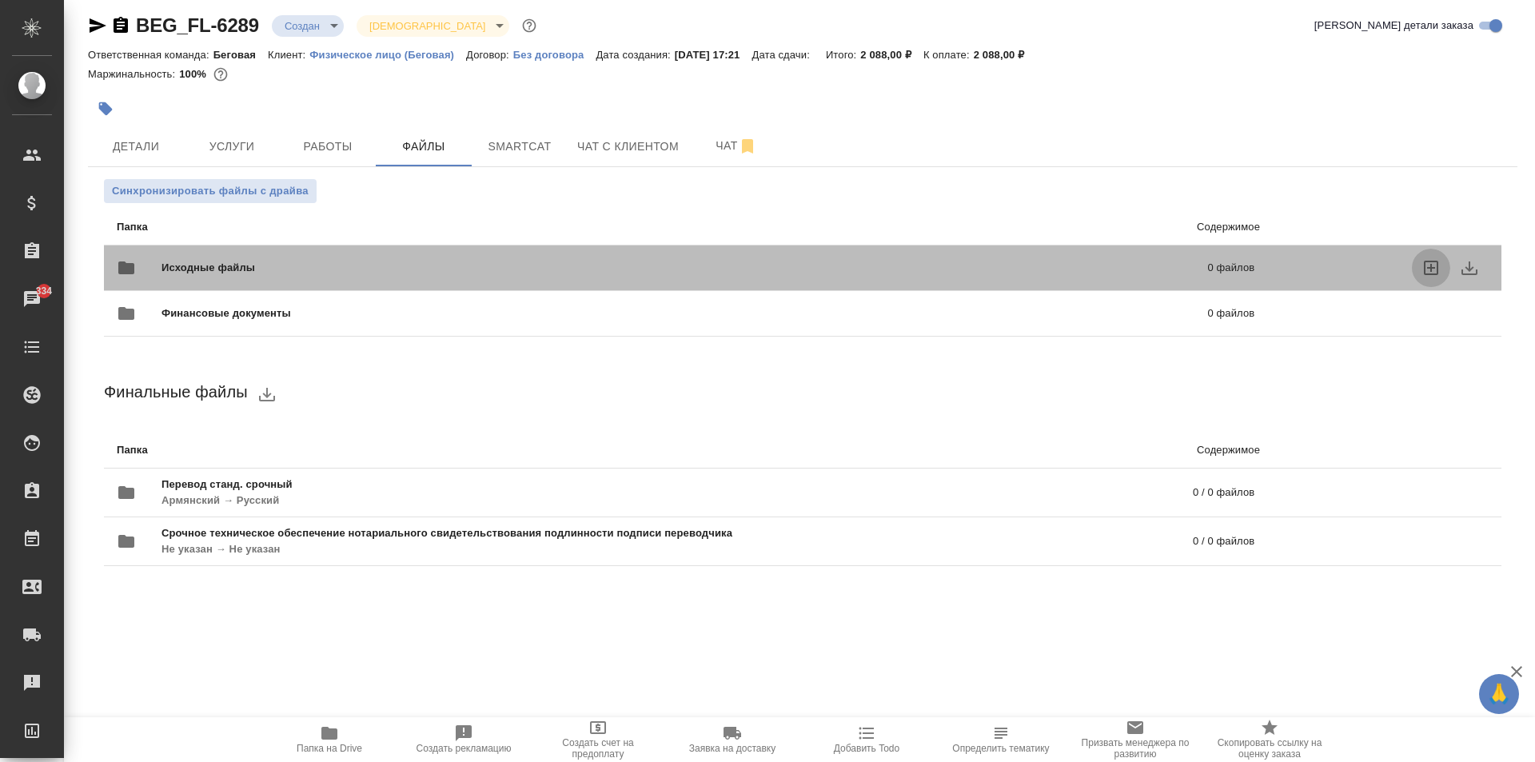
click at [1424, 261] on icon "uploadFiles" at bounding box center [1431, 268] width 14 height 14
click at [0, 0] on input "uploadFiles" at bounding box center [0, 0] width 0 height 0
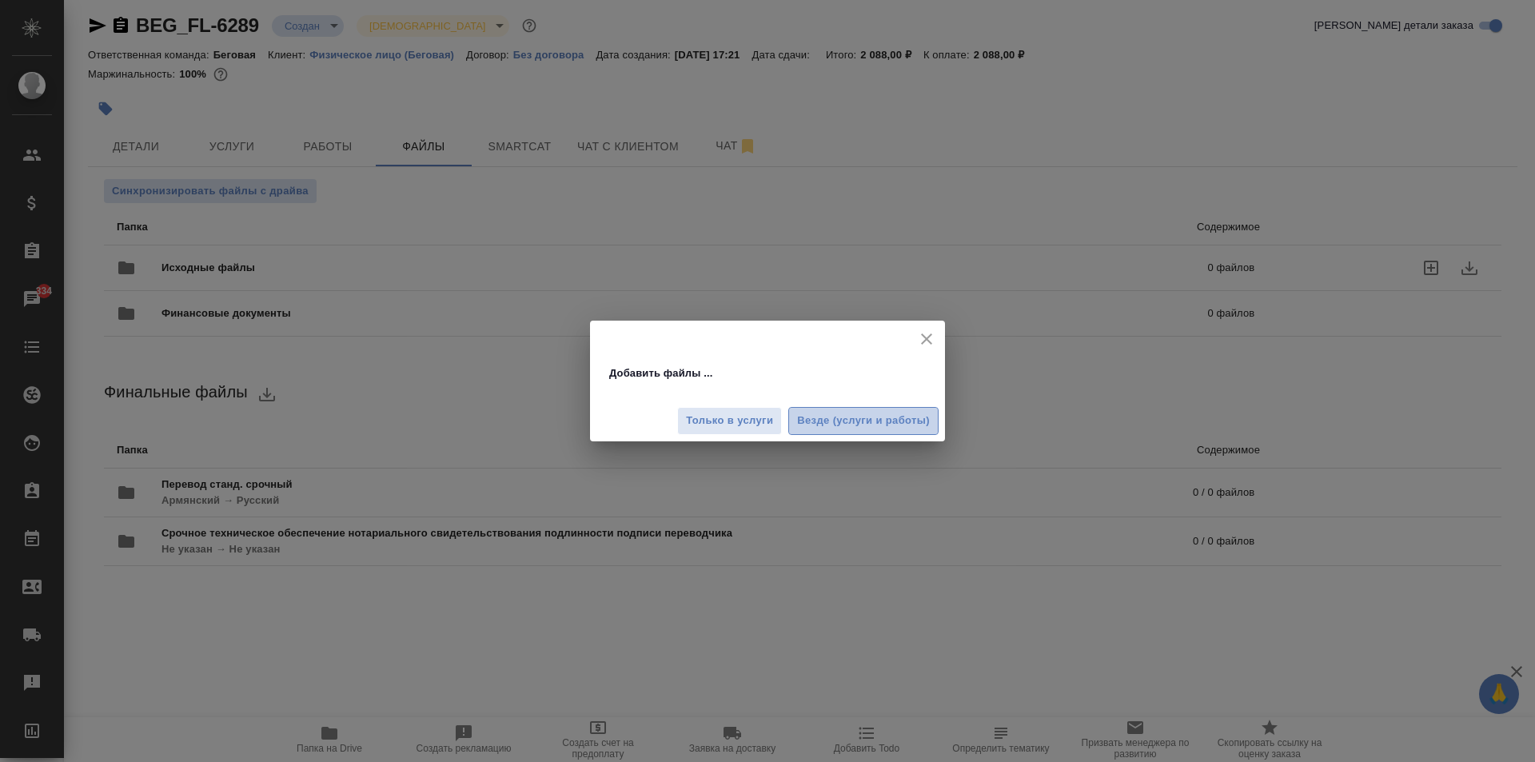
click at [801, 424] on span "Везде (услуги и работы)" at bounding box center [863, 421] width 133 height 18
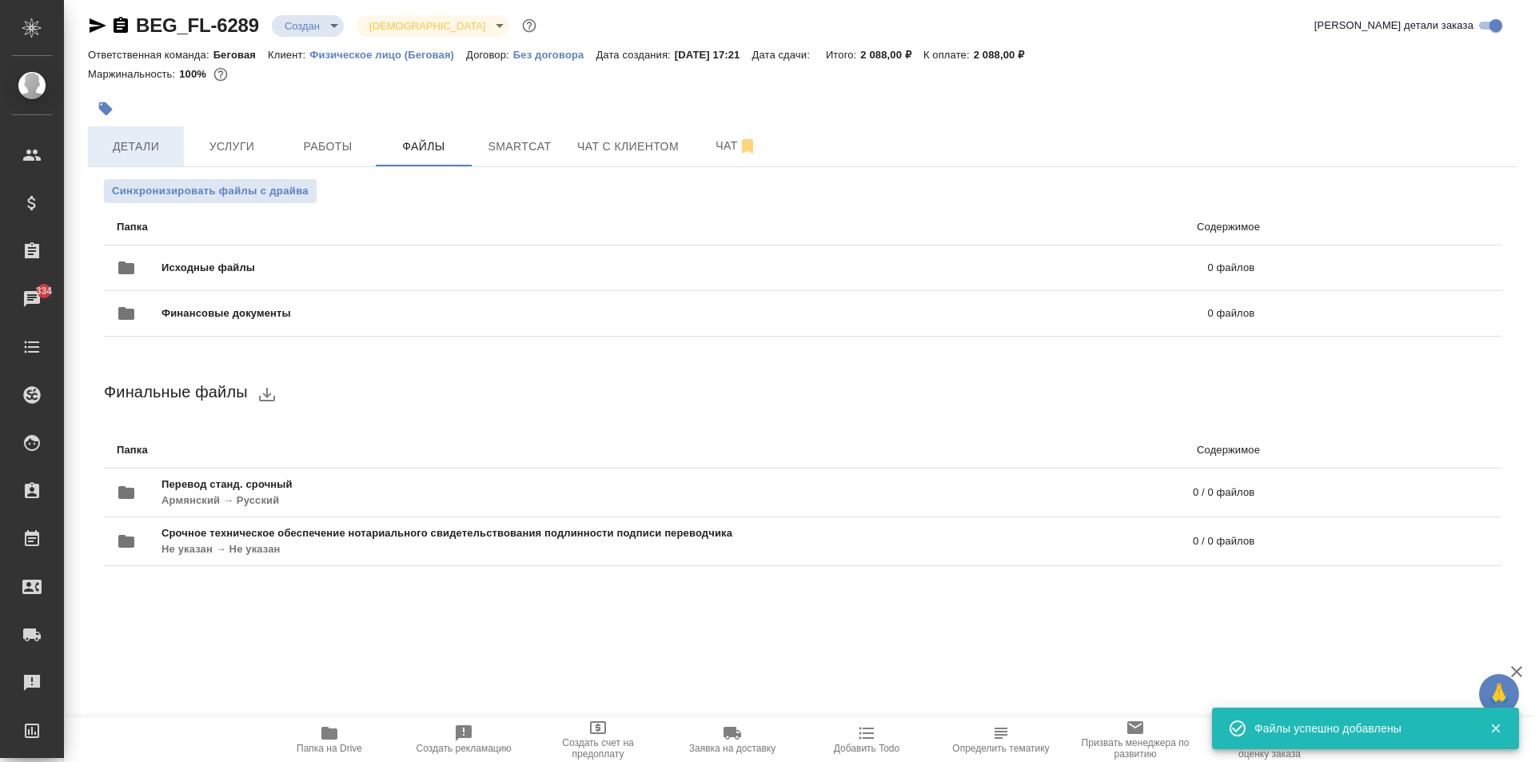
click at [141, 132] on button "Детали" at bounding box center [136, 146] width 96 height 40
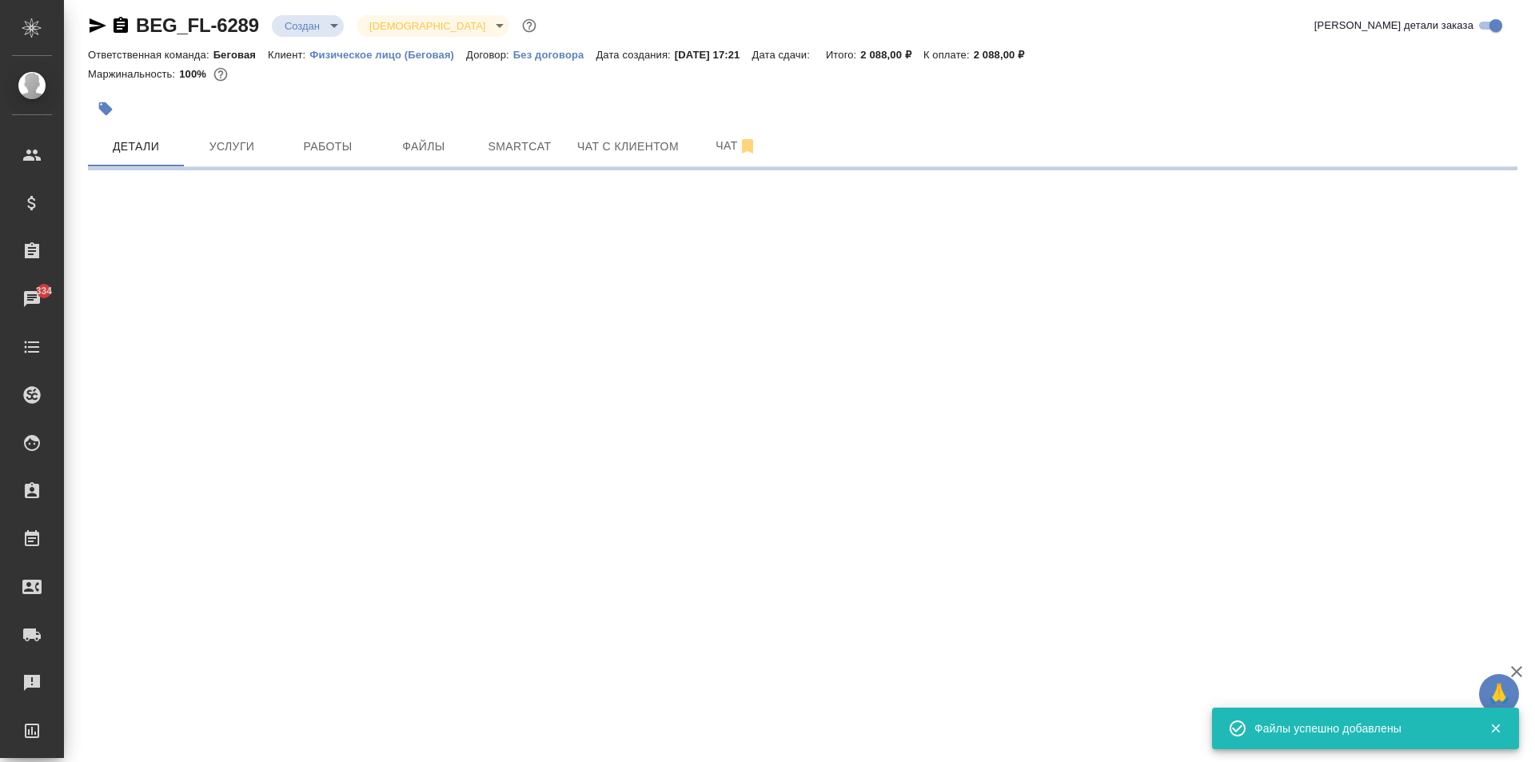
select select "RU"
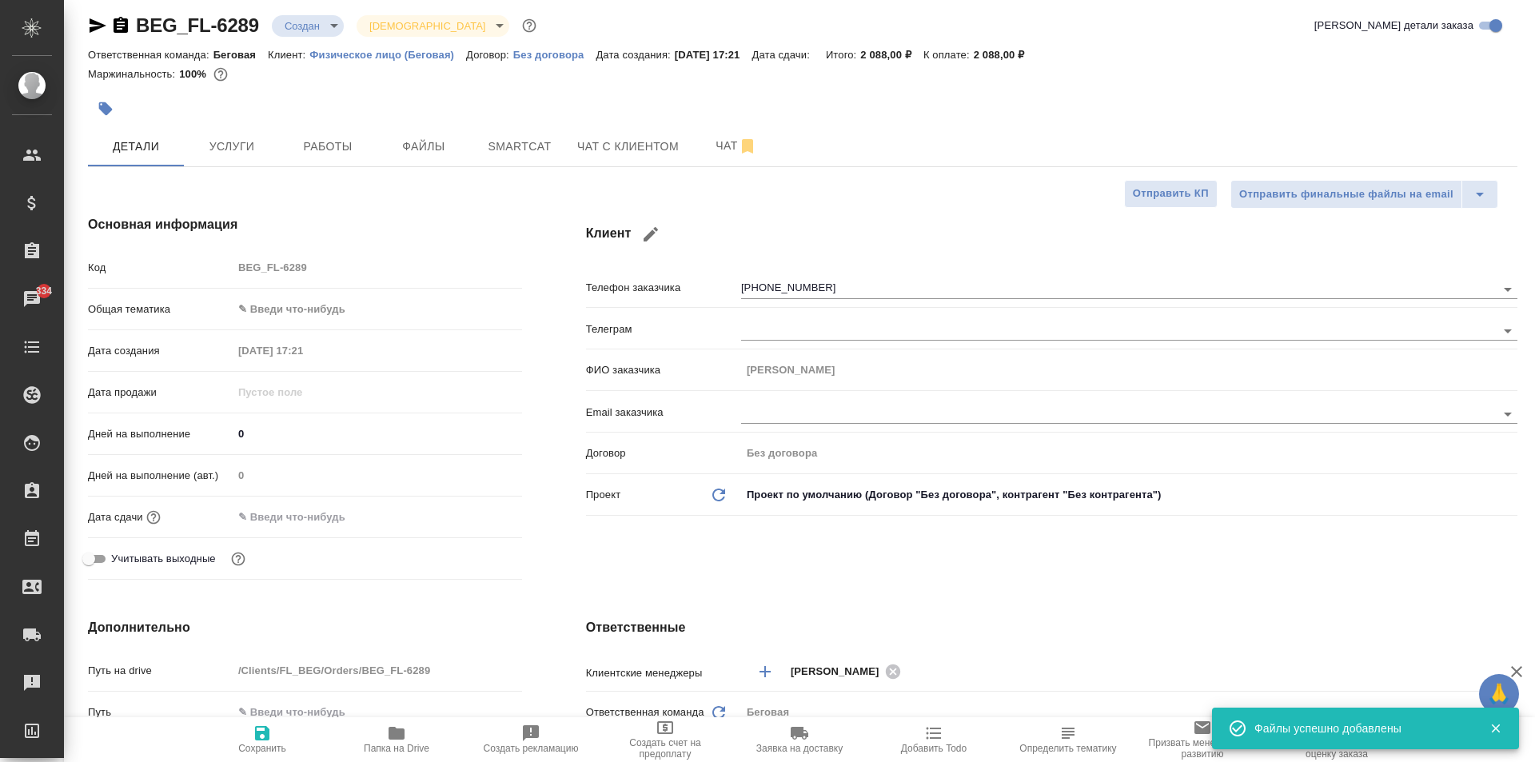
type textarea "x"
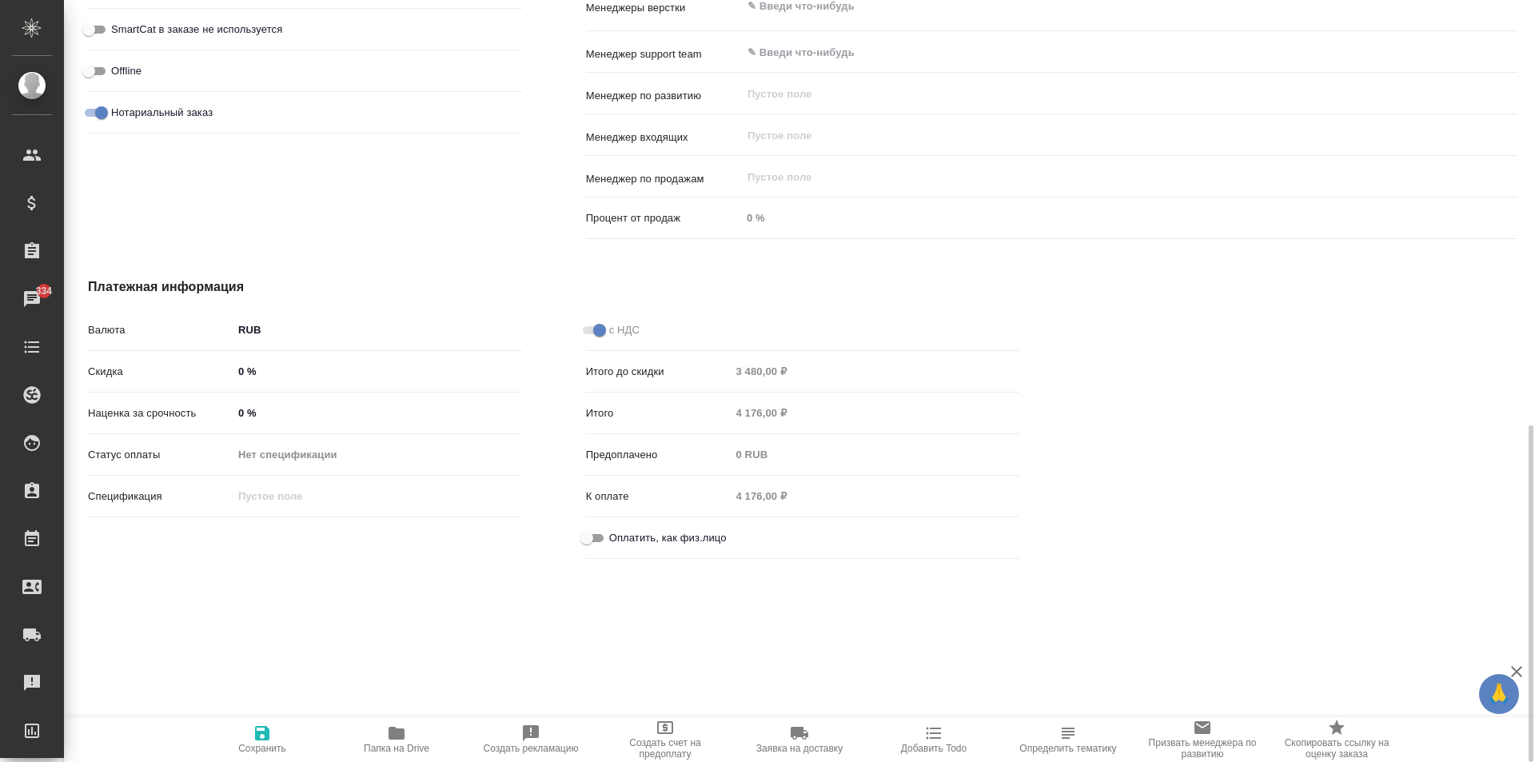
scroll to position [974, 0]
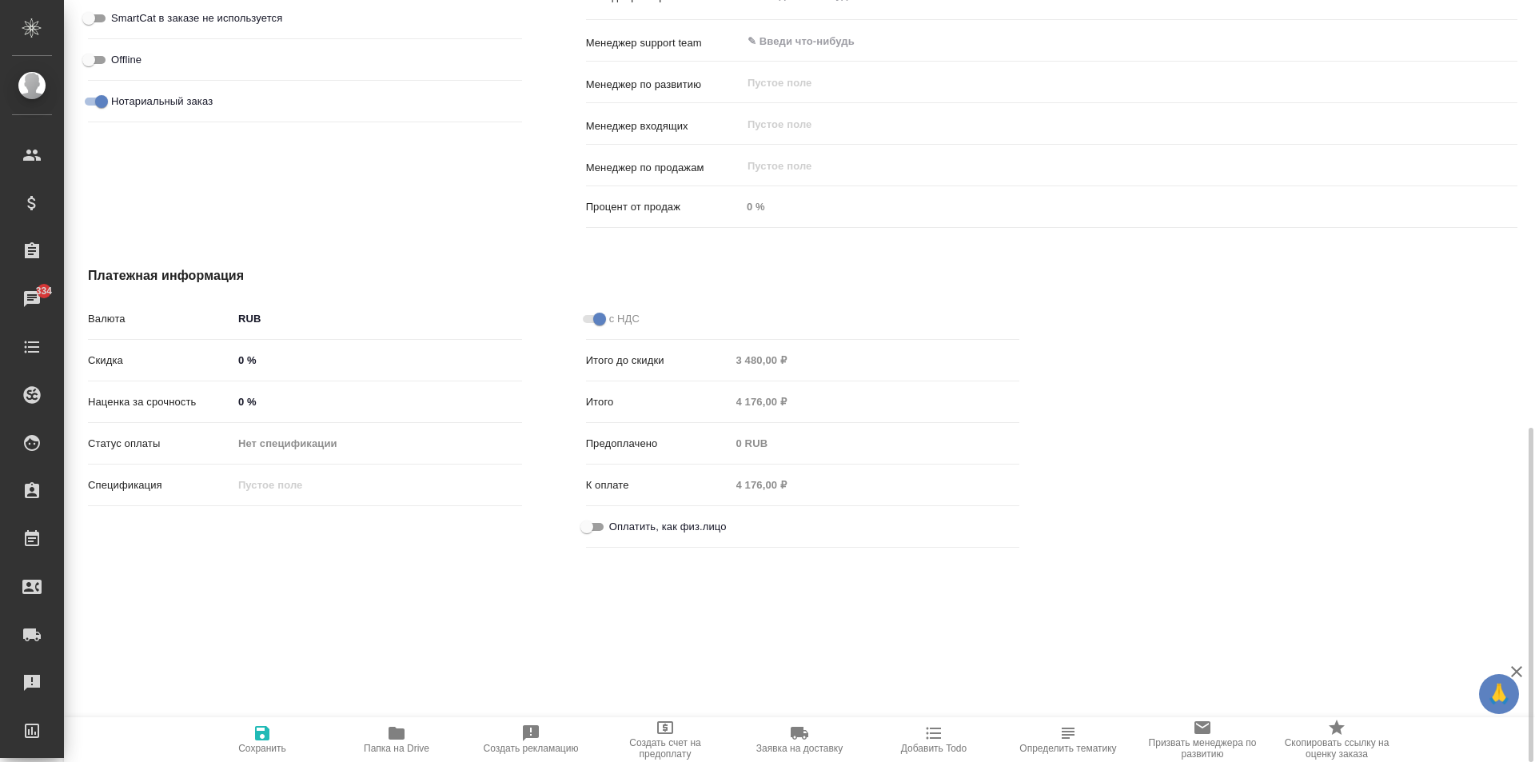
click at [583, 520] on input "Оплатить, как физ.лицо" at bounding box center [587, 526] width 58 height 19
checkbox input "true"
type textarea "x"
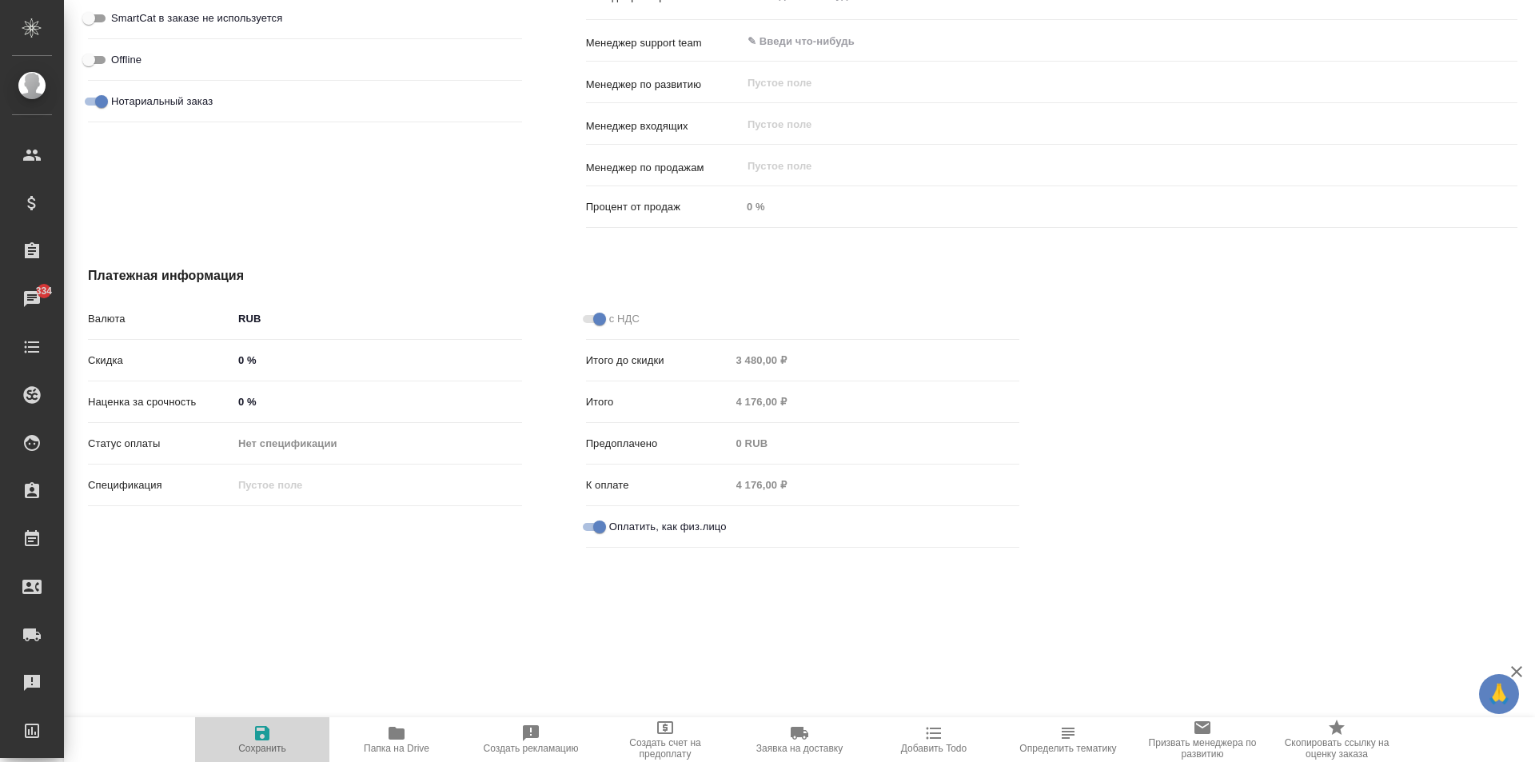
click at [255, 723] on icon "button" at bounding box center [262, 732] width 19 height 19
type textarea "x"
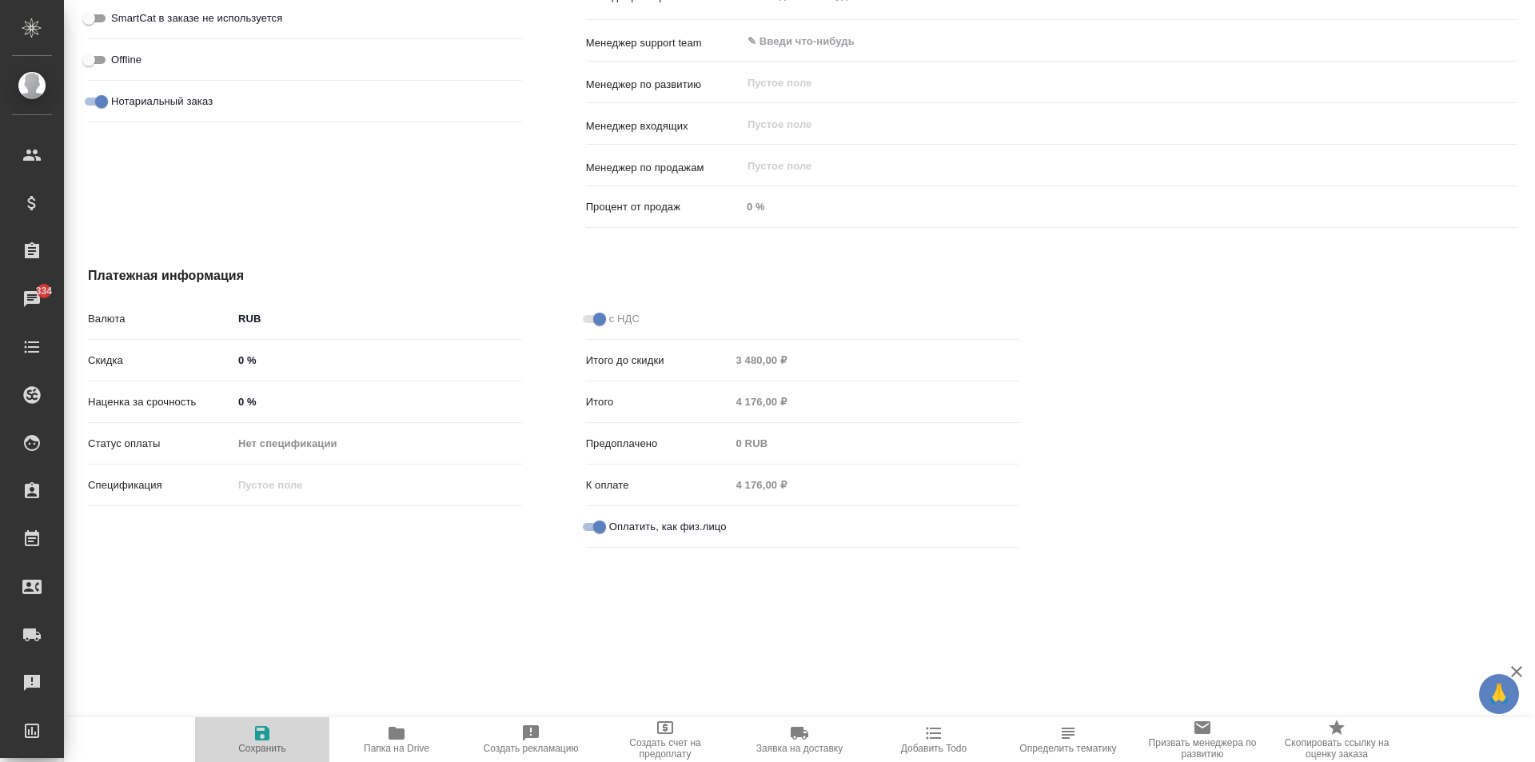
type textarea "x"
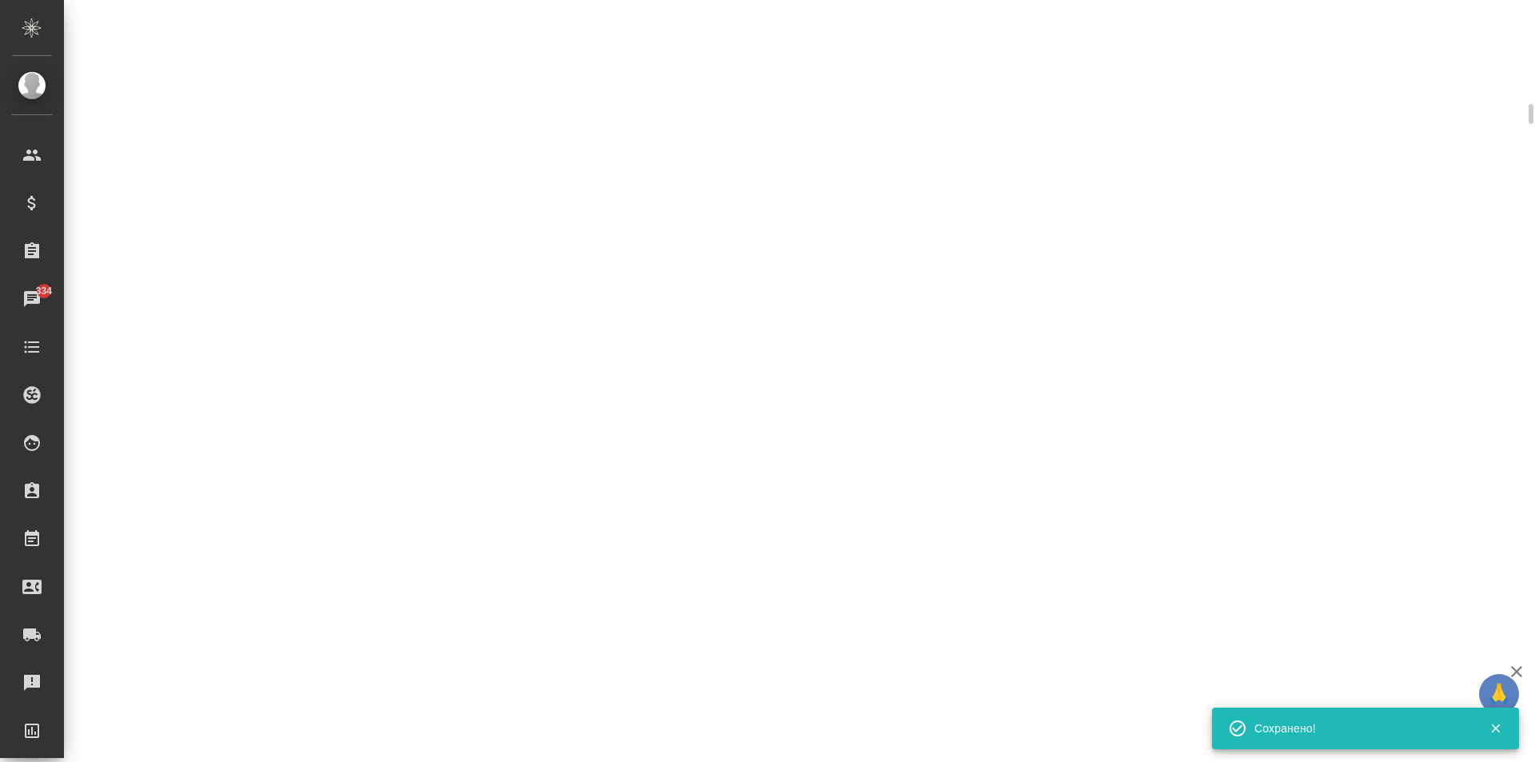
scroll to position [961, 0]
select select "RU"
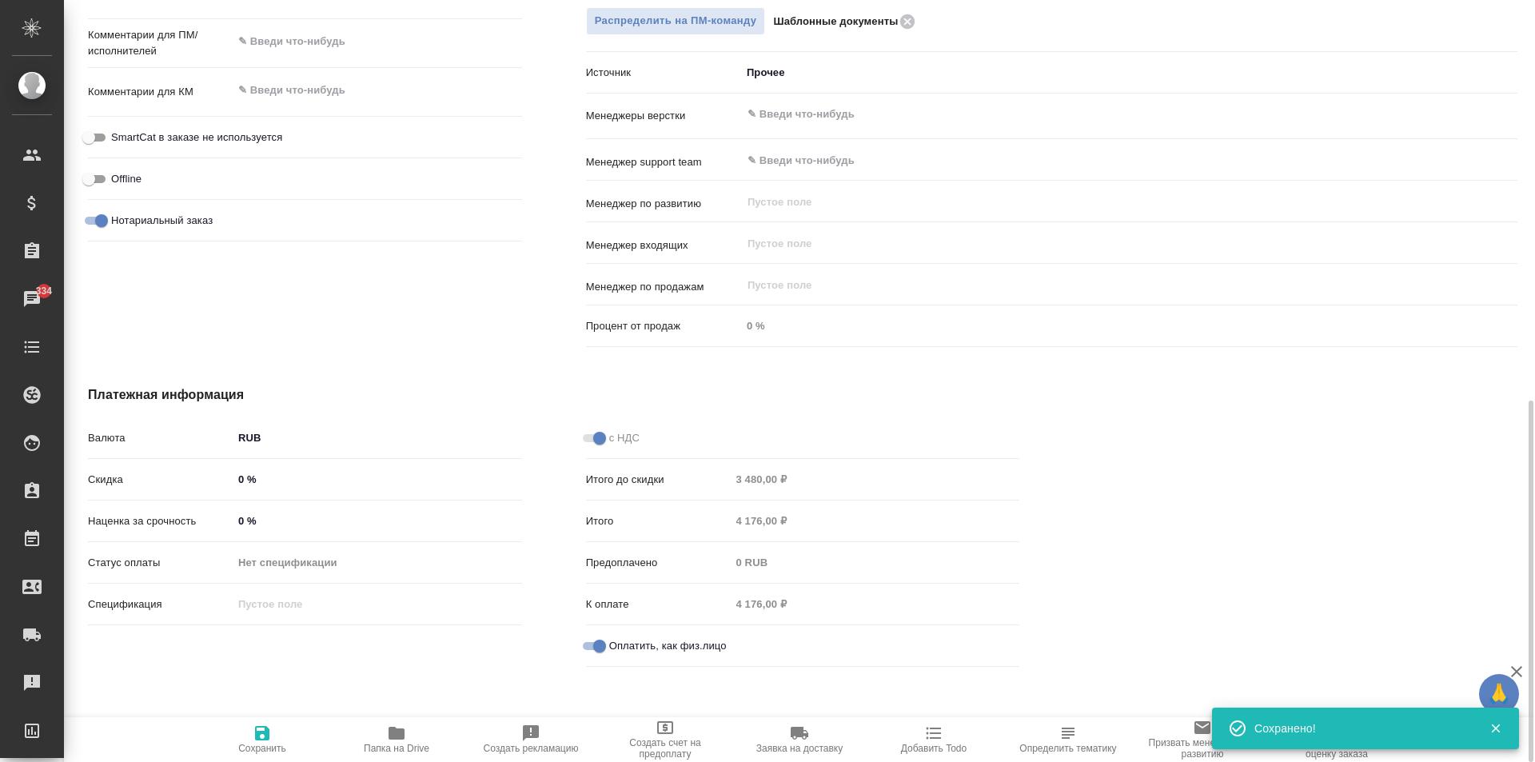
type textarea "x"
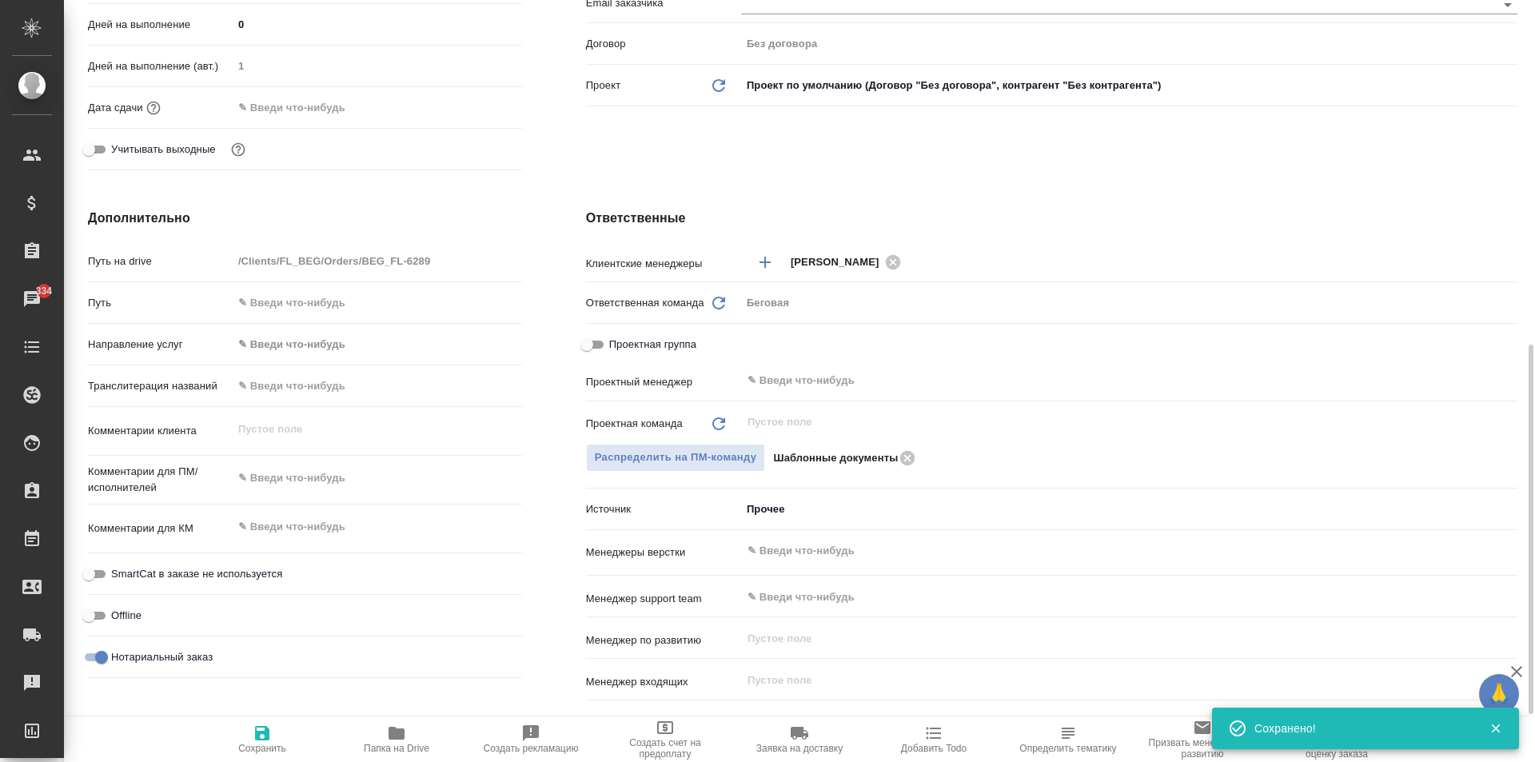
scroll to position [414, 0]
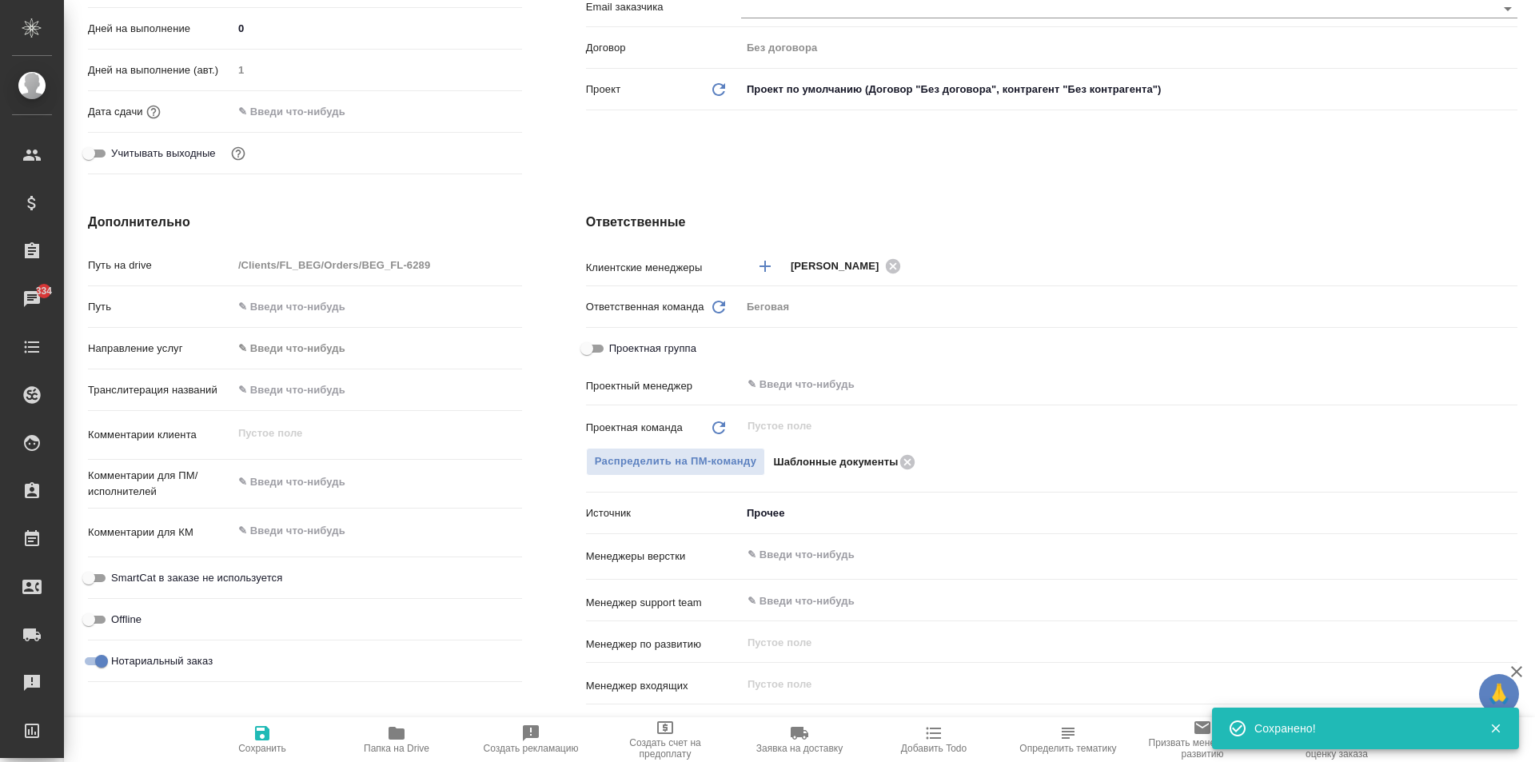
type textarea "x"
click at [291, 477] on textarea at bounding box center [377, 482] width 288 height 27
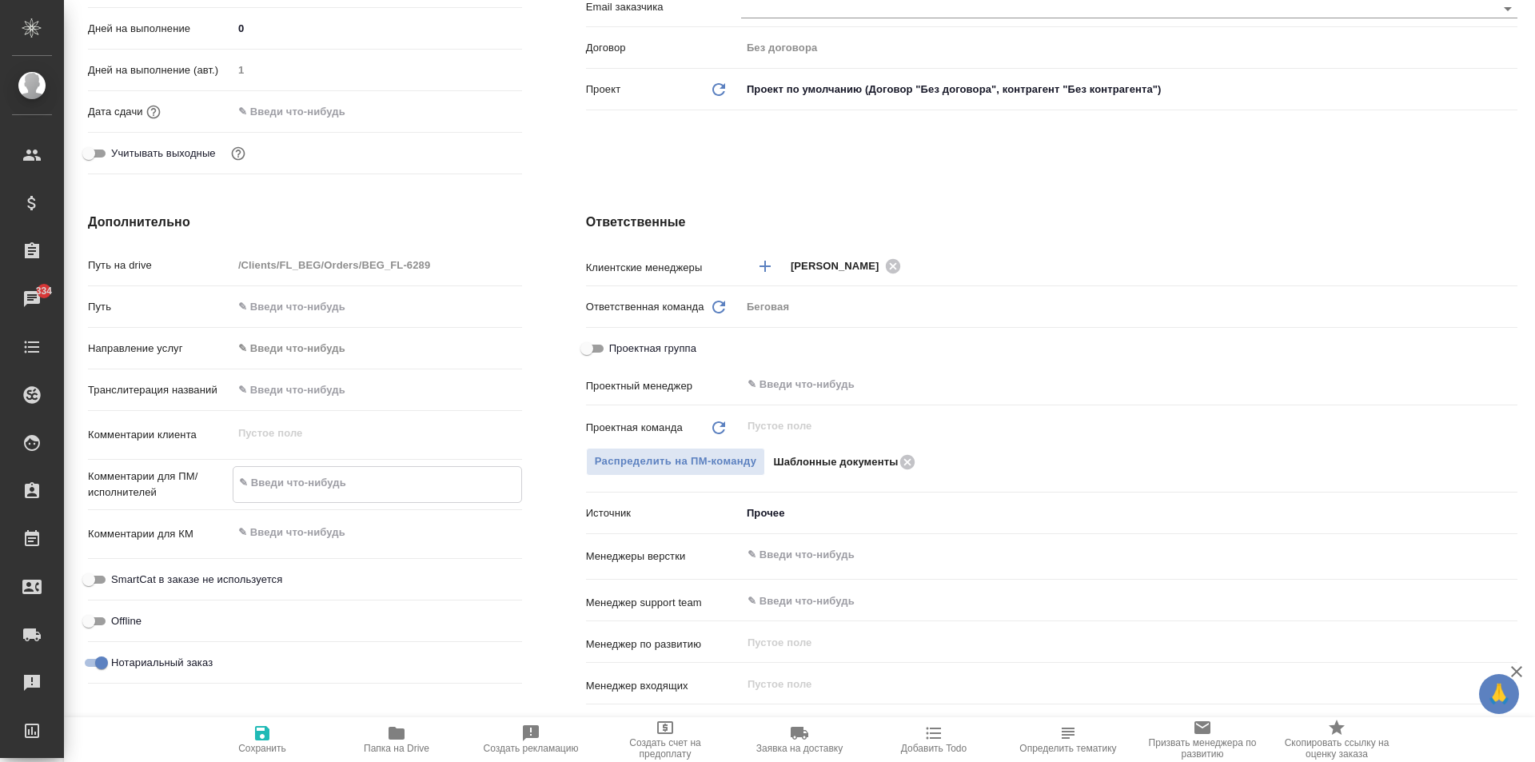
type textarea "2"
type textarea "x"
type textarea "2"
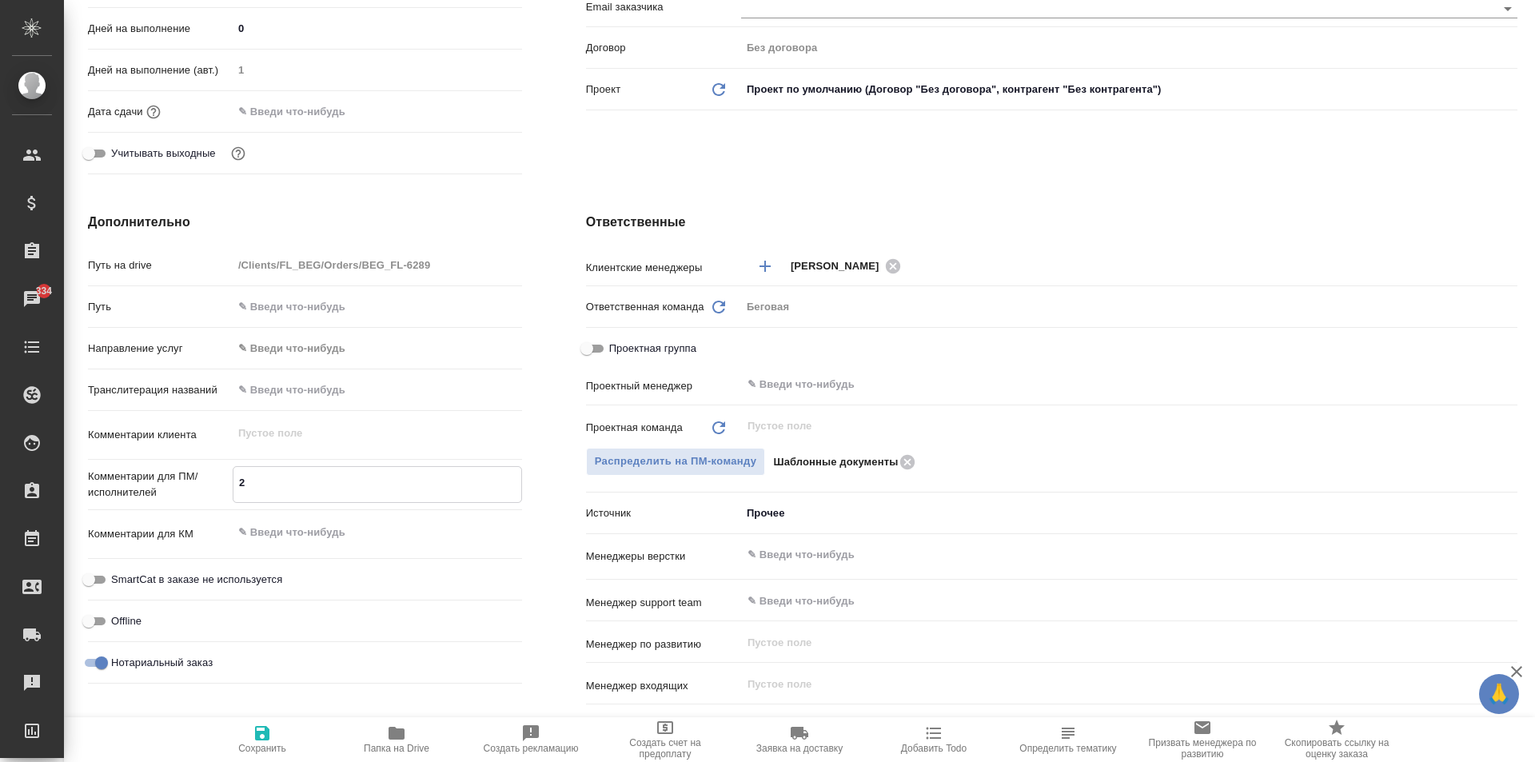
type textarea "x"
type textarea "2 с"
type textarea "x"
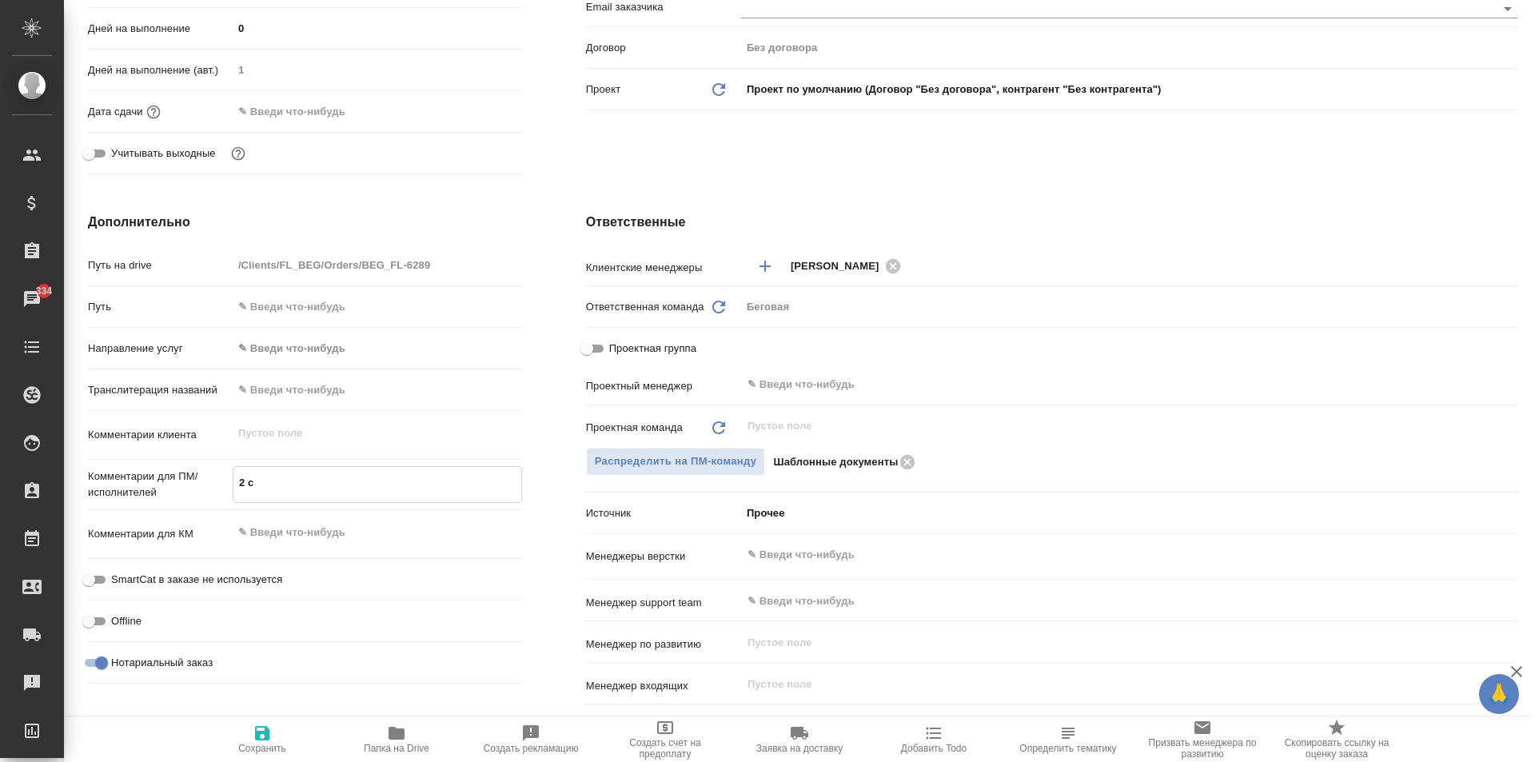
type textarea "x"
type textarea "2 со"
type textarea "x"
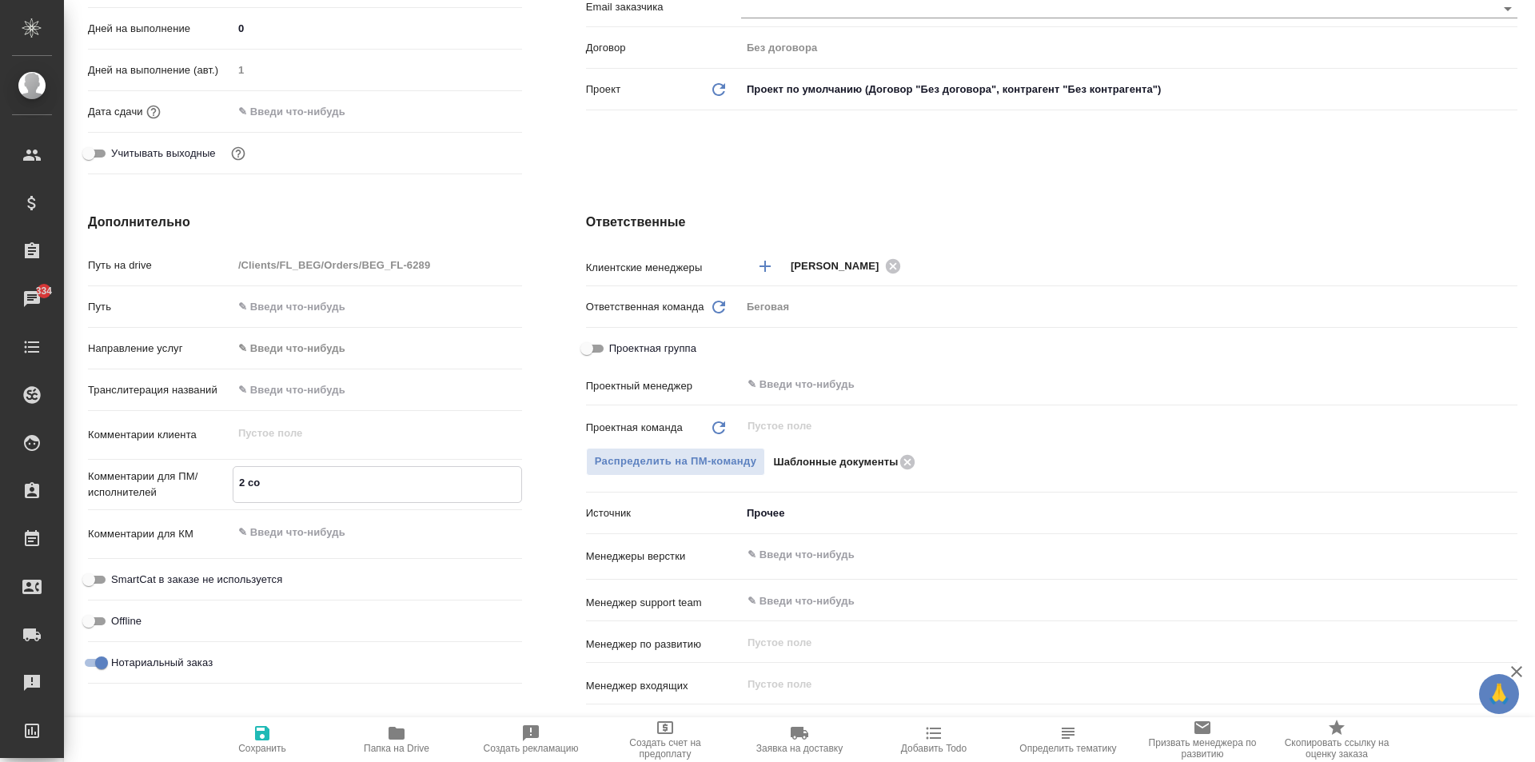
type textarea "x"
type textarea "2 сор"
type textarea "x"
type textarea "2 сора"
type textarea "x"
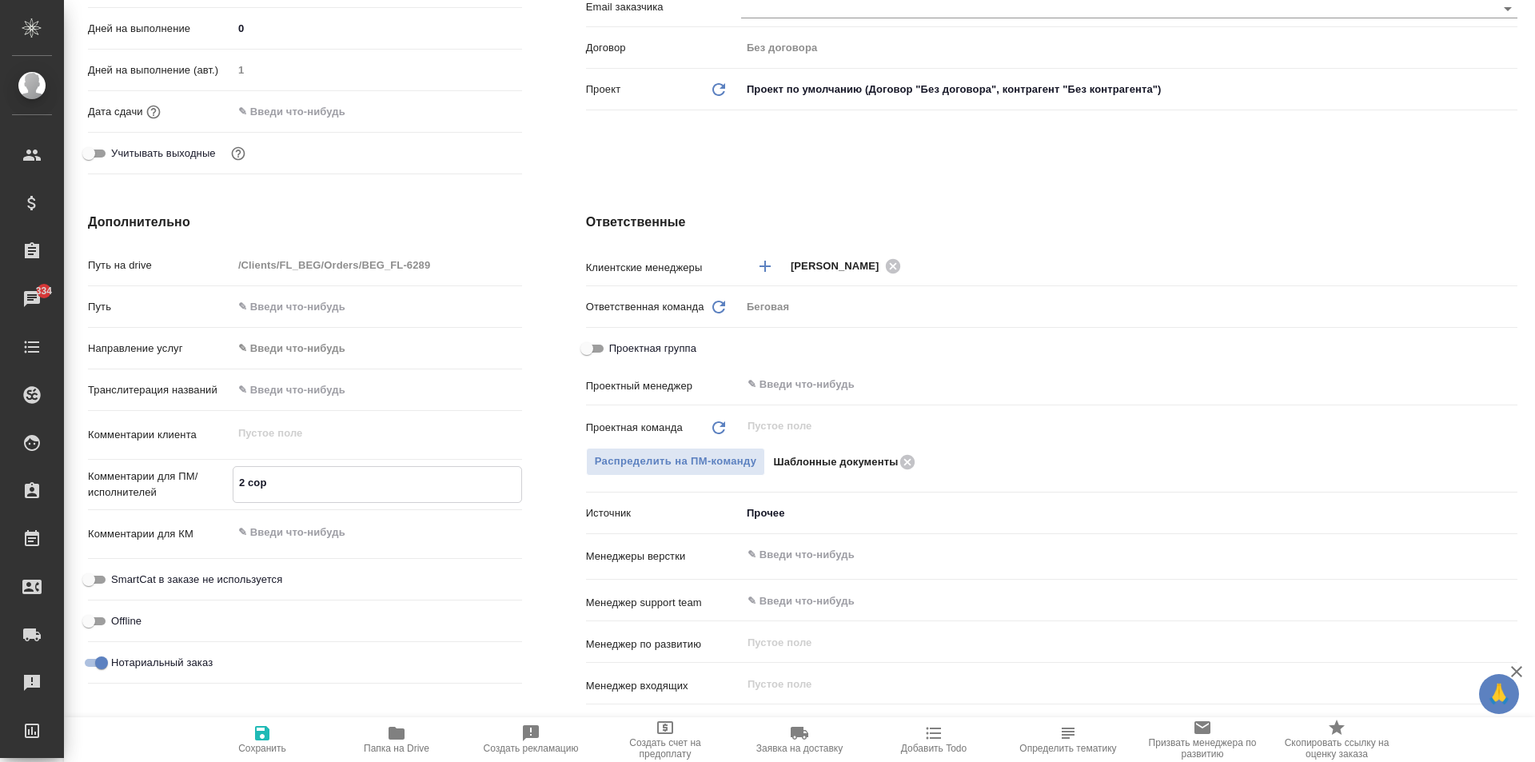
type textarea "x"
type textarea "2 сора"
type textarea "x"
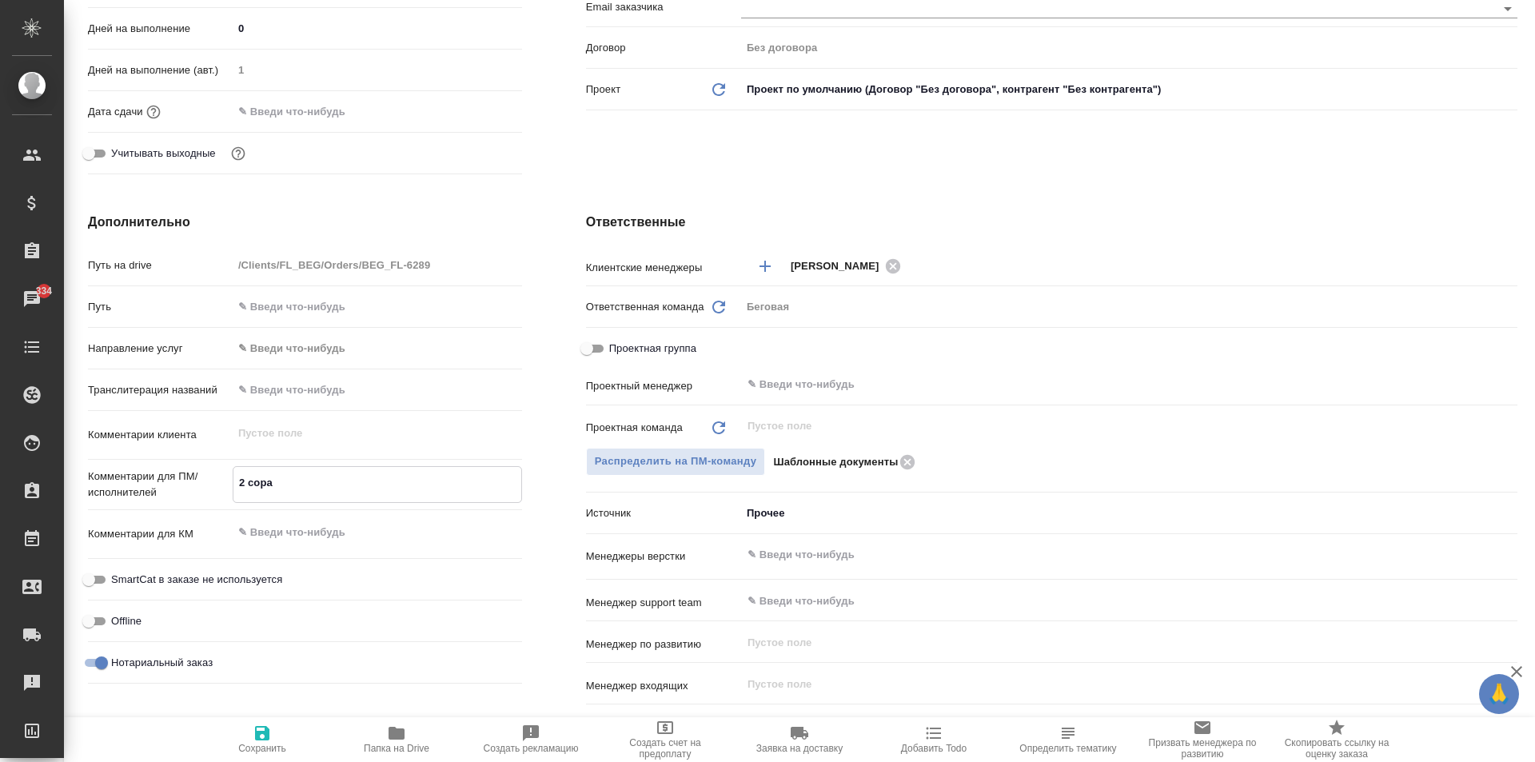
type textarea "2 сора а"
type textarea "x"
type textarea "2 сора ар"
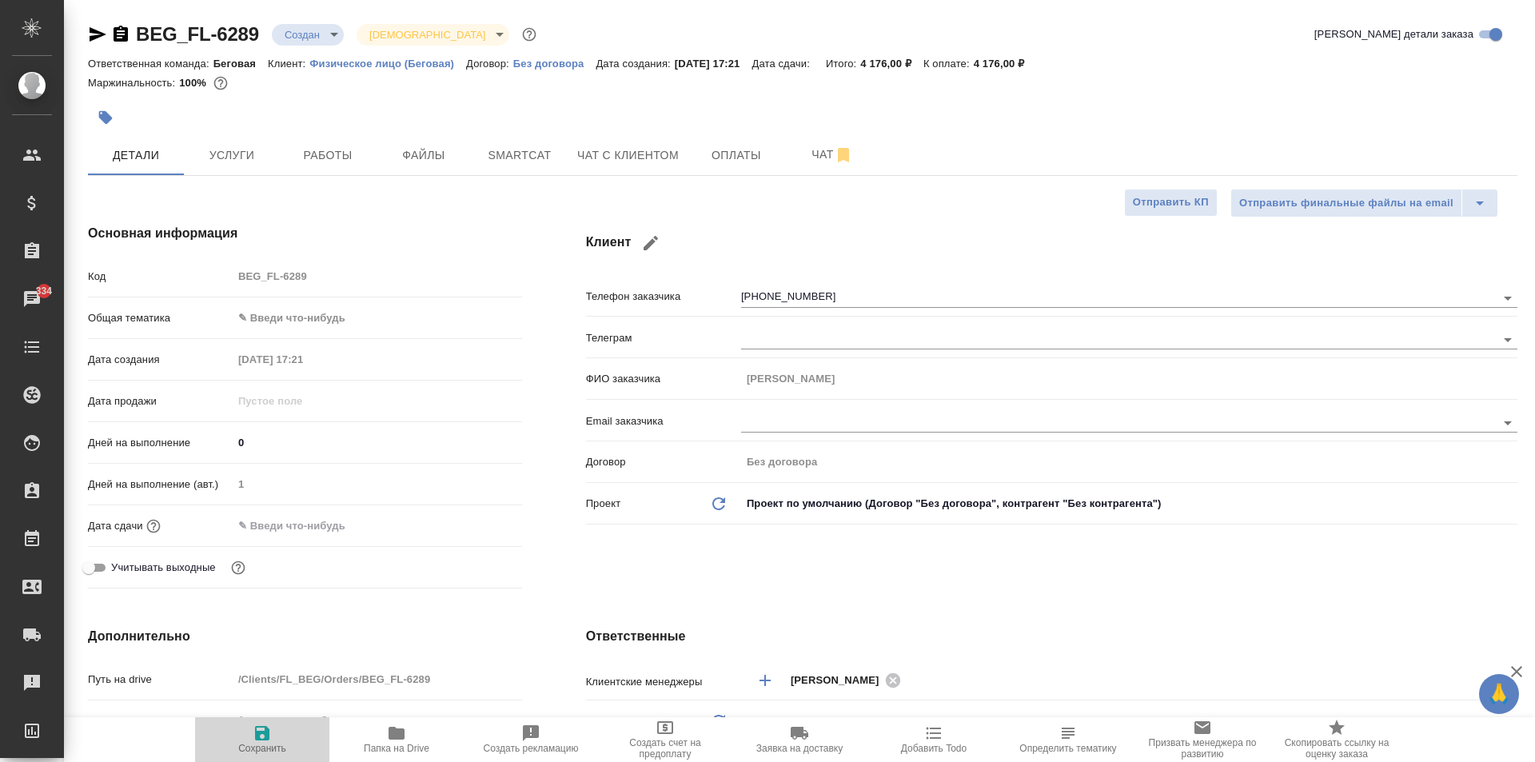
click at [251, 723] on span "Сохранить" at bounding box center [262, 738] width 115 height 30
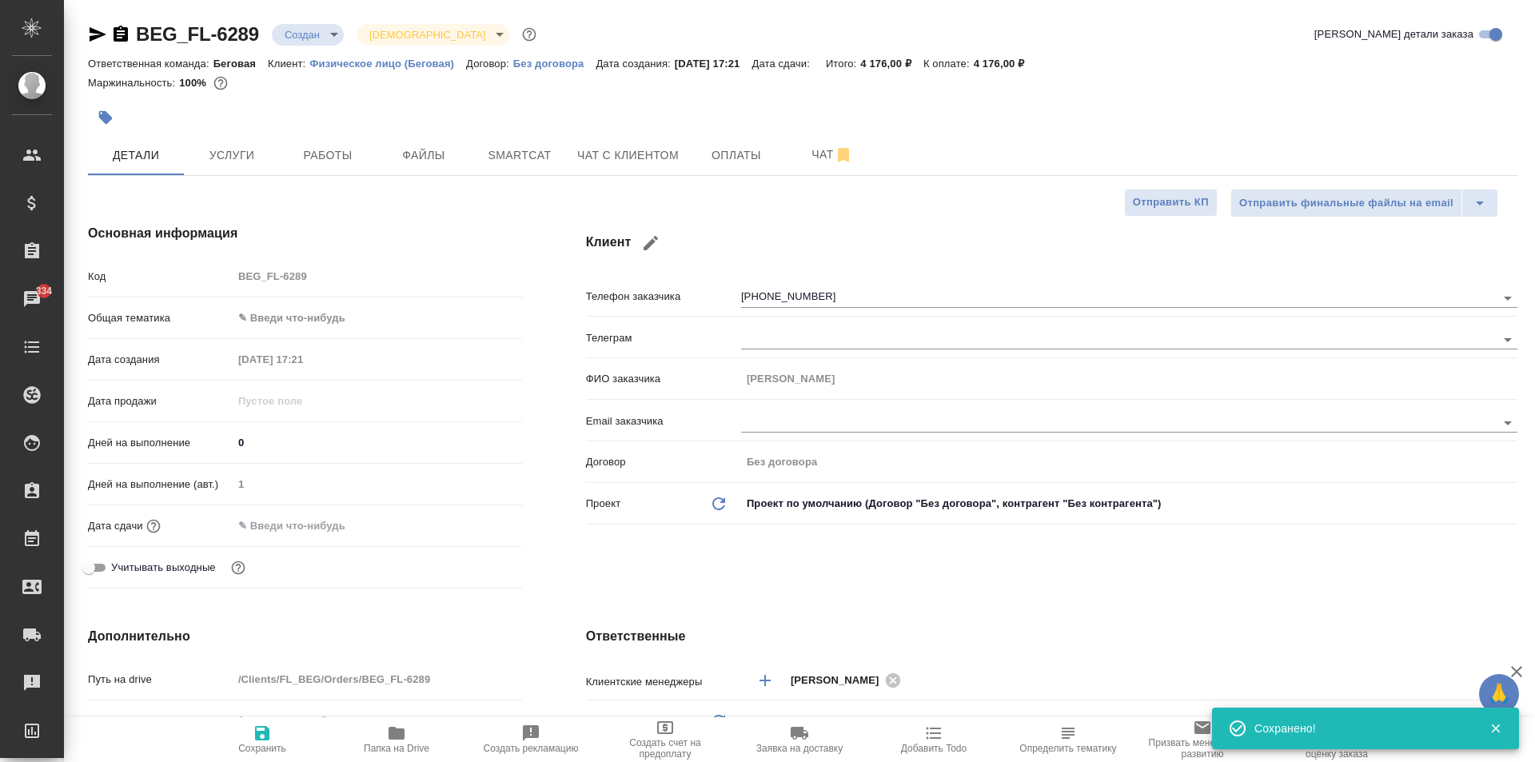
click at [306, 292] on div "Код BEG_FL-6289" at bounding box center [305, 283] width 434 height 42
click at [300, 330] on body "🙏 .cls-1 fill:#fff; AWATERA Moskalets Alina Клиенты Спецификации Заказы 334 Чат…" at bounding box center [767, 381] width 1535 height 762
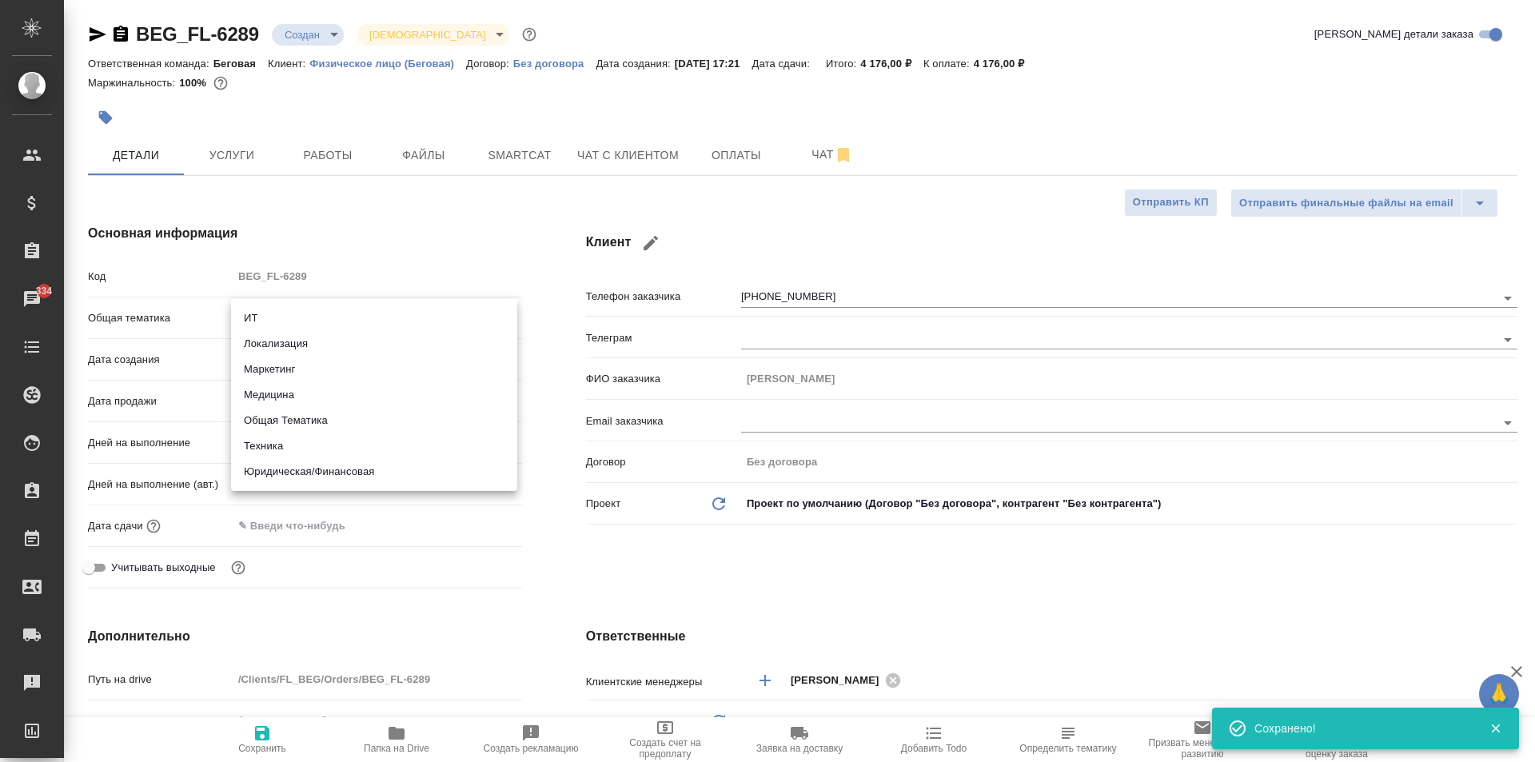
click at [329, 468] on li "Юридическая/Финансовая" at bounding box center [374, 472] width 286 height 26
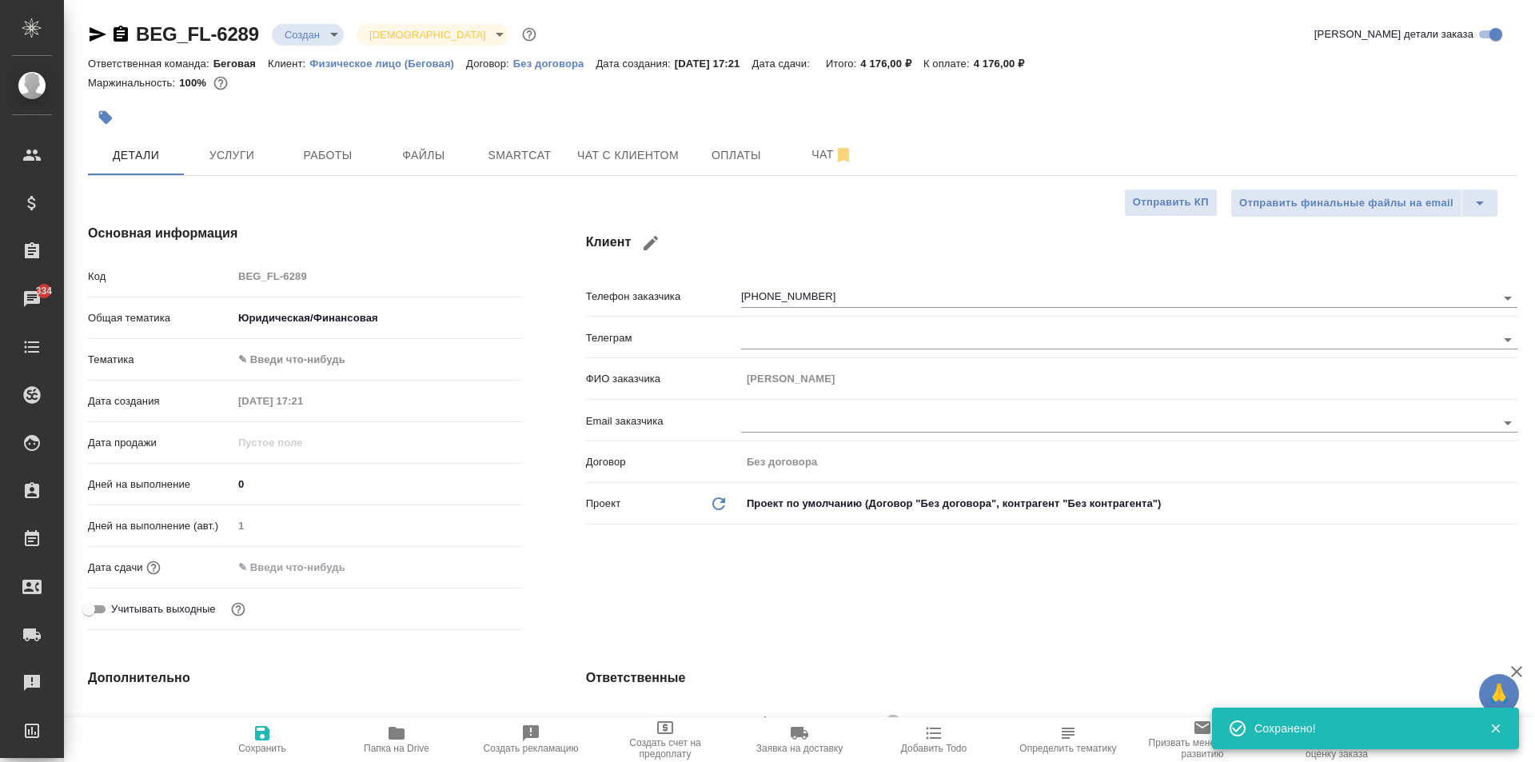
click at [327, 359] on body "🙏 .cls-1 fill:#fff; AWATERA Moskalets Alina Клиенты Спецификации Заказы 334 Чат…" at bounding box center [767, 381] width 1535 height 762
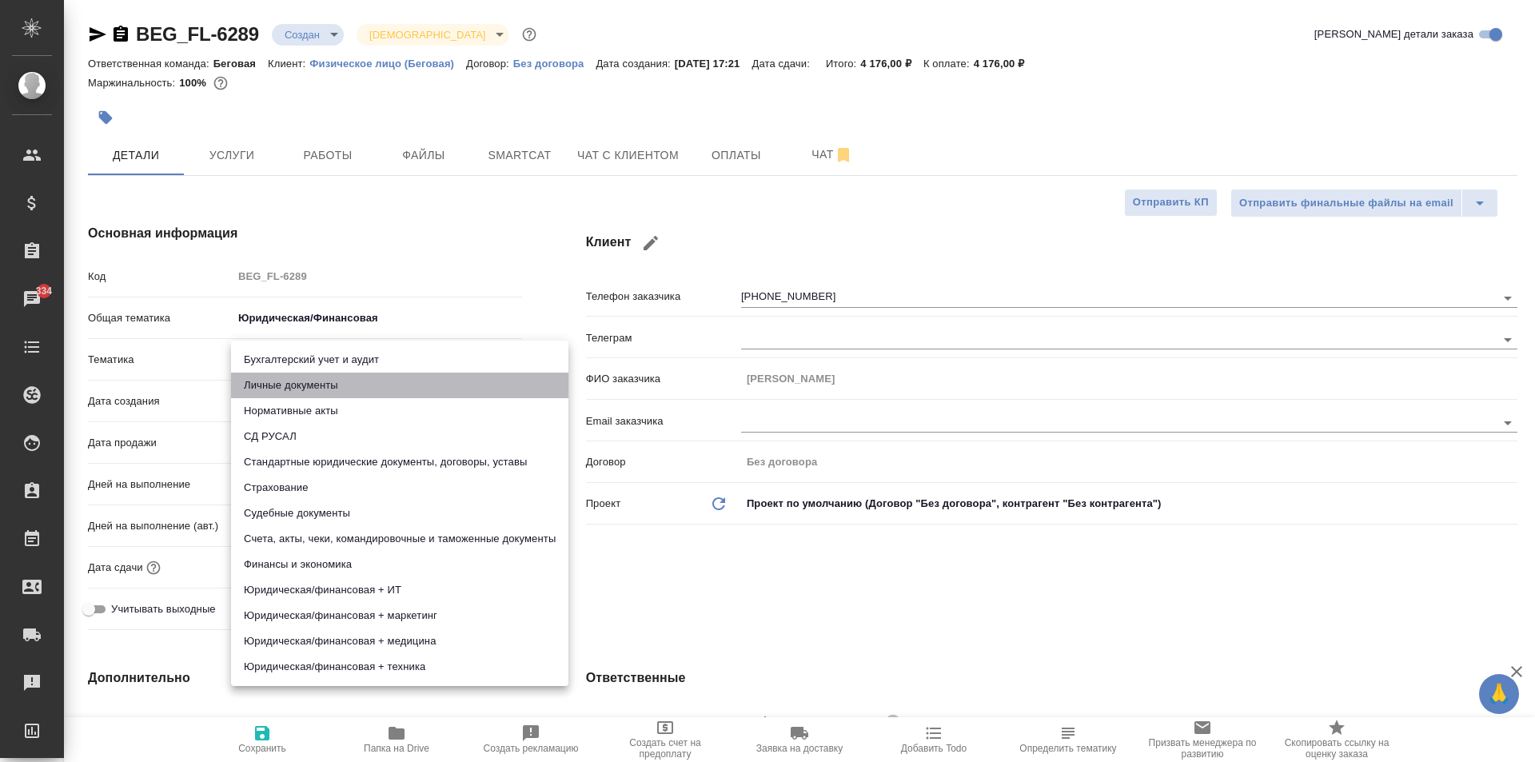
click at [309, 373] on li "Личные документы" at bounding box center [399, 385] width 337 height 26
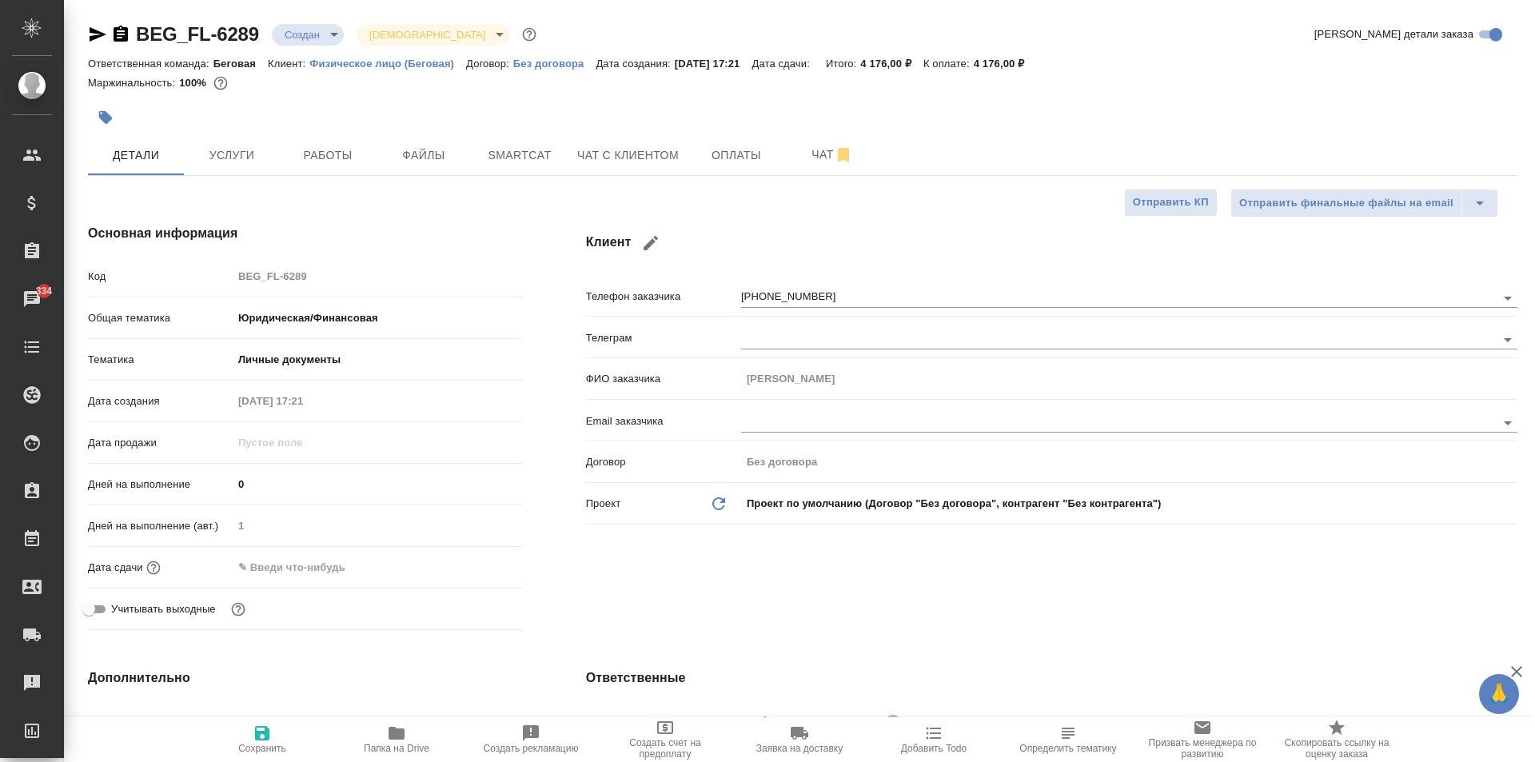
click at [305, 563] on input "text" at bounding box center [303, 567] width 140 height 23
click at [466, 567] on icon "button" at bounding box center [475, 565] width 19 height 19
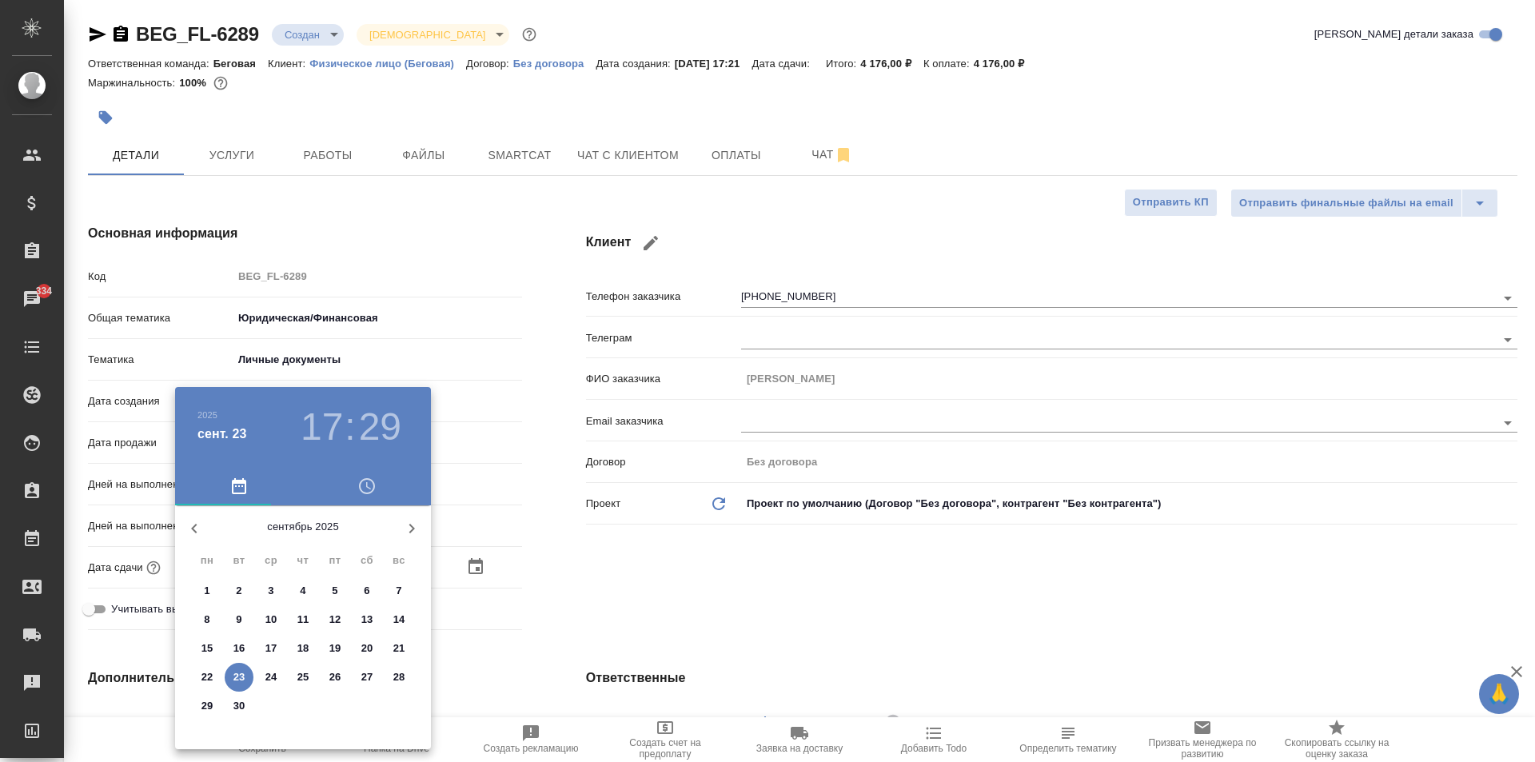
click at [265, 679] on p "24" at bounding box center [271, 677] width 12 height 16
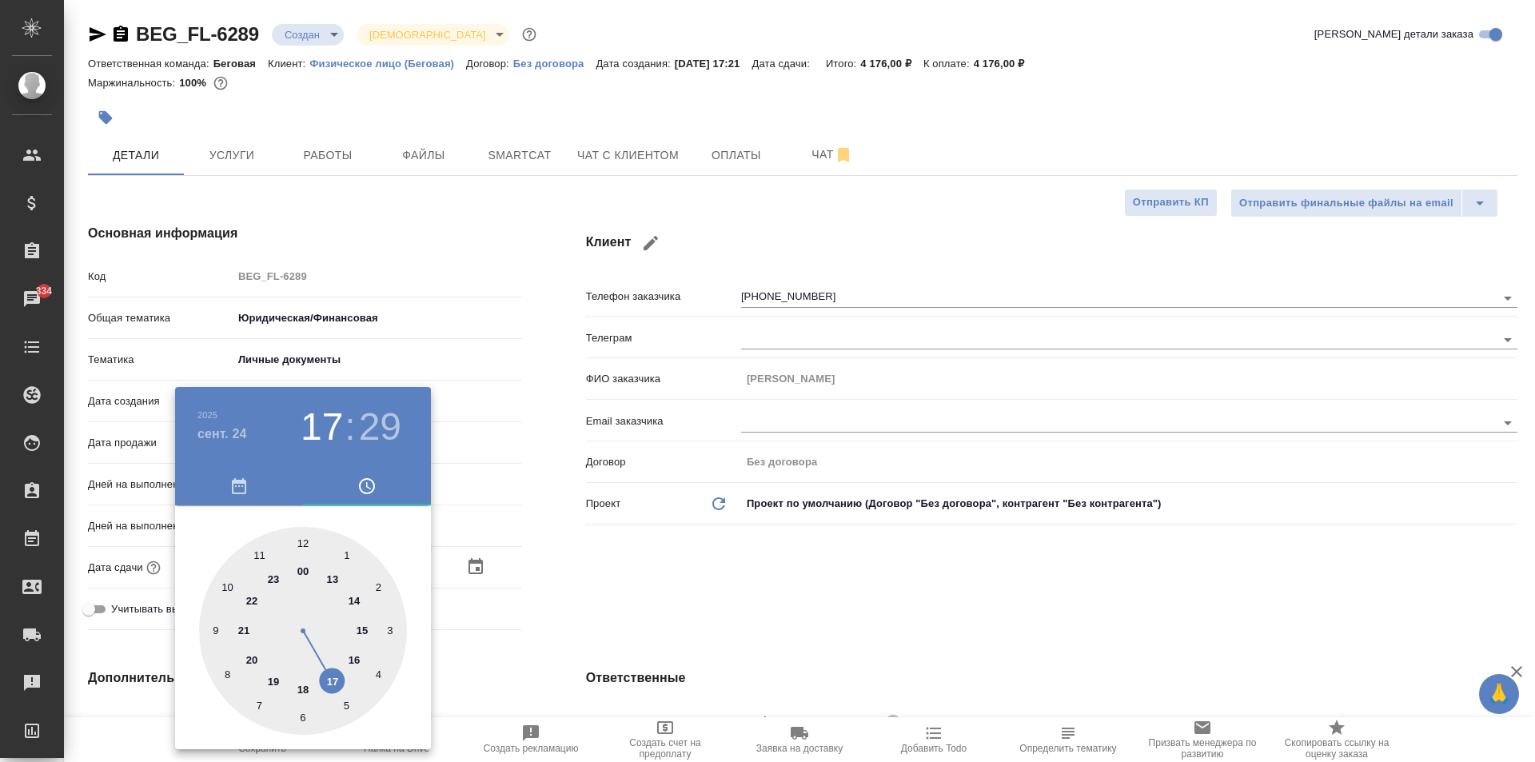
click at [225, 587] on div at bounding box center [303, 631] width 208 height 208
drag, startPoint x: 300, startPoint y: 543, endPoint x: 319, endPoint y: 547, distance: 19.6
click at [301, 543] on div at bounding box center [303, 631] width 208 height 208
click at [612, 562] on div at bounding box center [767, 381] width 1535 height 762
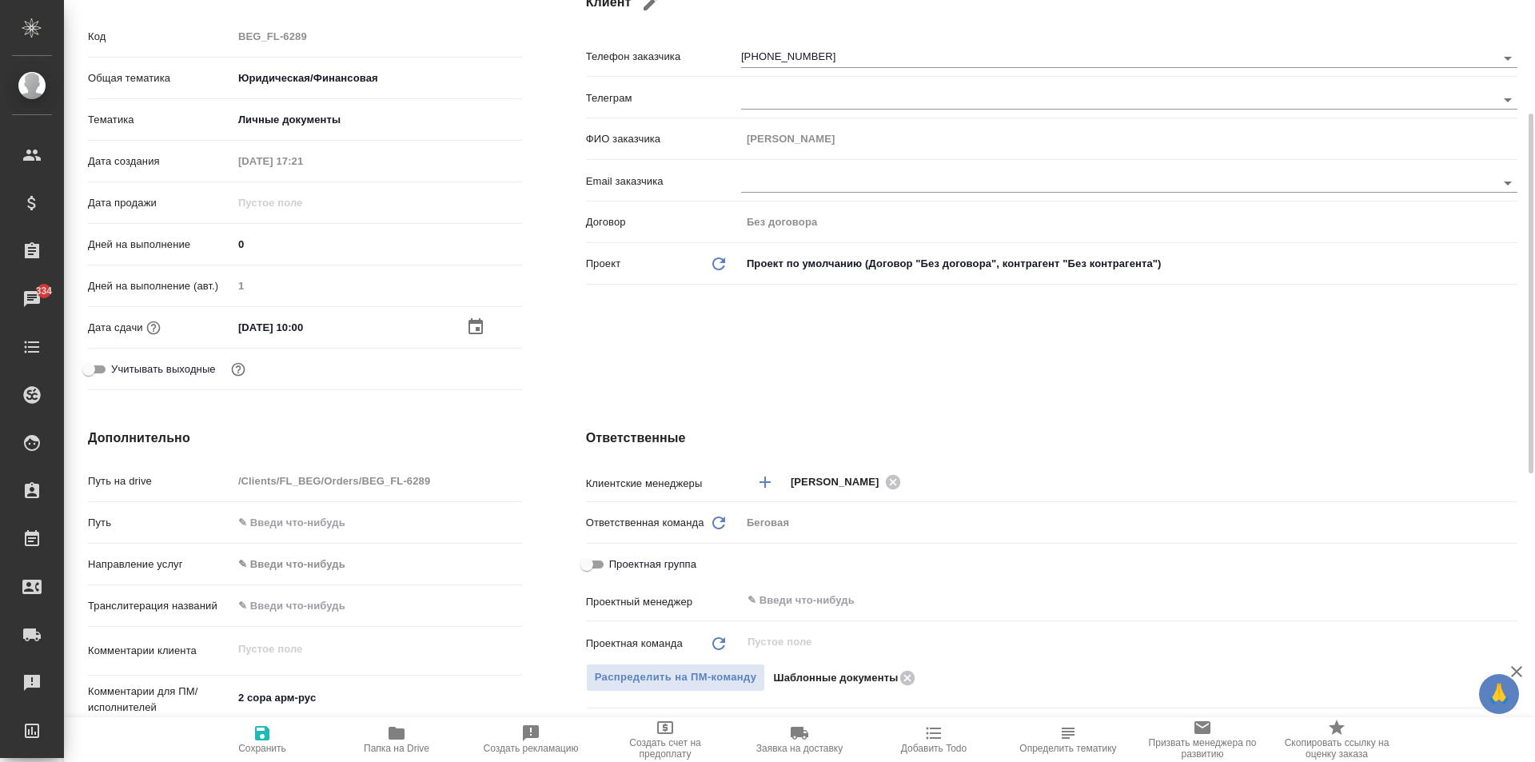
scroll to position [480, 0]
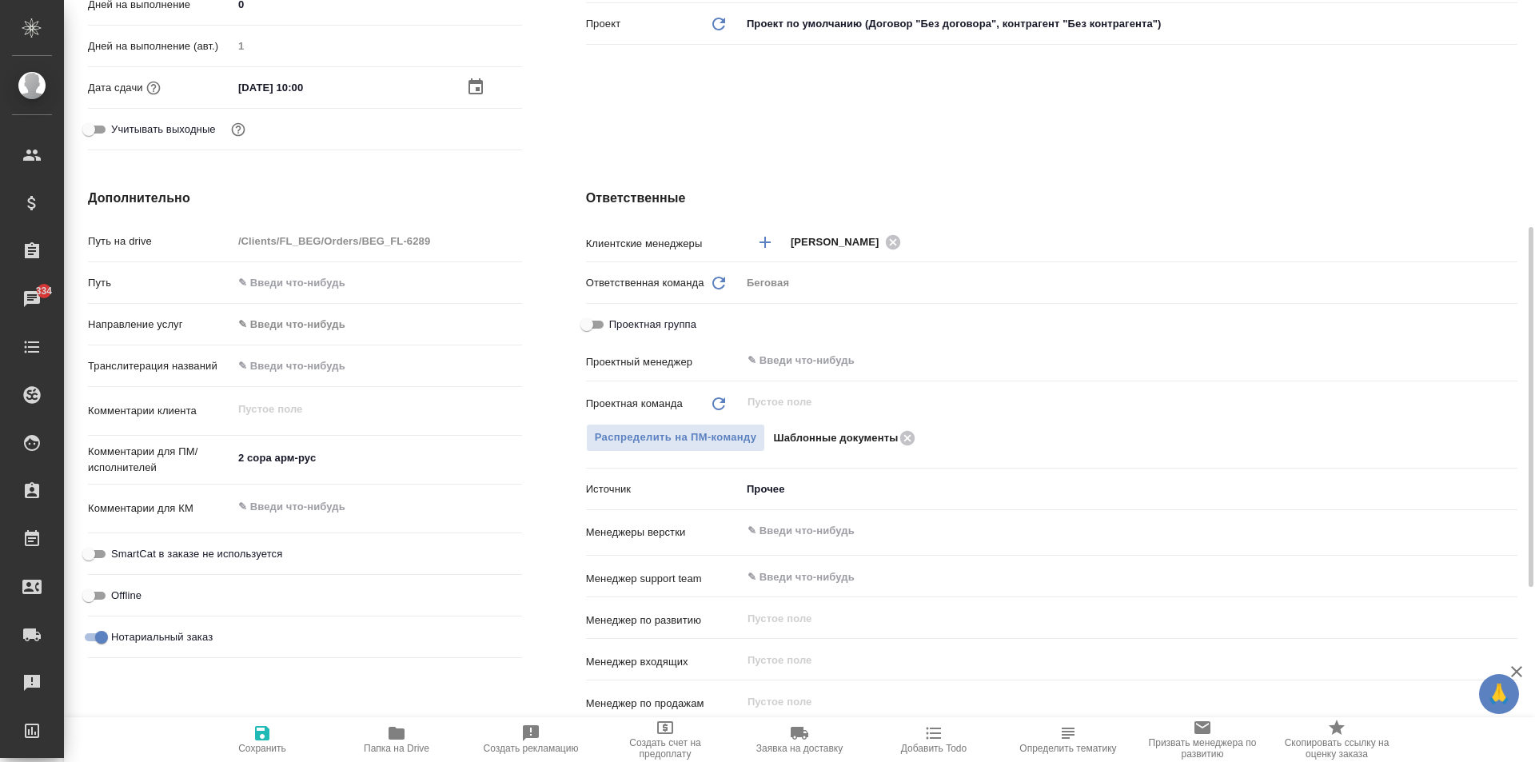
click at [247, 746] on span "Сохранить" at bounding box center [262, 748] width 48 height 11
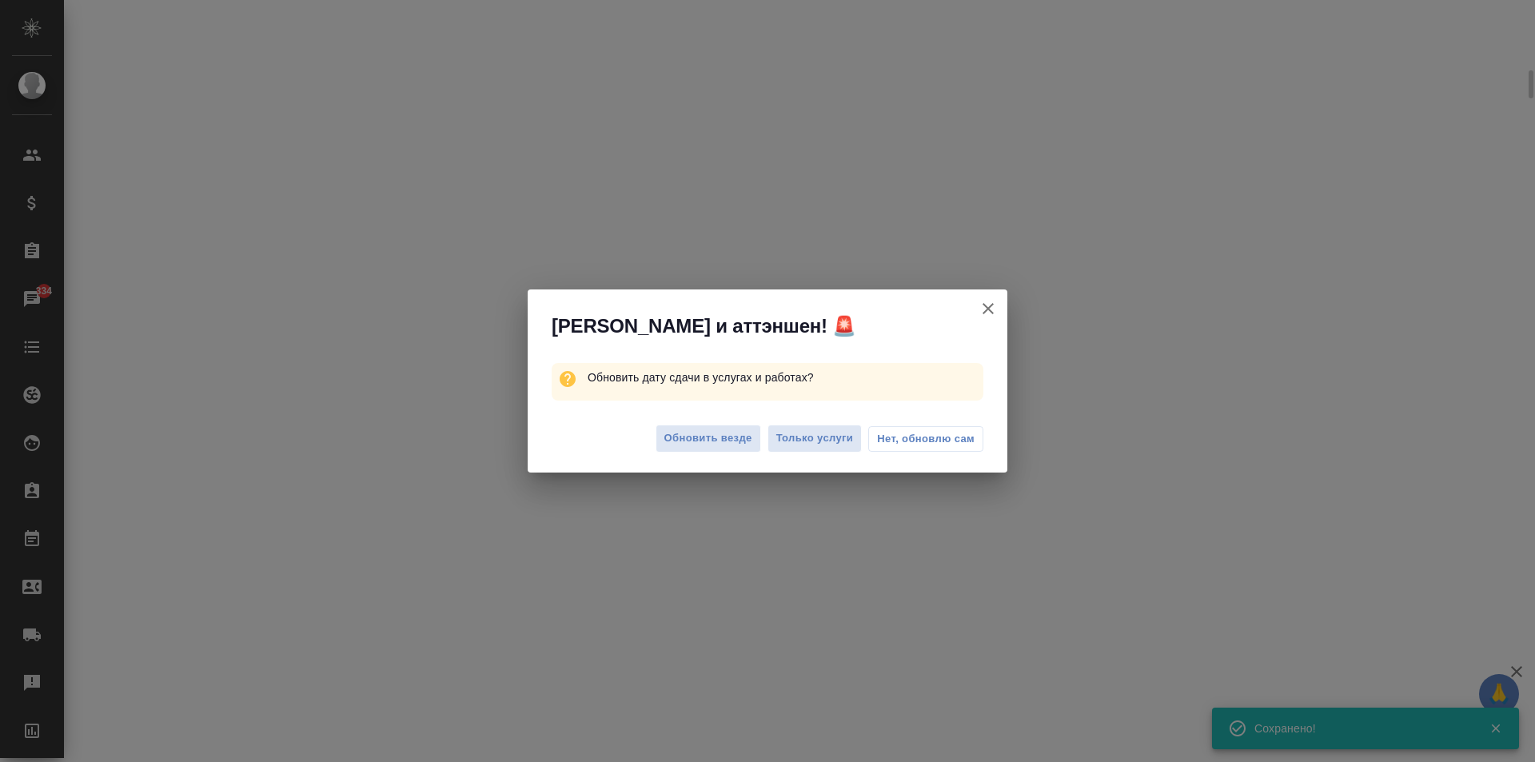
scroll to position [467, 0]
click at [715, 432] on span "Обновить везде" at bounding box center [708, 438] width 88 height 18
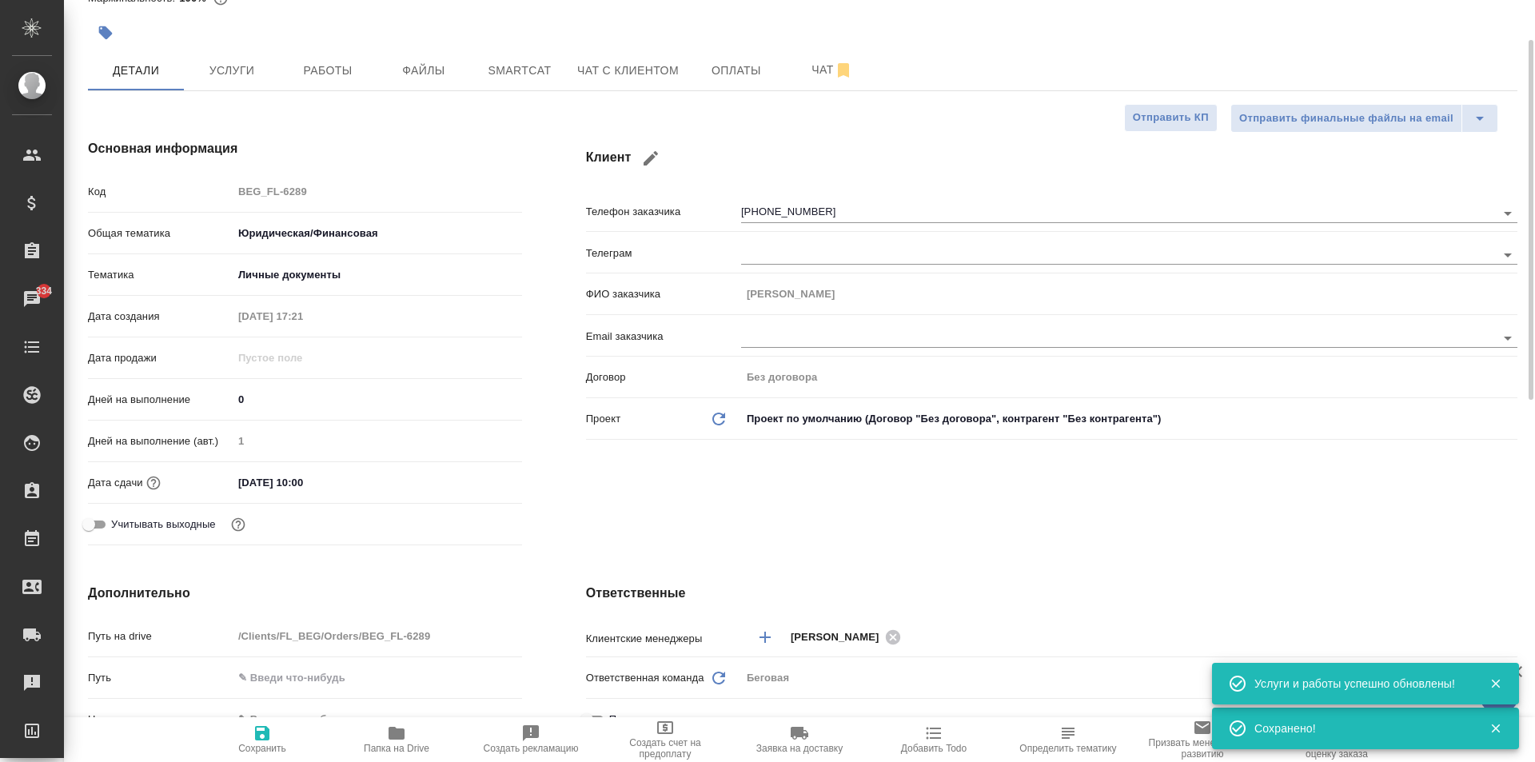
scroll to position [0, 0]
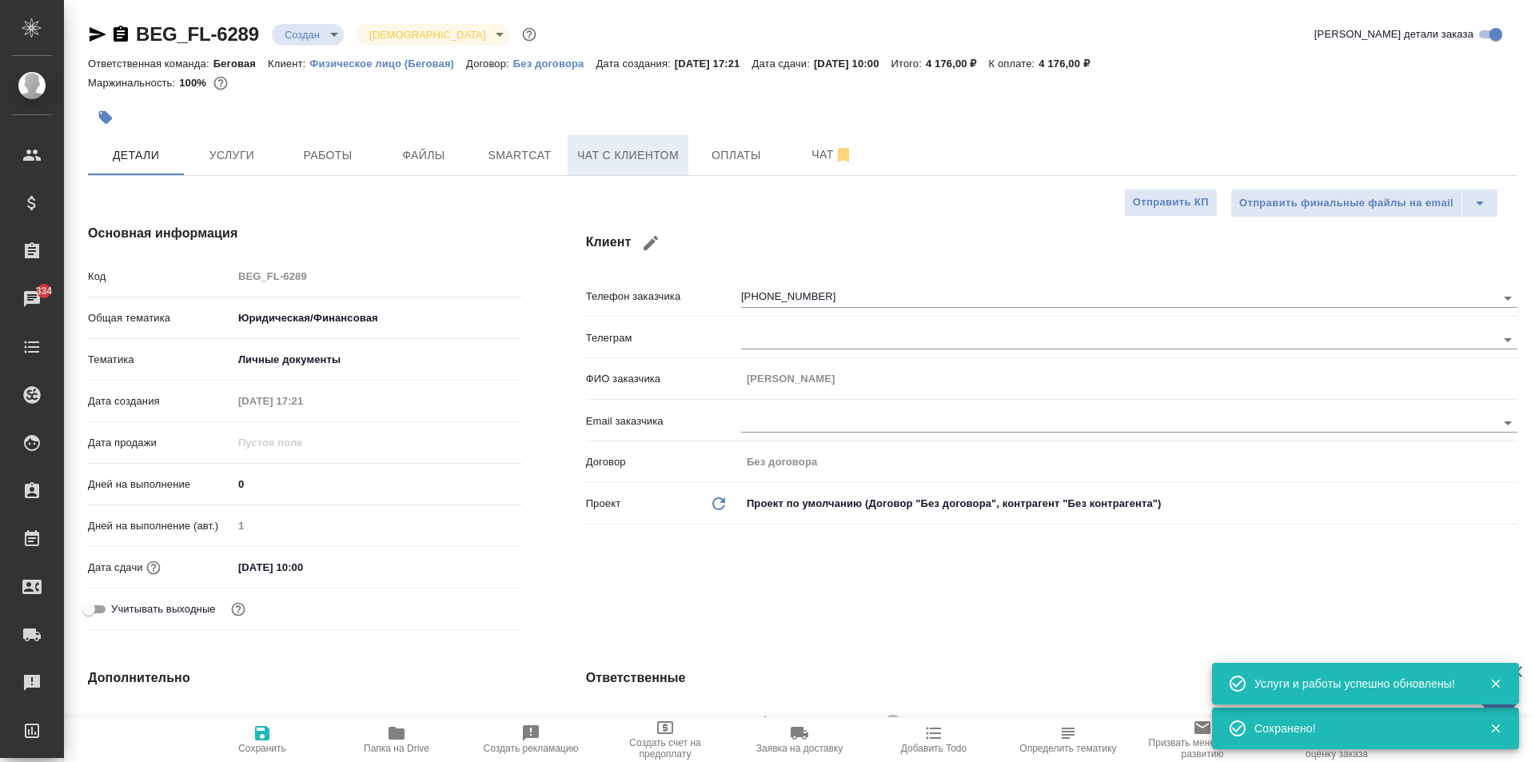
click at [667, 157] on span "Чат с клиентом" at bounding box center [628, 155] width 102 height 20
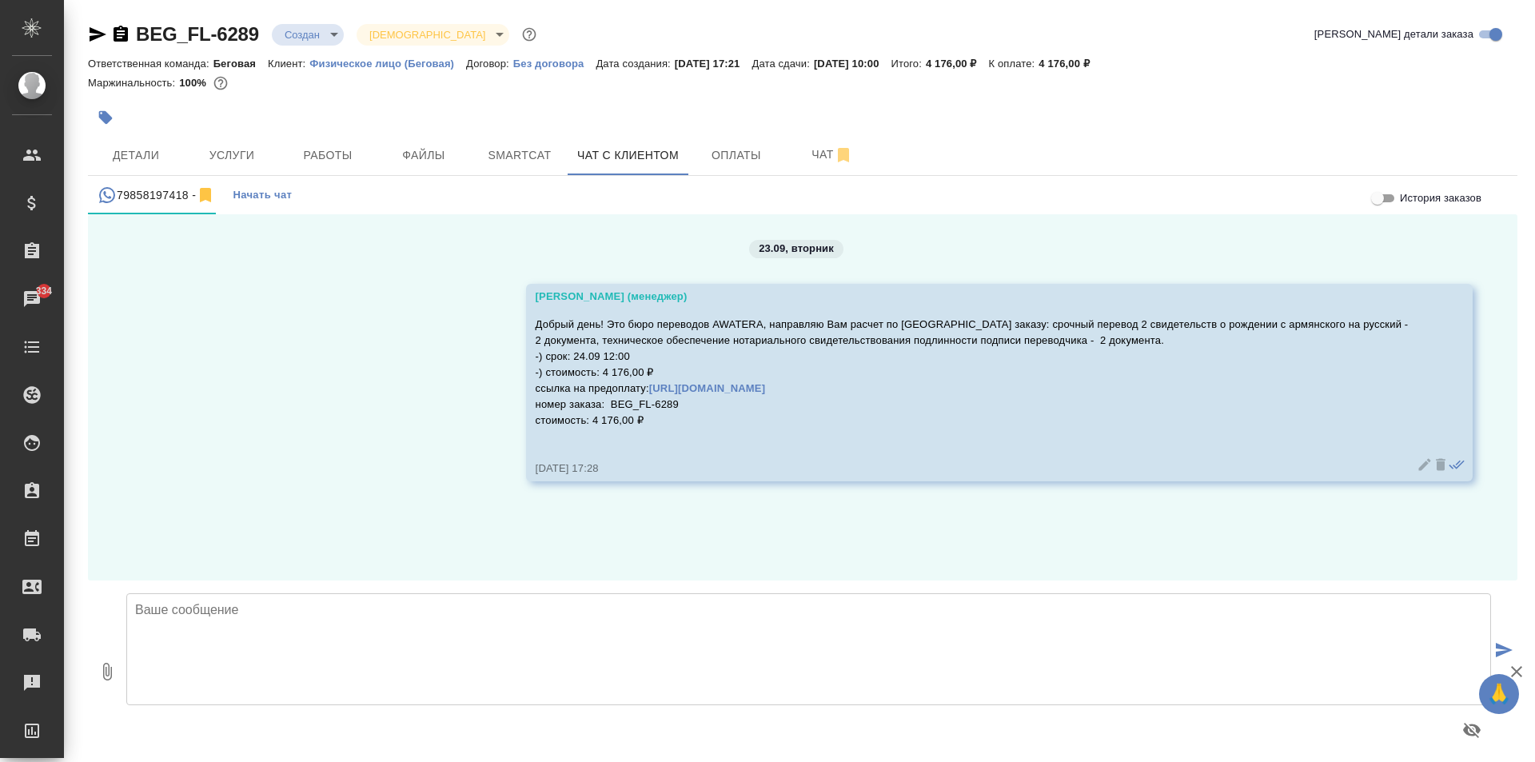
click at [554, 615] on textarea at bounding box center [808, 649] width 1364 height 112
click at [1495, 643] on icon "submit" at bounding box center [1503, 650] width 17 height 14
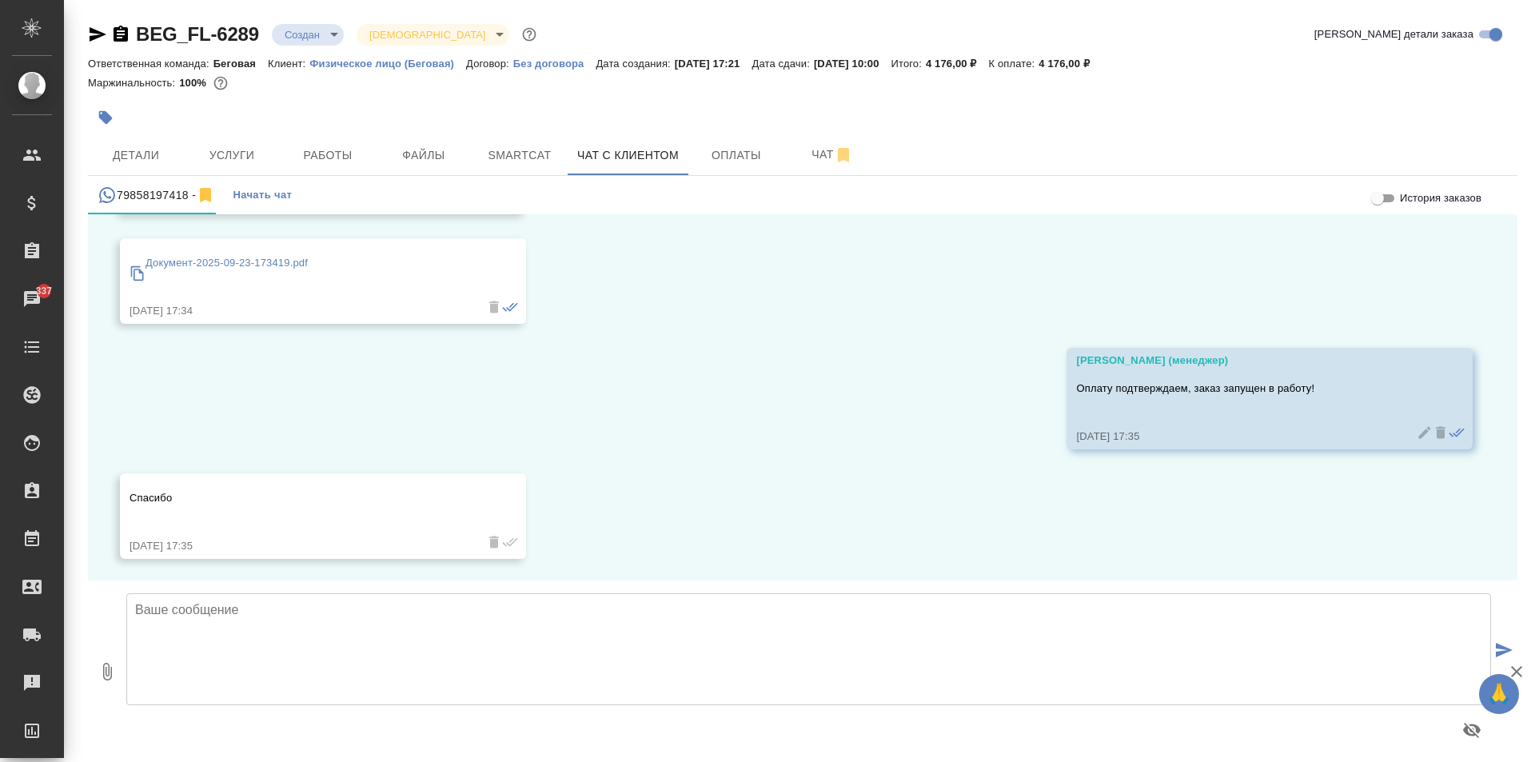
scroll to position [504, 0]
click at [217, 141] on button "Услуги" at bounding box center [232, 155] width 96 height 40
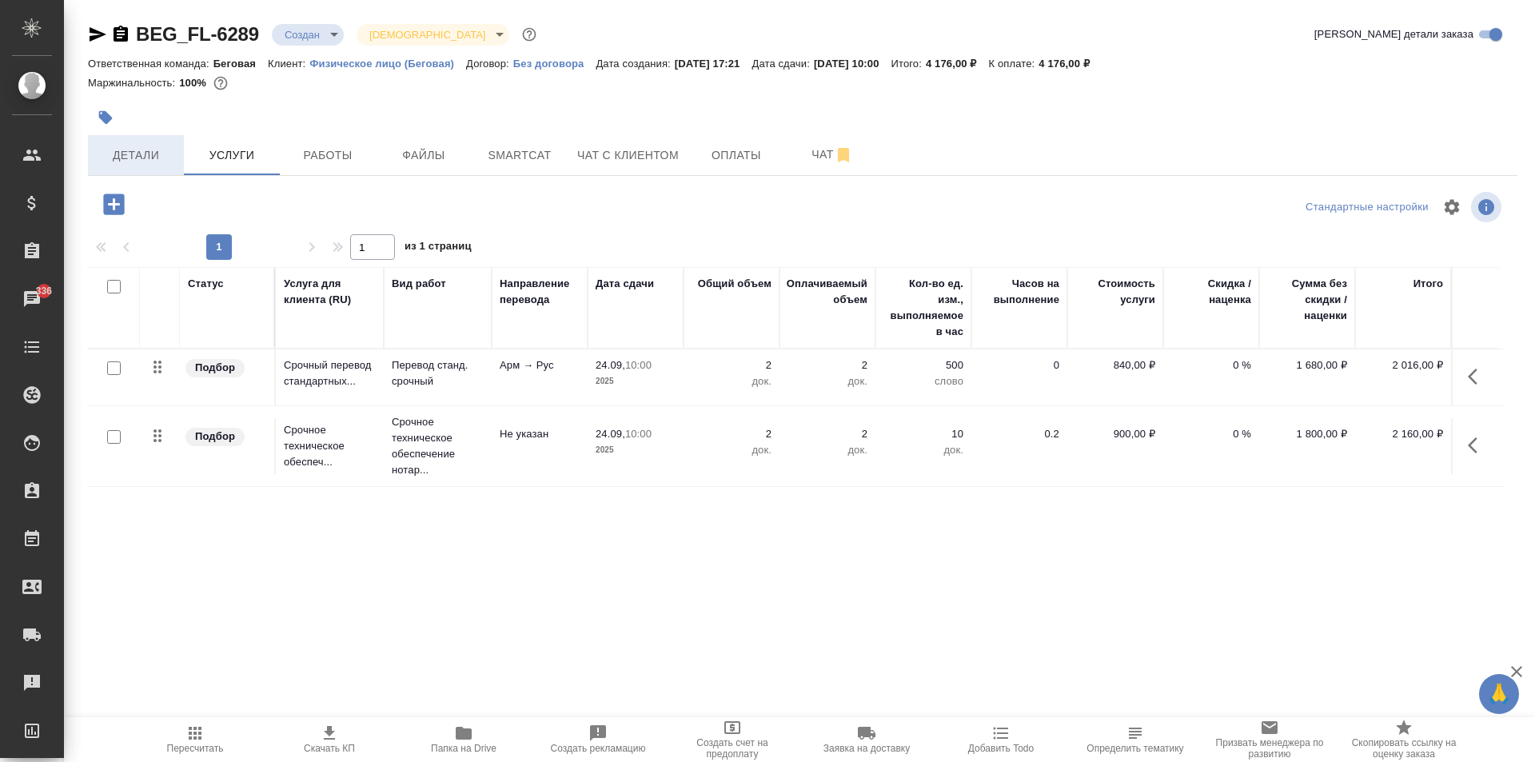
click at [132, 166] on button "Детали" at bounding box center [136, 155] width 96 height 40
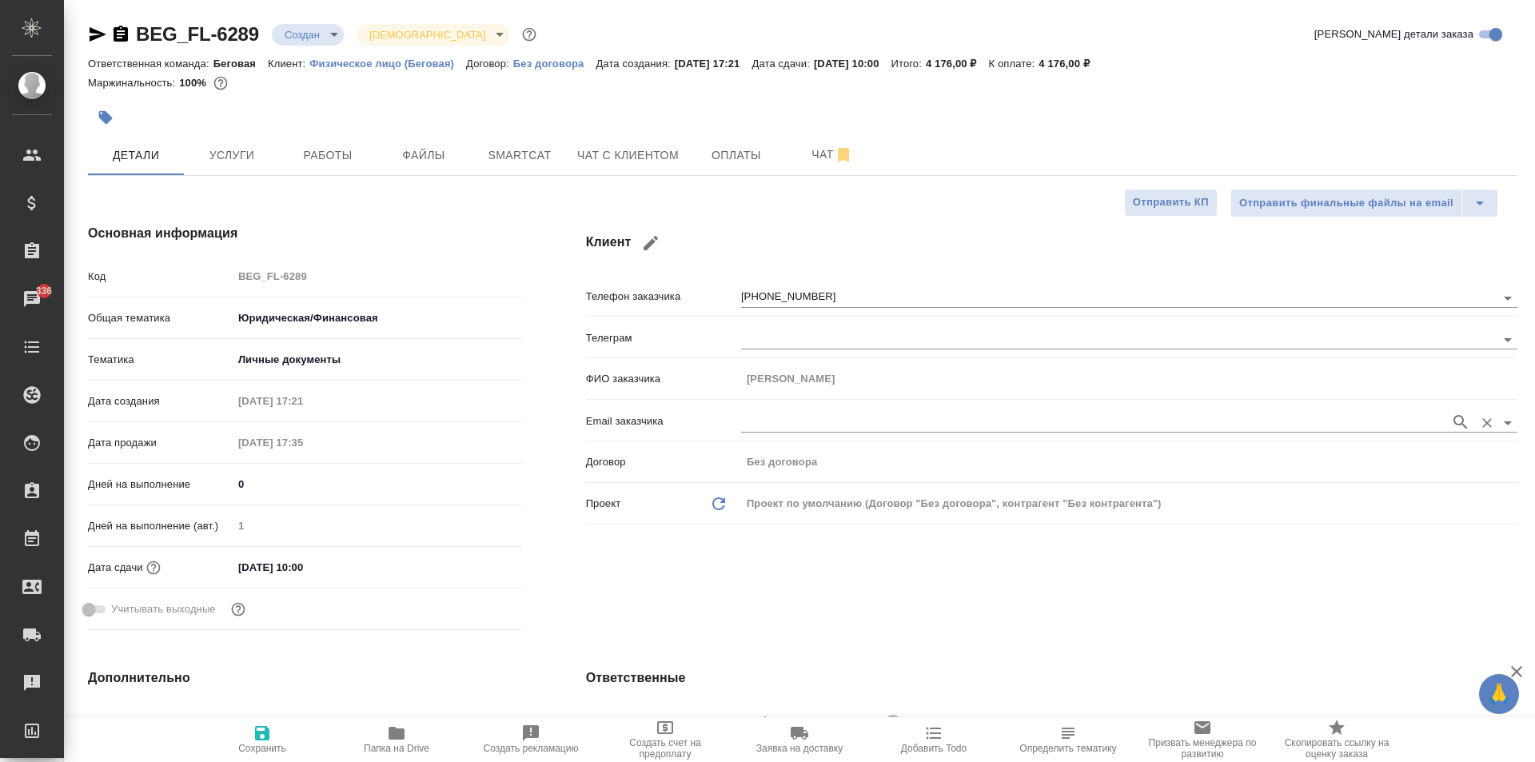
click at [782, 413] on input "text" at bounding box center [1091, 421] width 701 height 19
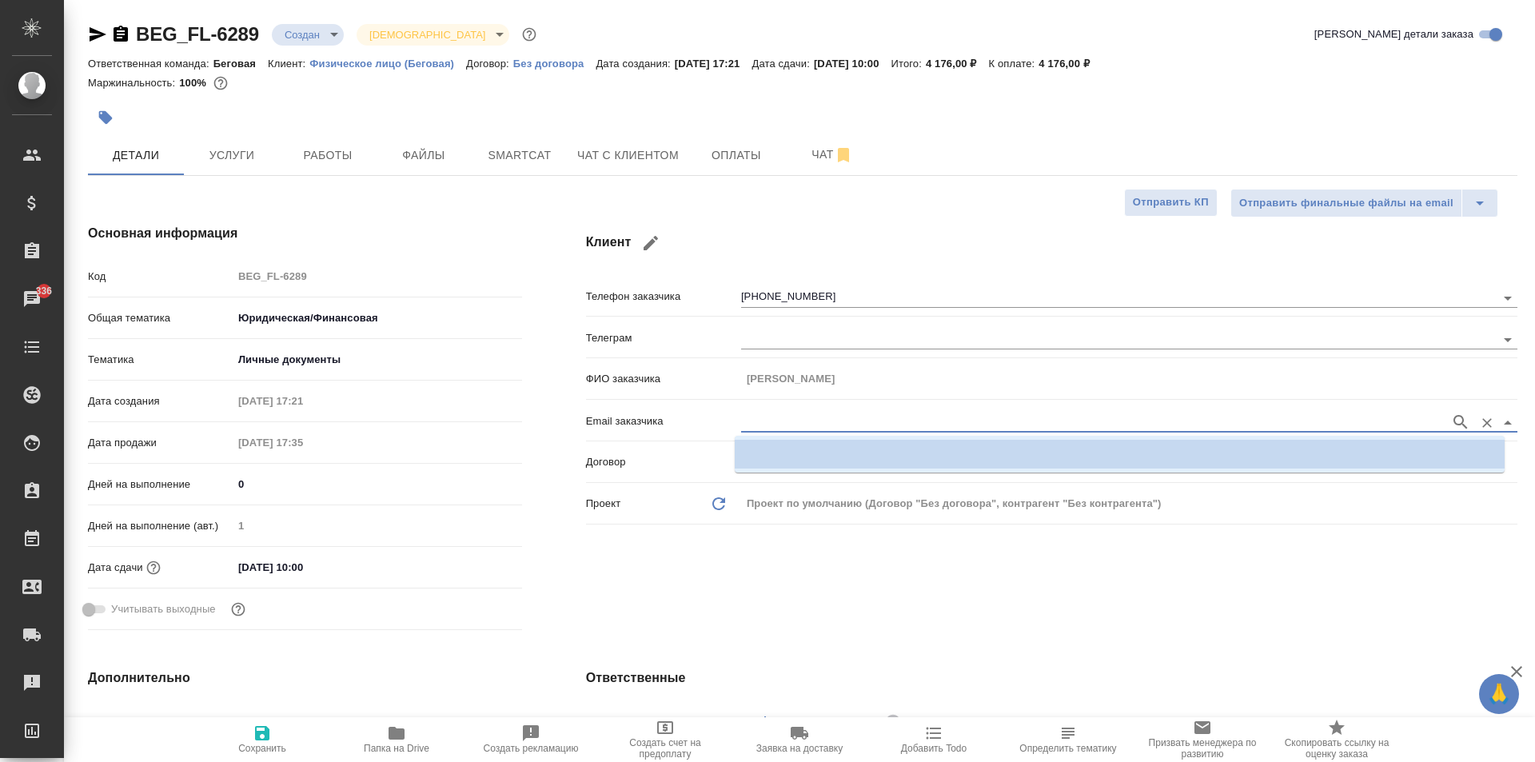
click at [646, 243] on icon "button" at bounding box center [650, 243] width 14 height 14
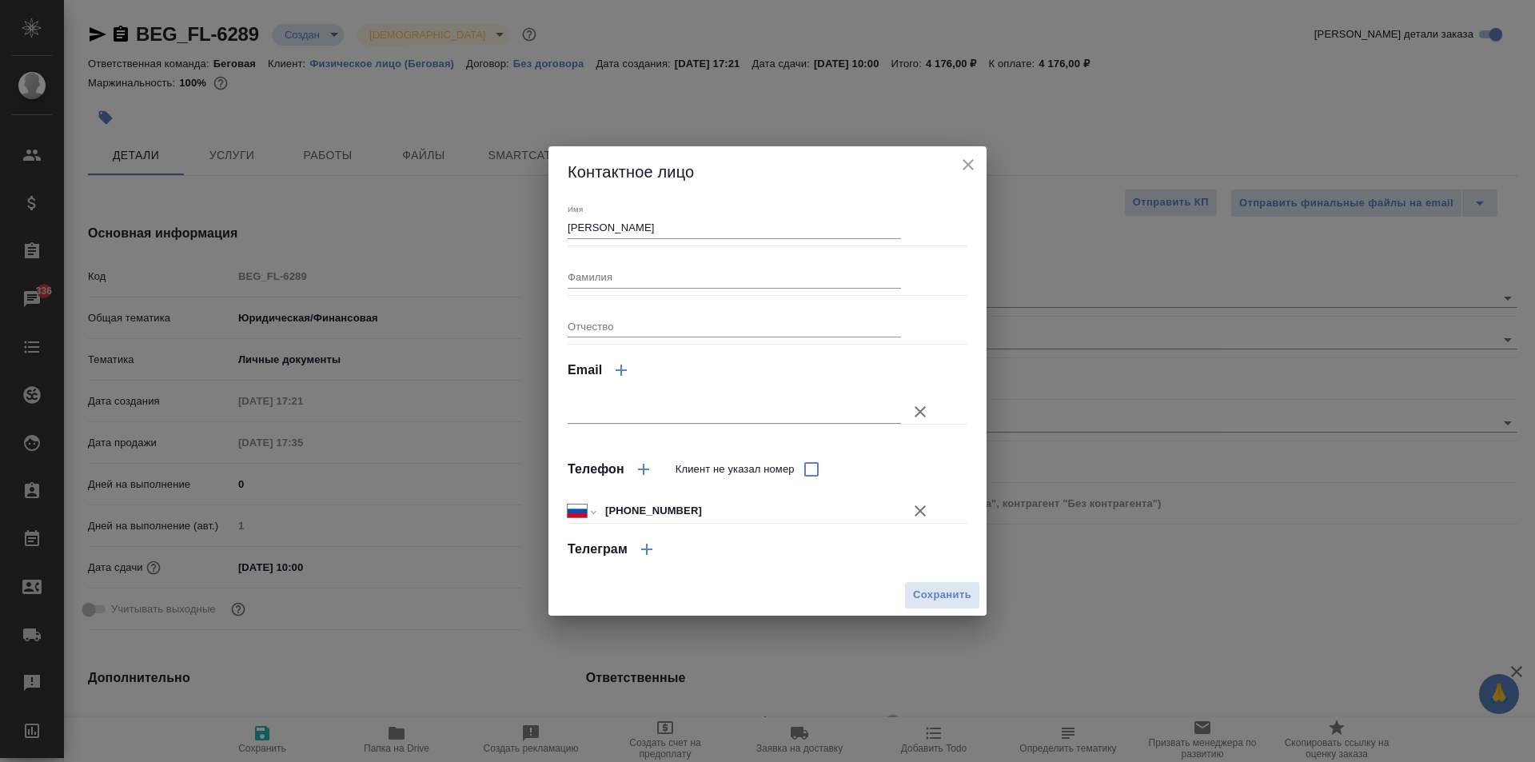
click at [601, 407] on input "text" at bounding box center [733, 411] width 333 height 22
paste input "[EMAIL_ADDRESS][DOMAIN_NAME]"
click at [936, 591] on span "Сохранить" at bounding box center [942, 595] width 58 height 18
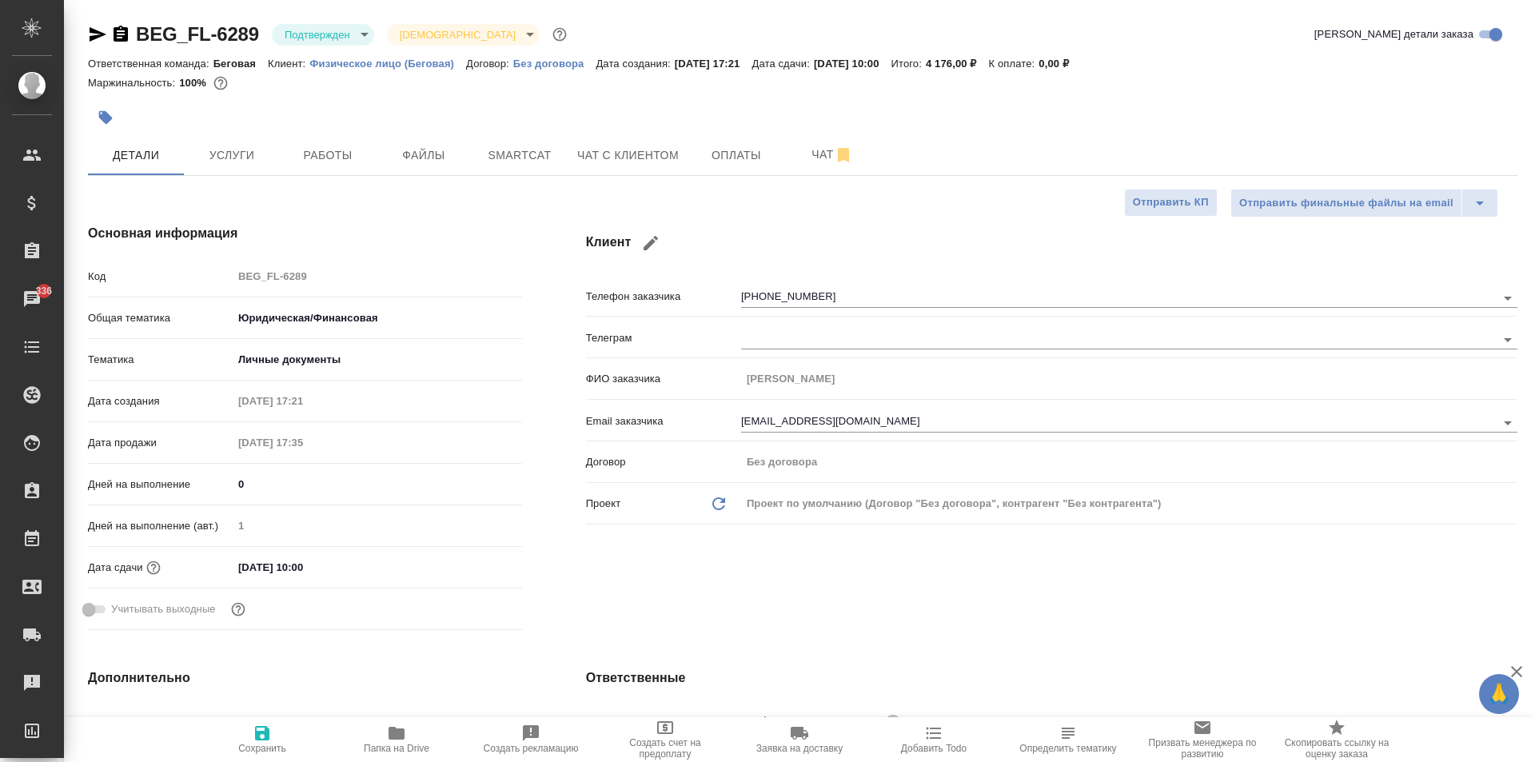
click at [124, 38] on icon "button" at bounding box center [120, 34] width 14 height 16
click at [94, 38] on icon "button" at bounding box center [98, 34] width 17 height 14
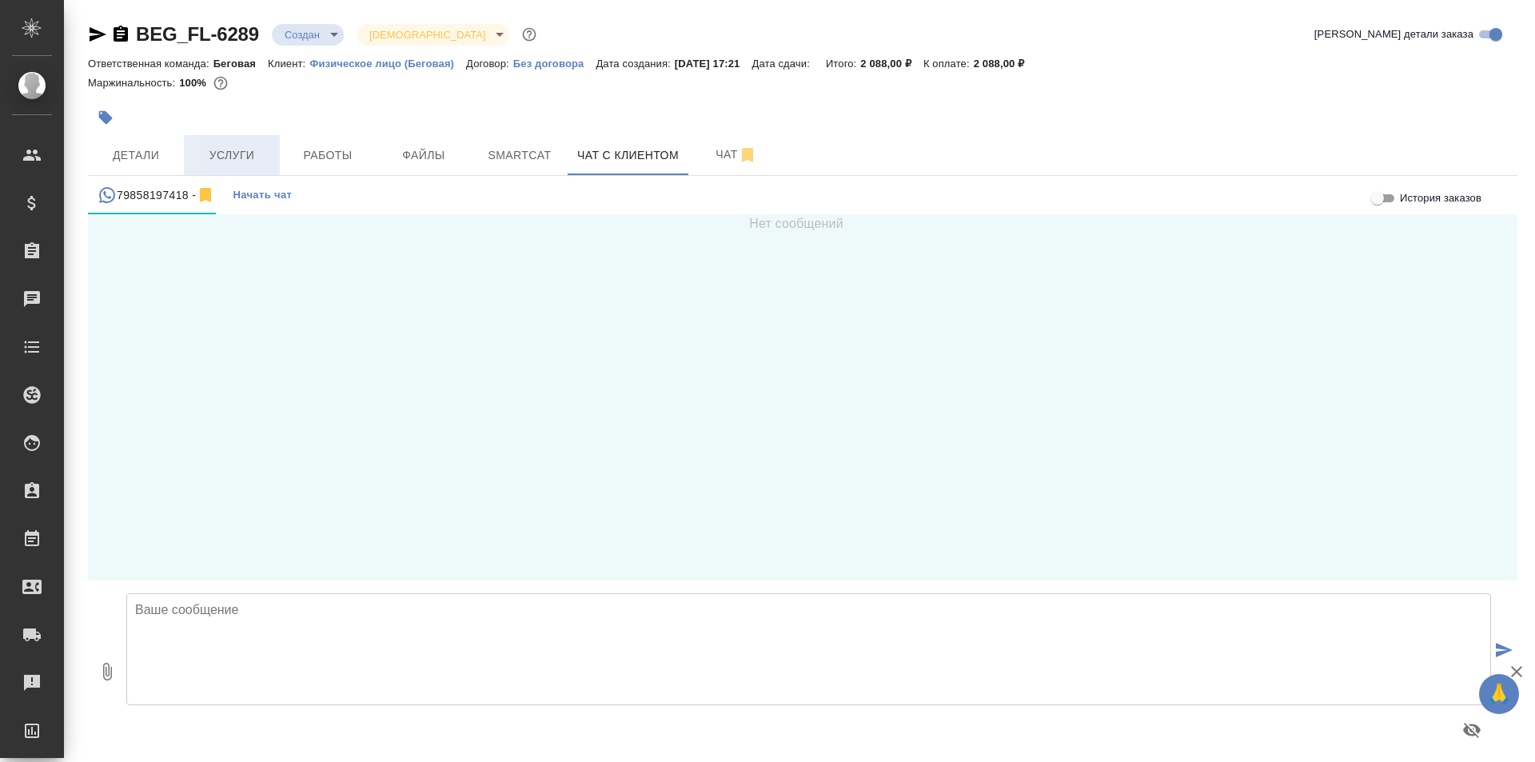
click at [257, 155] on span "Услуги" at bounding box center [231, 155] width 77 height 20
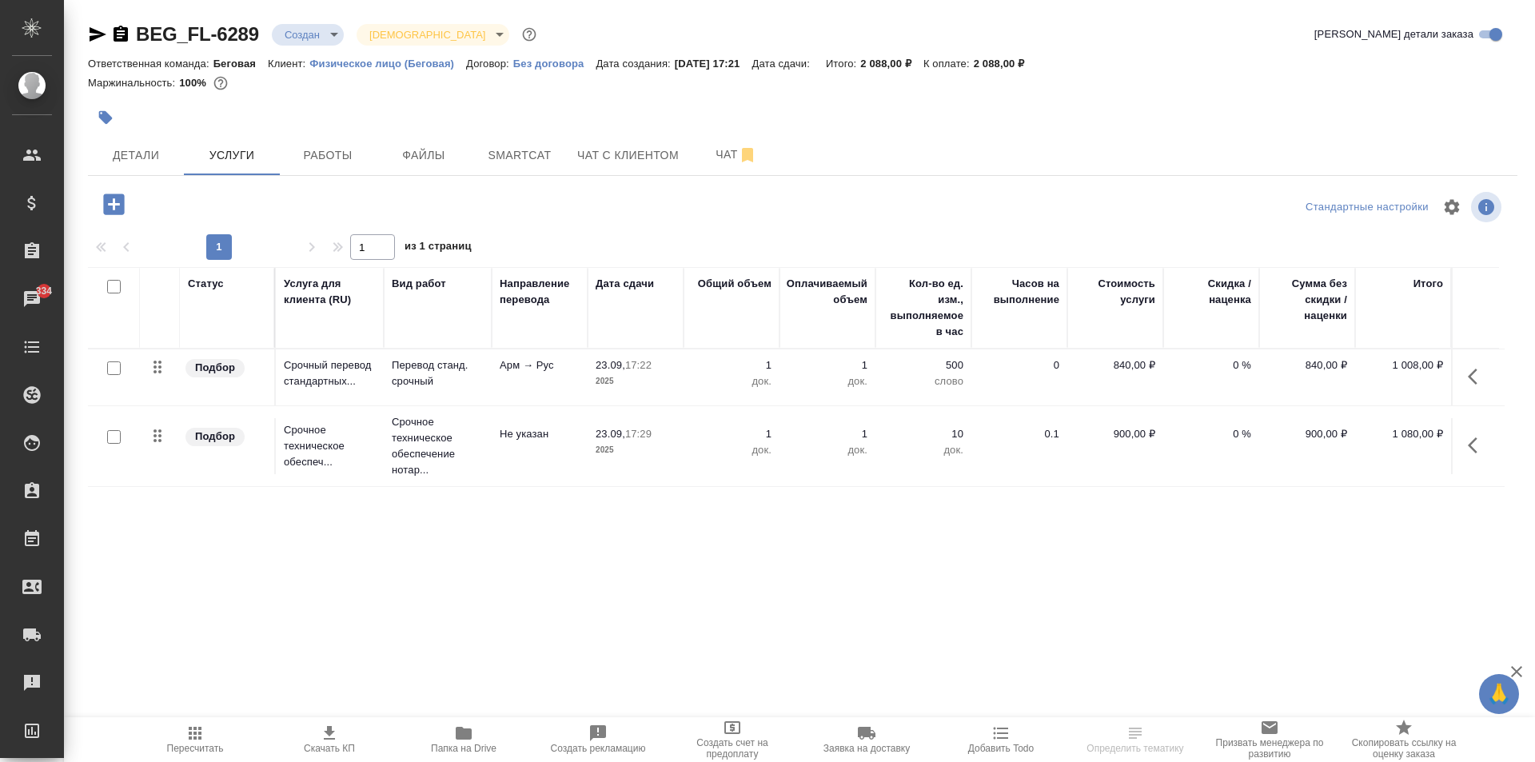
drag, startPoint x: 792, startPoint y: 377, endPoint x: 747, endPoint y: 553, distance: 181.4
click at [747, 553] on div "Статус Услуга для клиента (RU) Вид работ Направление перевода Дата сдачи Общий …" at bounding box center [796, 439] width 1416 height 344
click at [1479, 372] on icon "button" at bounding box center [1476, 376] width 19 height 19
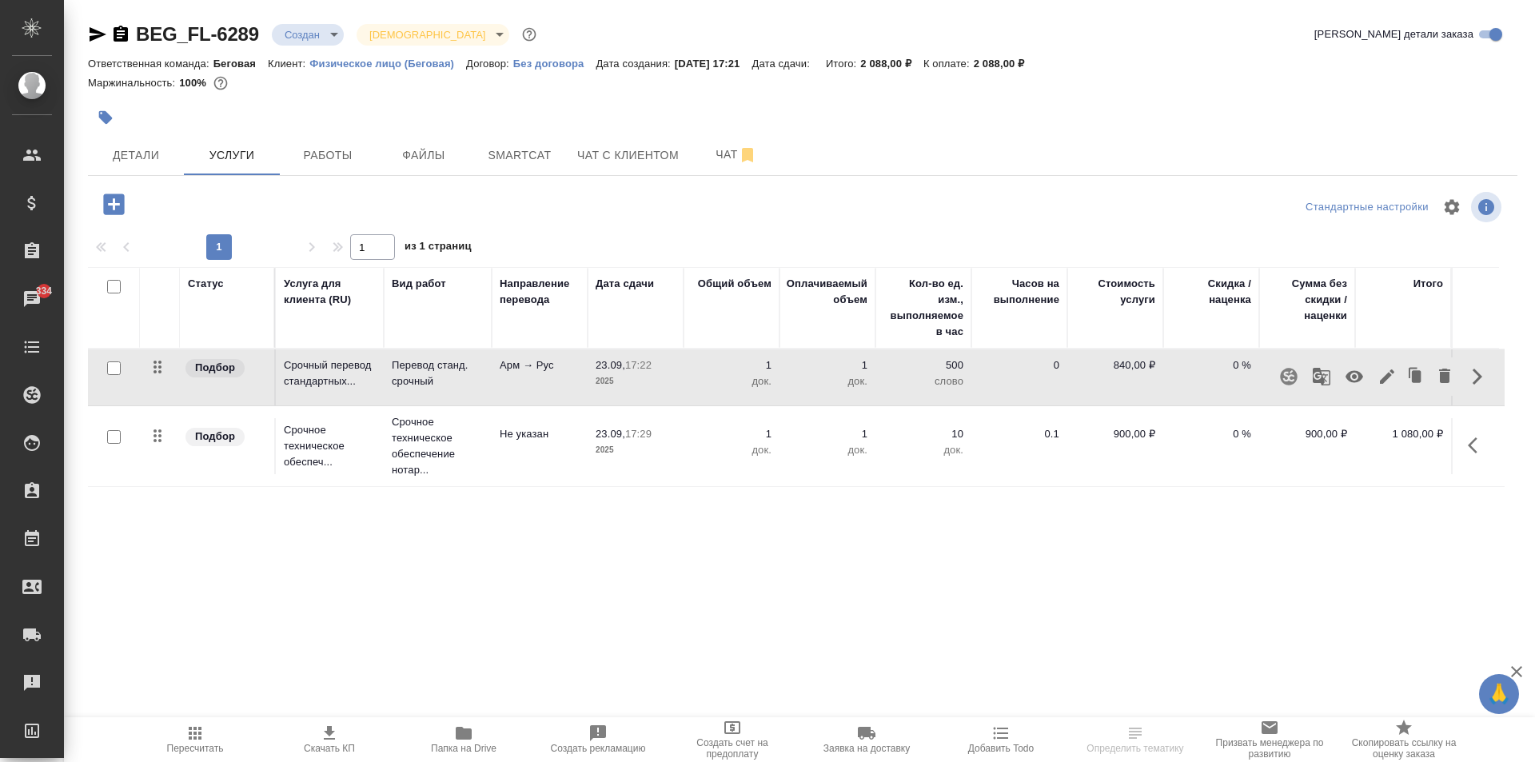
click at [1388, 380] on icon "button" at bounding box center [1386, 376] width 19 height 19
click at [525, 504] on div "Статус Услуга для клиента (RU) Вид работ Направление перевода Дата сдачи Общий …" at bounding box center [796, 439] width 1416 height 344
click at [1472, 372] on icon "button" at bounding box center [1472, 376] width 10 height 16
click at [1391, 376] on icon "button" at bounding box center [1386, 376] width 19 height 19
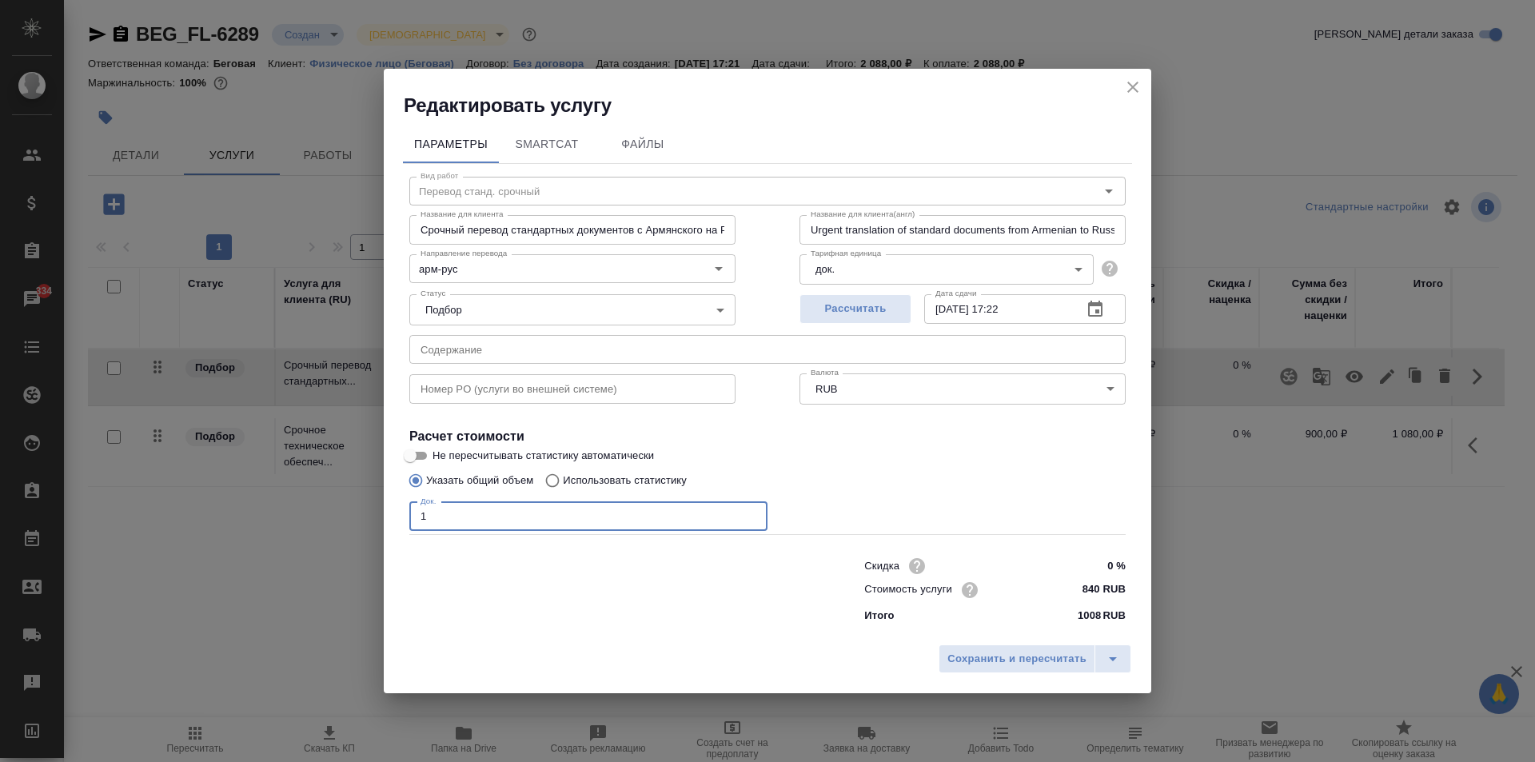
click at [621, 520] on input "1" at bounding box center [588, 516] width 358 height 29
type input "2"
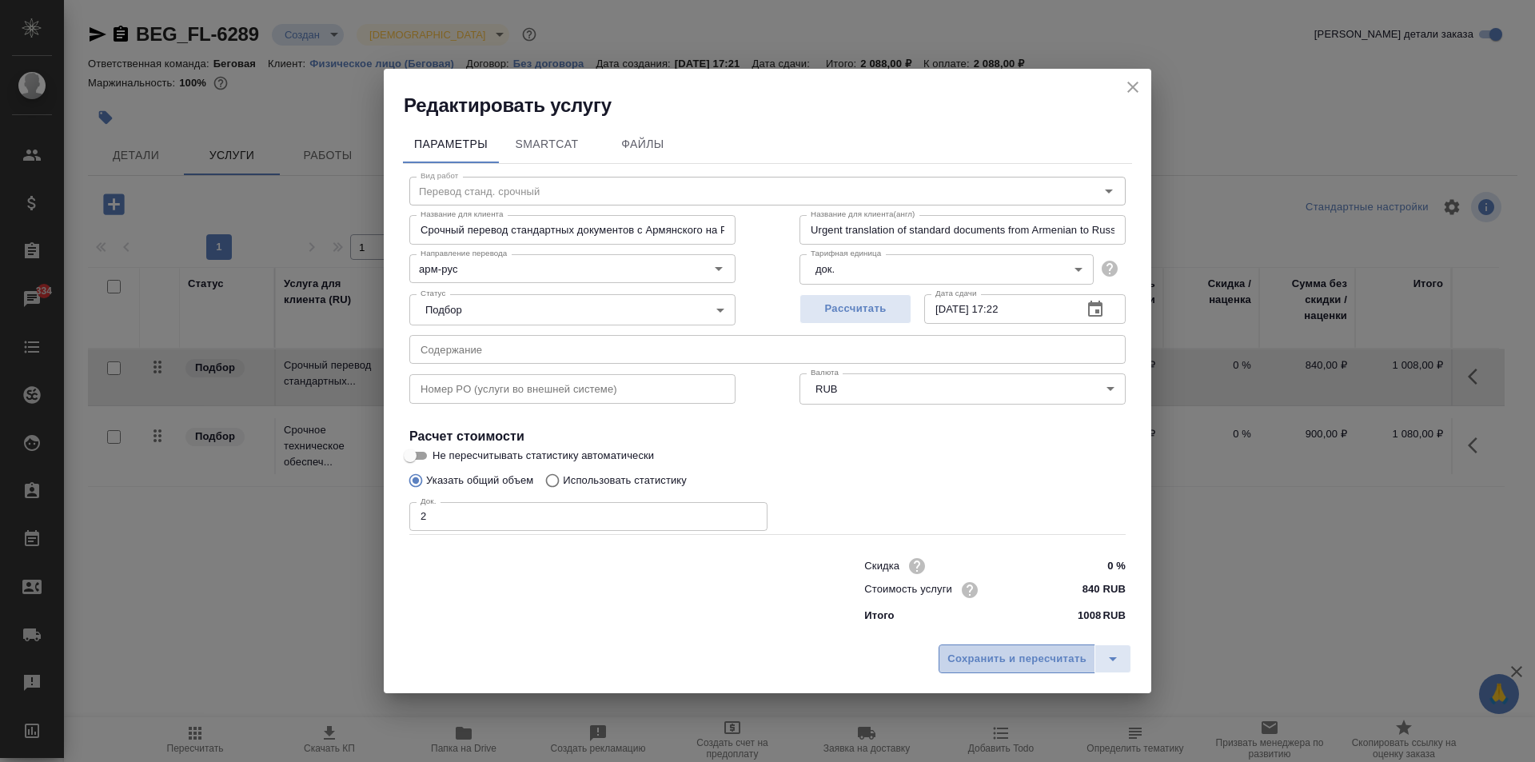
click at [973, 662] on span "Сохранить и пересчитать" at bounding box center [1016, 659] width 139 height 18
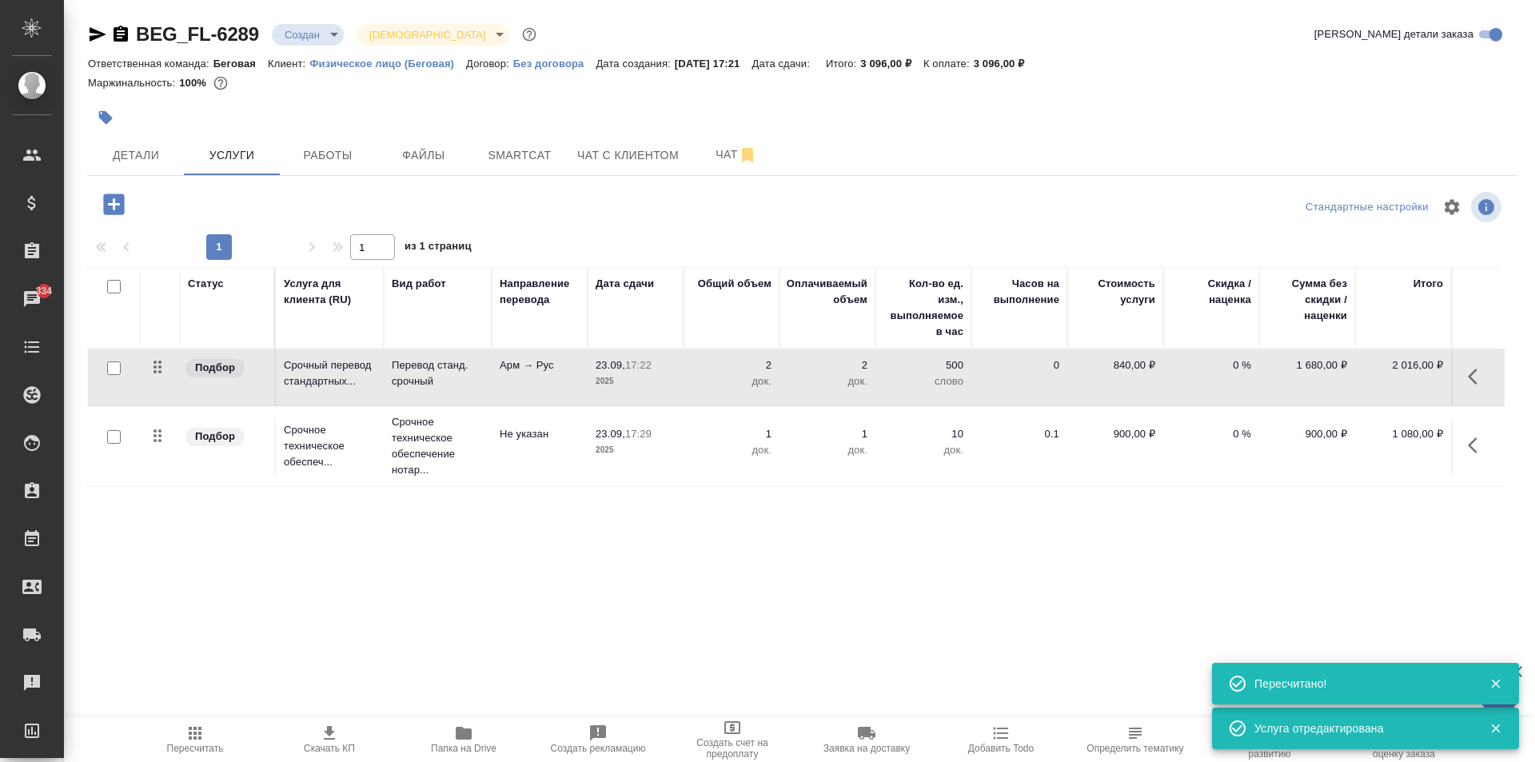
click at [1467, 437] on icon "button" at bounding box center [1476, 445] width 19 height 19
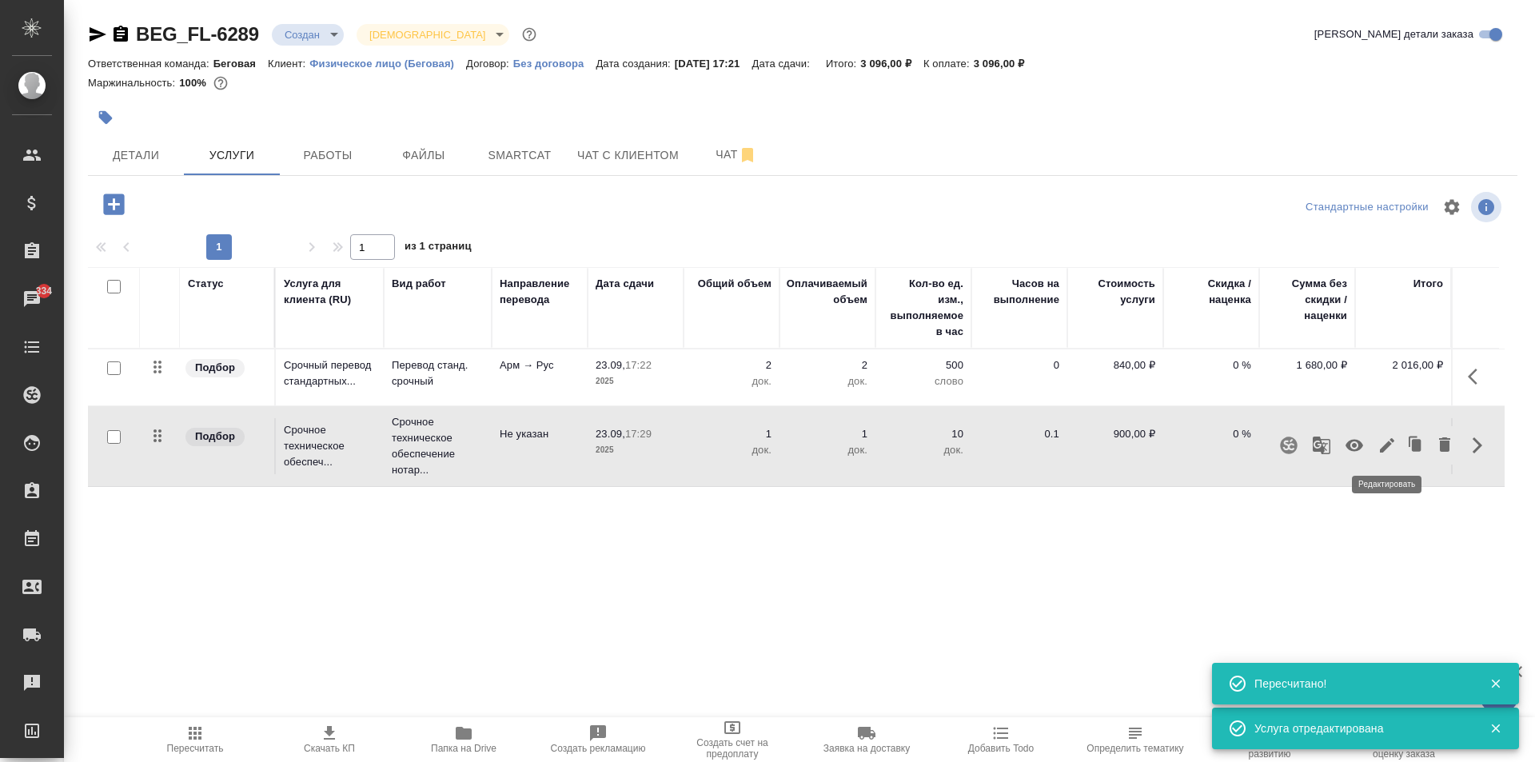
click at [1392, 447] on icon "button" at bounding box center [1386, 445] width 19 height 19
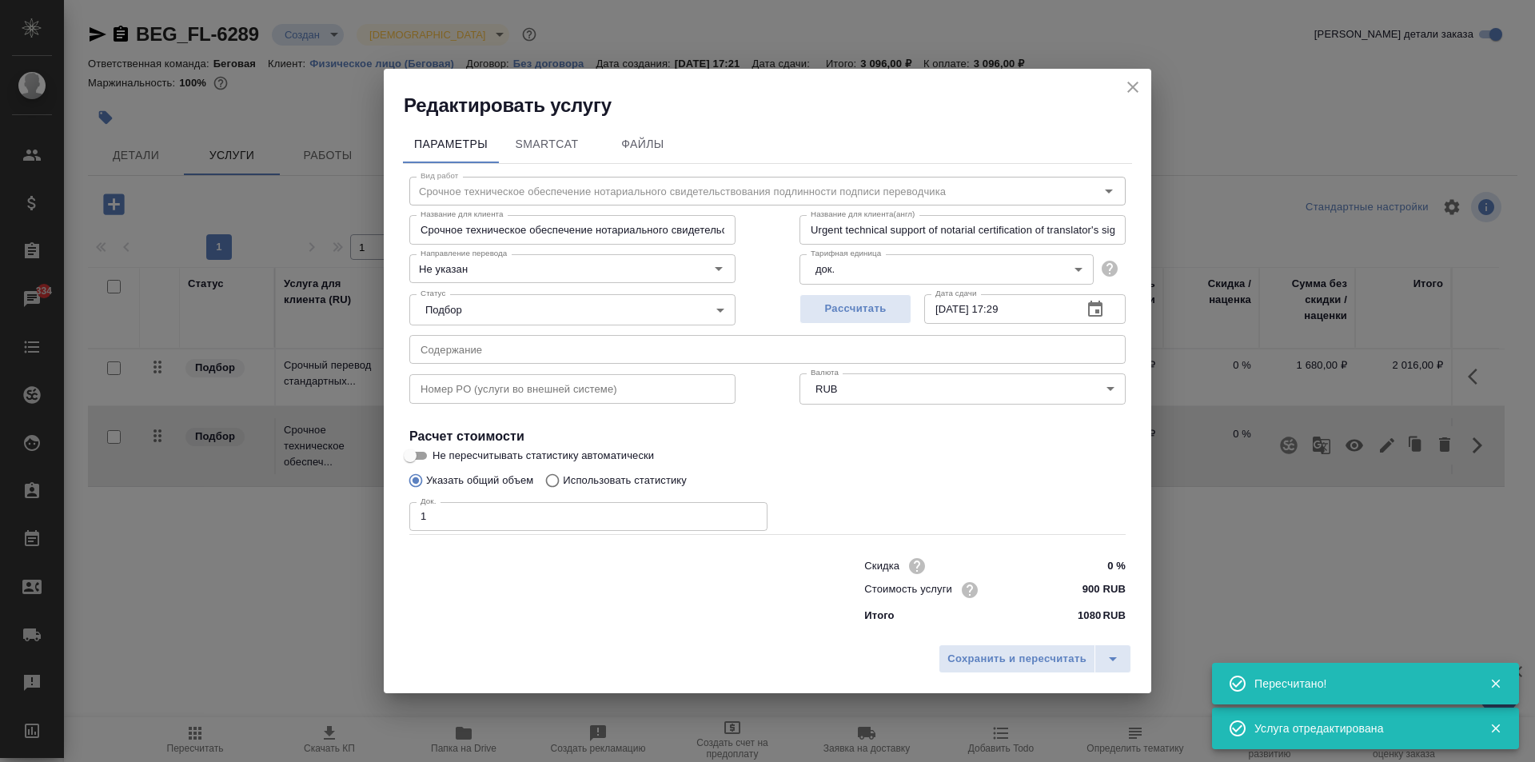
click at [659, 490] on label "Использовать статистику" at bounding box center [611, 480] width 149 height 30
click at [563, 490] on input "Использовать статистику" at bounding box center [550, 480] width 26 height 30
radio input "true"
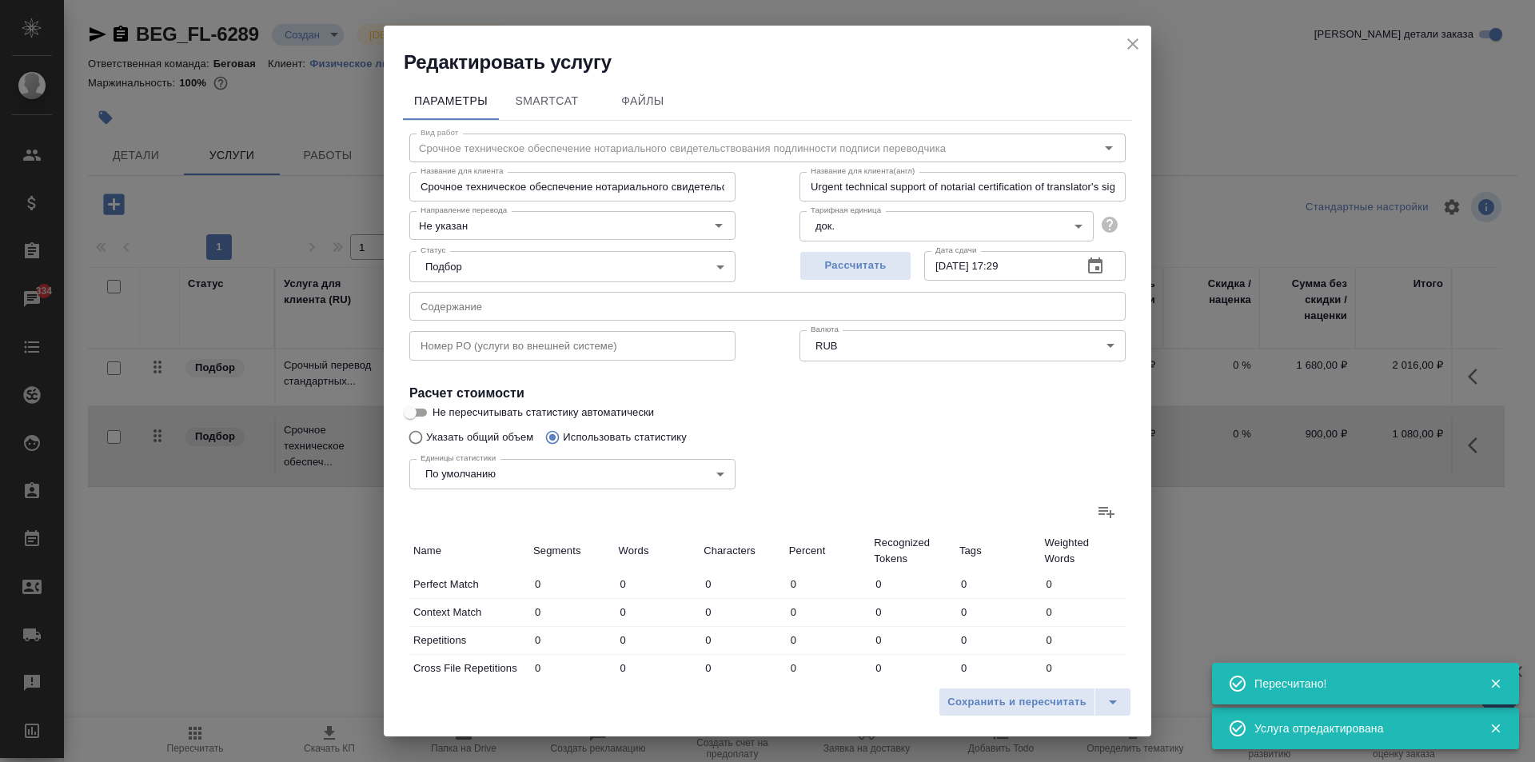
click at [658, 508] on div at bounding box center [767, 511] width 716 height 38
click at [428, 444] on div "Единицы статистики По умолчанию default Единицы статистики" at bounding box center [572, 472] width 390 height 104
click at [409, 432] on input "Указать общий объем" at bounding box center [413, 437] width 26 height 30
radio input "true"
radio input "false"
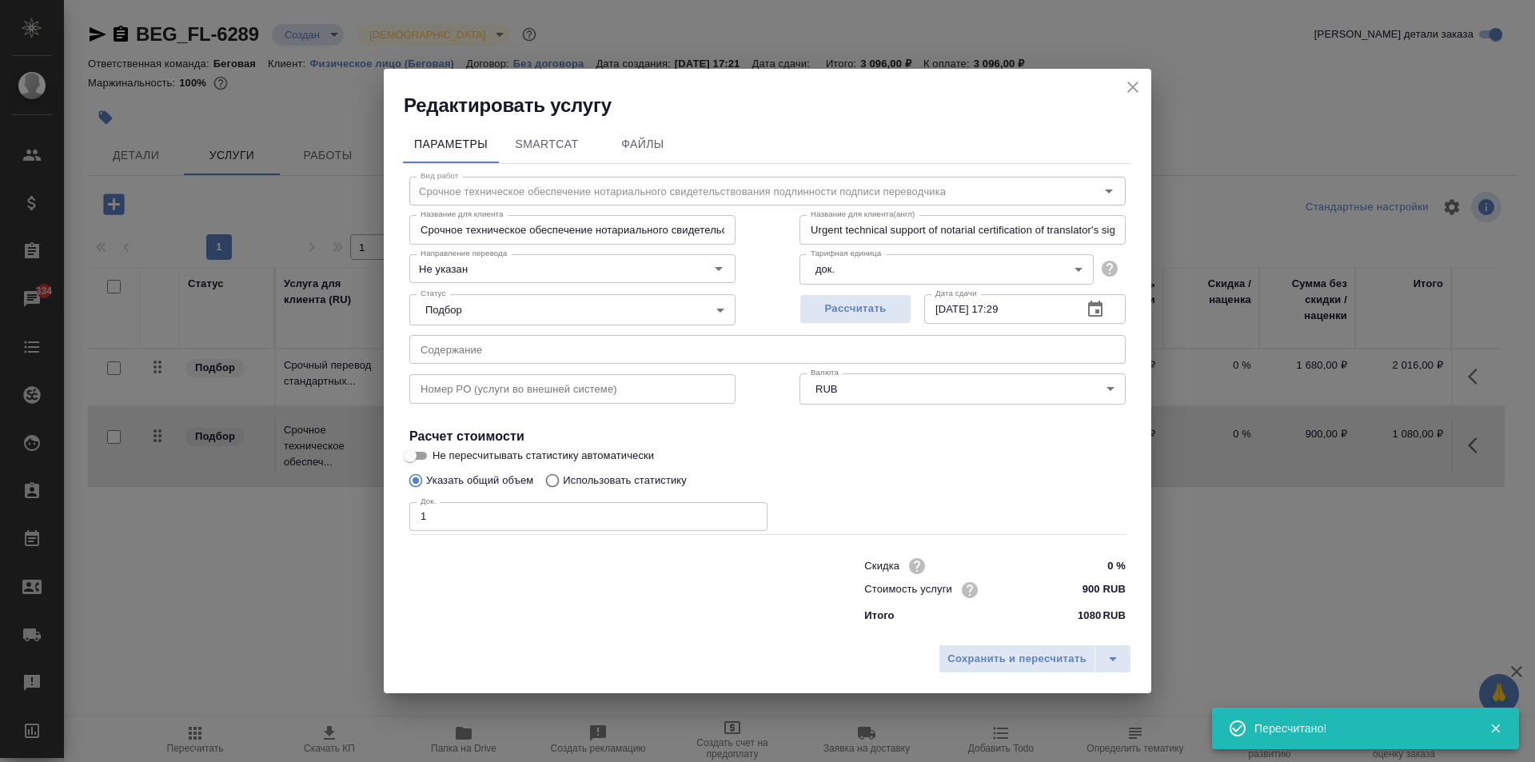
click at [522, 523] on input "1" at bounding box center [588, 516] width 358 height 29
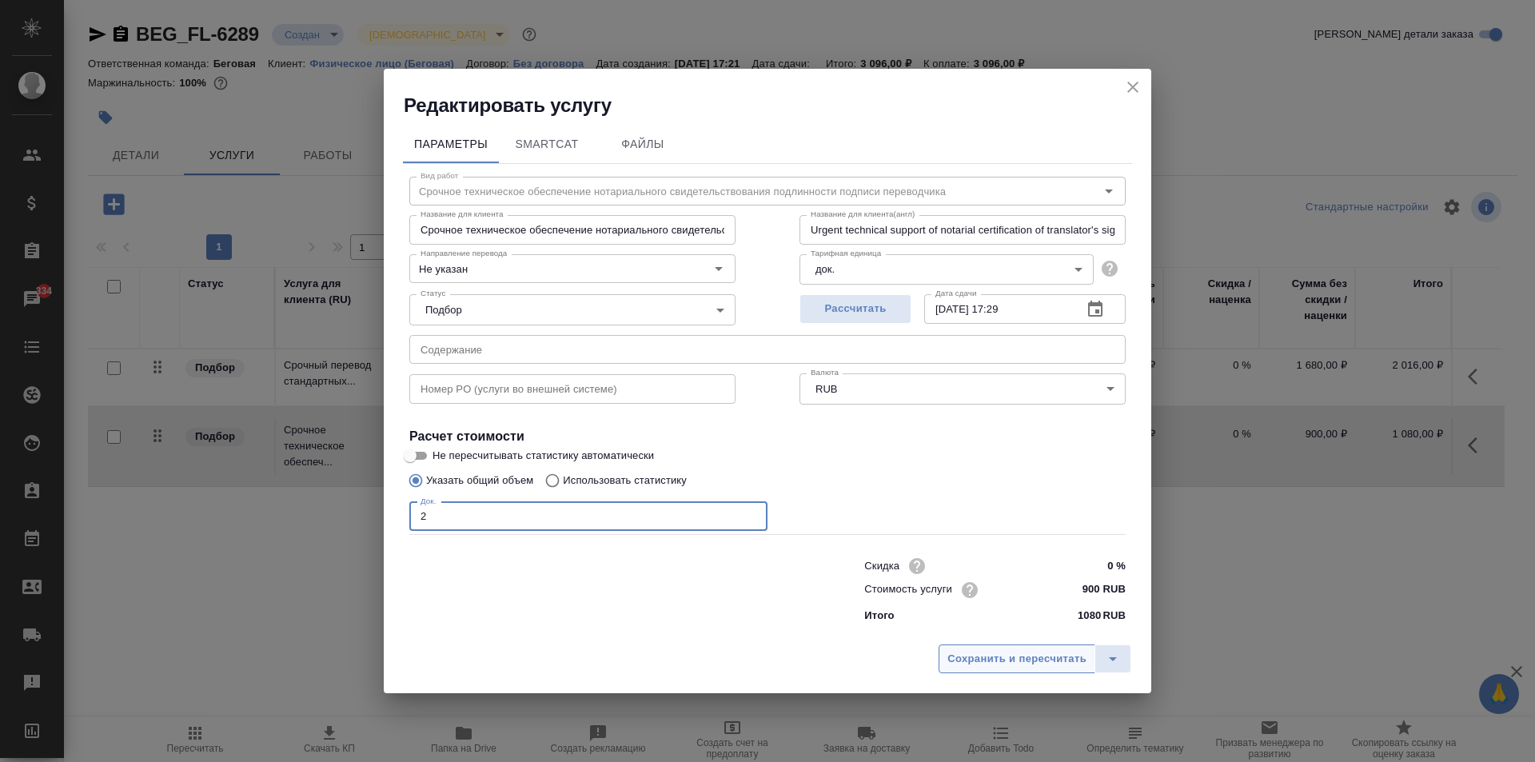
type input "2"
click at [1005, 664] on span "Сохранить и пересчитать" at bounding box center [1016, 659] width 139 height 18
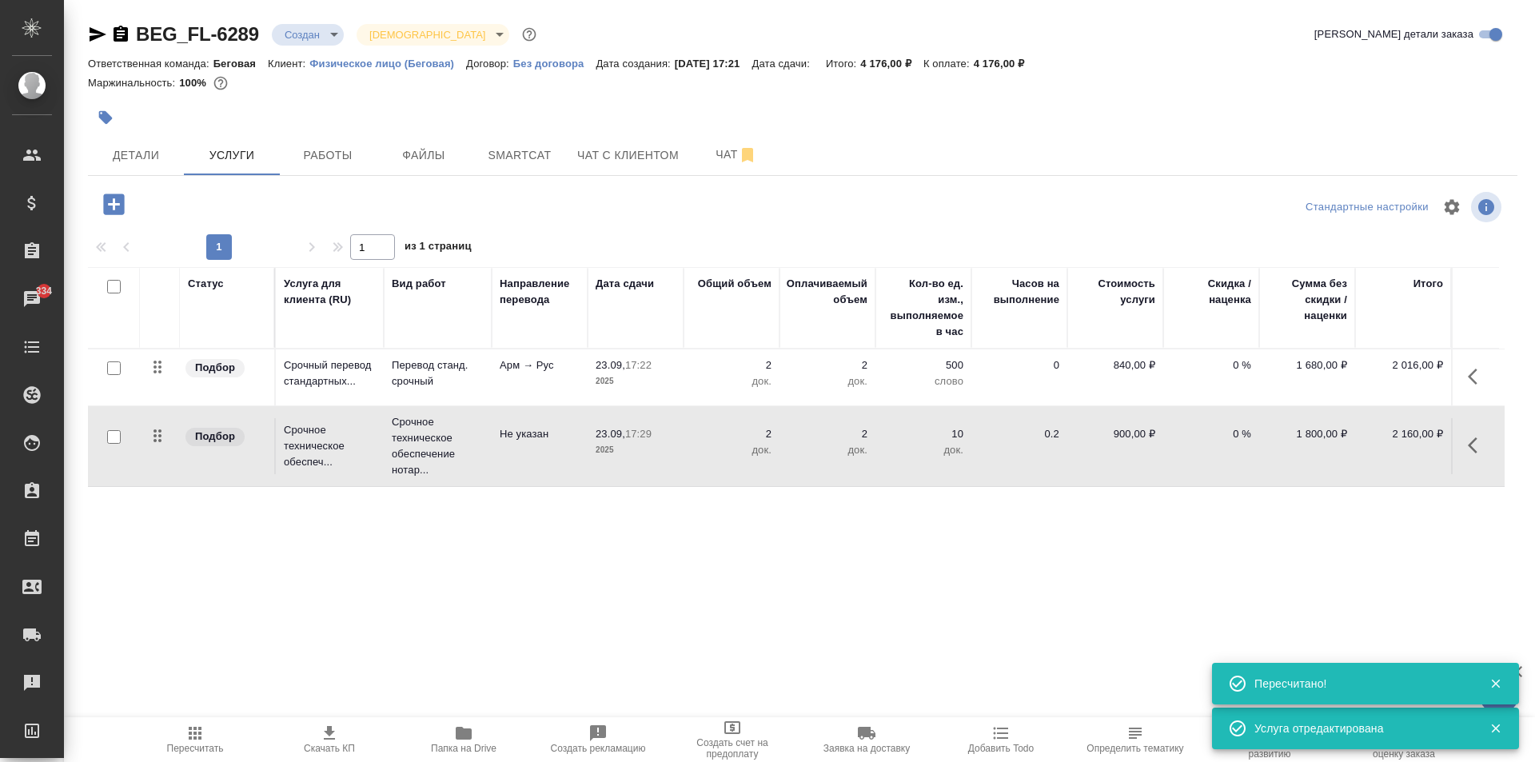
click at [217, 728] on span "Пересчитать" at bounding box center [194, 738] width 115 height 30
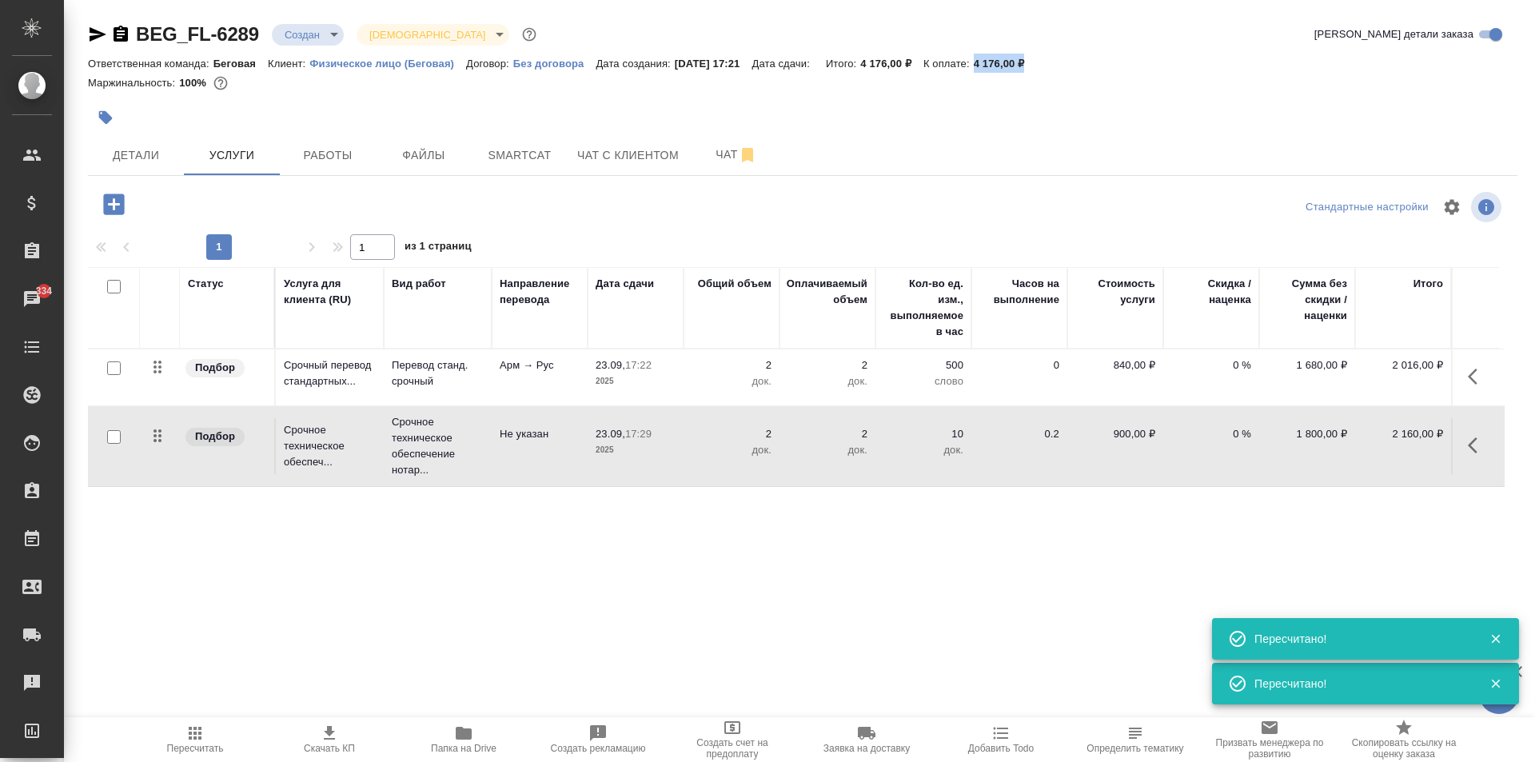
drag, startPoint x: 993, startPoint y: 62, endPoint x: 1057, endPoint y: 64, distance: 64.0
click at [1057, 64] on div "Ответственная команда: Беговая Клиент: Физическое лицо (Беговая) Договор: Без д…" at bounding box center [802, 63] width 1429 height 19
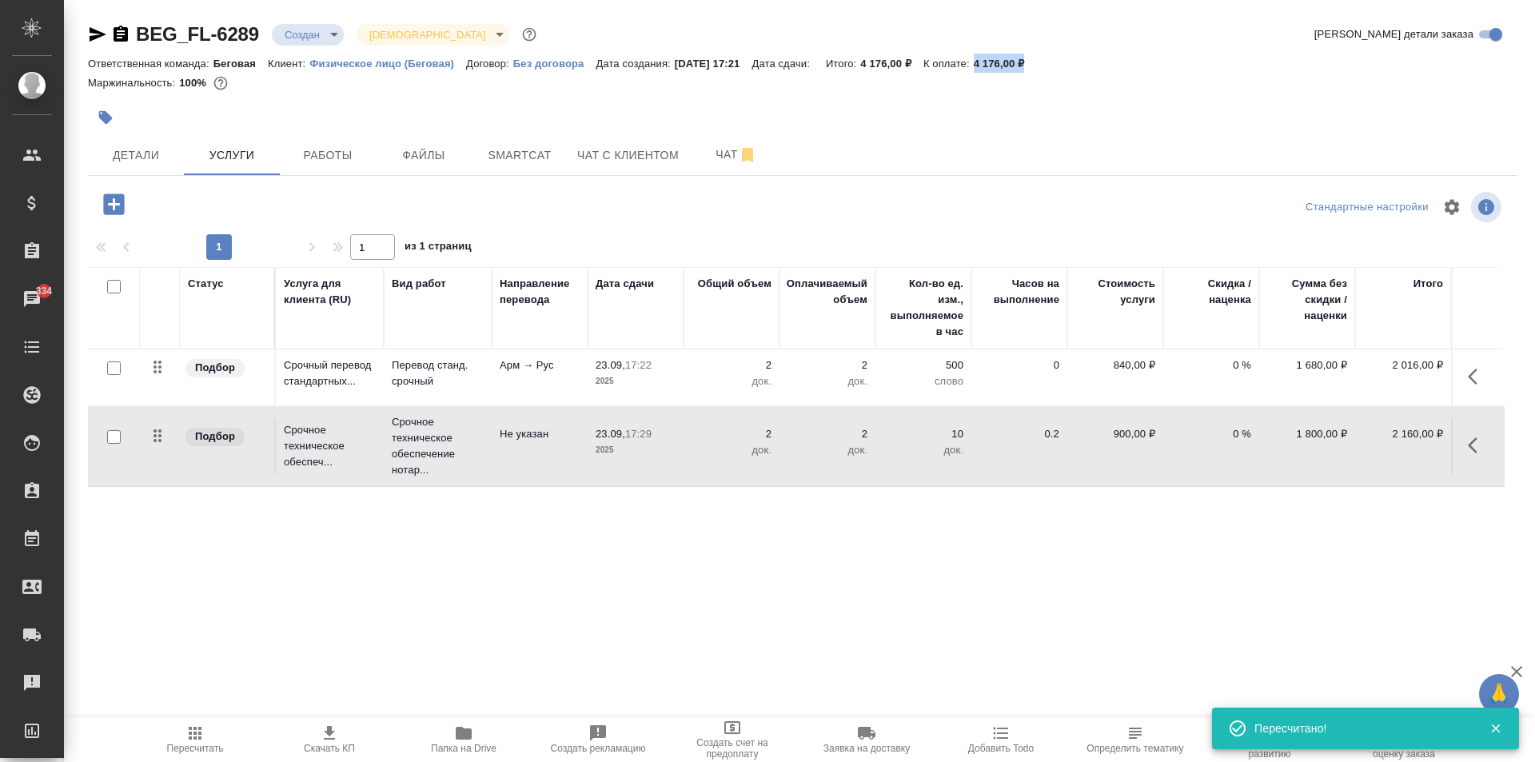
copy p "4 176,00 ₽"
click at [595, 166] on button "Чат с клиентом" at bounding box center [627, 155] width 121 height 40
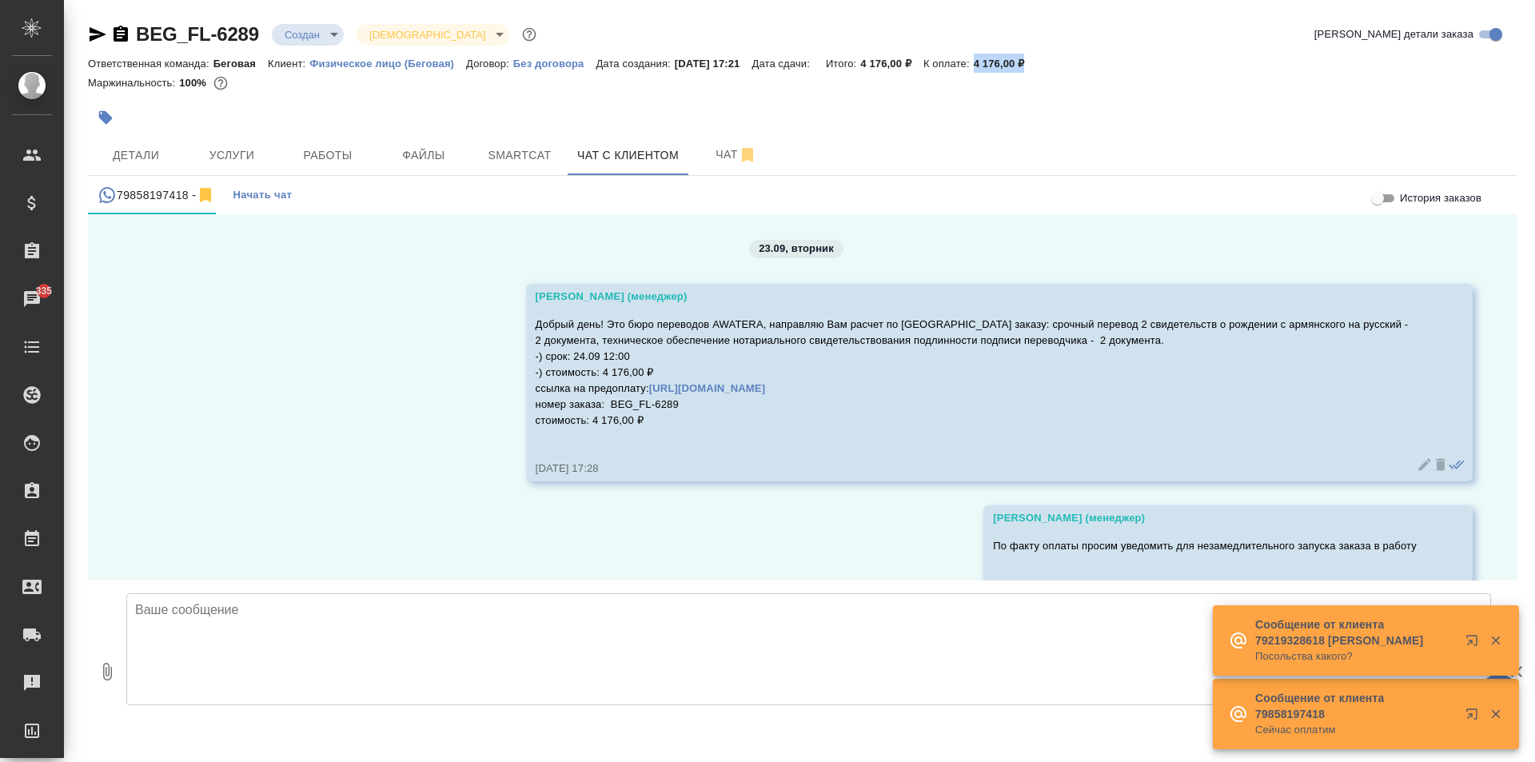
scroll to position [160, 0]
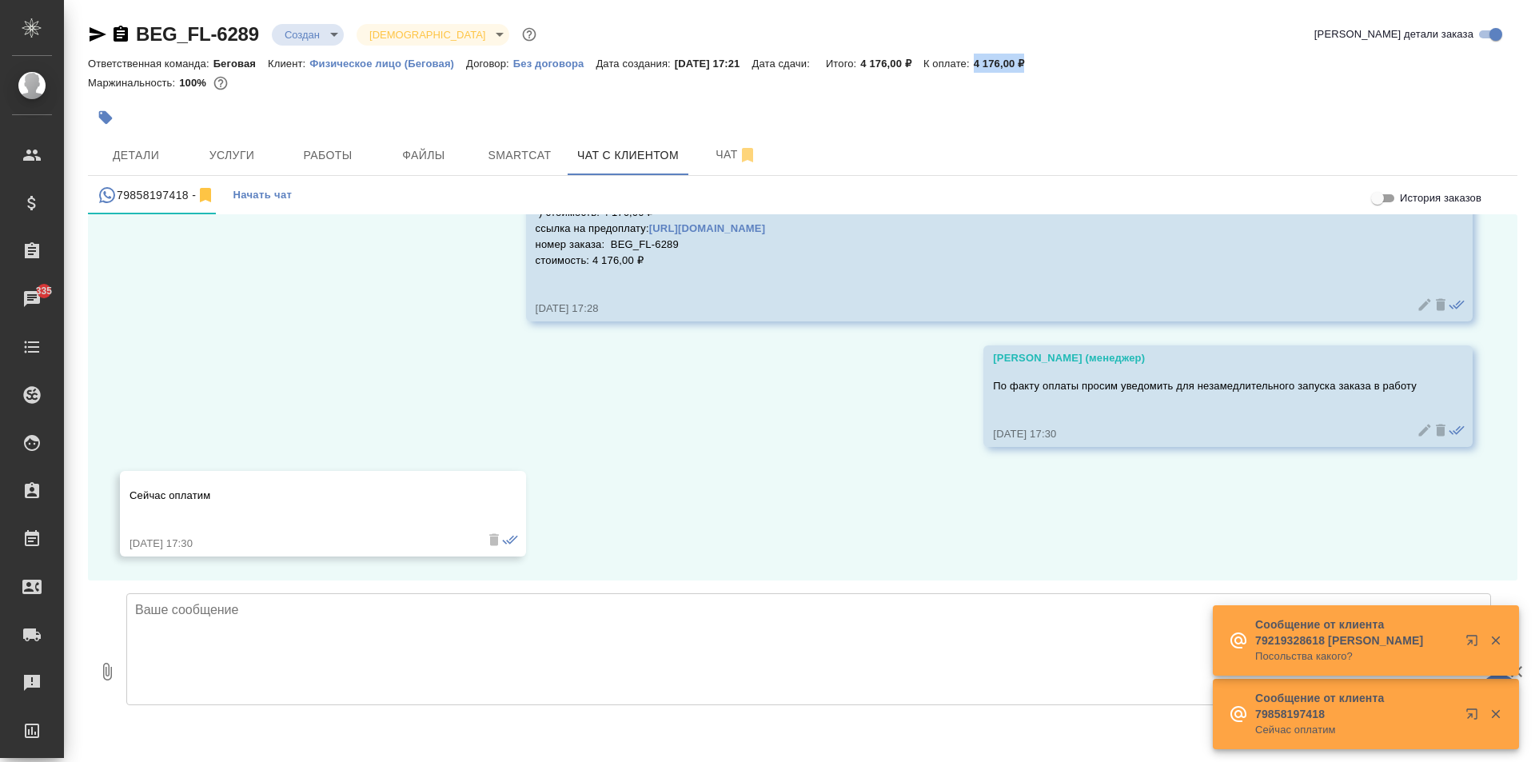
click at [1492, 647] on icon "button" at bounding box center [1495, 640] width 14 height 14
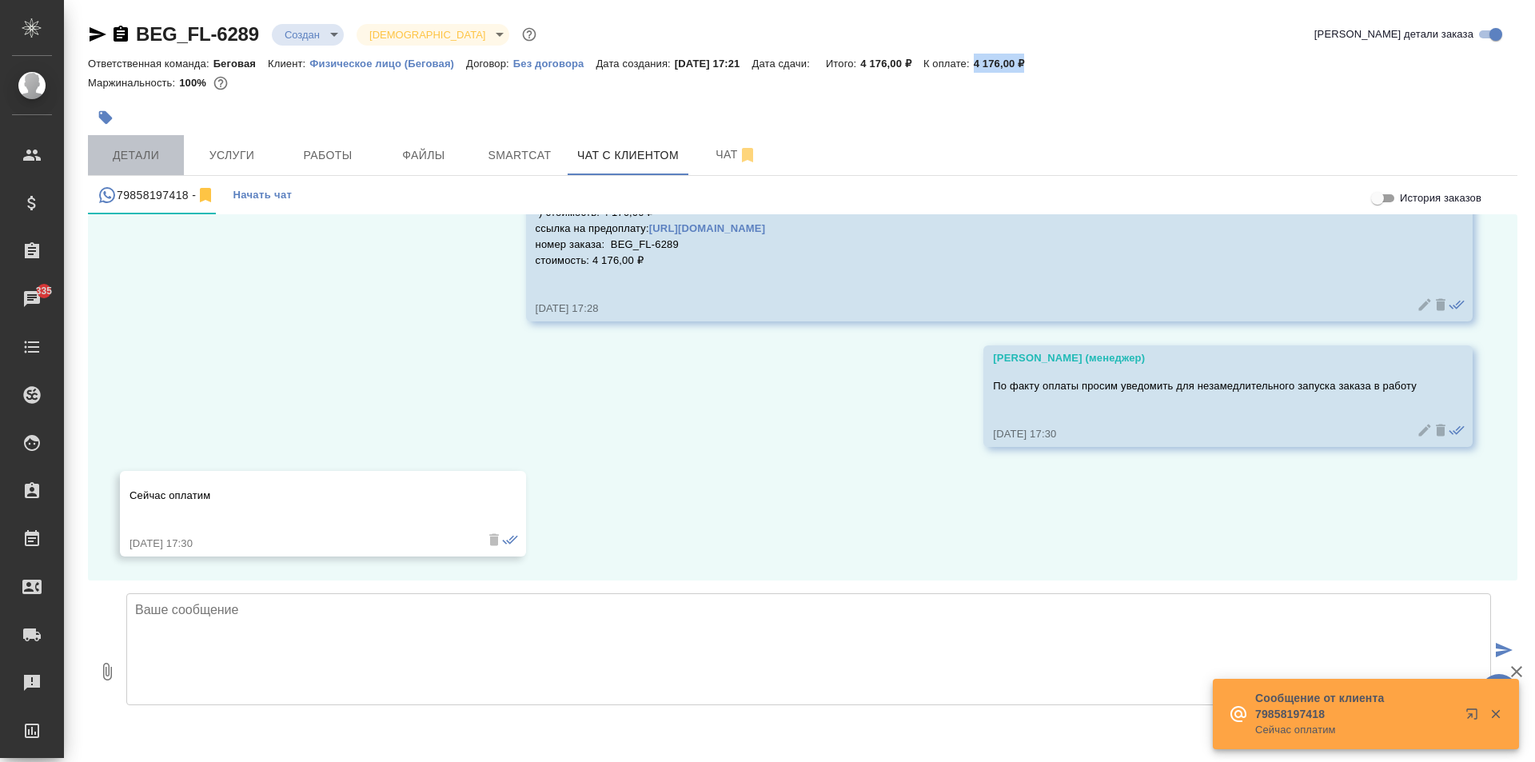
click at [152, 153] on span "Детали" at bounding box center [136, 155] width 77 height 20
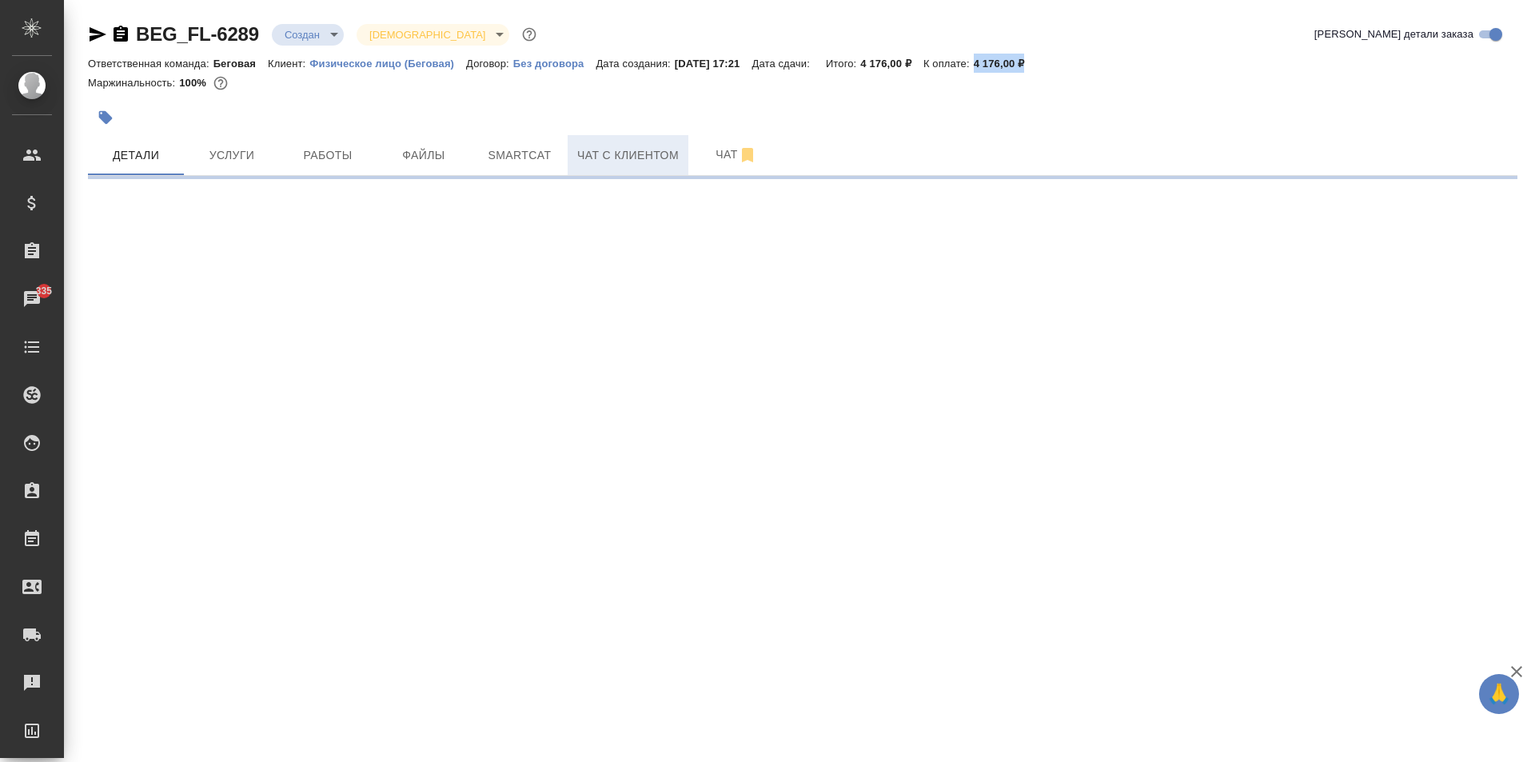
select select "RU"
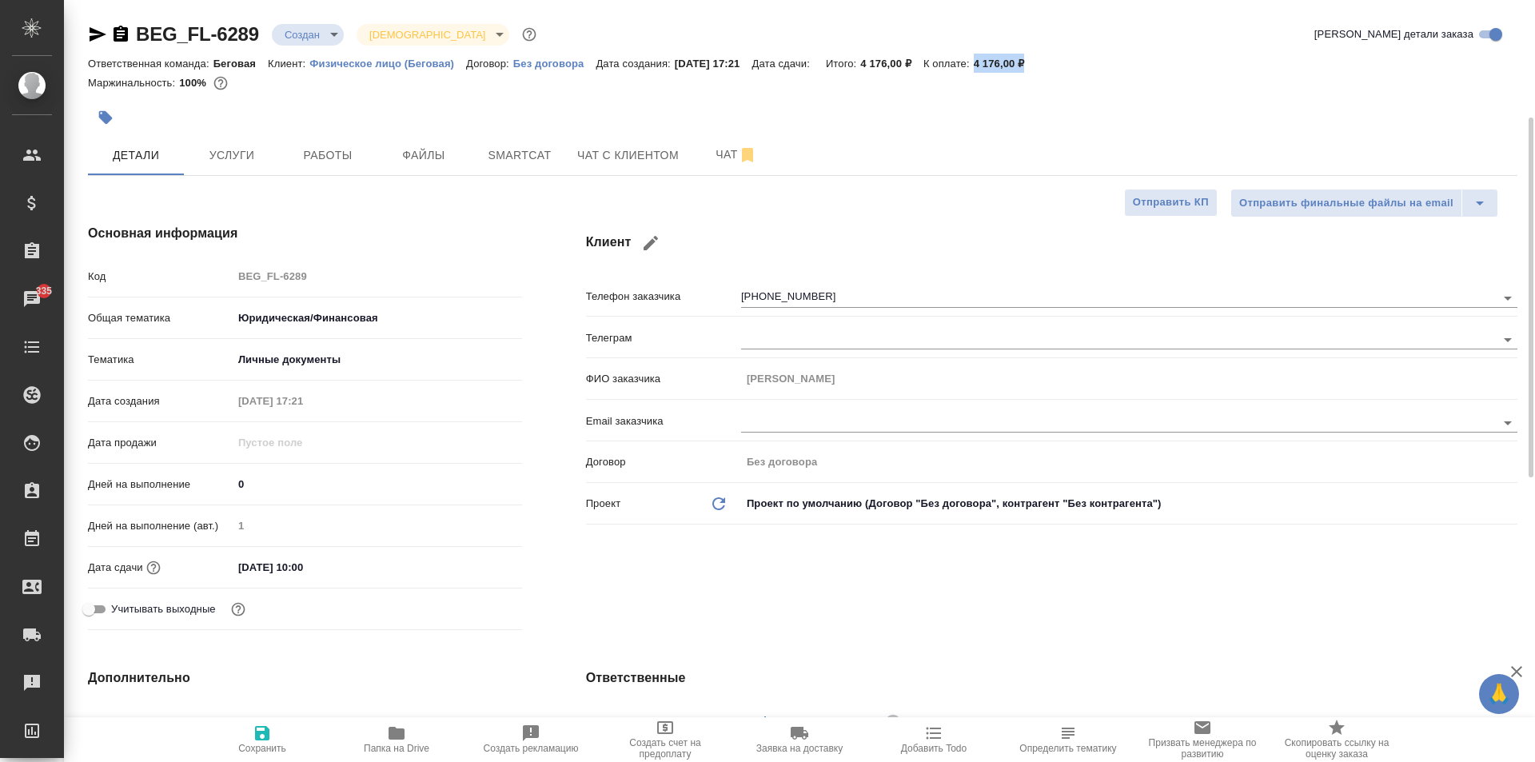
type textarea "x"
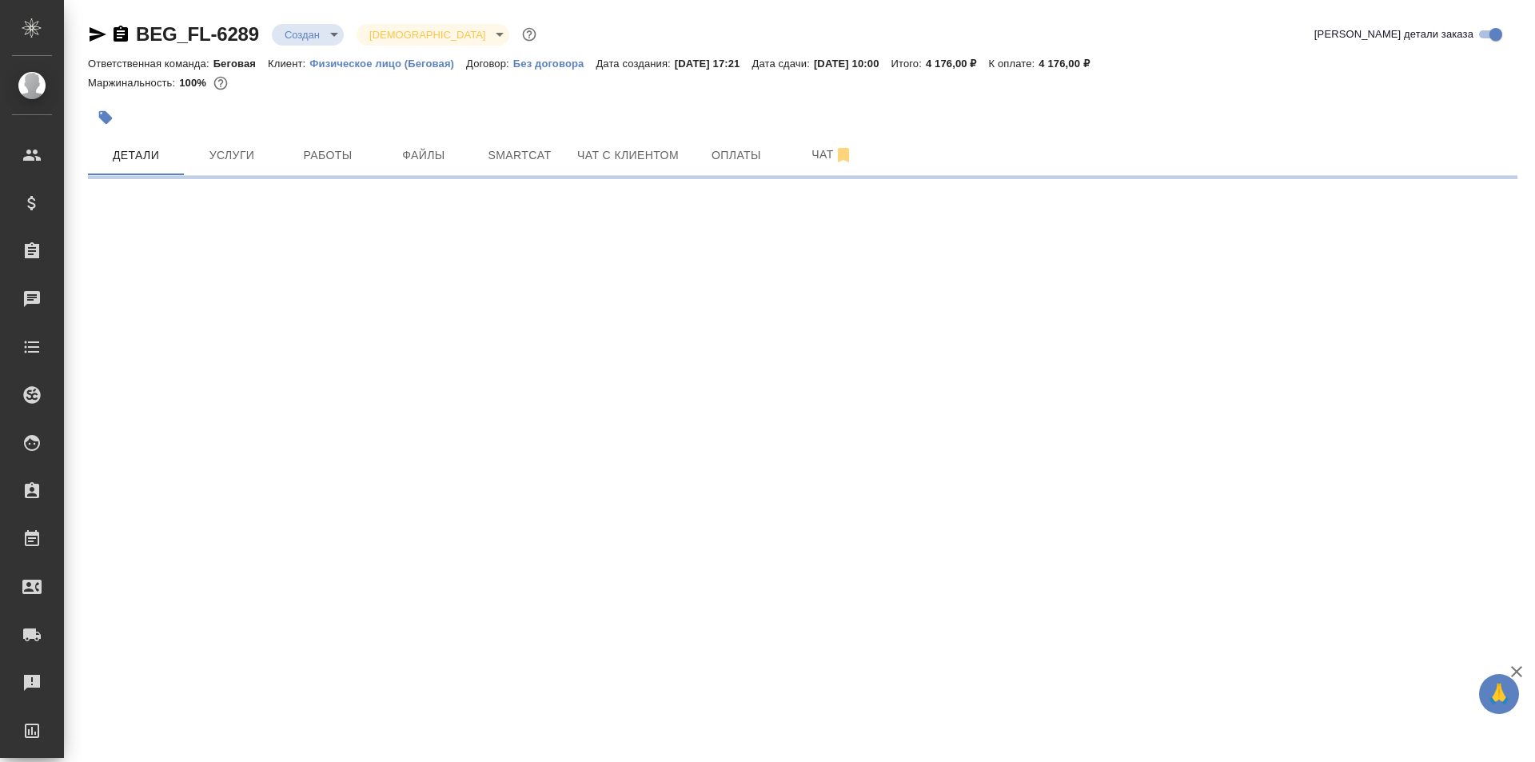
select select "RU"
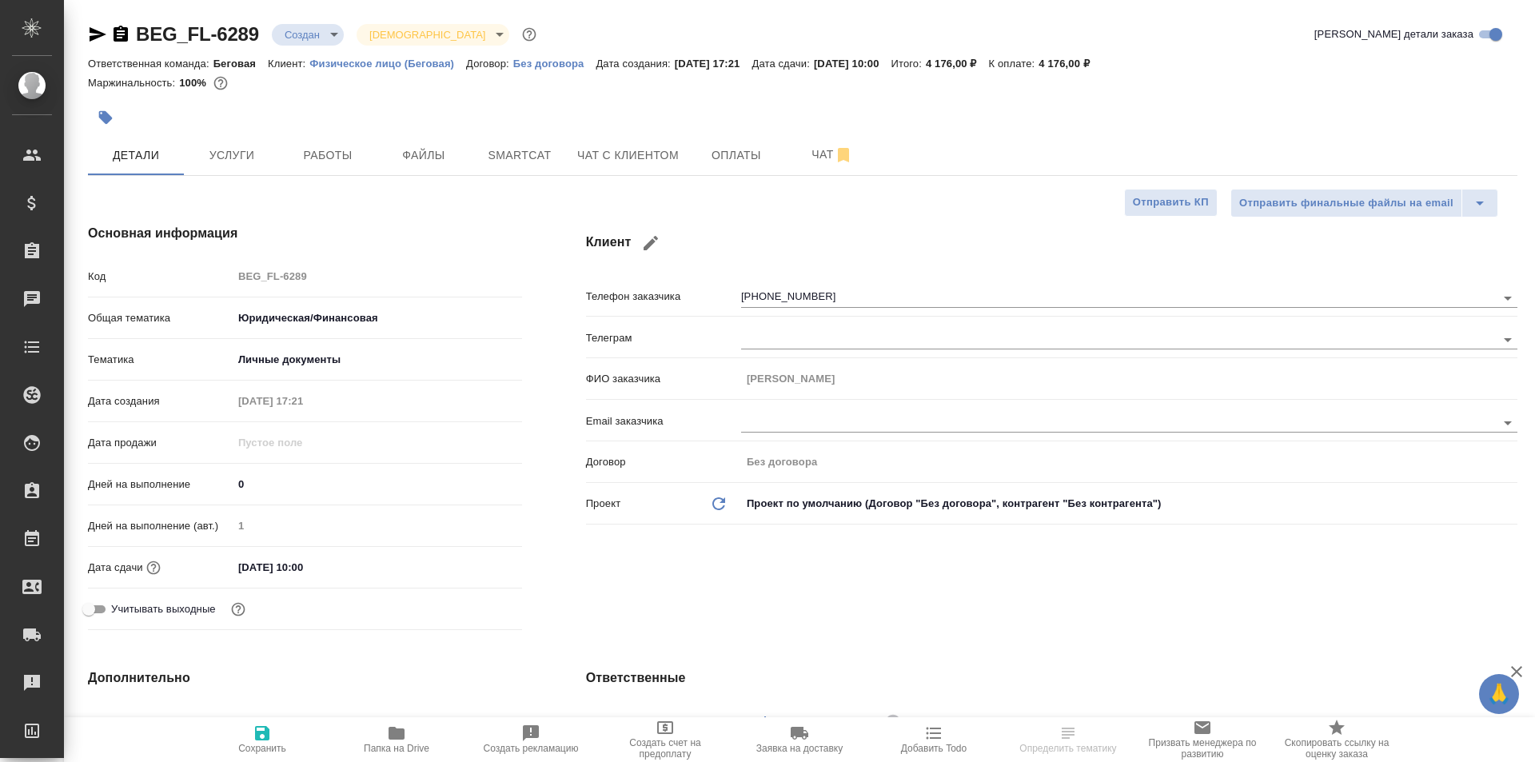
type textarea "x"
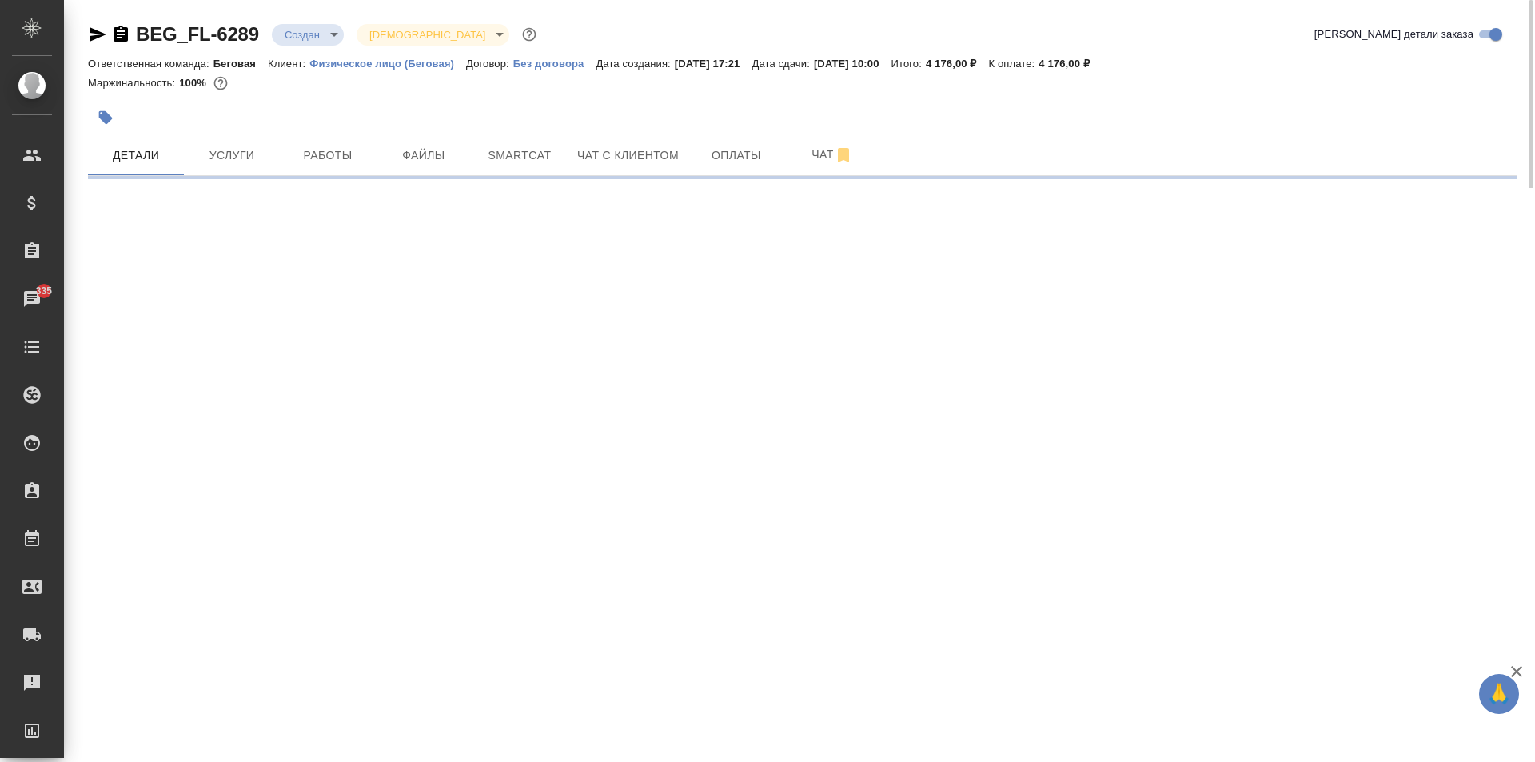
select select "RU"
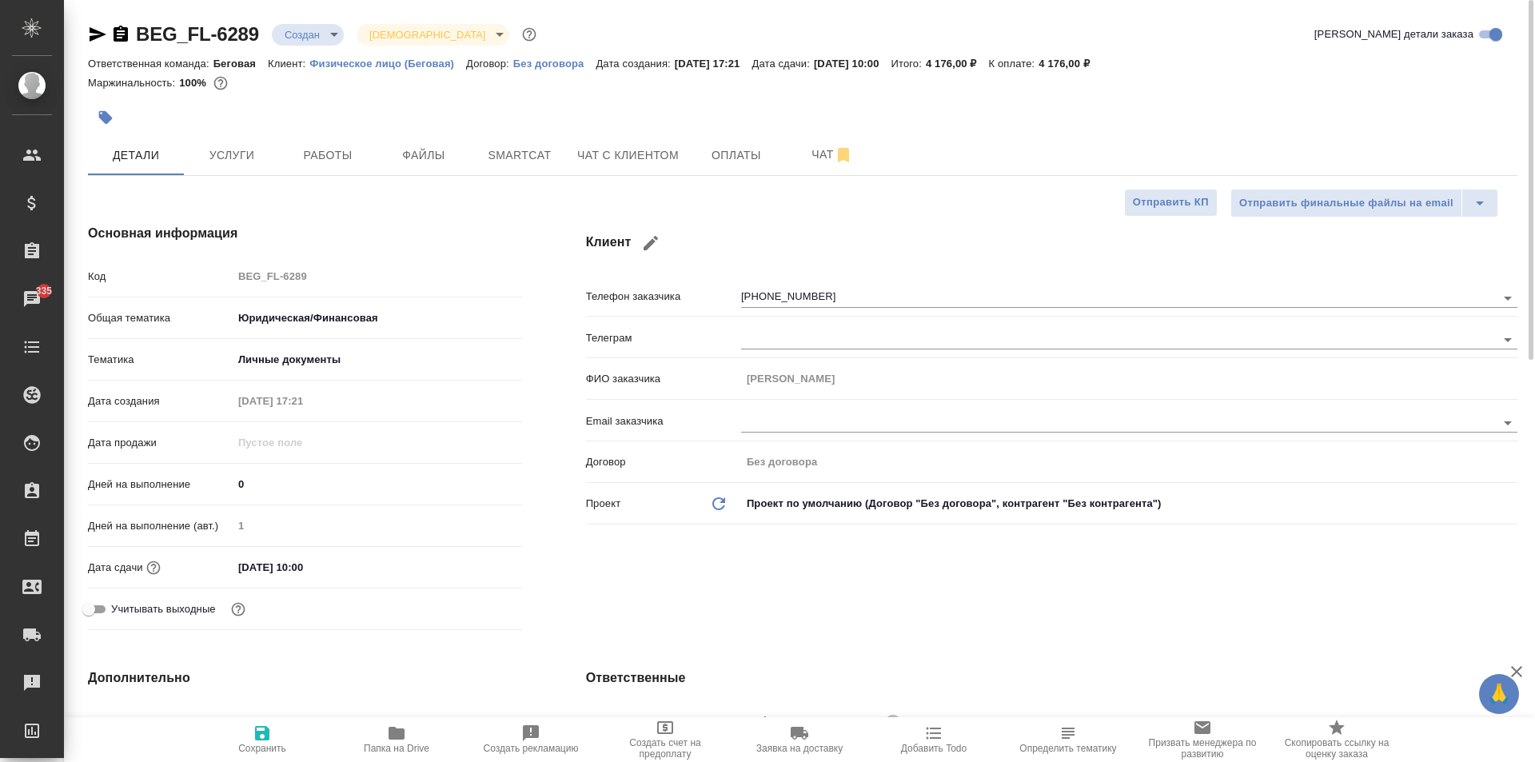
type textarea "x"
click at [336, 567] on input "[DATE] 10:00" at bounding box center [303, 567] width 140 height 23
click at [477, 563] on icon "button" at bounding box center [475, 565] width 19 height 19
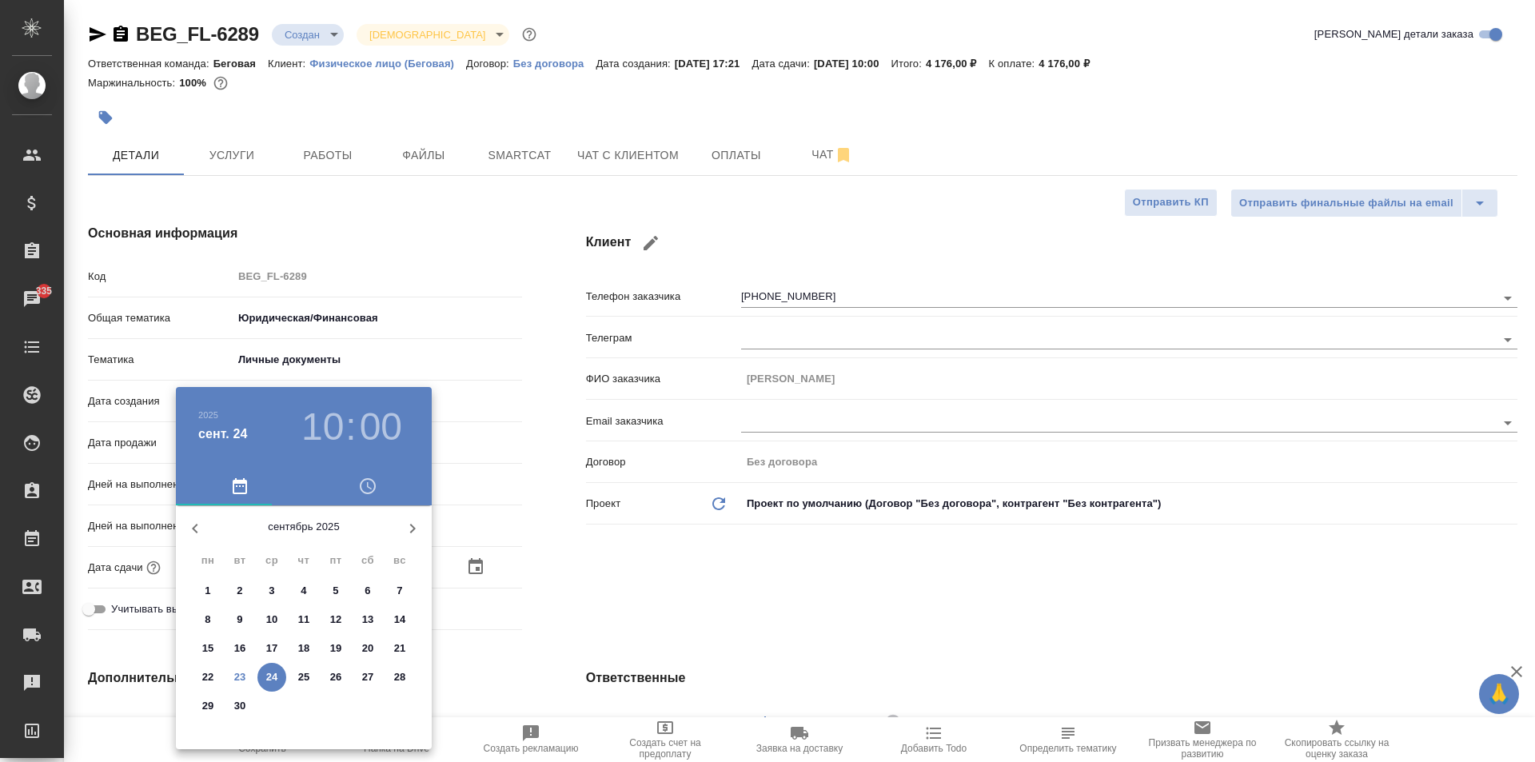
click at [268, 667] on button "24" at bounding box center [271, 677] width 29 height 29
type textarea "x"
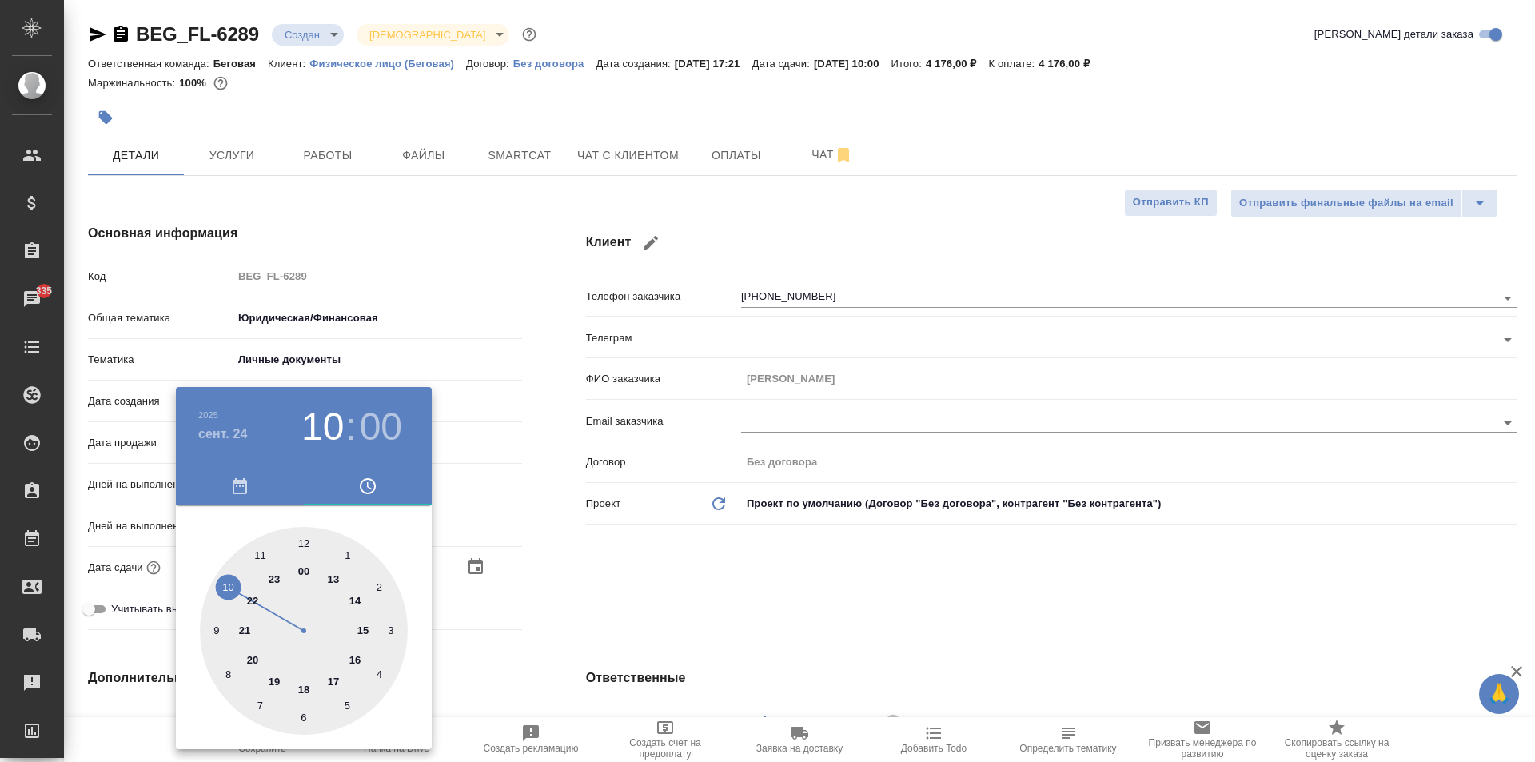
click at [261, 554] on div at bounding box center [304, 631] width 208 height 208
type input "24.09.2025 11:00"
type textarea "x"
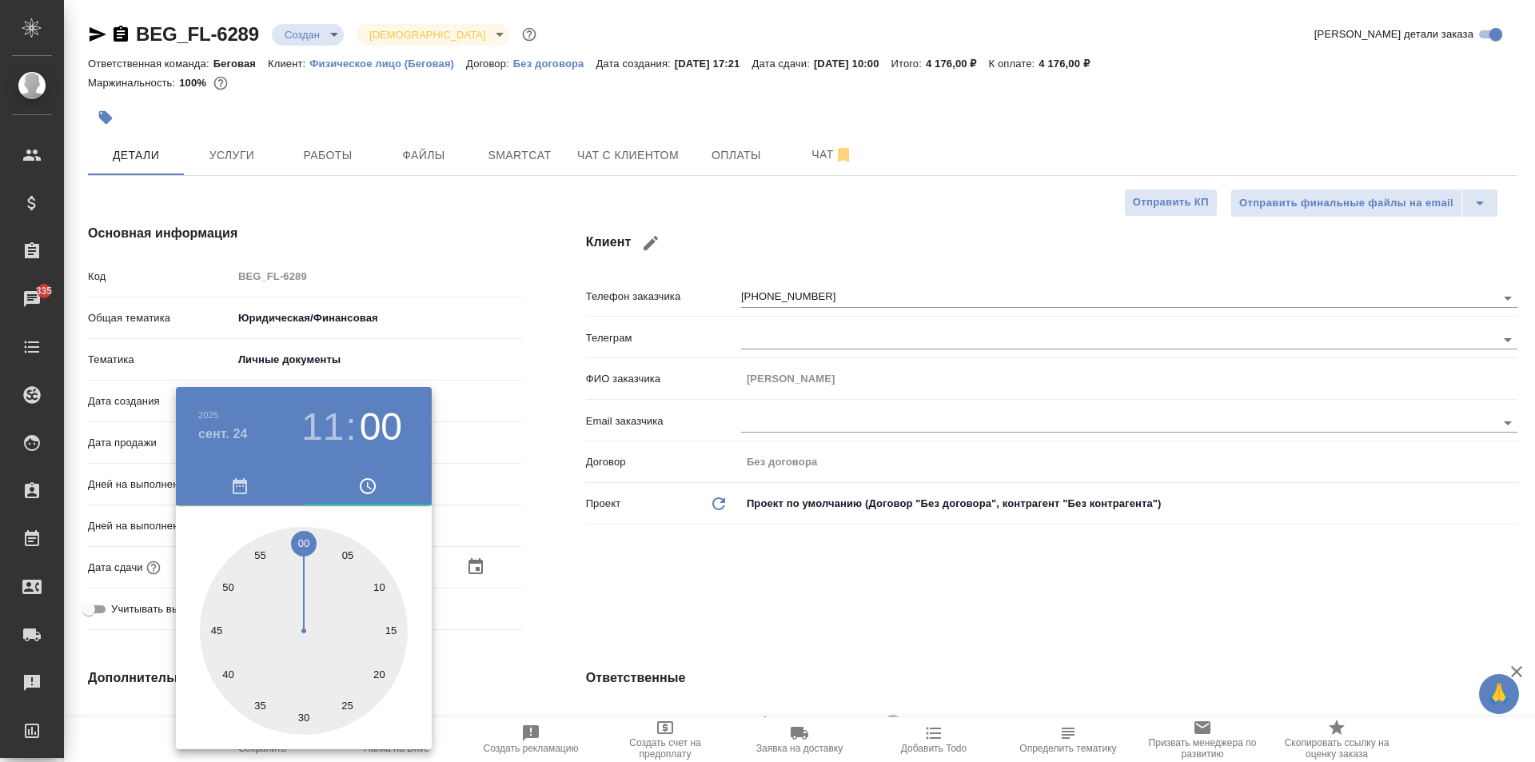
click at [305, 542] on div at bounding box center [304, 631] width 208 height 208
type textarea "x"
click at [716, 611] on div at bounding box center [767, 381] width 1535 height 762
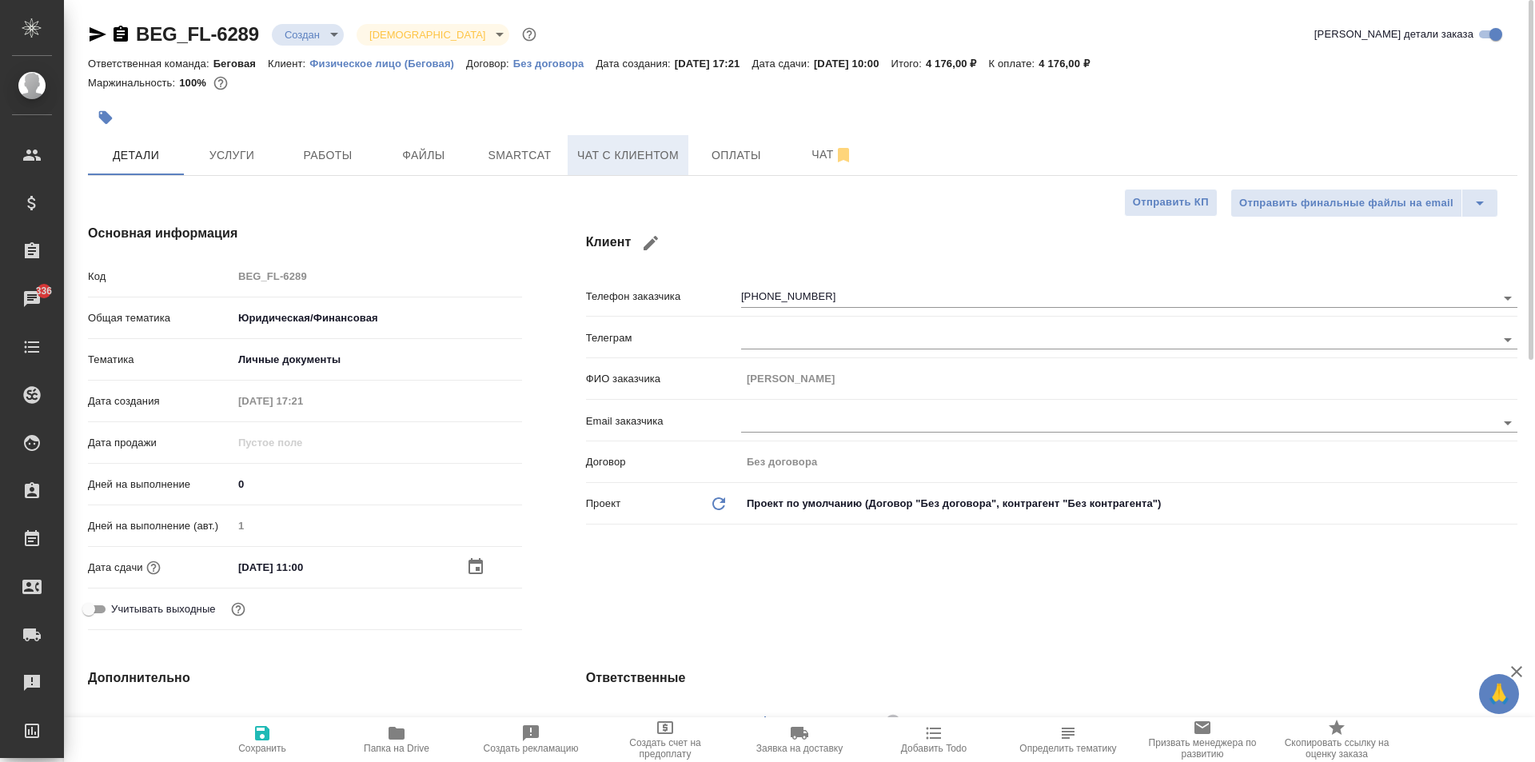
click at [595, 159] on span "Чат с клиентом" at bounding box center [628, 155] width 102 height 20
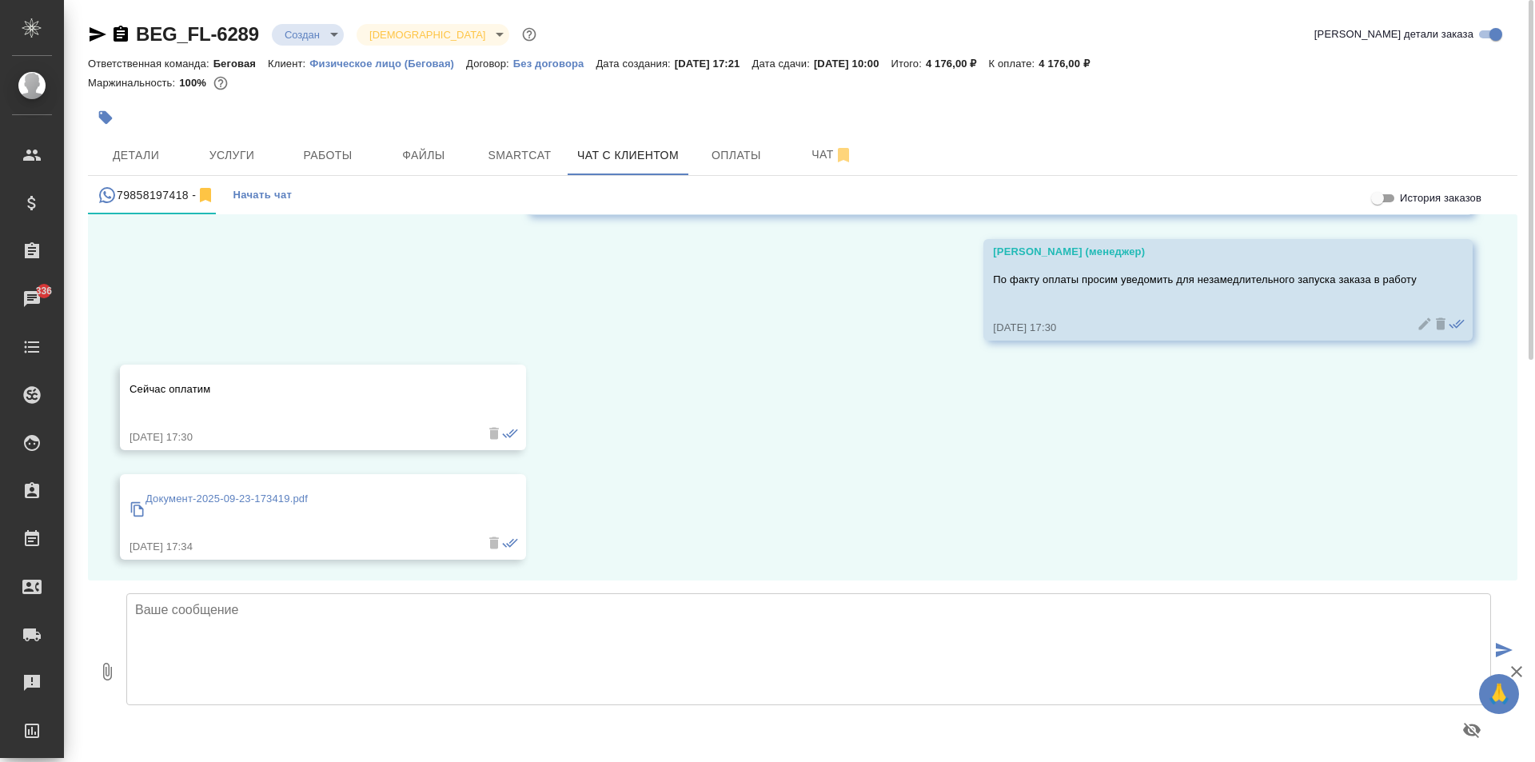
scroll to position [269, 0]
click at [228, 495] on p "Документ-2025-09-23-173419.pdf" at bounding box center [226, 496] width 162 height 16
click at [481, 629] on textarea at bounding box center [808, 649] width 1364 height 112
type textarea "Оплату подтверждаем, заказ запущен в работу!"
click at [1500, 644] on icon "submit" at bounding box center [1503, 650] width 17 height 14
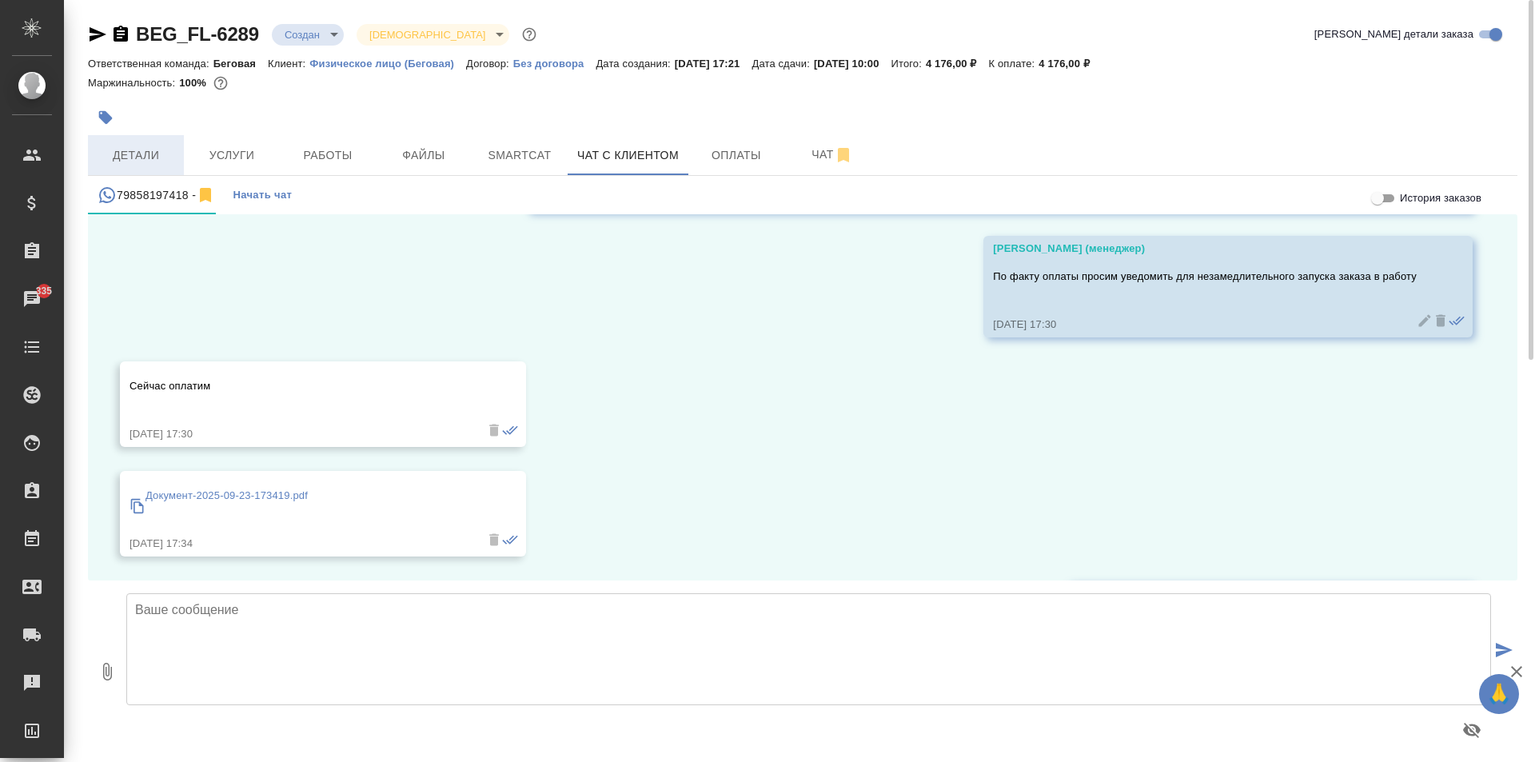
scroll to position [395, 0]
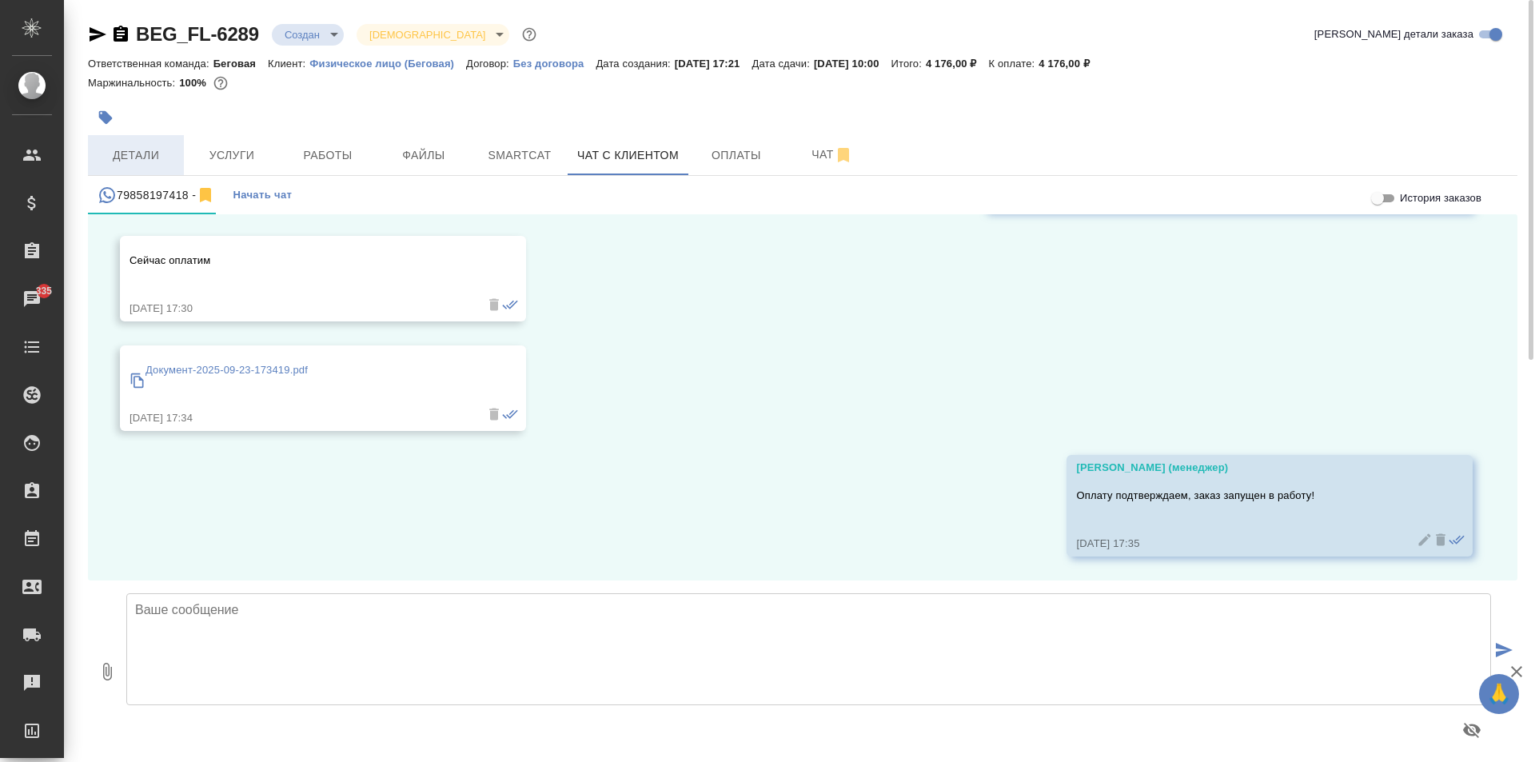
click at [157, 152] on span "Детали" at bounding box center [136, 155] width 77 height 20
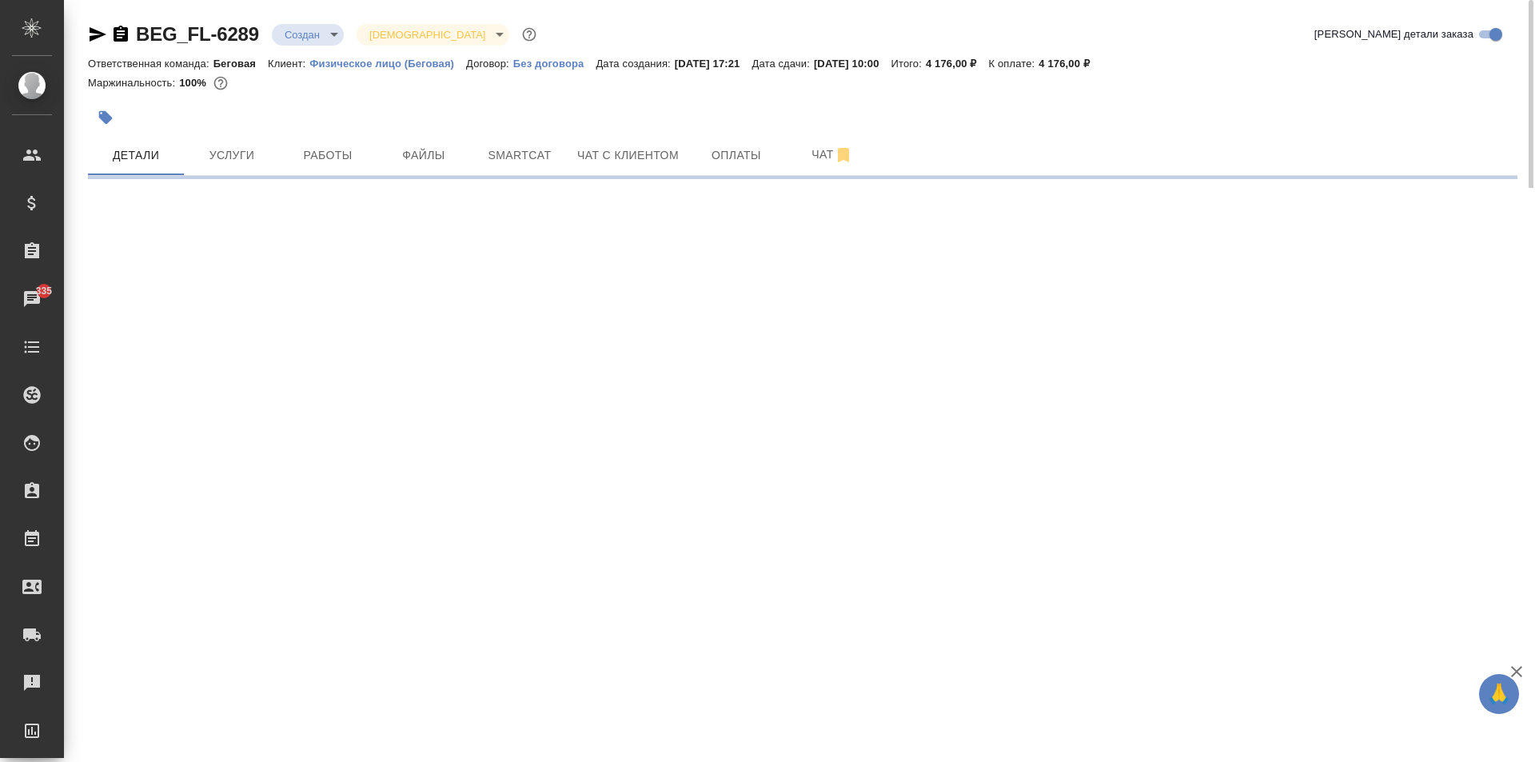
click at [309, 35] on body "🙏 .cls-1 fill:#fff; AWATERA Moskalets Alina Клиенты Спецификации Заказы 335 Чат…" at bounding box center [767, 381] width 1535 height 762
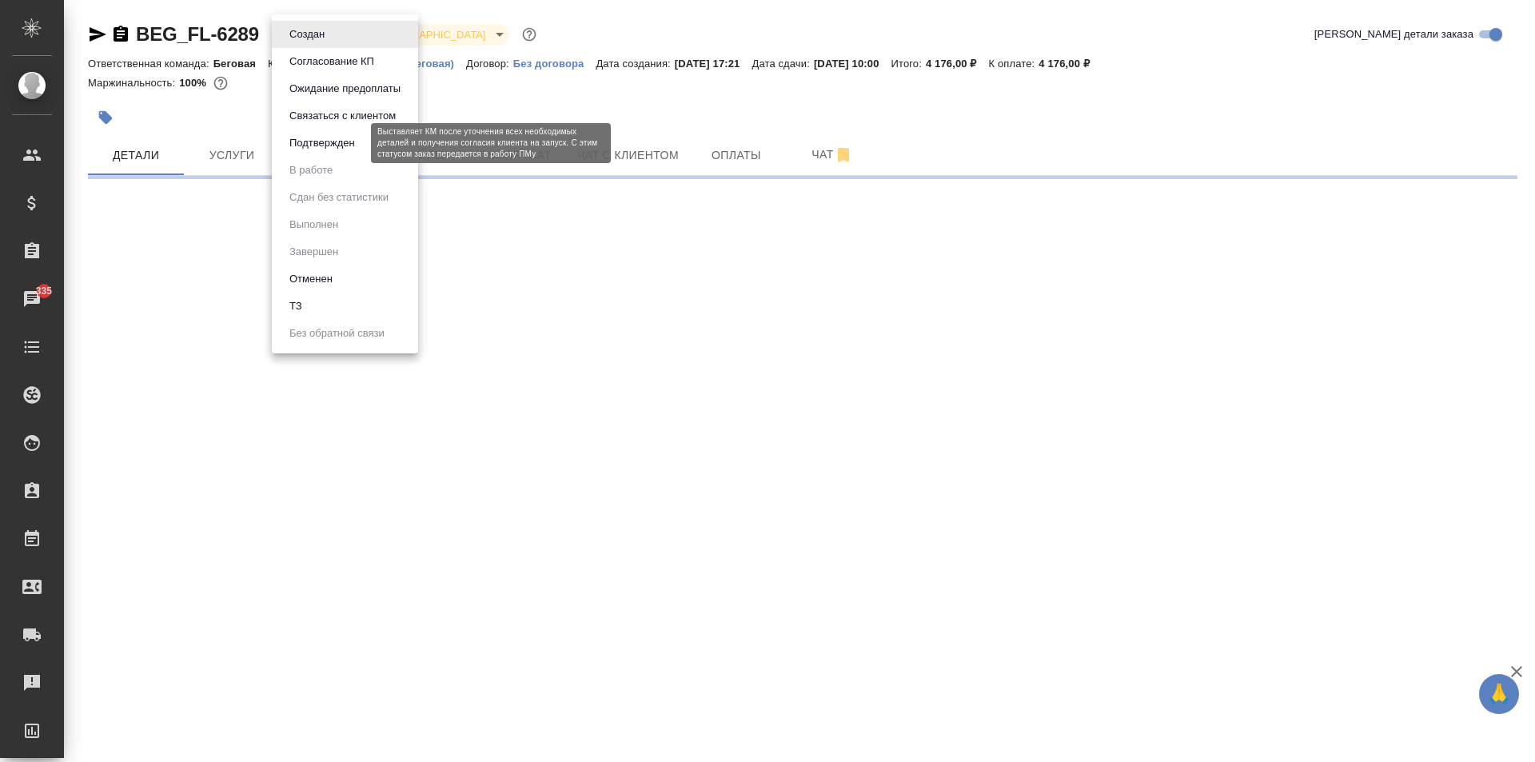
click at [330, 148] on button "Подтвержден" at bounding box center [322, 143] width 75 height 18
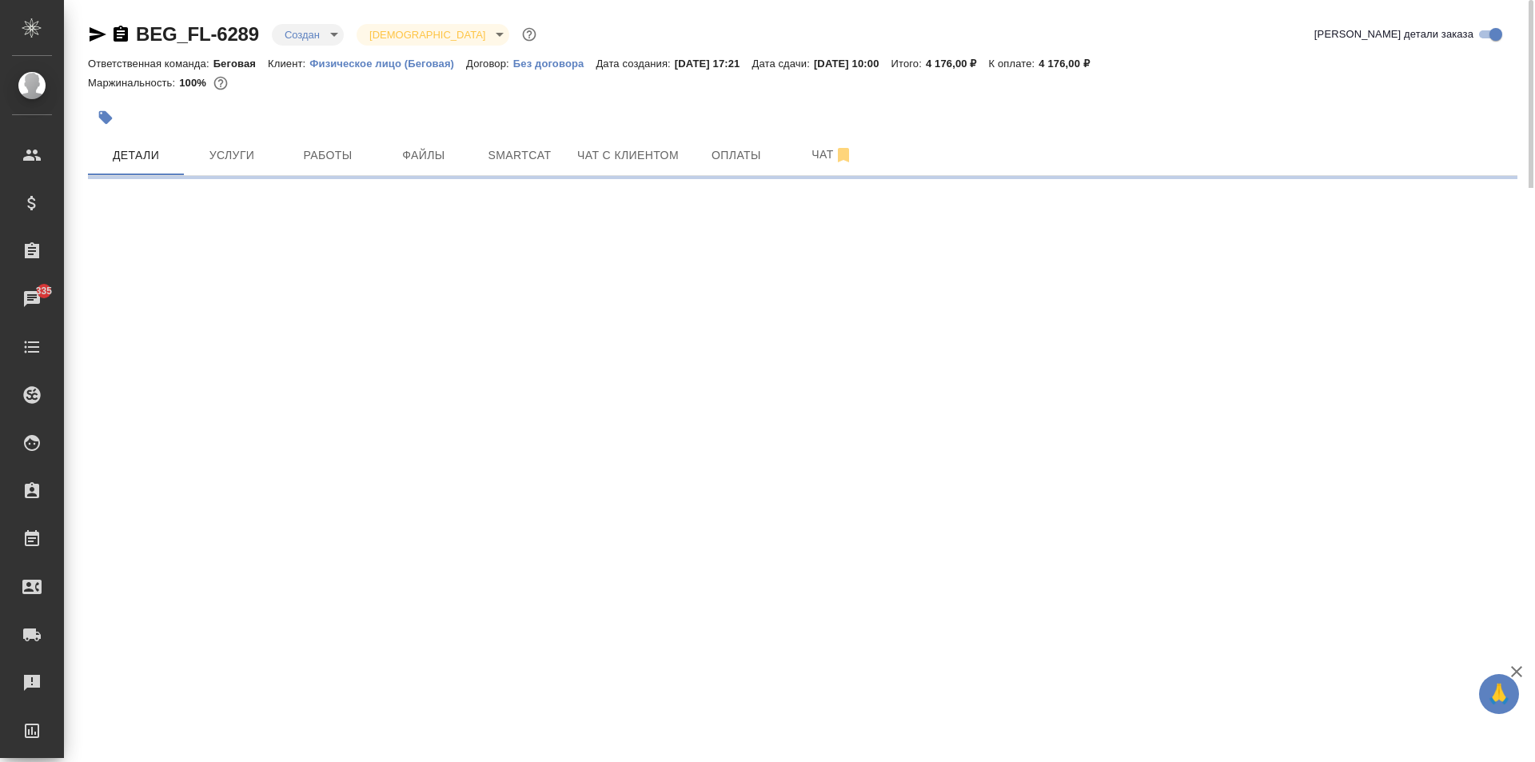
select select "RU"
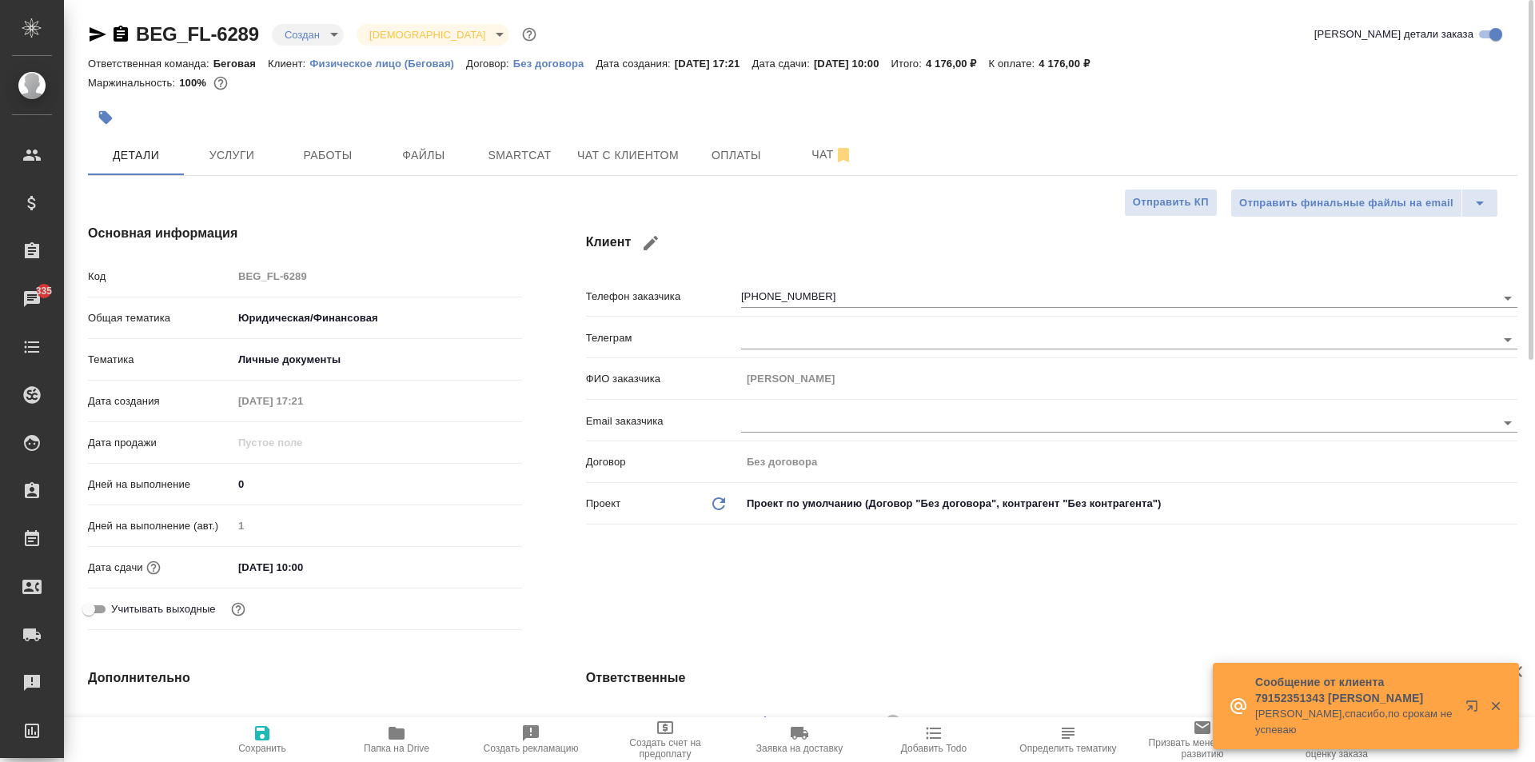
type textarea "x"
click at [304, 37] on body "🙏 .cls-1 fill:#fff; AWATERA Moskalets Alina Клиенты Спецификации Заказы 335 Чат…" at bounding box center [767, 381] width 1535 height 762
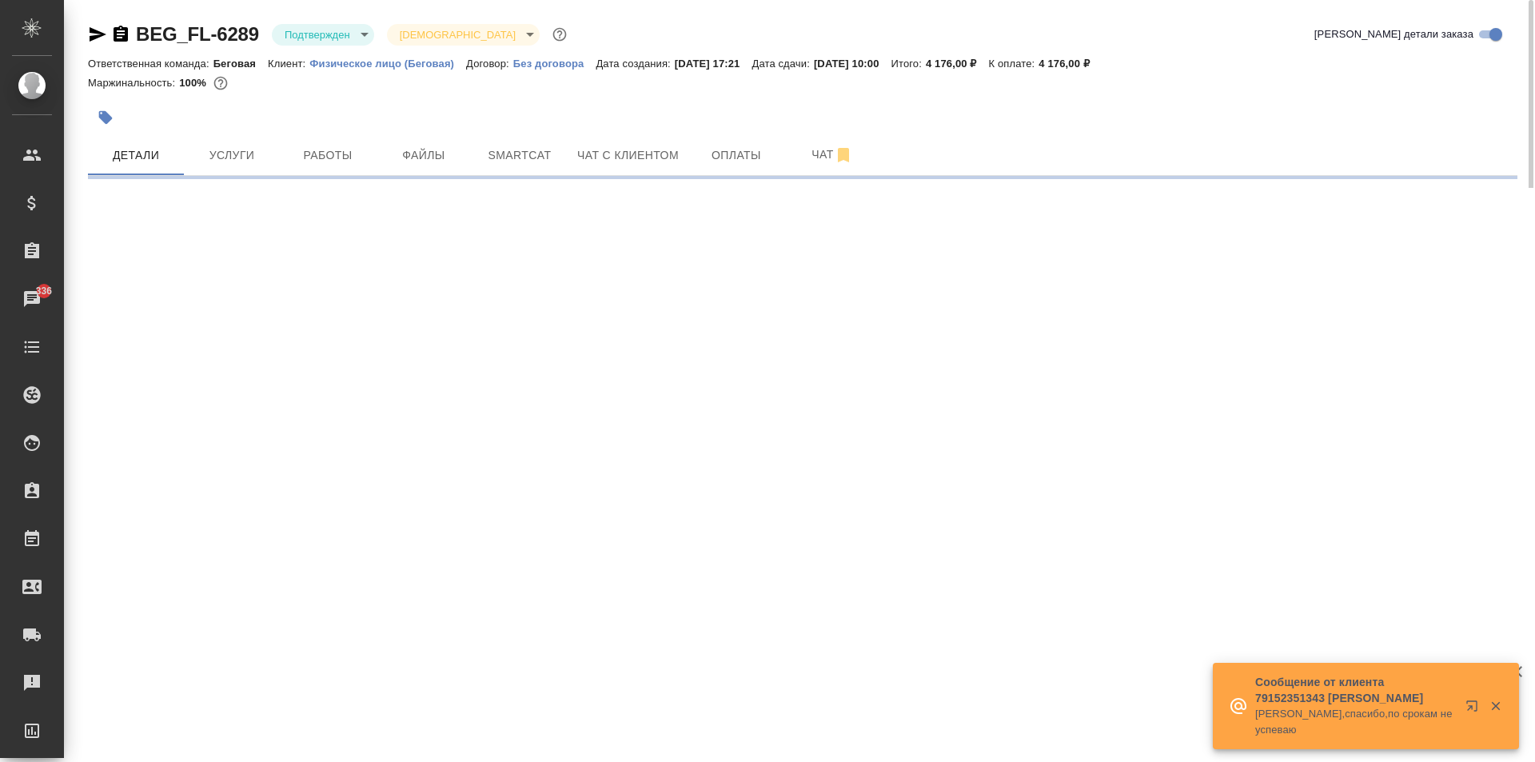
click at [333, 40] on body "🙏 .cls-1 fill:#fff; AWATERA Moskalets Alina Клиенты Спецификации Заказы 336 Чат…" at bounding box center [767, 381] width 1535 height 762
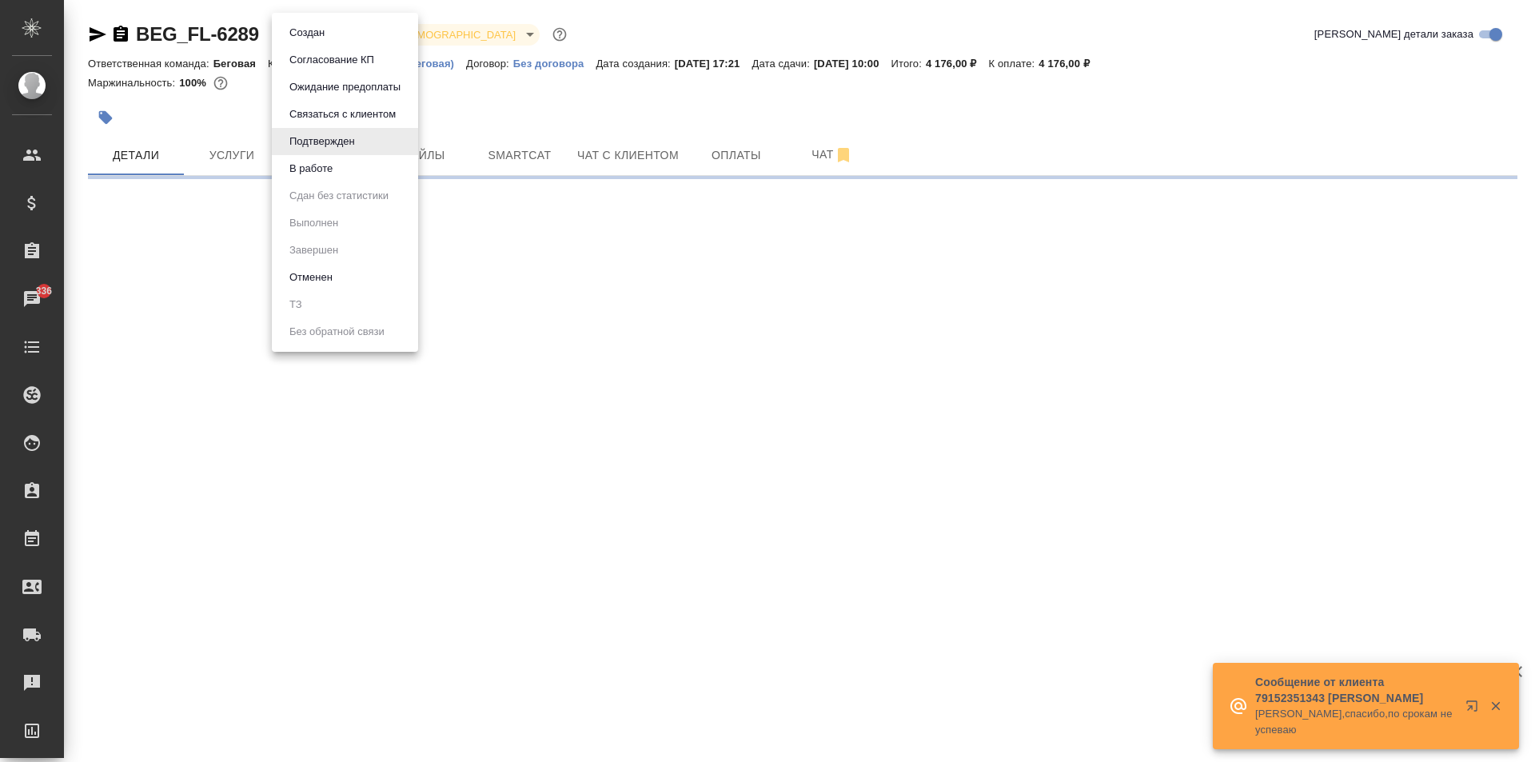
select select "RU"
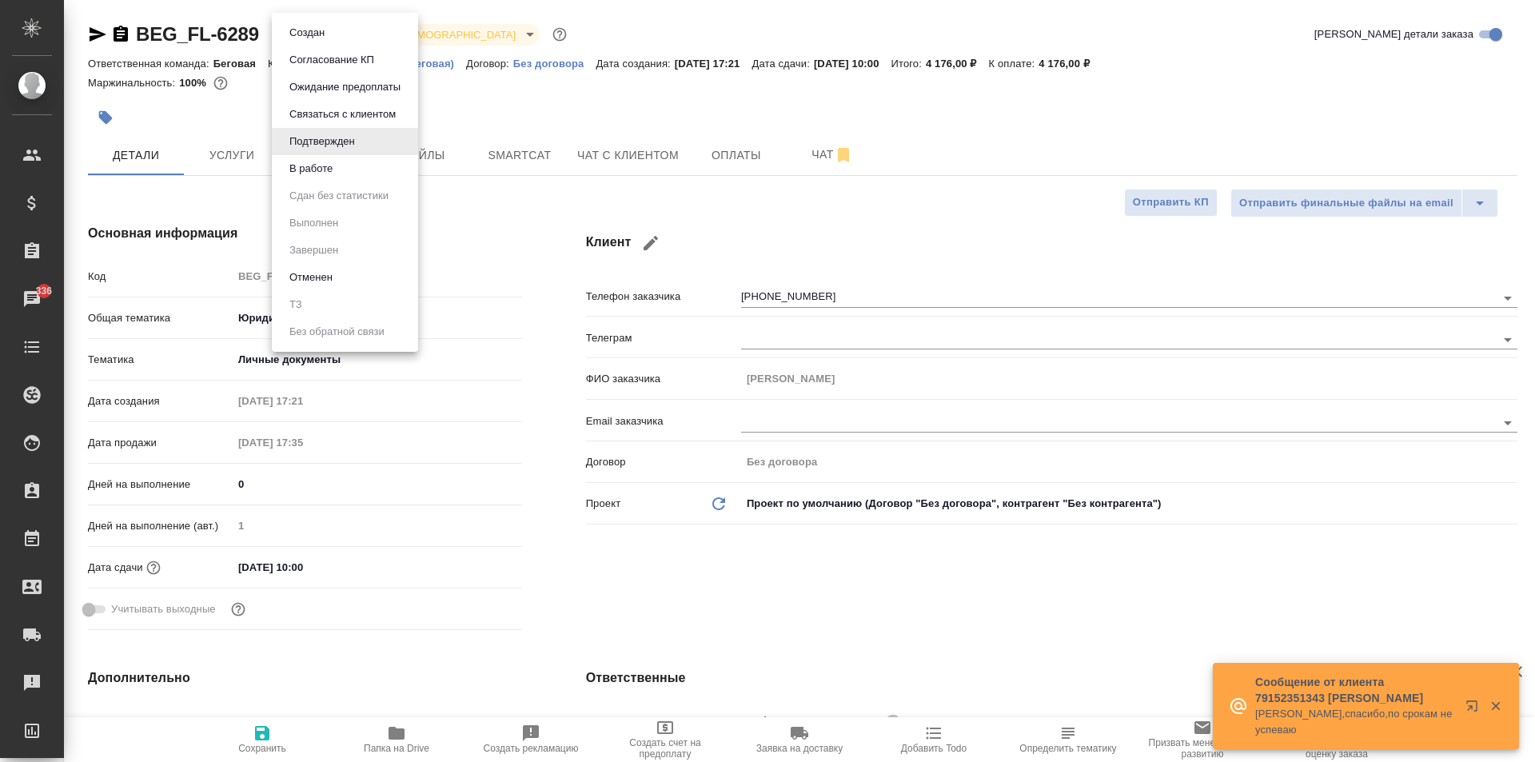
type textarea "x"
click at [493, 120] on div at bounding box center [767, 381] width 1535 height 762
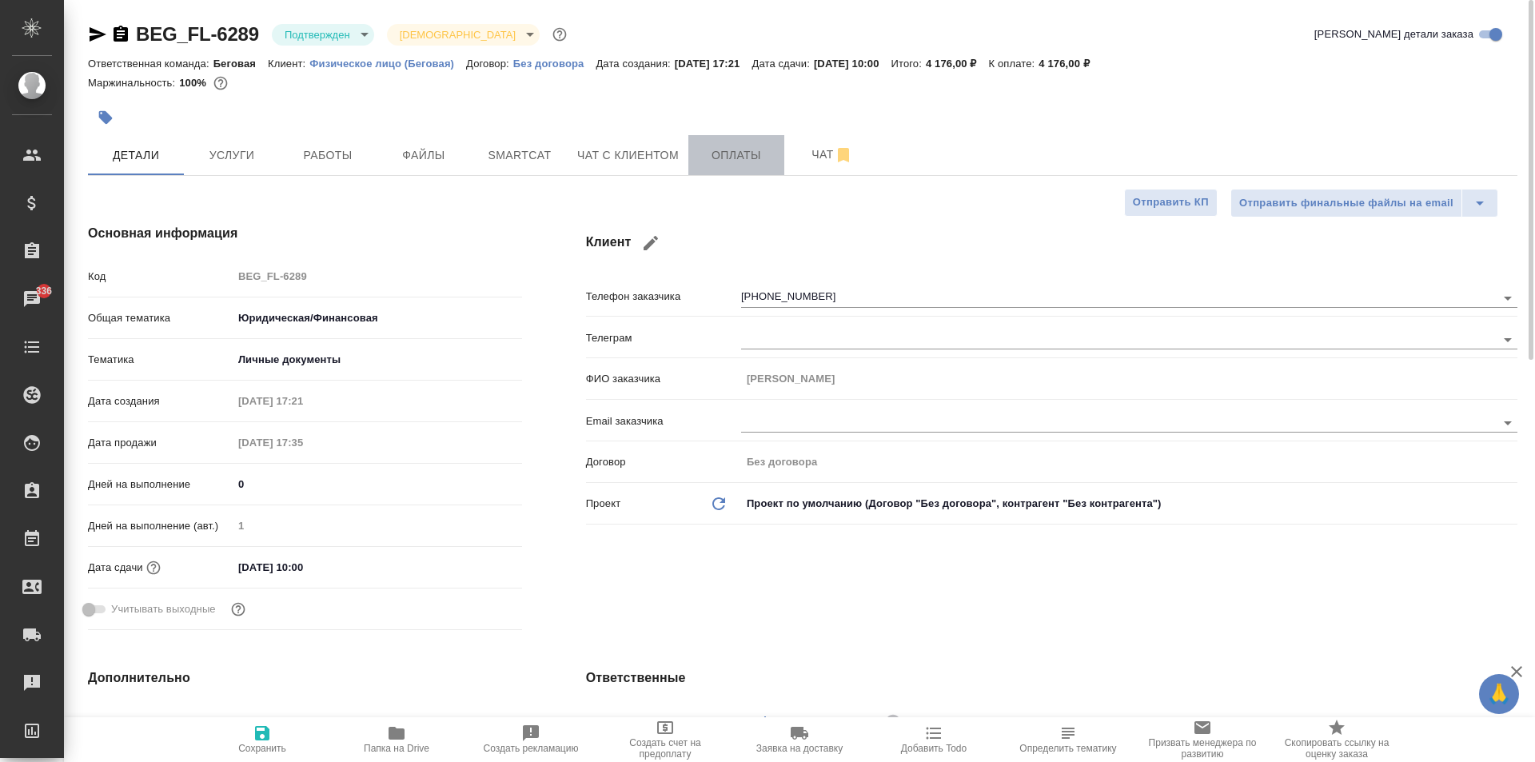
click at [727, 158] on span "Оплаты" at bounding box center [736, 155] width 77 height 20
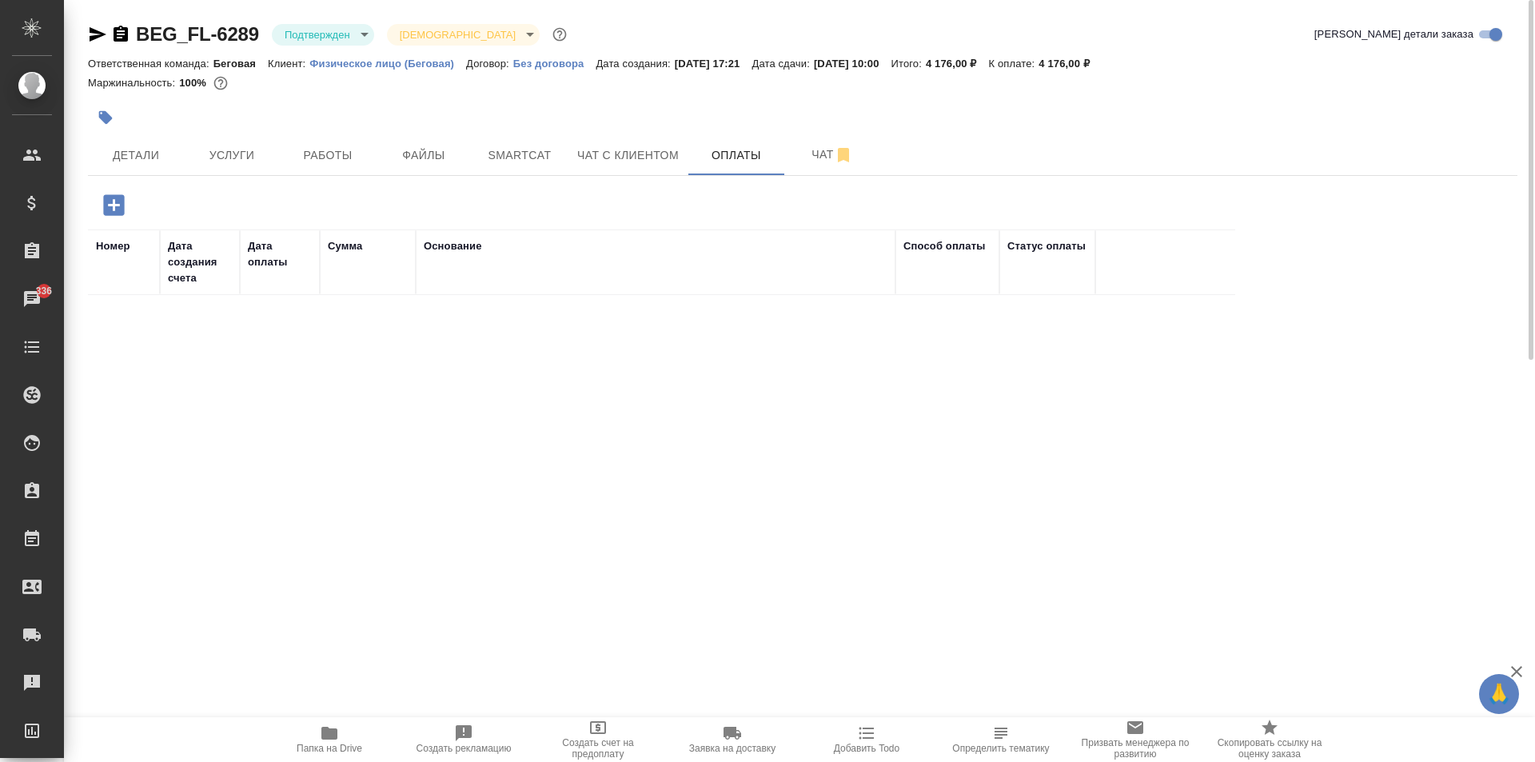
click at [125, 209] on icon "button" at bounding box center [114, 205] width 28 height 28
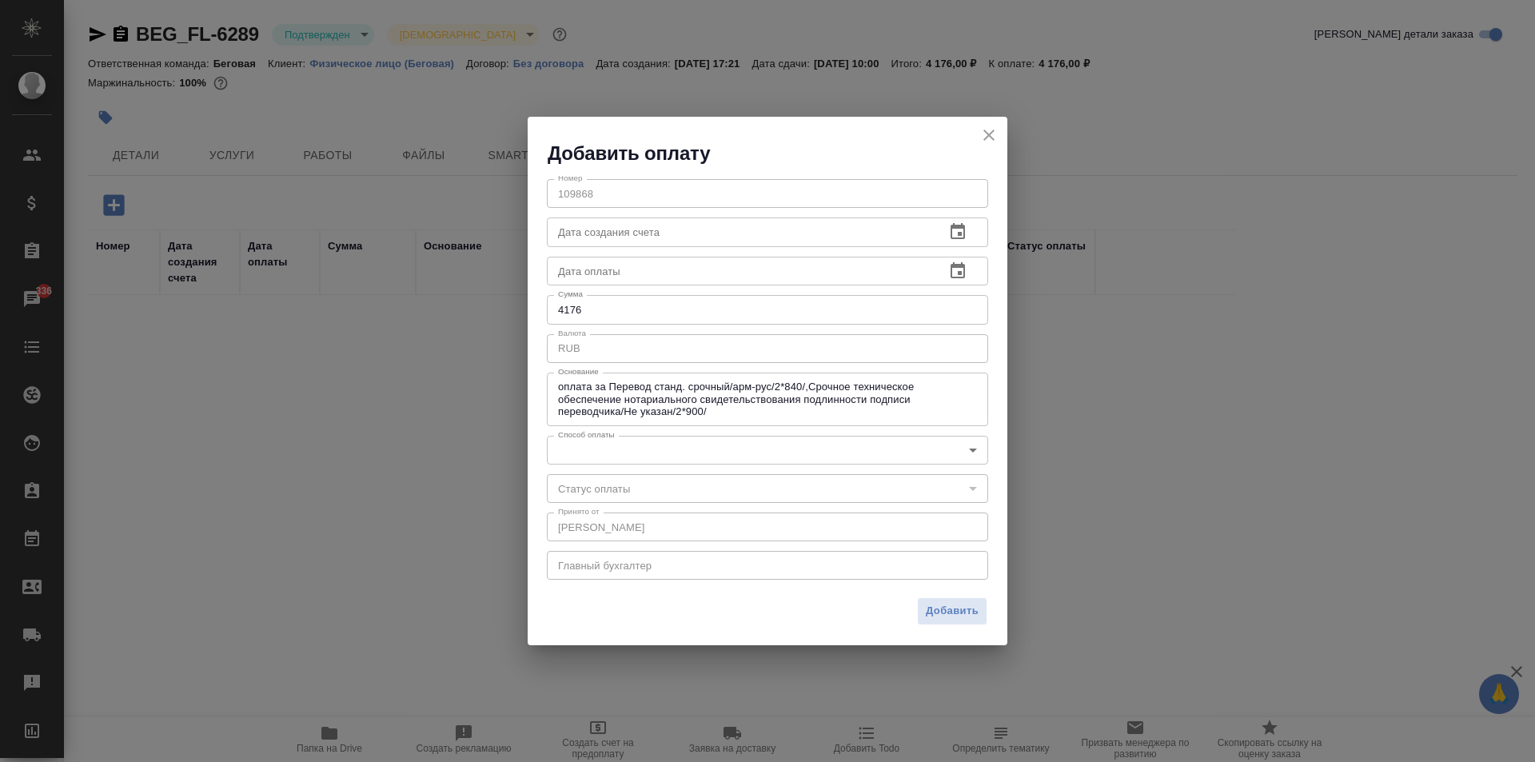
click at [599, 442] on body "🙏 .cls-1 fill:#fff; AWATERA Moskalets Alina Клиенты Спецификации Заказы 336 Чат…" at bounding box center [767, 381] width 1535 height 762
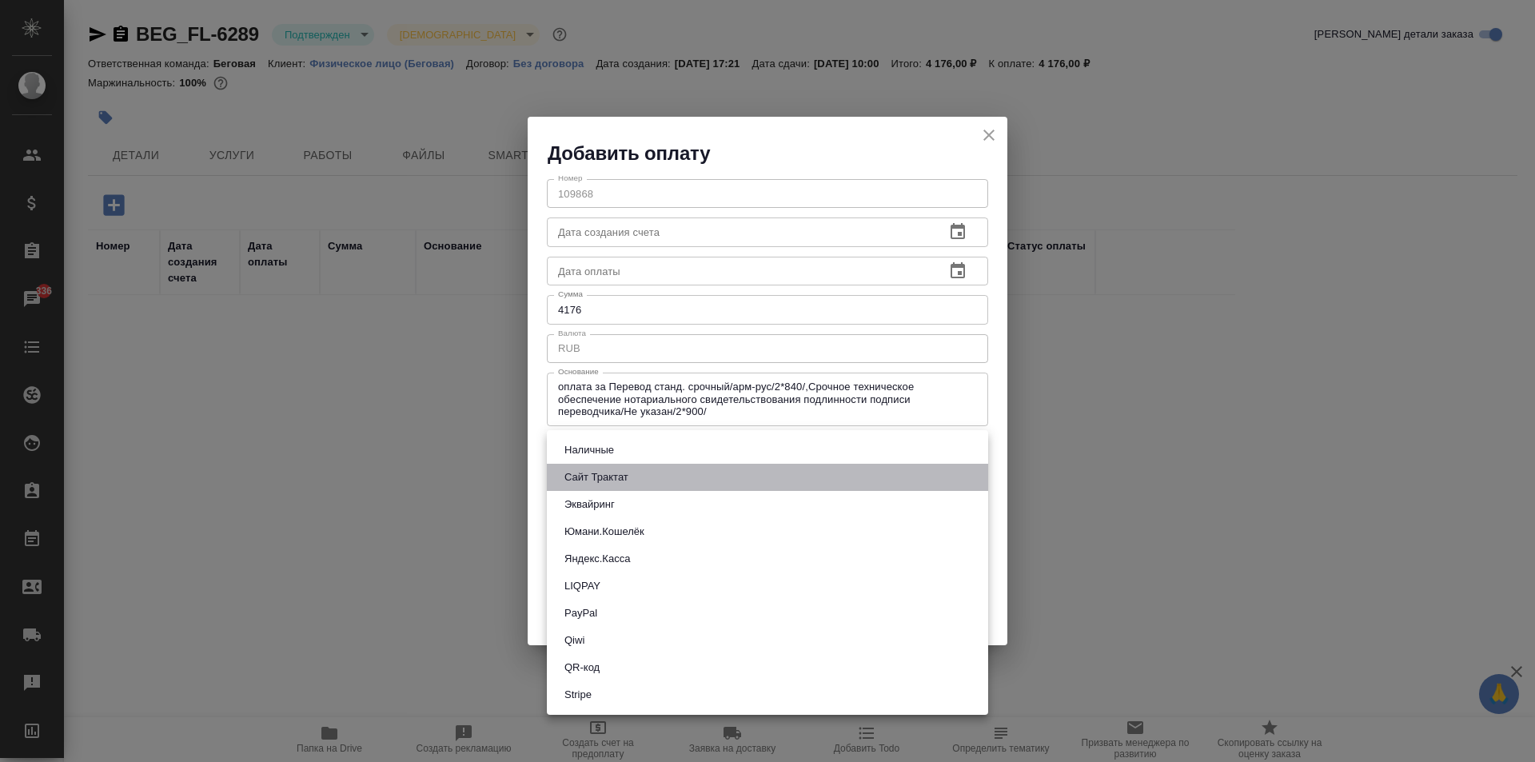
click at [634, 480] on li "Сайт Трактат" at bounding box center [767, 477] width 441 height 27
type input "site-traktat"
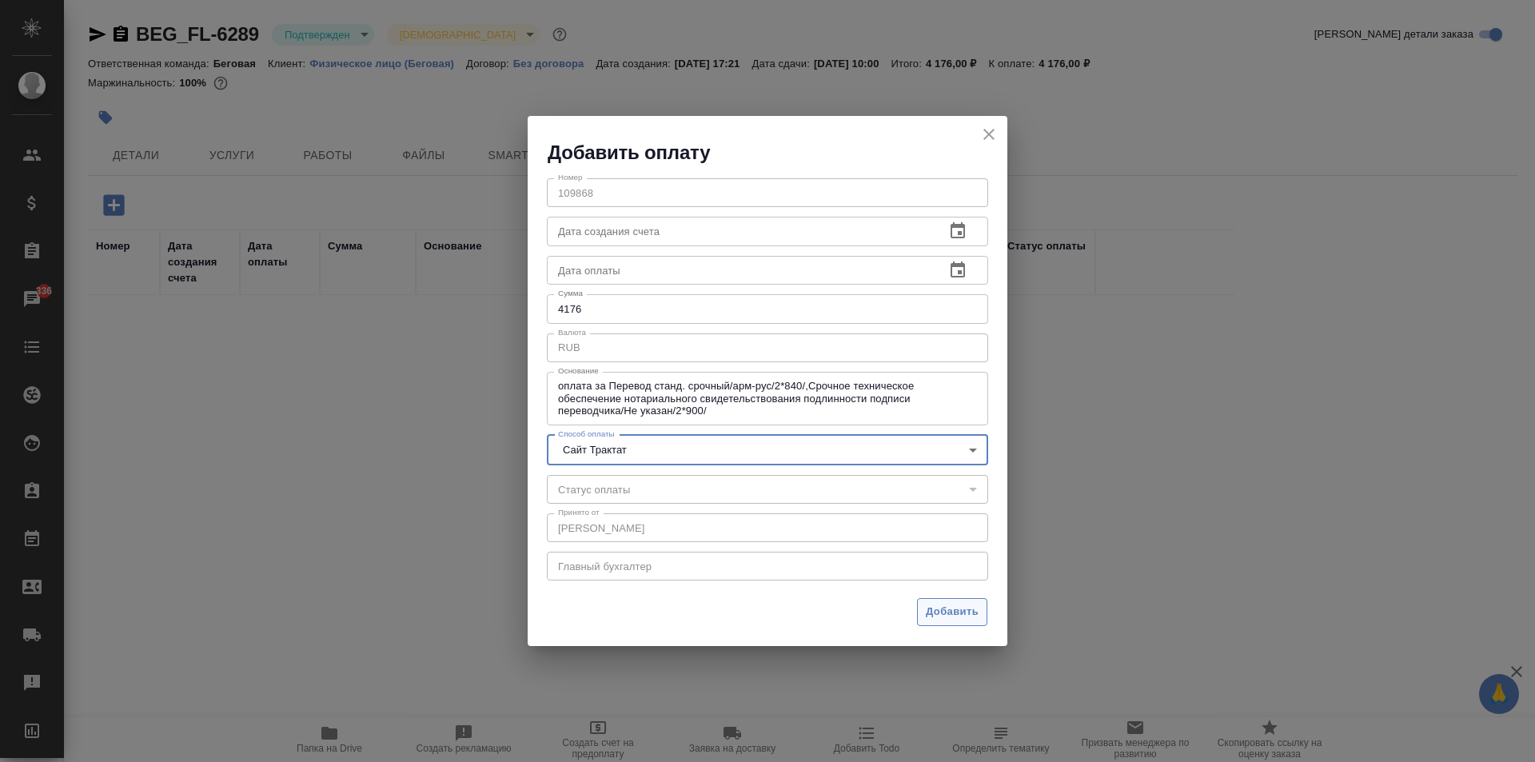
click at [957, 609] on span "Добавить" at bounding box center [952, 612] width 53 height 18
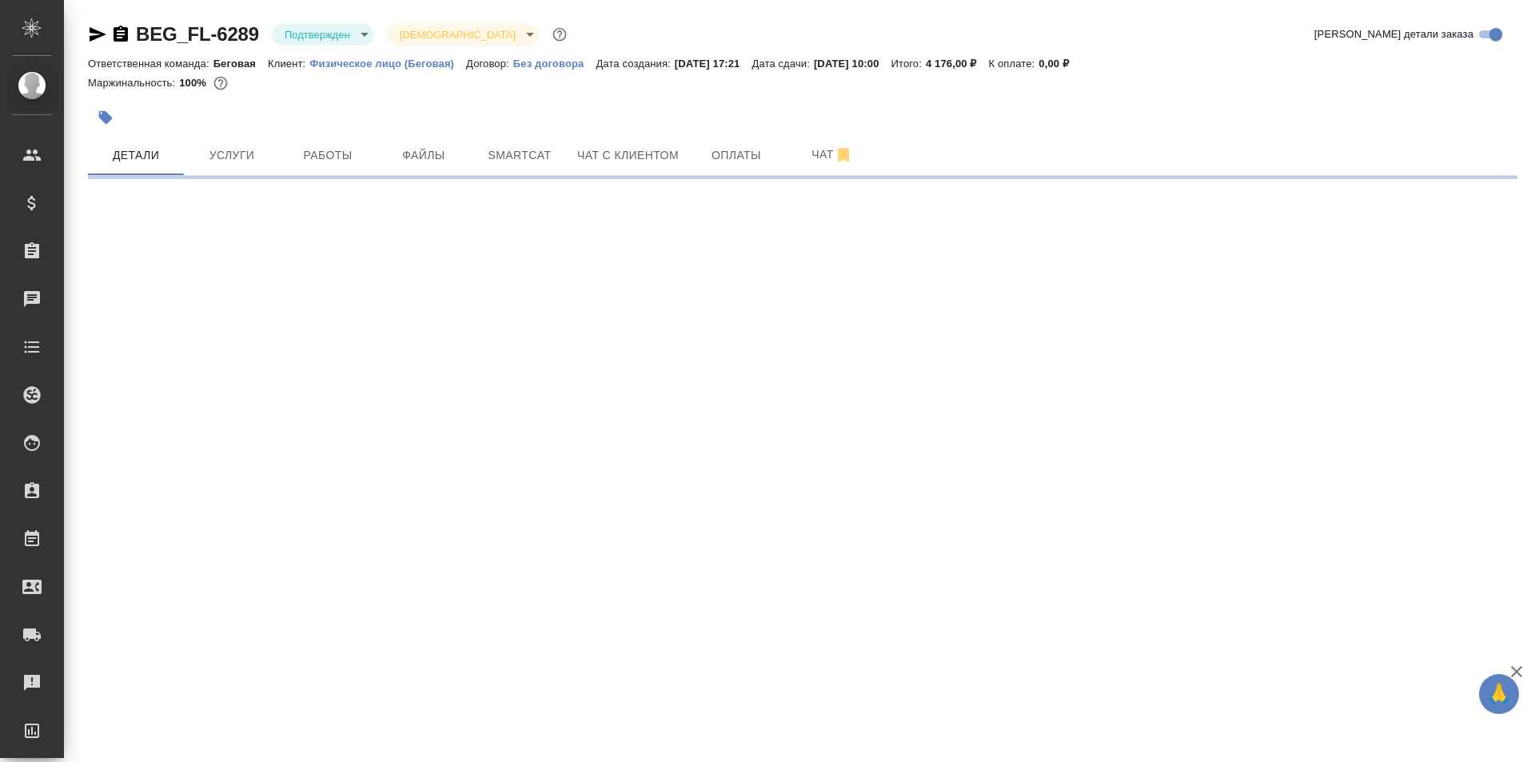
select select "RU"
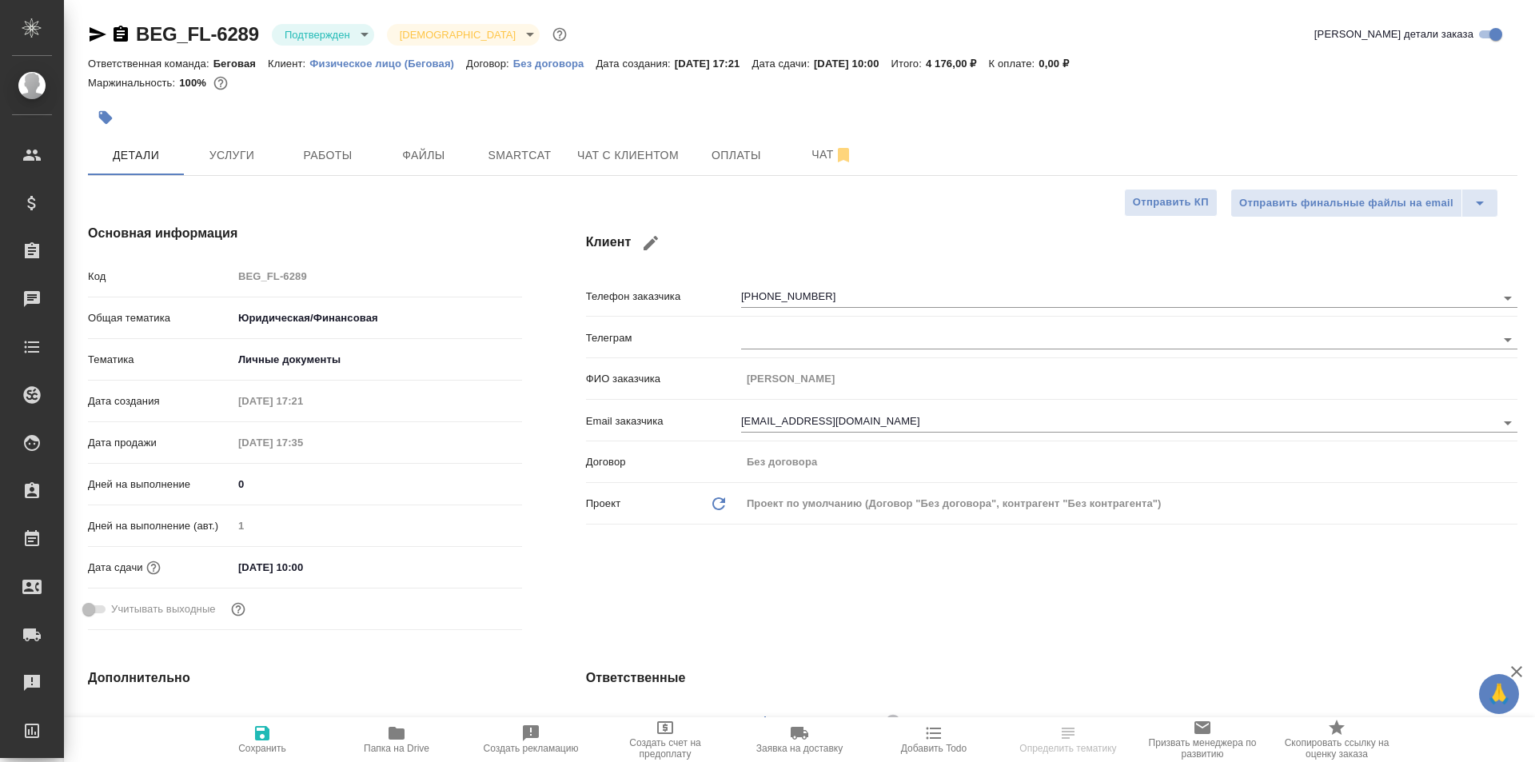
type textarea "x"
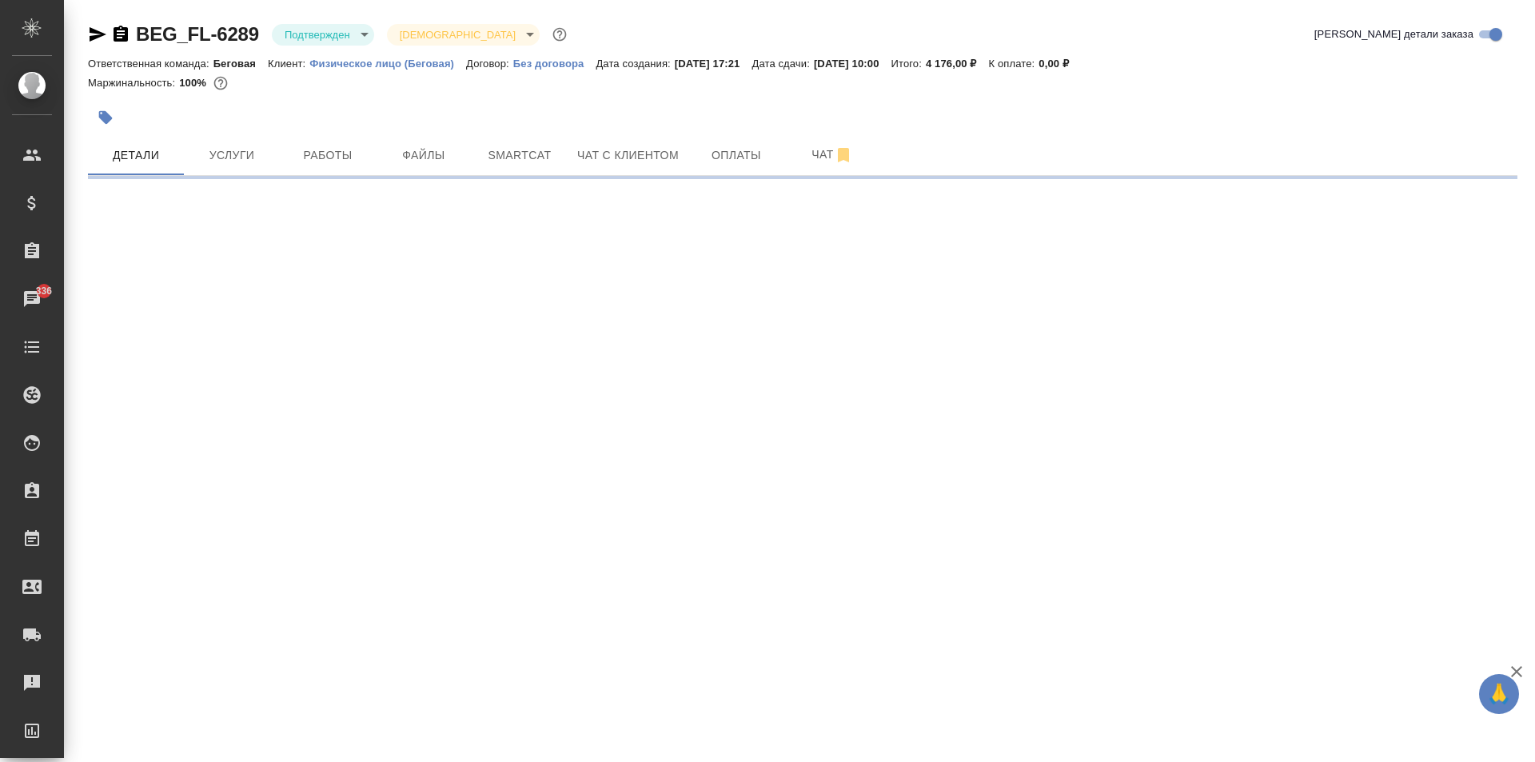
select select "RU"
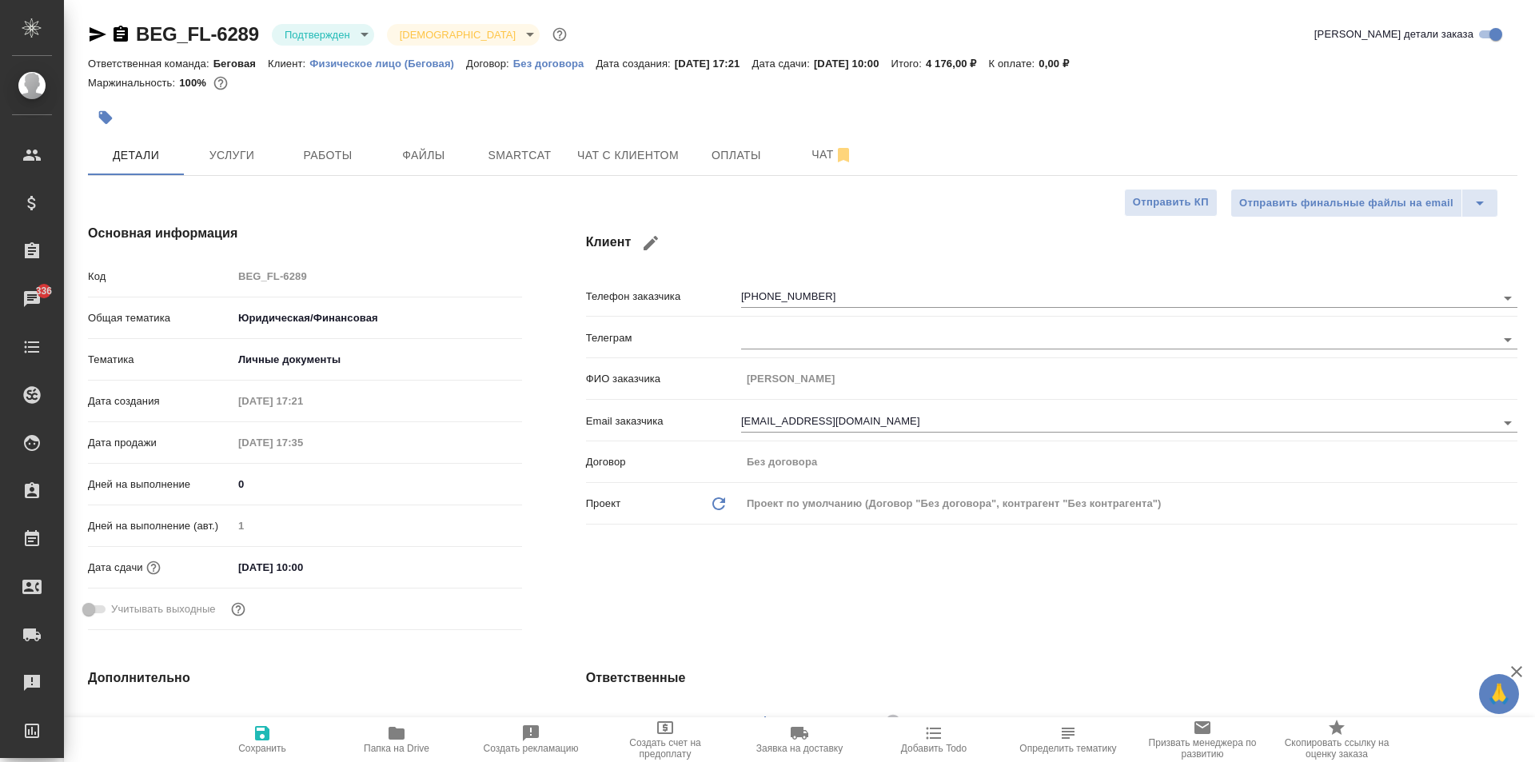
type textarea "x"
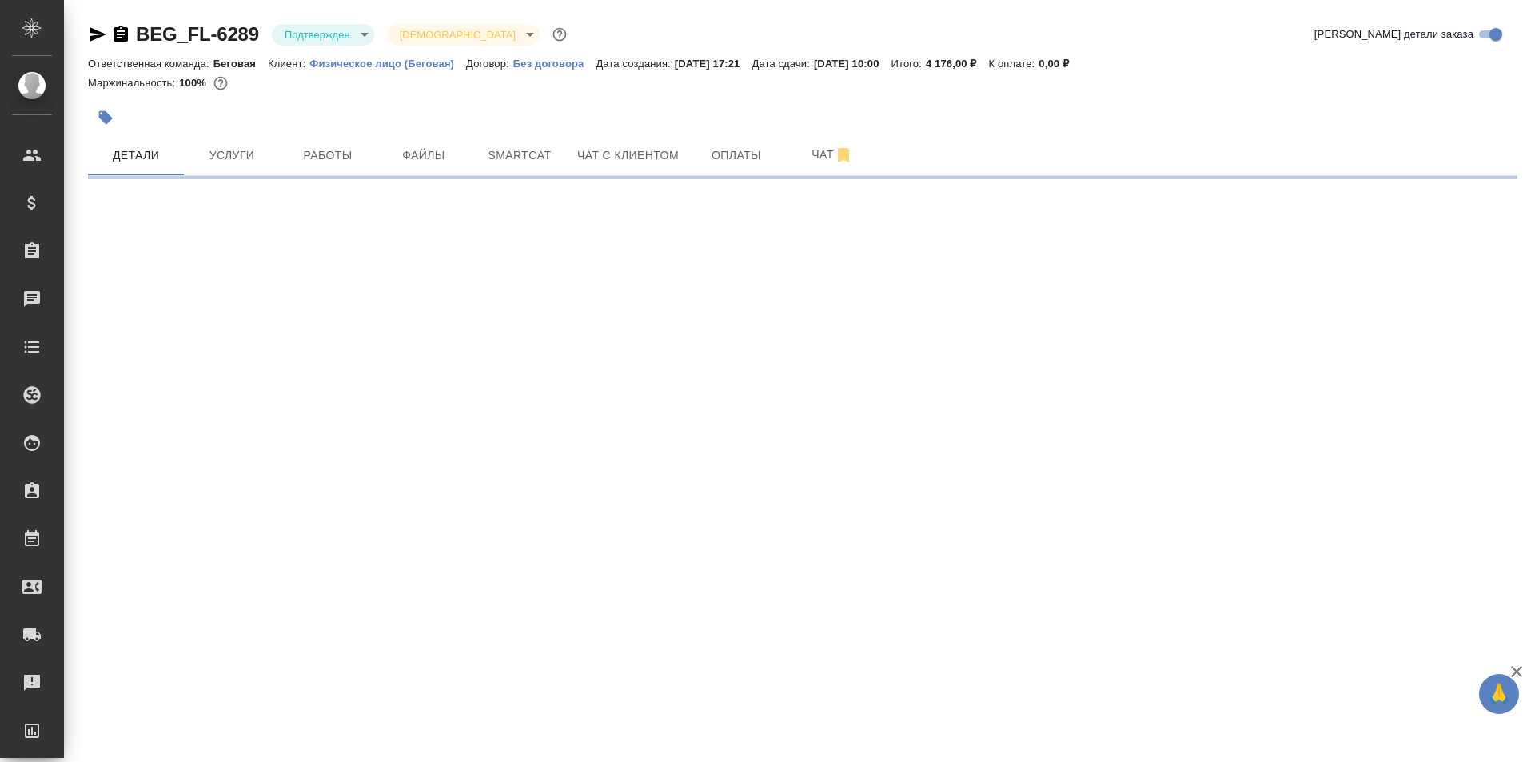
select select "RU"
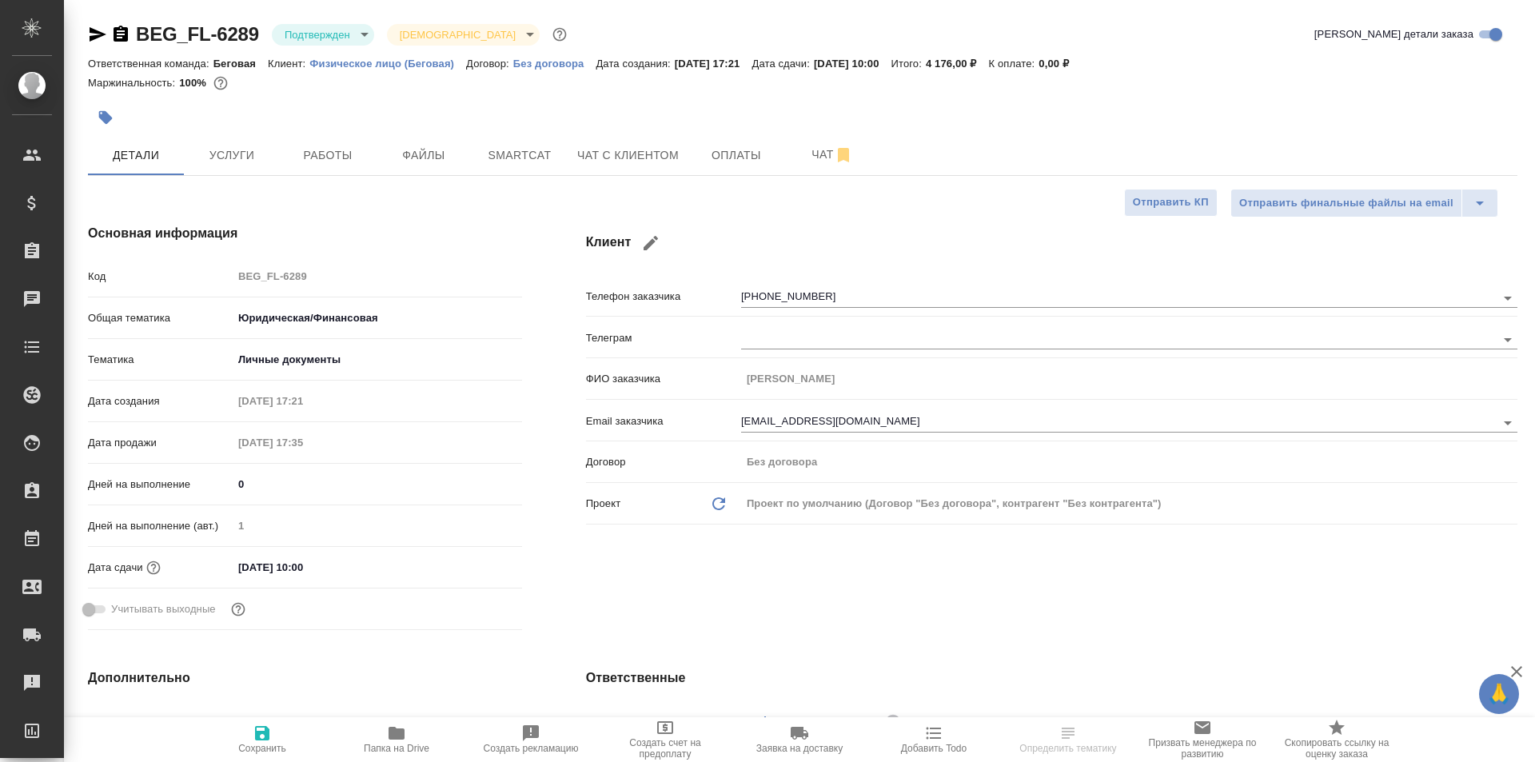
type textarea "x"
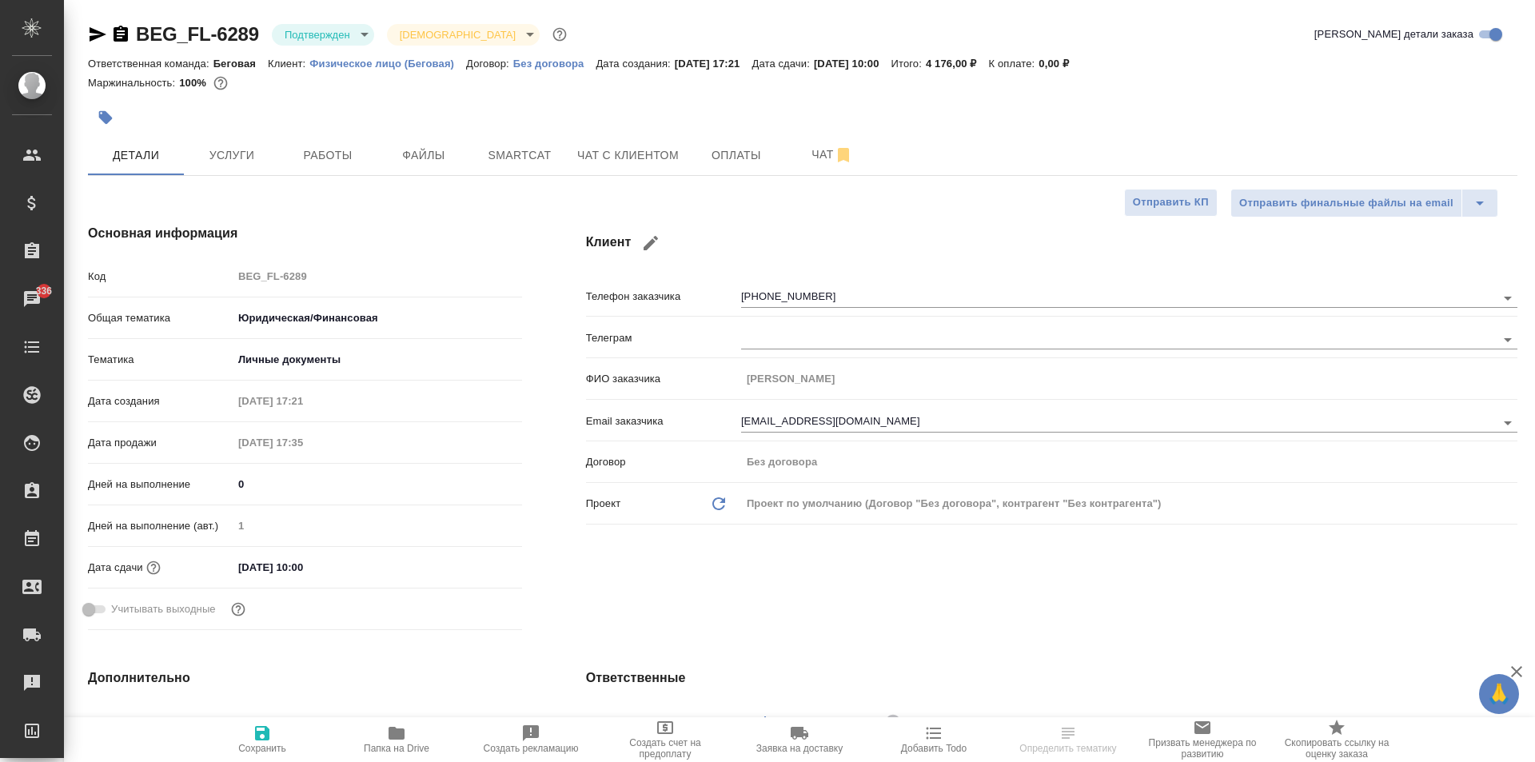
type textarea "x"
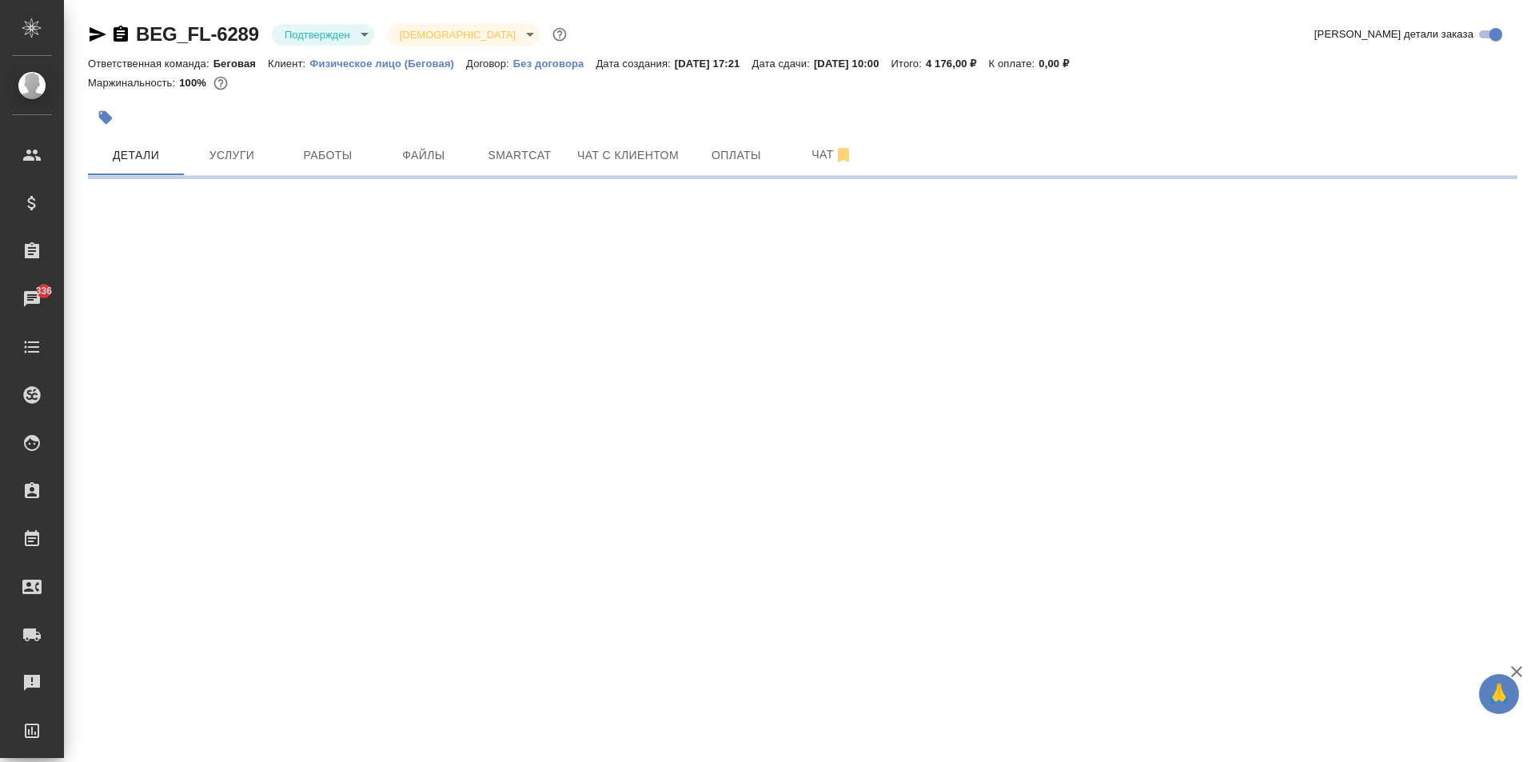
select select "RU"
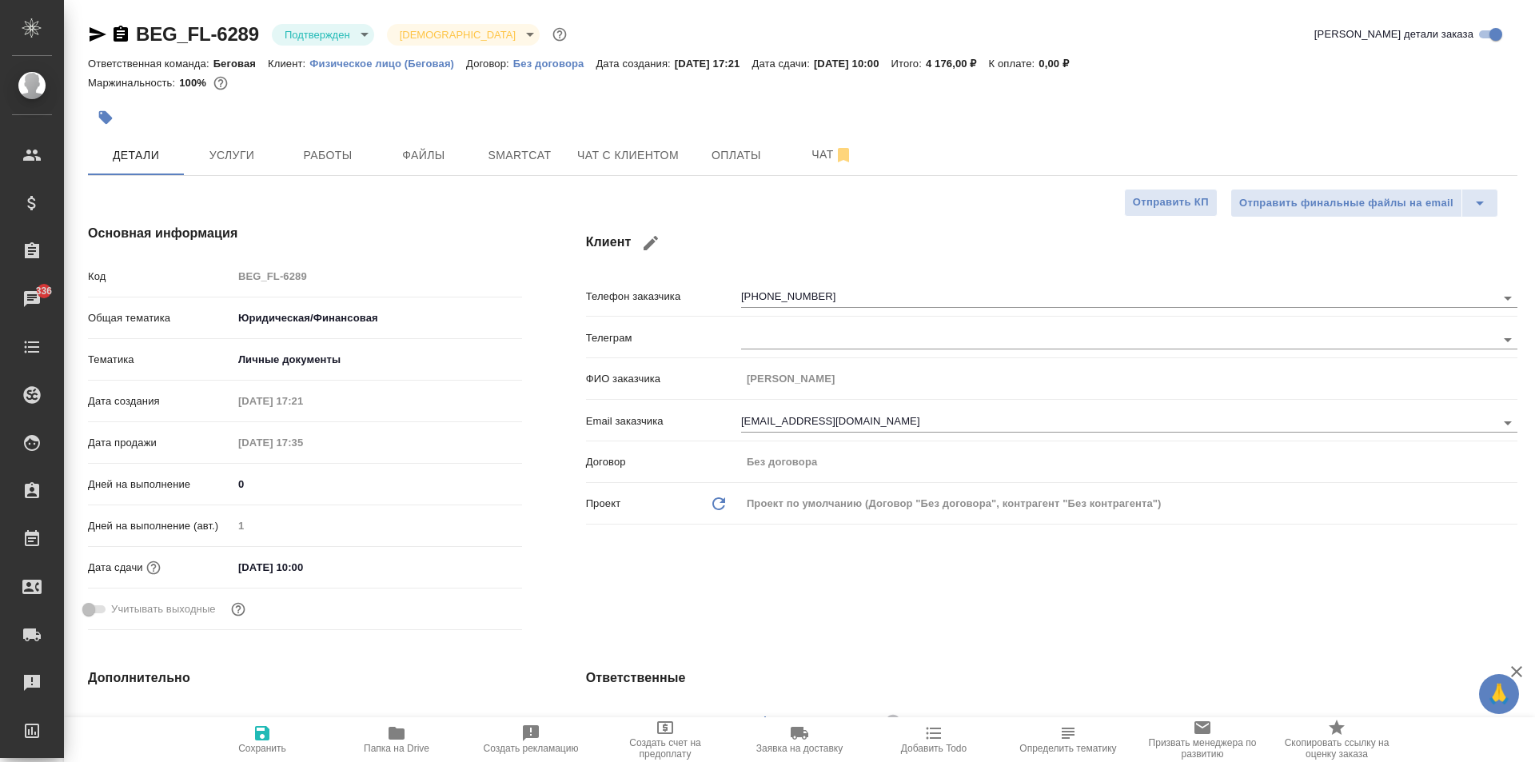
type textarea "x"
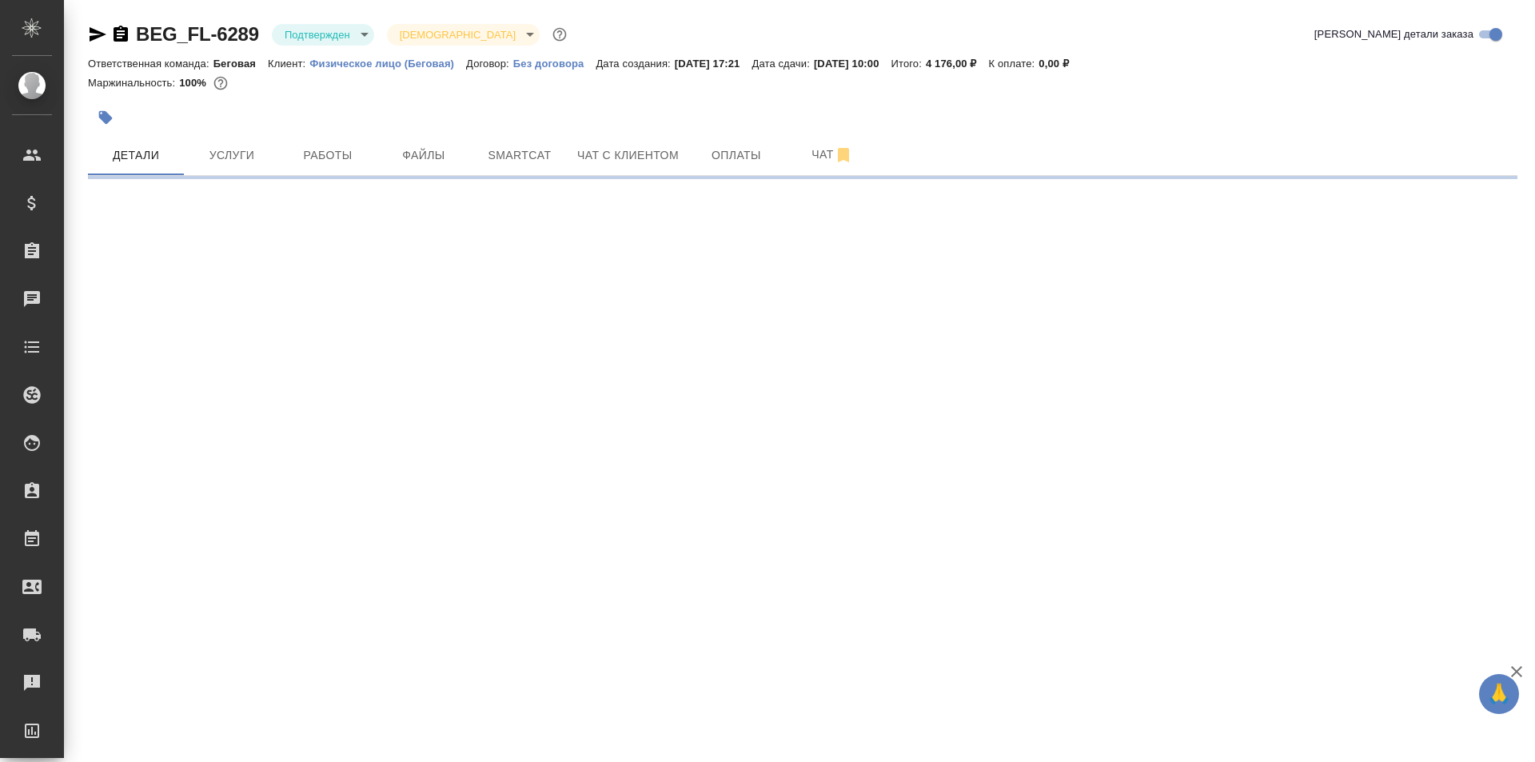
select select "RU"
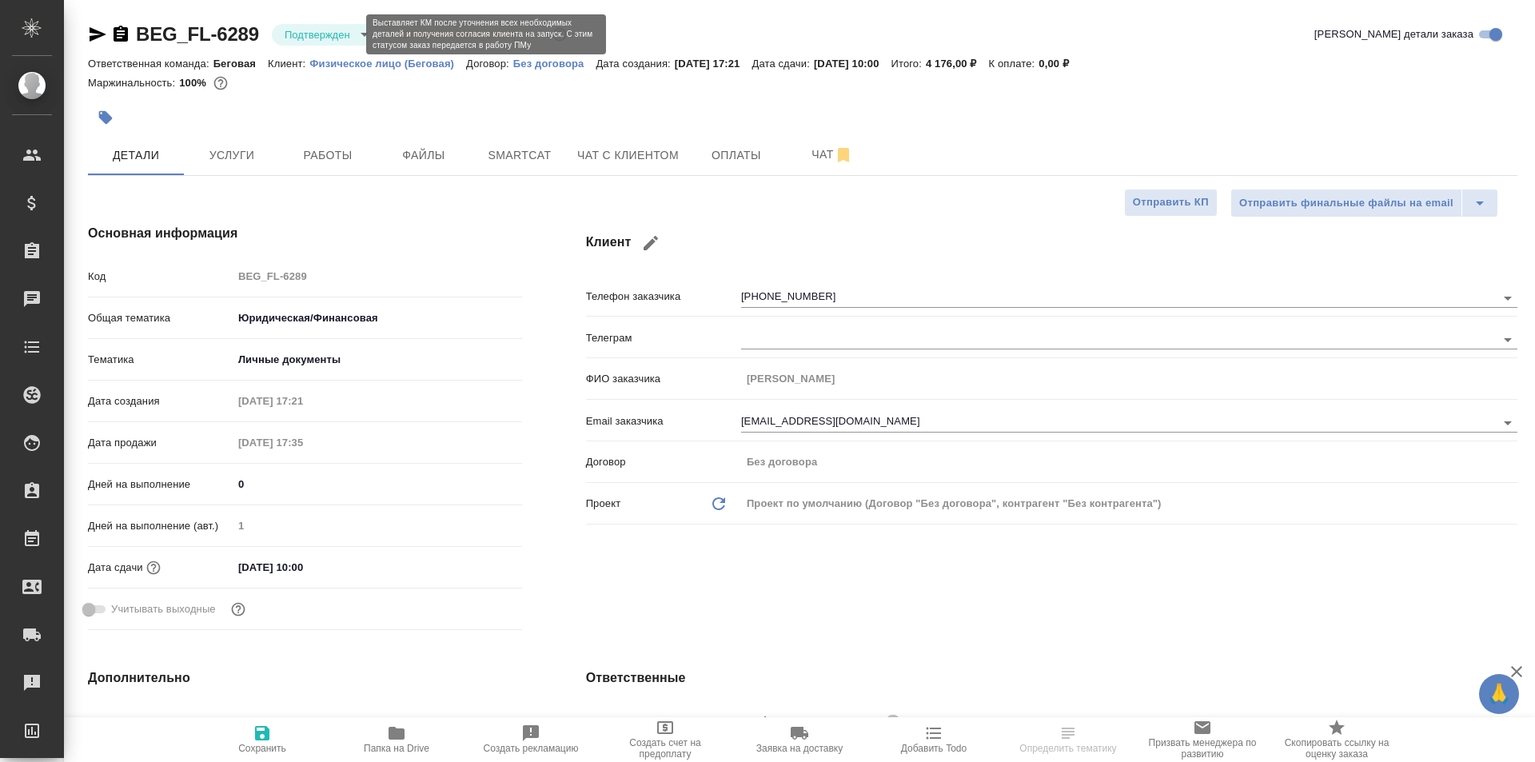
type textarea "x"
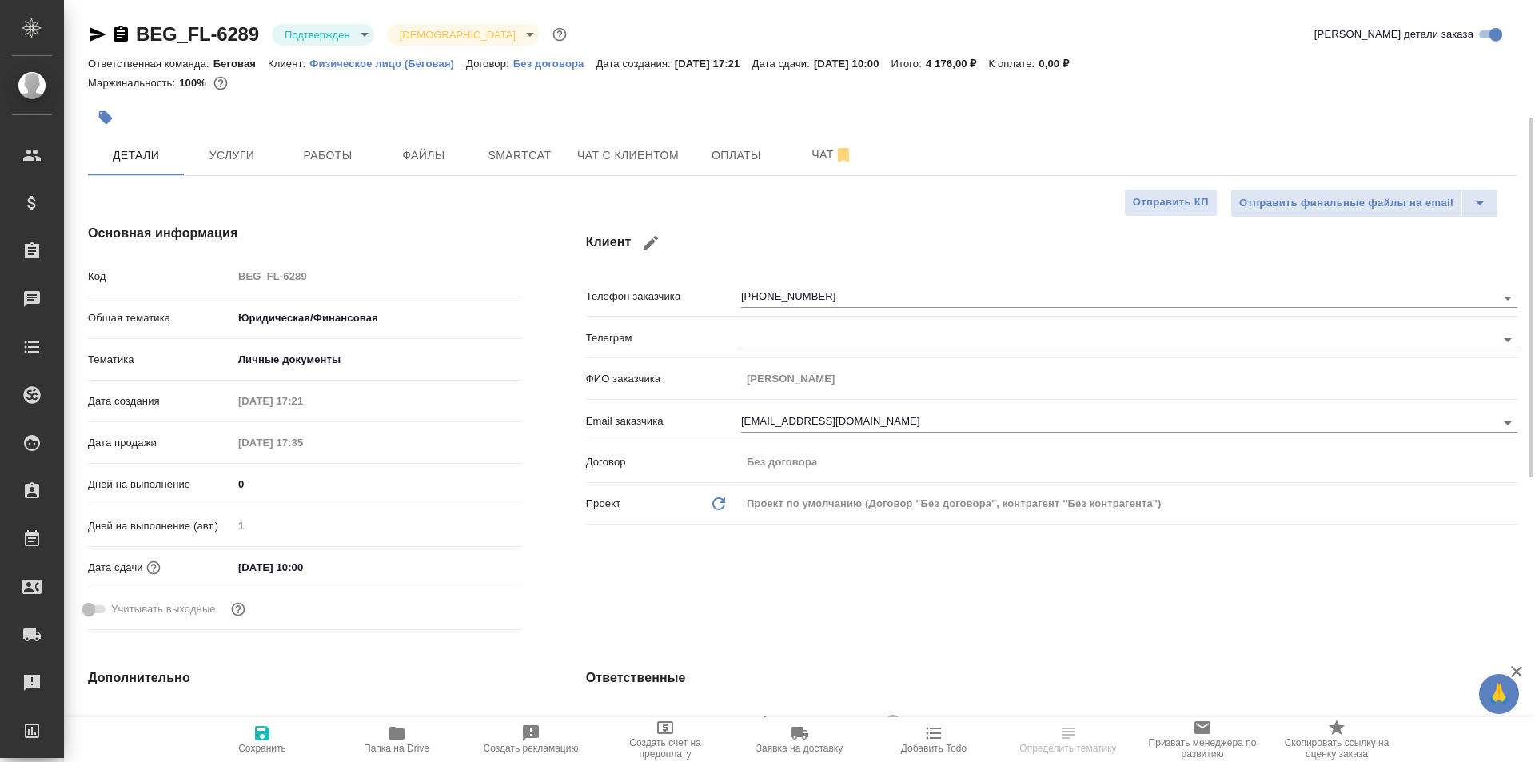
scroll to position [240, 0]
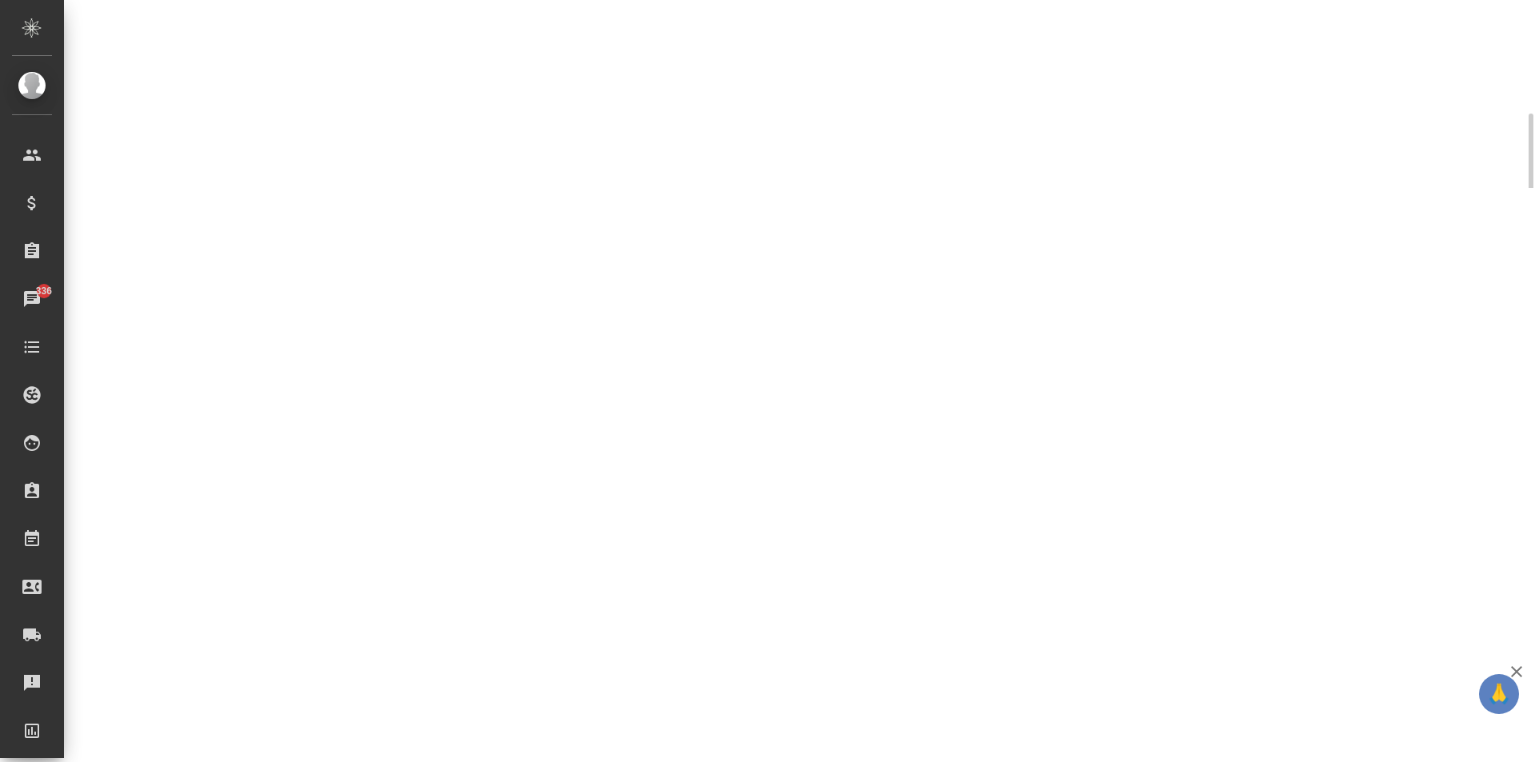
select select "RU"
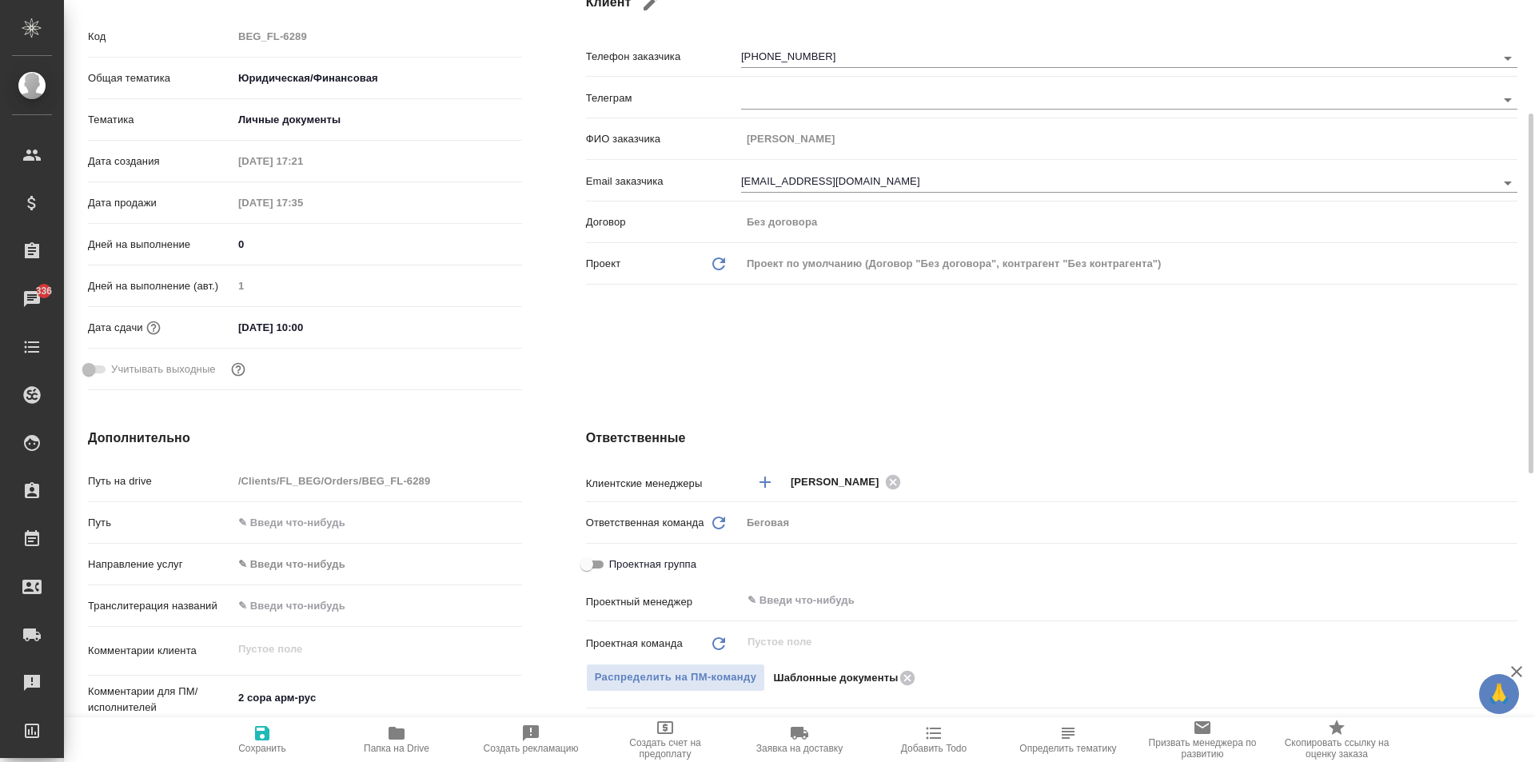
type textarea "x"
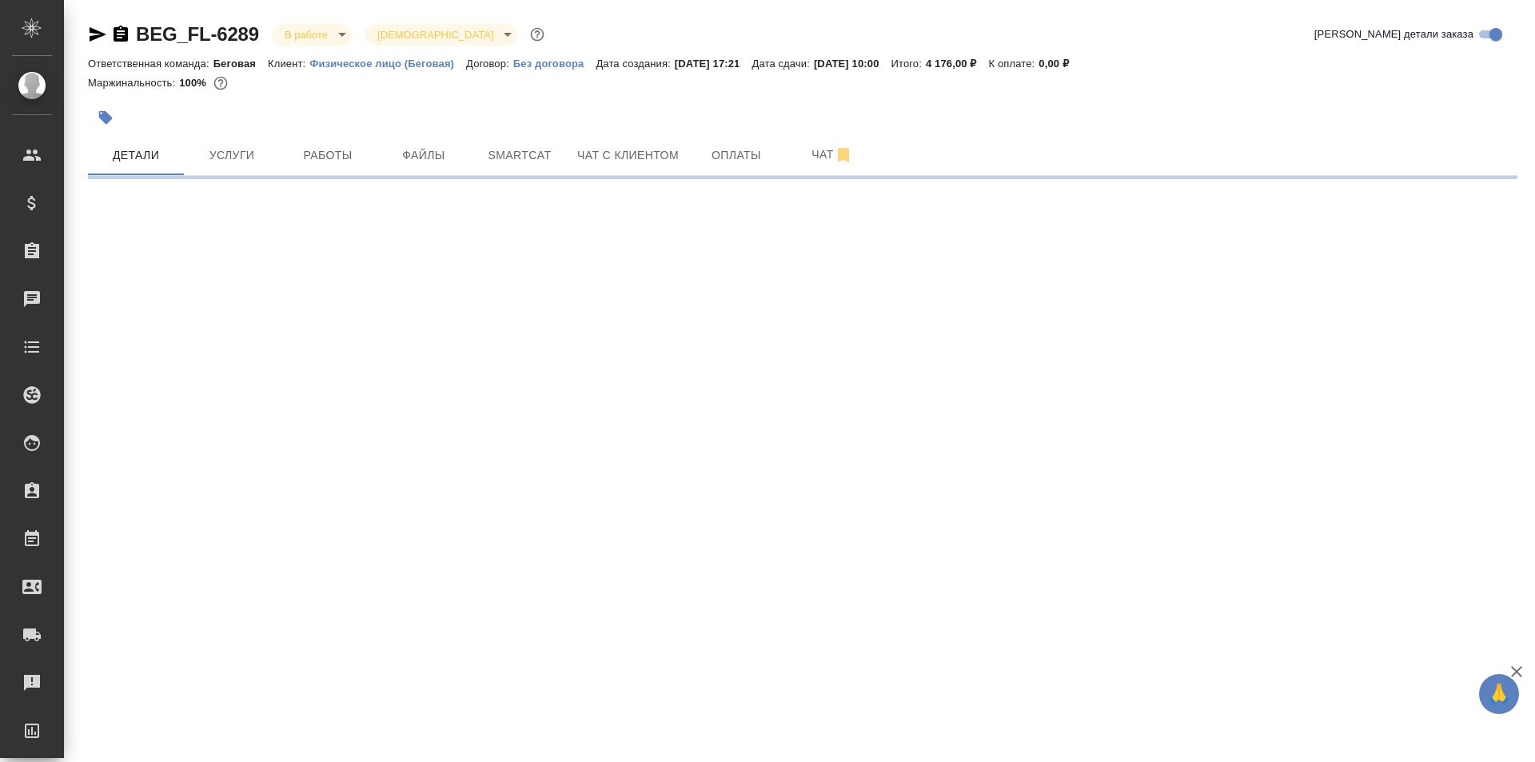
select select "RU"
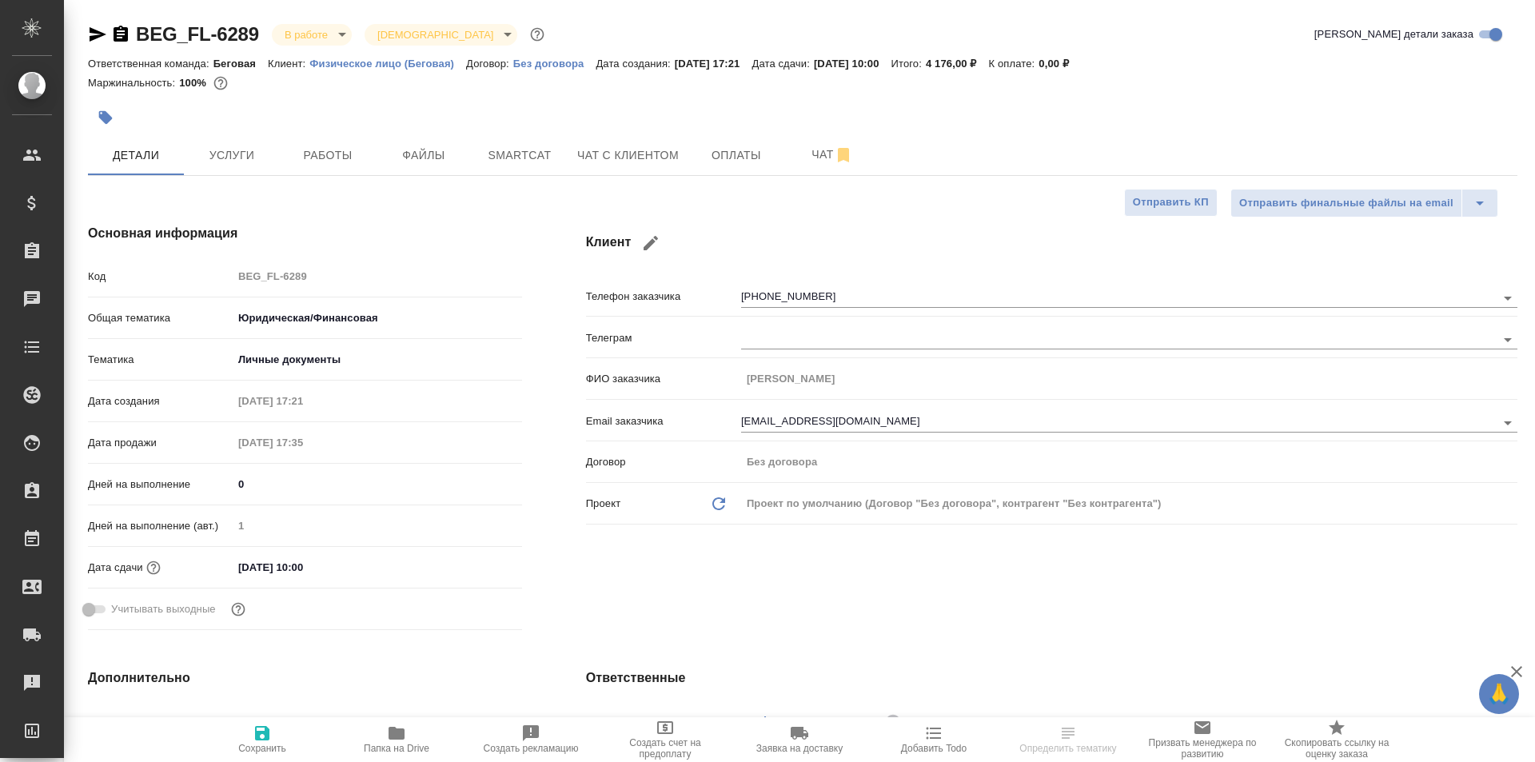
type textarea "x"
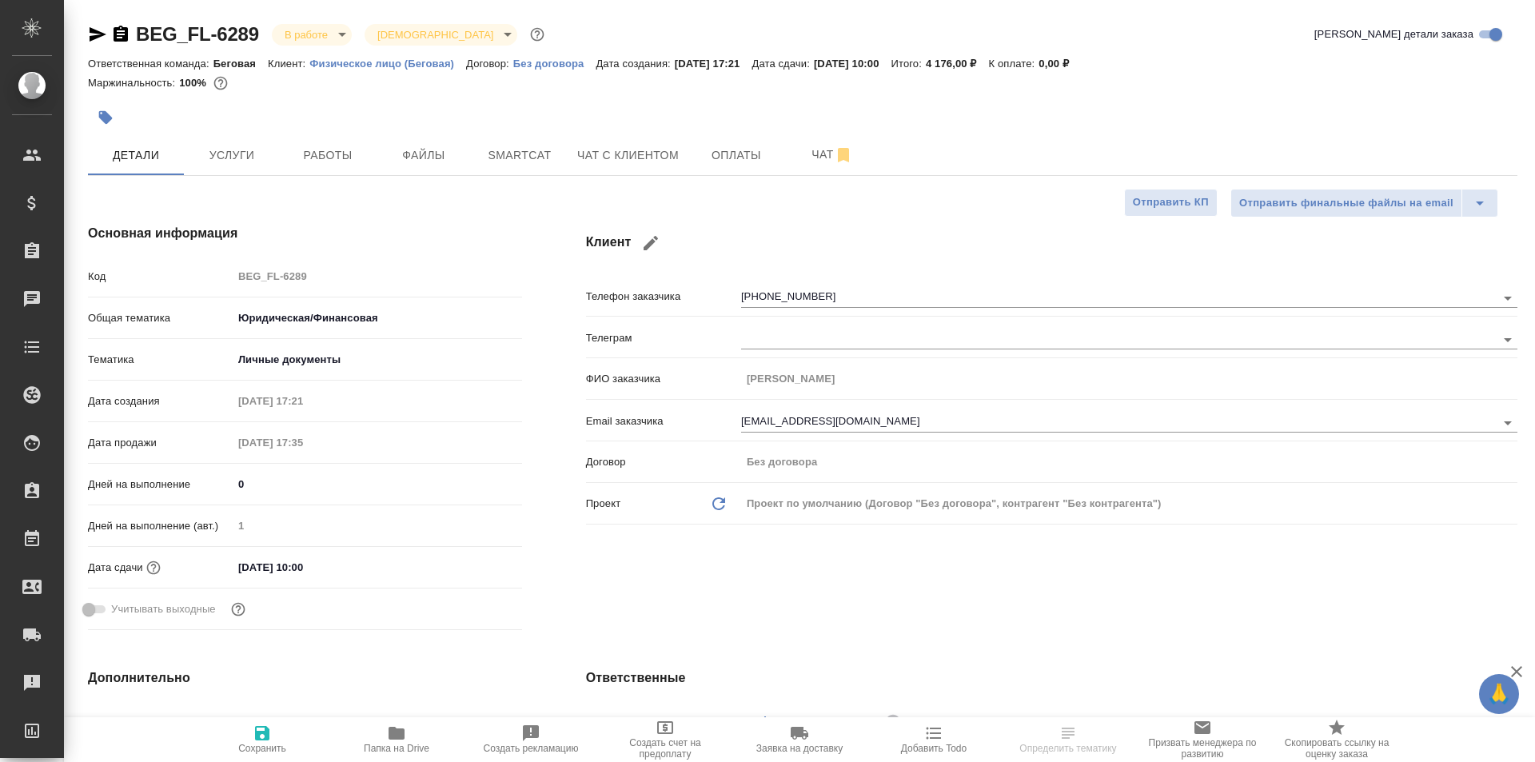
type textarea "x"
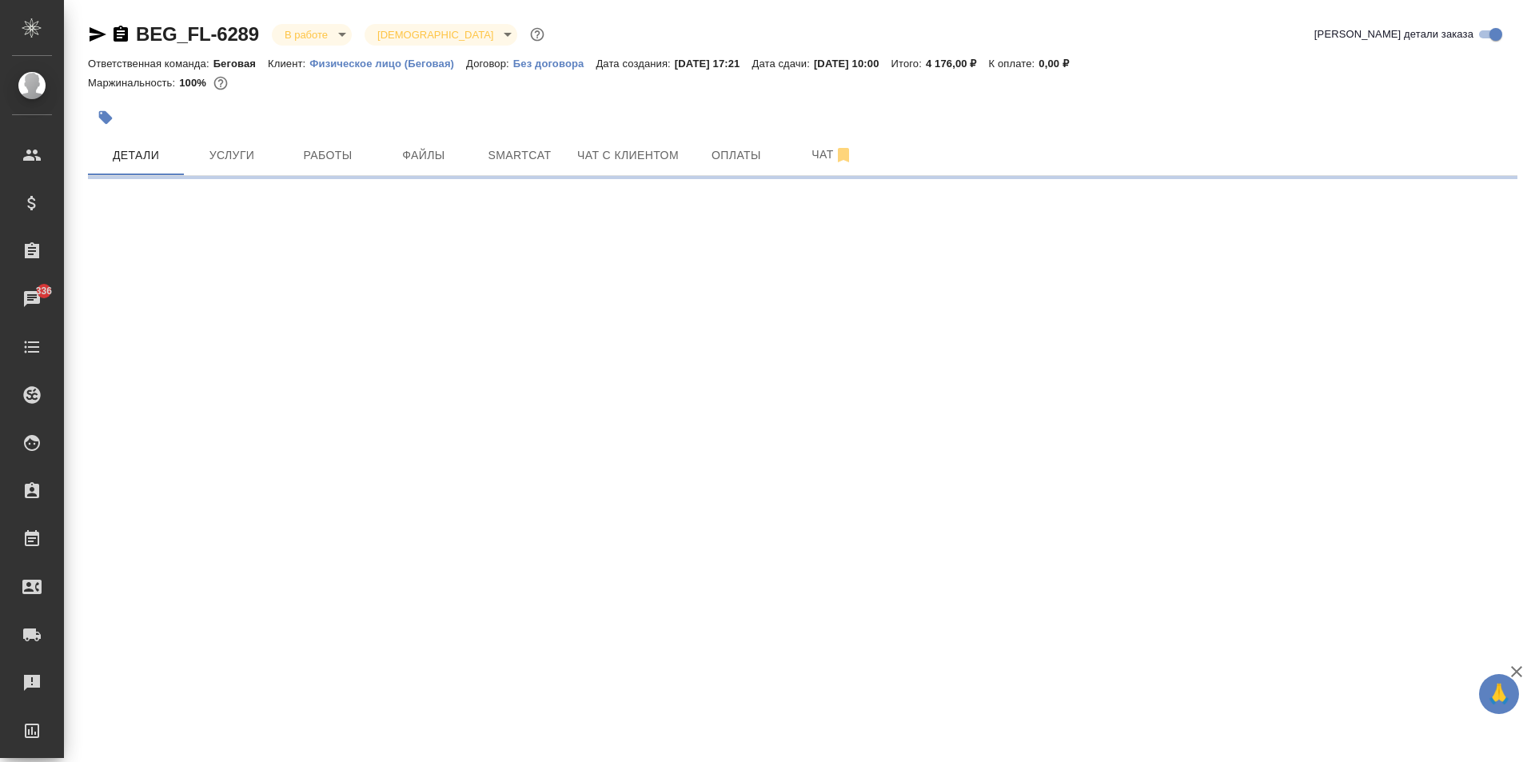
select select "RU"
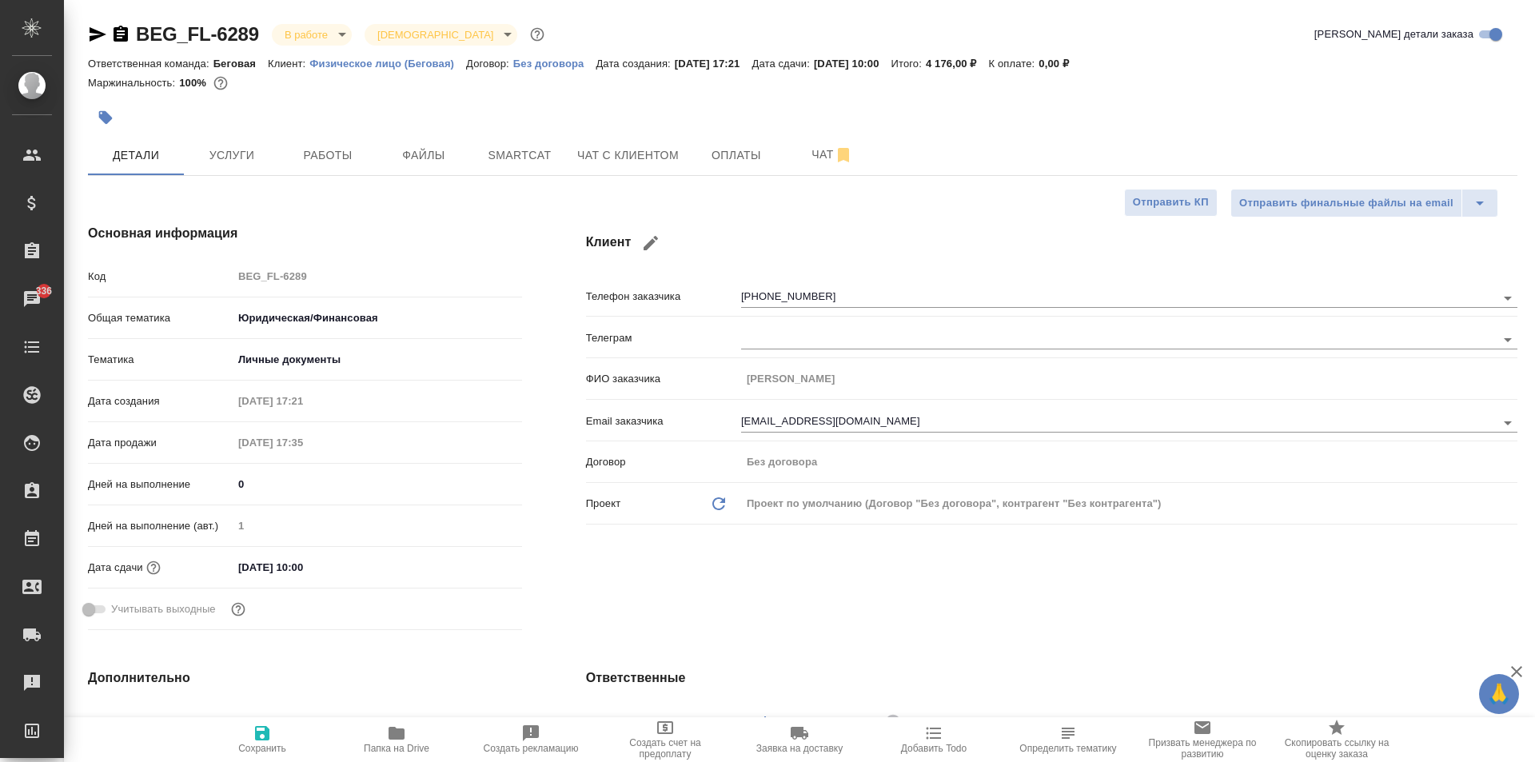
type textarea "x"
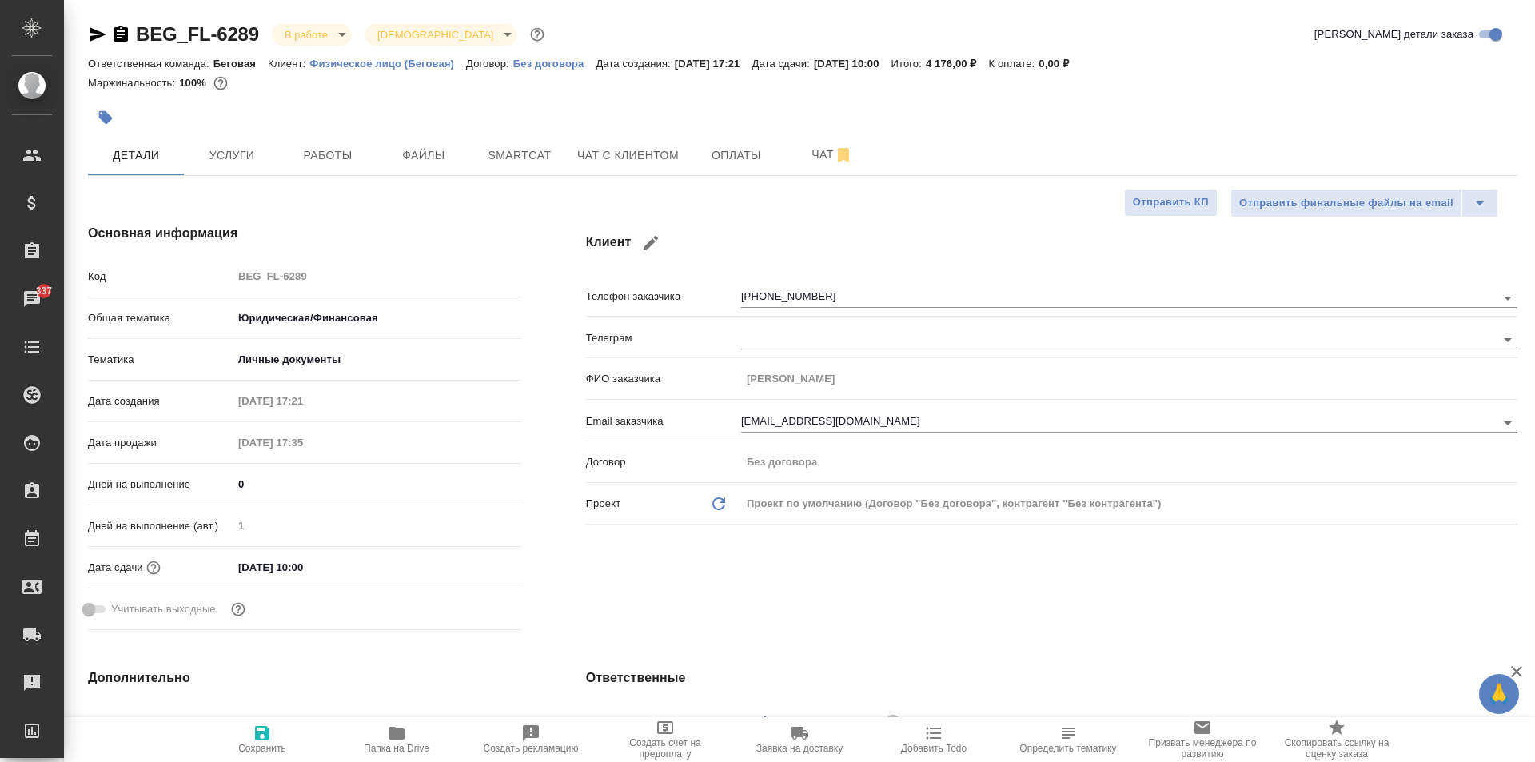
type textarea "x"
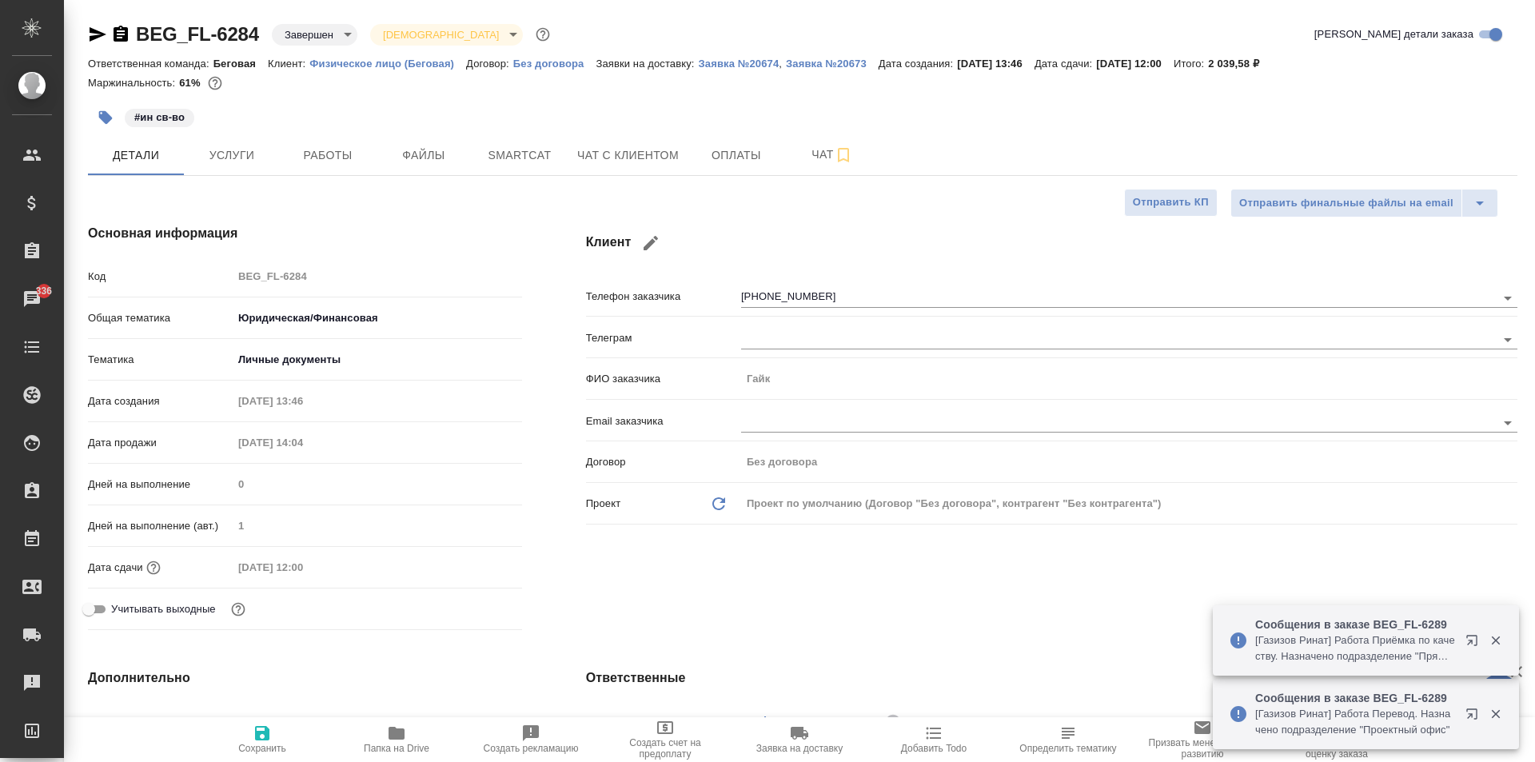
select select "RU"
